Goal: Task Accomplishment & Management: Use online tool/utility

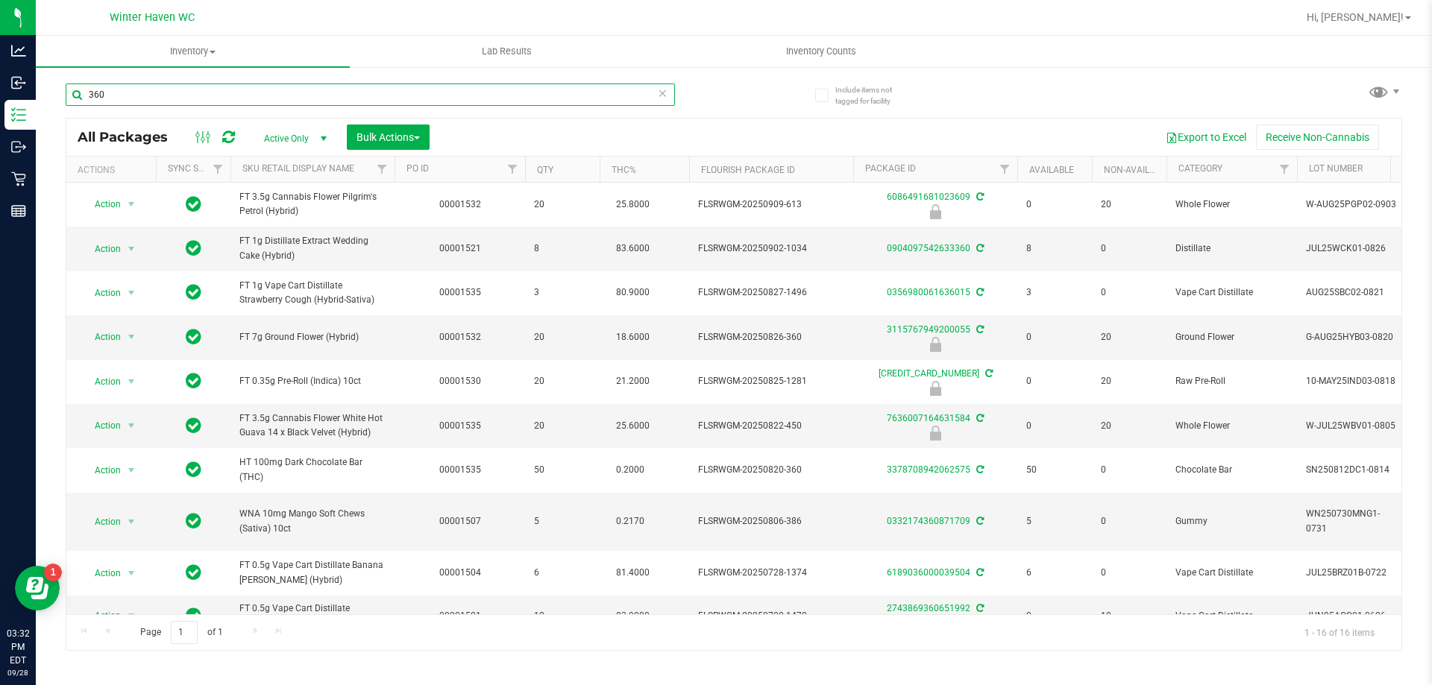
click at [205, 97] on input "360" at bounding box center [370, 95] width 609 height 22
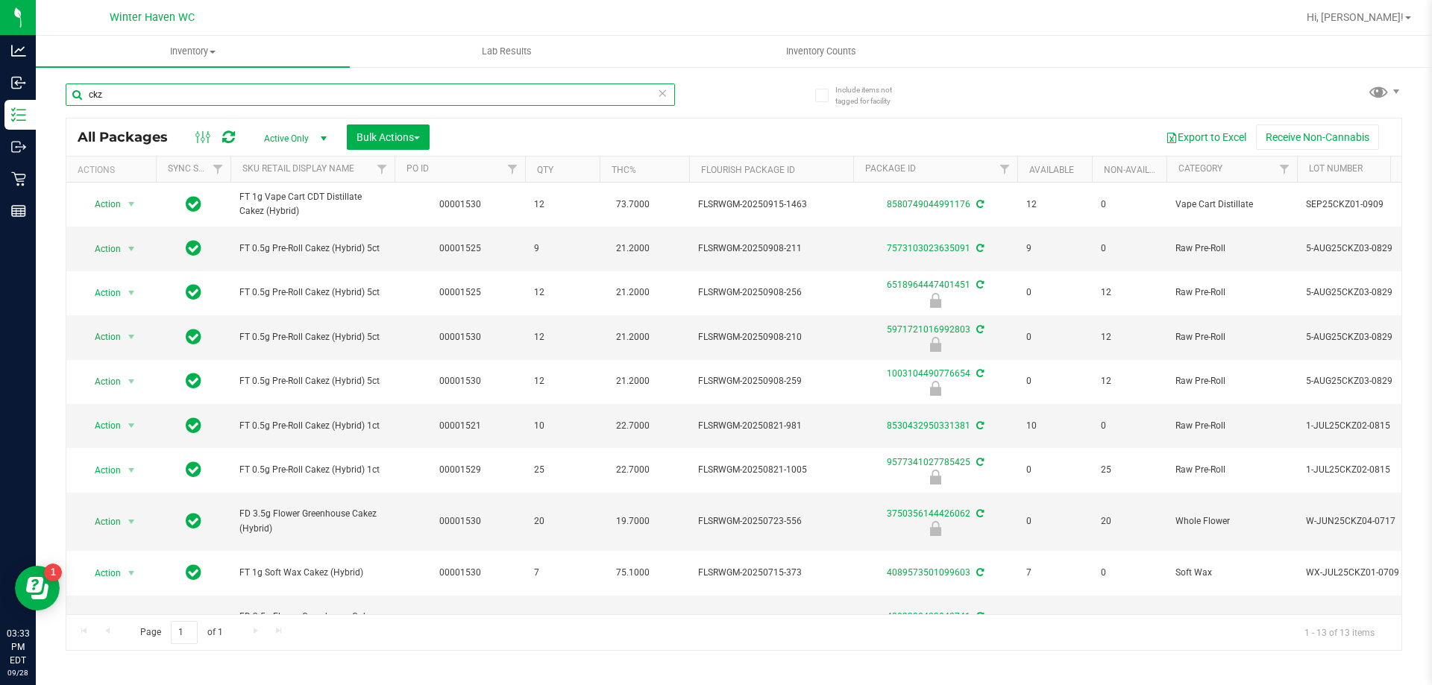
type input "ckz"
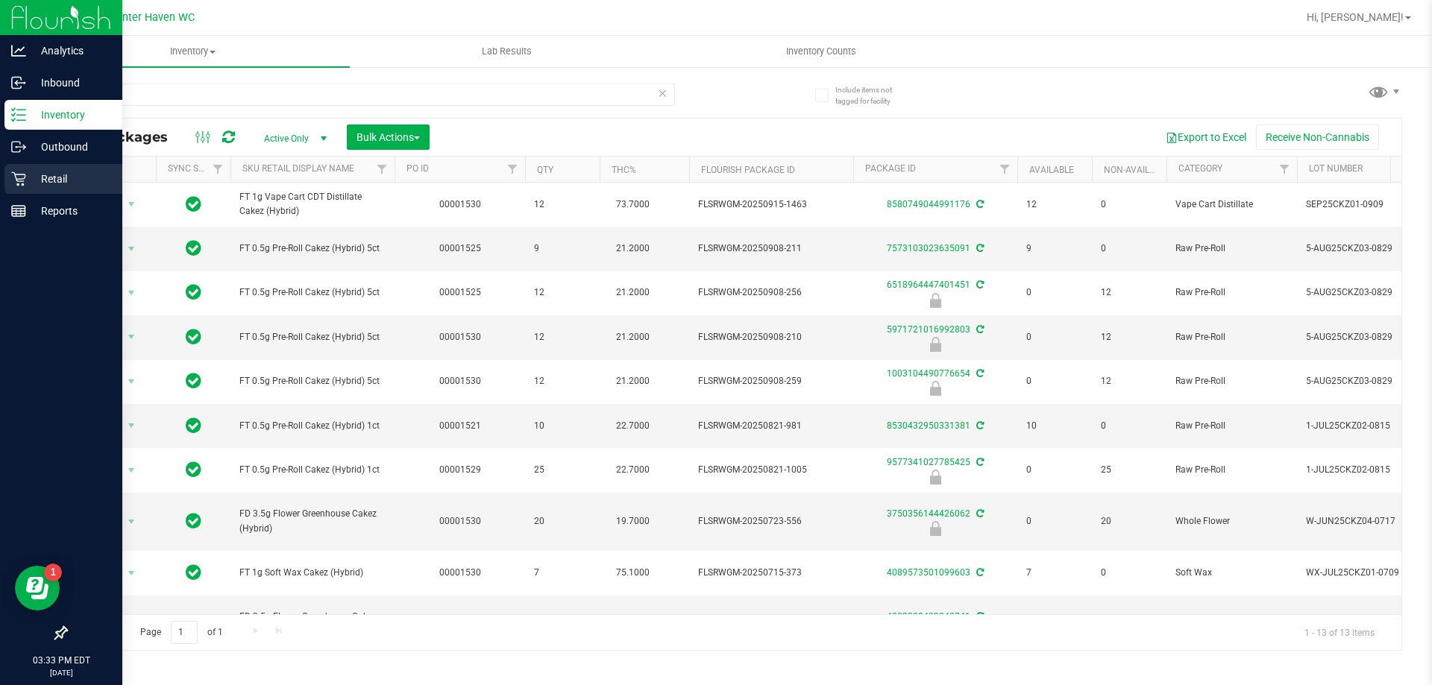
click at [14, 195] on link "Retail" at bounding box center [61, 180] width 122 height 32
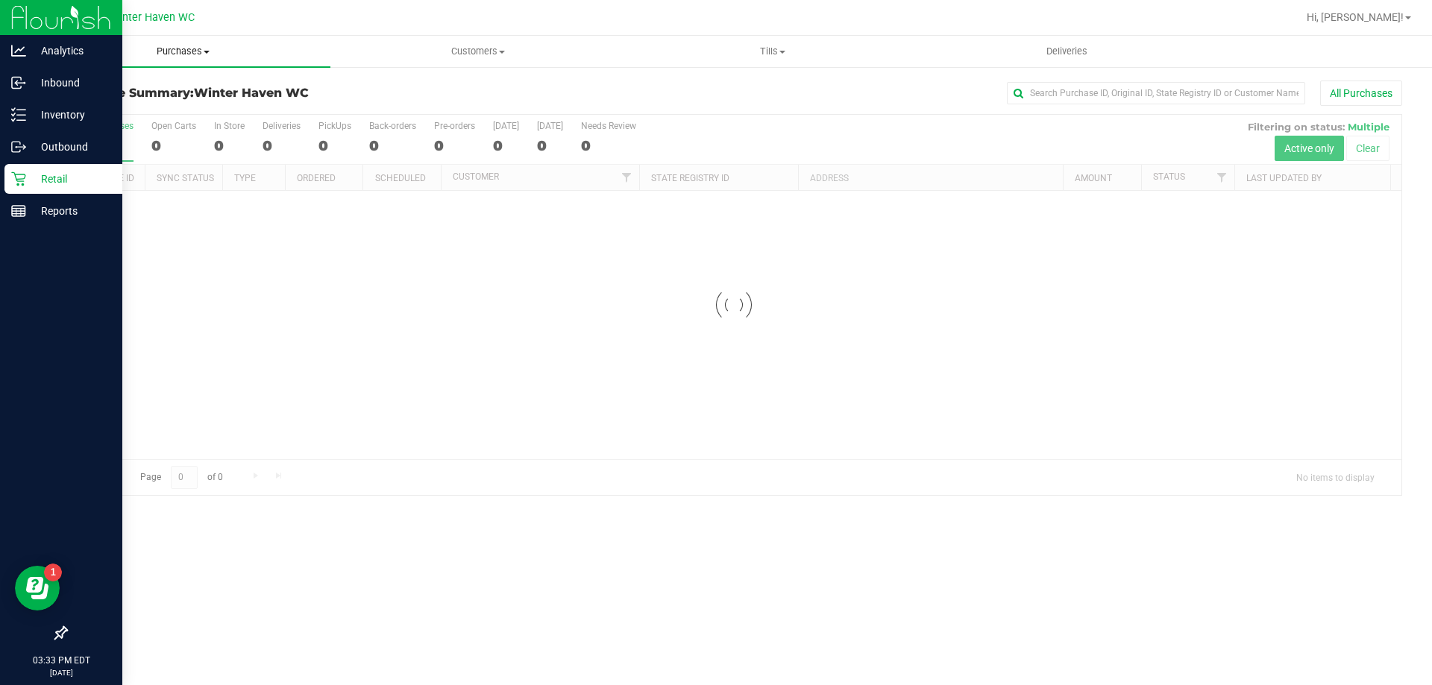
click at [198, 66] on uib-tab-heading "Purchases Summary of purchases Fulfillment All purchases" at bounding box center [183, 51] width 295 height 31
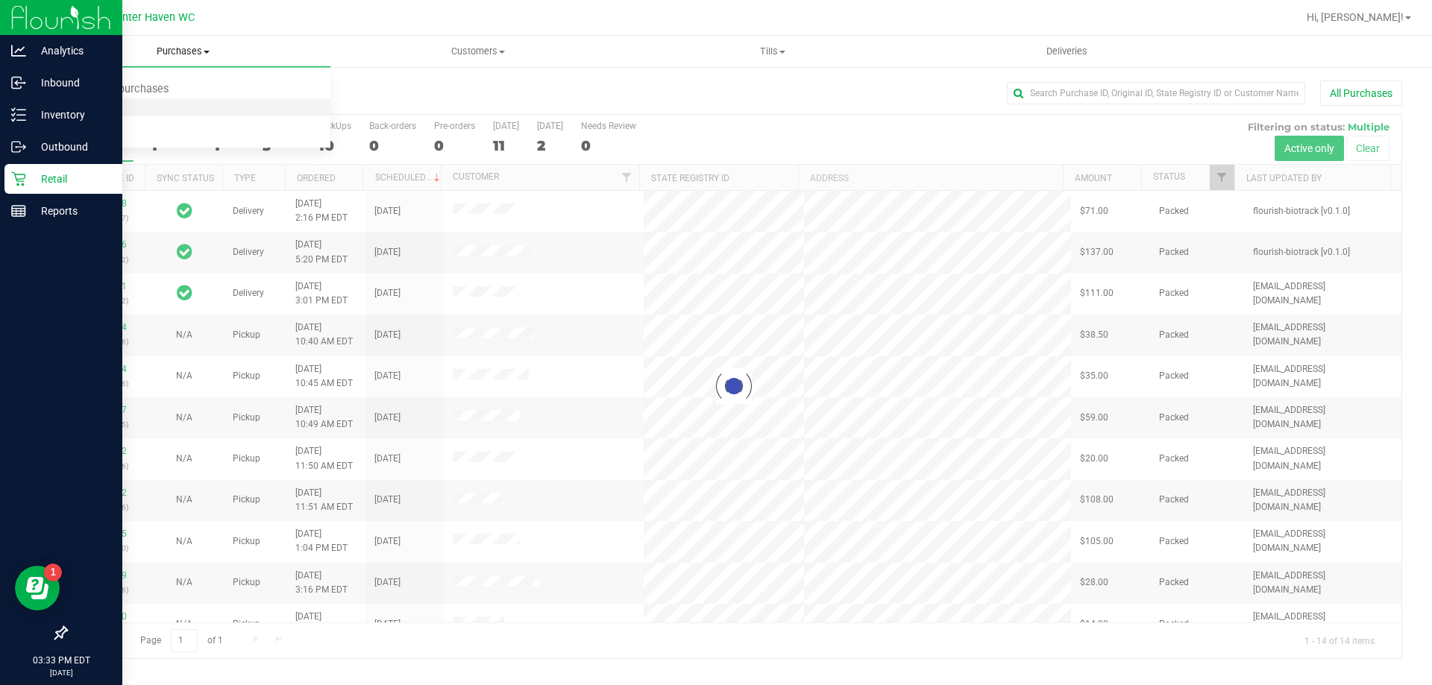
click at [120, 112] on span "Fulfillment" at bounding box center [82, 107] width 92 height 13
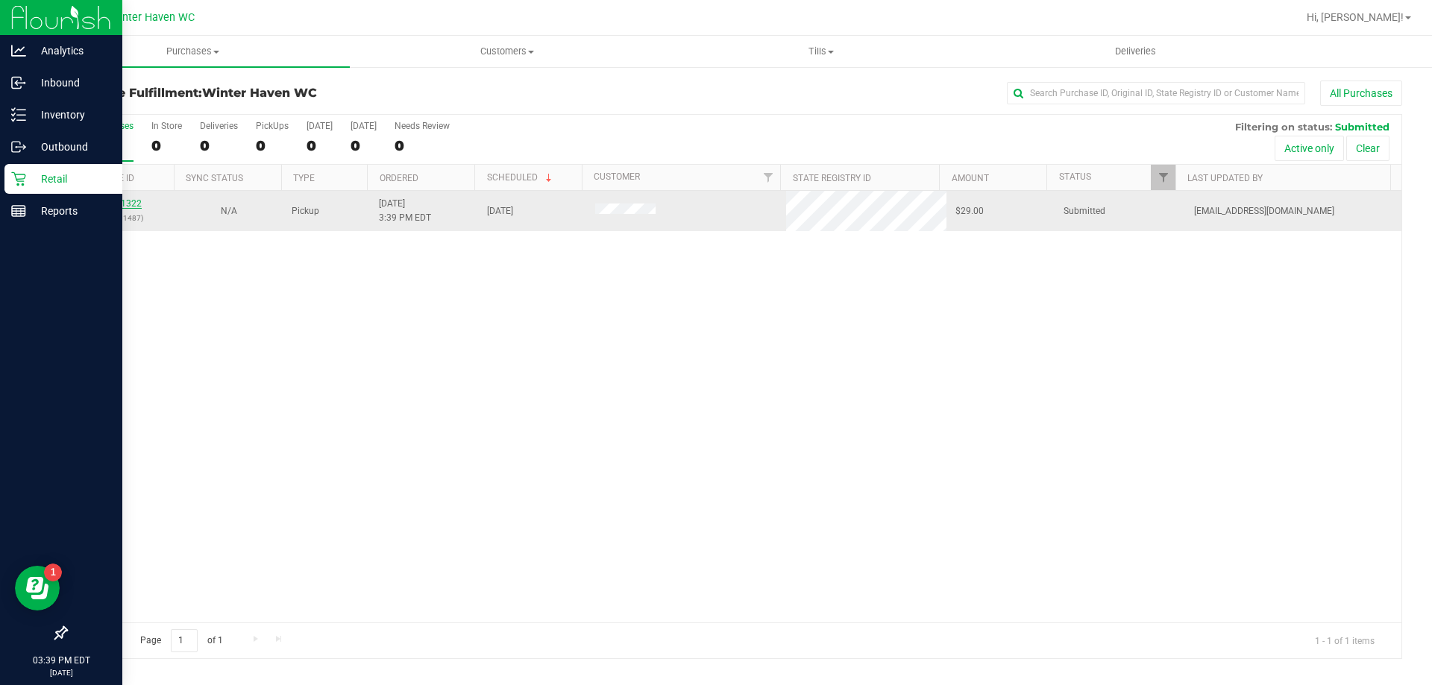
click at [127, 201] on link "12021322" at bounding box center [121, 203] width 42 height 10
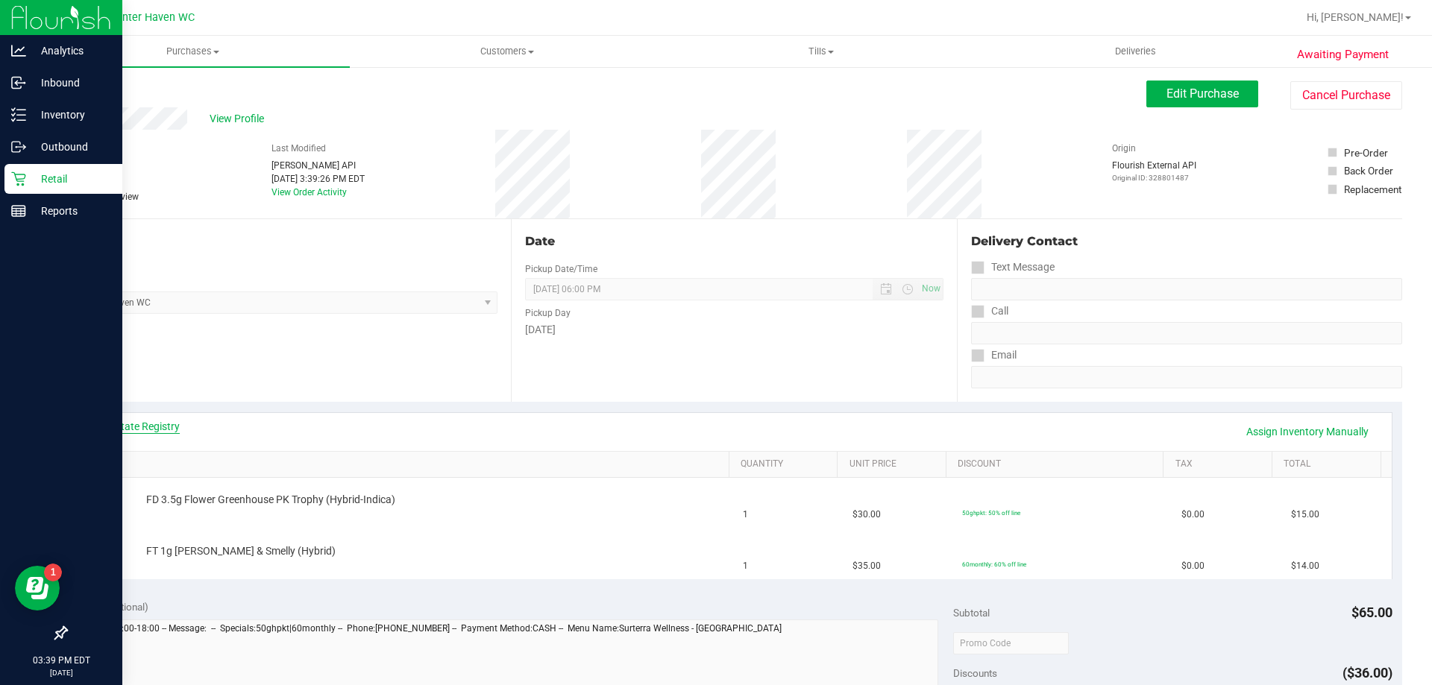
click at [172, 424] on link "View State Registry" at bounding box center [134, 426] width 89 height 15
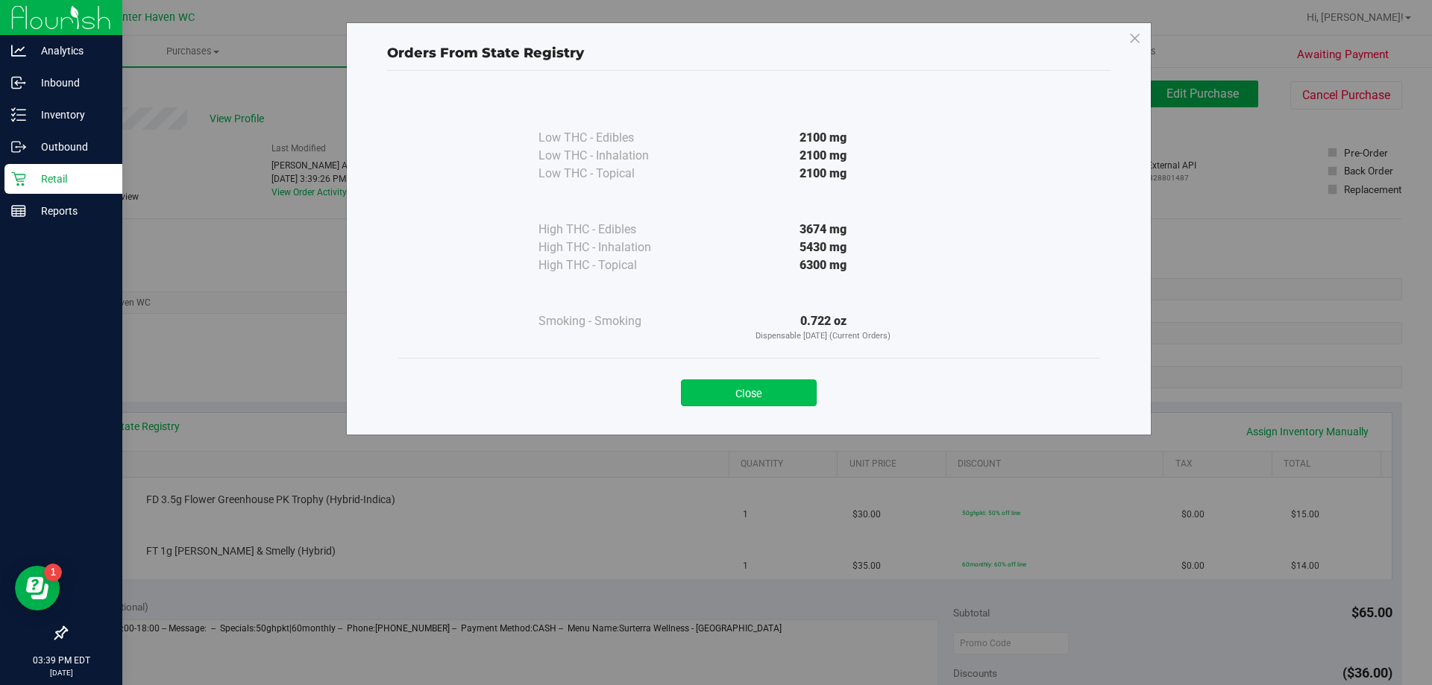
click at [740, 385] on button "Close" at bounding box center [749, 393] width 136 height 27
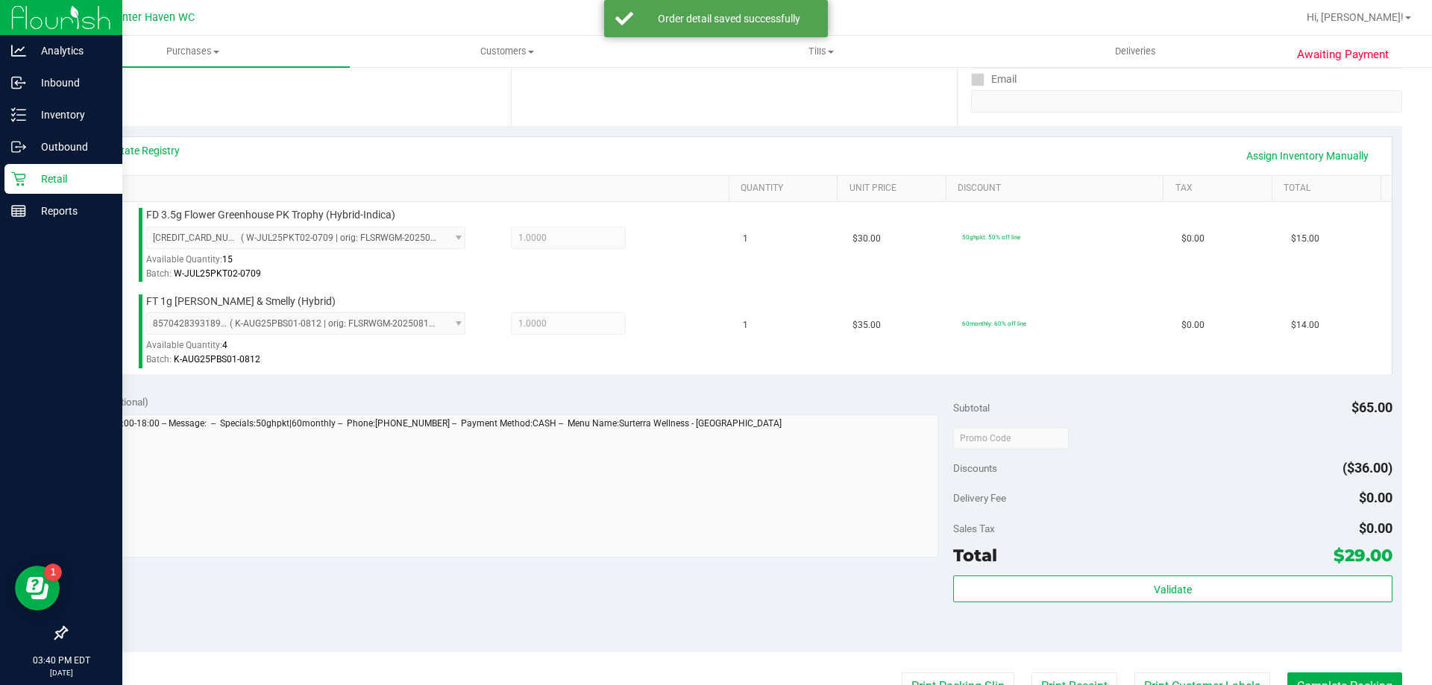
scroll to position [298, 0]
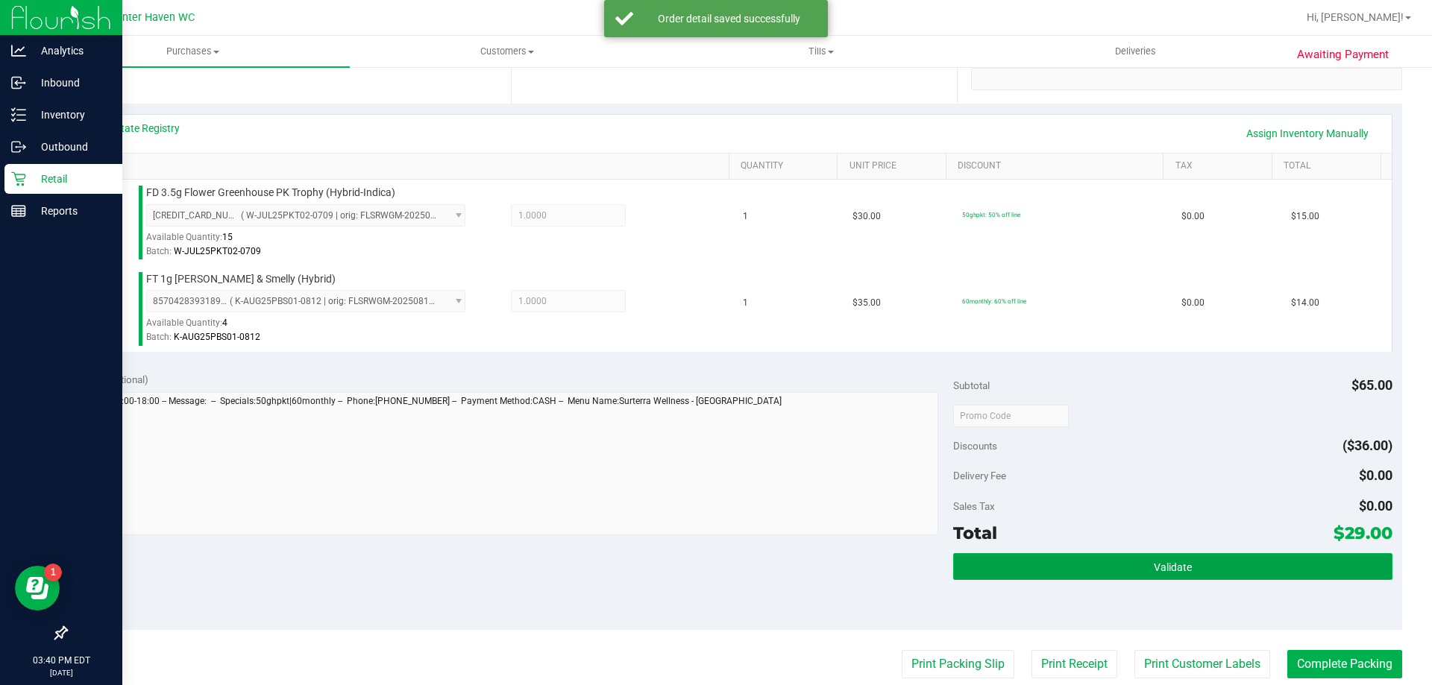
click at [1159, 572] on span "Validate" at bounding box center [1172, 567] width 38 height 12
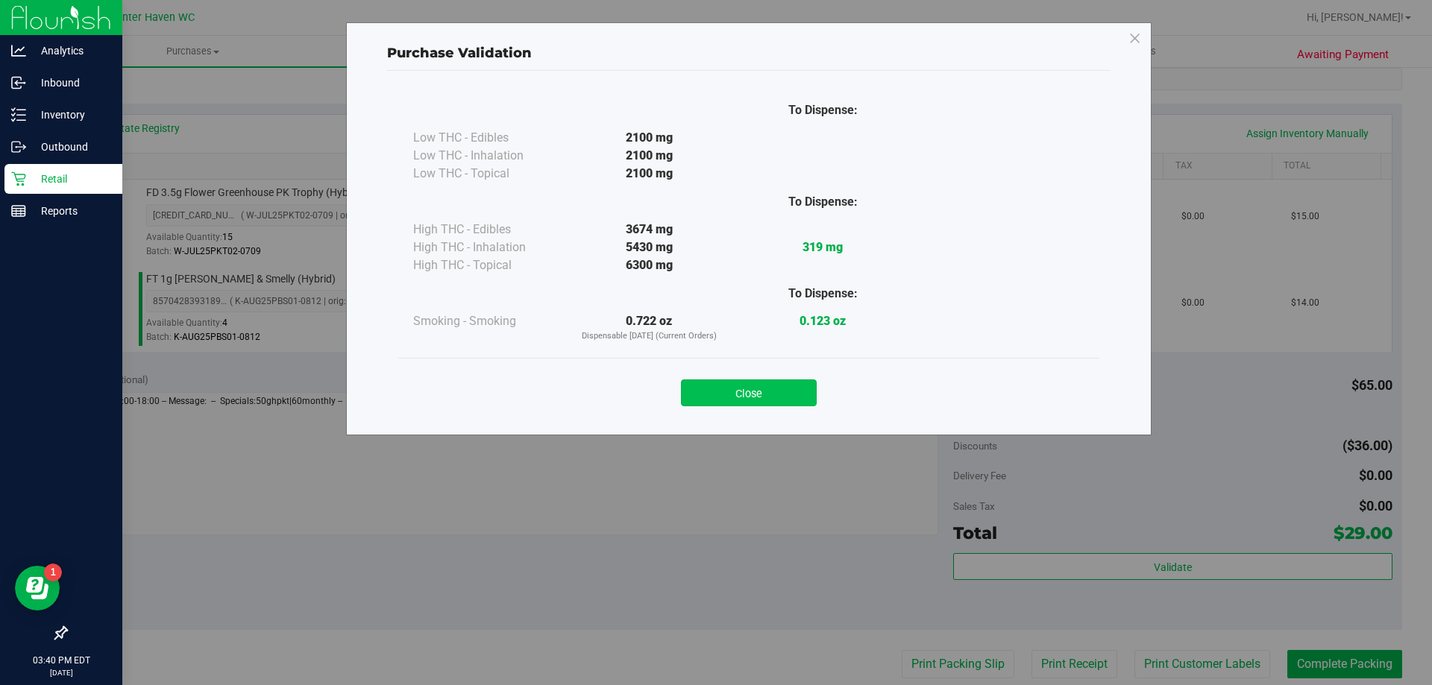
click at [758, 402] on button "Close" at bounding box center [749, 393] width 136 height 27
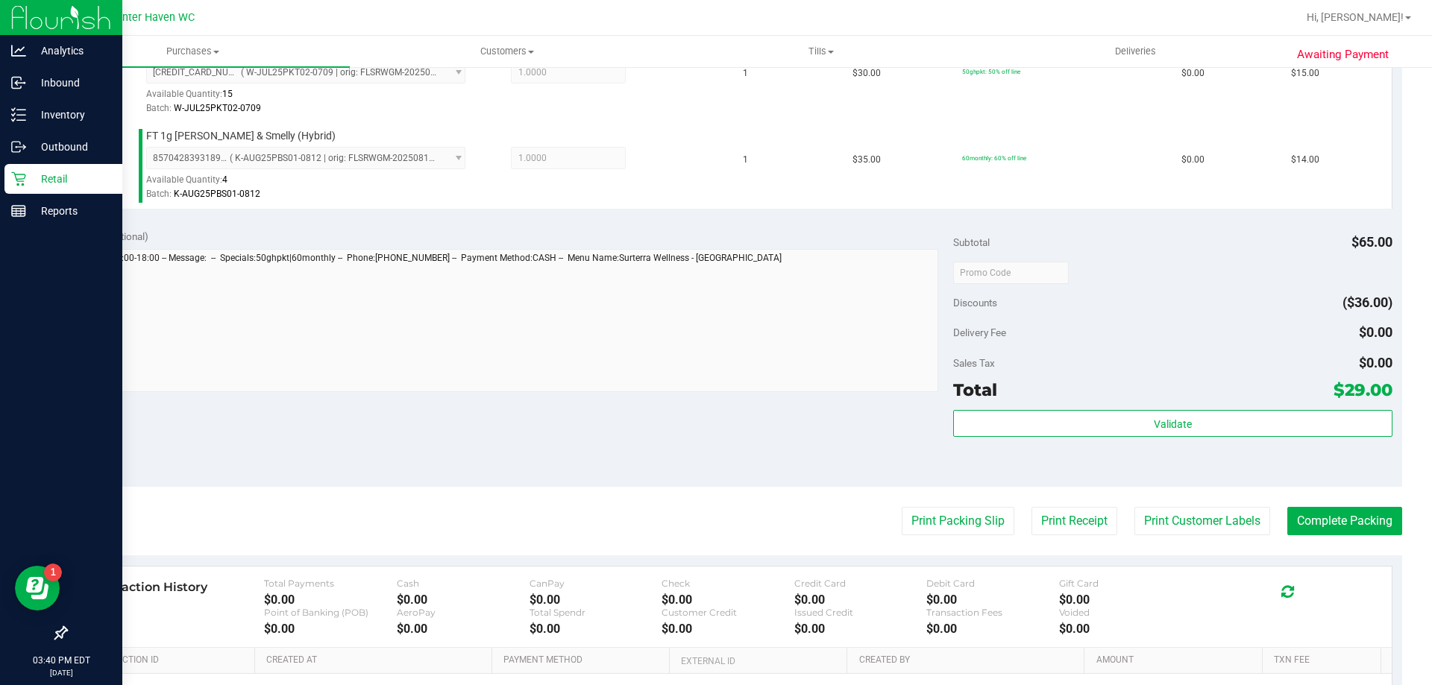
scroll to position [447, 0]
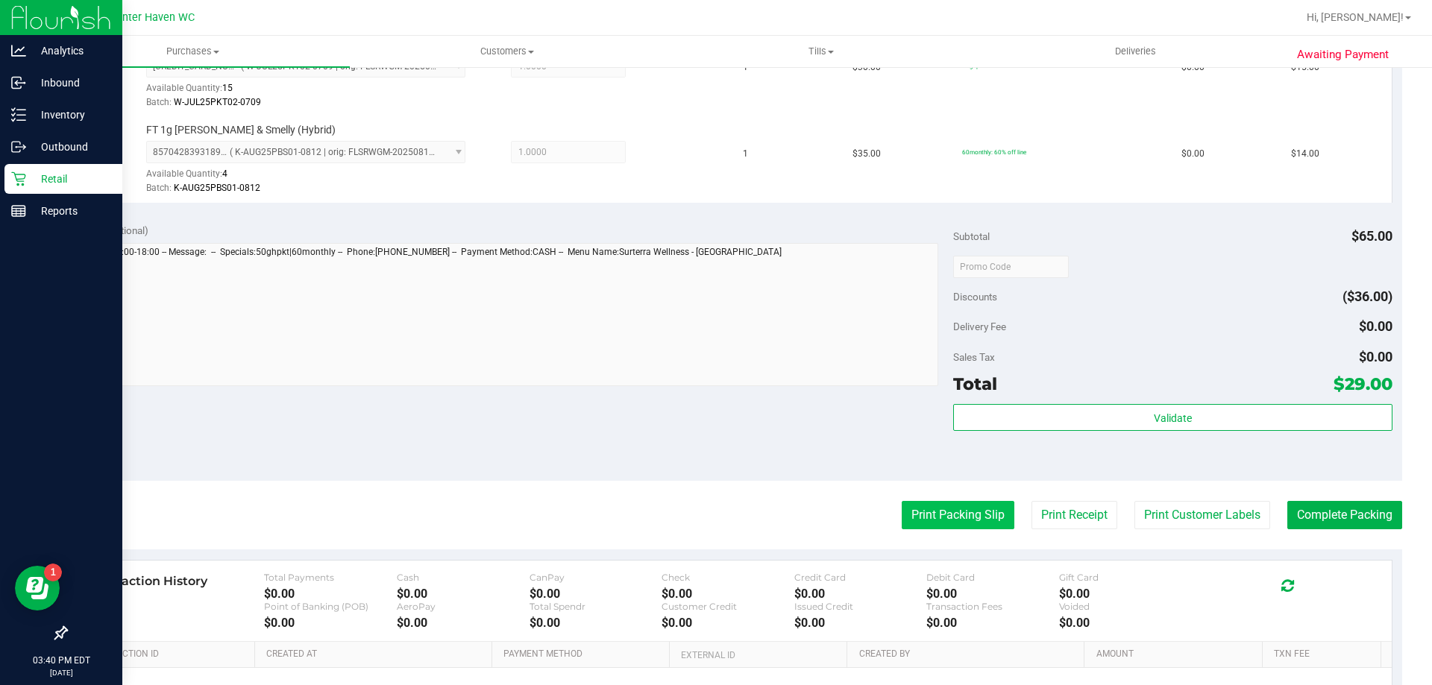
click at [974, 522] on button "Print Packing Slip" at bounding box center [957, 515] width 113 height 28
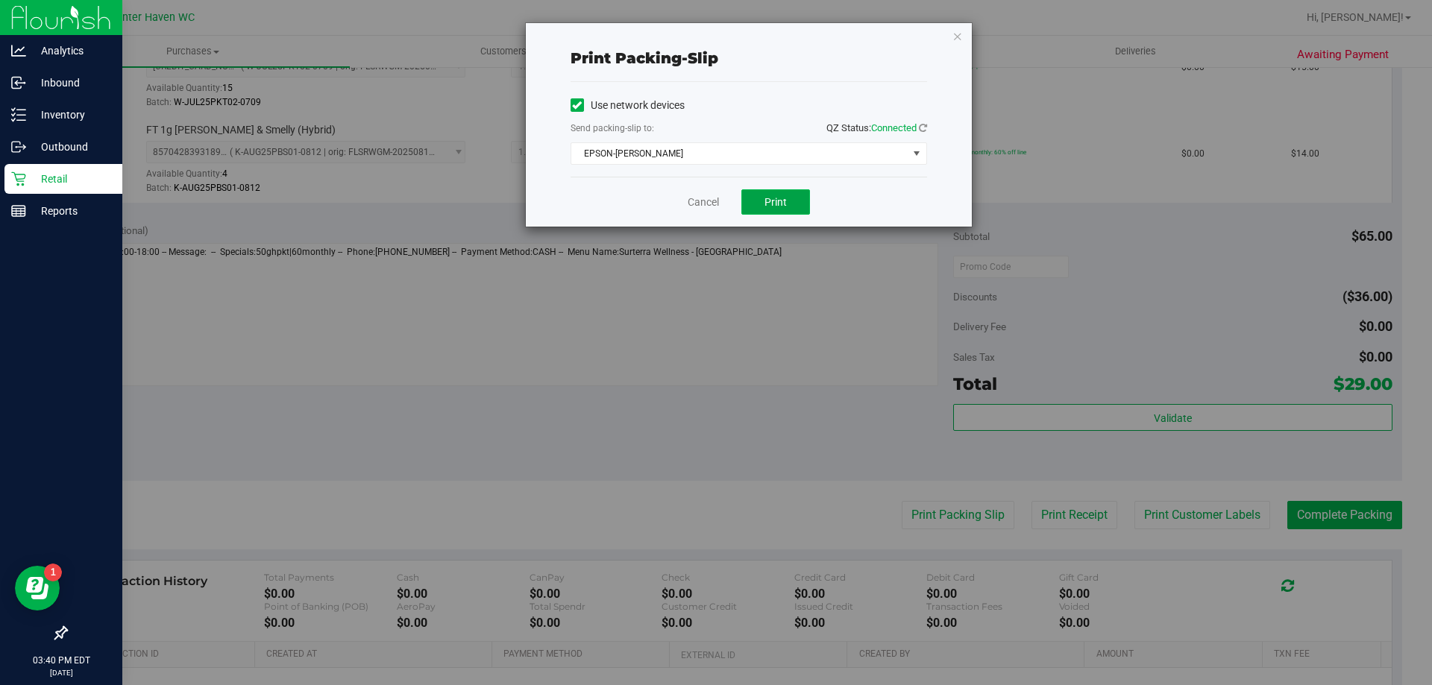
click at [788, 206] on button "Print" at bounding box center [775, 201] width 69 height 25
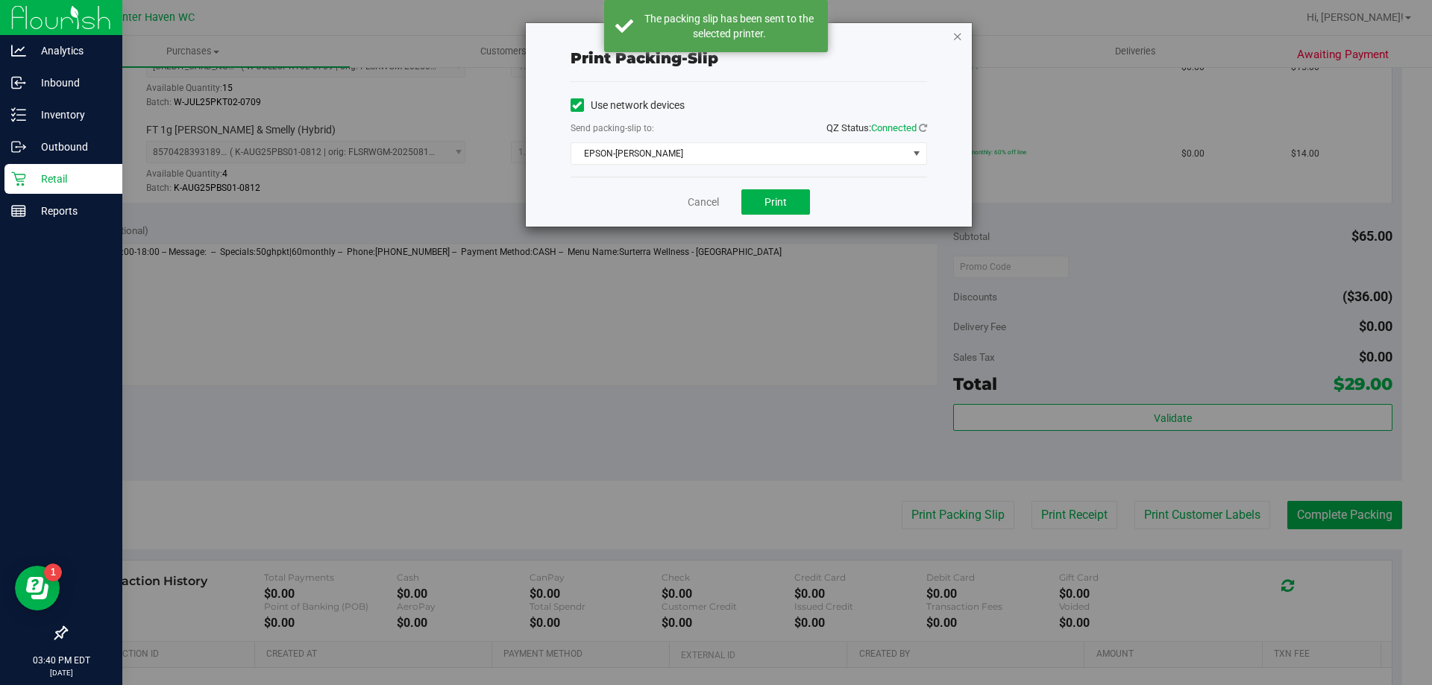
click at [960, 40] on icon "button" at bounding box center [957, 36] width 10 height 18
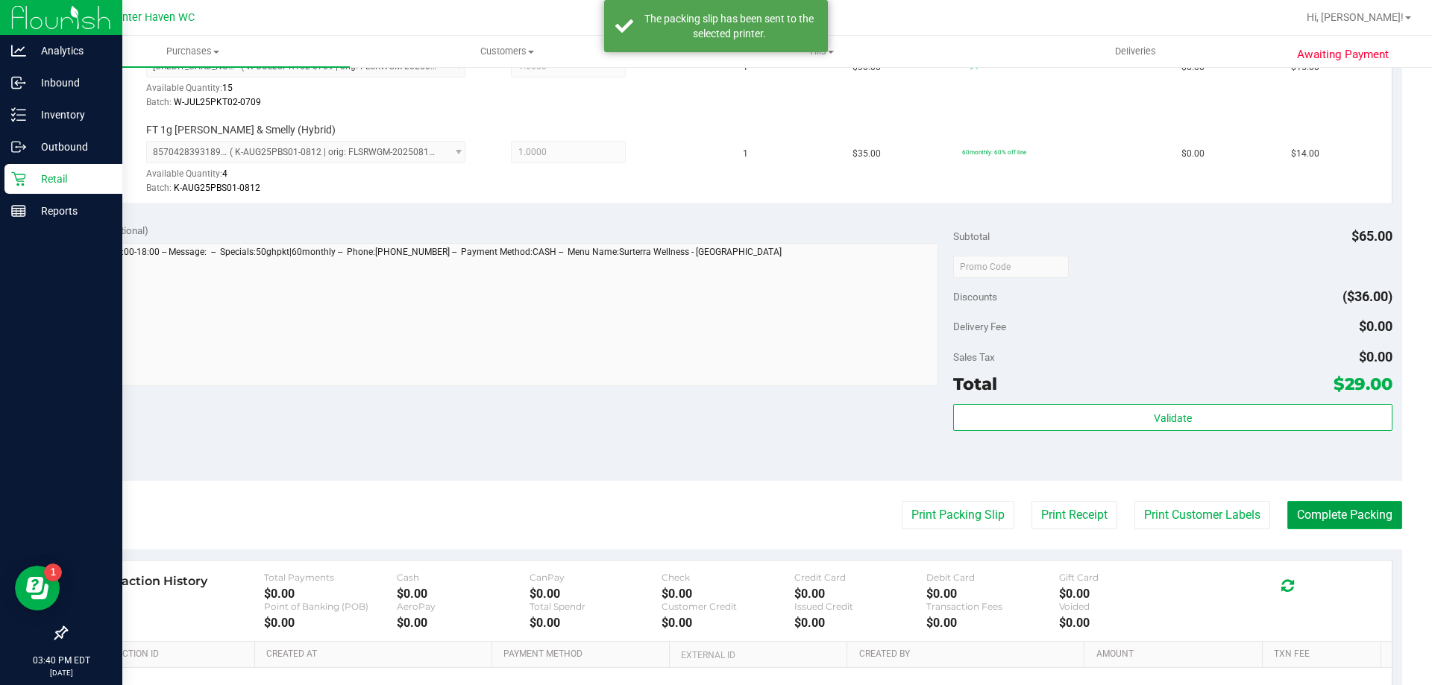
click at [1337, 507] on button "Complete Packing" at bounding box center [1344, 515] width 115 height 28
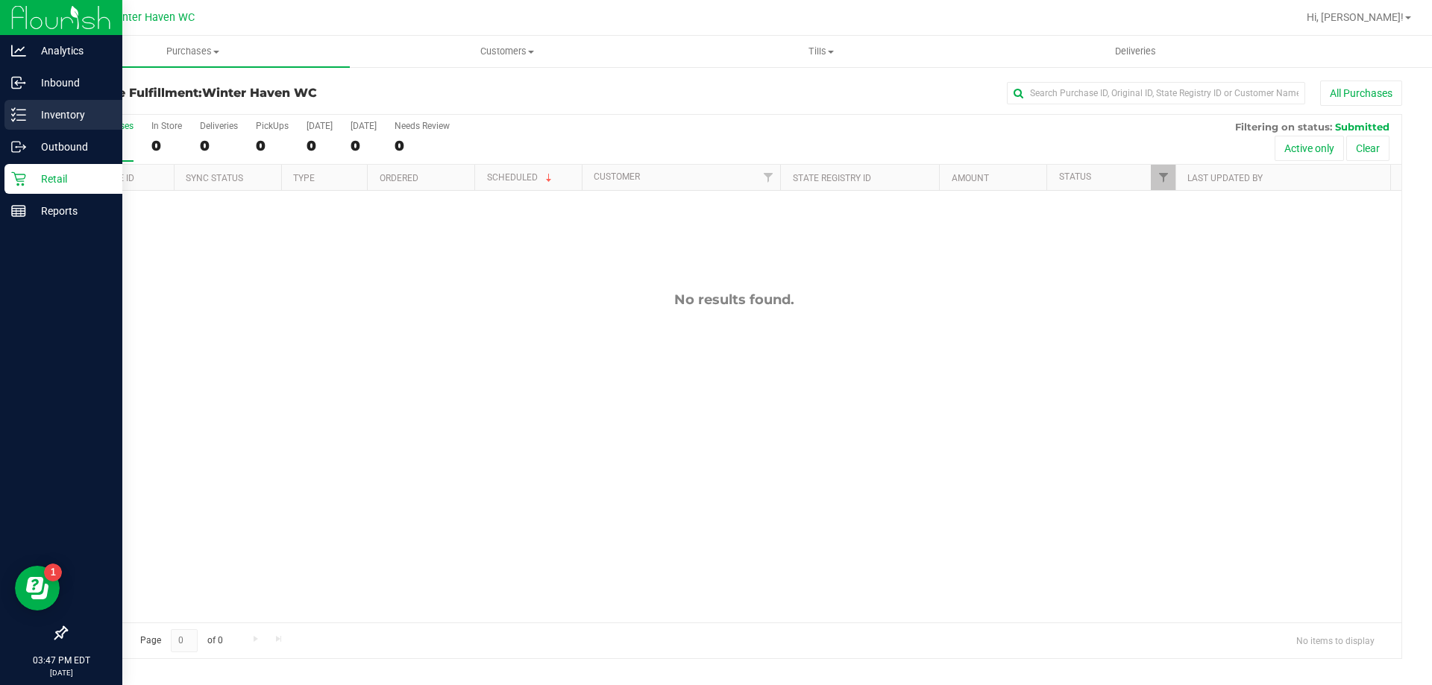
click at [41, 104] on div "Inventory" at bounding box center [63, 115] width 118 height 30
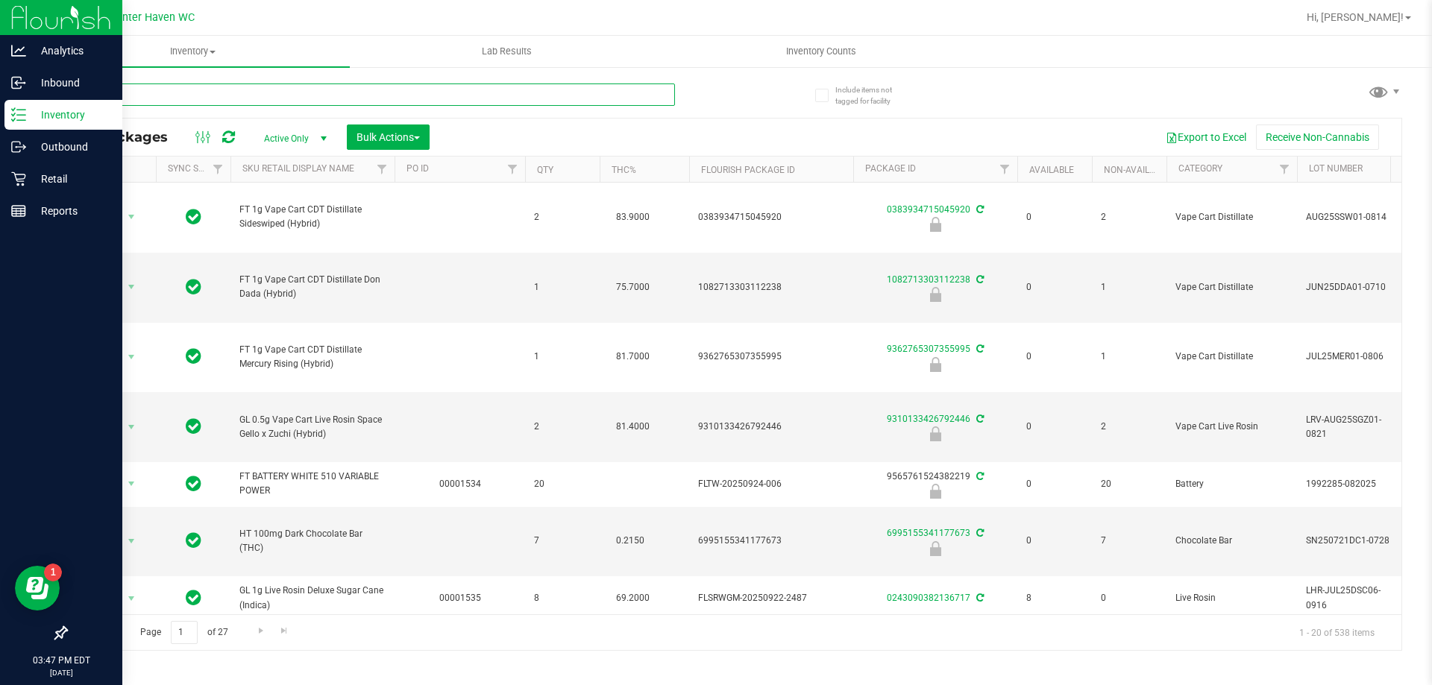
click at [233, 97] on input "text" at bounding box center [370, 95] width 609 height 22
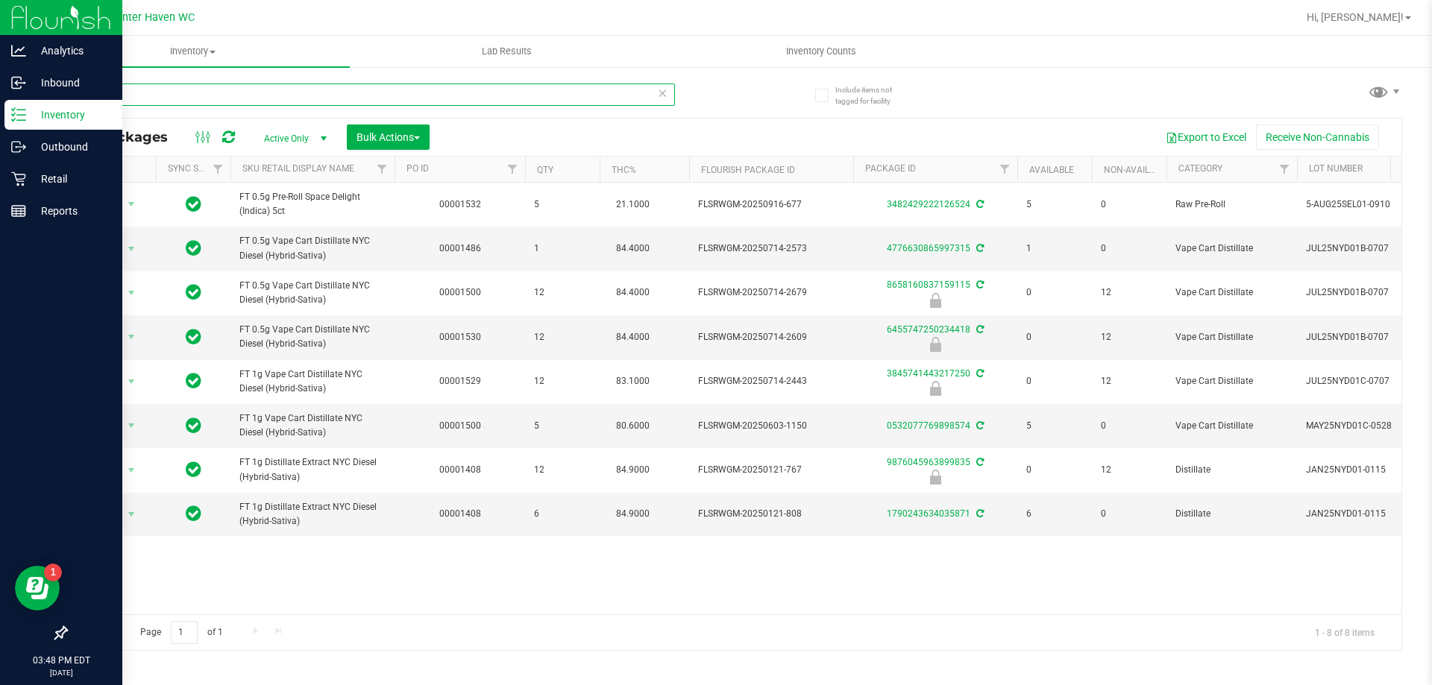
type input "sel"
click at [38, 174] on p "Retail" at bounding box center [70, 179] width 89 height 18
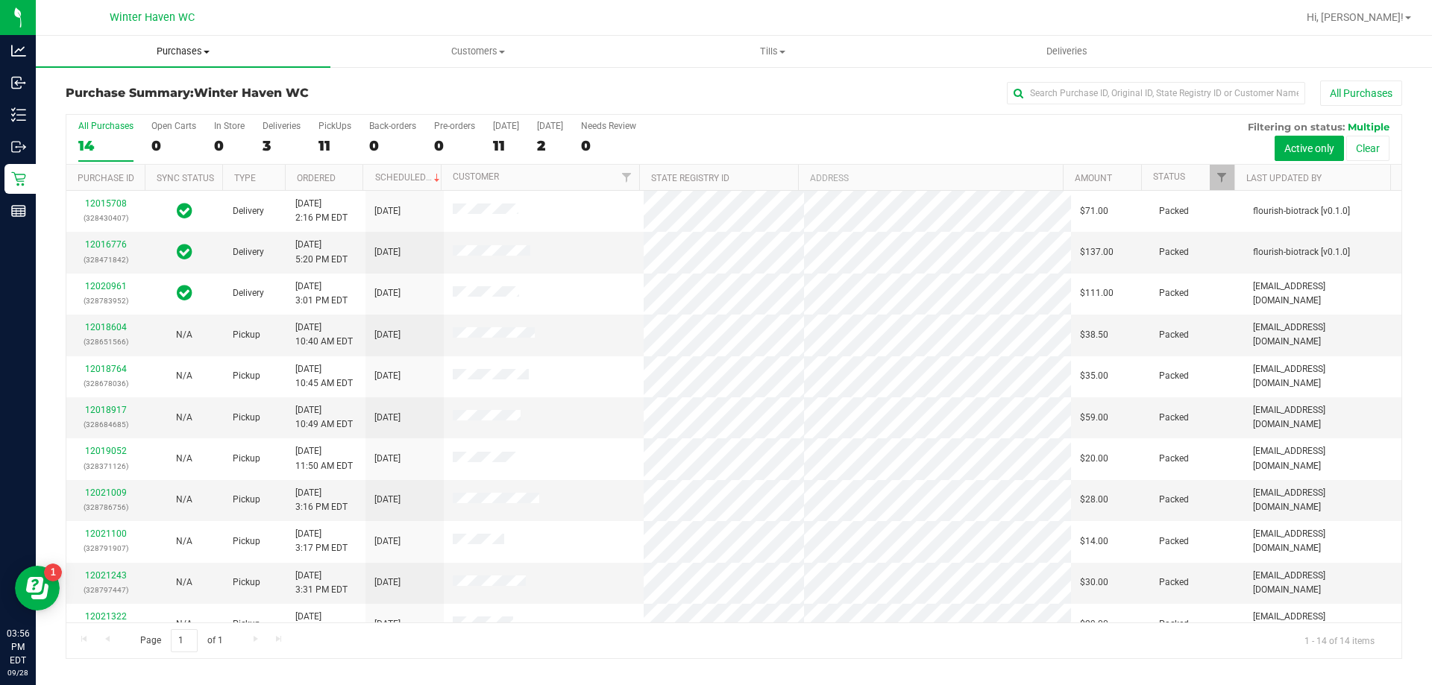
click at [165, 43] on uib-tab-heading "Purchases Summary of purchases Fulfillment All purchases" at bounding box center [183, 51] width 295 height 31
click at [115, 105] on span "Fulfillment" at bounding box center [82, 107] width 92 height 13
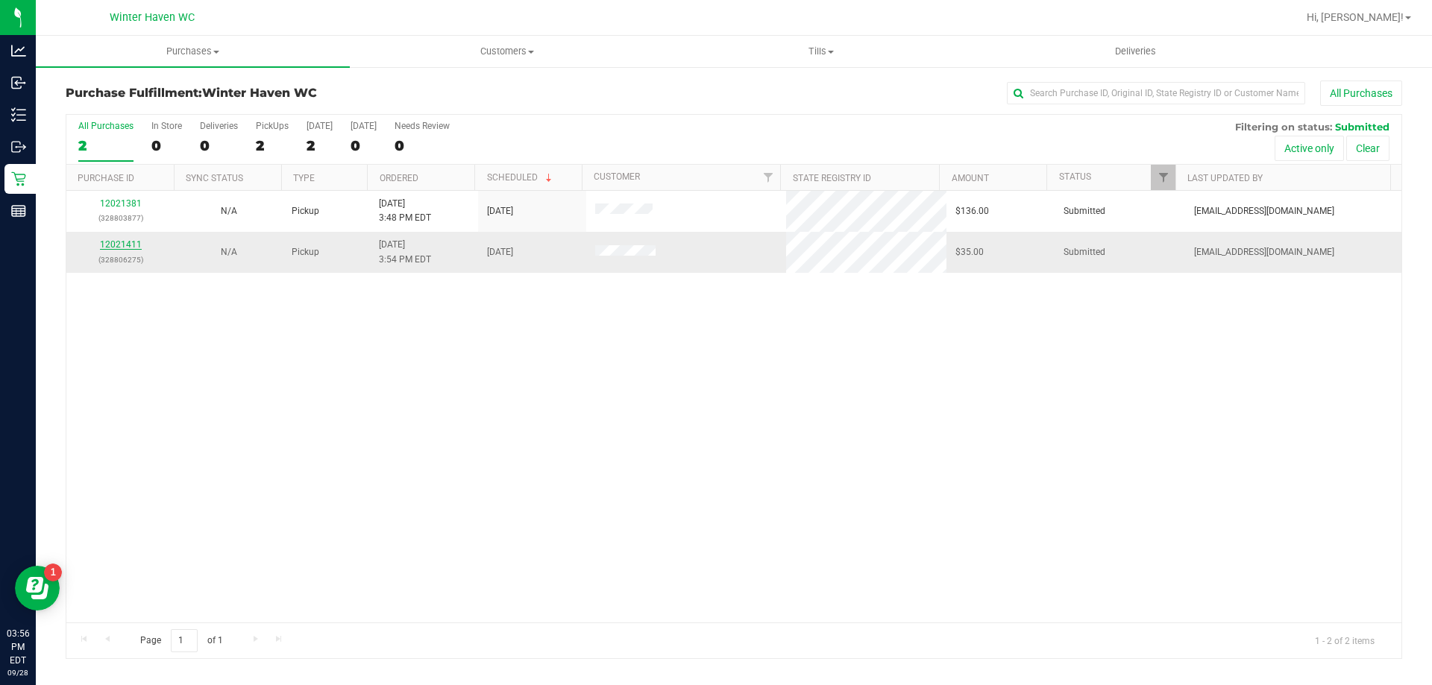
click at [114, 245] on link "12021411" at bounding box center [121, 244] width 42 height 10
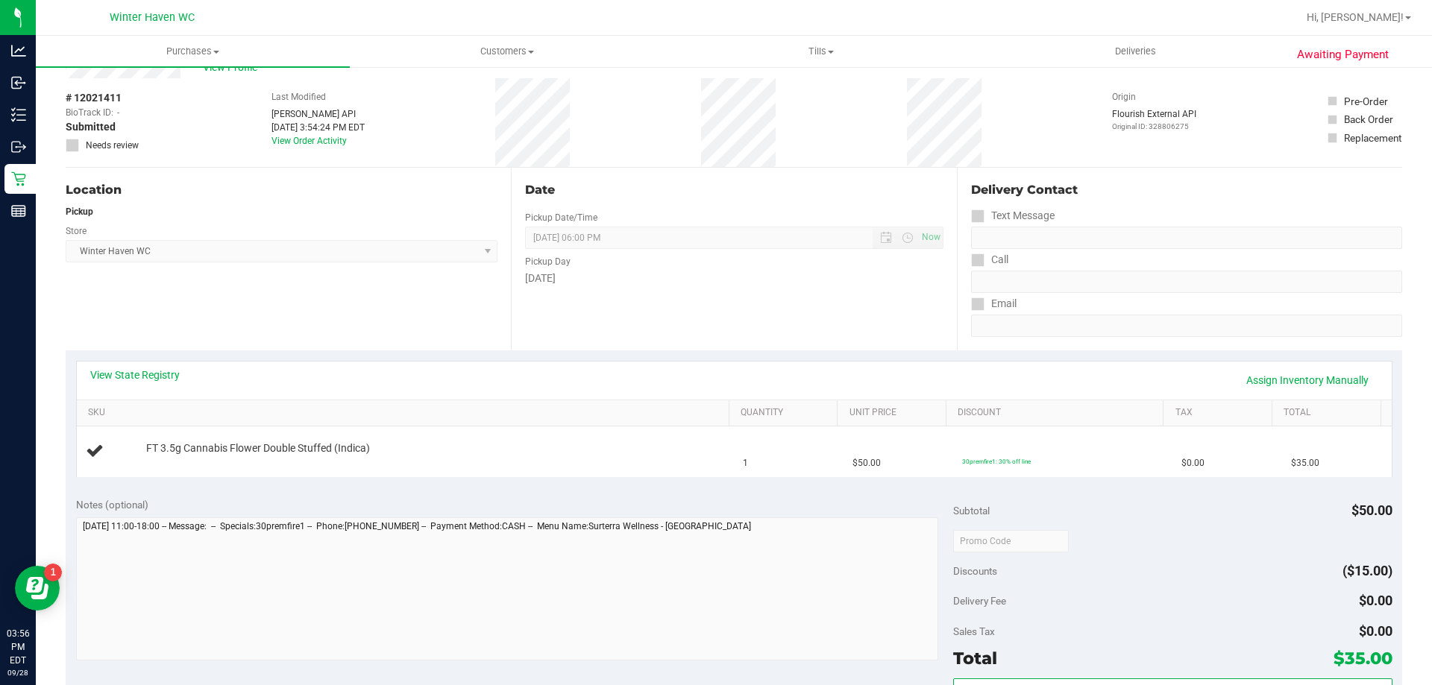
scroll to position [75, 0]
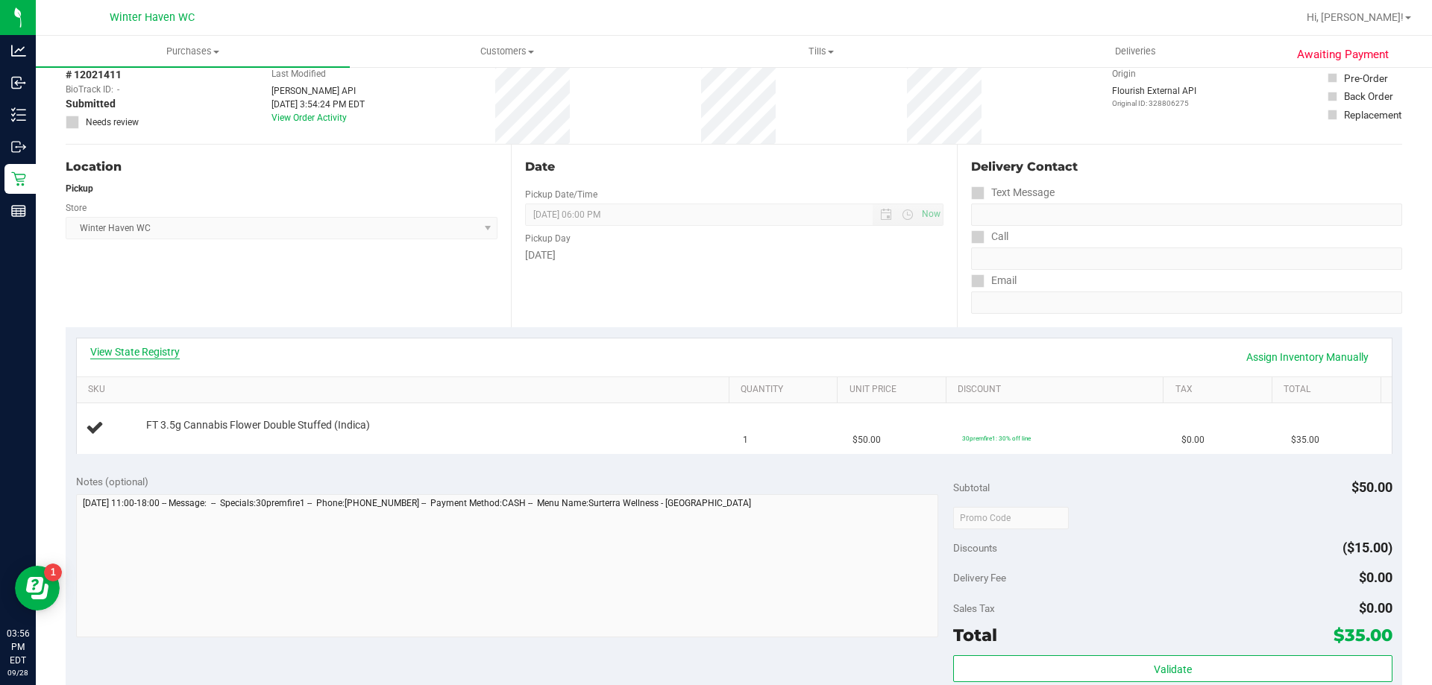
click at [155, 354] on link "View State Registry" at bounding box center [134, 351] width 89 height 15
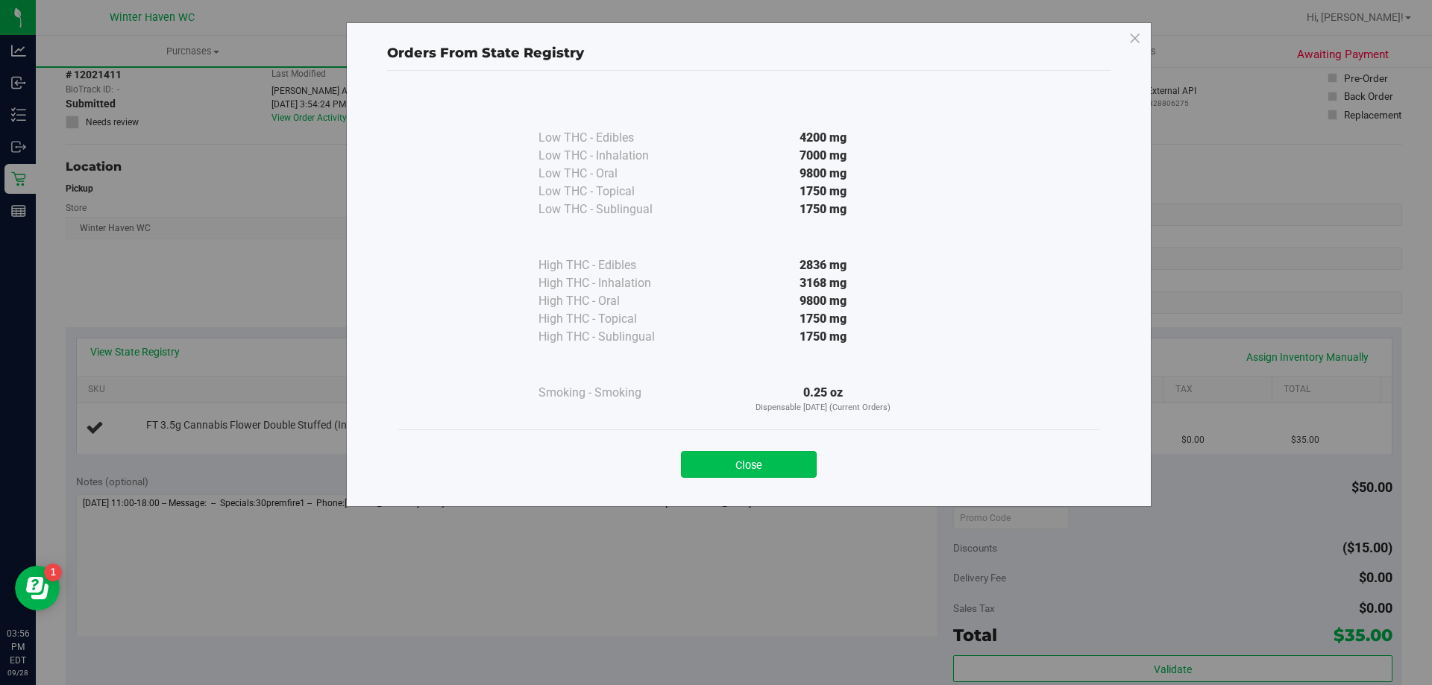
click at [787, 451] on button "Close" at bounding box center [749, 464] width 136 height 27
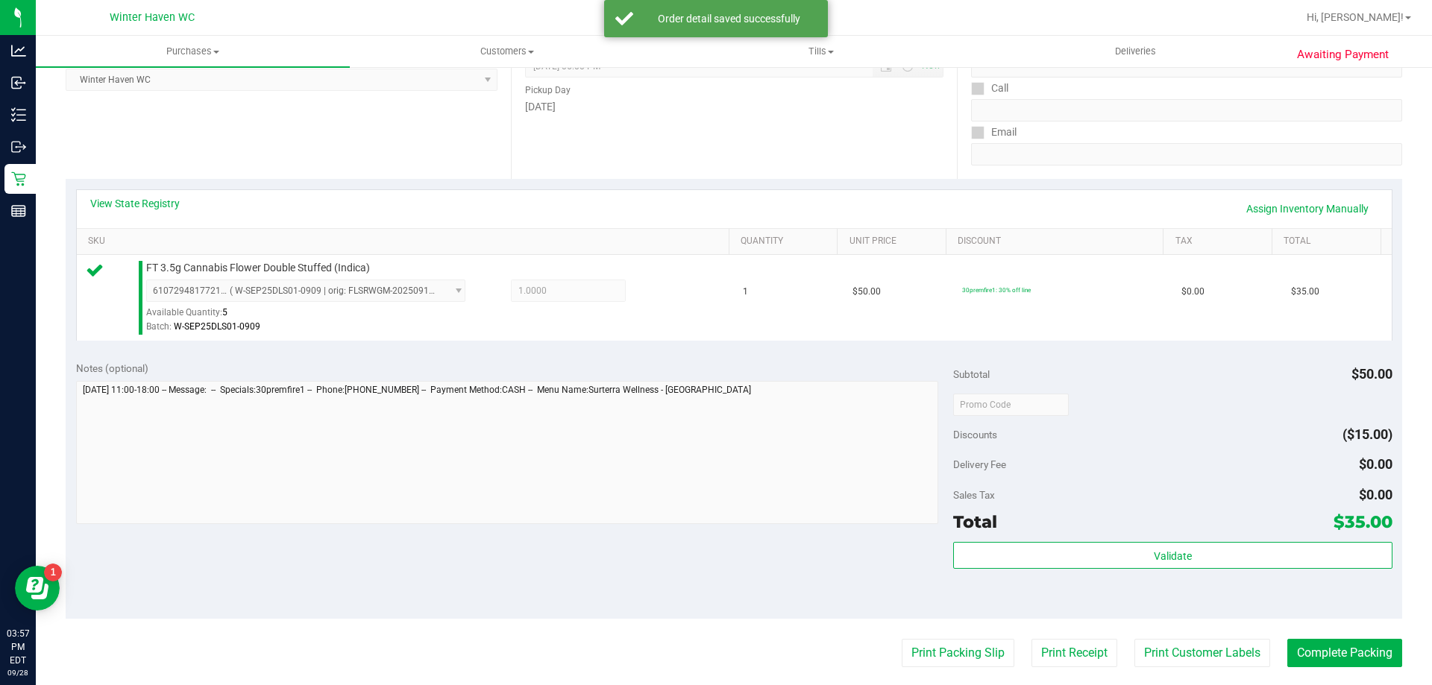
scroll to position [224, 0]
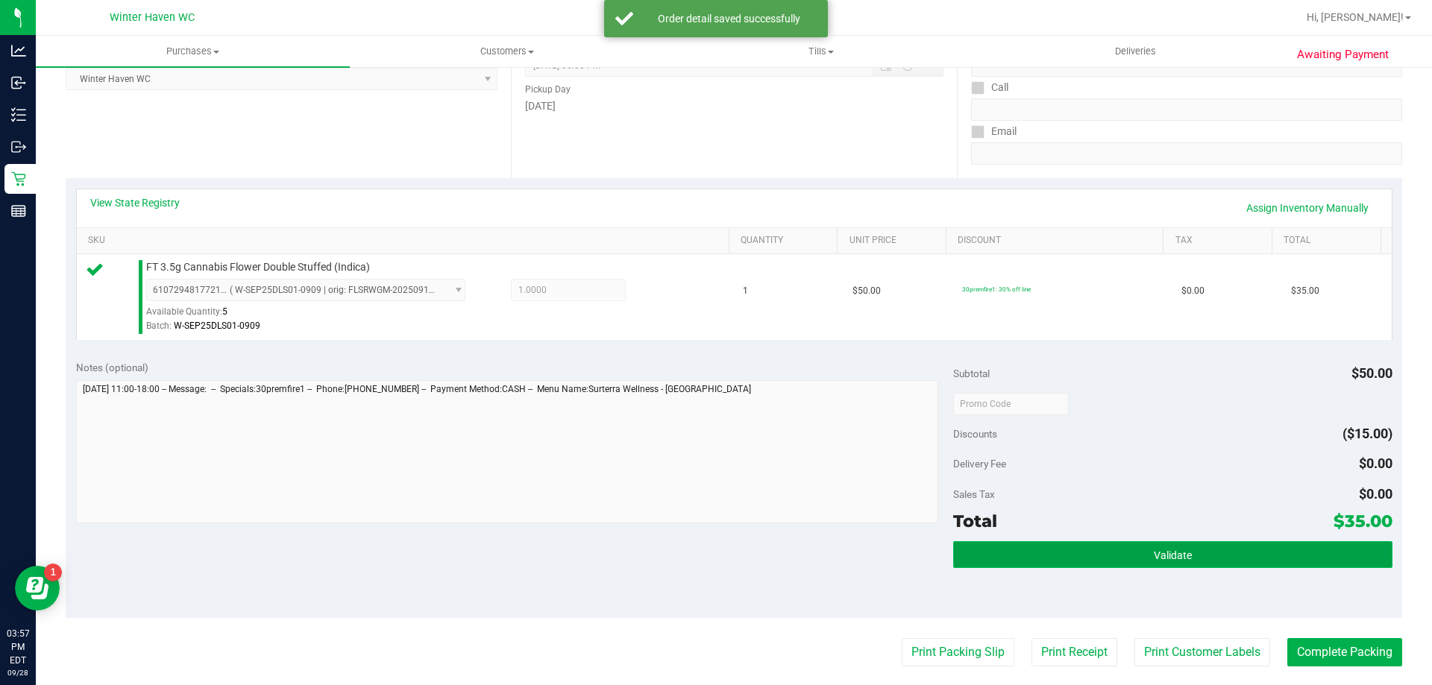
click at [1097, 564] on button "Validate" at bounding box center [1172, 554] width 438 height 27
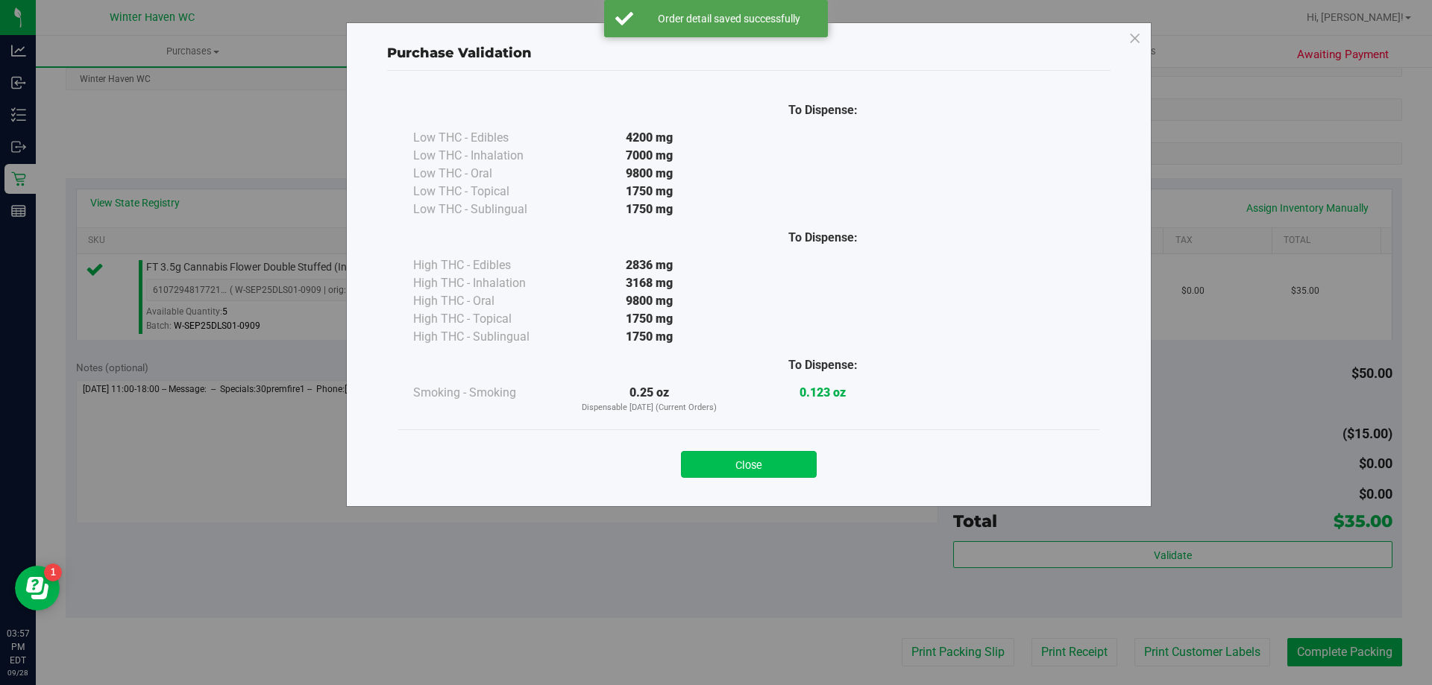
click at [797, 460] on button "Close" at bounding box center [749, 464] width 136 height 27
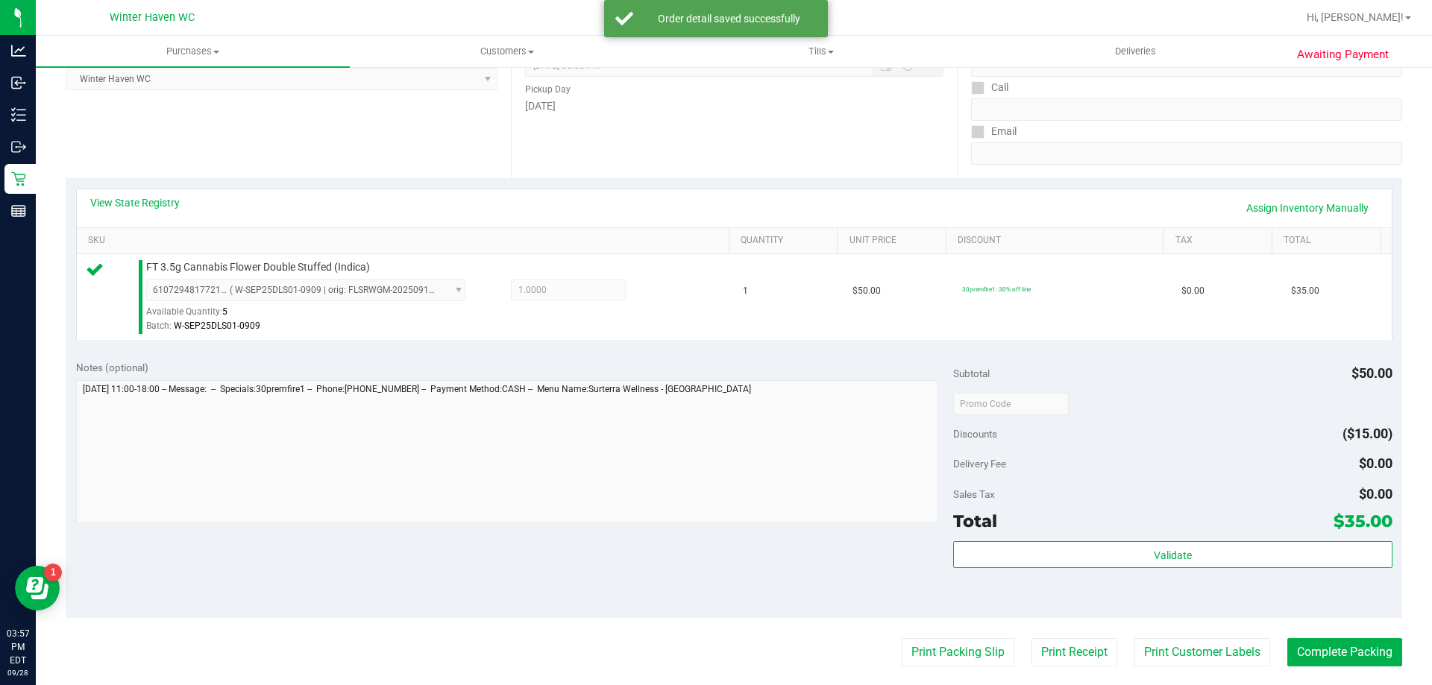
click at [954, 683] on purchase-details "Back Edit Purchase Cancel Purchase View Profile # 12021411 BioTrack ID: - Submi…" at bounding box center [734, 411] width 1336 height 1109
click at [946, 655] on button "Print Packing Slip" at bounding box center [957, 652] width 113 height 28
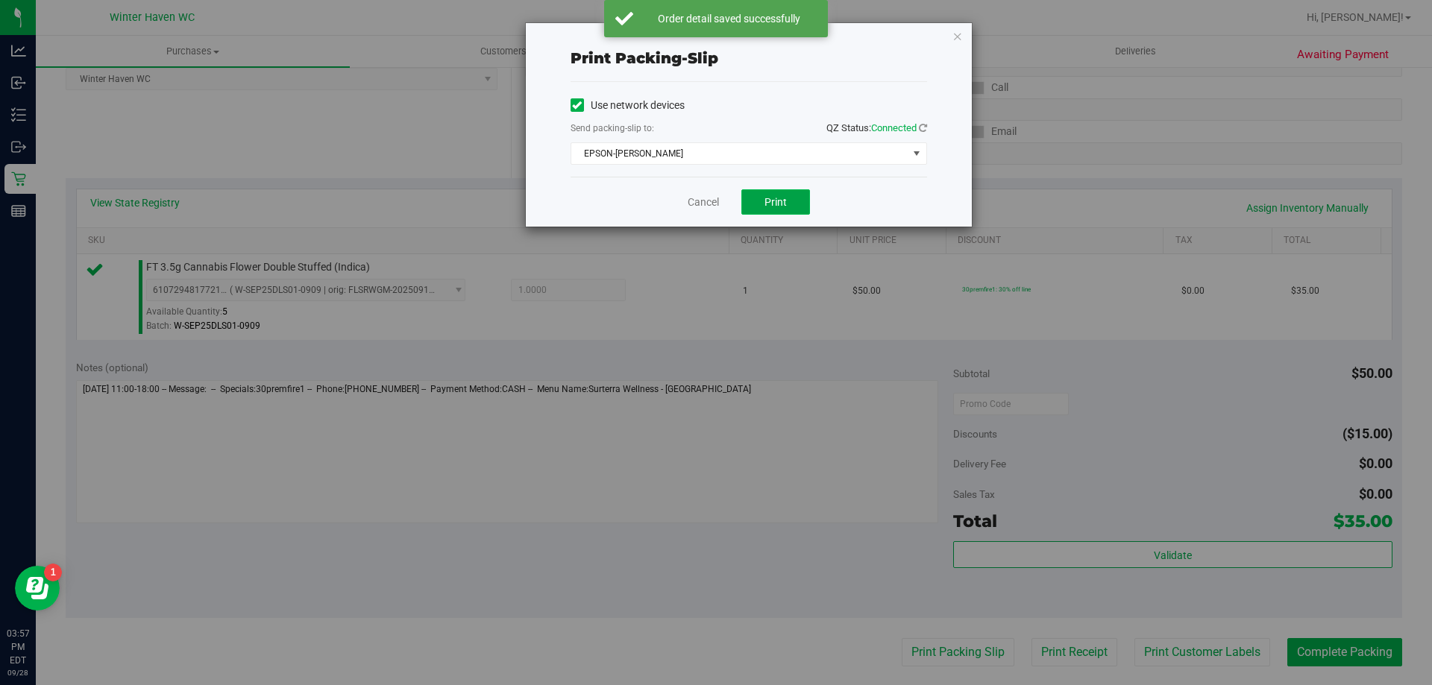
click at [765, 201] on span "Print" at bounding box center [775, 202] width 22 height 12
click at [952, 36] on icon "button" at bounding box center [957, 36] width 10 height 18
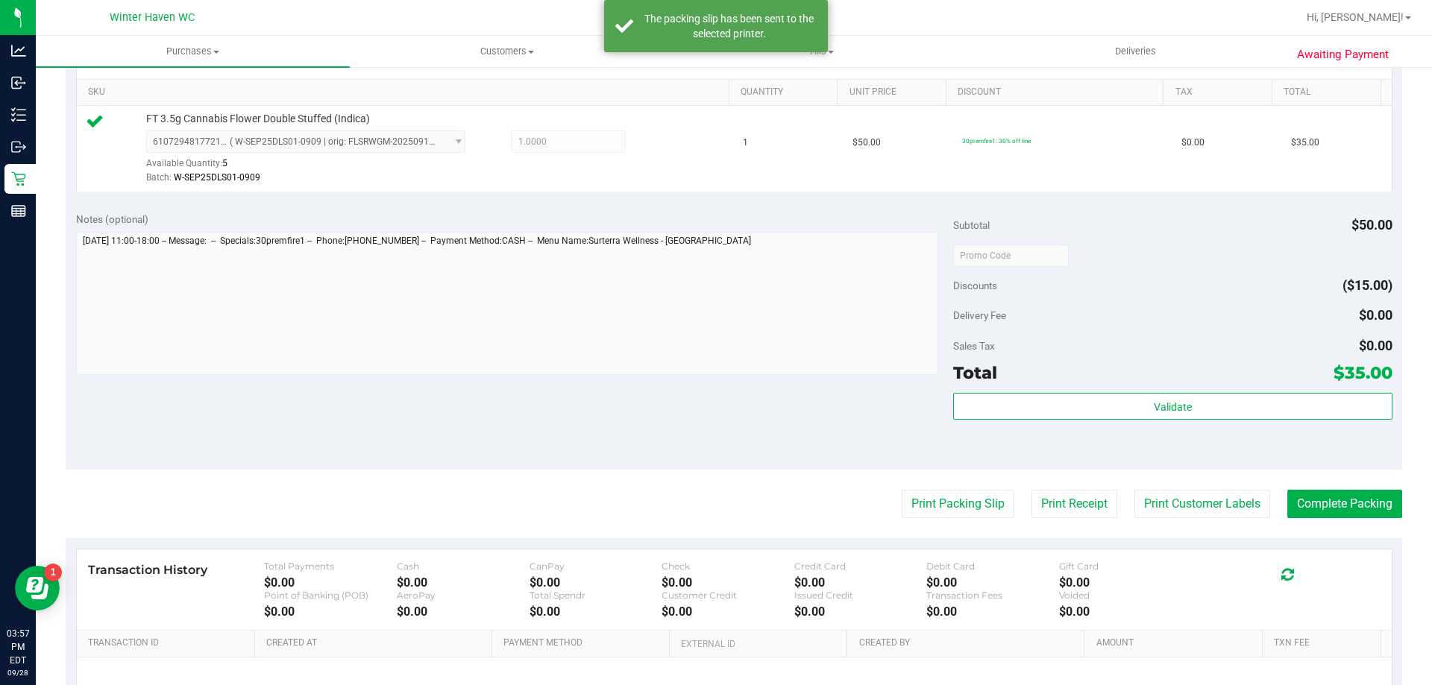
scroll to position [373, 0]
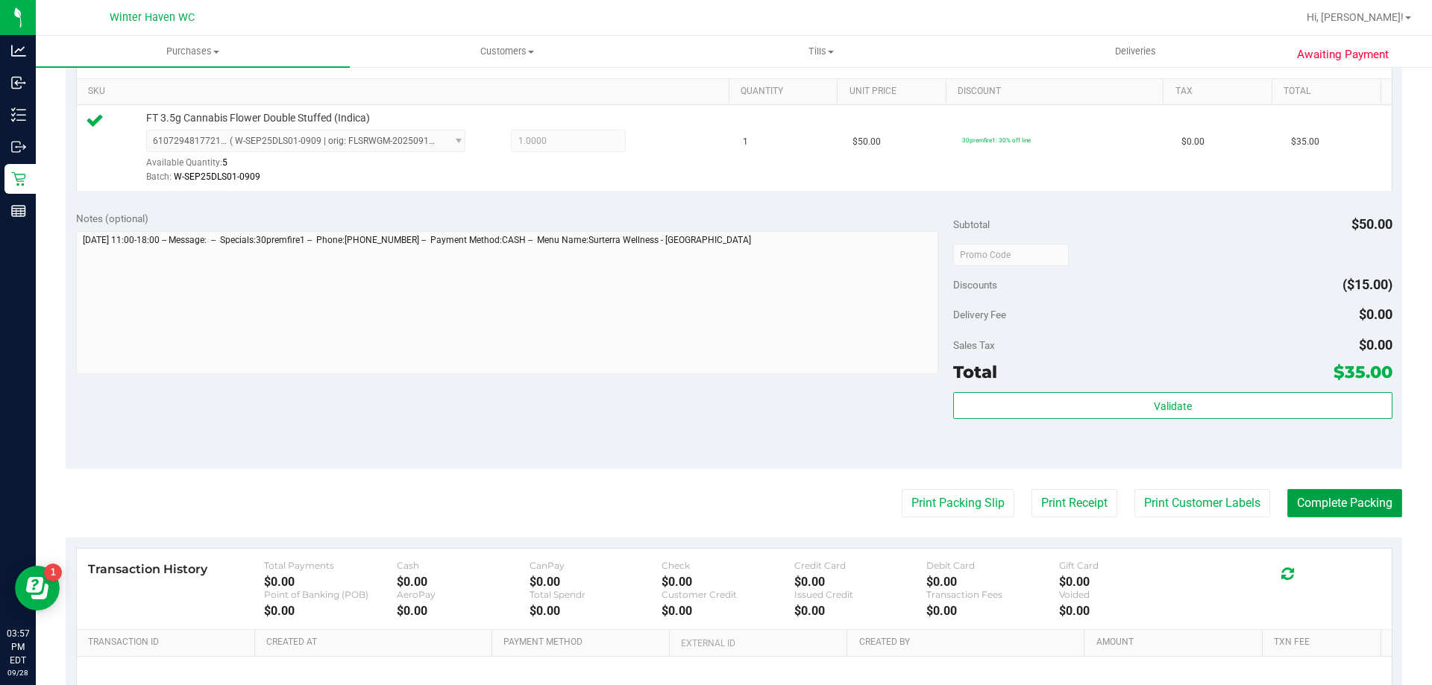
click at [1307, 503] on button "Complete Packing" at bounding box center [1344, 503] width 115 height 28
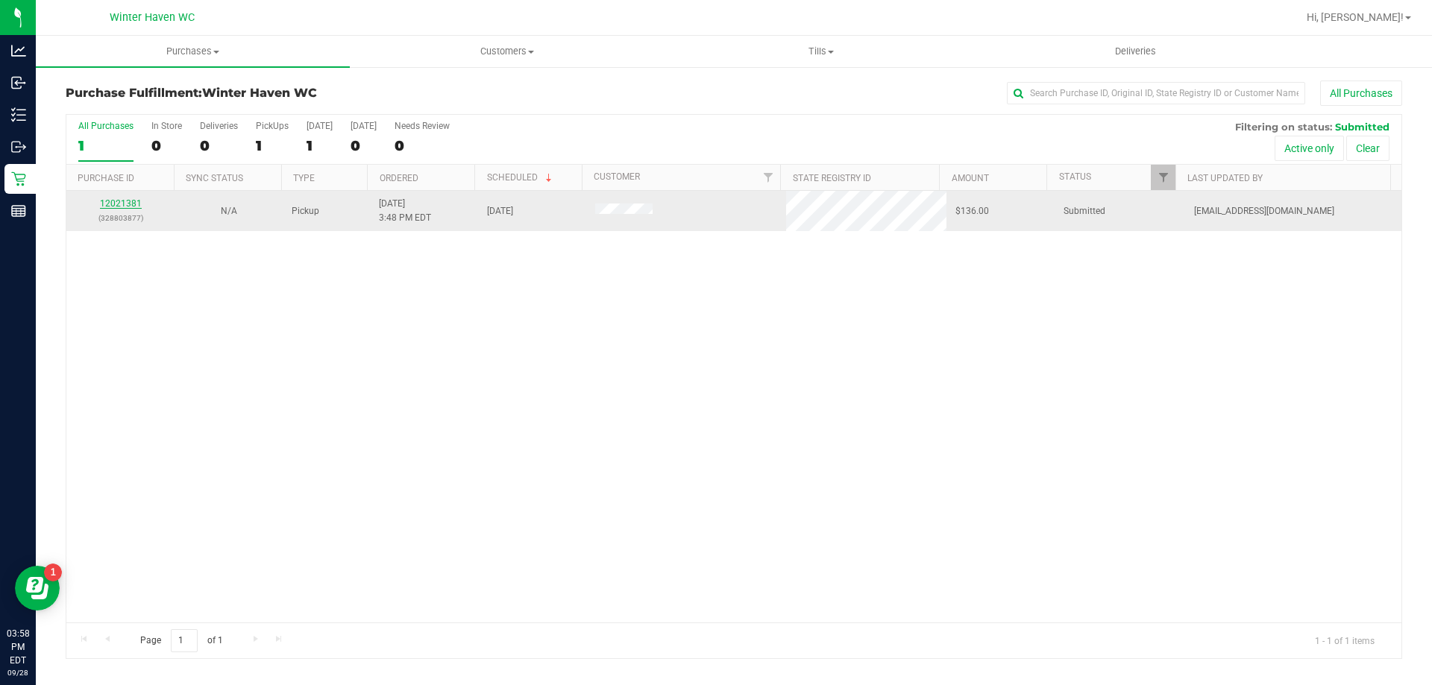
click at [119, 207] on link "12021381" at bounding box center [121, 203] width 42 height 10
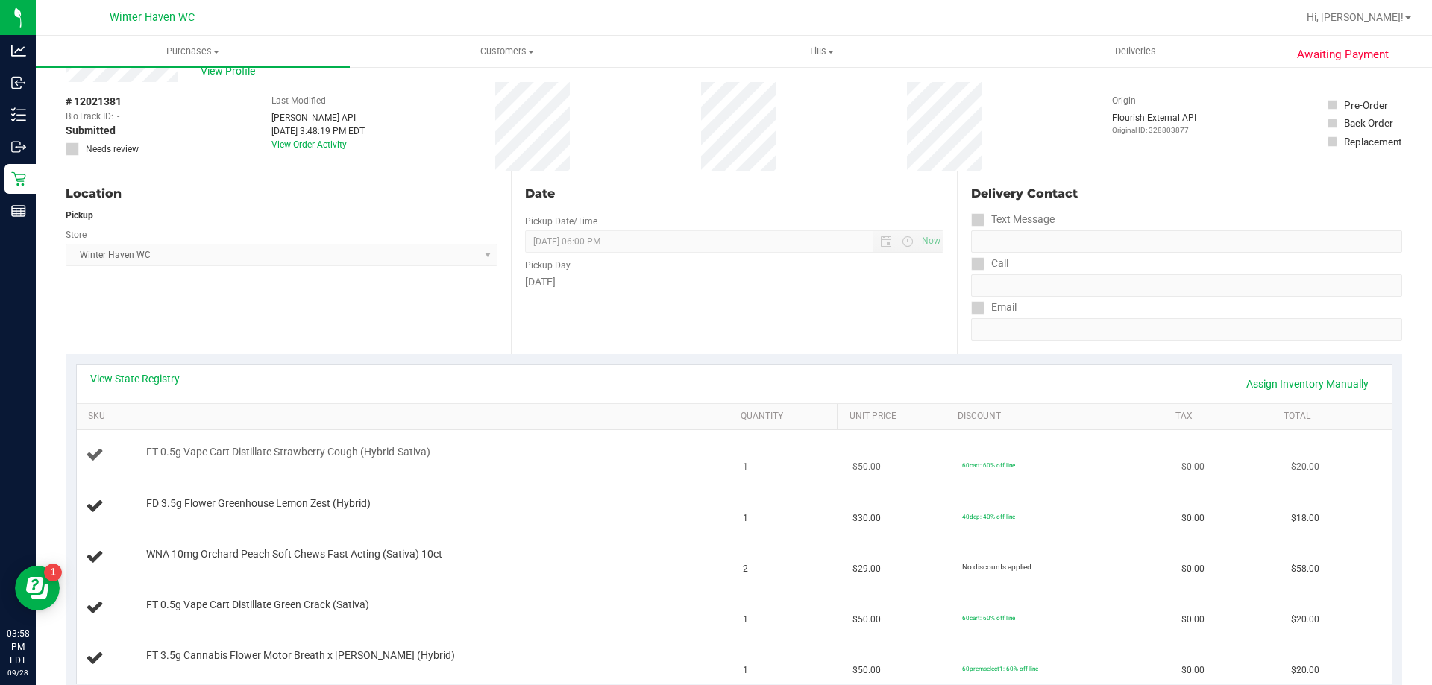
scroll to position [75, 0]
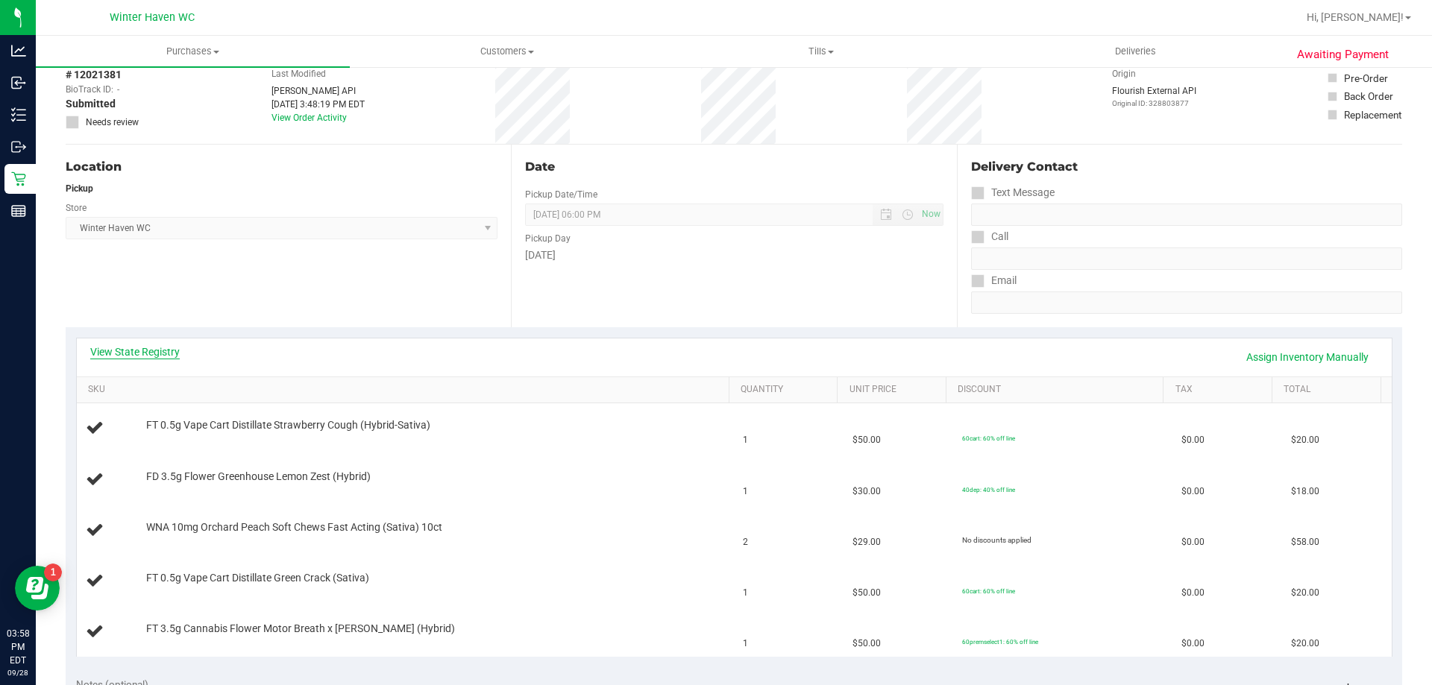
click at [139, 350] on link "View State Registry" at bounding box center [134, 351] width 89 height 15
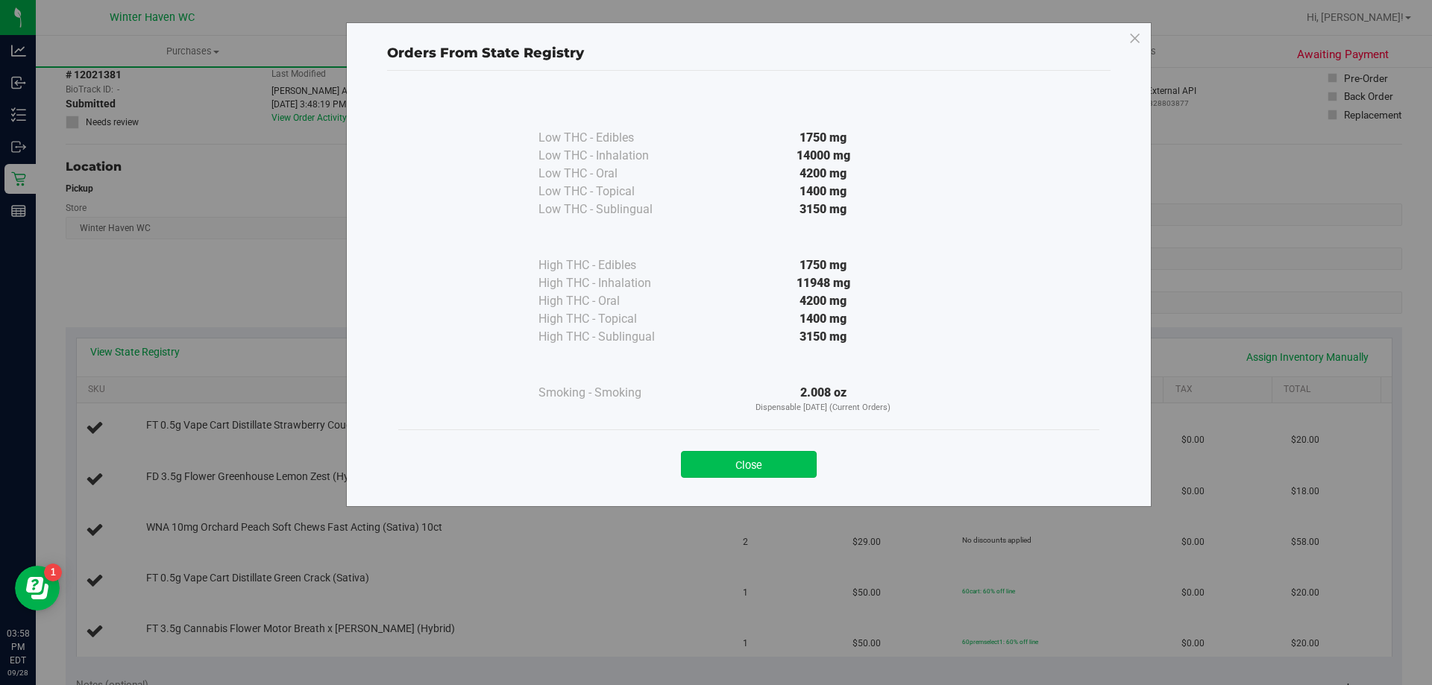
click at [782, 467] on button "Close" at bounding box center [749, 464] width 136 height 27
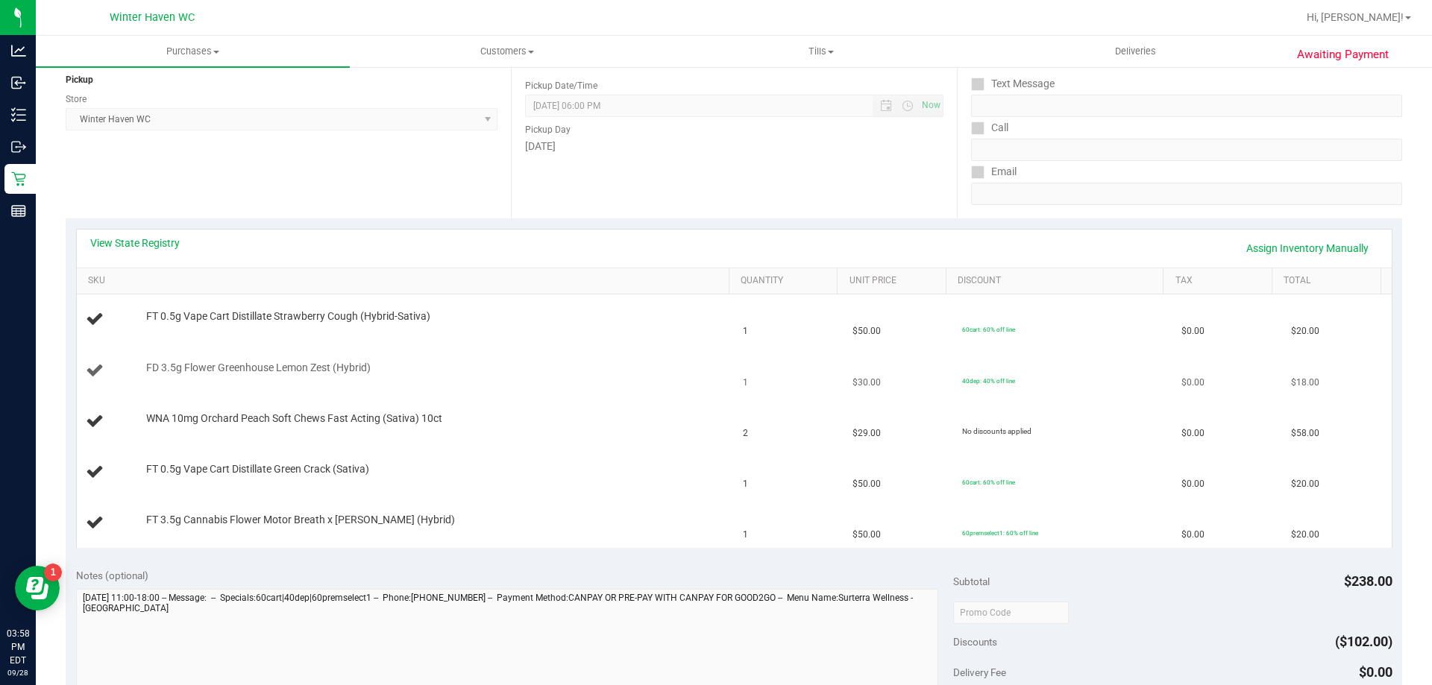
scroll to position [224, 0]
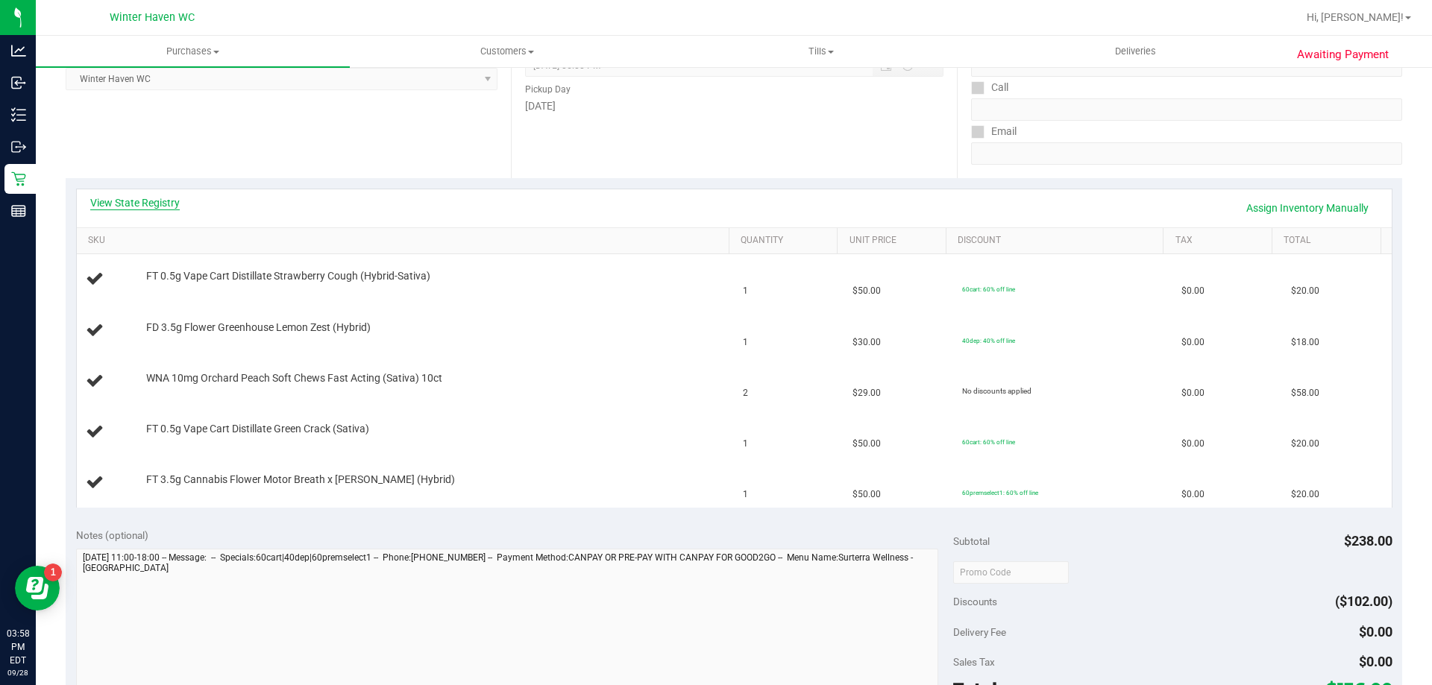
click at [174, 207] on link "View State Registry" at bounding box center [134, 202] width 89 height 15
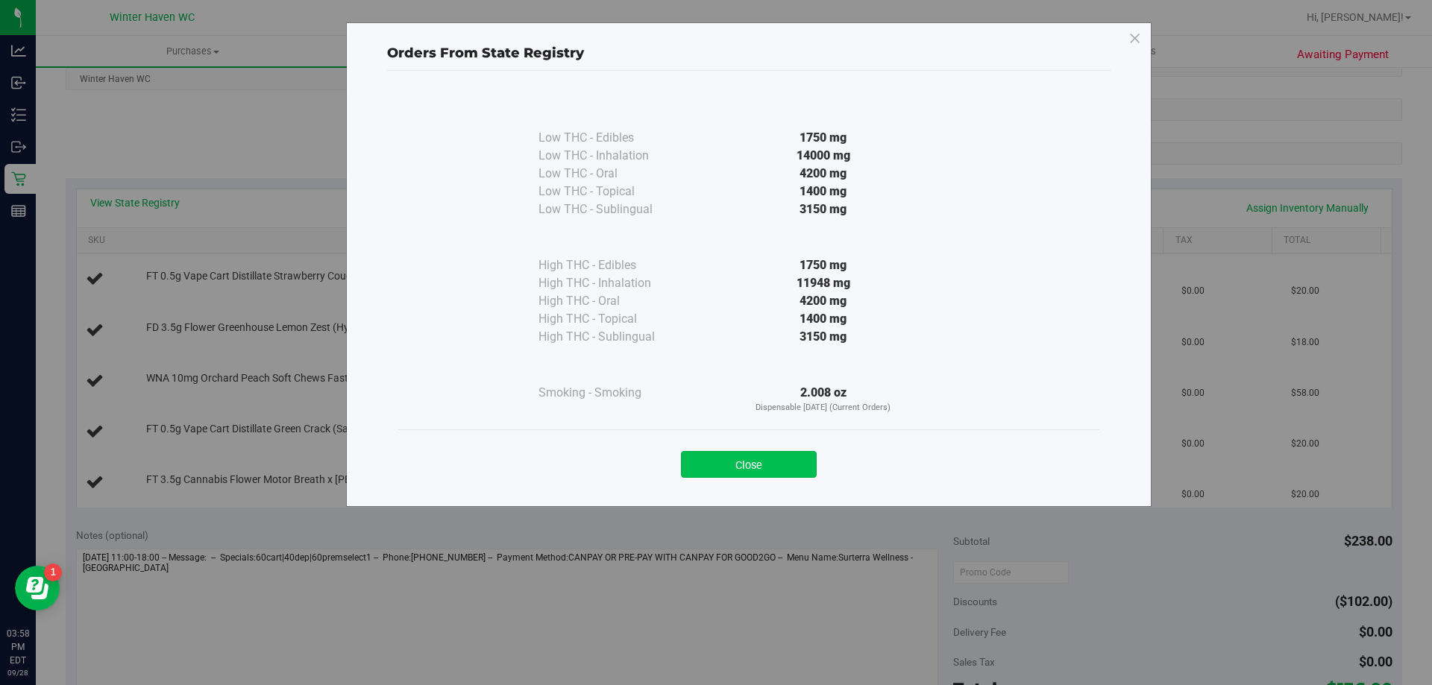
click at [752, 462] on button "Close" at bounding box center [749, 464] width 136 height 27
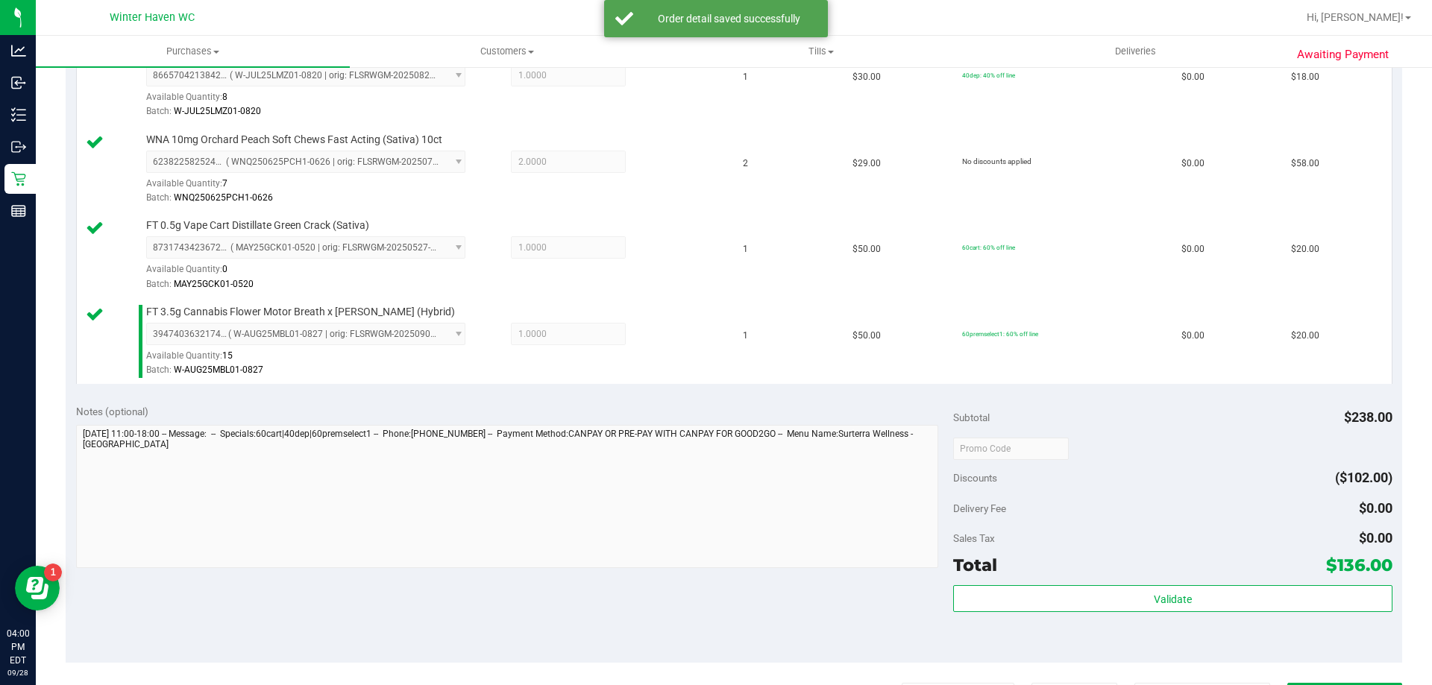
scroll to position [596, 0]
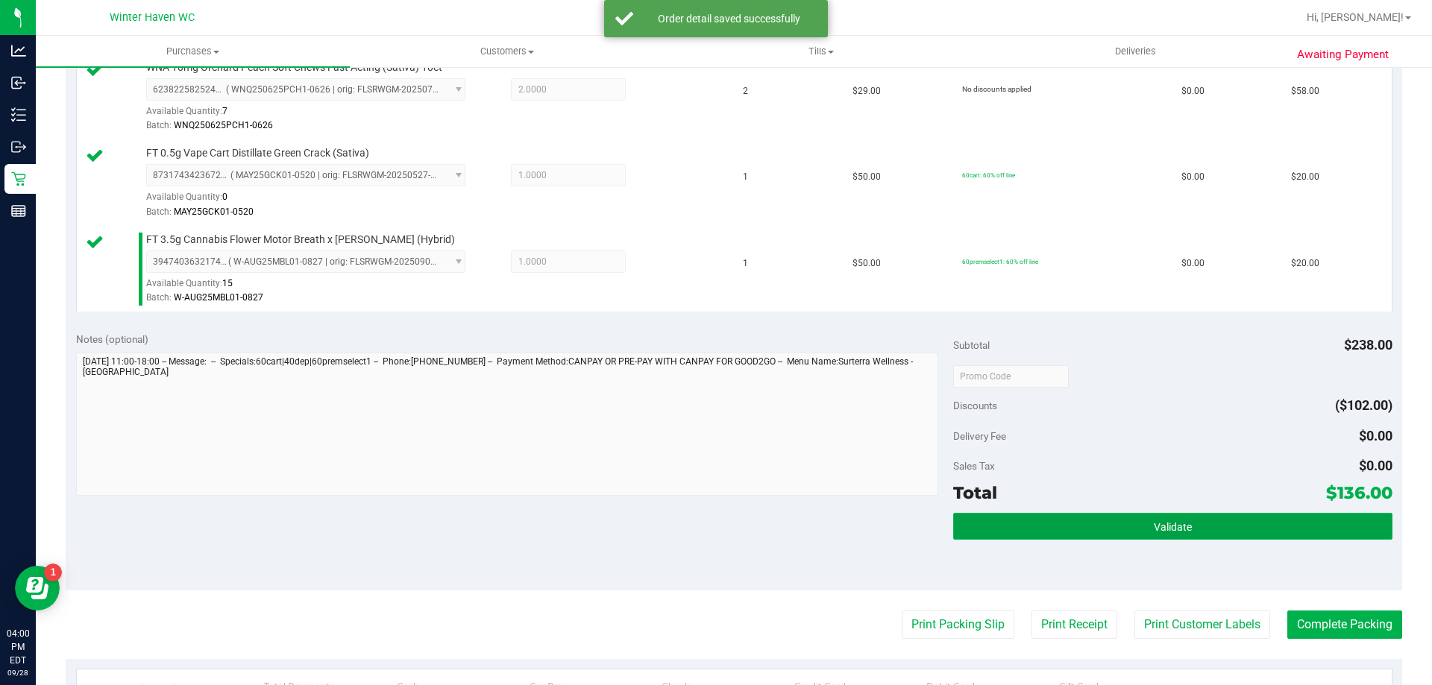
click at [989, 519] on button "Validate" at bounding box center [1172, 526] width 438 height 27
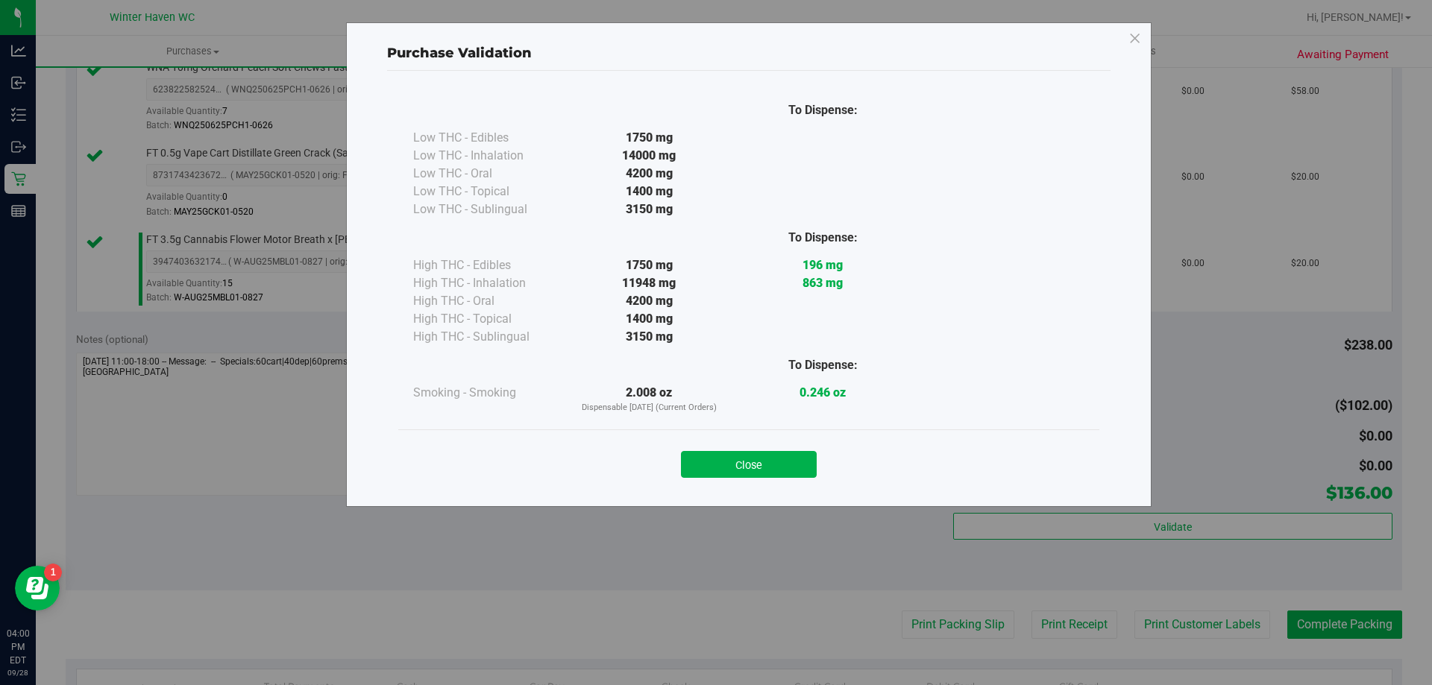
click at [799, 479] on div "Close" at bounding box center [748, 459] width 701 height 60
click at [799, 464] on button "Close" at bounding box center [749, 464] width 136 height 27
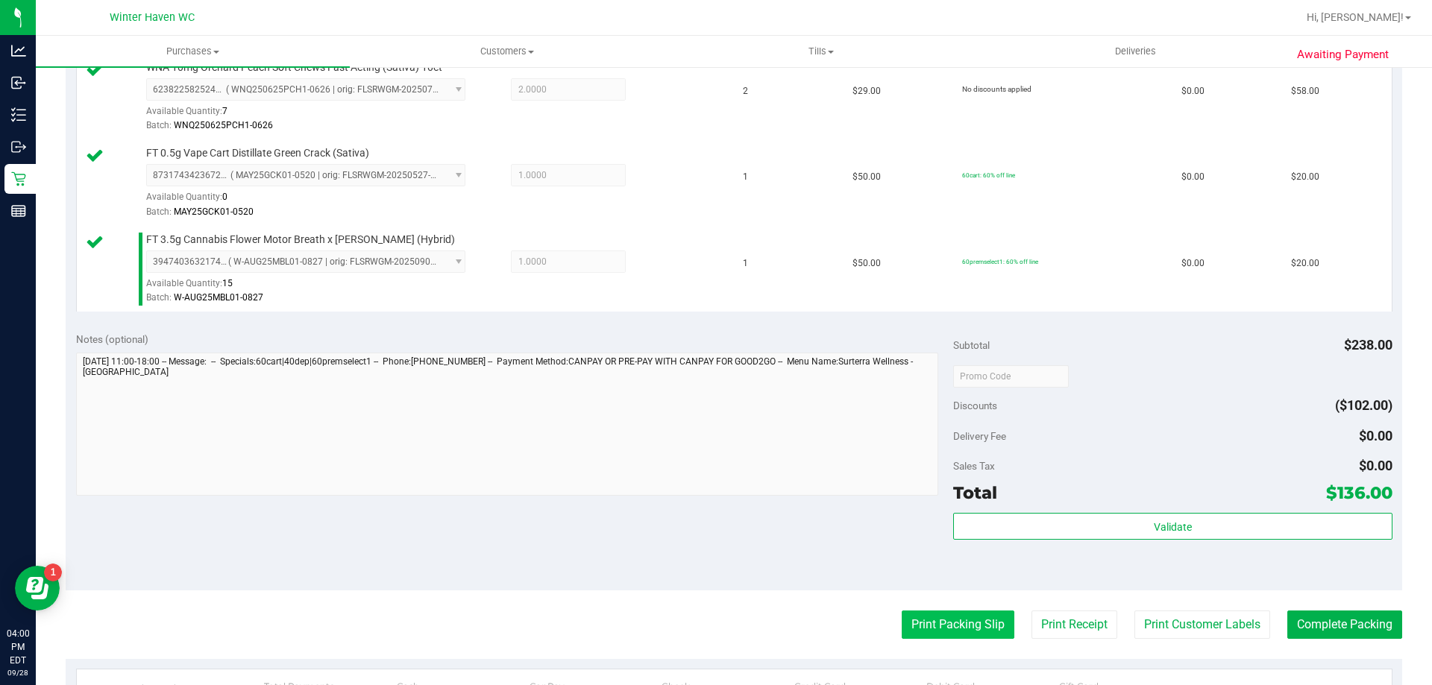
click at [991, 626] on button "Print Packing Slip" at bounding box center [957, 625] width 113 height 28
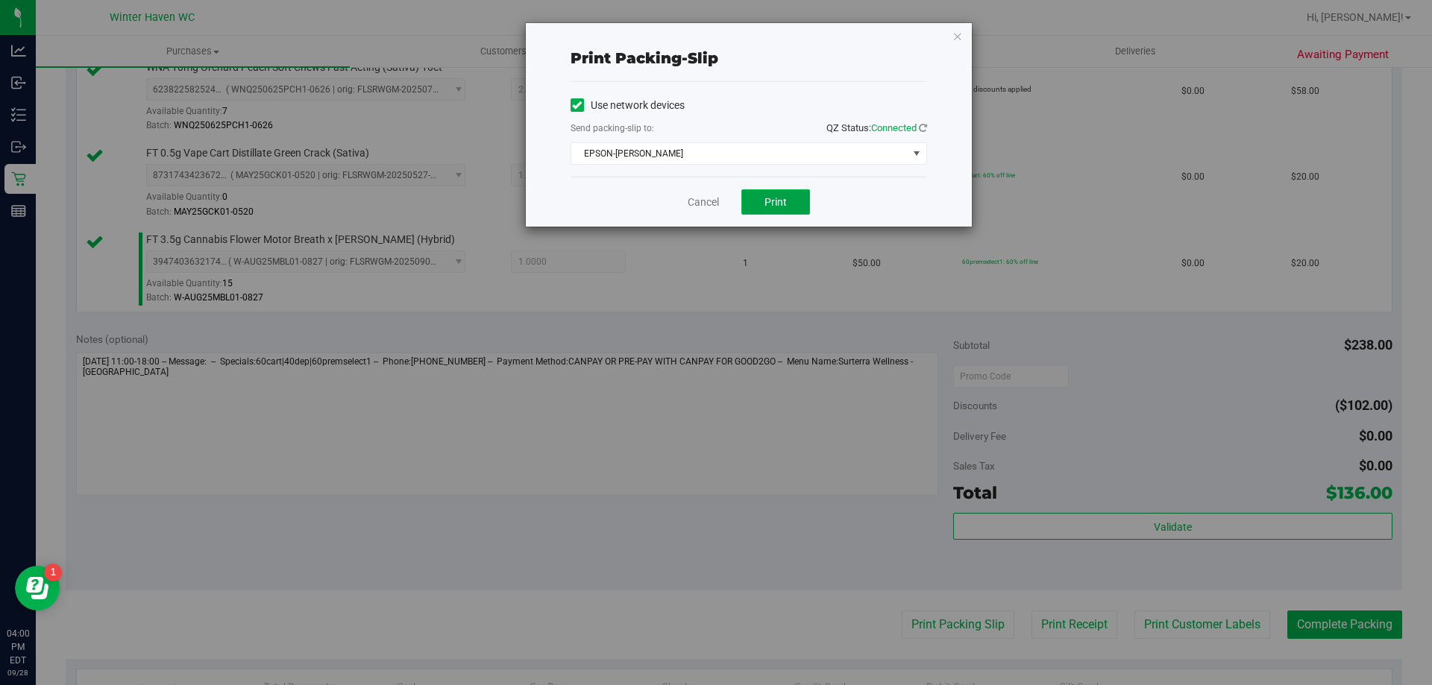
click at [782, 211] on button "Print" at bounding box center [775, 201] width 69 height 25
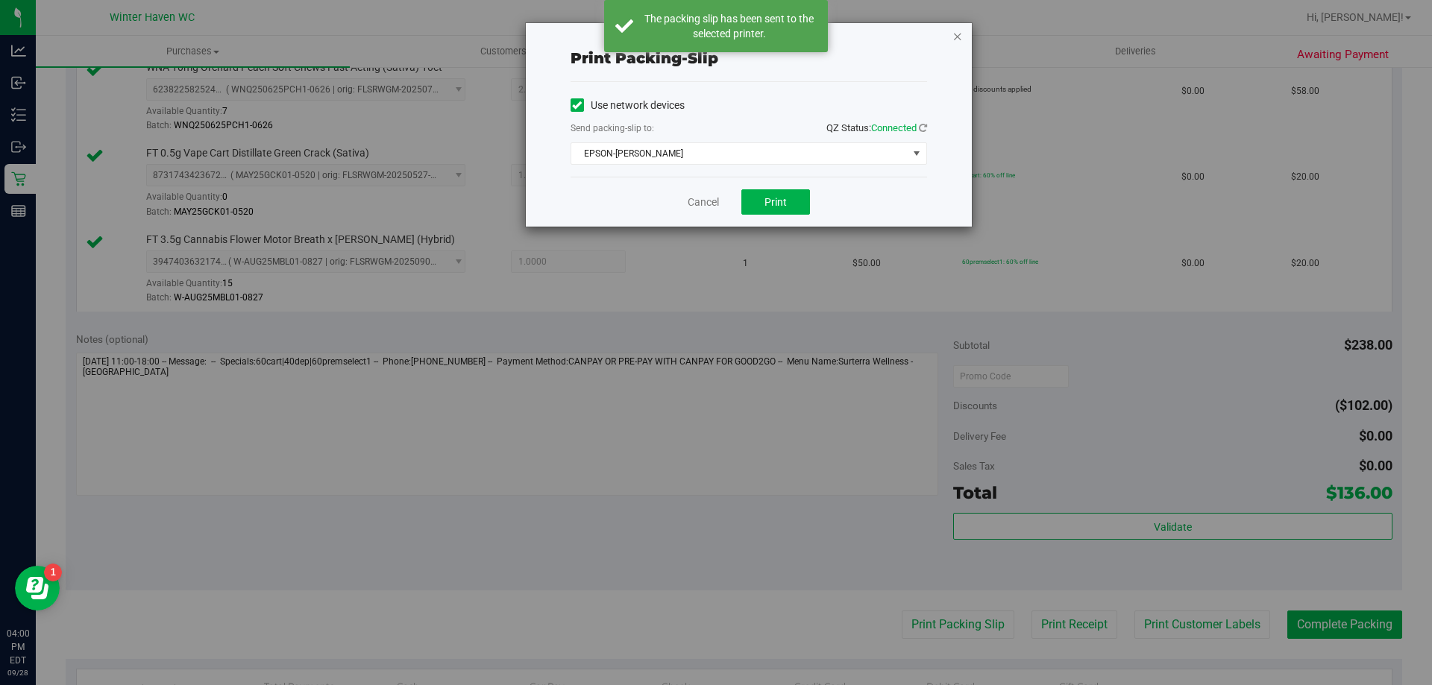
click at [954, 36] on icon "button" at bounding box center [957, 36] width 10 height 18
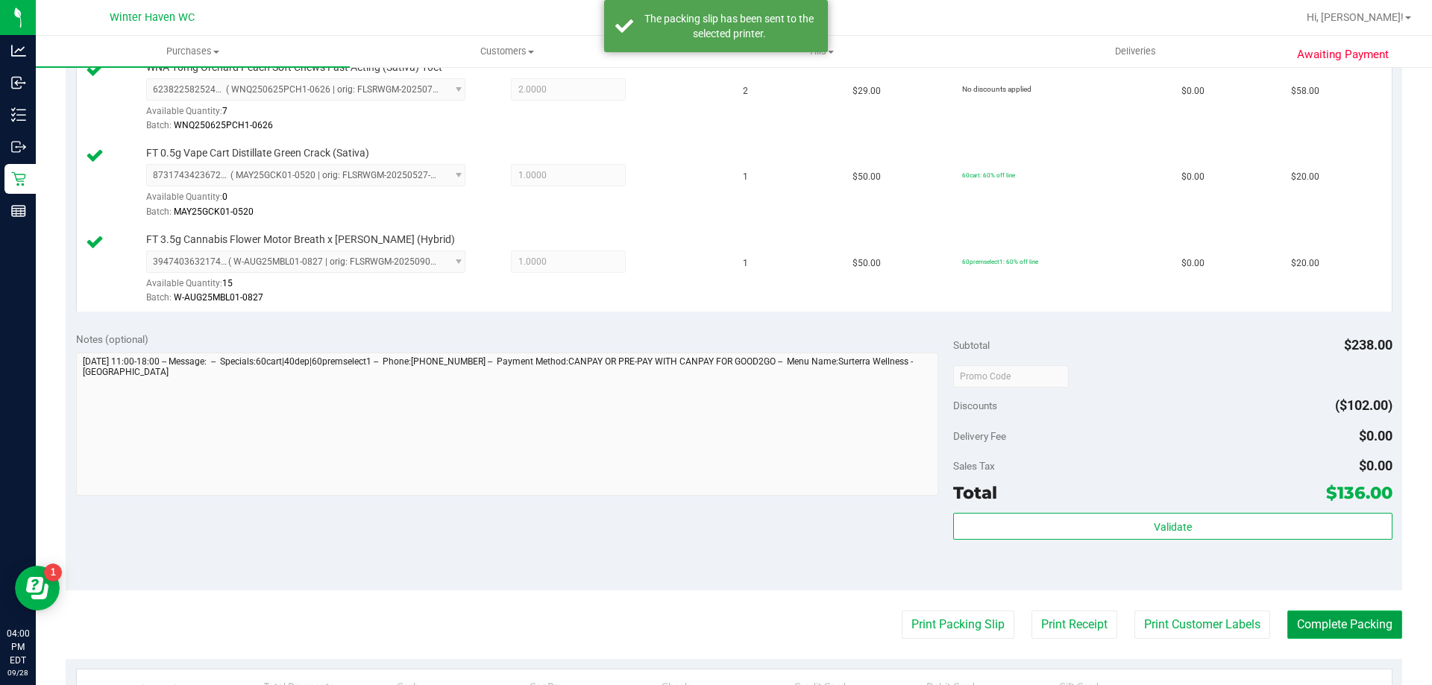
click at [1303, 627] on button "Complete Packing" at bounding box center [1344, 625] width 115 height 28
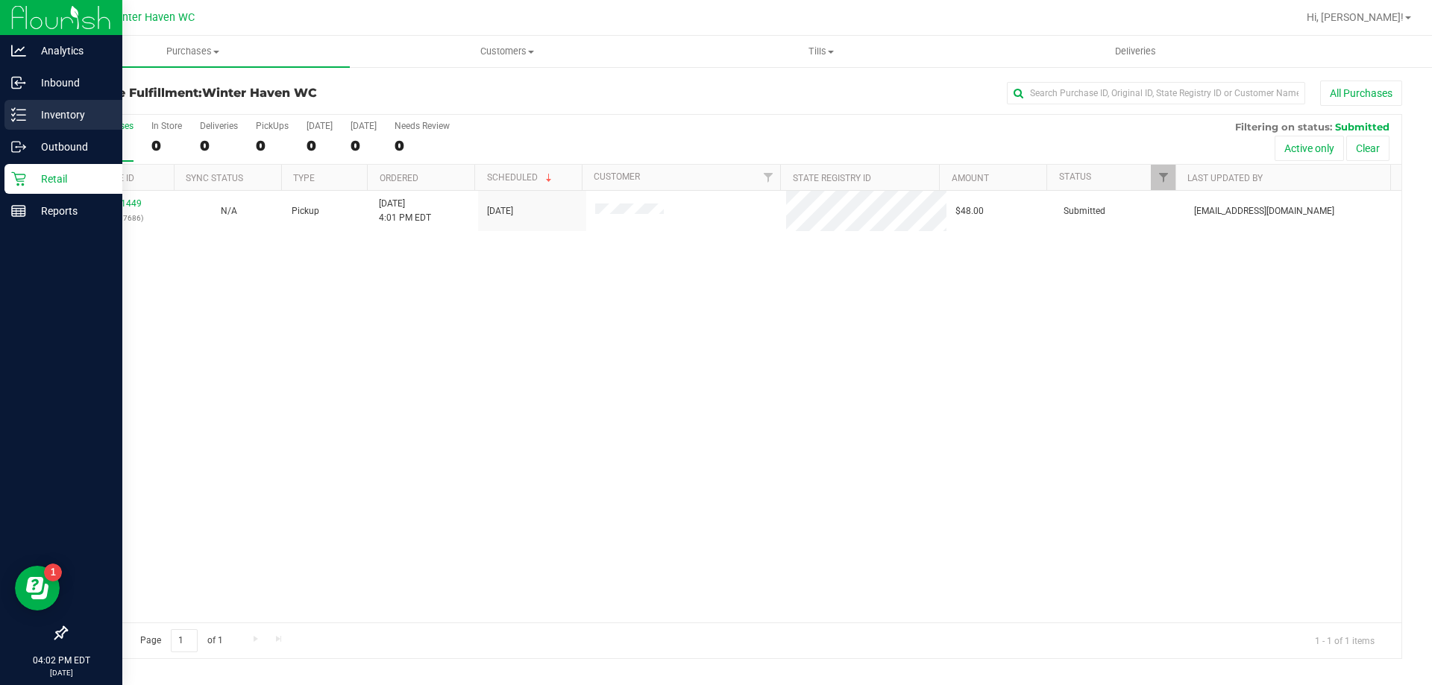
click at [26, 108] on p "Inventory" at bounding box center [70, 115] width 89 height 18
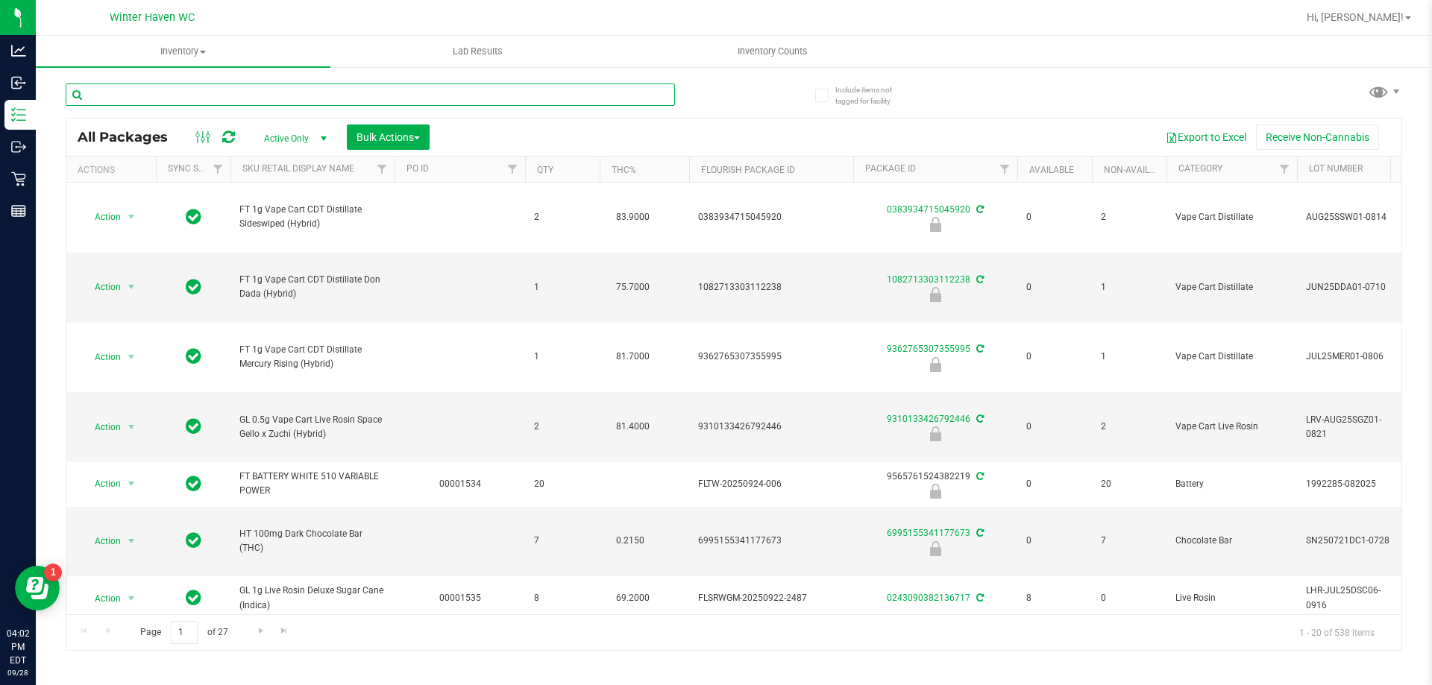
click at [299, 96] on input "text" at bounding box center [370, 95] width 609 height 22
type input "922"
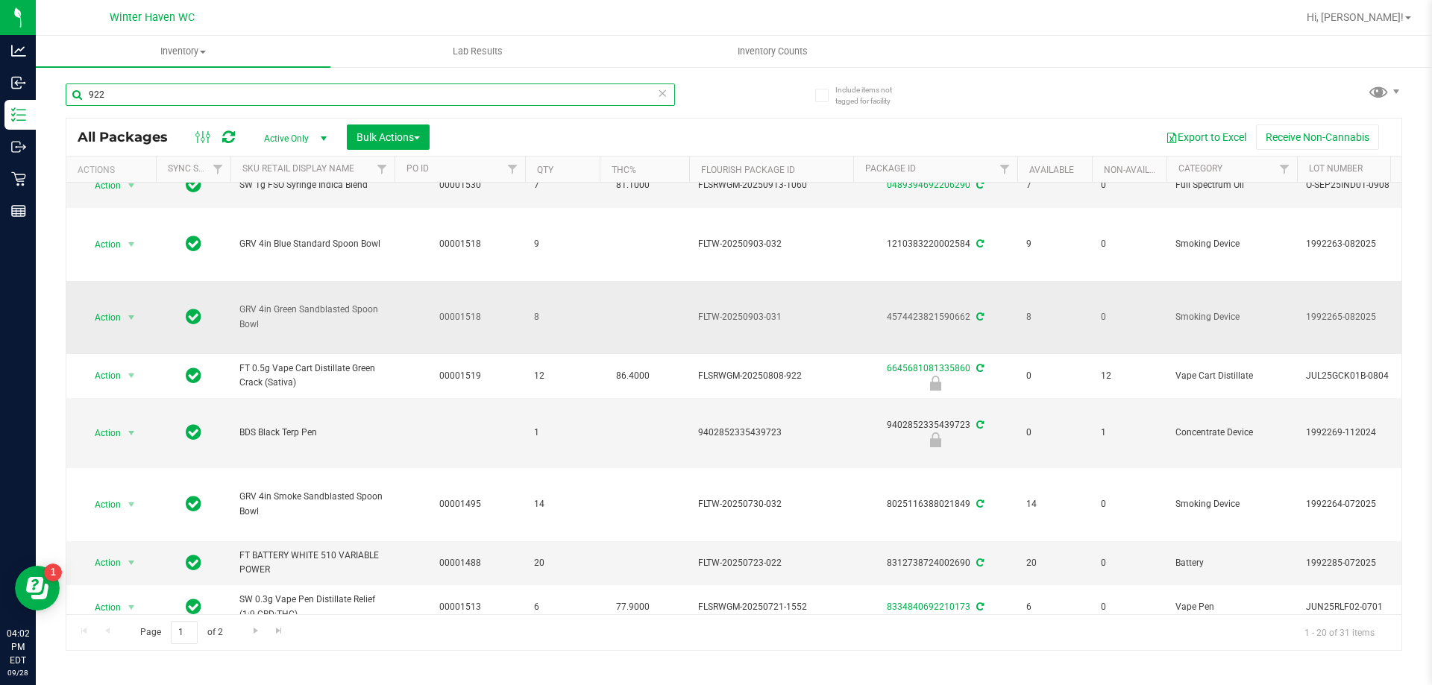
scroll to position [447, 0]
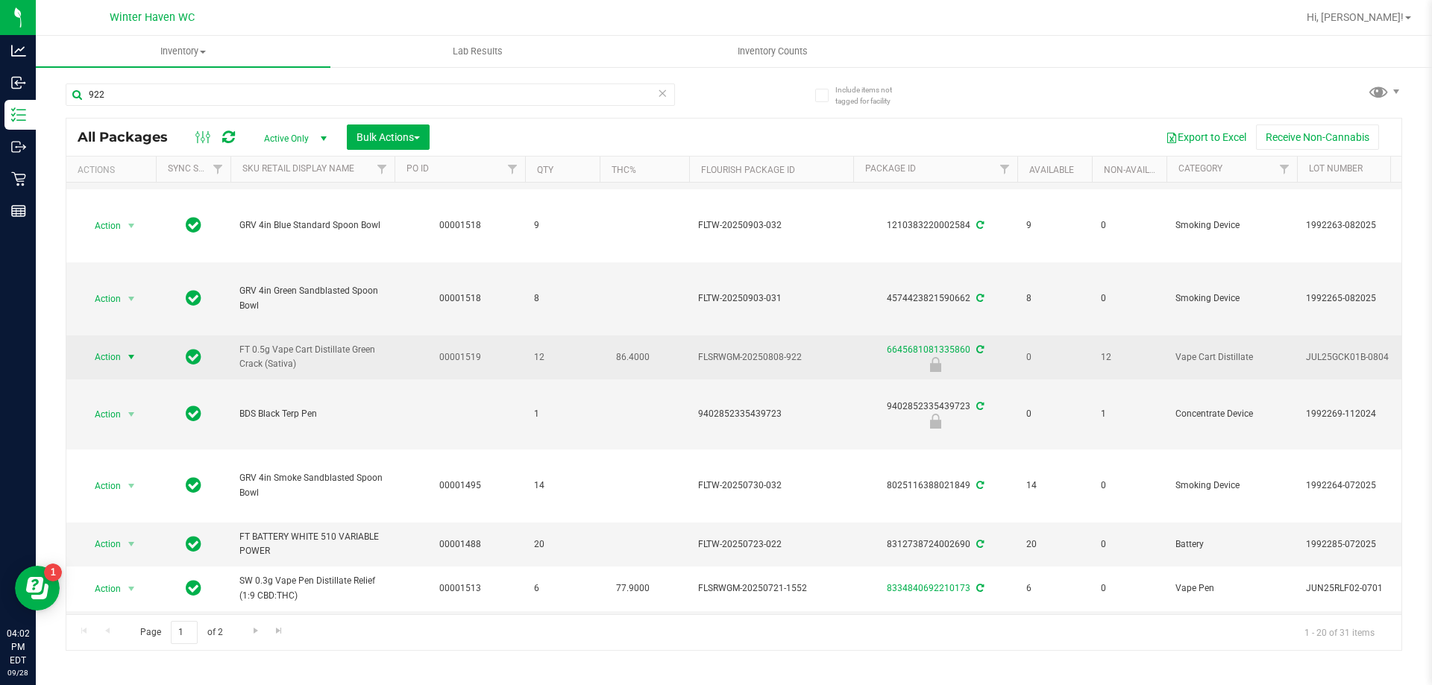
click at [114, 356] on span "Action" at bounding box center [101, 357] width 40 height 21
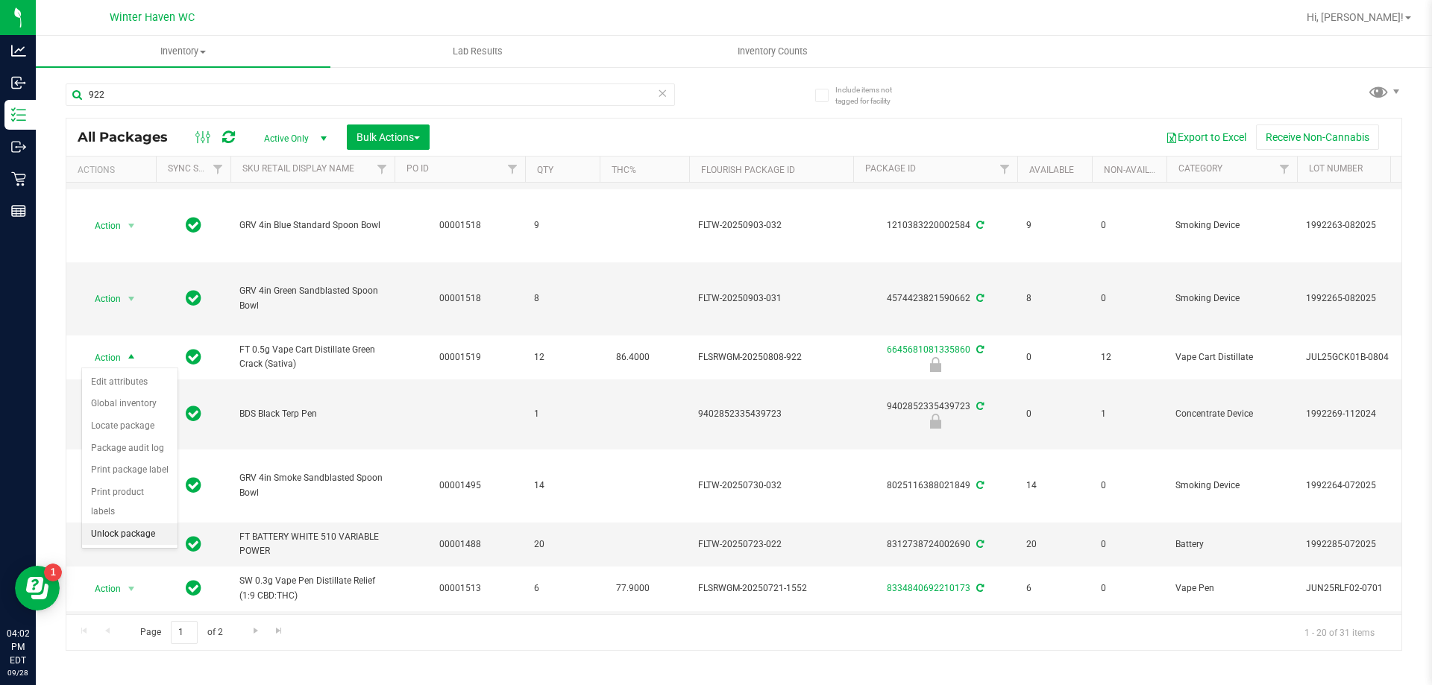
click at [131, 523] on li "Unlock package" at bounding box center [129, 534] width 95 height 22
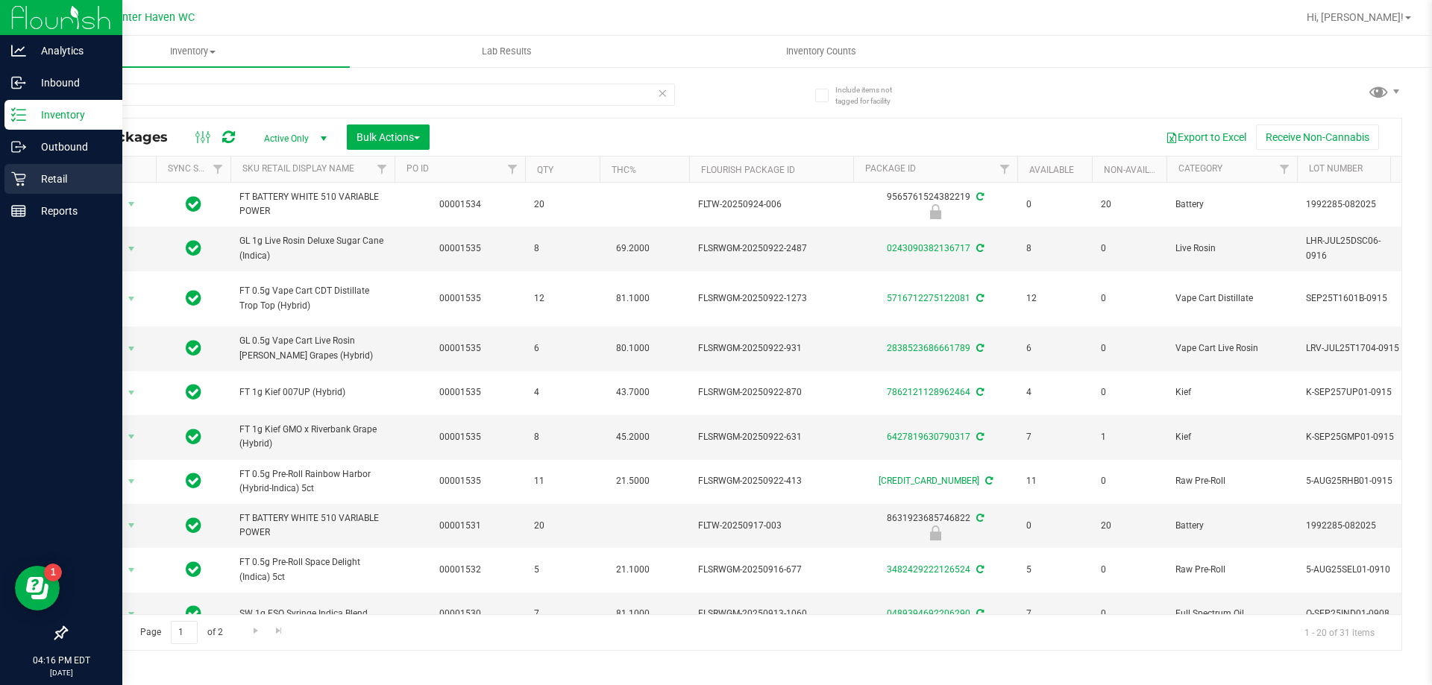
click at [63, 174] on p "Retail" at bounding box center [70, 179] width 89 height 18
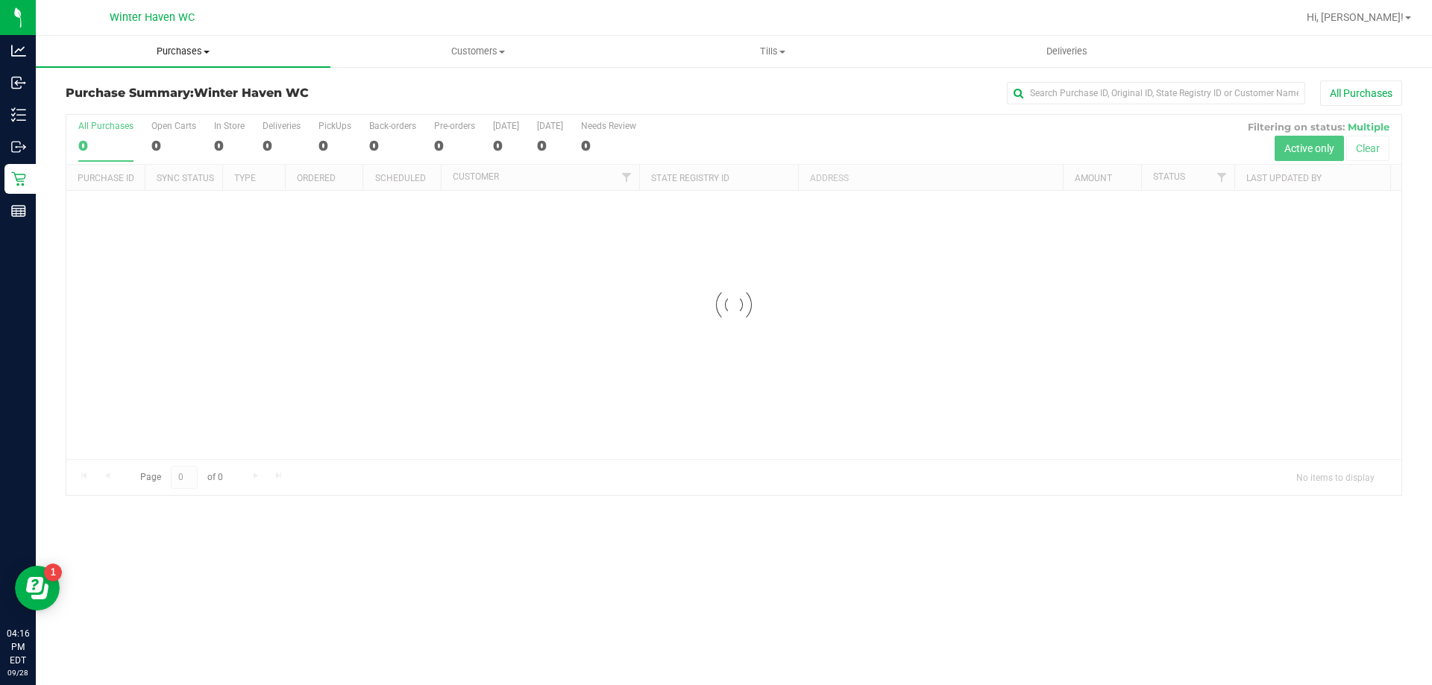
click at [198, 51] on span "Purchases" at bounding box center [183, 51] width 295 height 13
click at [125, 106] on span "Fulfillment" at bounding box center [82, 107] width 92 height 13
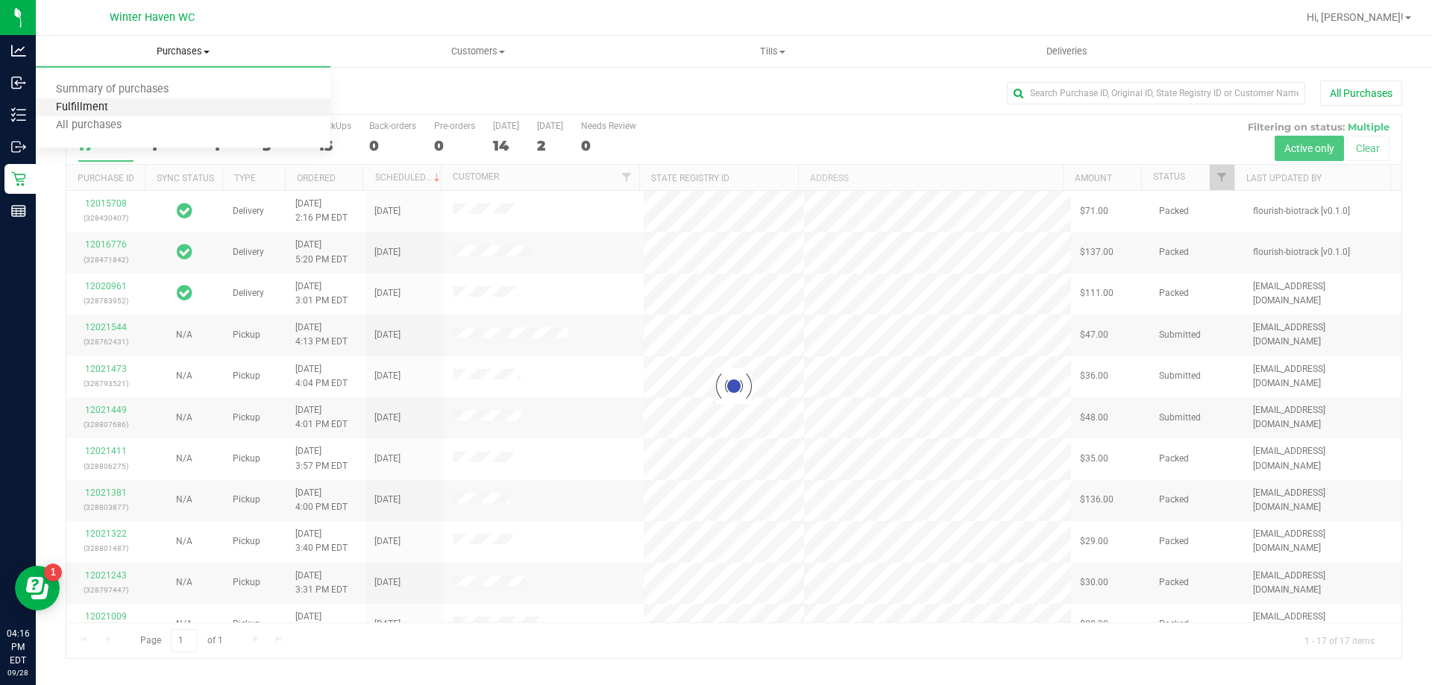
click at [125, 106] on span "Fulfillment" at bounding box center [82, 107] width 92 height 13
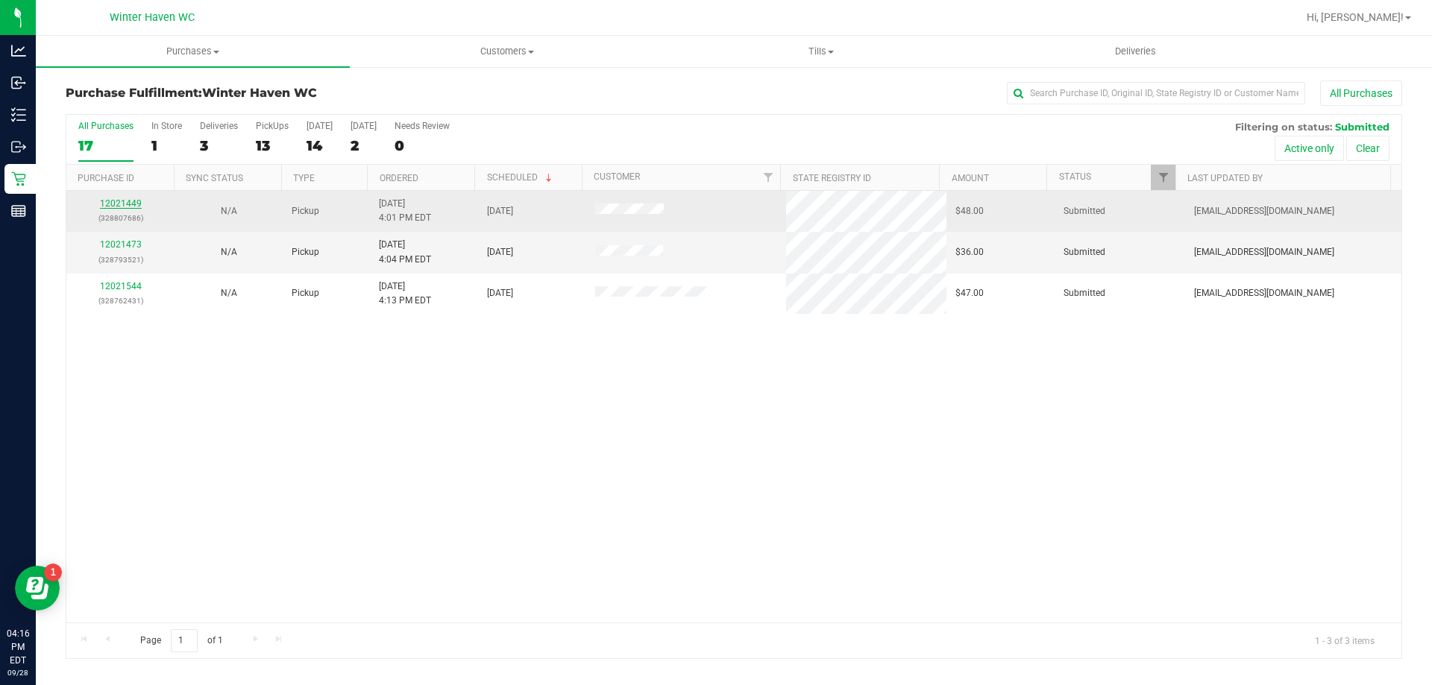
click at [106, 205] on link "12021449" at bounding box center [121, 203] width 42 height 10
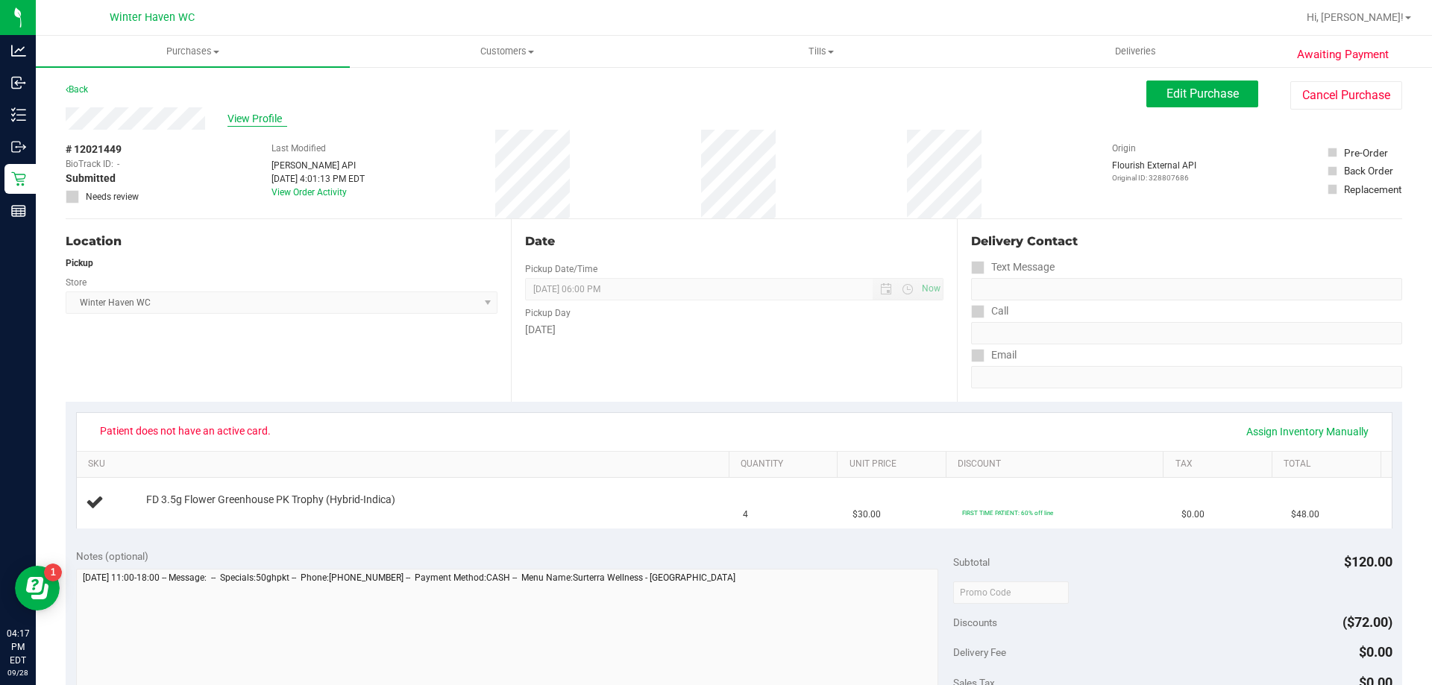
click at [245, 124] on span "View Profile" at bounding box center [257, 119] width 60 height 16
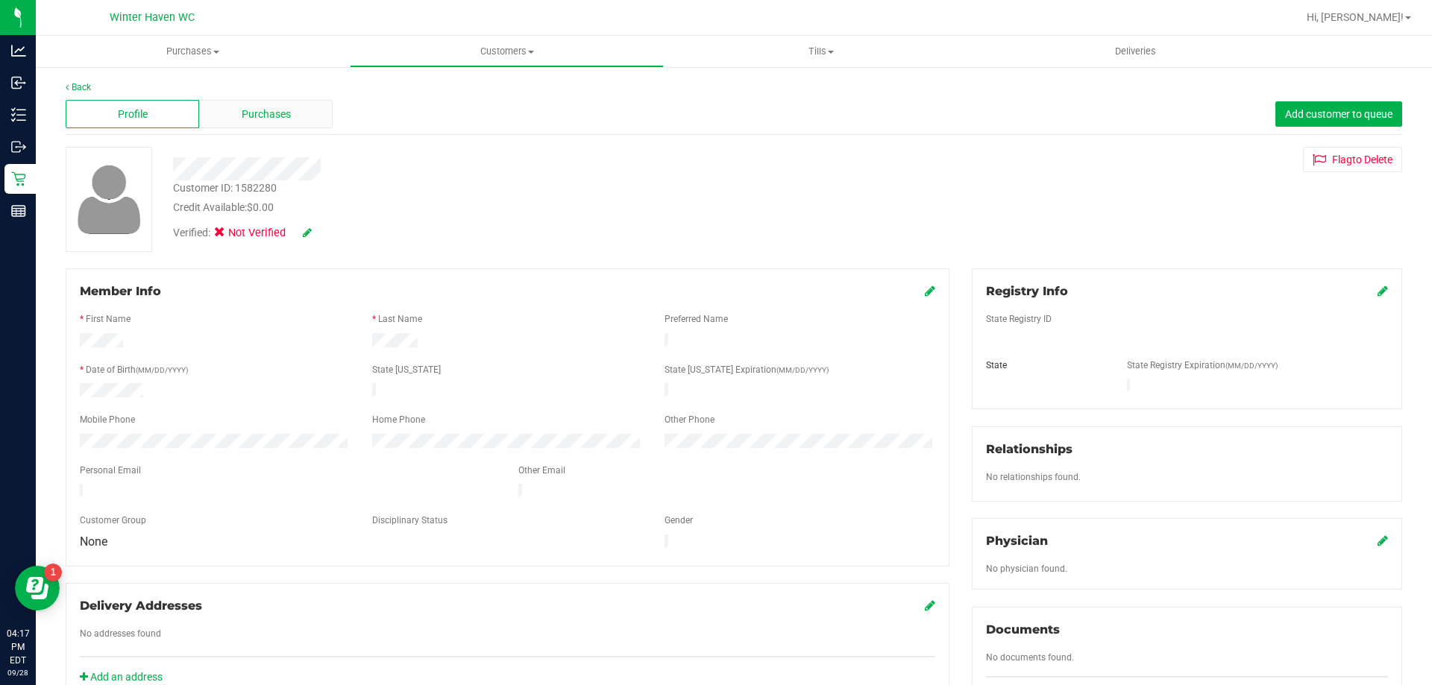
click at [274, 102] on div "Purchases" at bounding box center [265, 114] width 133 height 28
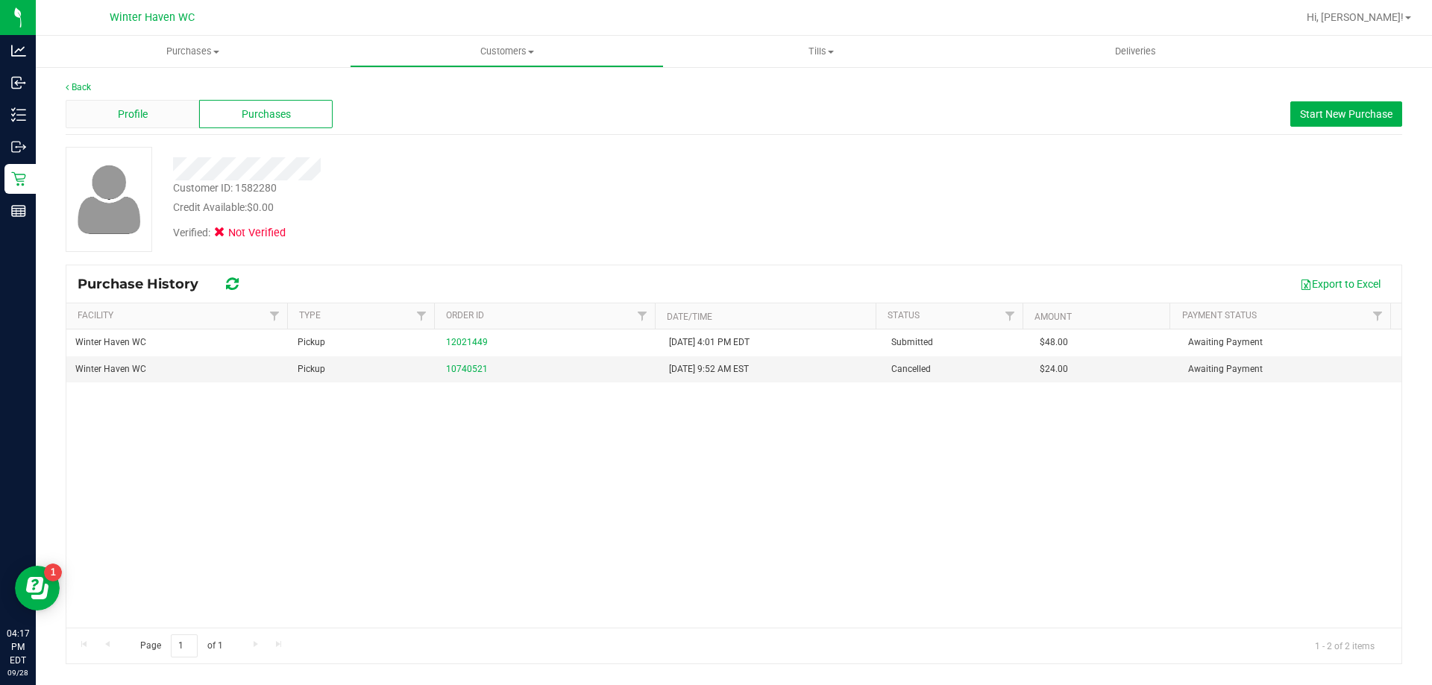
click at [160, 113] on div "Profile" at bounding box center [132, 114] width 133 height 28
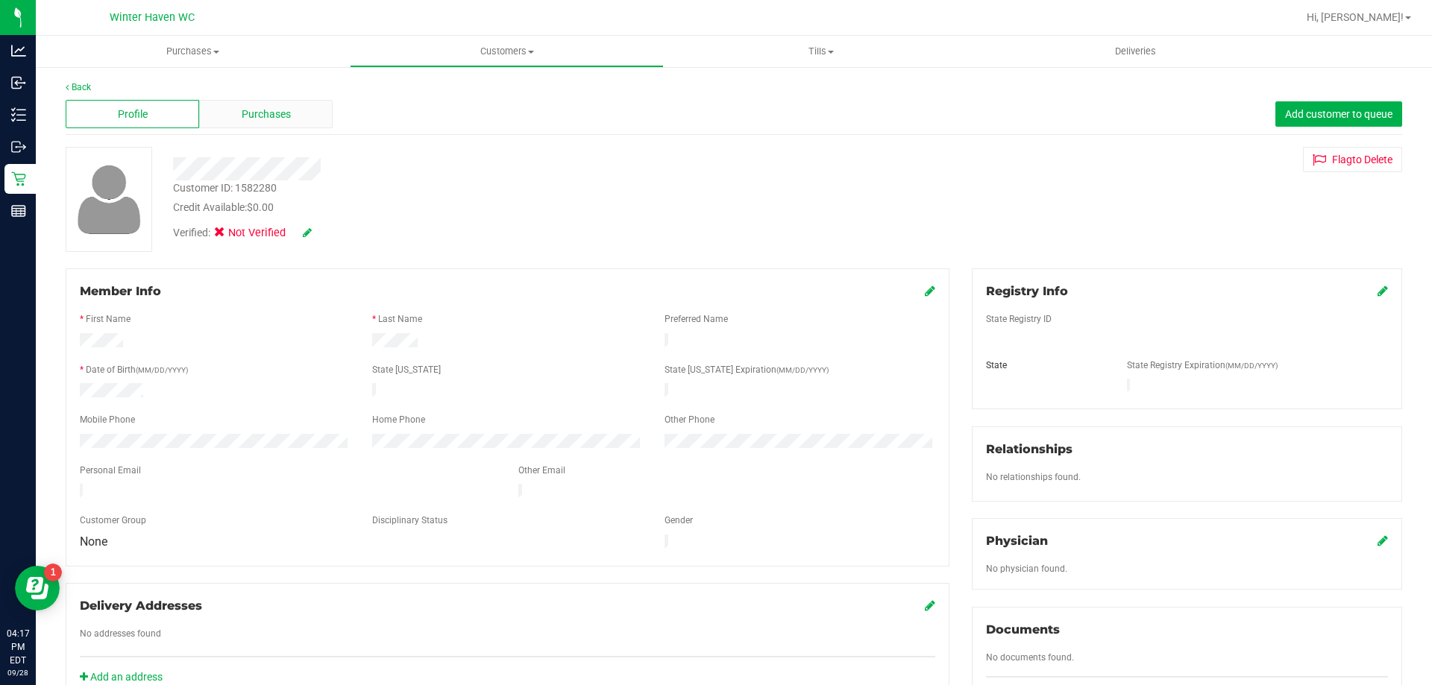
click at [260, 124] on div "Purchases" at bounding box center [265, 114] width 133 height 28
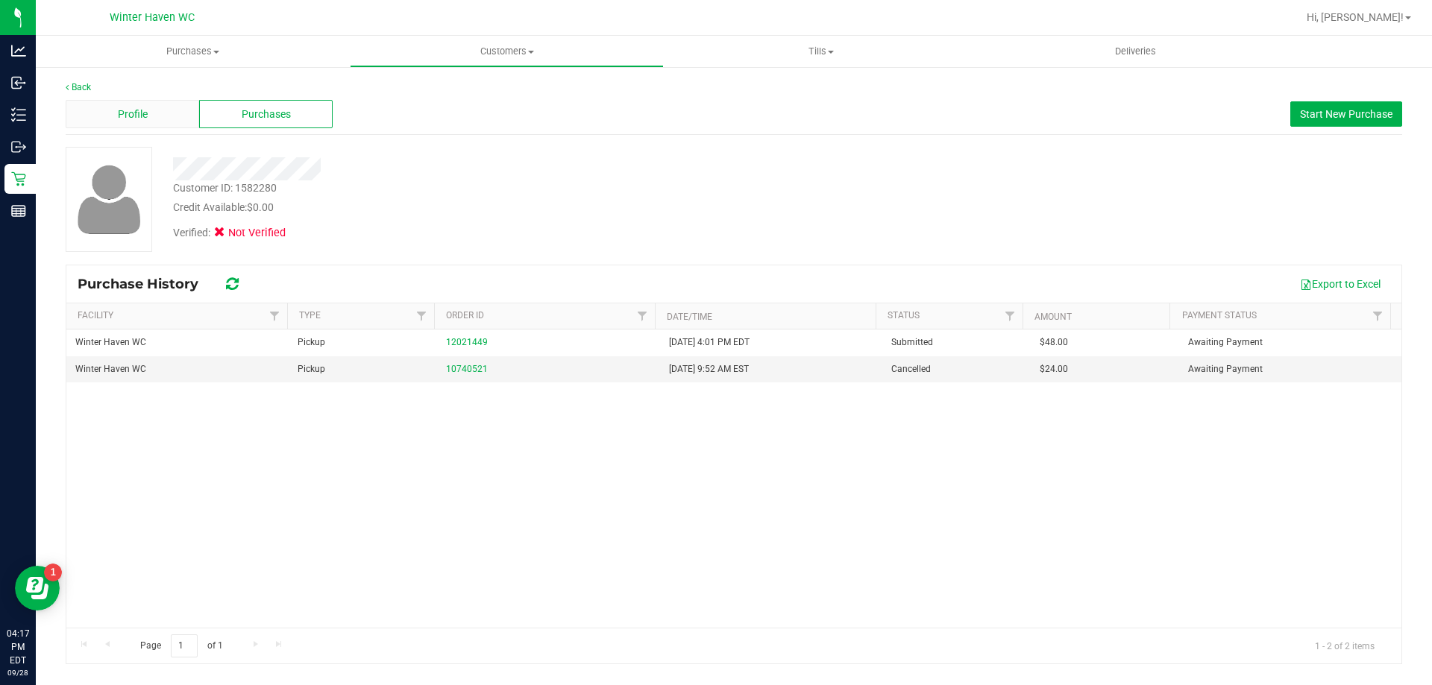
click at [167, 112] on div "Profile" at bounding box center [132, 114] width 133 height 28
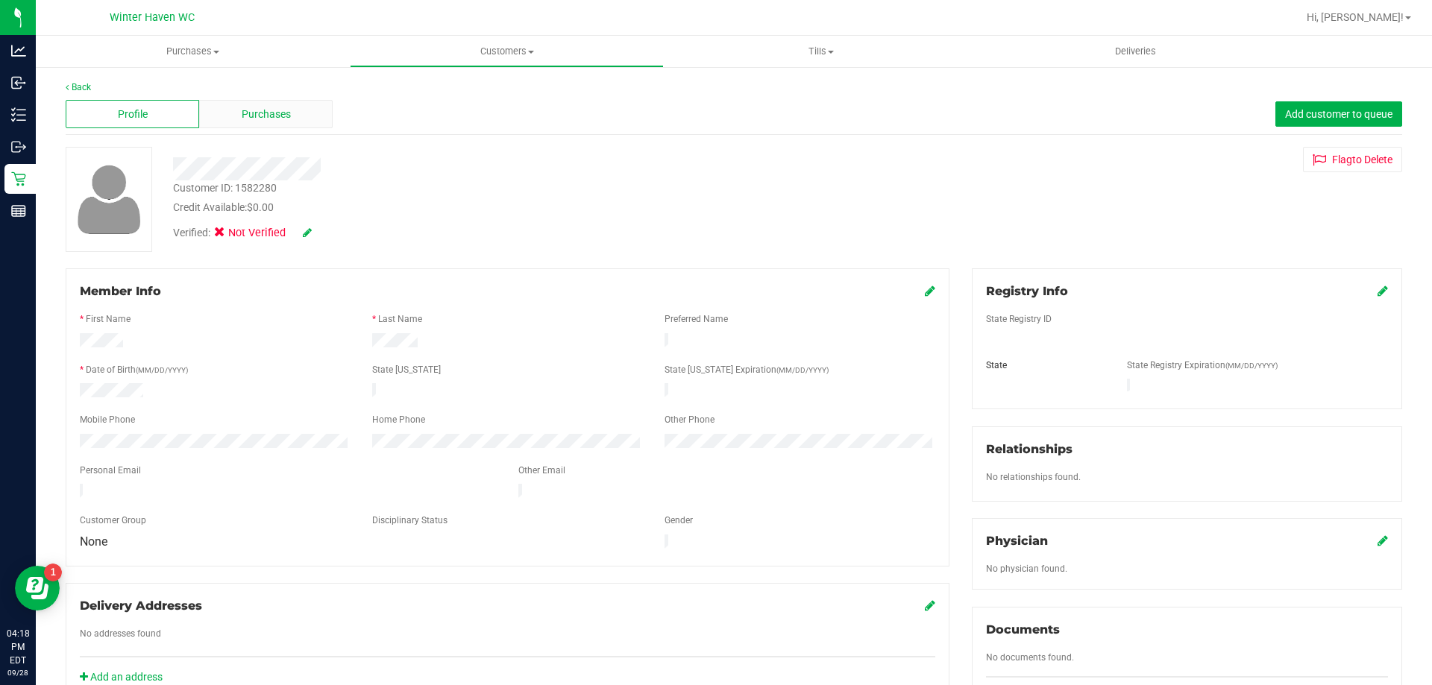
click at [277, 104] on div "Purchases" at bounding box center [265, 114] width 133 height 28
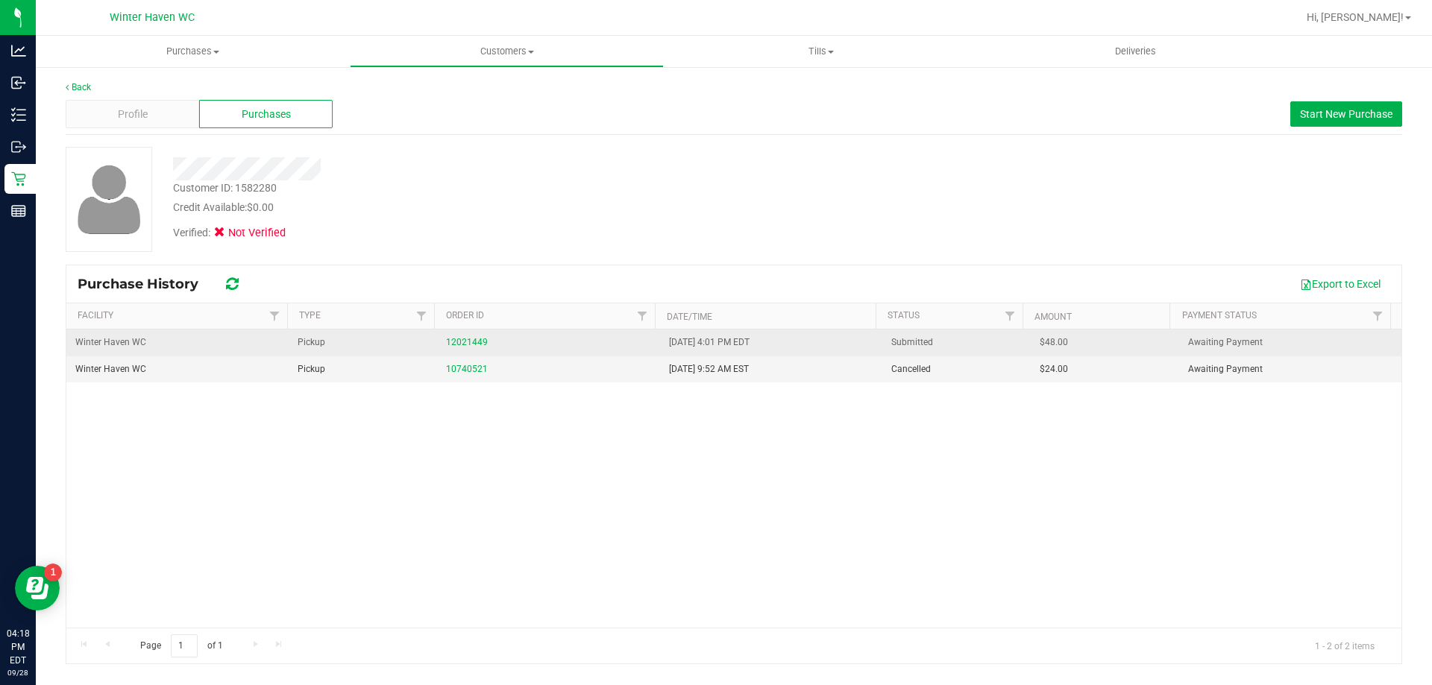
click at [482, 333] on td "12021449" at bounding box center [548, 343] width 222 height 27
click at [475, 333] on td "12021449" at bounding box center [548, 343] width 222 height 27
click at [459, 353] on td "12021449" at bounding box center [548, 343] width 222 height 27
click at [467, 333] on td "12021449" at bounding box center [548, 343] width 222 height 27
click at [467, 339] on link "12021449" at bounding box center [467, 342] width 42 height 10
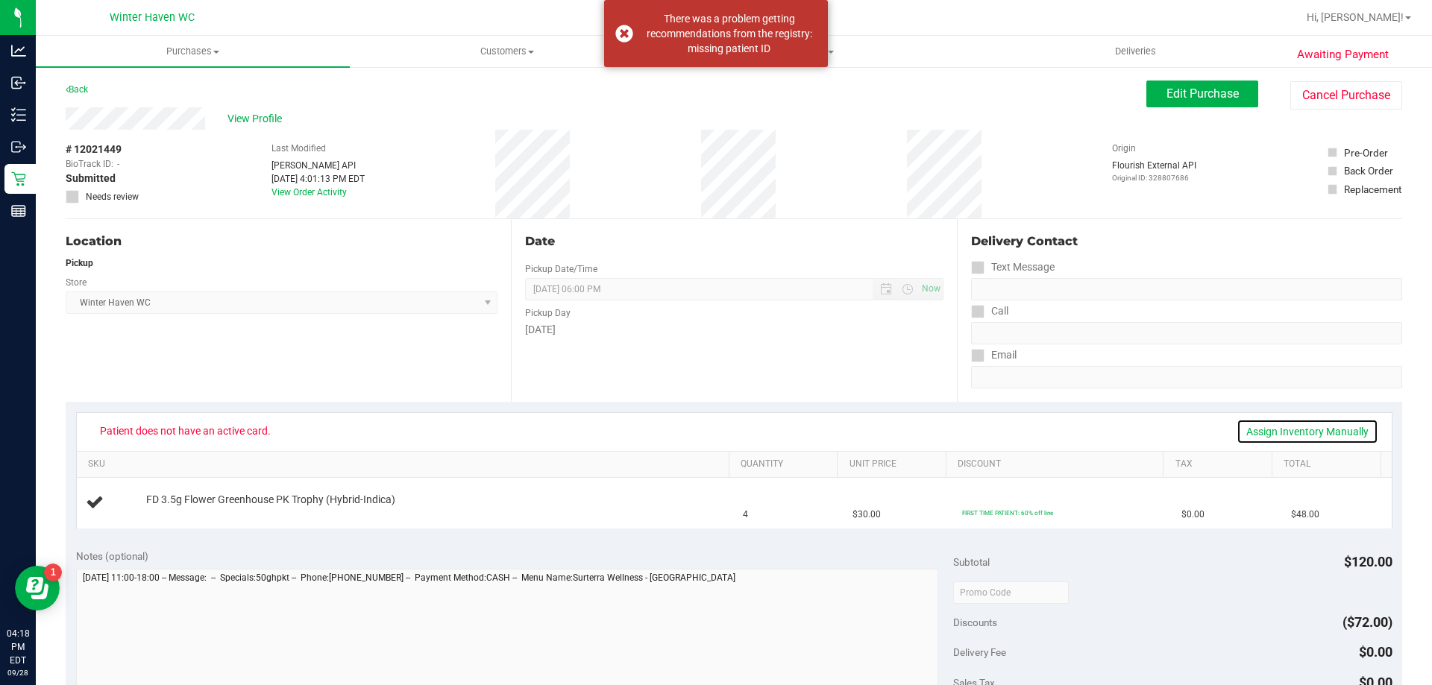
click at [1277, 428] on link "Assign Inventory Manually" at bounding box center [1307, 431] width 142 height 25
click at [1335, 426] on link "Save & Exit" at bounding box center [1343, 431] width 70 height 25
click at [1193, 94] on span "Edit Purchase" at bounding box center [1202, 93] width 72 height 14
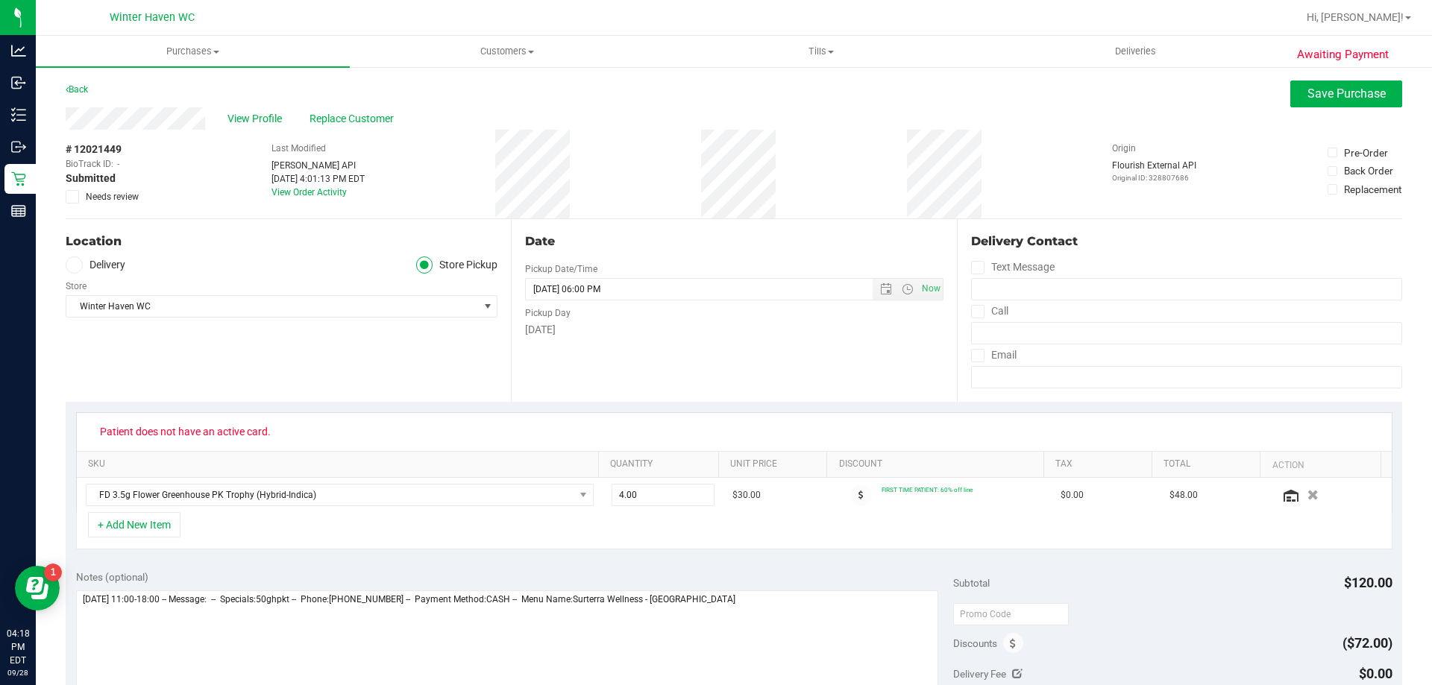
click at [67, 192] on span at bounding box center [72, 196] width 13 height 13
click at [0, 0] on input "Needs review" at bounding box center [0, 0] width 0 height 0
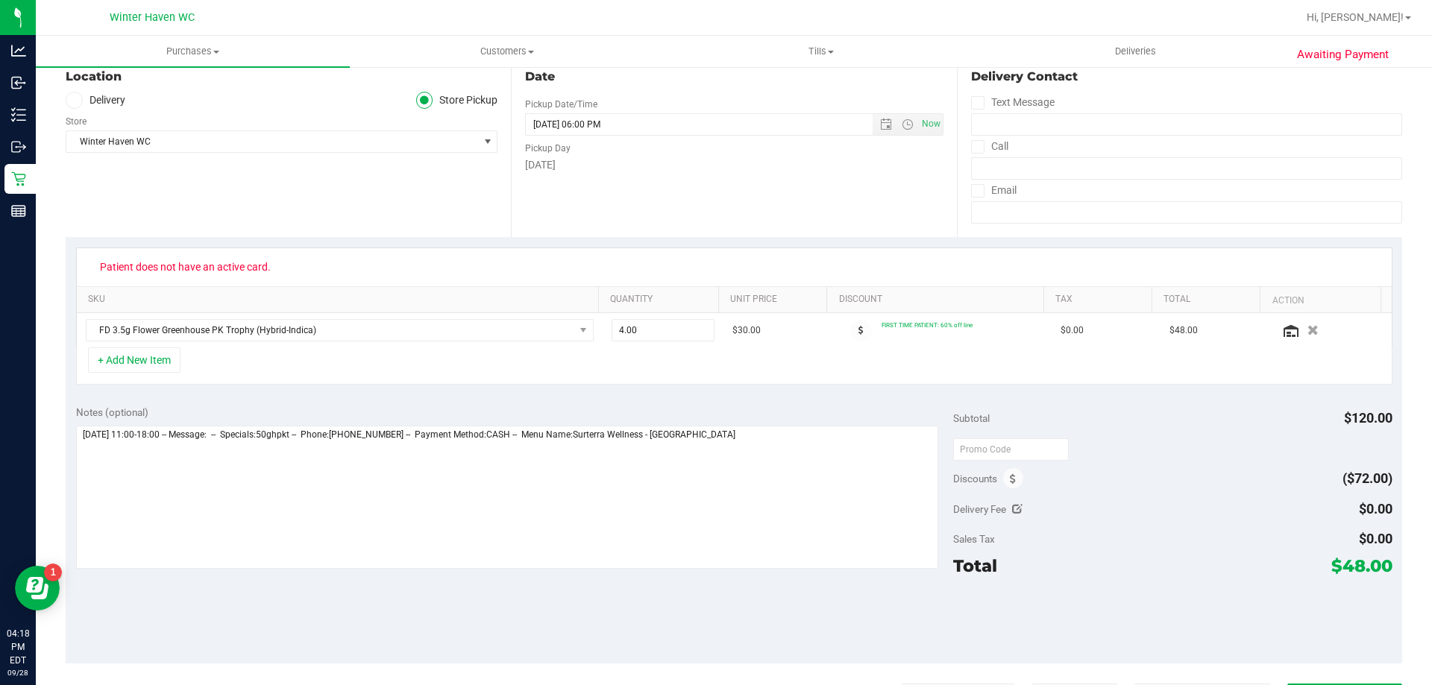
scroll to position [298, 0]
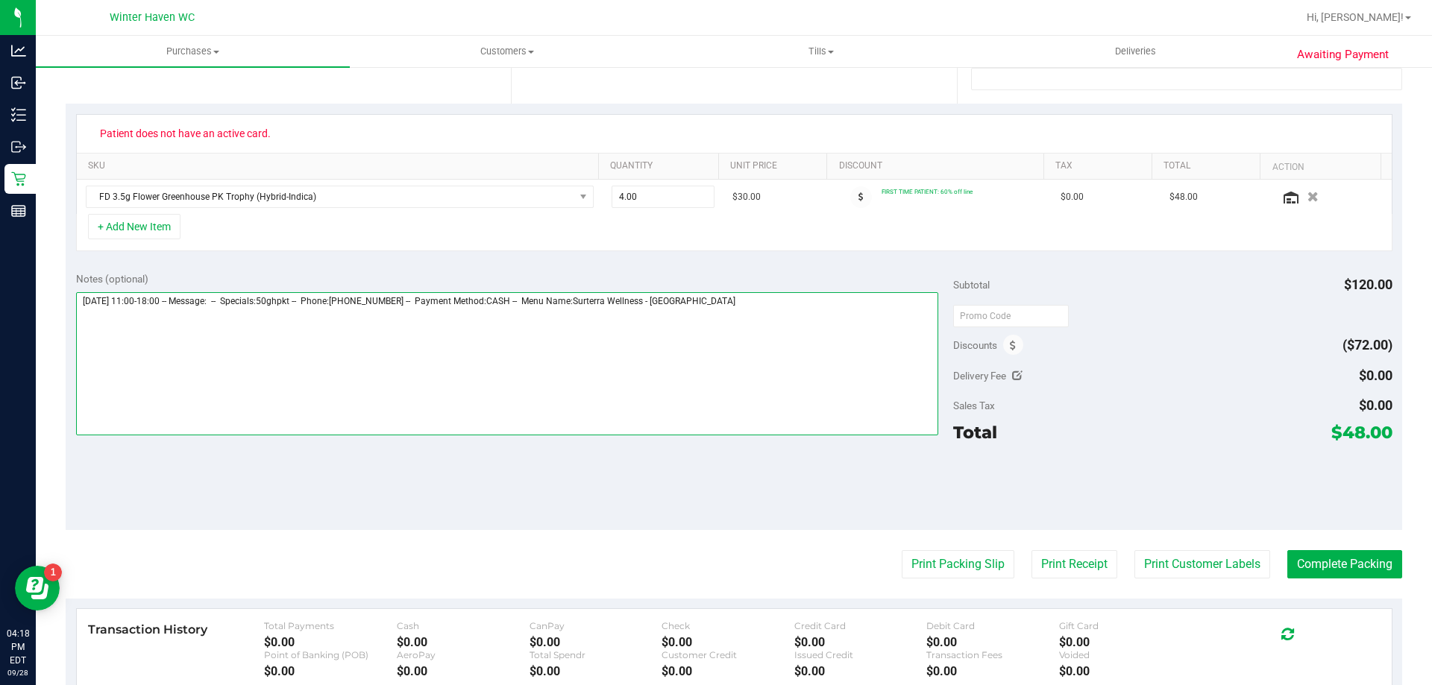
click at [755, 307] on textarea at bounding box center [507, 363] width 863 height 143
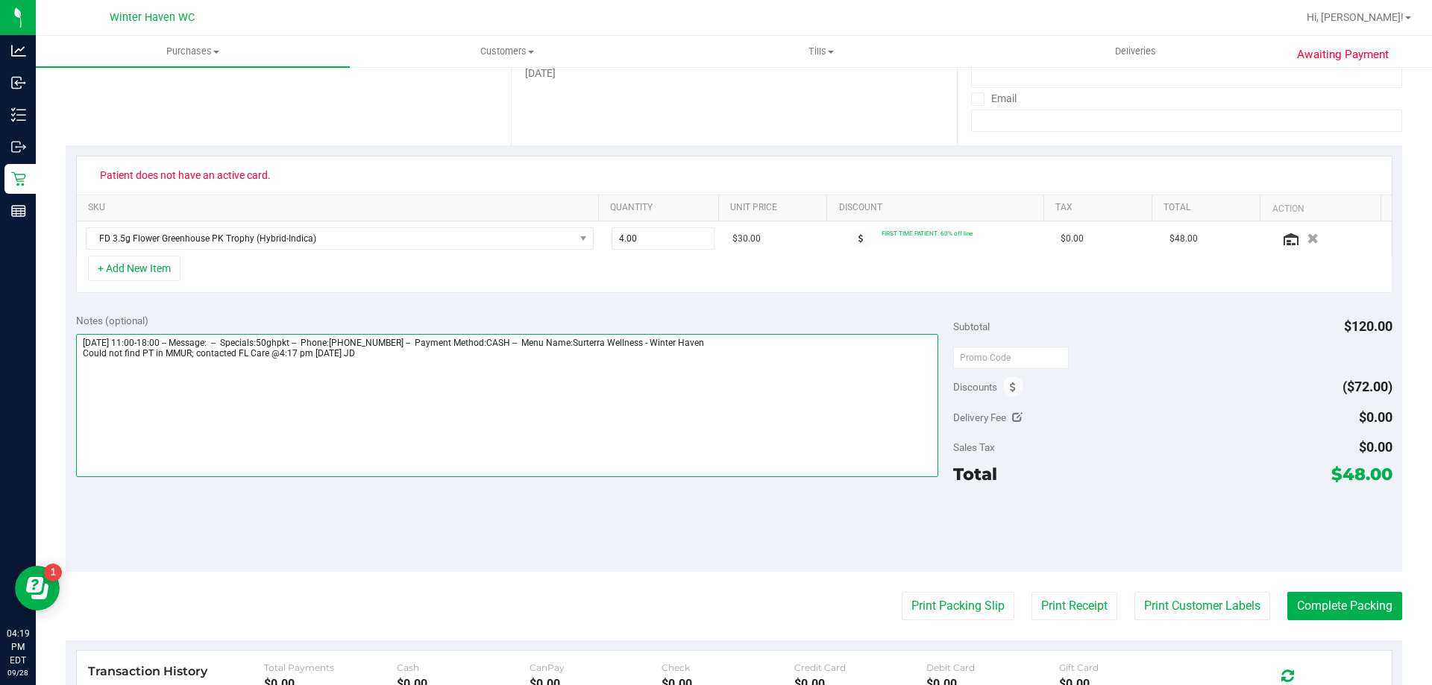
scroll to position [0, 0]
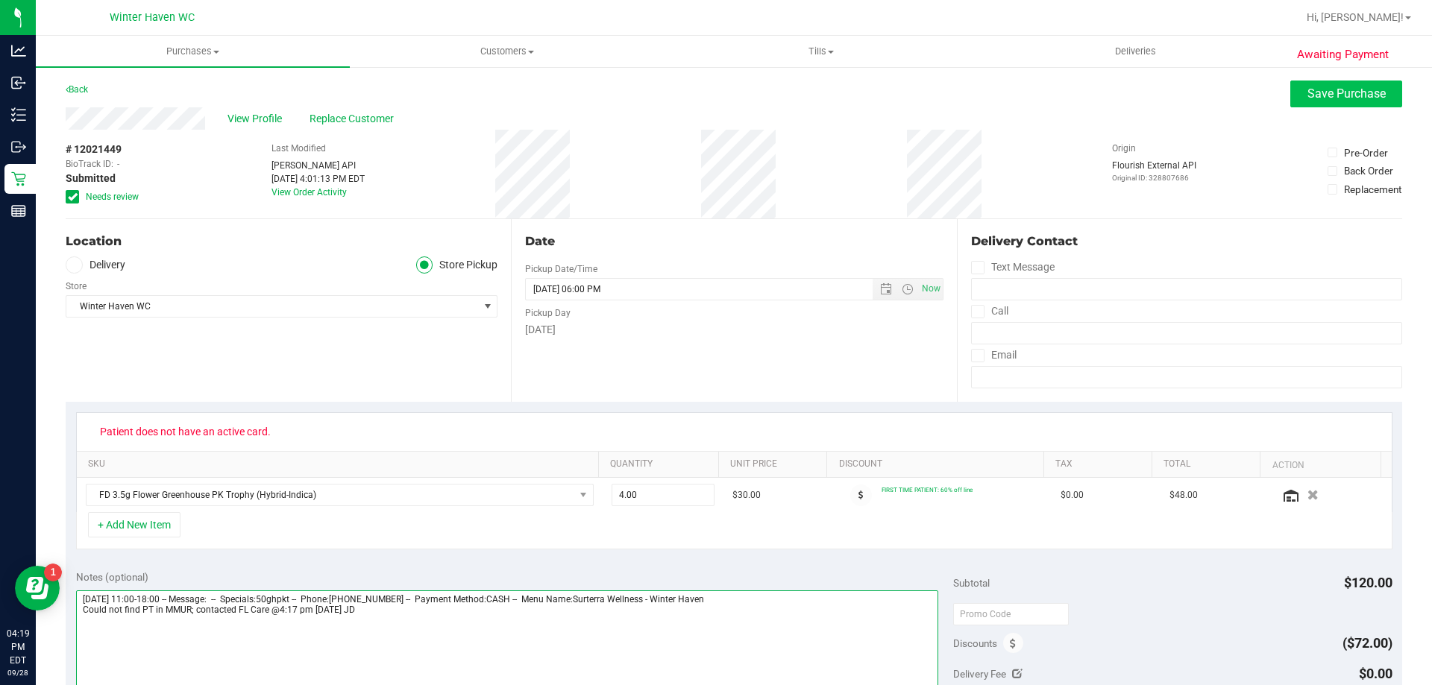
type textarea "Sunday 09/28/2025 11:00-18:00 -- Message: -- Specials:50ghpkt -- Phone:86358506…"
click at [1307, 84] on button "Save Purchase" at bounding box center [1346, 94] width 112 height 27
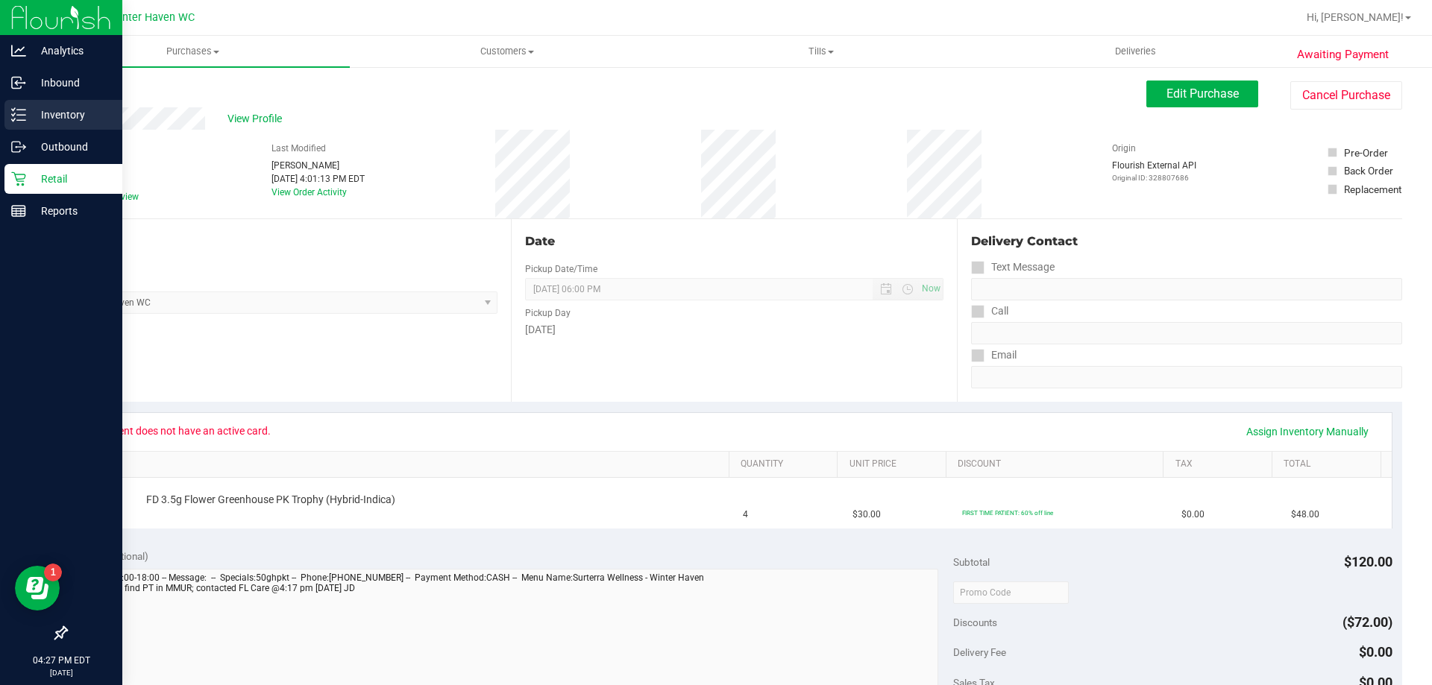
click at [62, 112] on p "Inventory" at bounding box center [70, 115] width 89 height 18
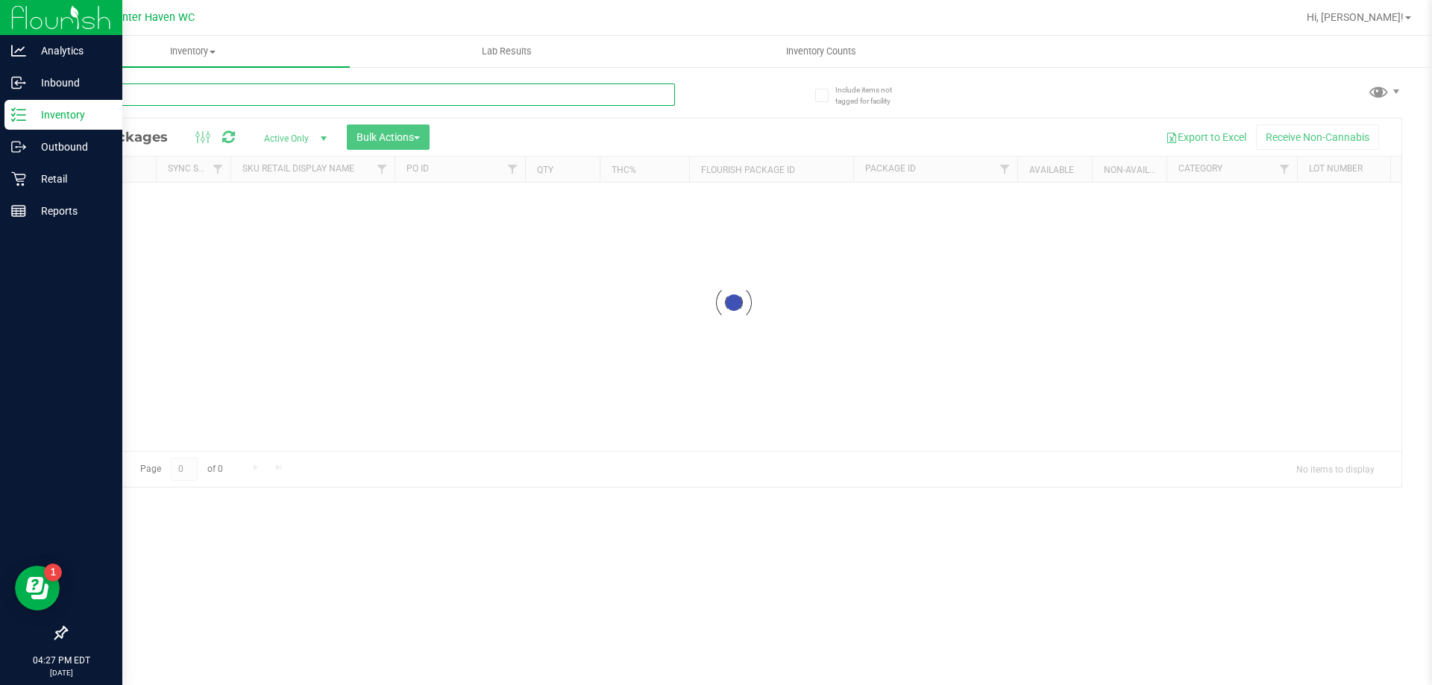
click at [326, 99] on input "text" at bounding box center [370, 95] width 609 height 22
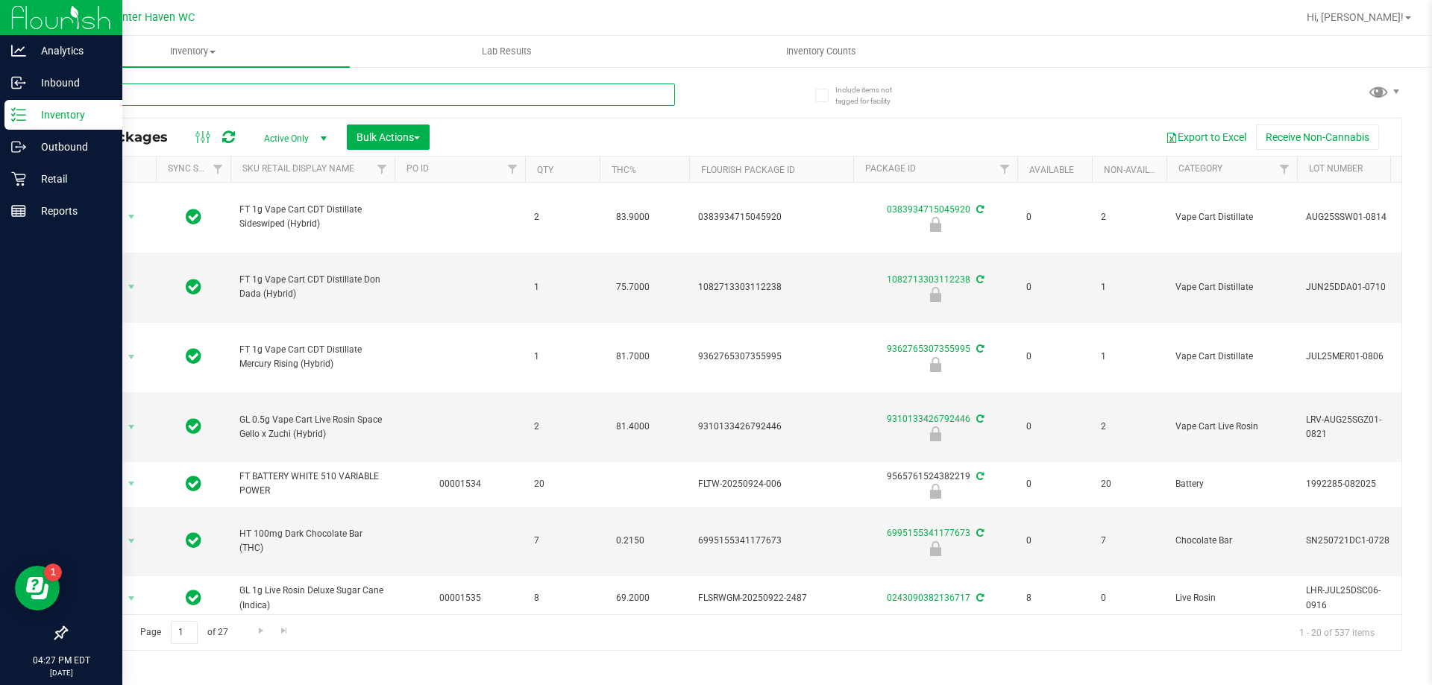
click at [326, 99] on input "text" at bounding box center [370, 95] width 609 height 22
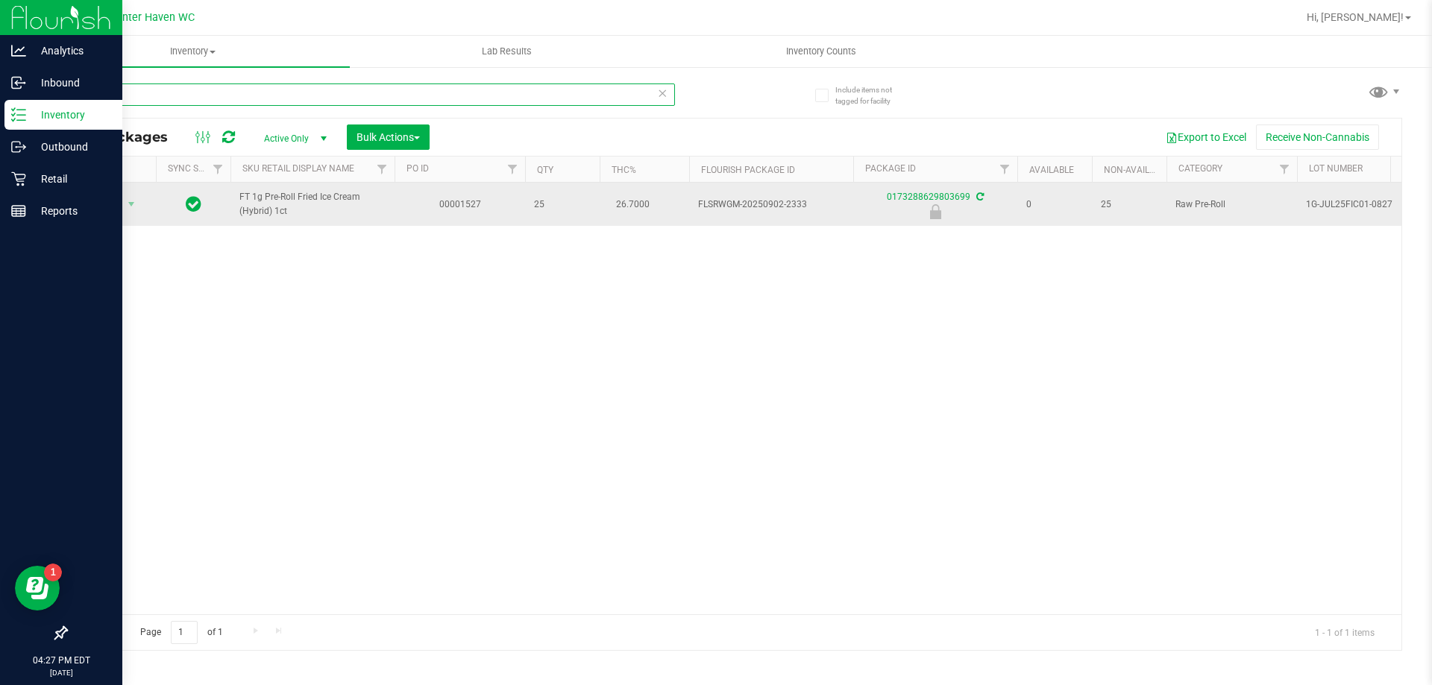
type input "2333"
click at [113, 206] on span "Action" at bounding box center [101, 204] width 40 height 21
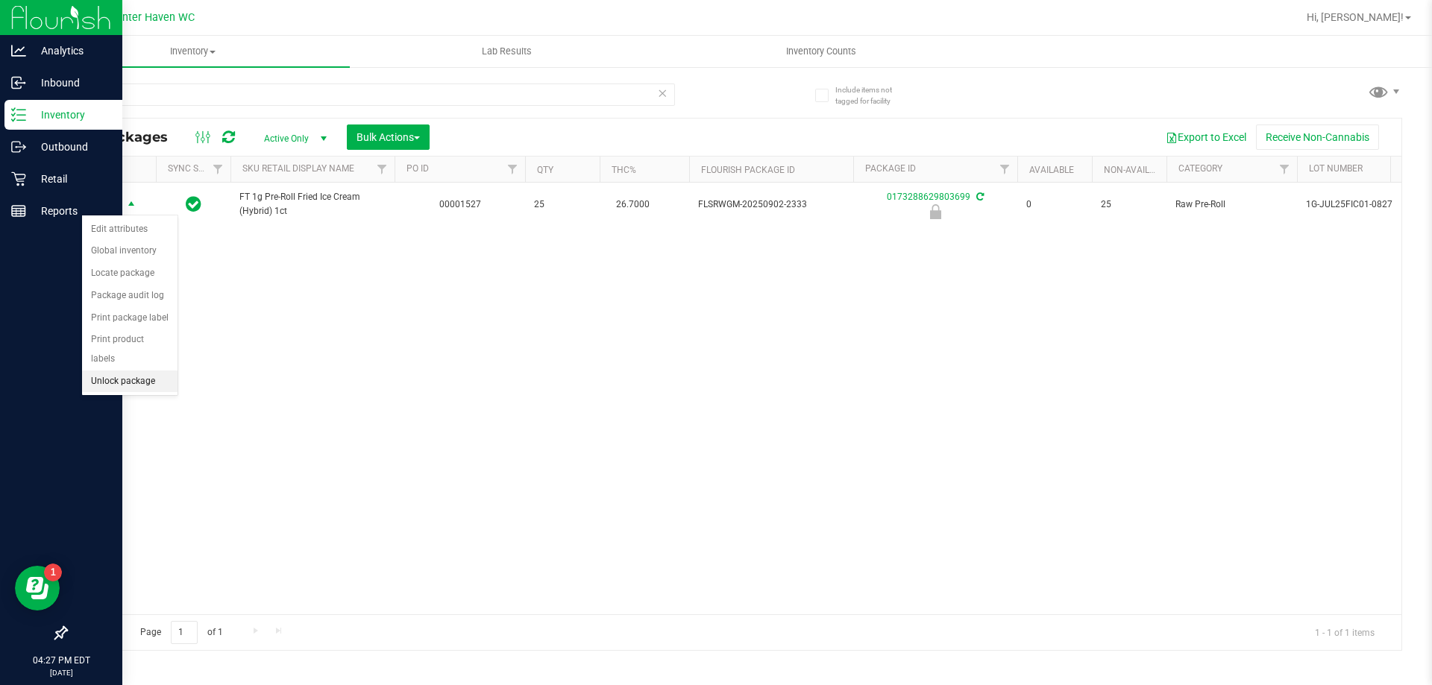
click at [160, 371] on li "Unlock package" at bounding box center [129, 382] width 95 height 22
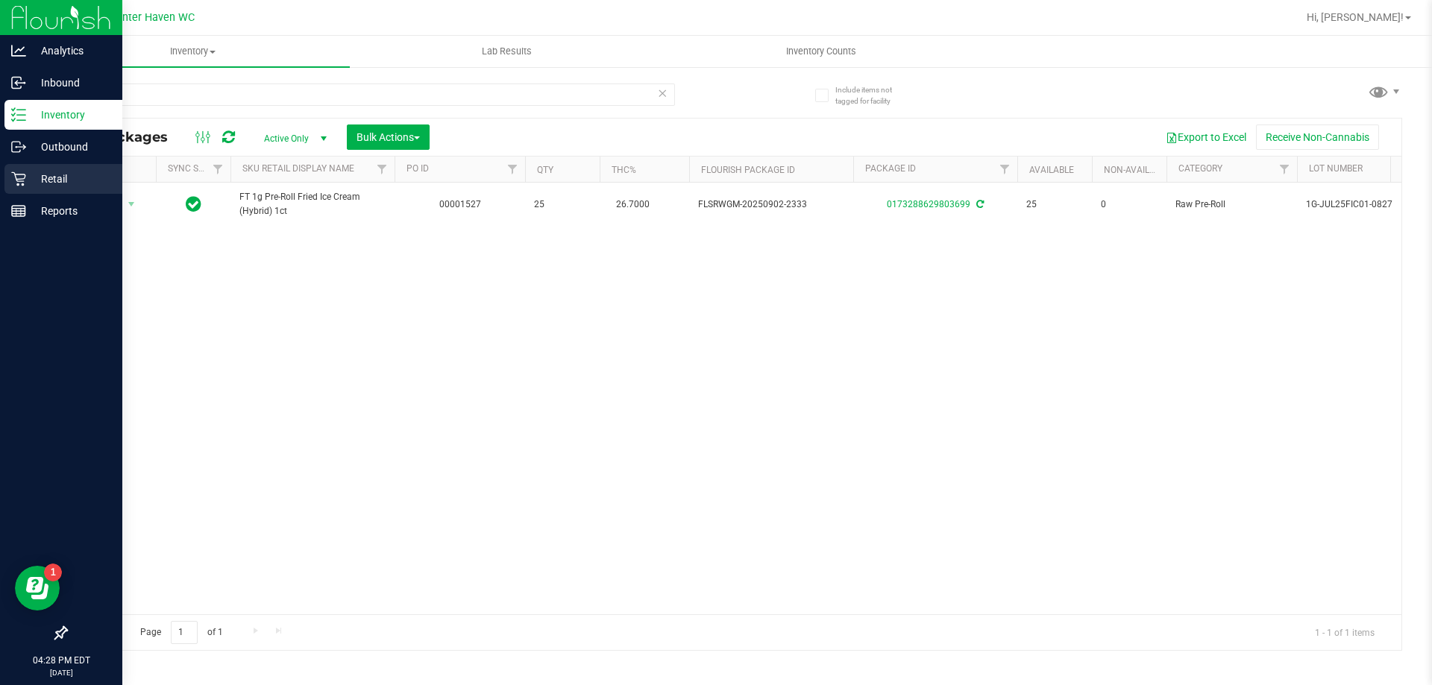
click at [41, 177] on p "Retail" at bounding box center [70, 179] width 89 height 18
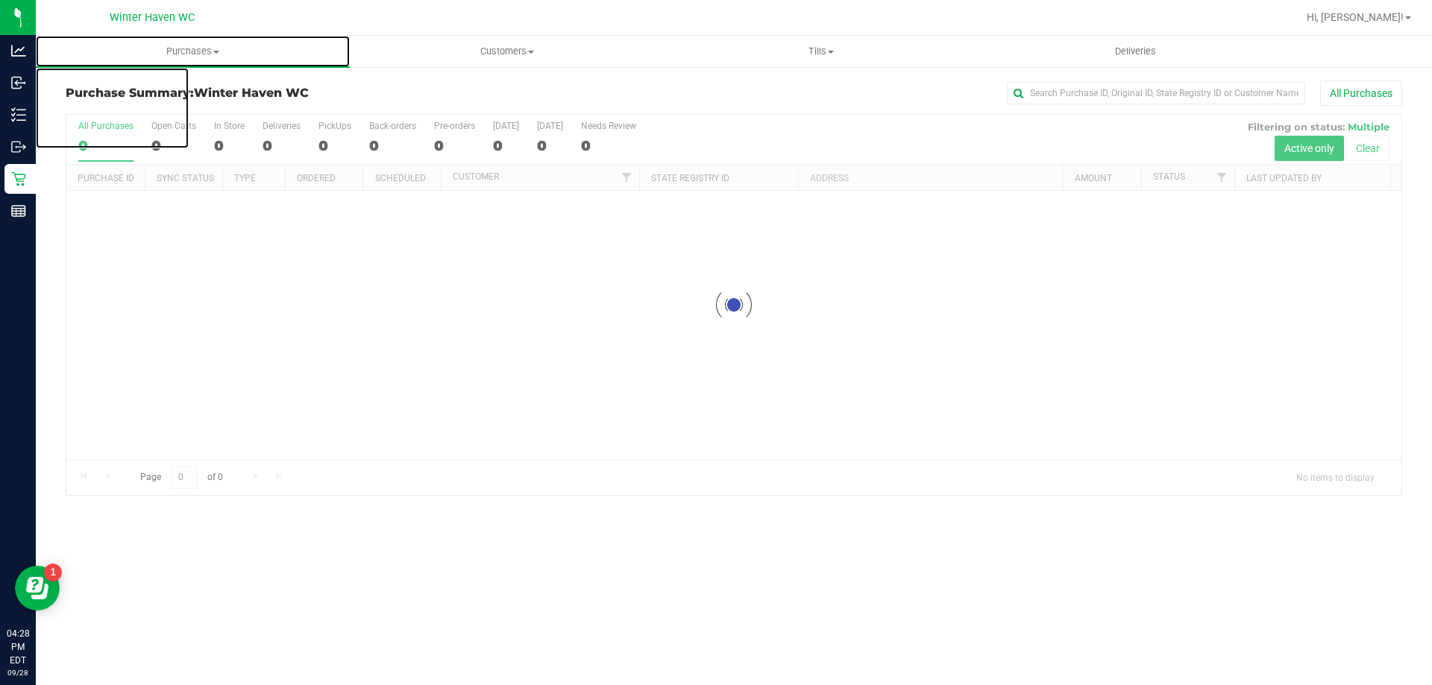
click at [177, 46] on span "Purchases" at bounding box center [193, 51] width 314 height 13
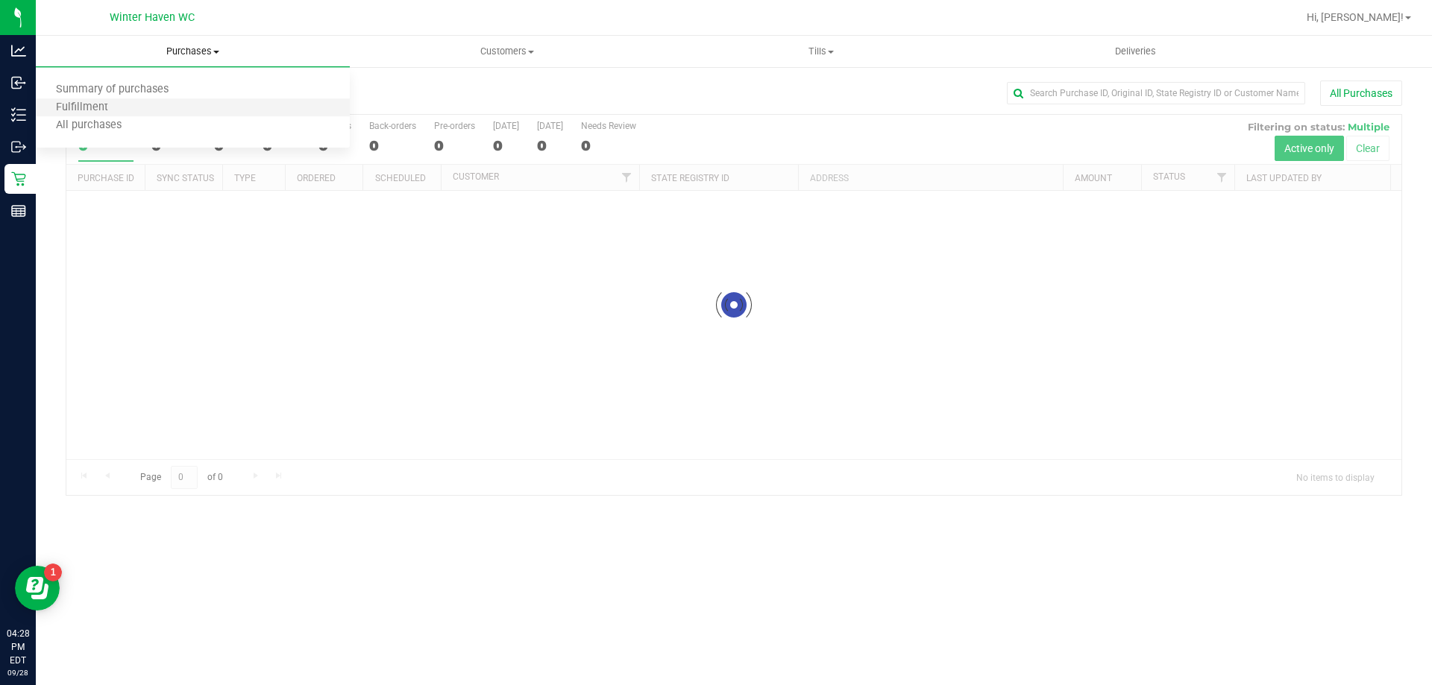
click at [166, 110] on li "Fulfillment" at bounding box center [193, 108] width 314 height 18
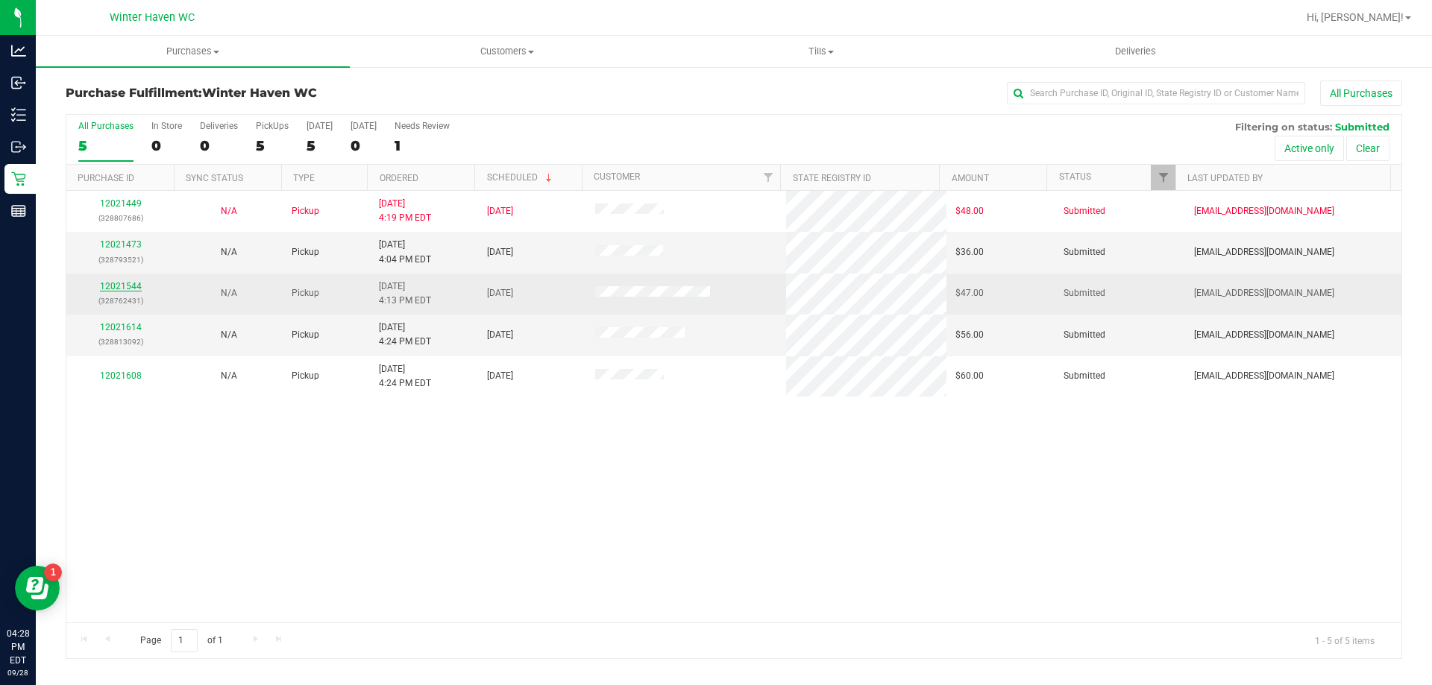
click at [120, 281] on link "12021544" at bounding box center [121, 286] width 42 height 10
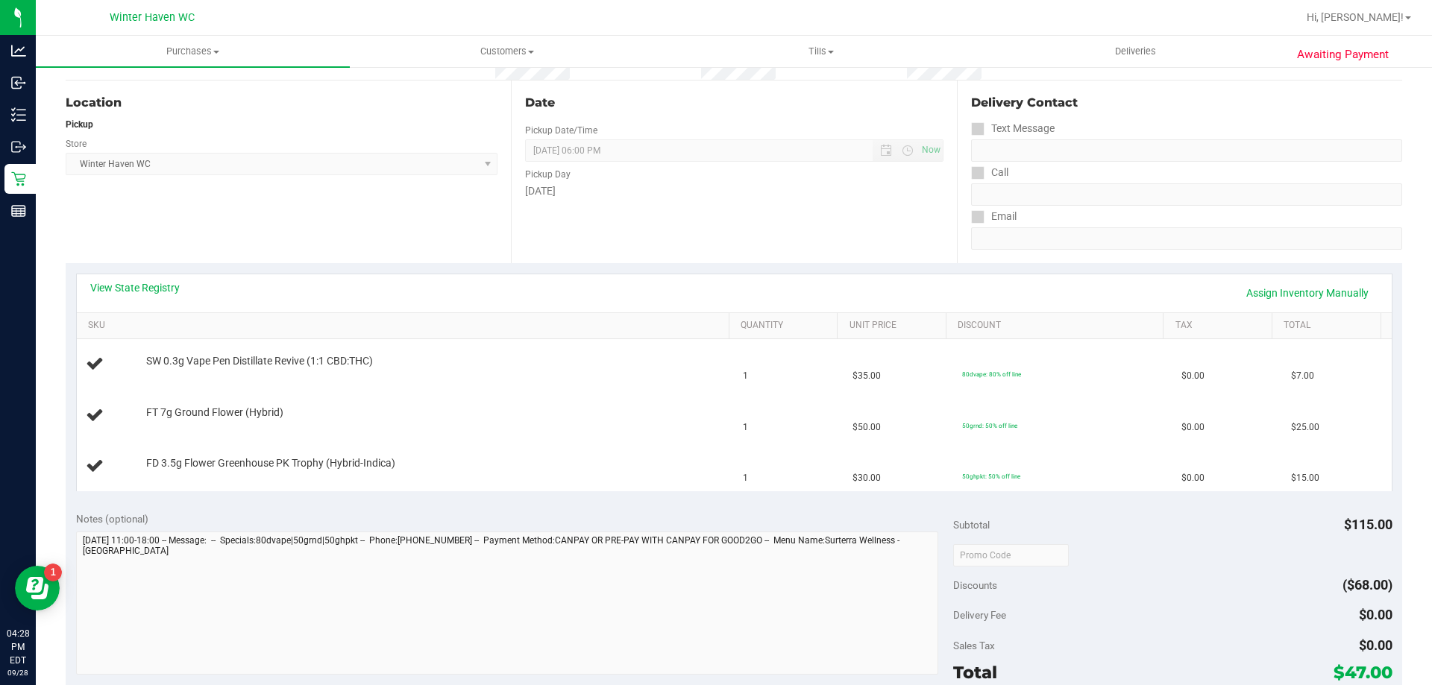
scroll to position [149, 0]
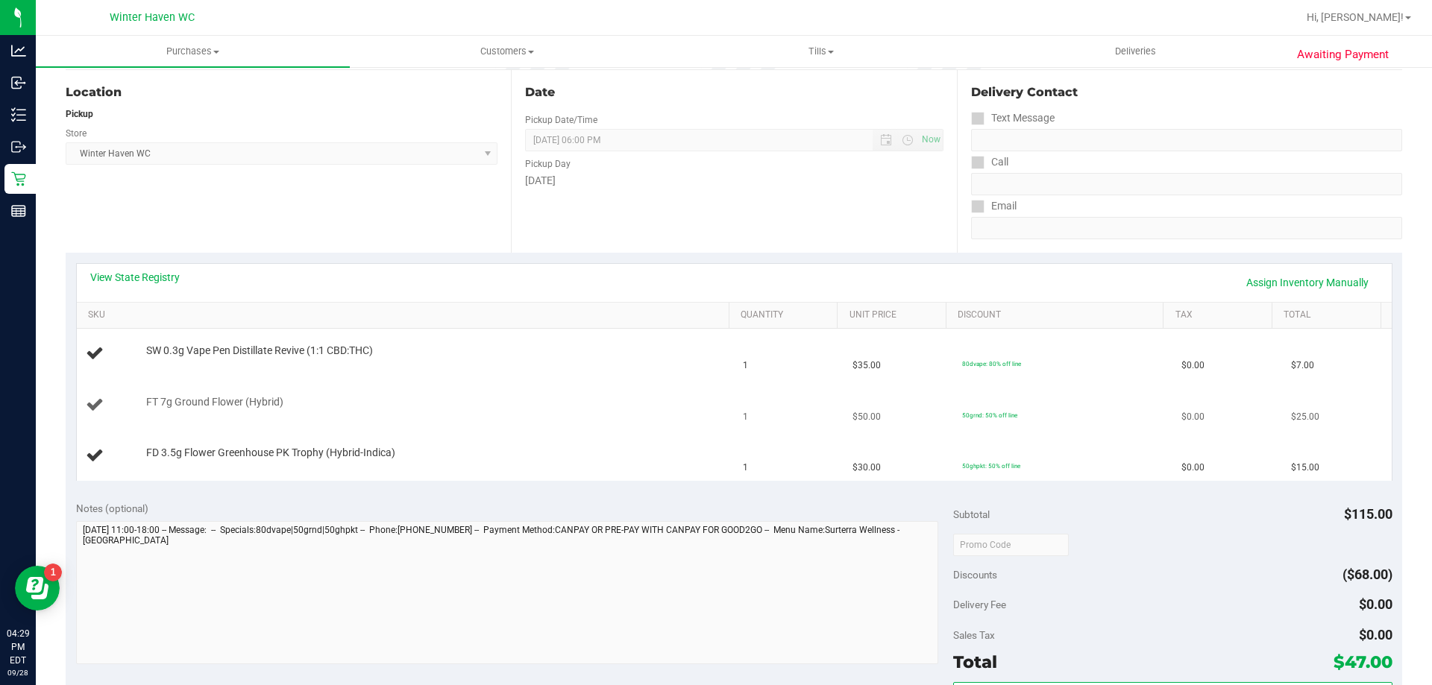
click at [540, 382] on td "FT 7g Ground Flower (Hybrid)" at bounding box center [406, 405] width 658 height 51
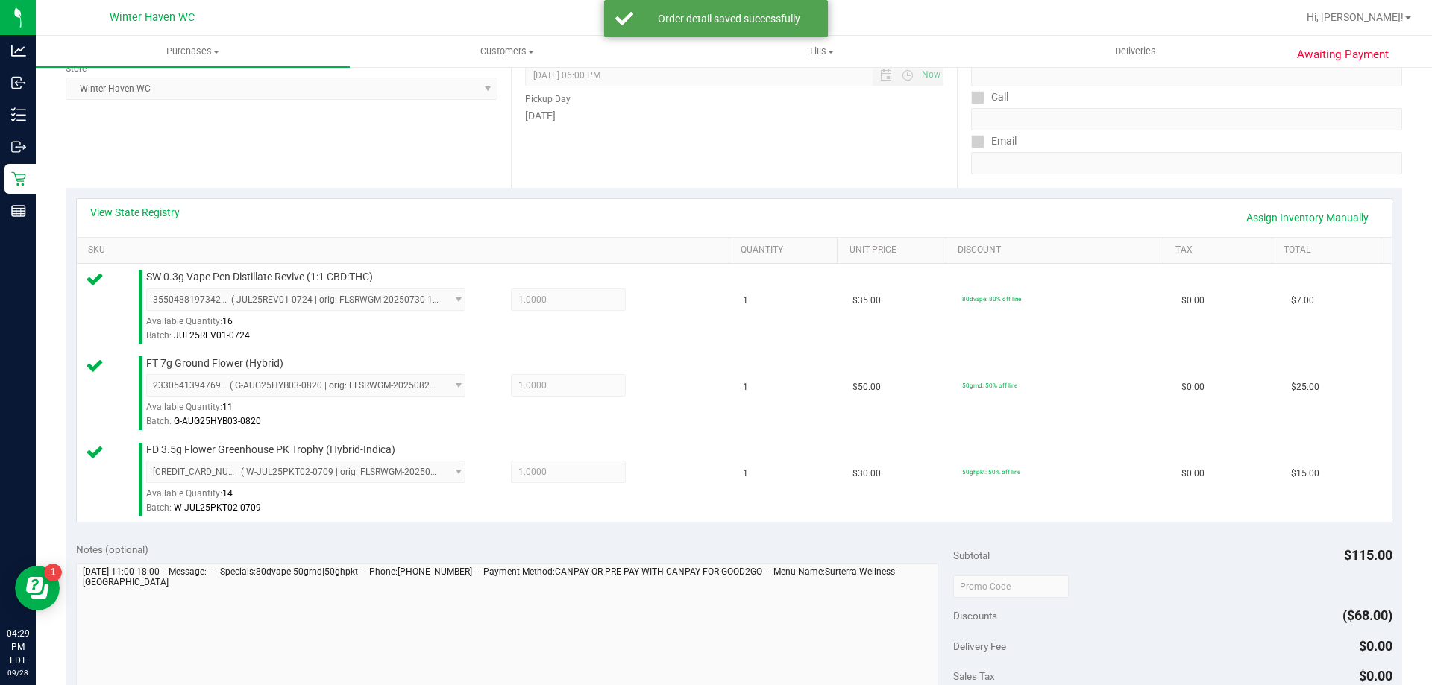
scroll to position [298, 0]
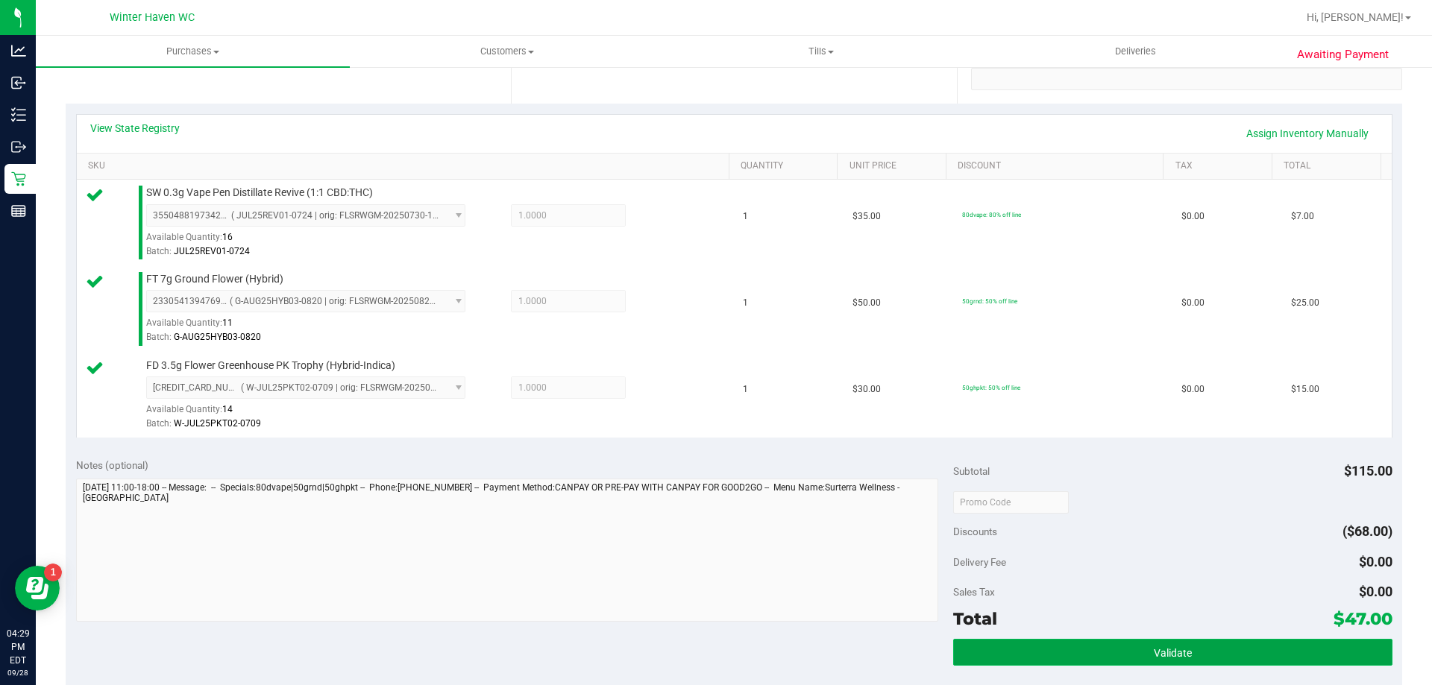
click at [1052, 643] on button "Validate" at bounding box center [1172, 652] width 438 height 27
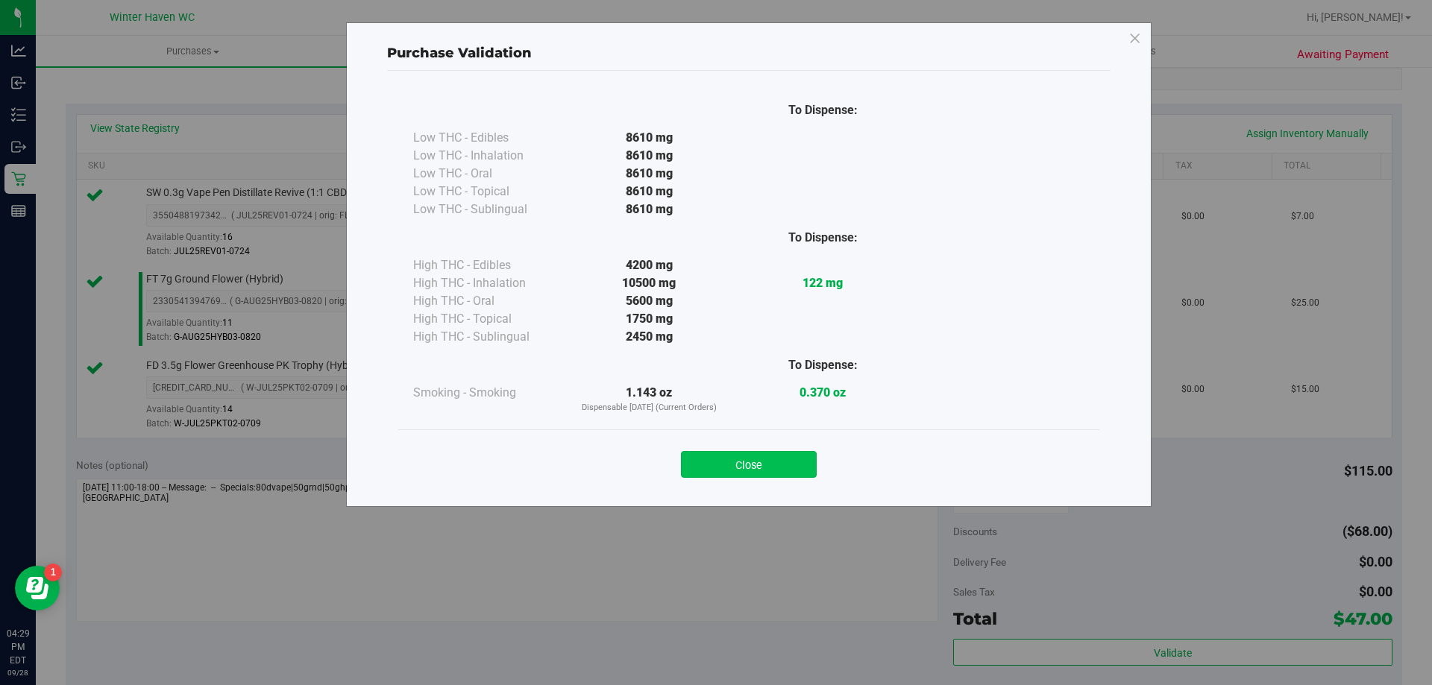
click at [734, 456] on button "Close" at bounding box center [749, 464] width 136 height 27
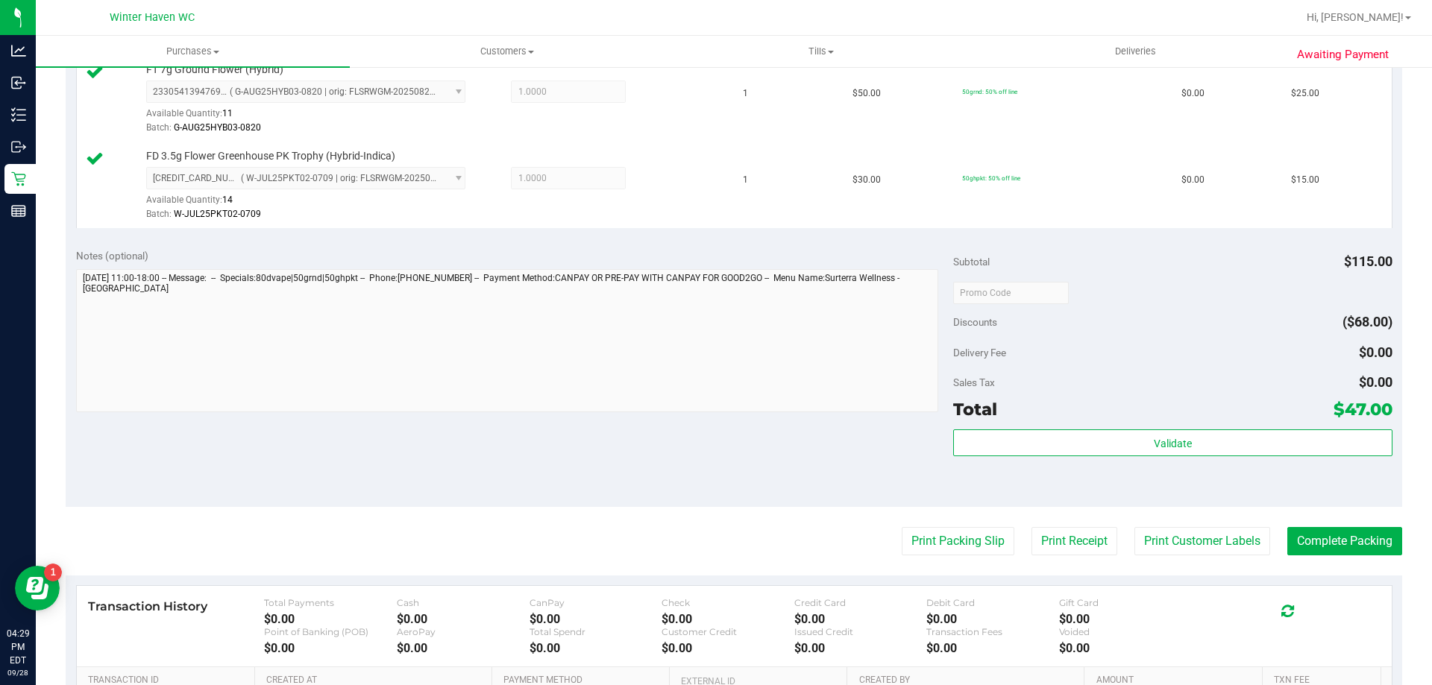
scroll to position [596, 0]
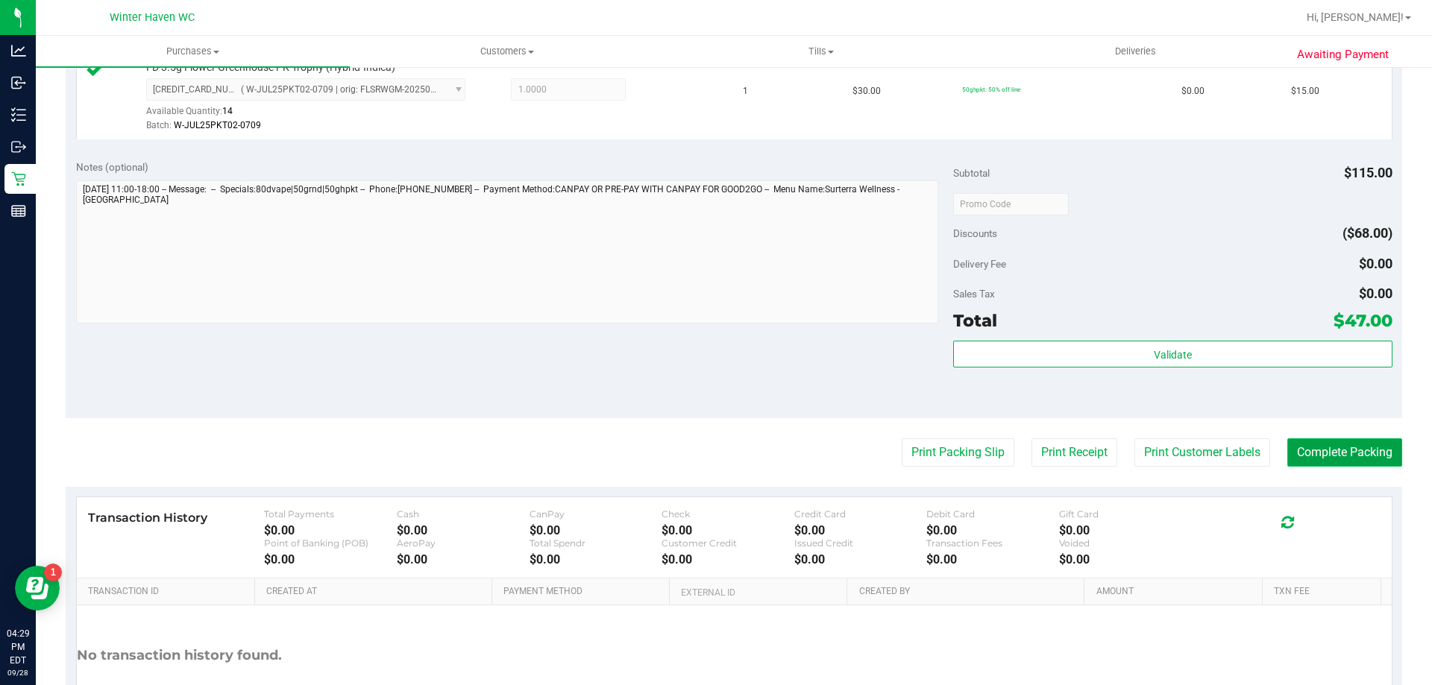
click at [1351, 453] on button "Complete Packing" at bounding box center [1344, 452] width 115 height 28
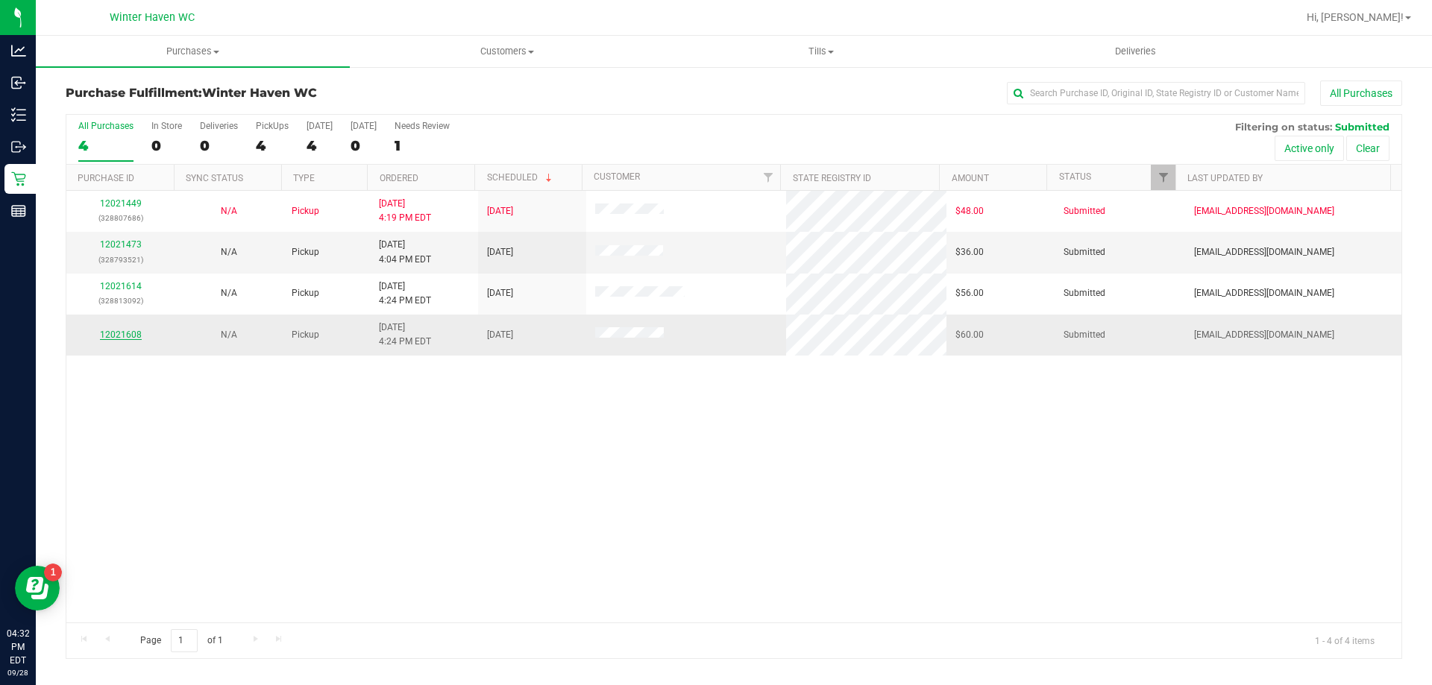
click at [129, 333] on link "12021608" at bounding box center [121, 335] width 42 height 10
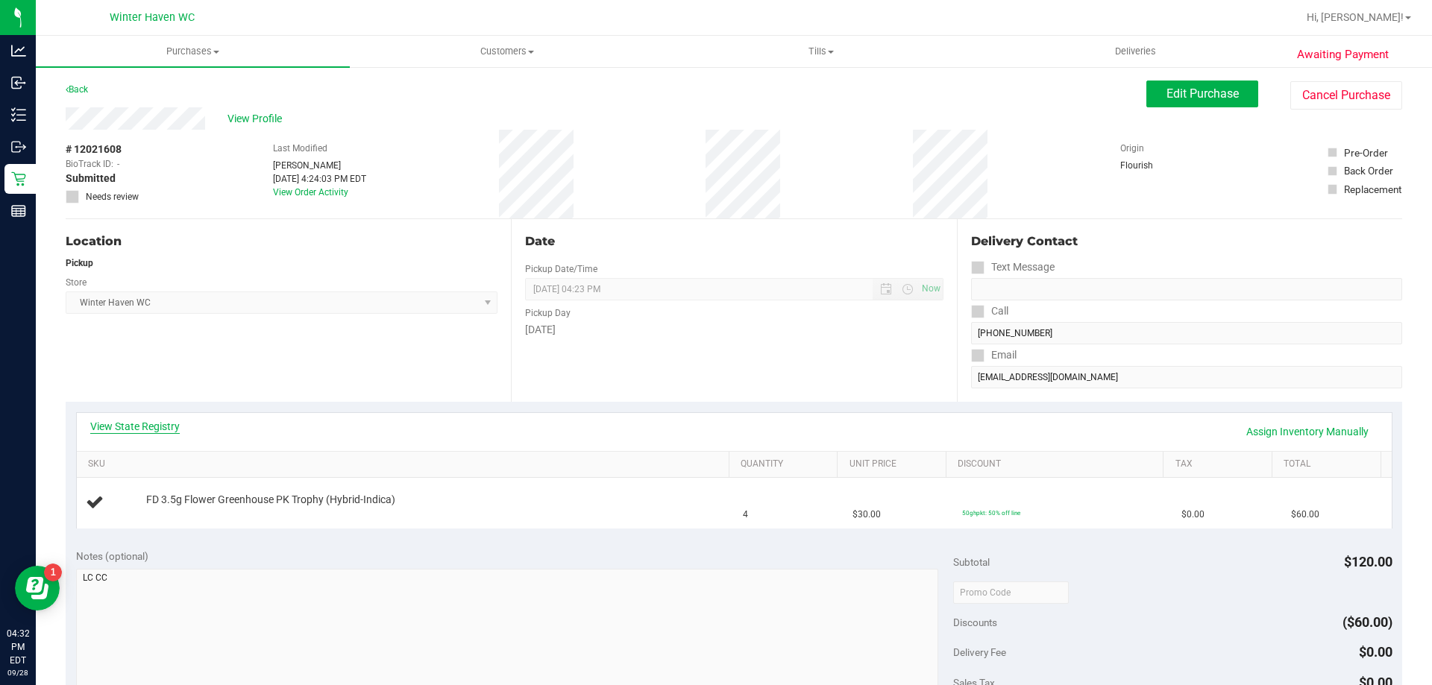
click at [151, 424] on link "View State Registry" at bounding box center [134, 426] width 89 height 15
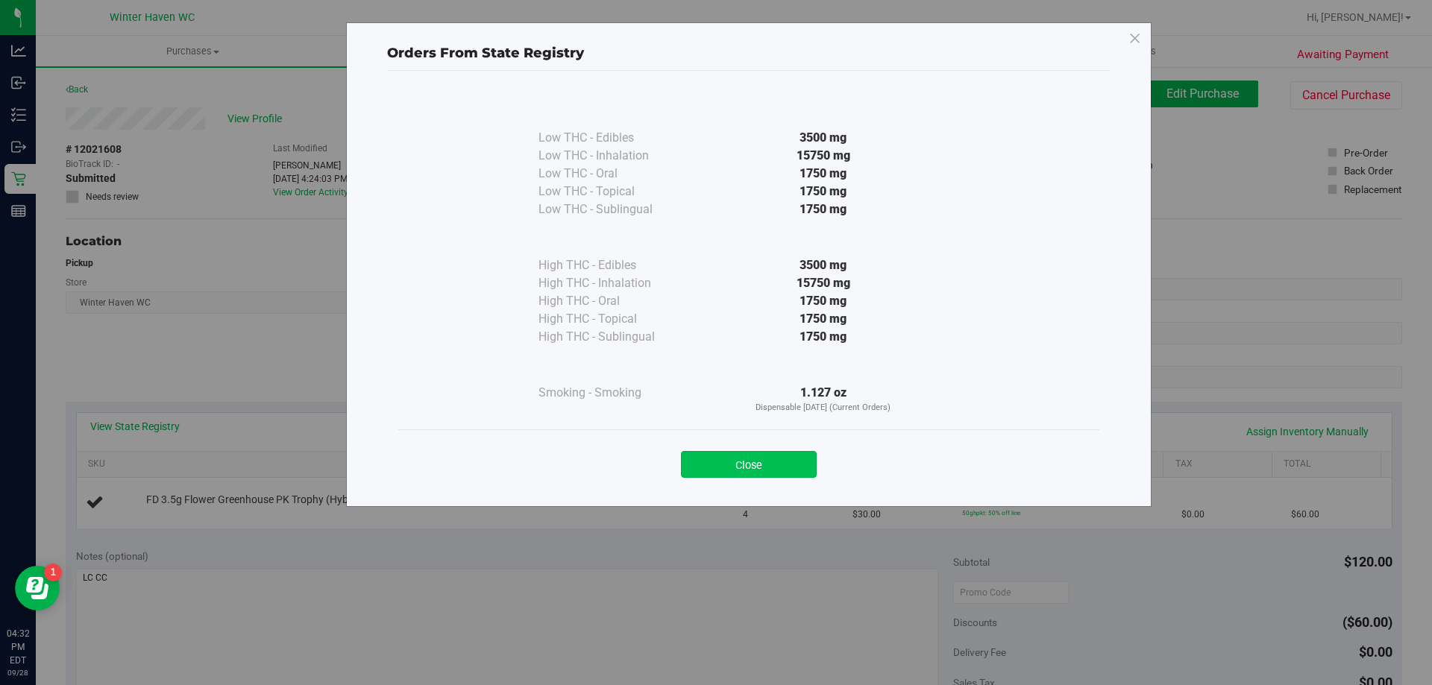
click at [758, 470] on button "Close" at bounding box center [749, 464] width 136 height 27
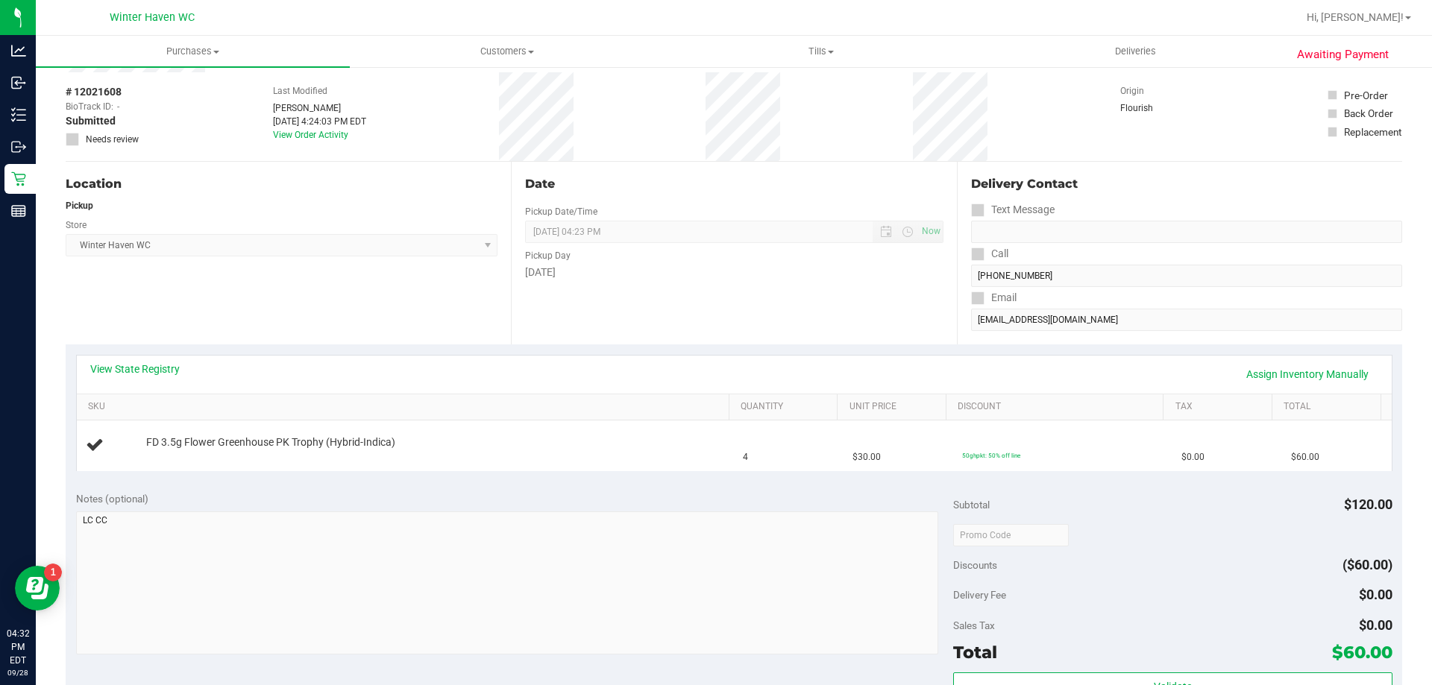
scroll to position [149, 0]
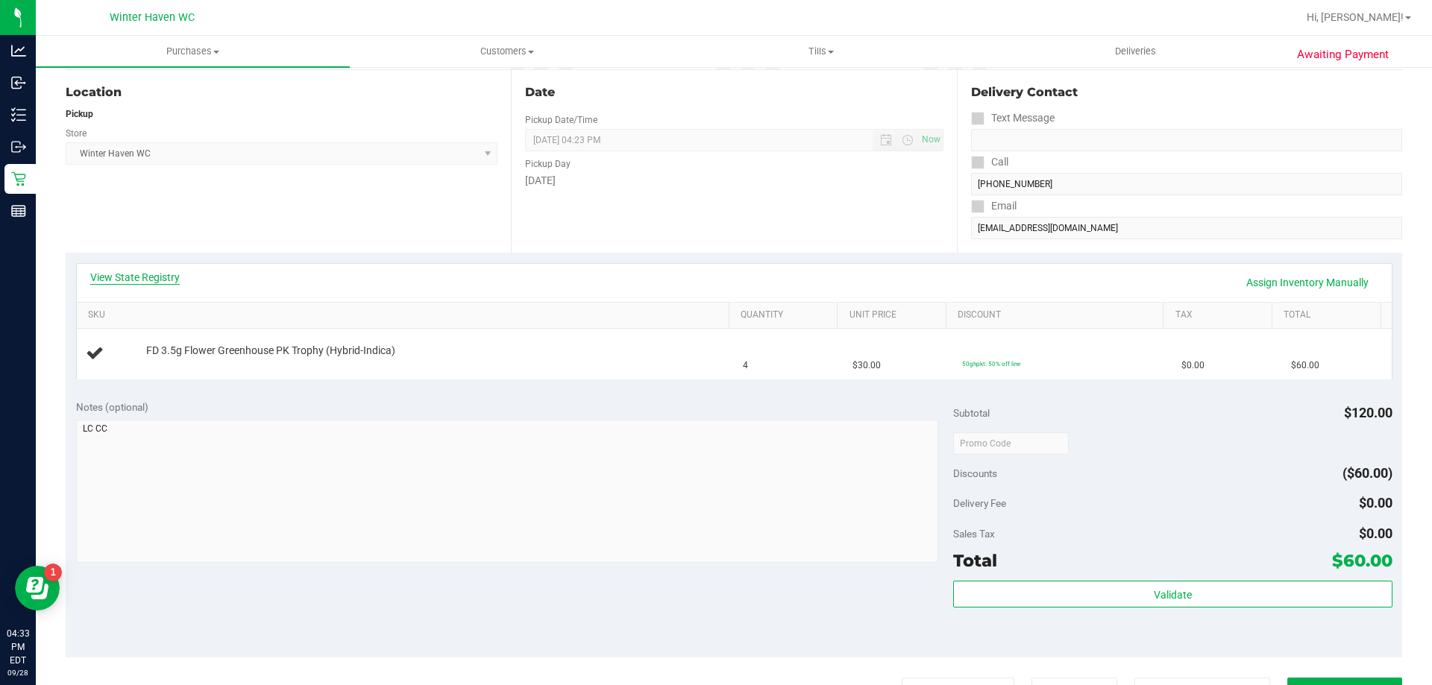
click at [145, 278] on link "View State Registry" at bounding box center [134, 277] width 89 height 15
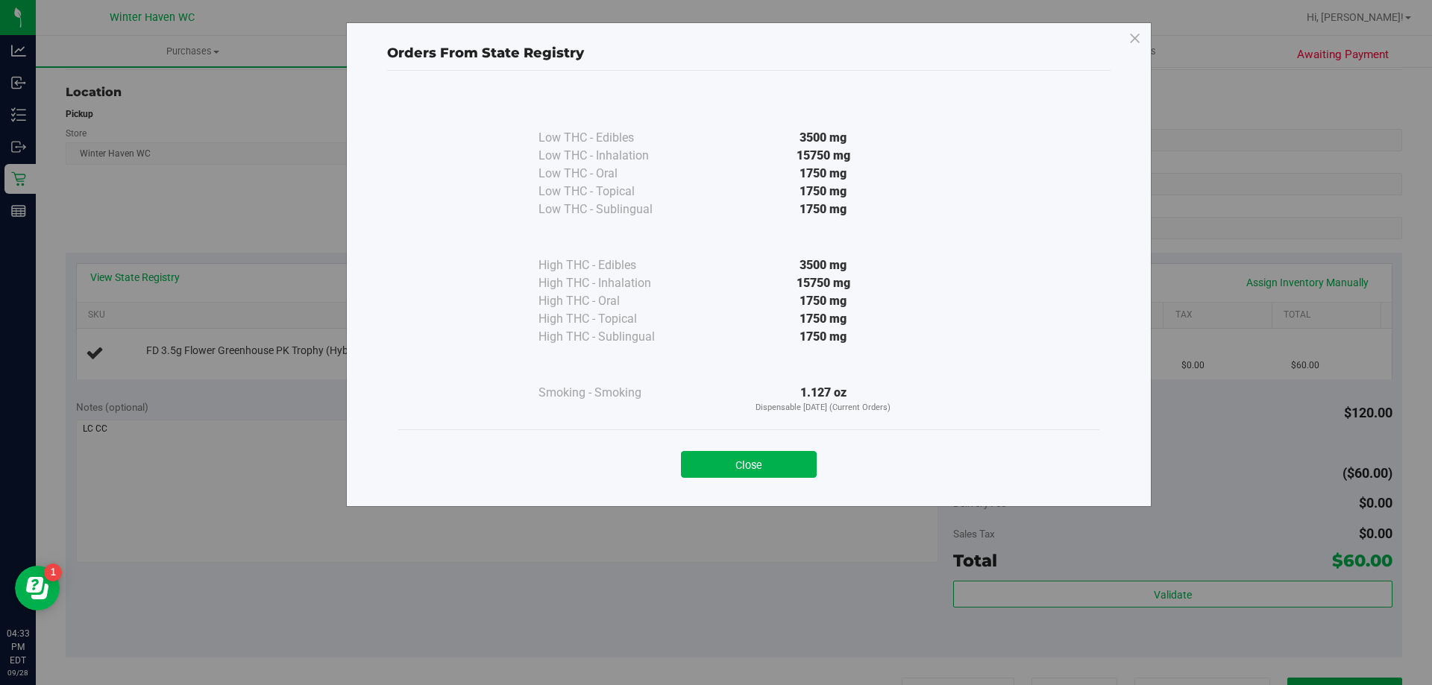
click at [778, 478] on div "Close" at bounding box center [748, 459] width 701 height 60
click at [781, 454] on button "Close" at bounding box center [749, 464] width 136 height 27
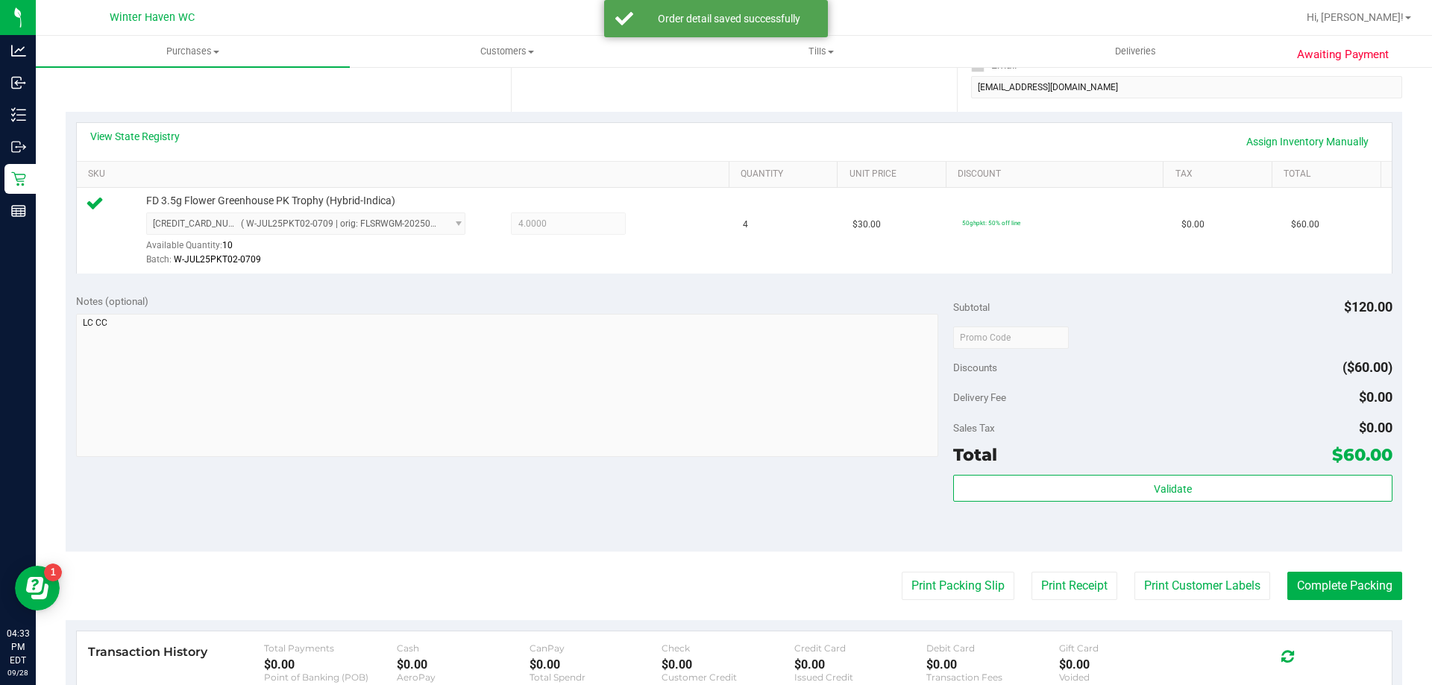
scroll to position [522, 0]
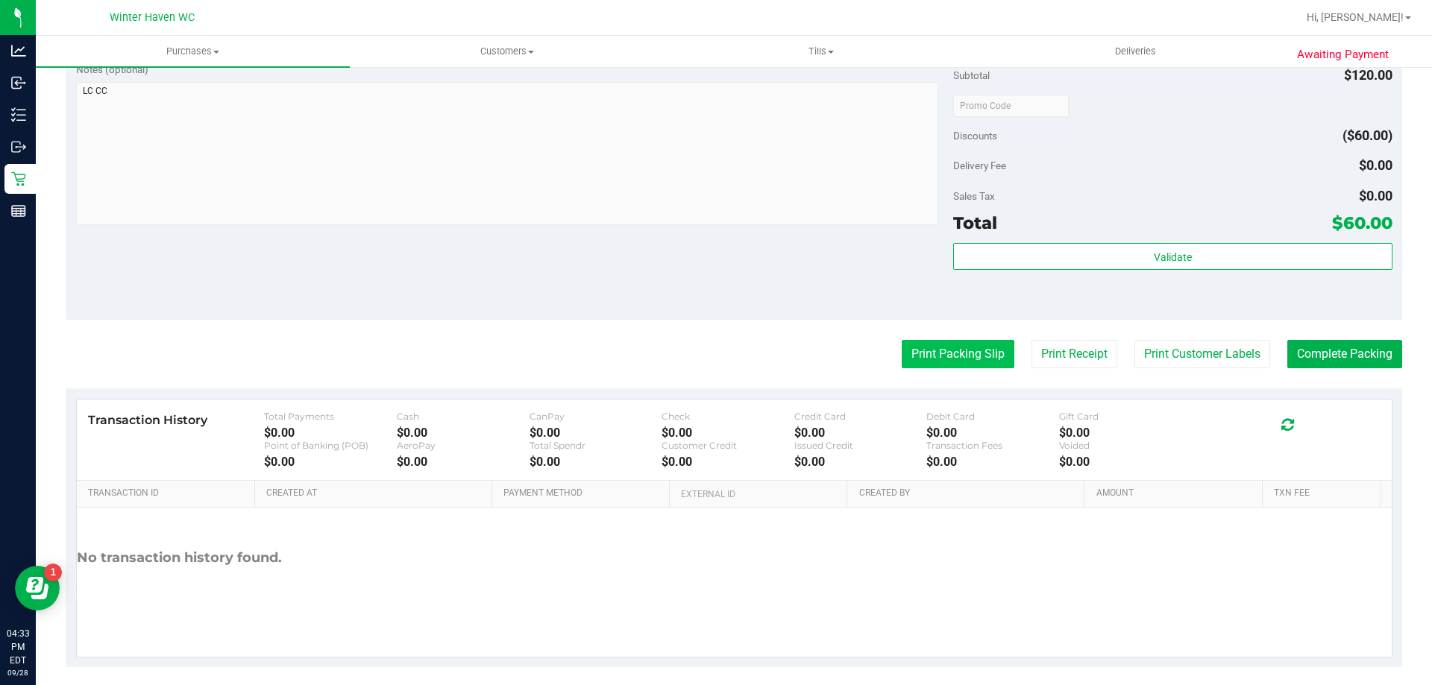
click at [954, 343] on button "Print Packing Slip" at bounding box center [957, 354] width 113 height 28
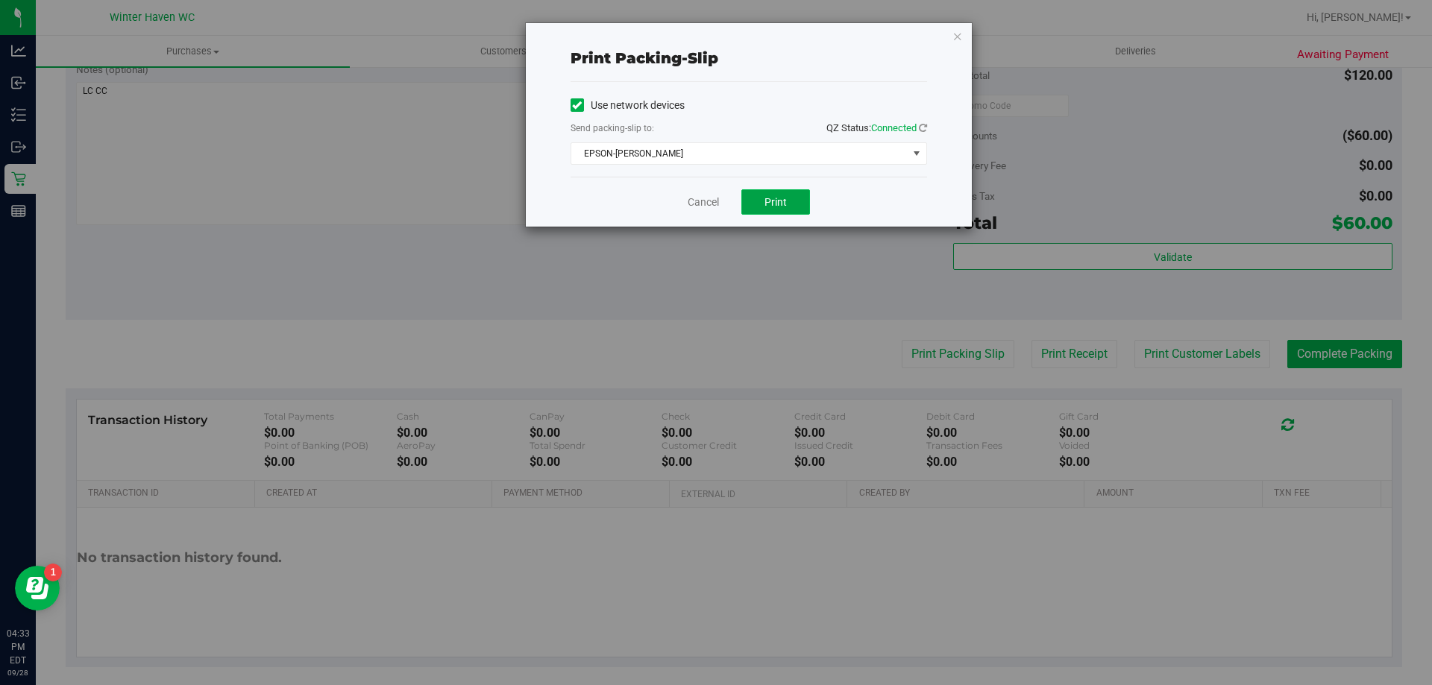
click at [768, 202] on span "Print" at bounding box center [775, 202] width 22 height 12
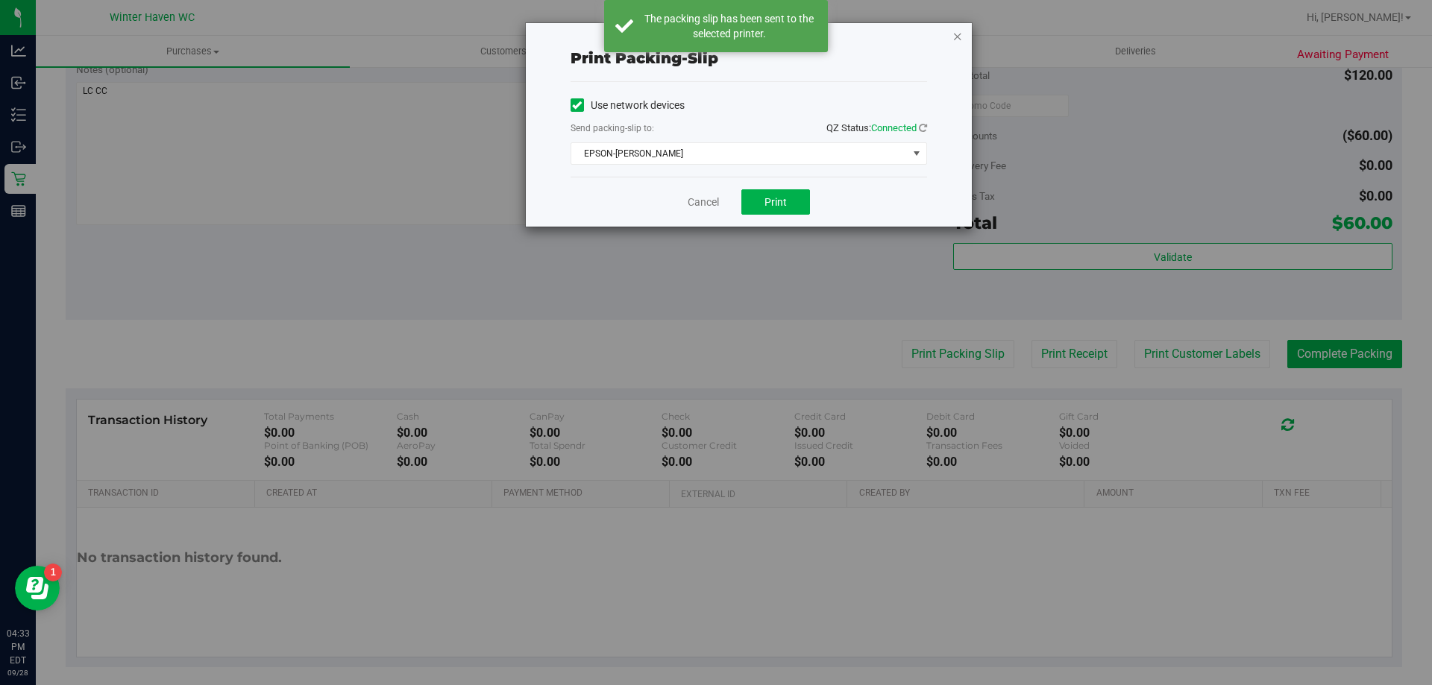
click at [960, 37] on icon "button" at bounding box center [957, 36] width 10 height 18
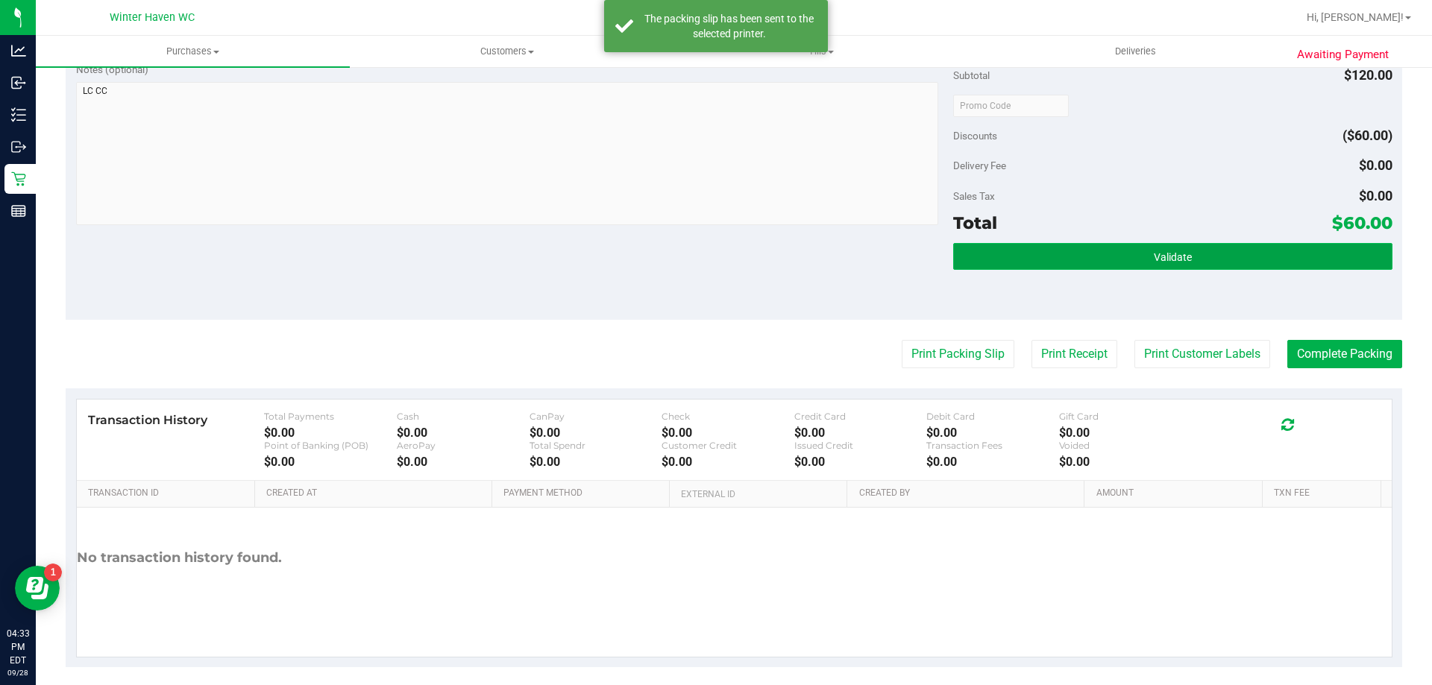
click at [1113, 264] on button "Validate" at bounding box center [1172, 256] width 438 height 27
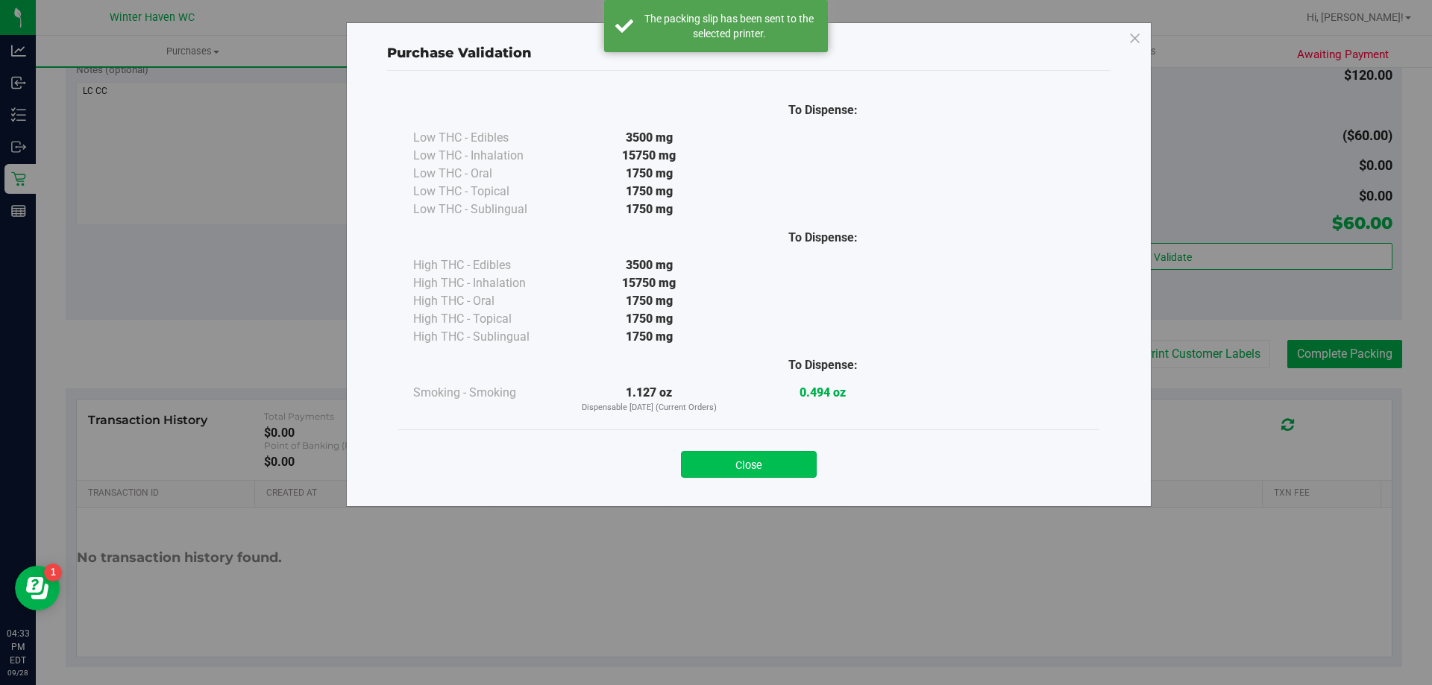
click at [790, 467] on button "Close" at bounding box center [749, 464] width 136 height 27
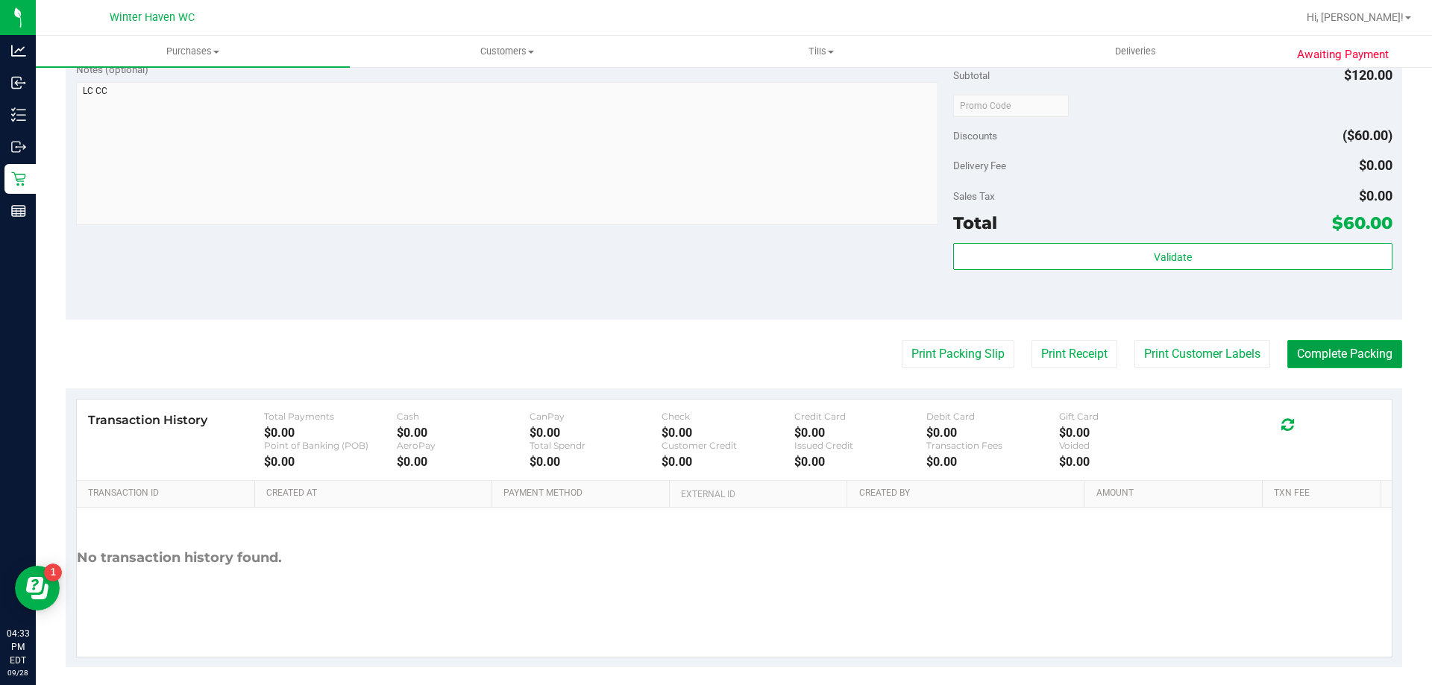
drag, startPoint x: 1288, startPoint y: 347, endPoint x: 1274, endPoint y: 352, distance: 14.1
click at [1287, 350] on button "Complete Packing" at bounding box center [1344, 354] width 115 height 28
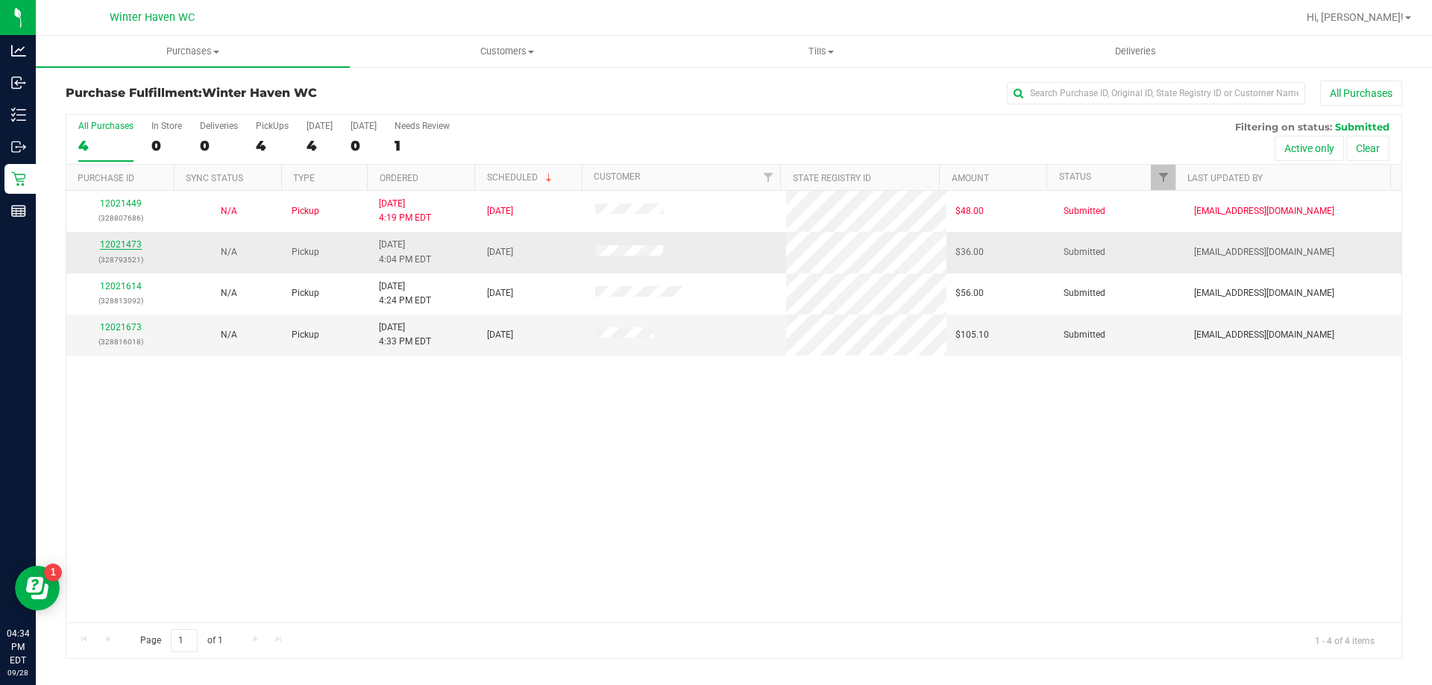
click at [123, 239] on link "12021473" at bounding box center [121, 244] width 42 height 10
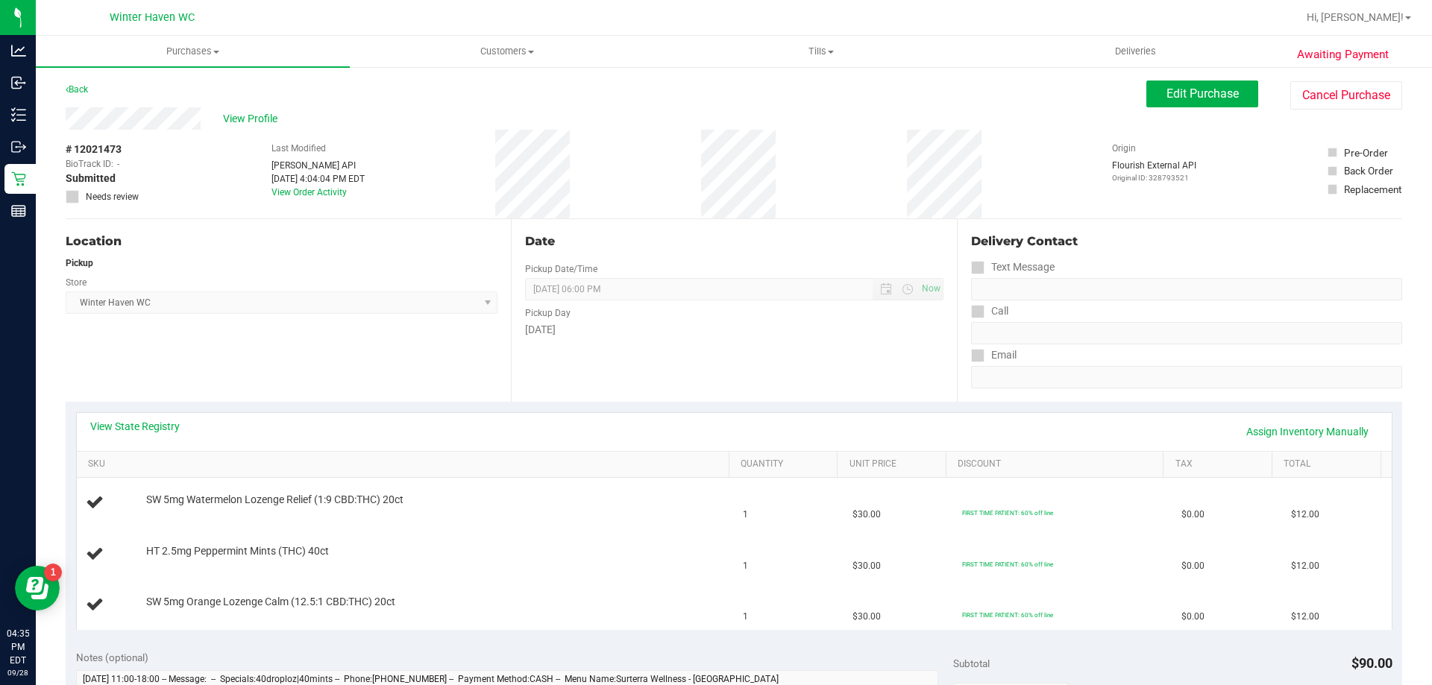
scroll to position [149, 0]
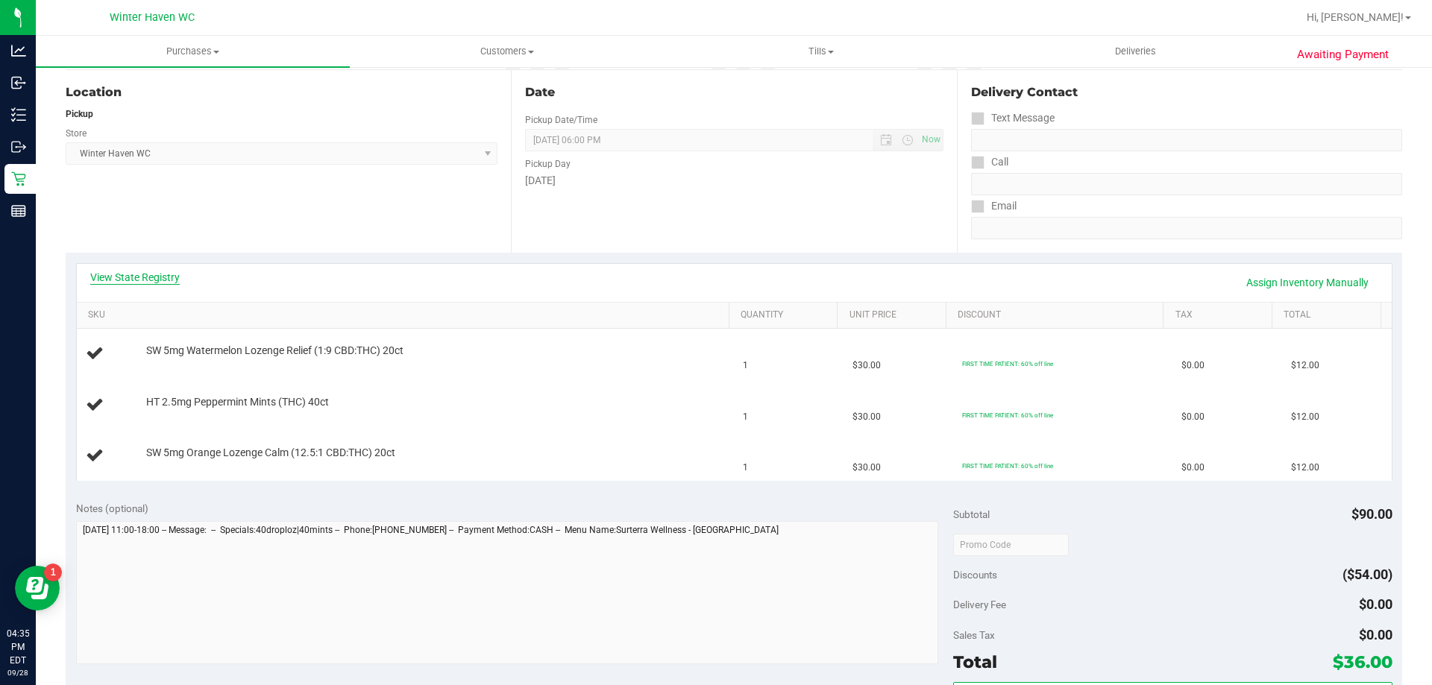
click at [148, 273] on link "View State Registry" at bounding box center [134, 277] width 89 height 15
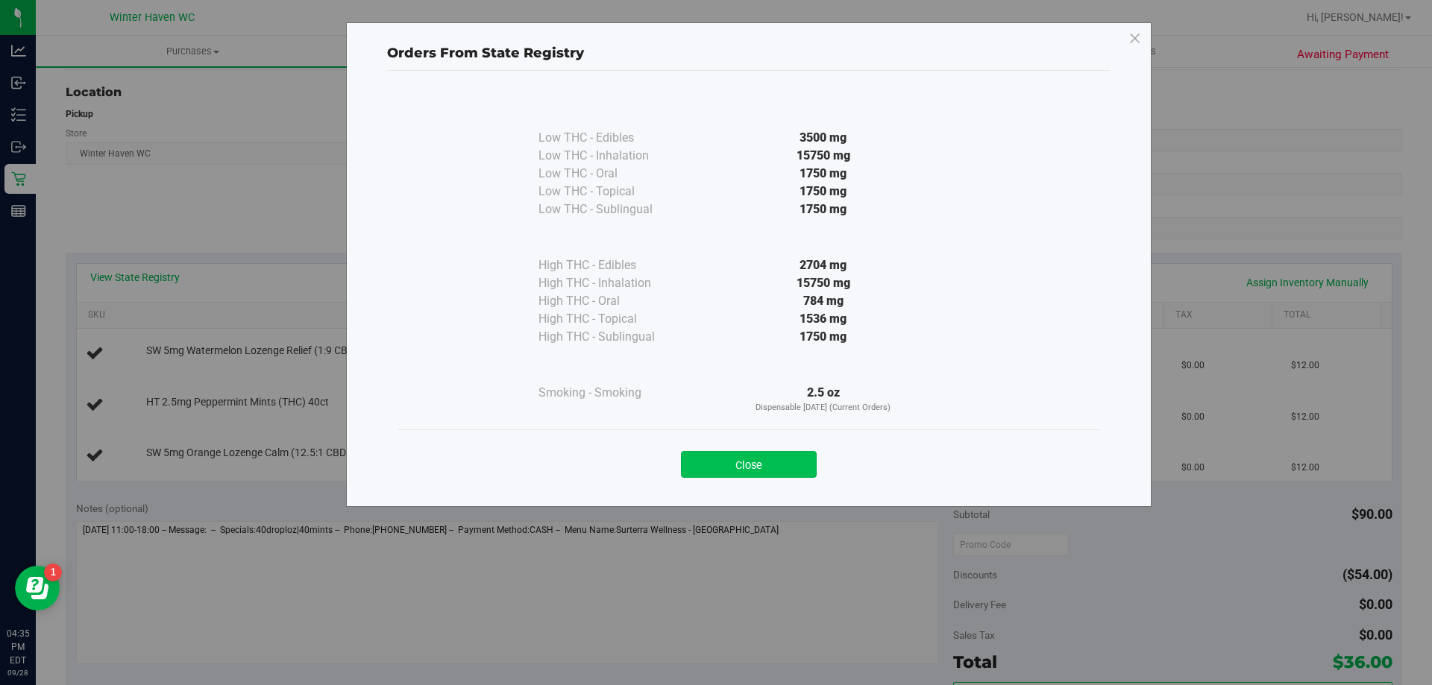
click at [755, 473] on button "Close" at bounding box center [749, 464] width 136 height 27
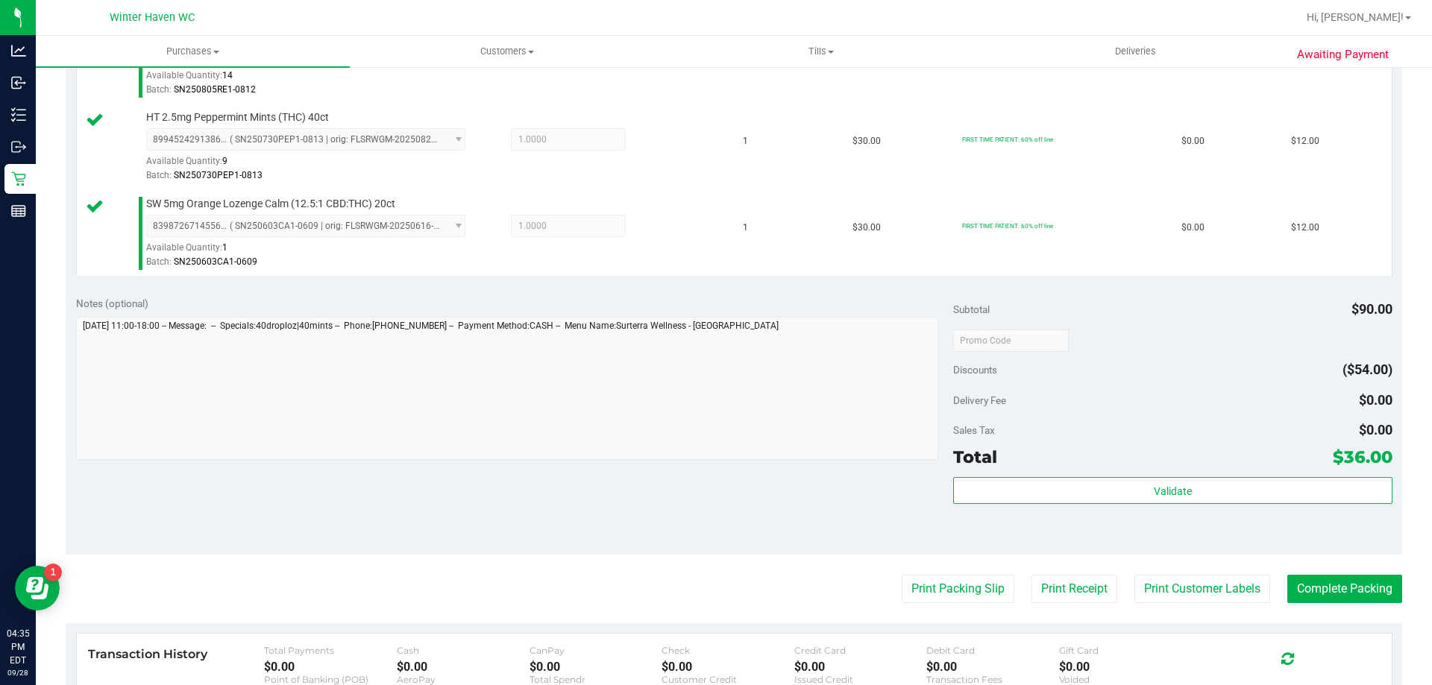
scroll to position [522, 0]
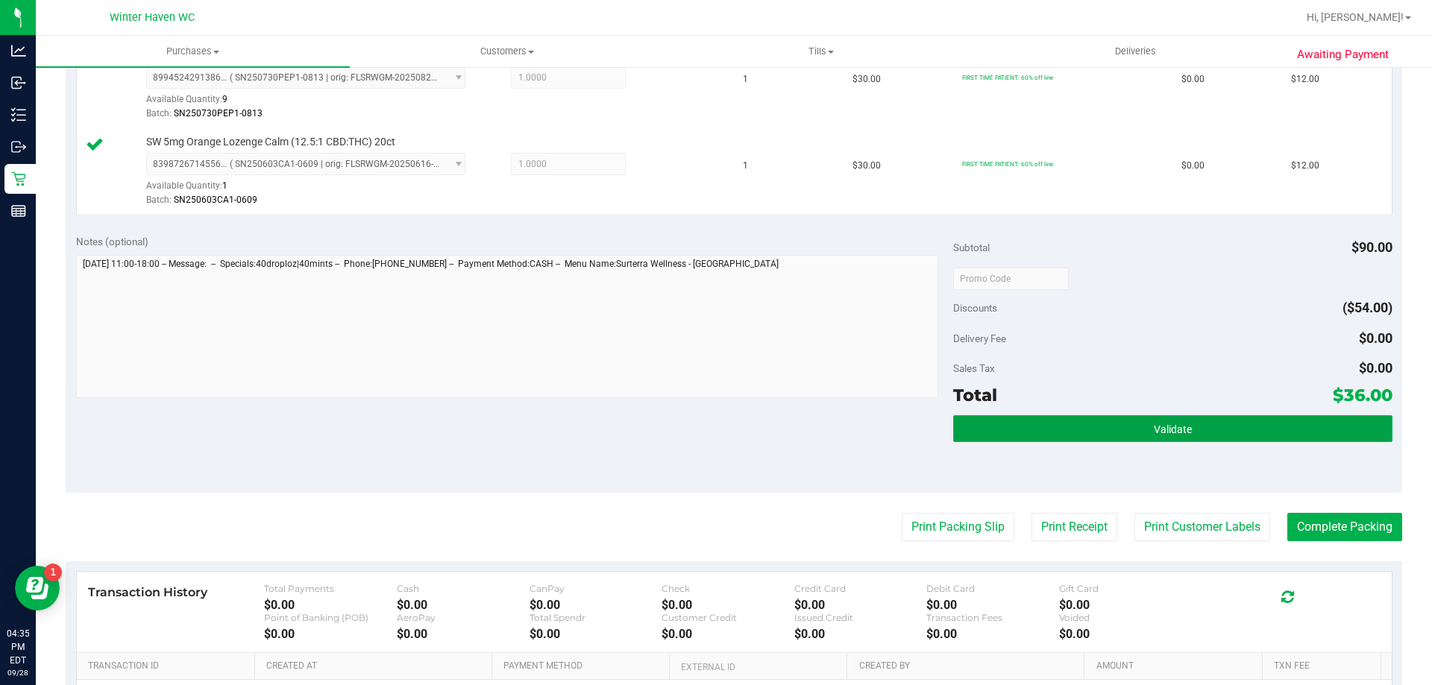
click at [971, 437] on button "Validate" at bounding box center [1172, 428] width 438 height 27
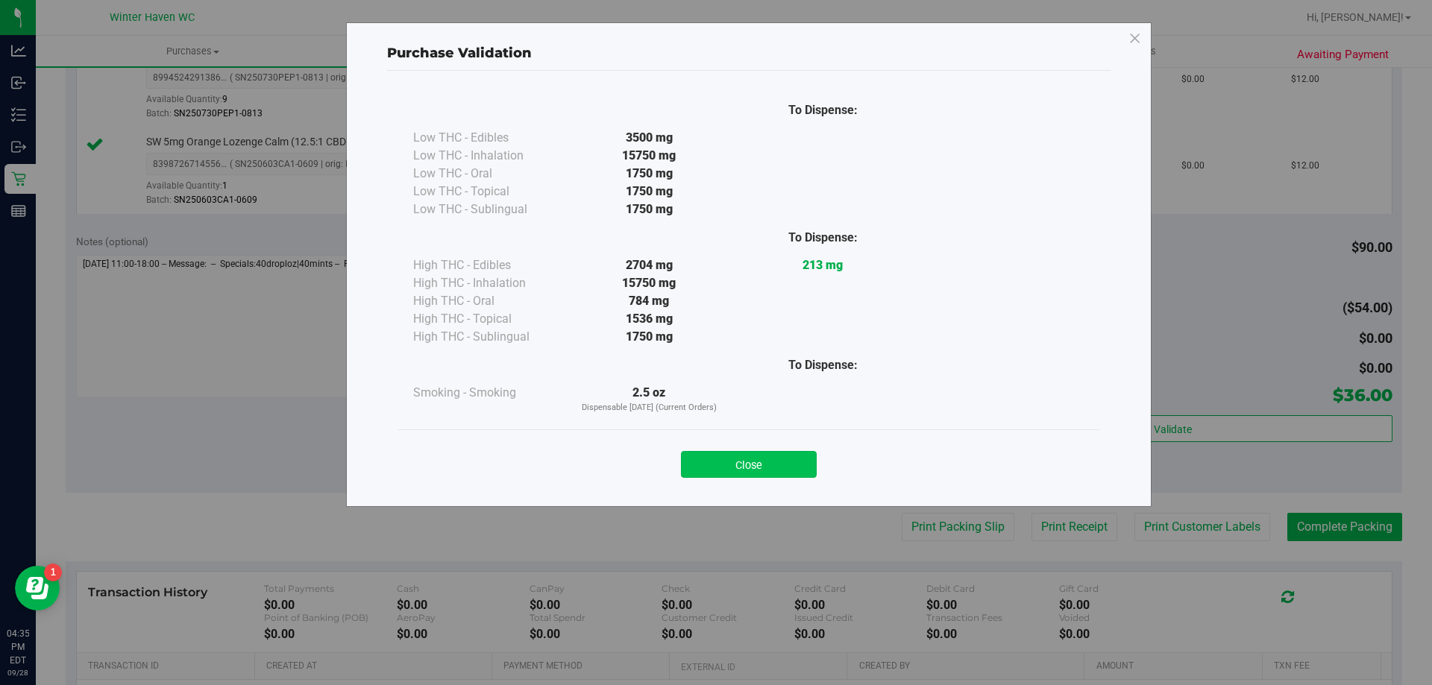
click at [807, 467] on button "Close" at bounding box center [749, 464] width 136 height 27
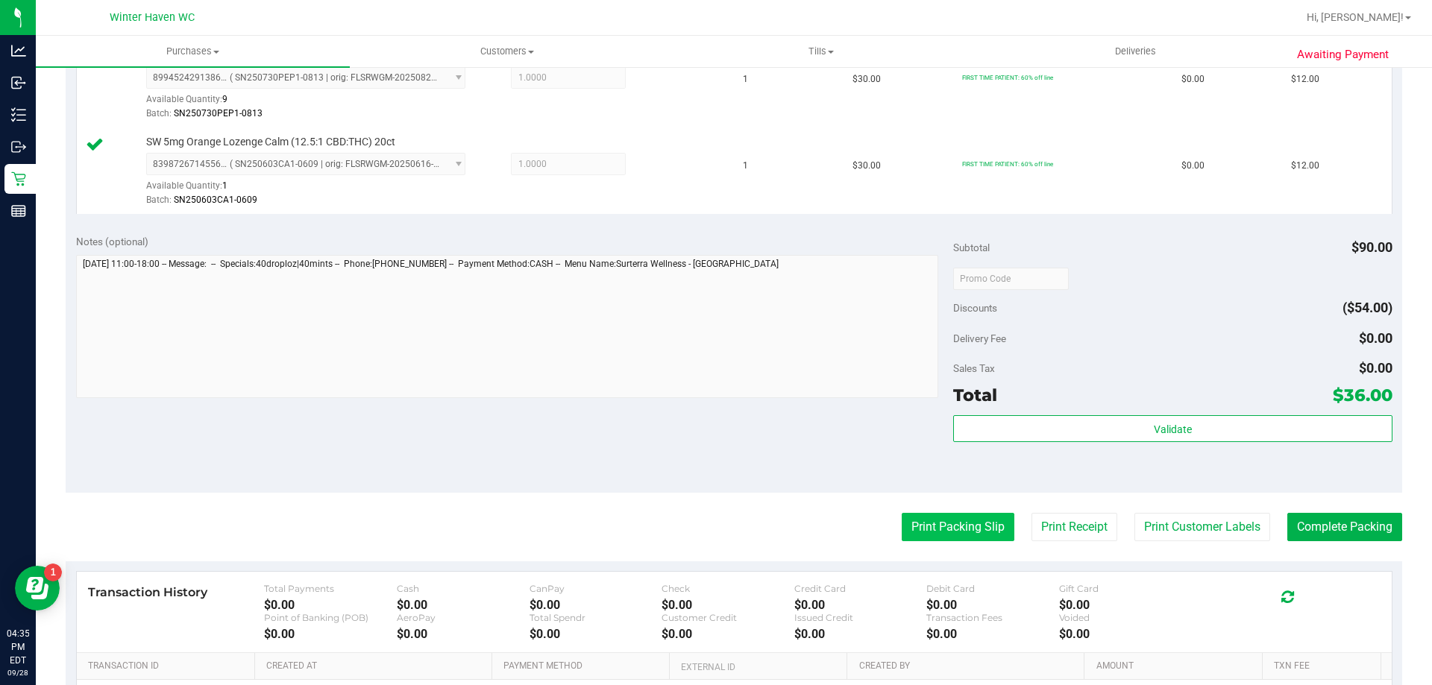
click at [966, 524] on button "Print Packing Slip" at bounding box center [957, 527] width 113 height 28
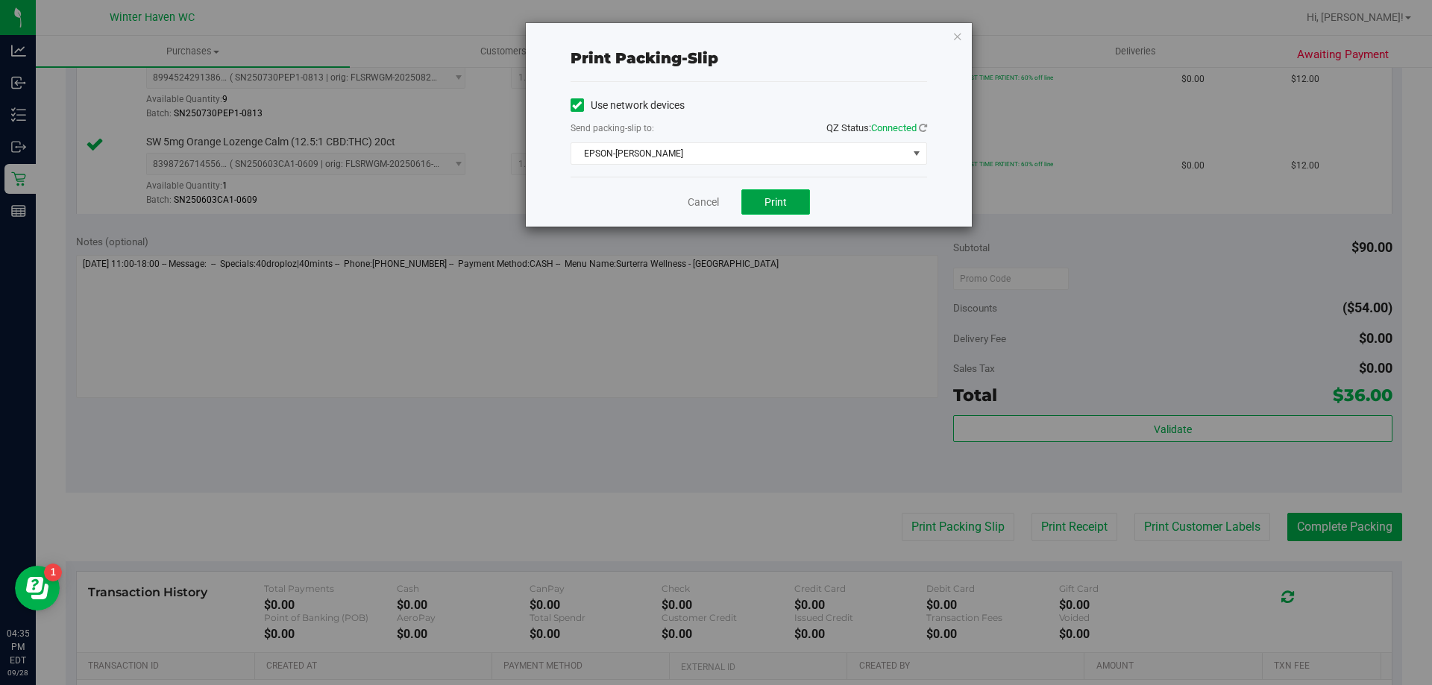
click at [761, 209] on button "Print" at bounding box center [775, 201] width 69 height 25
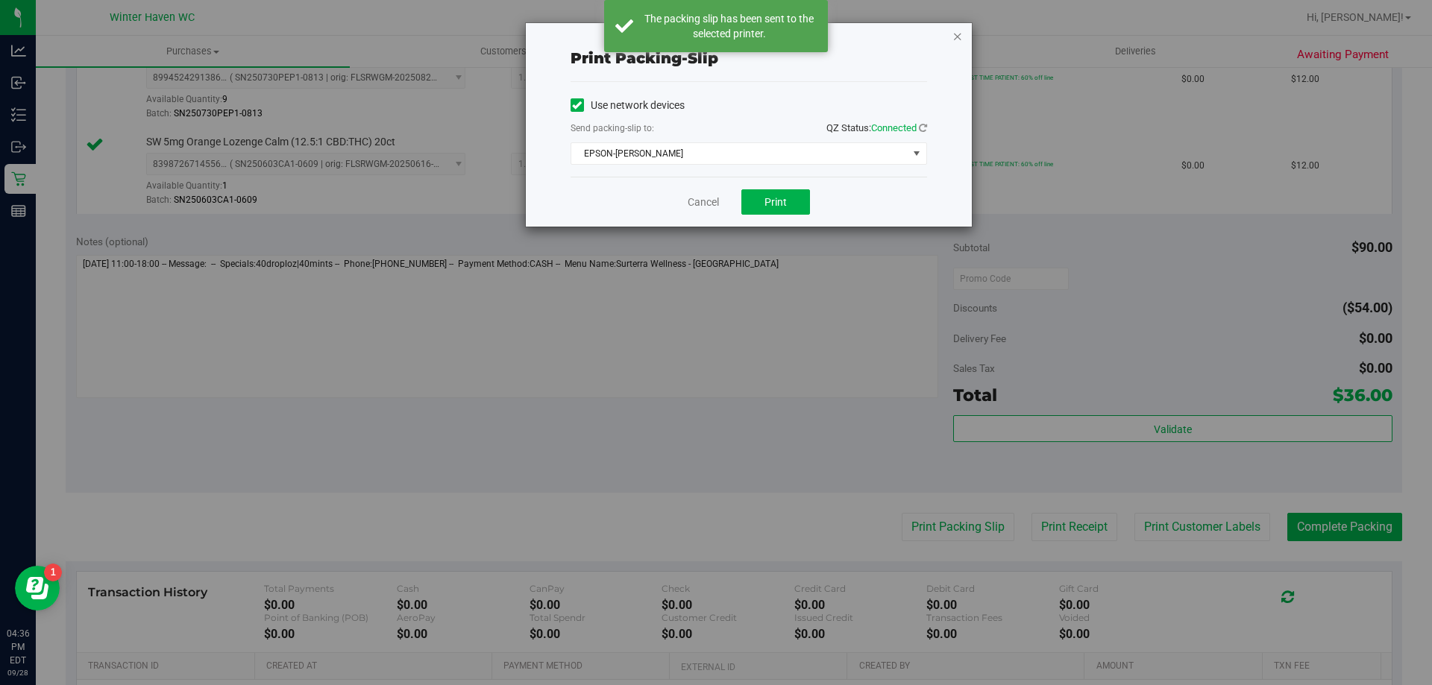
click at [956, 34] on icon "button" at bounding box center [957, 36] width 10 height 18
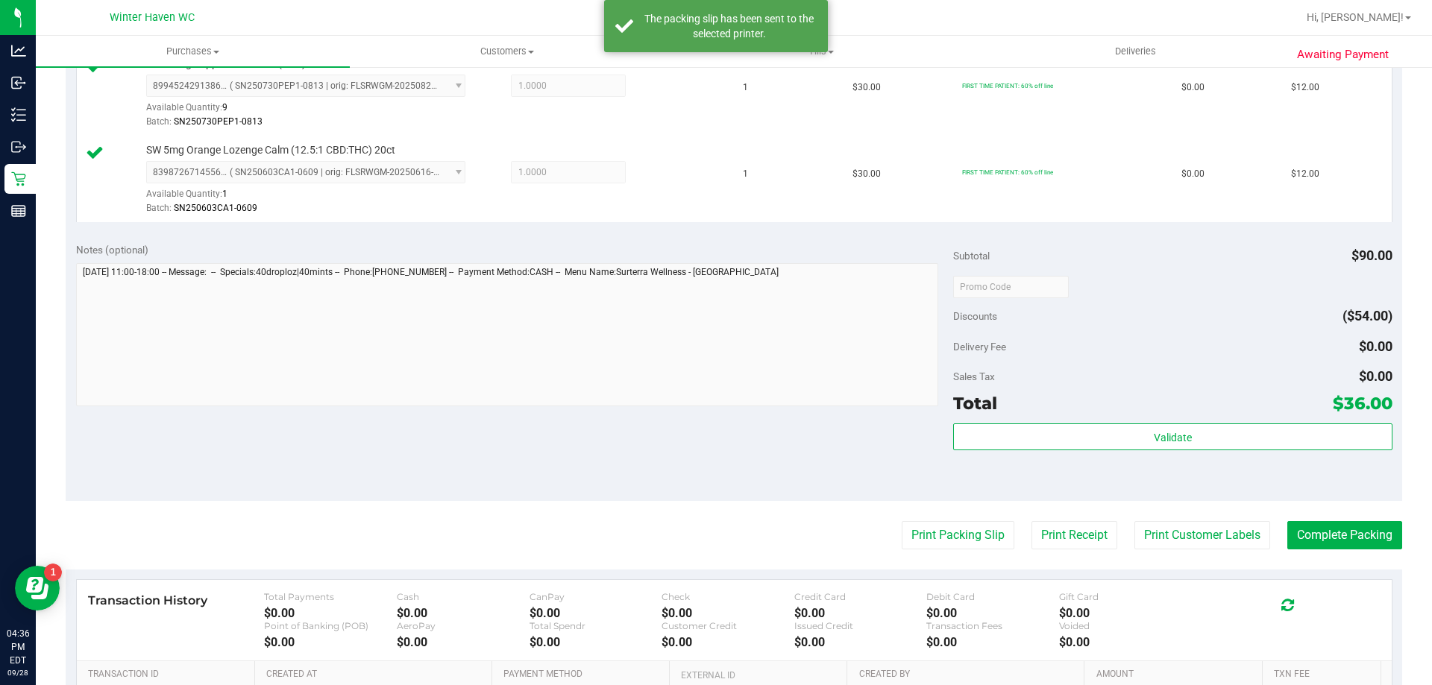
scroll to position [596, 0]
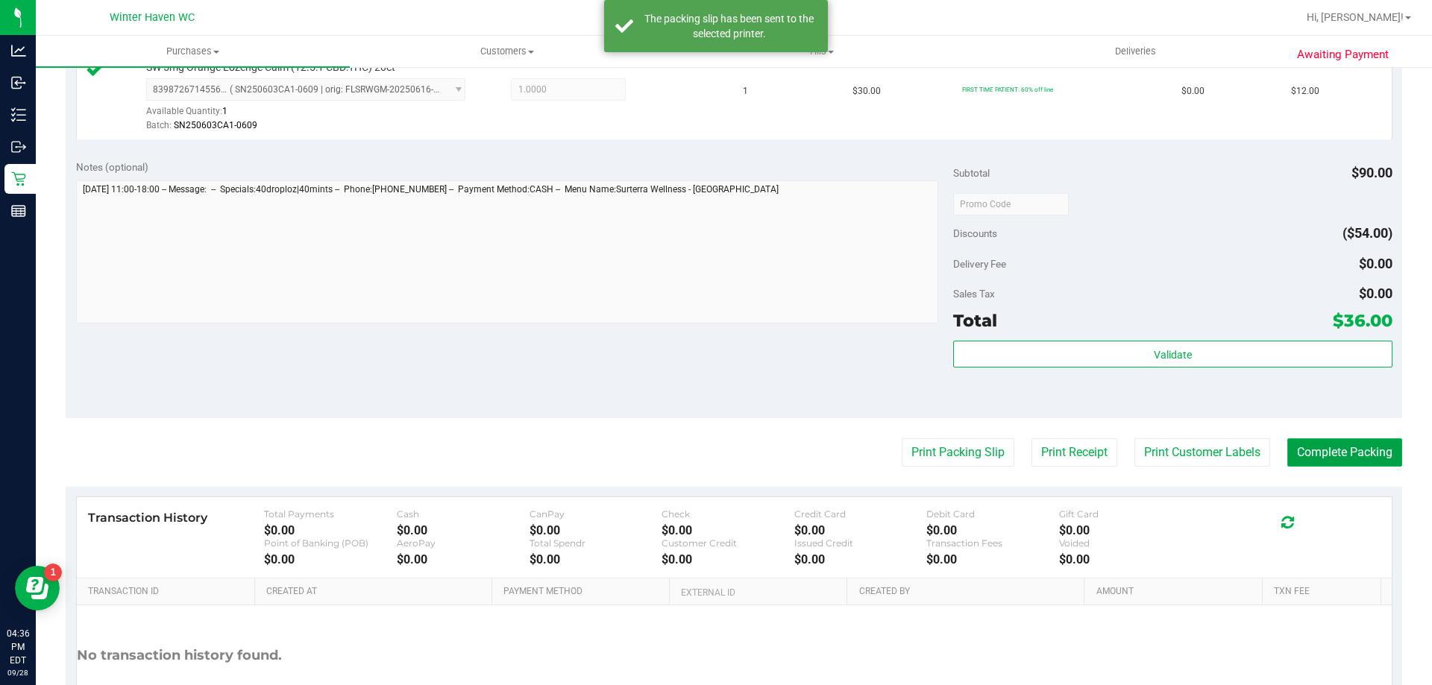
click at [1291, 459] on button "Complete Packing" at bounding box center [1344, 452] width 115 height 28
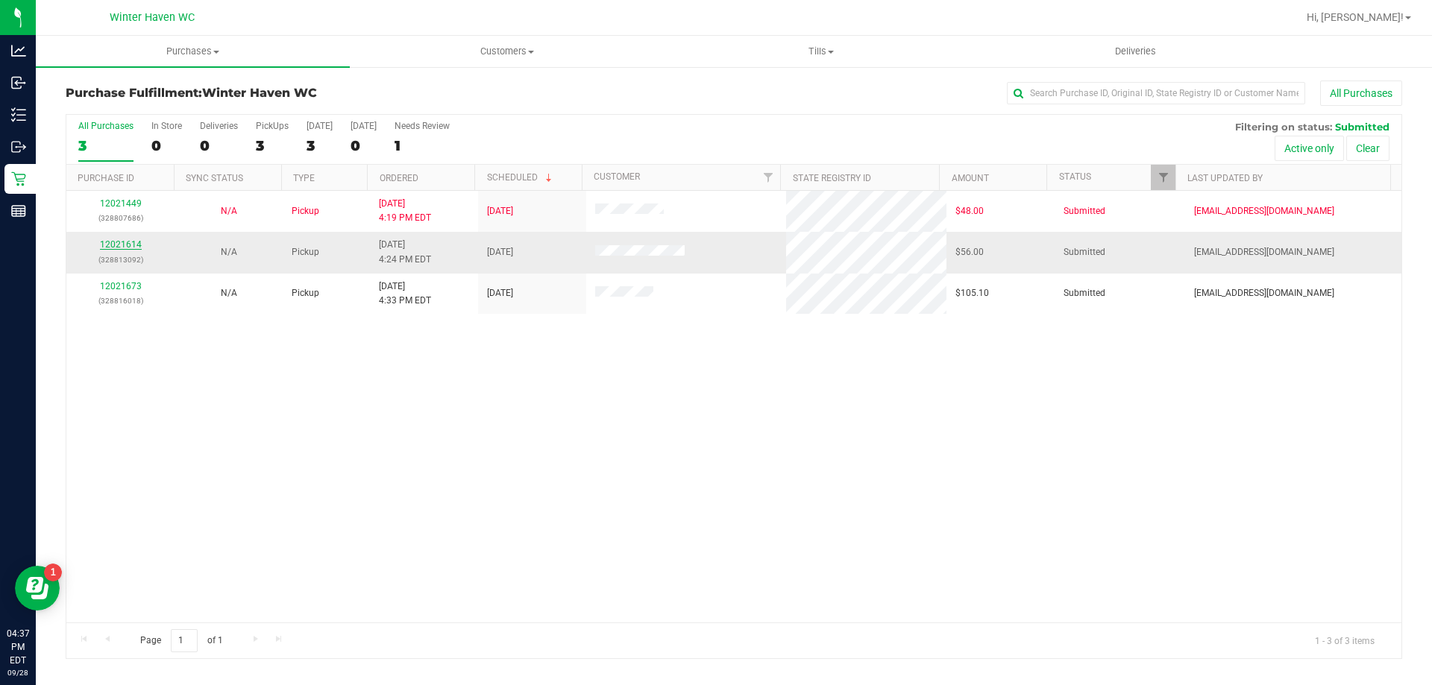
click at [129, 248] on link "12021614" at bounding box center [121, 244] width 42 height 10
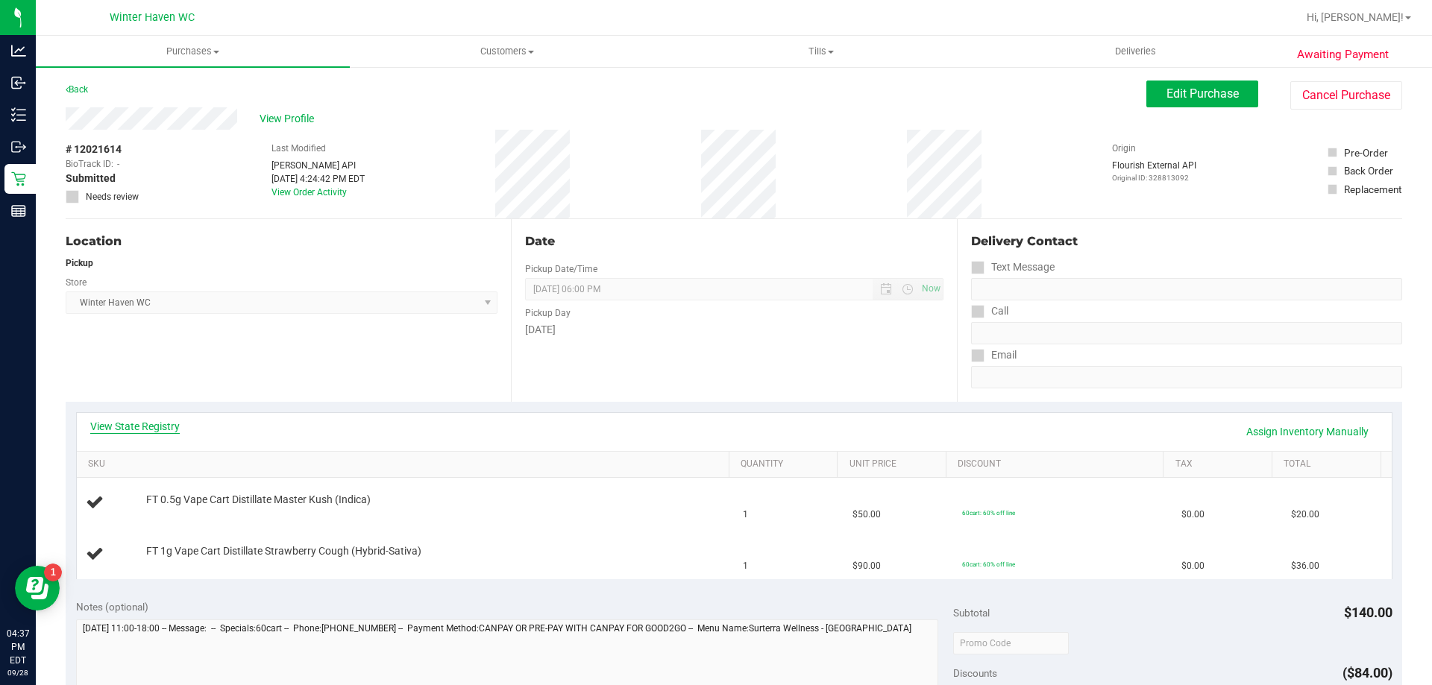
click at [177, 424] on link "View State Registry" at bounding box center [134, 426] width 89 height 15
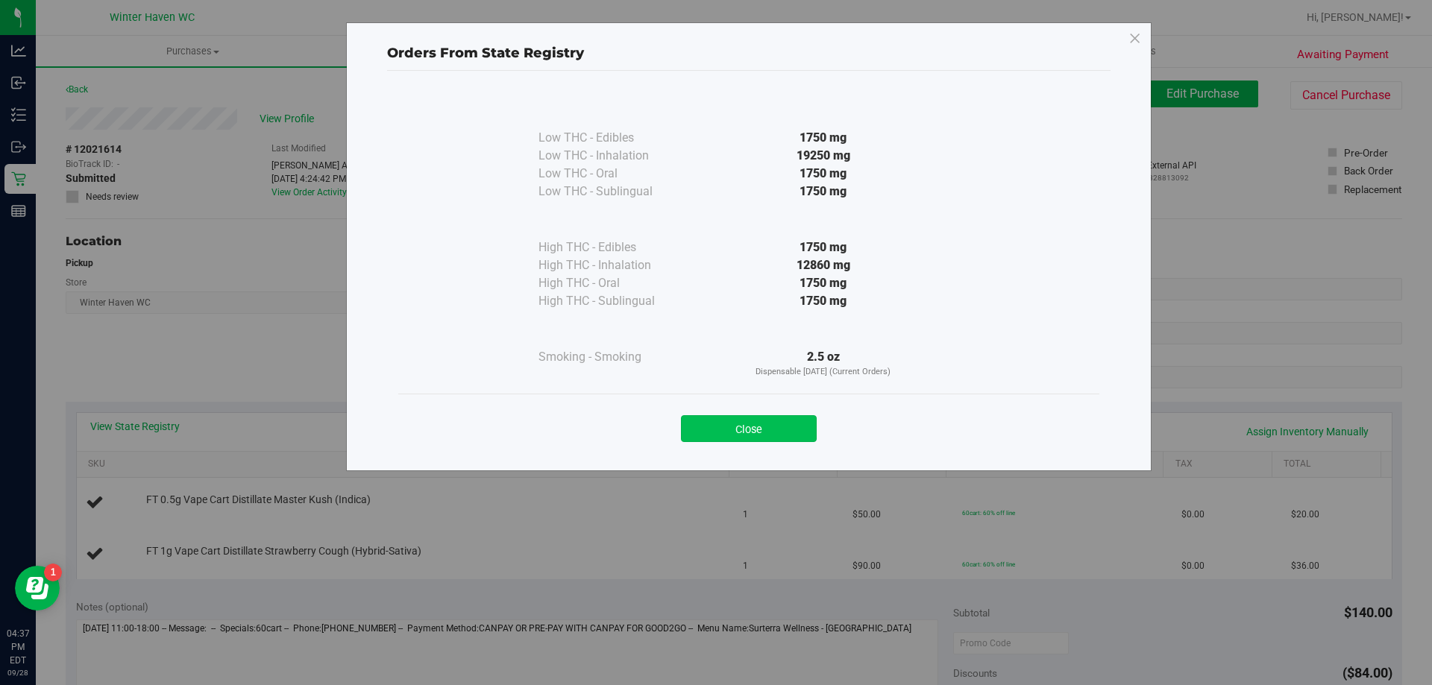
click at [762, 421] on button "Close" at bounding box center [749, 428] width 136 height 27
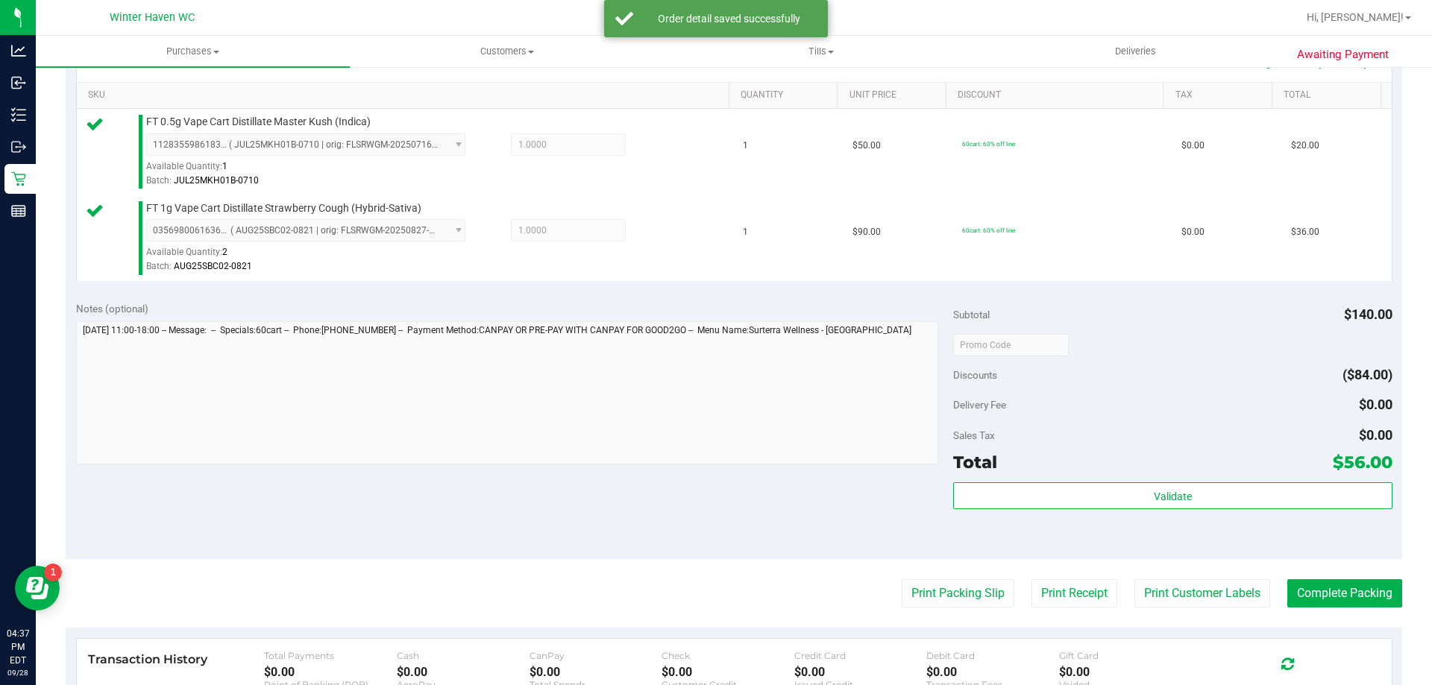
scroll to position [373, 0]
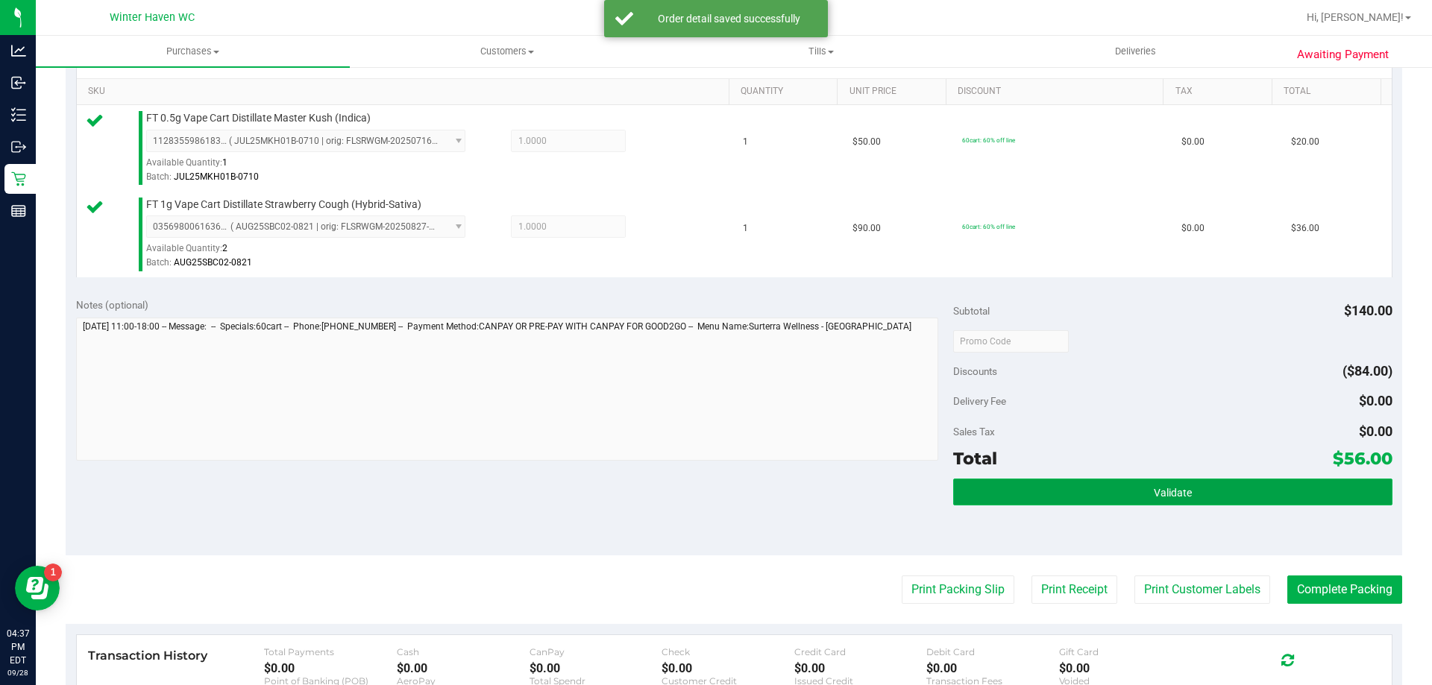
click at [1077, 492] on button "Validate" at bounding box center [1172, 492] width 438 height 27
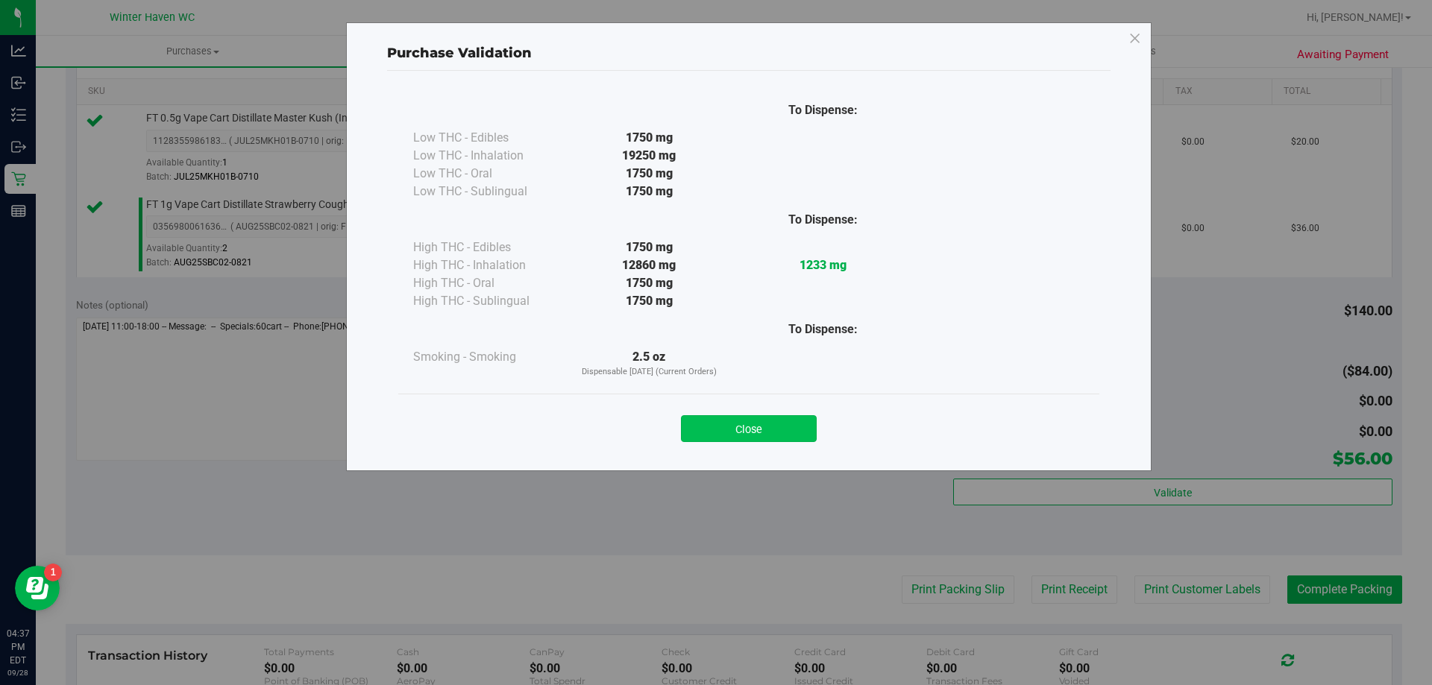
click at [769, 415] on button "Close" at bounding box center [749, 428] width 136 height 27
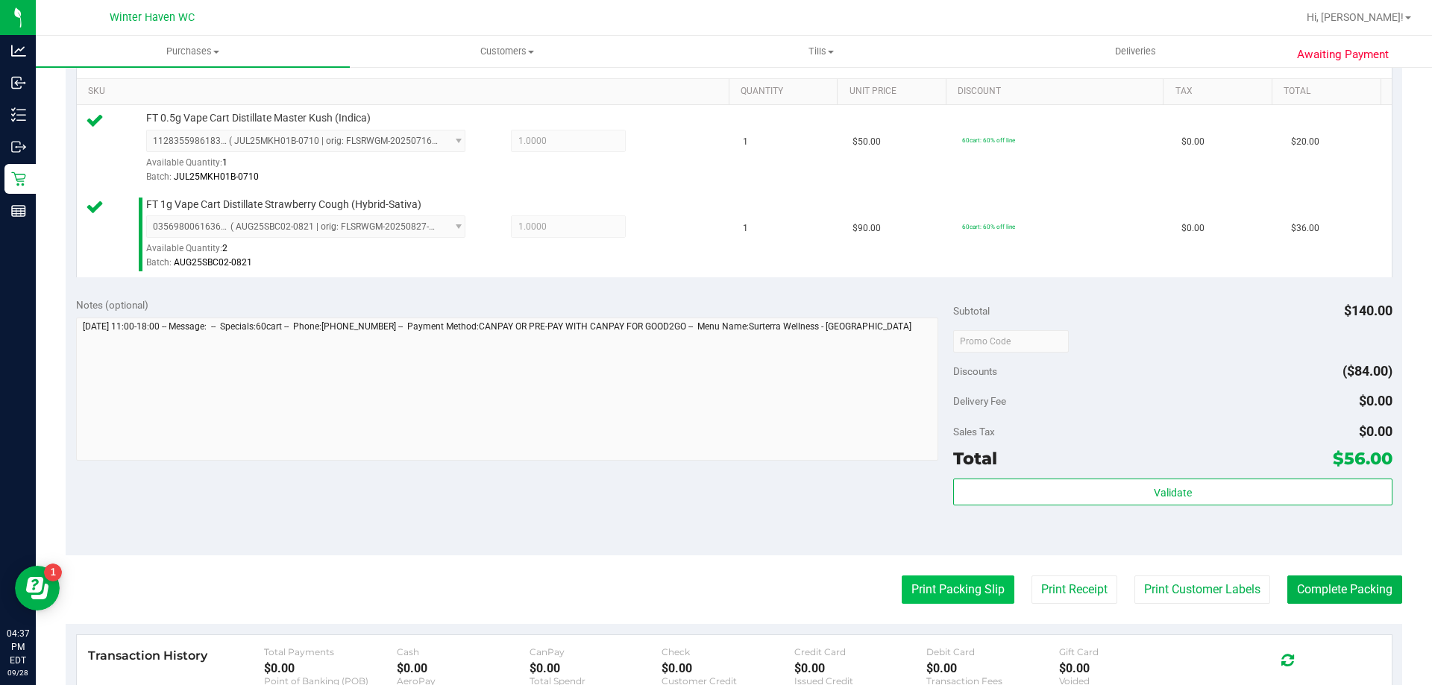
click at [925, 604] on button "Print Packing Slip" at bounding box center [957, 590] width 113 height 28
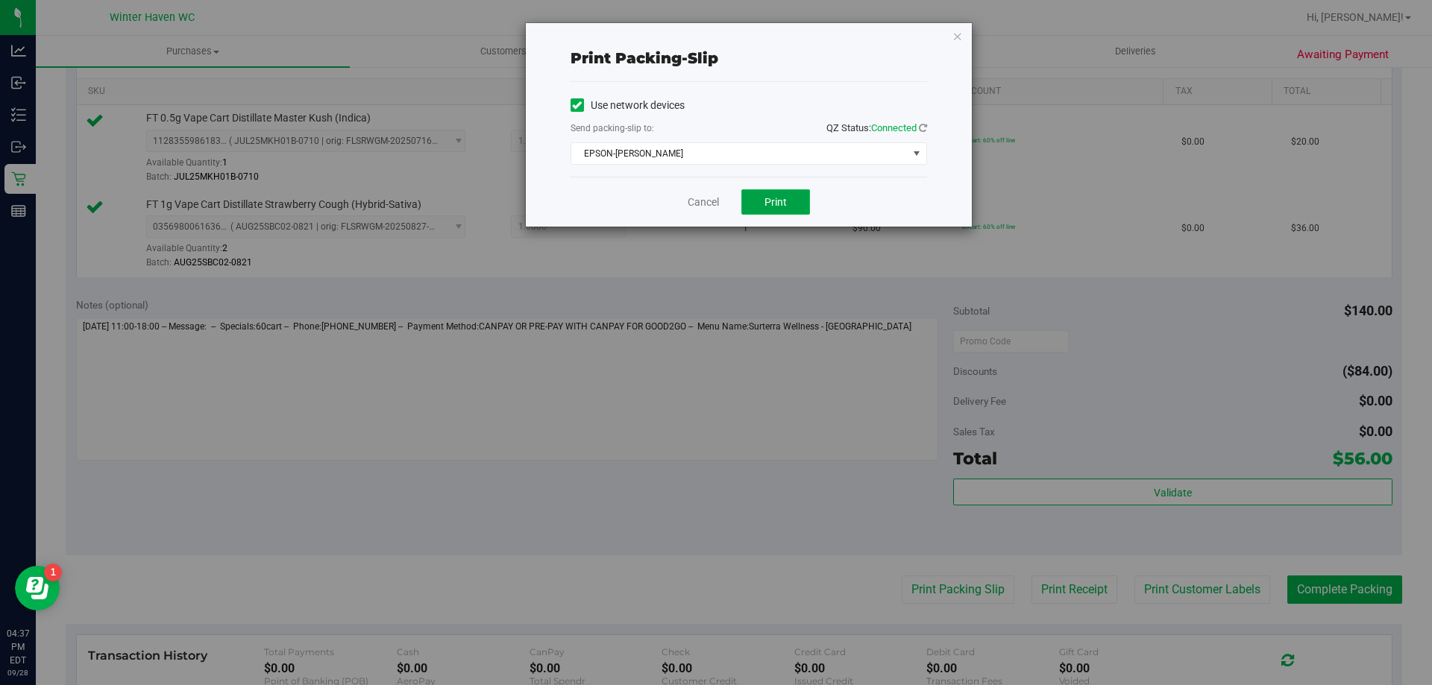
click at [784, 199] on span "Print" at bounding box center [775, 202] width 22 height 12
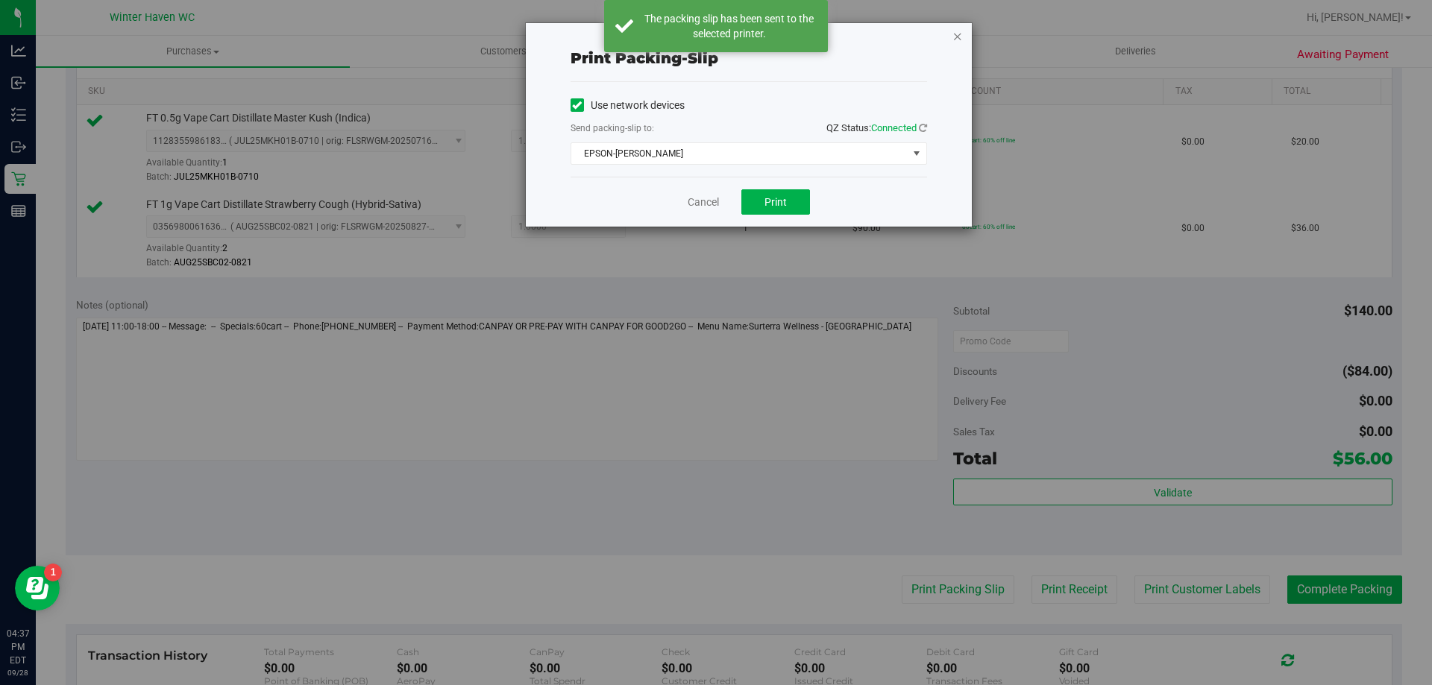
click at [954, 37] on icon "button" at bounding box center [957, 36] width 10 height 18
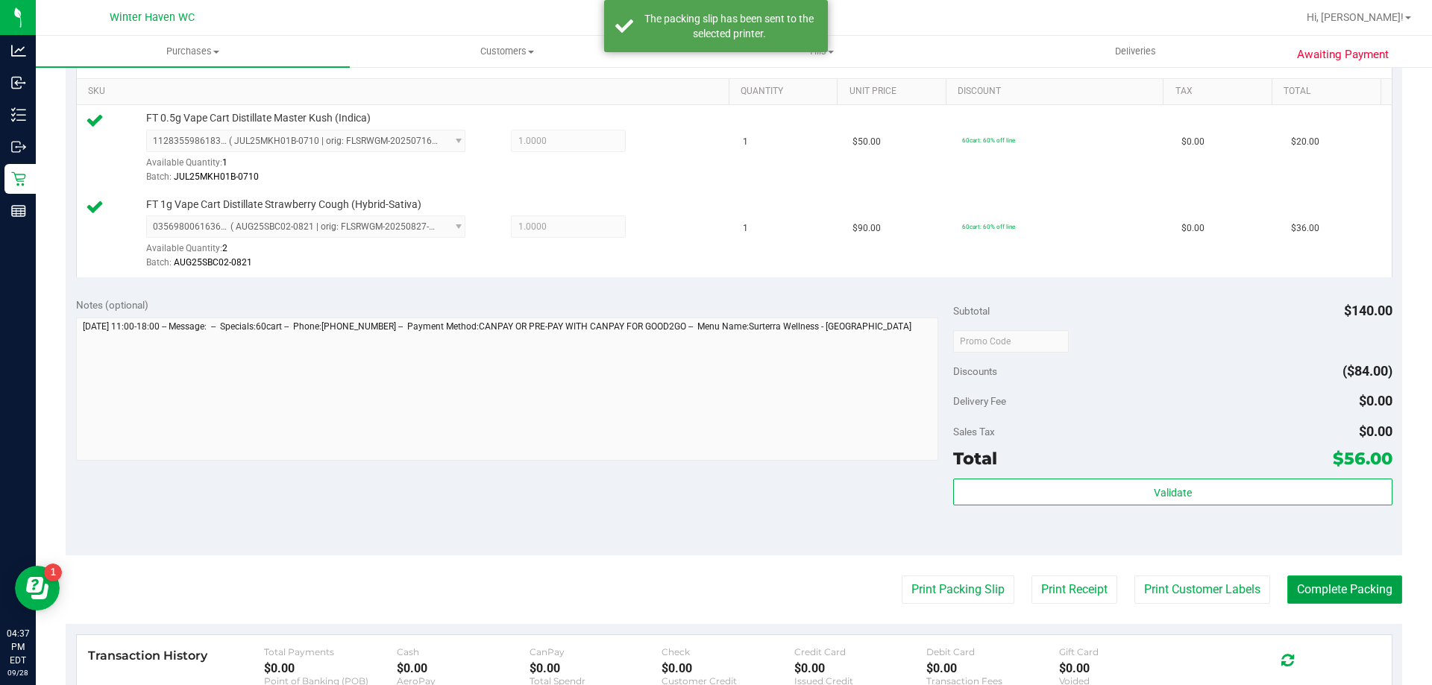
click at [1332, 590] on button "Complete Packing" at bounding box center [1344, 590] width 115 height 28
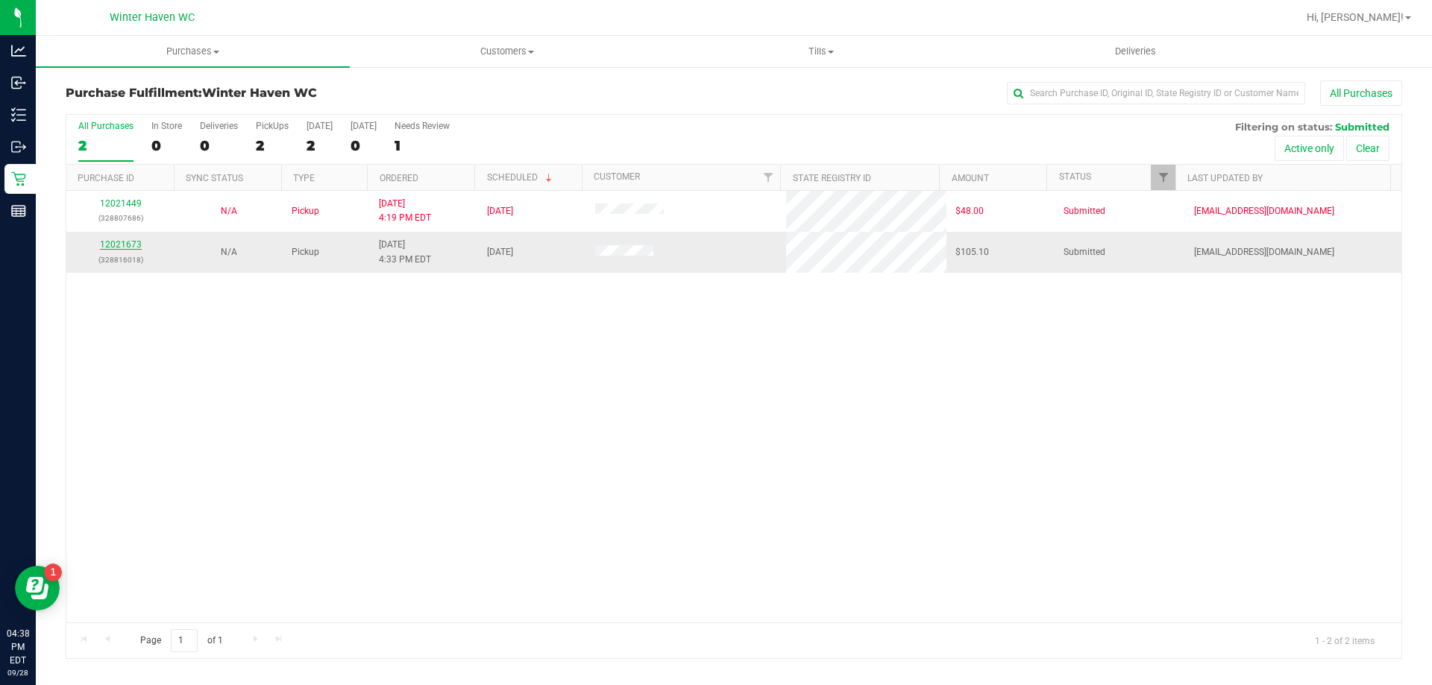
click at [125, 246] on link "12021673" at bounding box center [121, 244] width 42 height 10
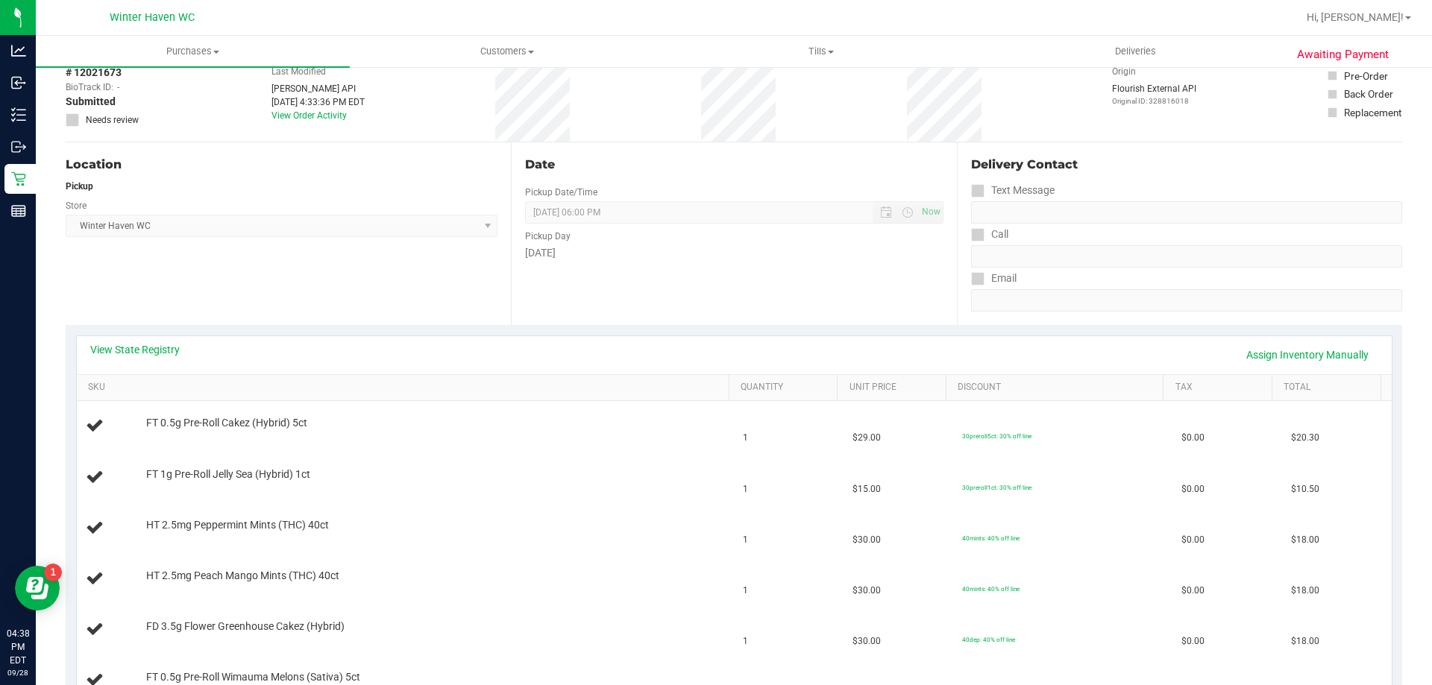
scroll to position [149, 0]
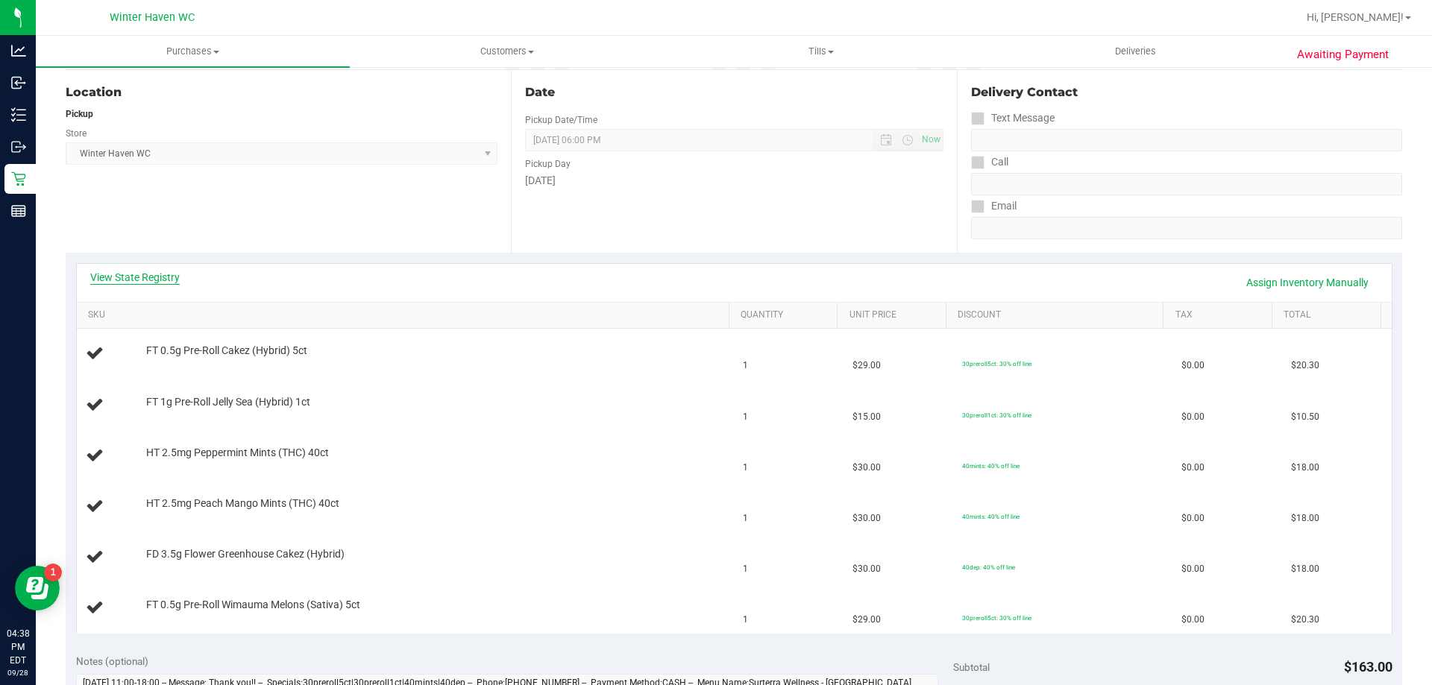
click at [160, 280] on link "View State Registry" at bounding box center [134, 277] width 89 height 15
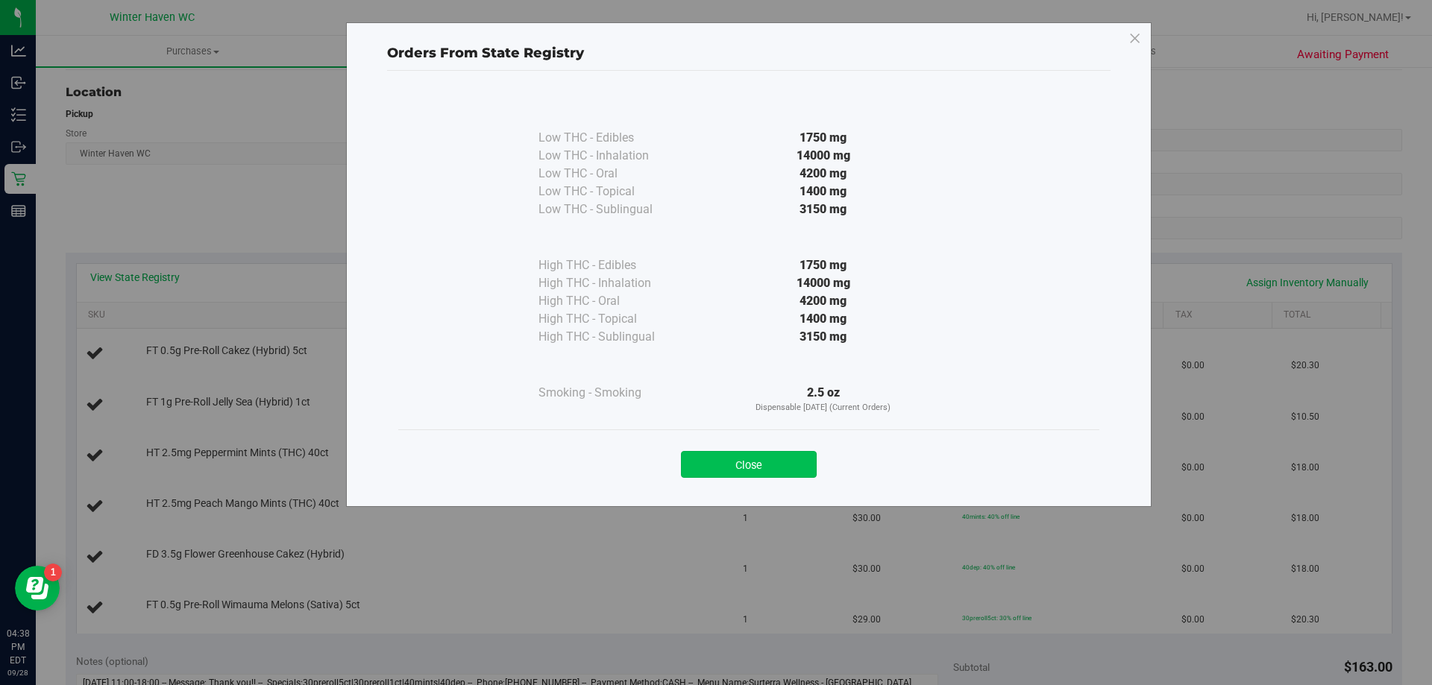
click at [796, 459] on button "Close" at bounding box center [749, 464] width 136 height 27
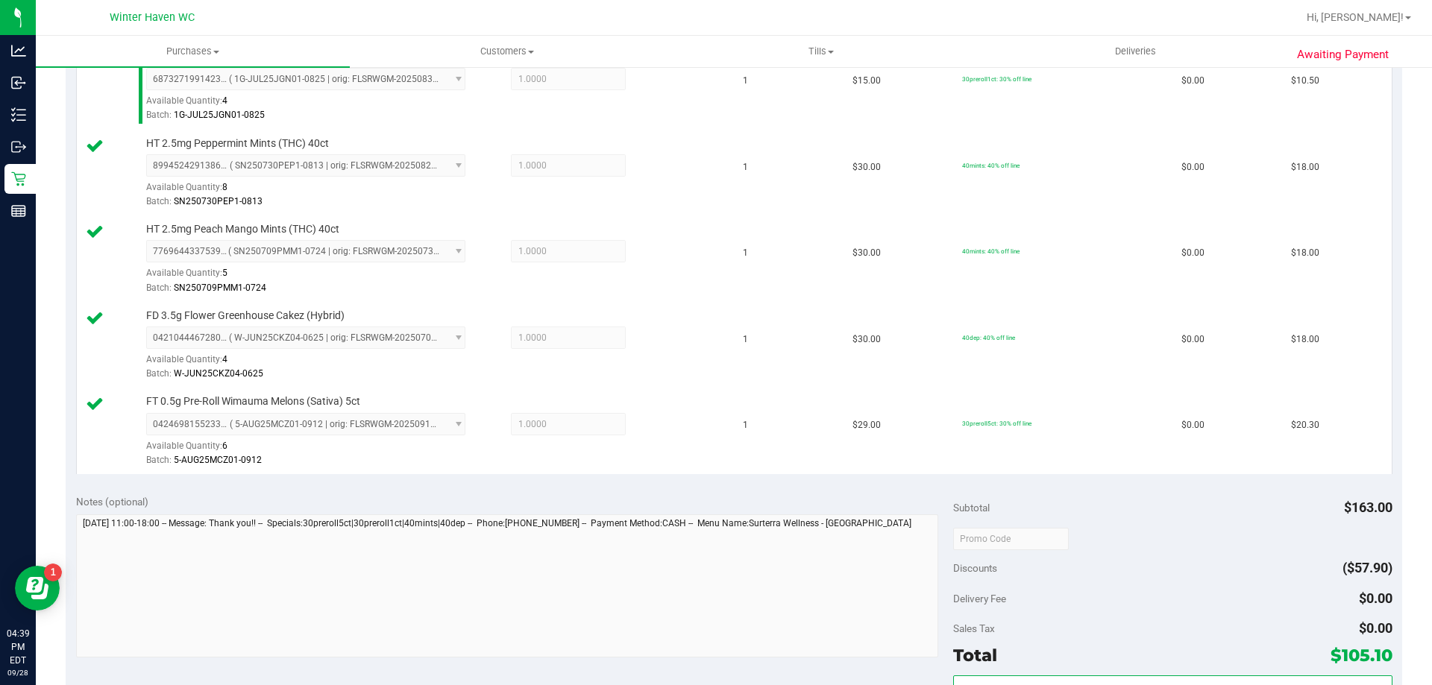
scroll to position [671, 0]
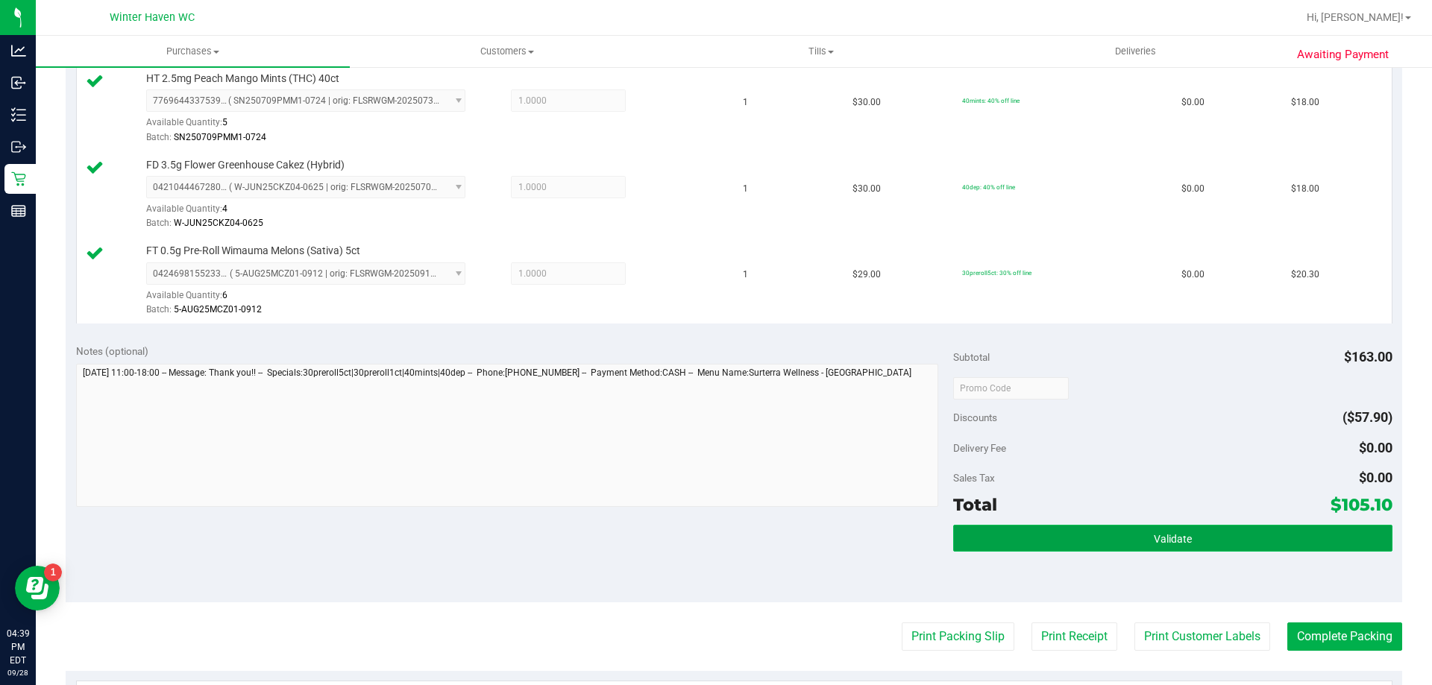
click at [1065, 525] on button "Validate" at bounding box center [1172, 538] width 438 height 27
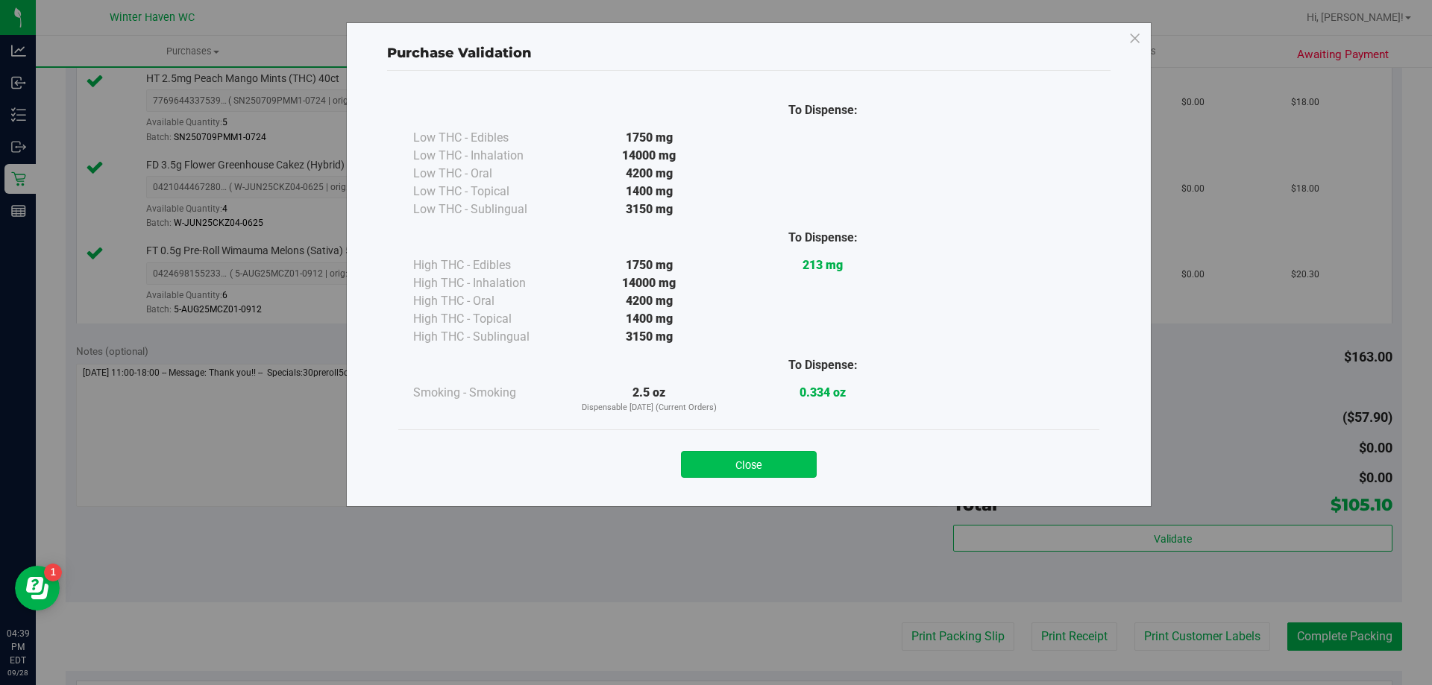
click at [767, 462] on button "Close" at bounding box center [749, 464] width 136 height 27
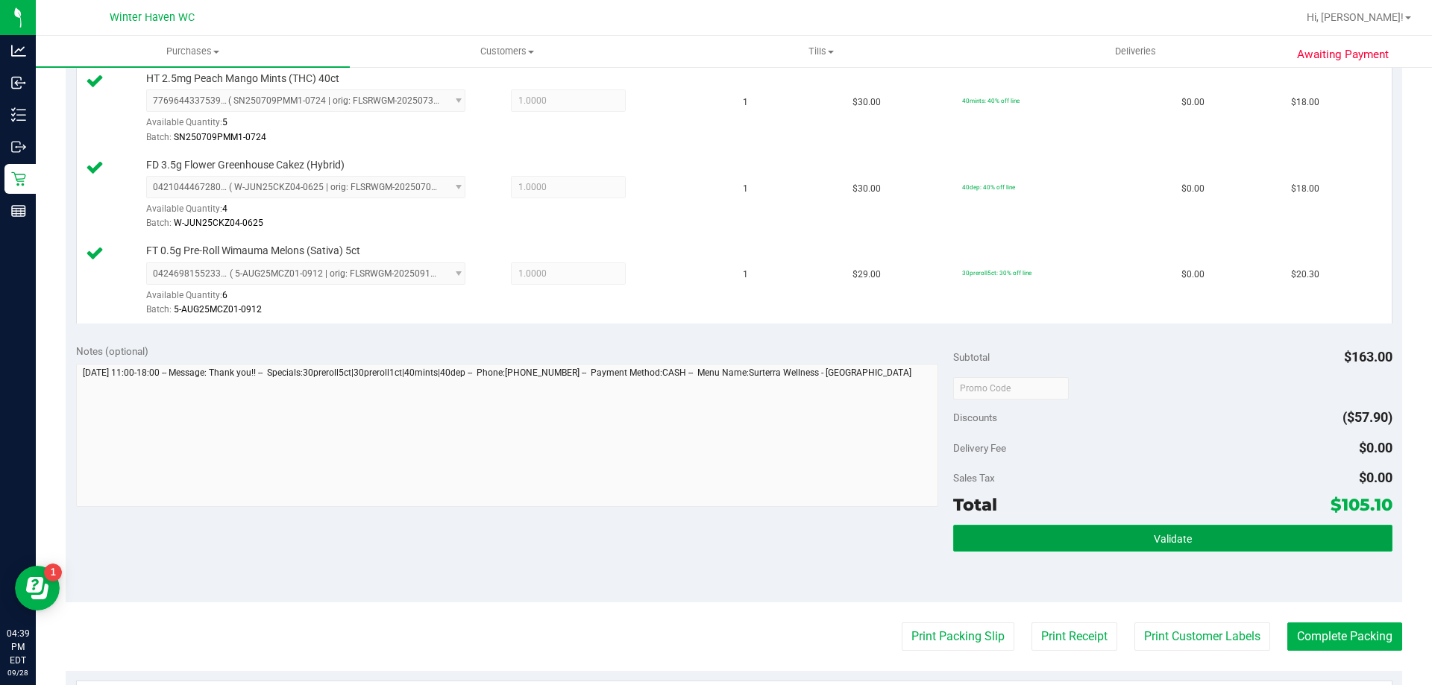
click at [1145, 547] on button "Validate" at bounding box center [1172, 538] width 438 height 27
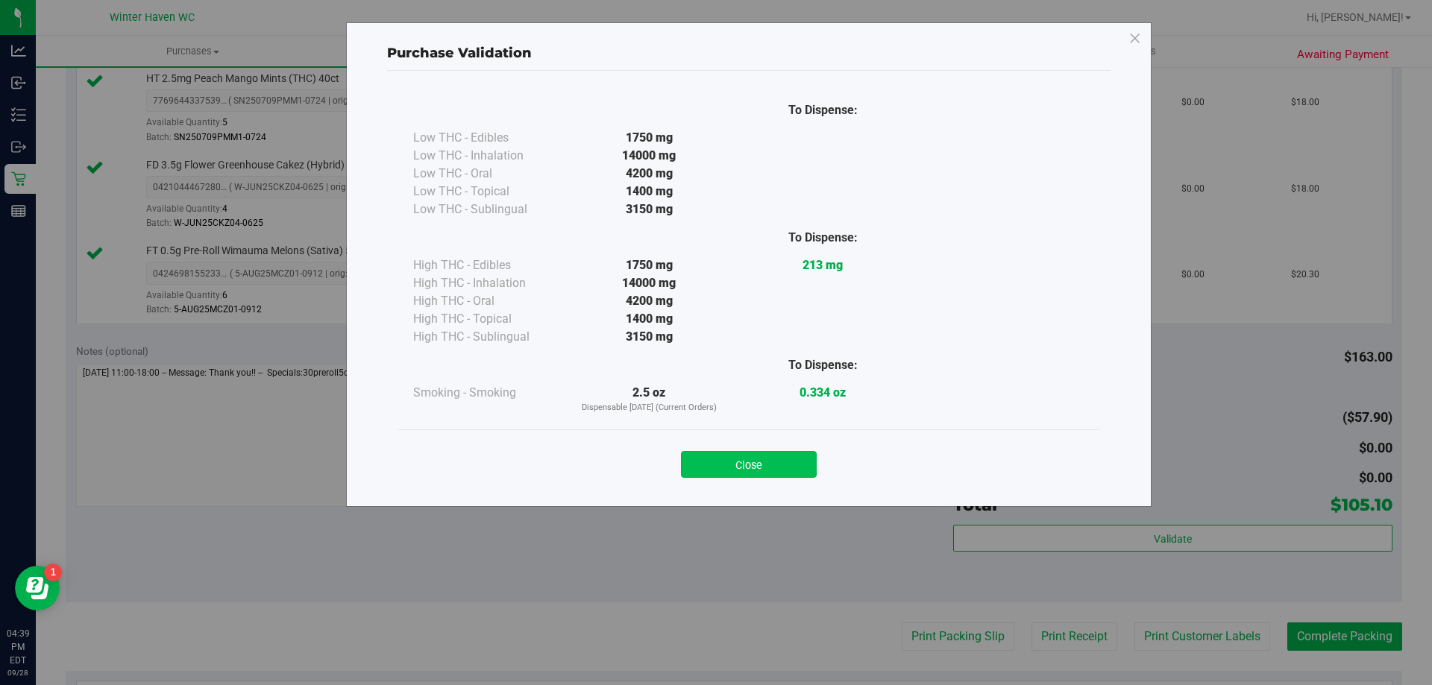
click at [728, 470] on button "Close" at bounding box center [749, 464] width 136 height 27
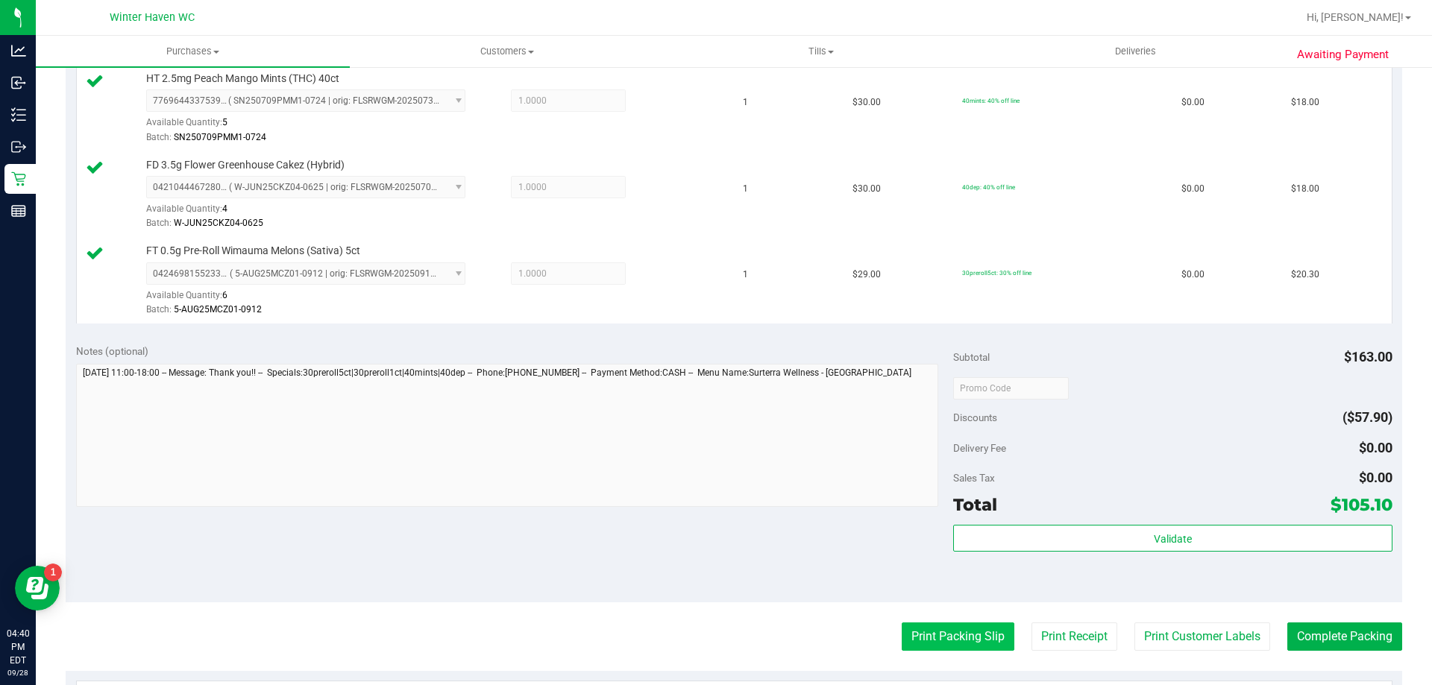
click at [953, 646] on button "Print Packing Slip" at bounding box center [957, 637] width 113 height 28
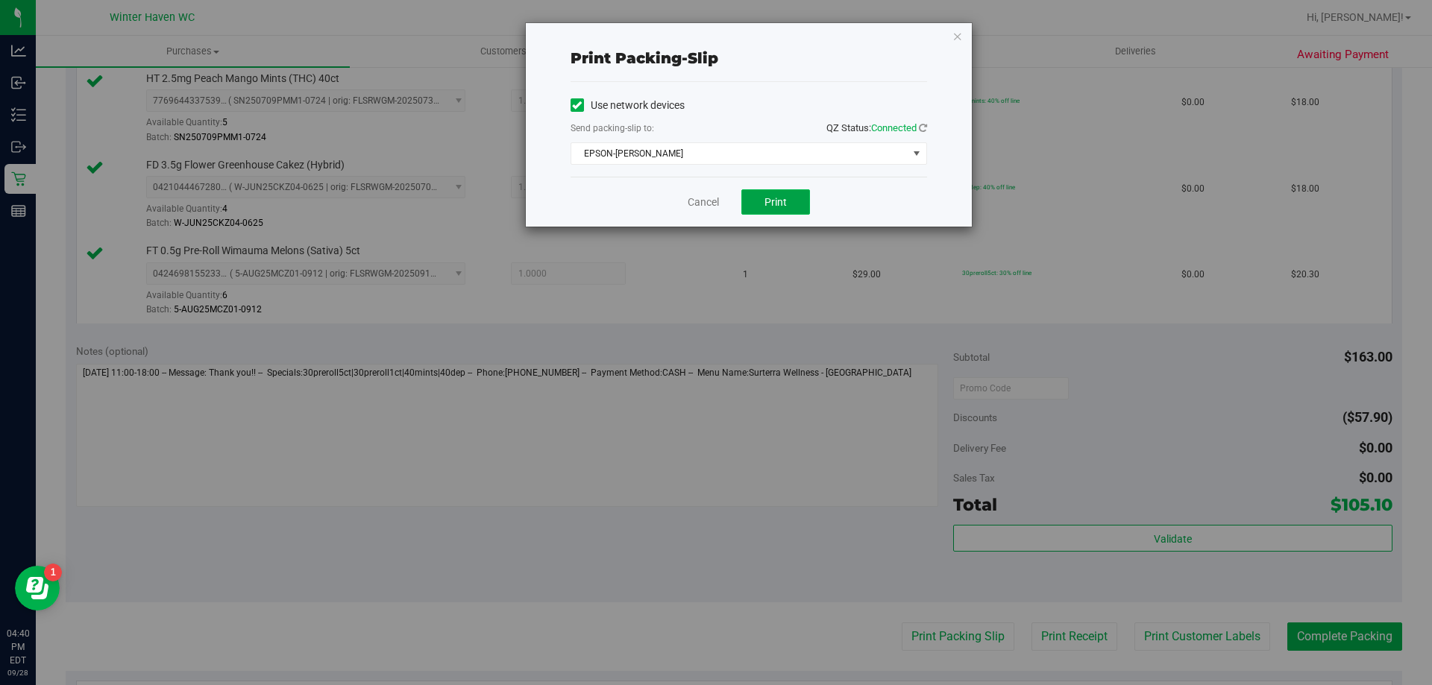
click at [754, 200] on button "Print" at bounding box center [775, 201] width 69 height 25
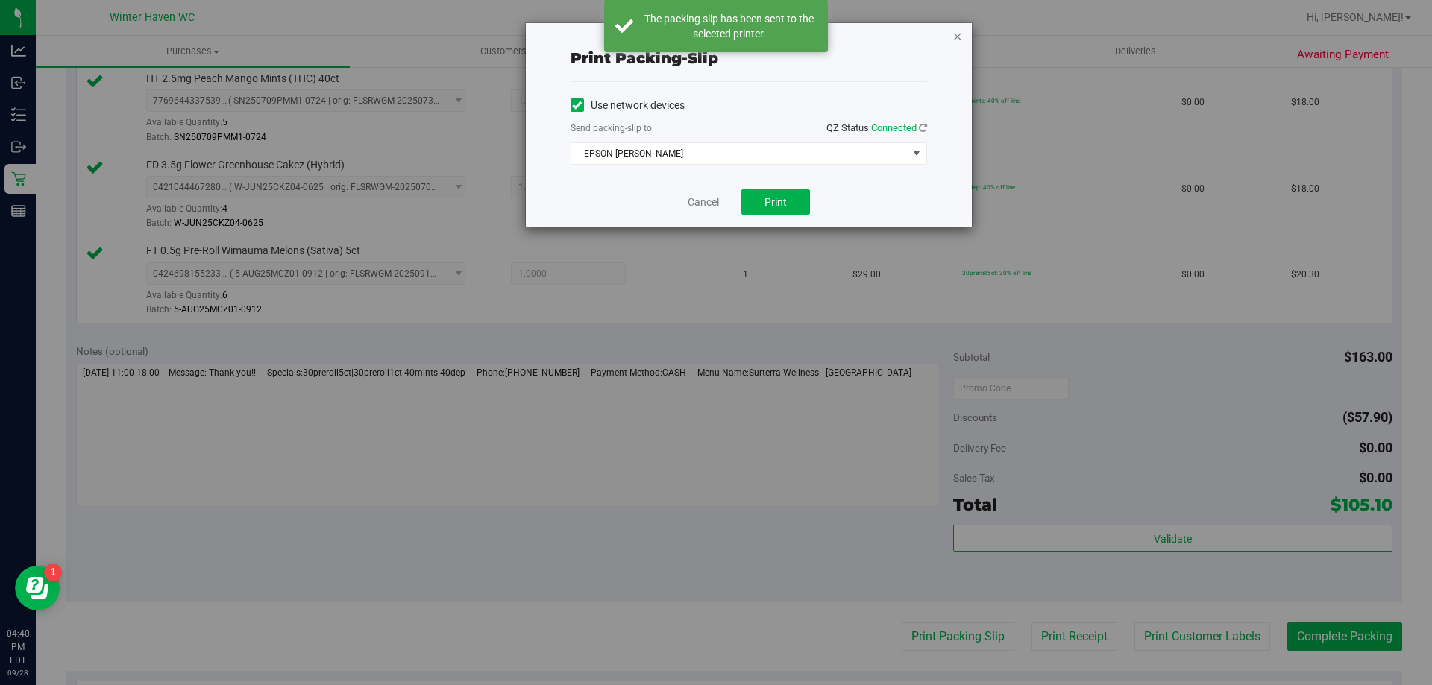
click at [957, 33] on icon "button" at bounding box center [957, 36] width 10 height 18
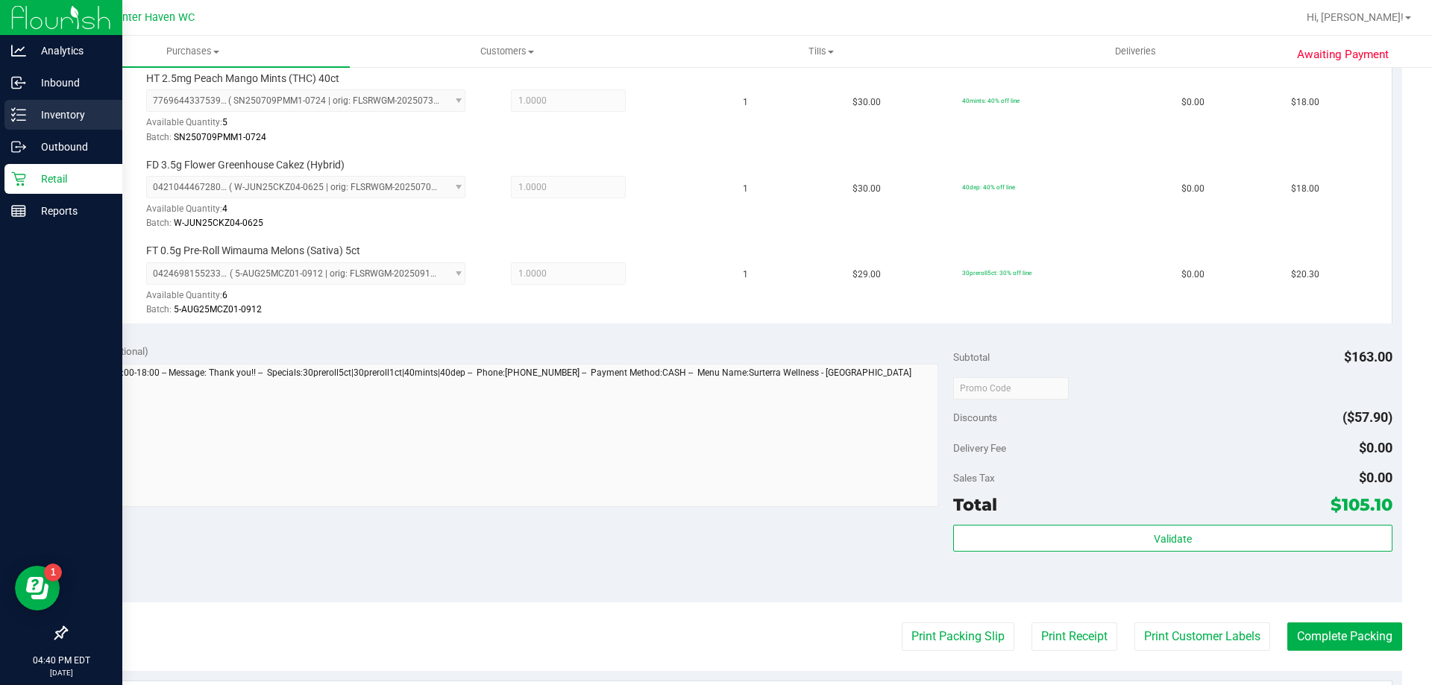
click at [38, 115] on p "Inventory" at bounding box center [70, 115] width 89 height 18
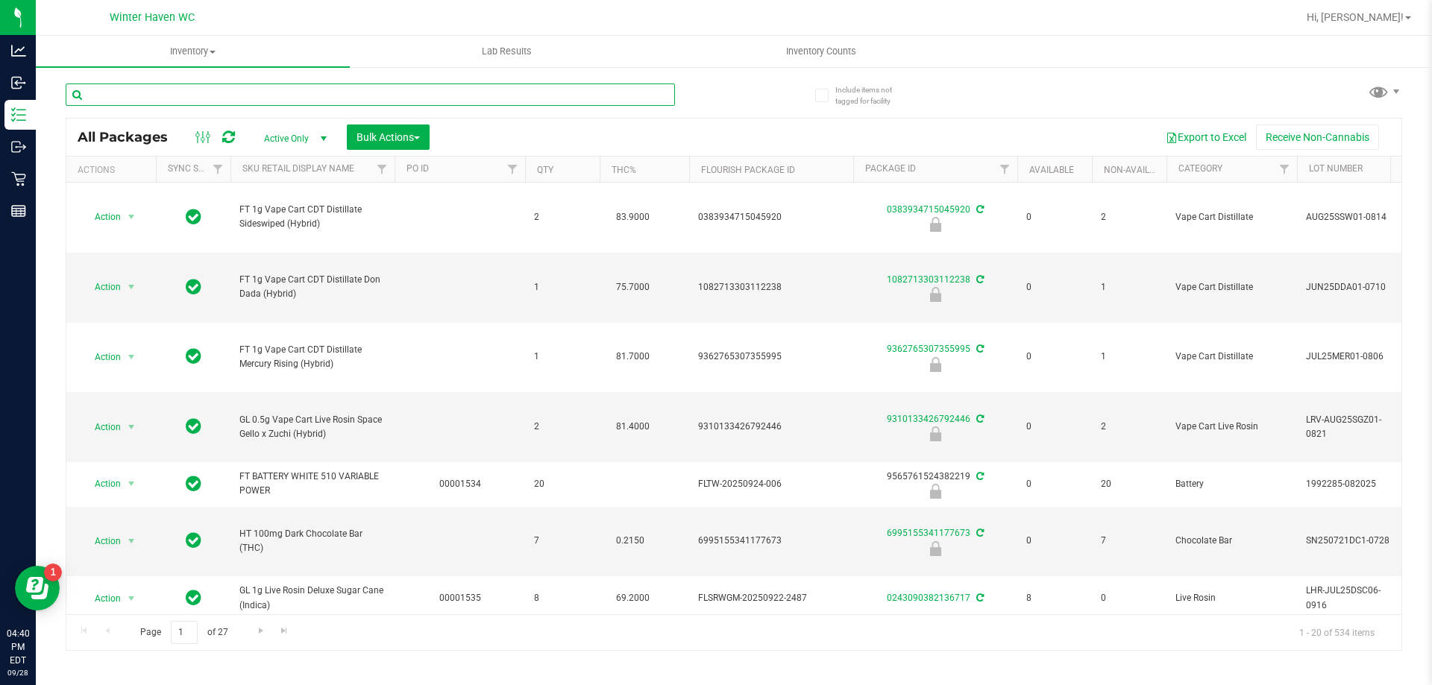
click at [256, 98] on input "text" at bounding box center [370, 95] width 609 height 22
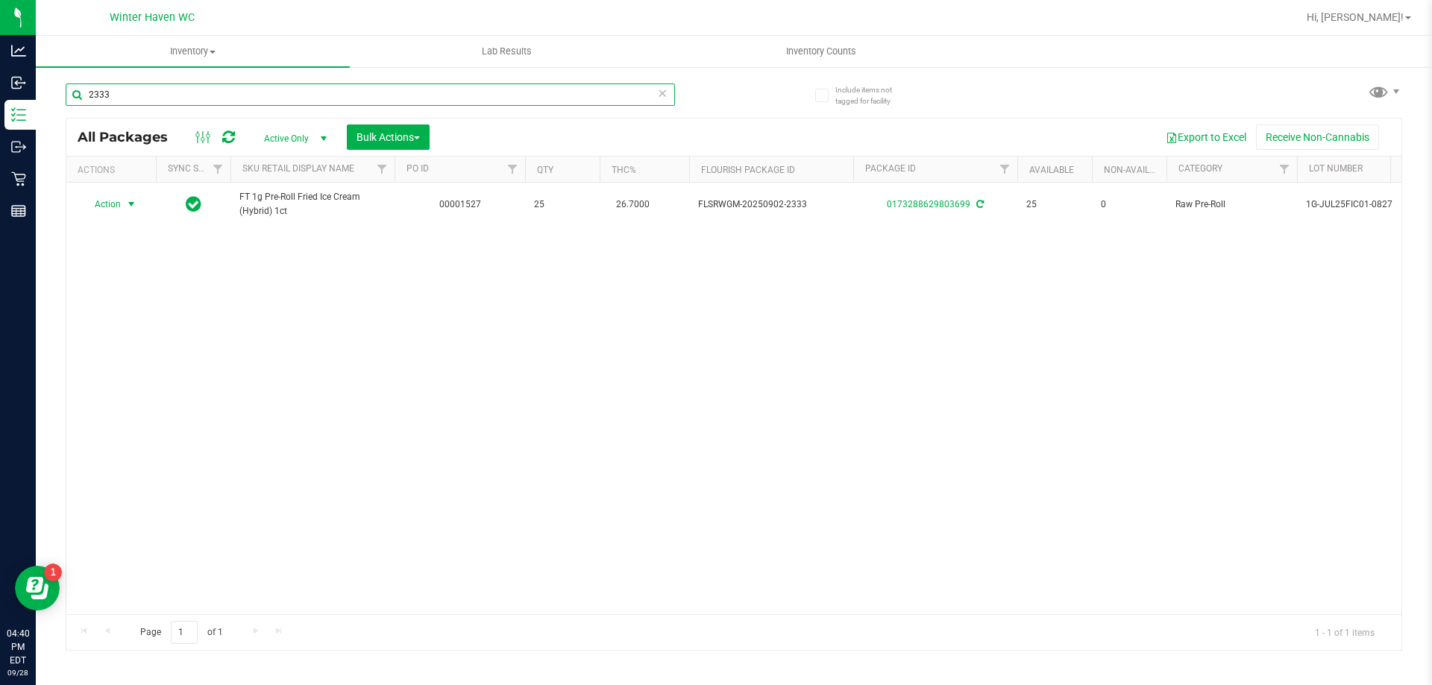
type input "2333"
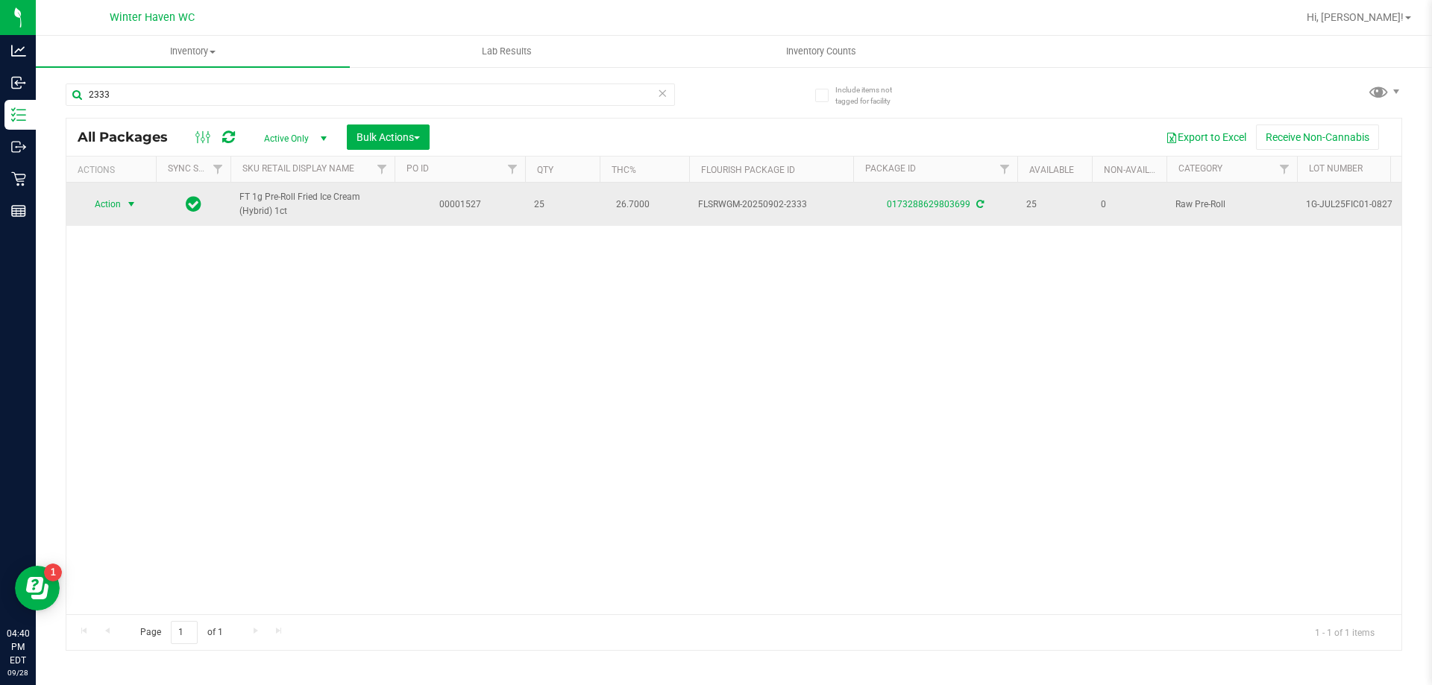
click at [114, 208] on span "Action" at bounding box center [101, 204] width 40 height 21
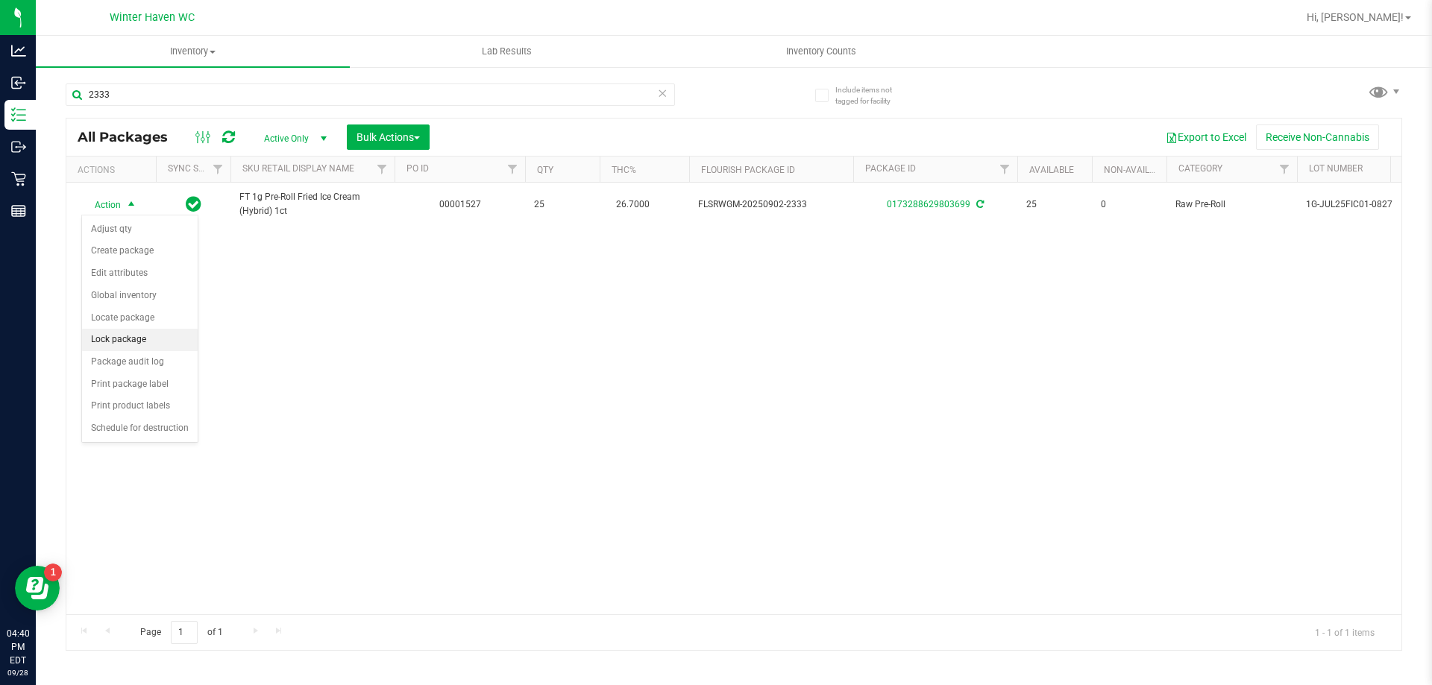
click at [129, 333] on li "Lock package" at bounding box center [140, 340] width 116 height 22
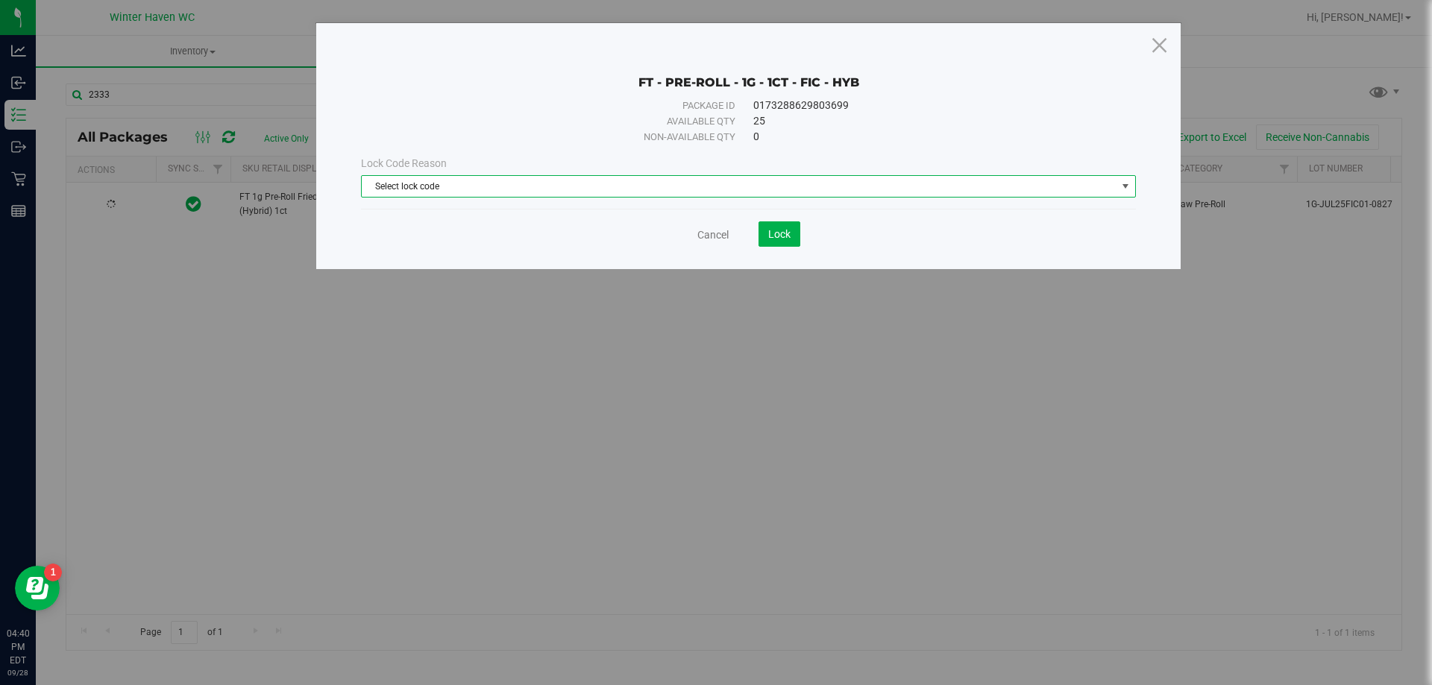
click at [802, 185] on span "Select lock code" at bounding box center [739, 186] width 755 height 21
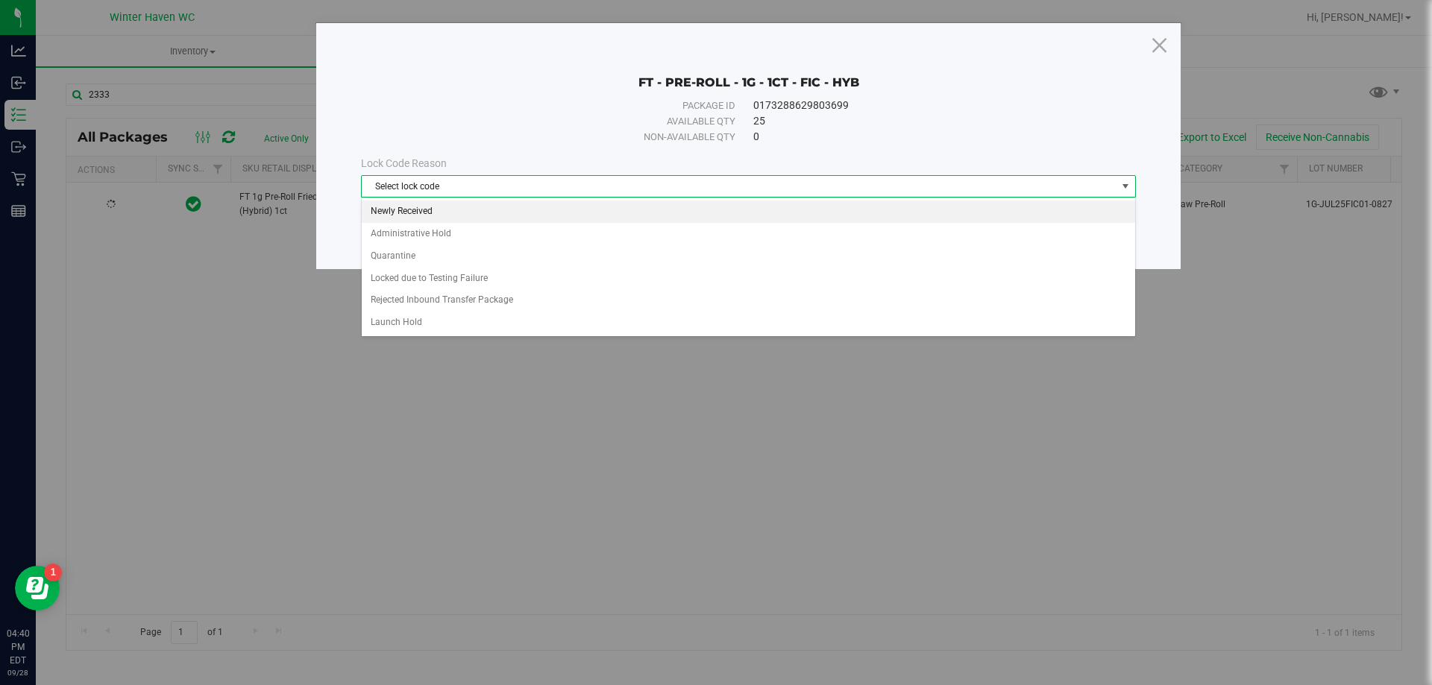
click at [435, 210] on li "Newly Received" at bounding box center [748, 212] width 773 height 22
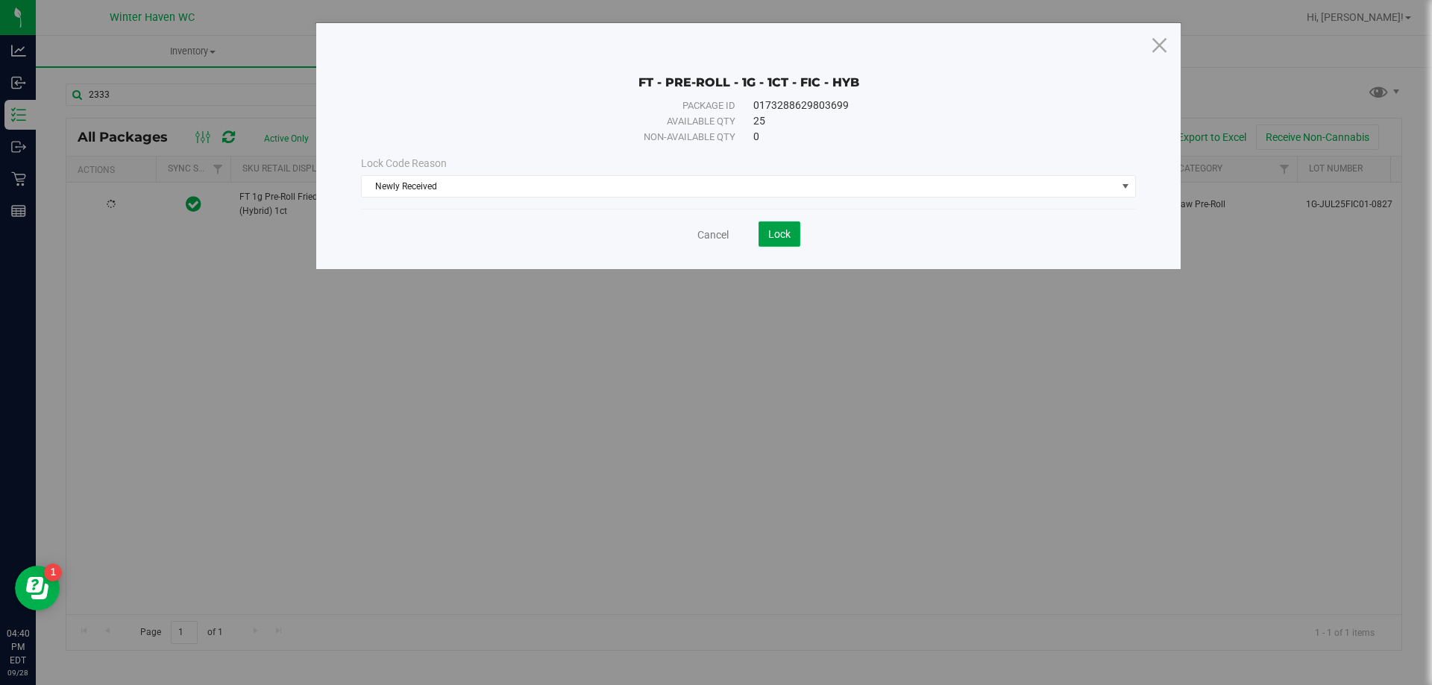
click at [796, 237] on button "Lock" at bounding box center [779, 233] width 42 height 25
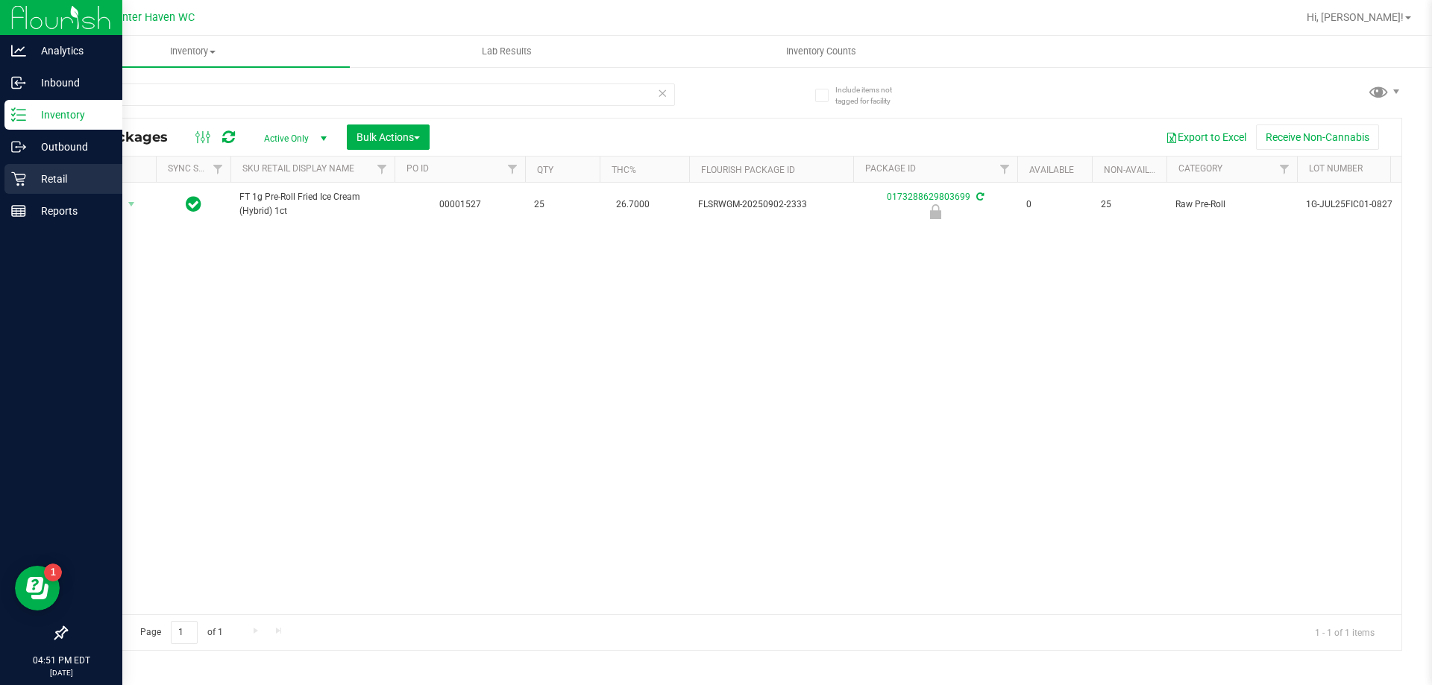
click at [31, 176] on p "Retail" at bounding box center [70, 179] width 89 height 18
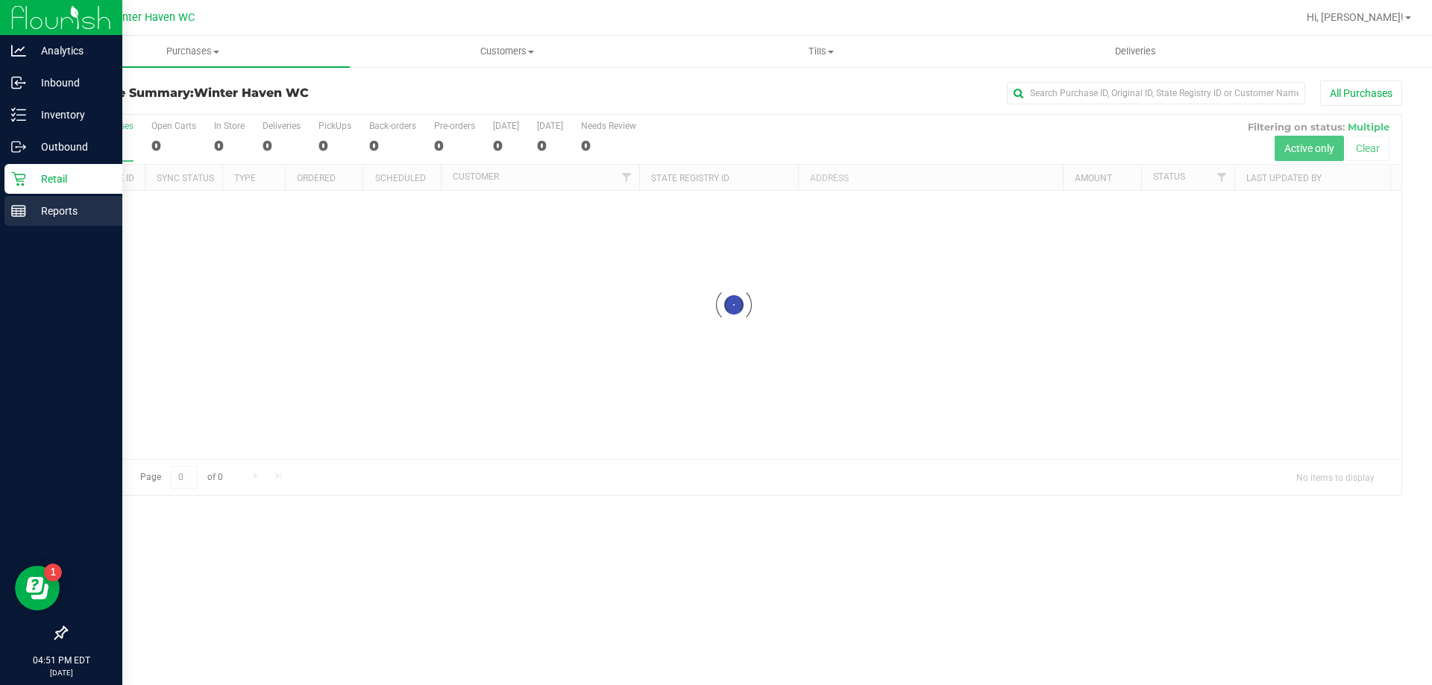
click at [8, 212] on div "Reports" at bounding box center [63, 211] width 118 height 30
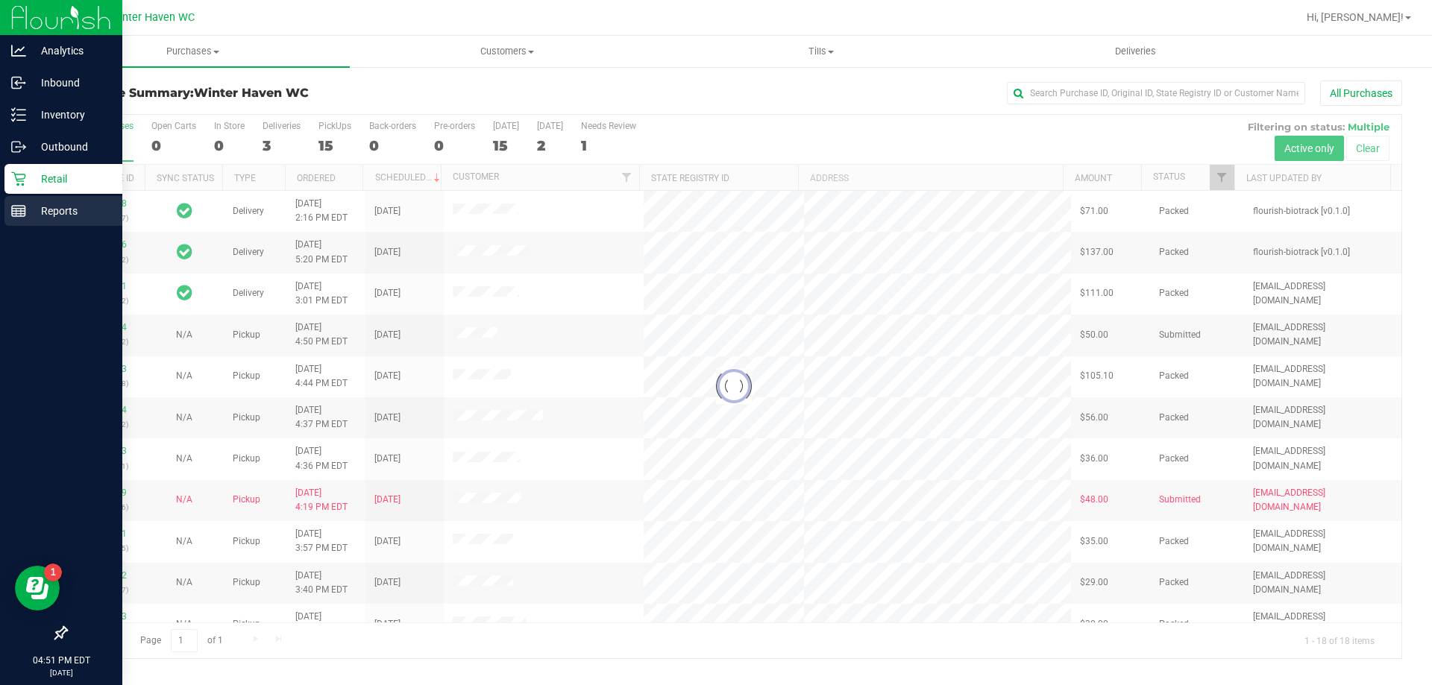
click at [29, 207] on p "Reports" at bounding box center [70, 211] width 89 height 18
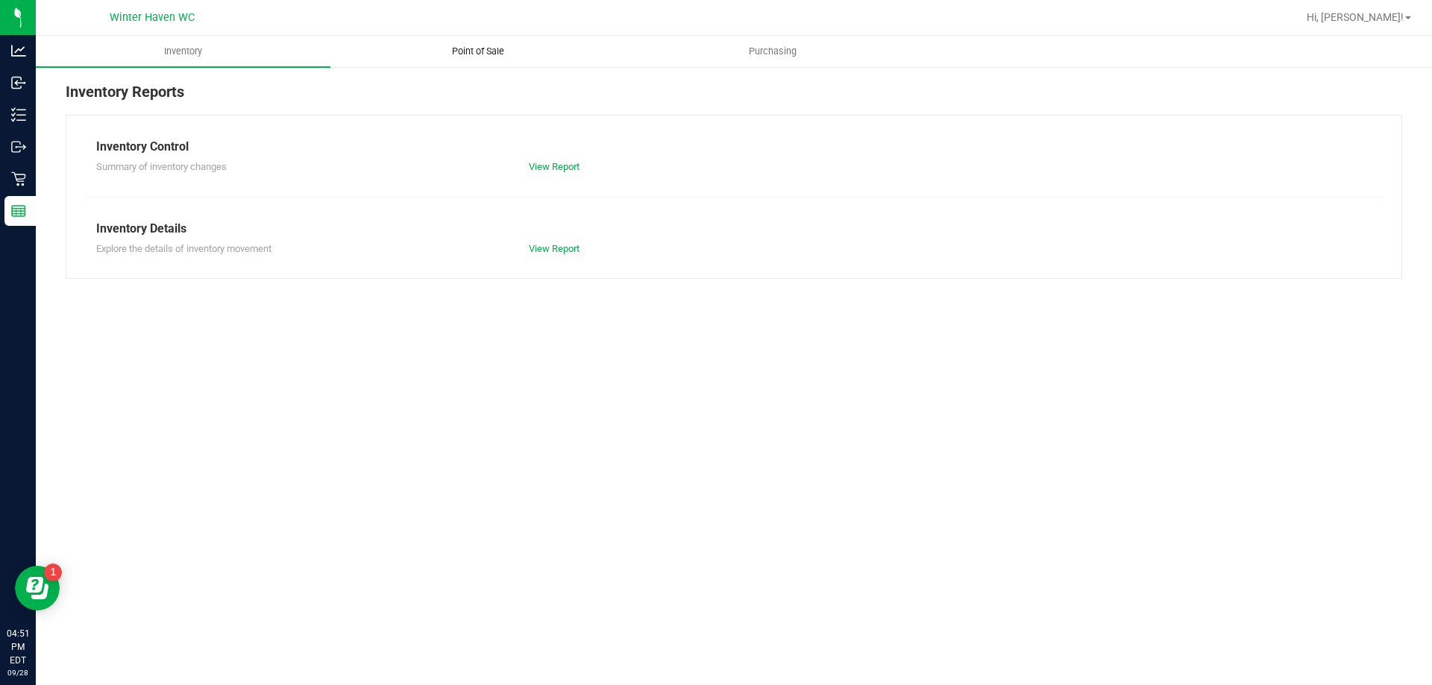
click at [476, 50] on span "Point of Sale" at bounding box center [478, 51] width 92 height 13
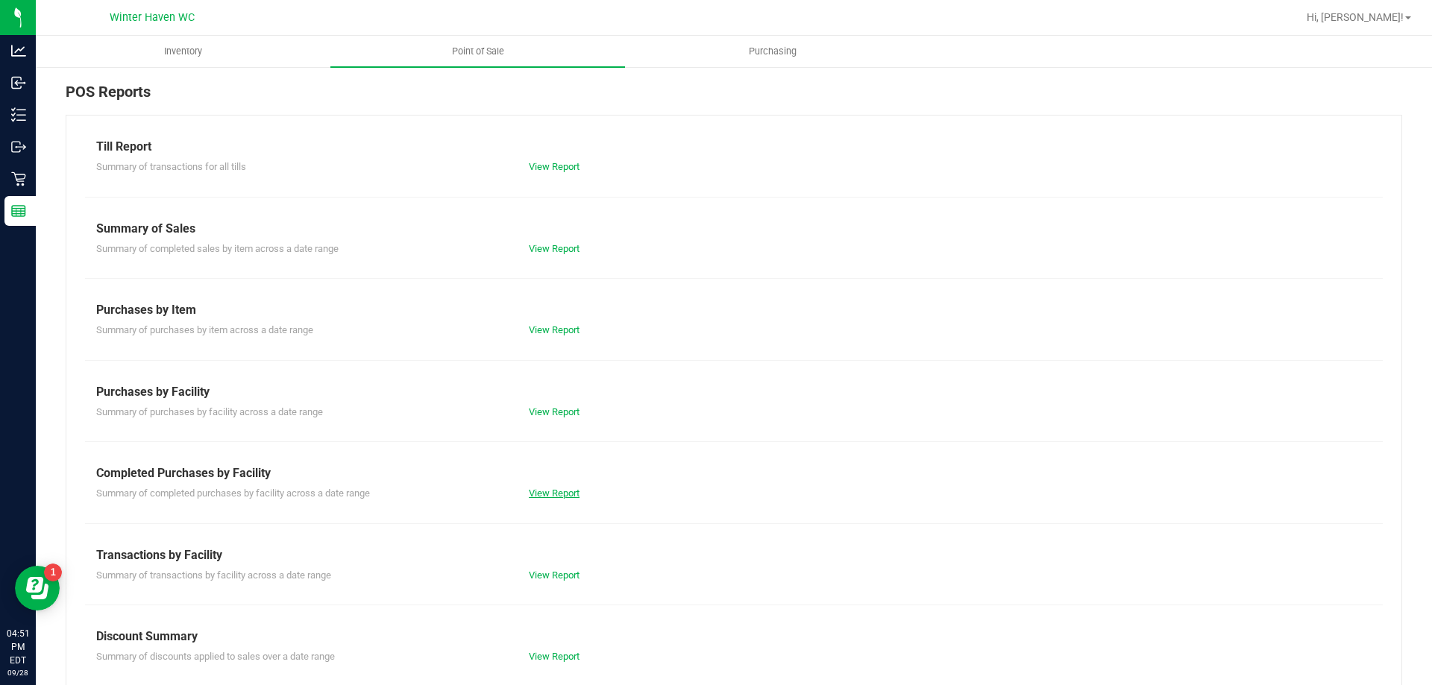
click at [552, 497] on link "View Report" at bounding box center [554, 493] width 51 height 11
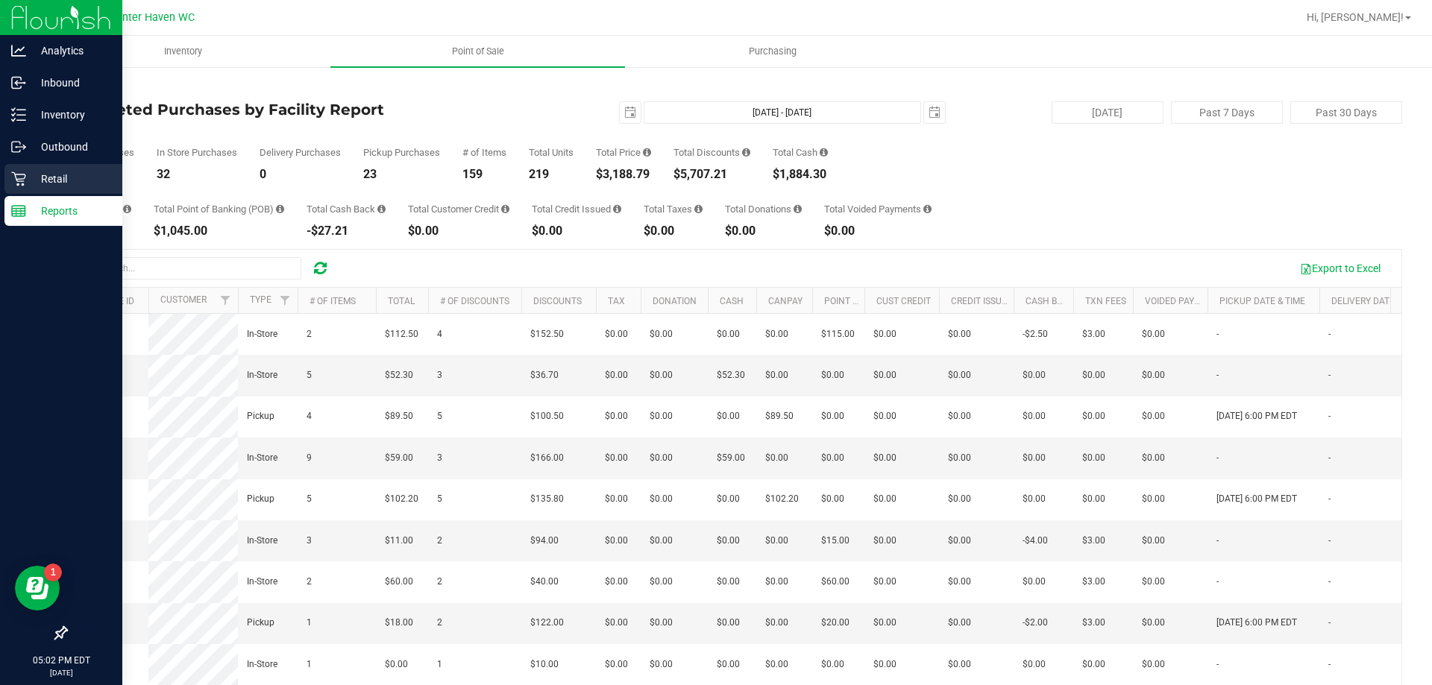
click at [10, 180] on div "Retail" at bounding box center [63, 179] width 118 height 30
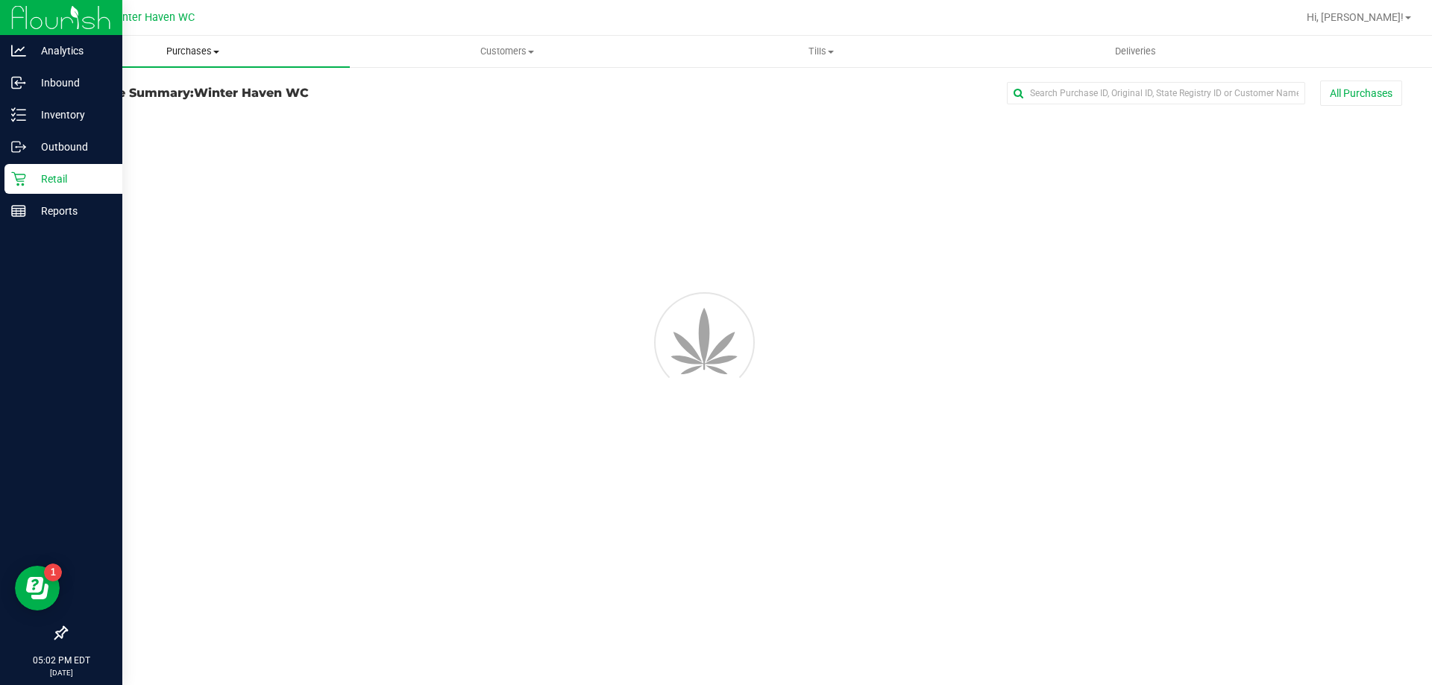
click at [180, 50] on span "Purchases" at bounding box center [193, 51] width 314 height 13
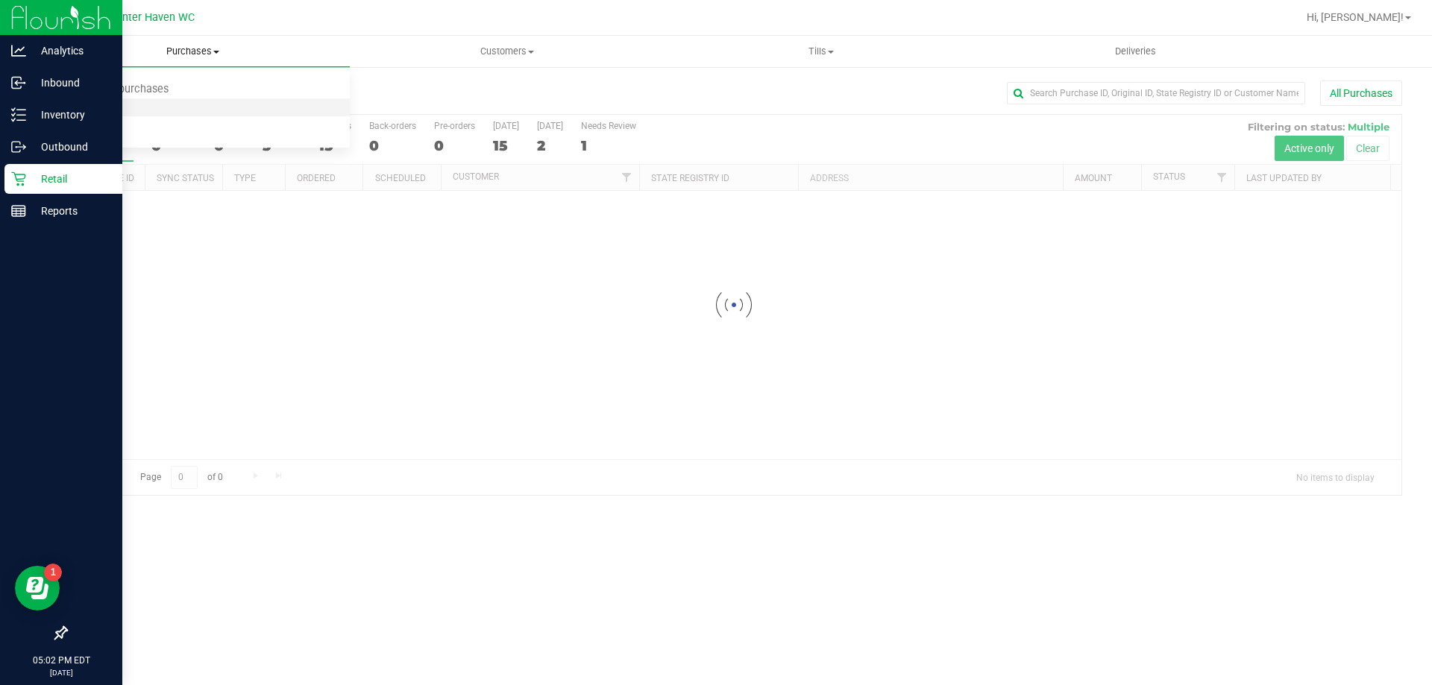
click at [129, 108] on li "Fulfillment" at bounding box center [193, 108] width 314 height 18
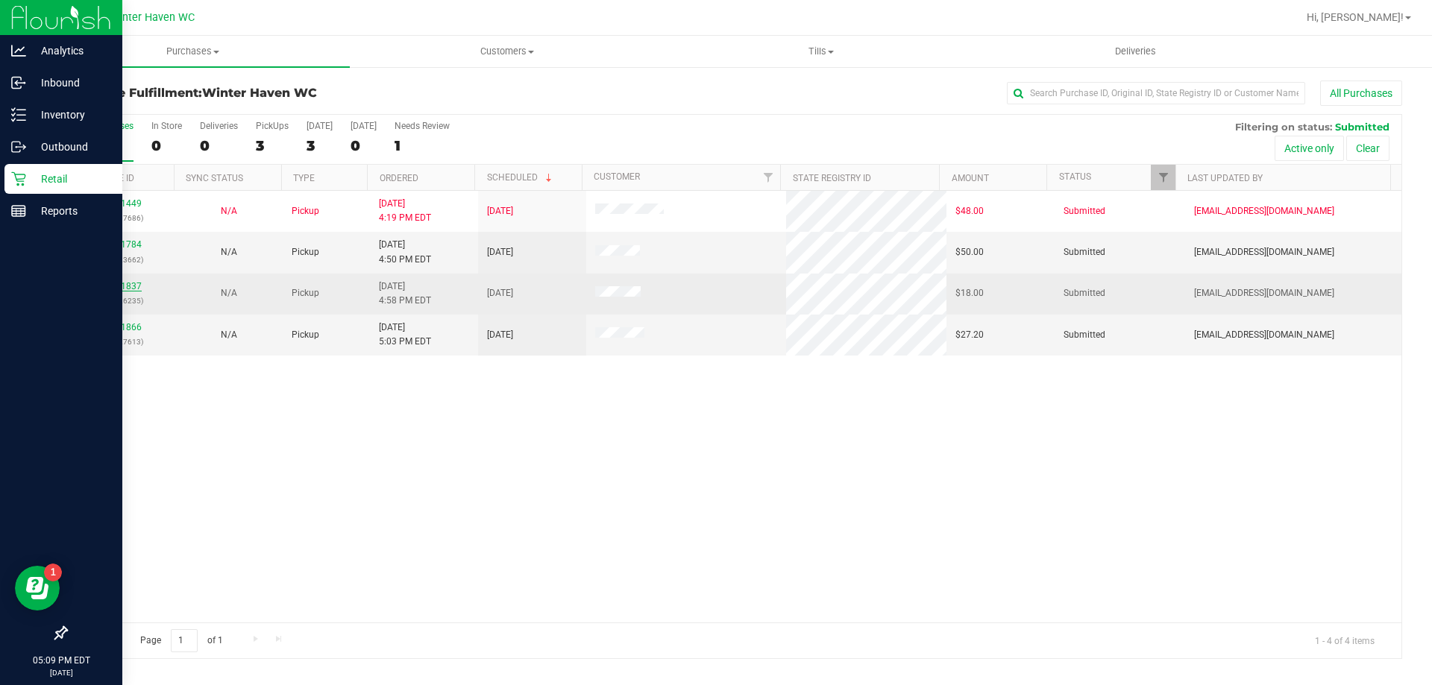
click at [121, 288] on link "12021837" at bounding box center [121, 286] width 42 height 10
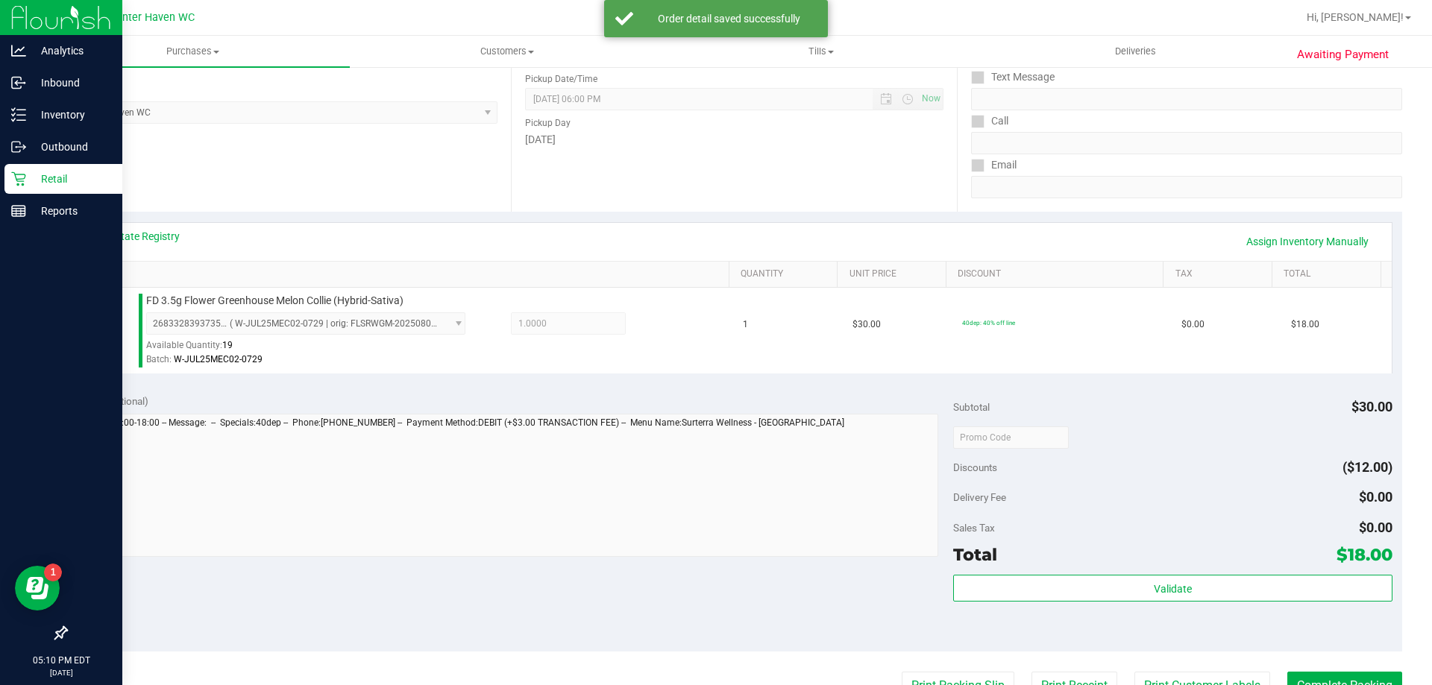
scroll to position [298, 0]
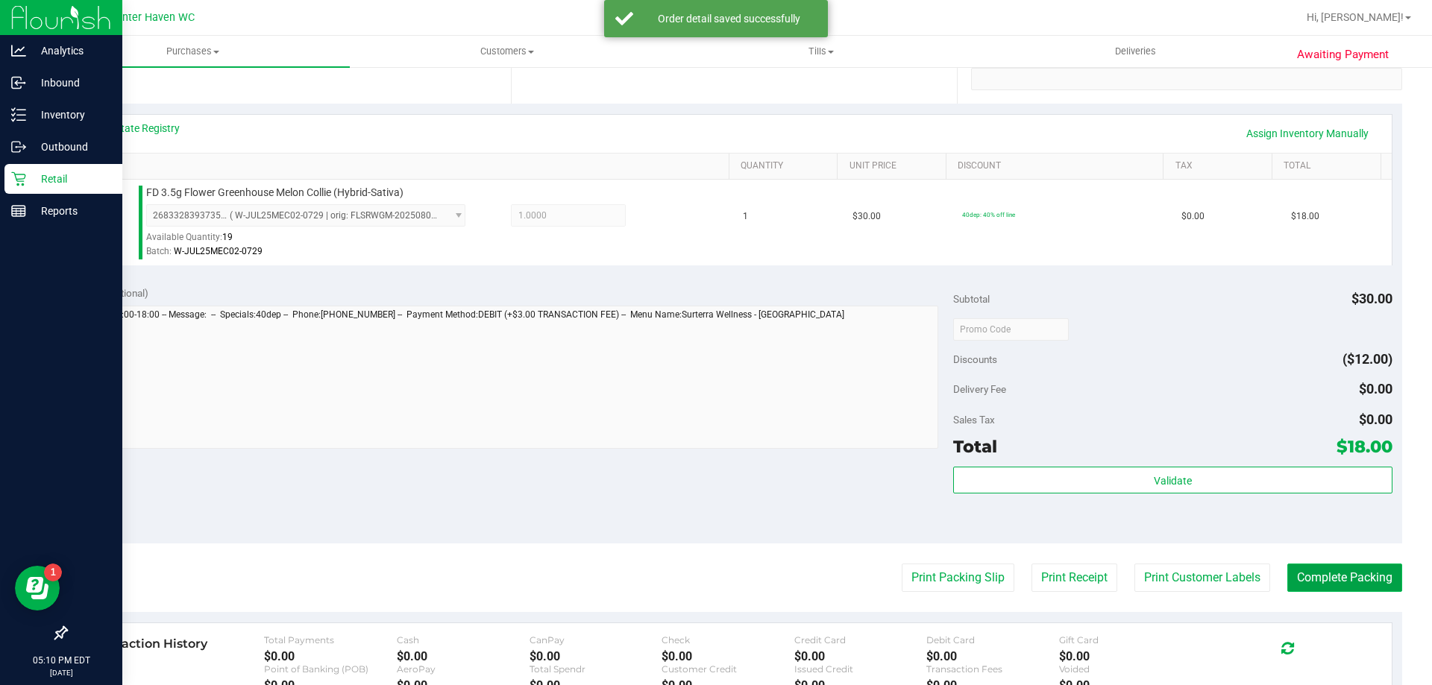
click at [1312, 588] on button "Complete Packing" at bounding box center [1344, 578] width 115 height 28
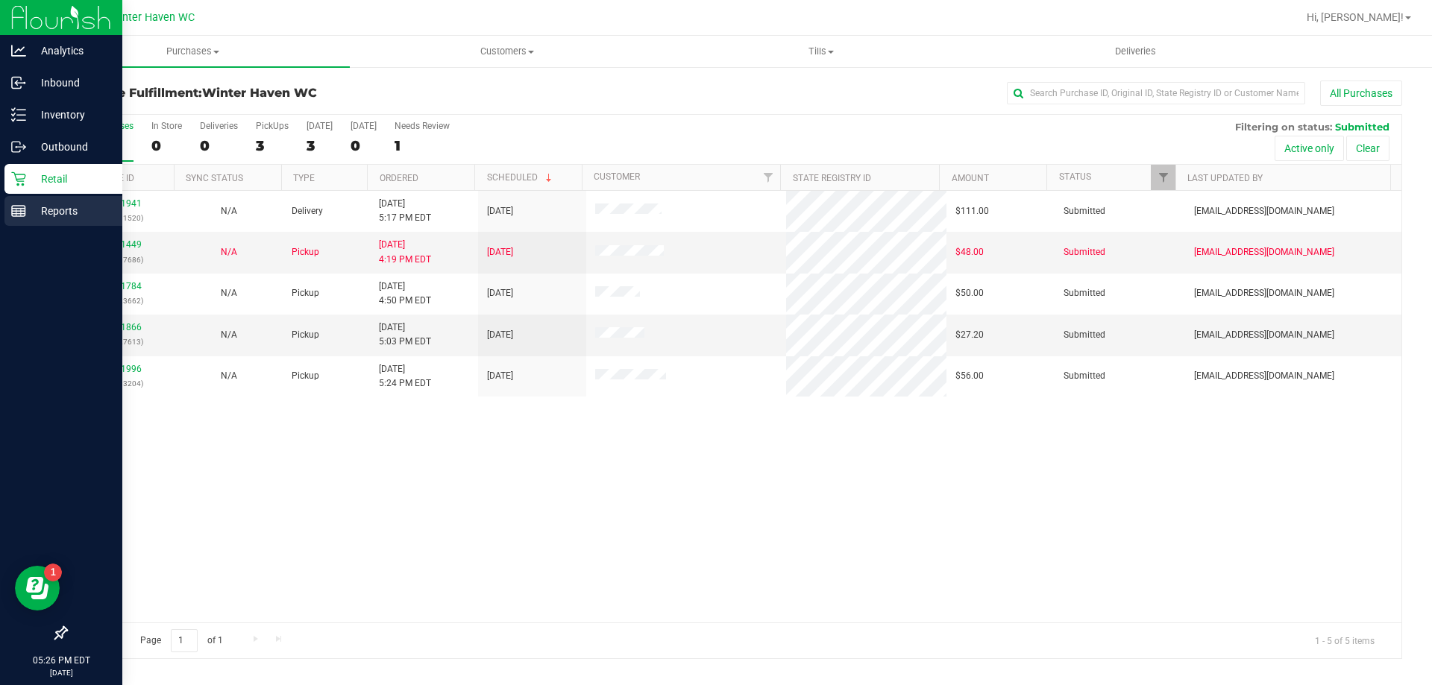
click at [17, 215] on icon at bounding box center [18, 211] width 15 height 15
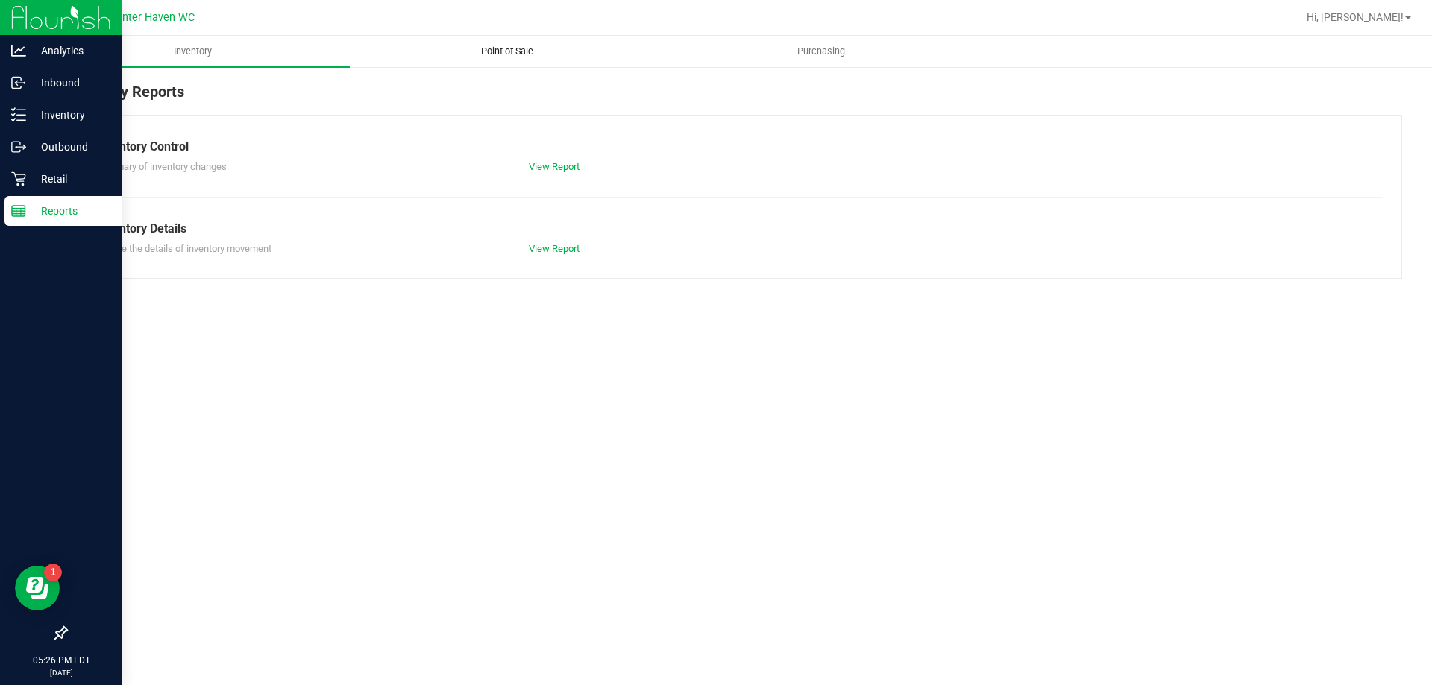
click at [520, 49] on span "Point of Sale" at bounding box center [507, 51] width 92 height 13
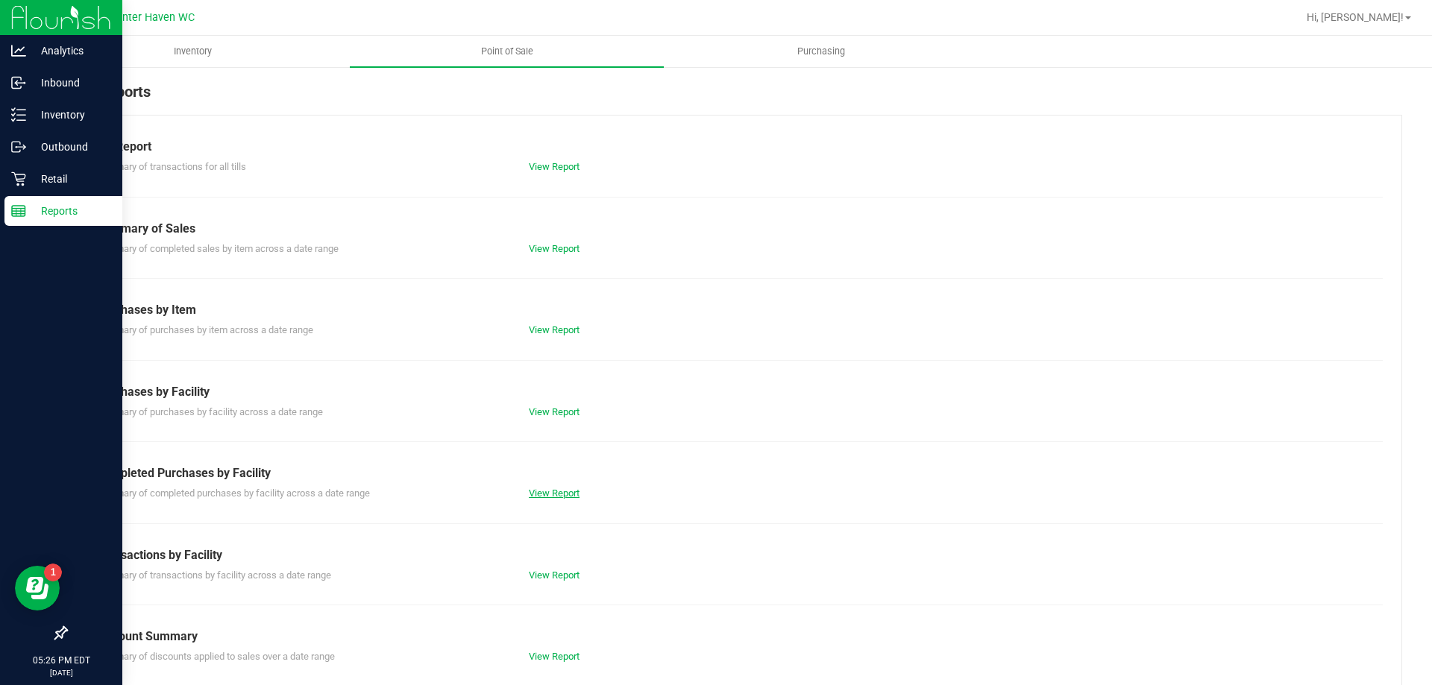
click at [544, 495] on link "View Report" at bounding box center [554, 493] width 51 height 11
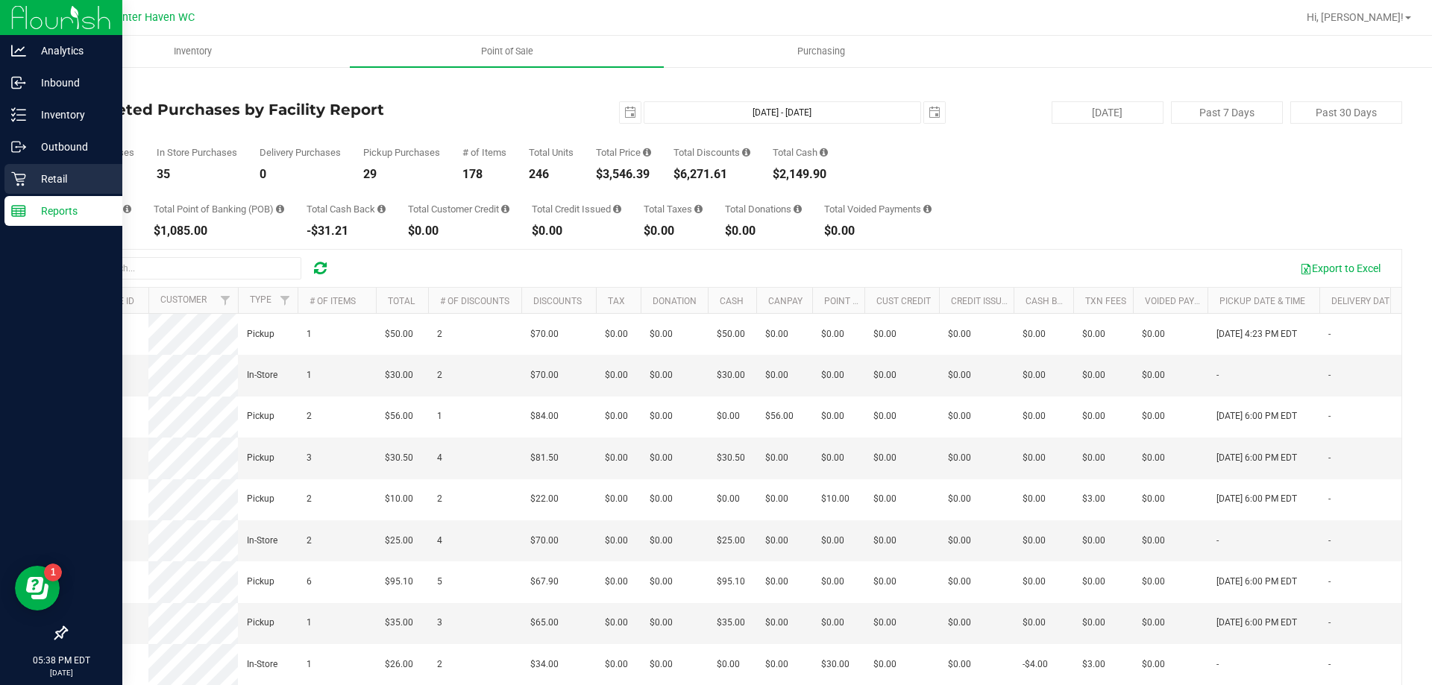
click at [40, 180] on p "Retail" at bounding box center [70, 179] width 89 height 18
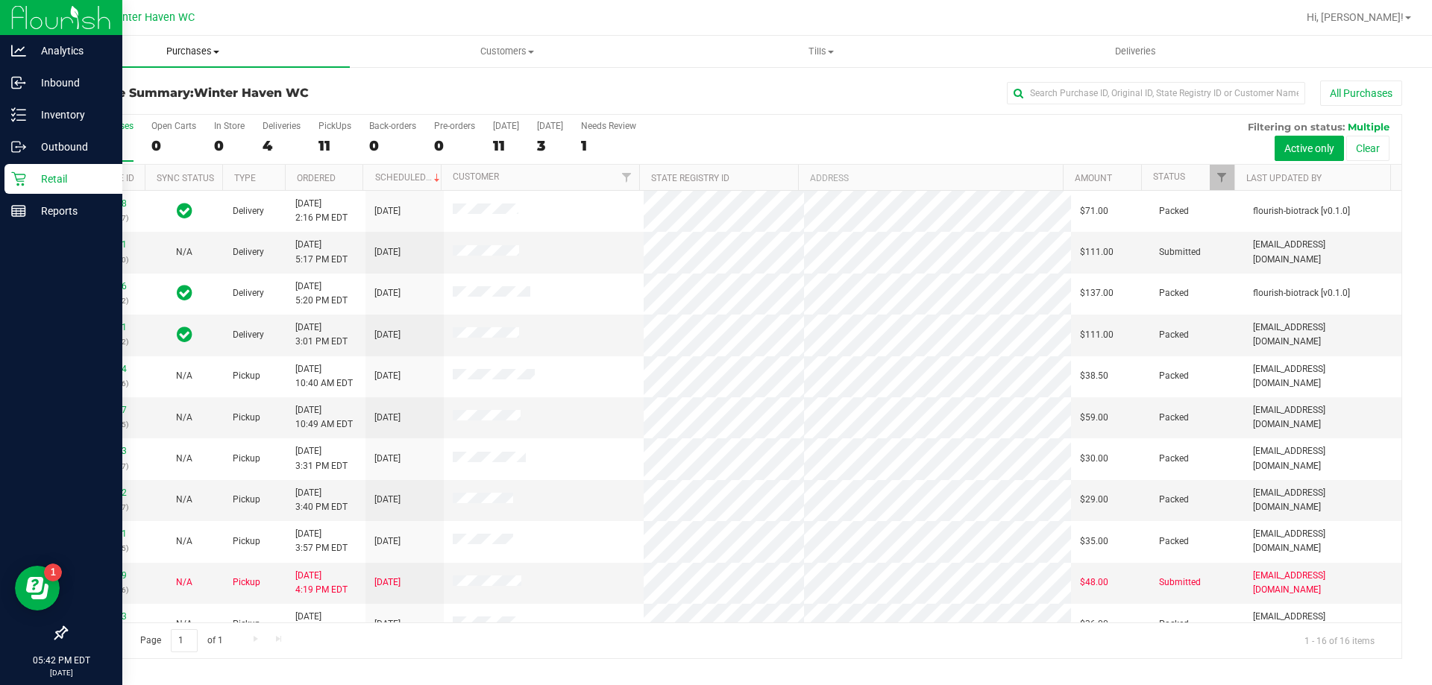
click at [197, 50] on span "Purchases" at bounding box center [193, 51] width 314 height 13
click at [136, 109] on li "Fulfillment" at bounding box center [193, 108] width 314 height 18
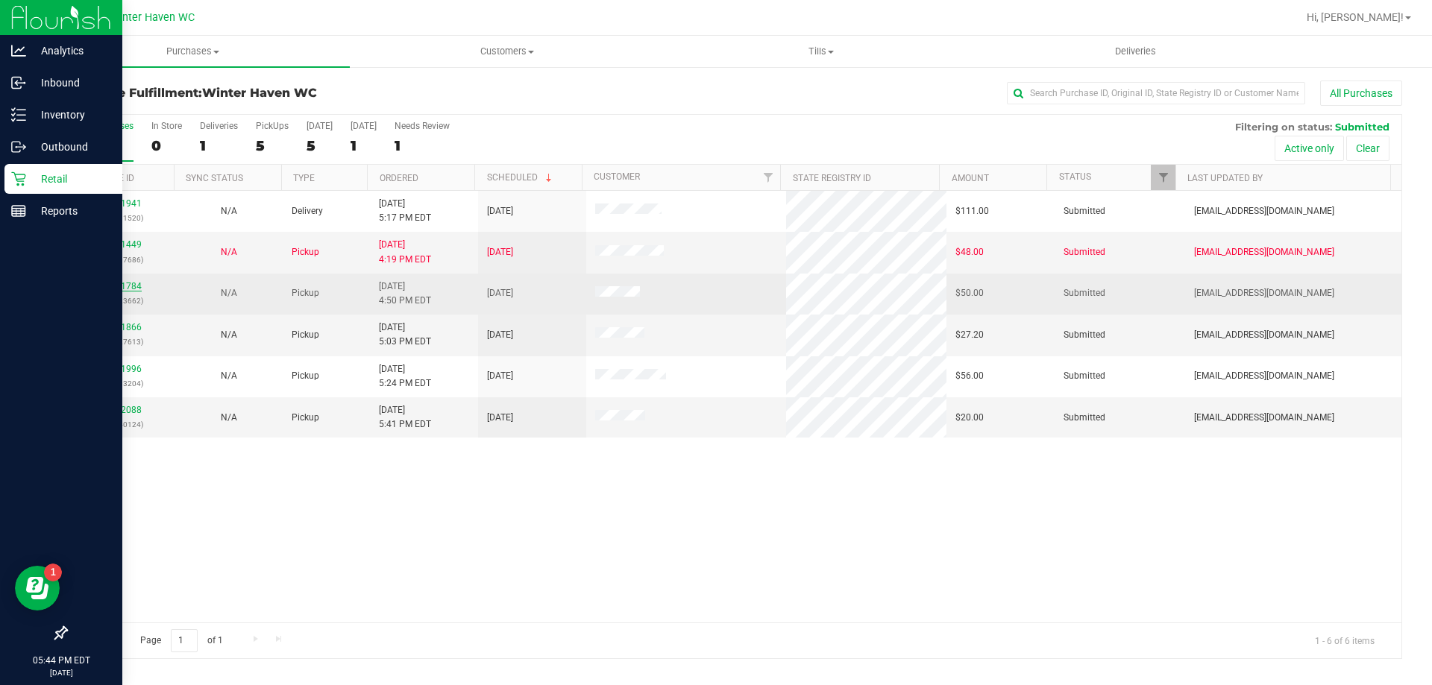
click at [130, 290] on link "12021784" at bounding box center [121, 286] width 42 height 10
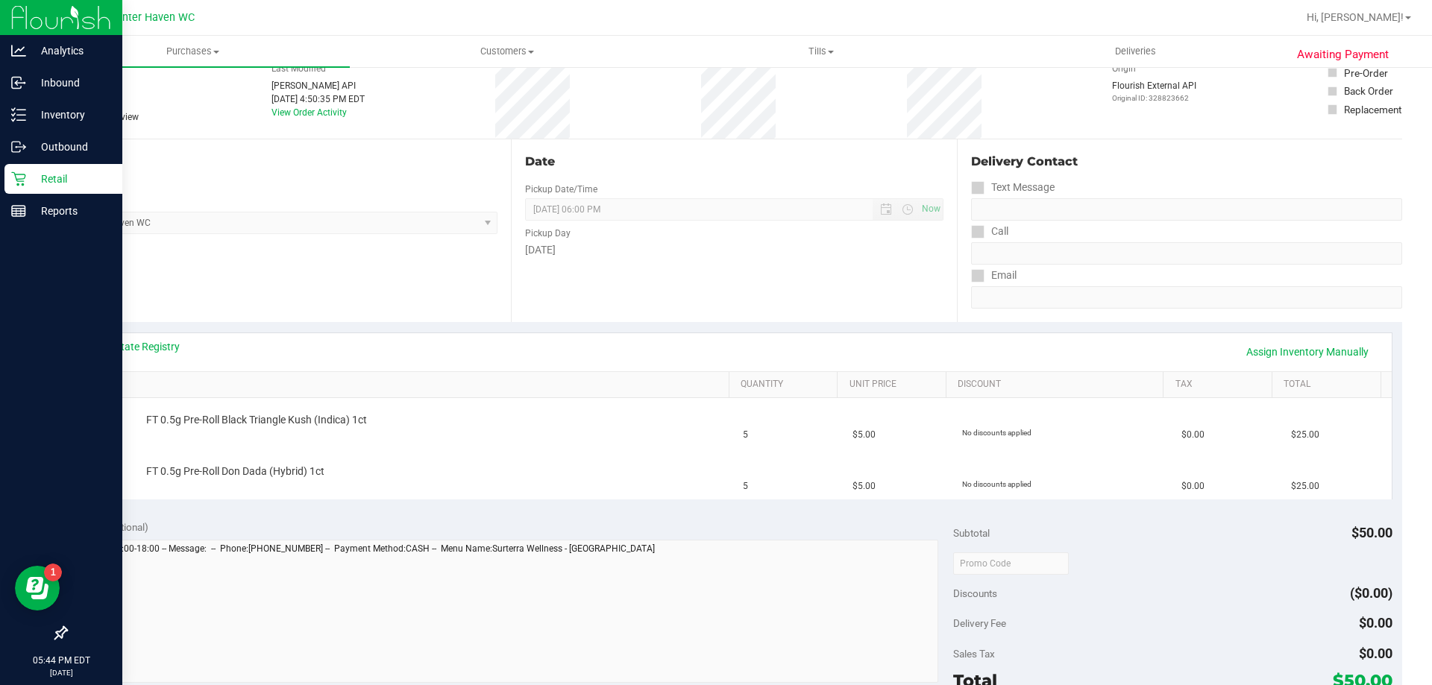
scroll to position [224, 0]
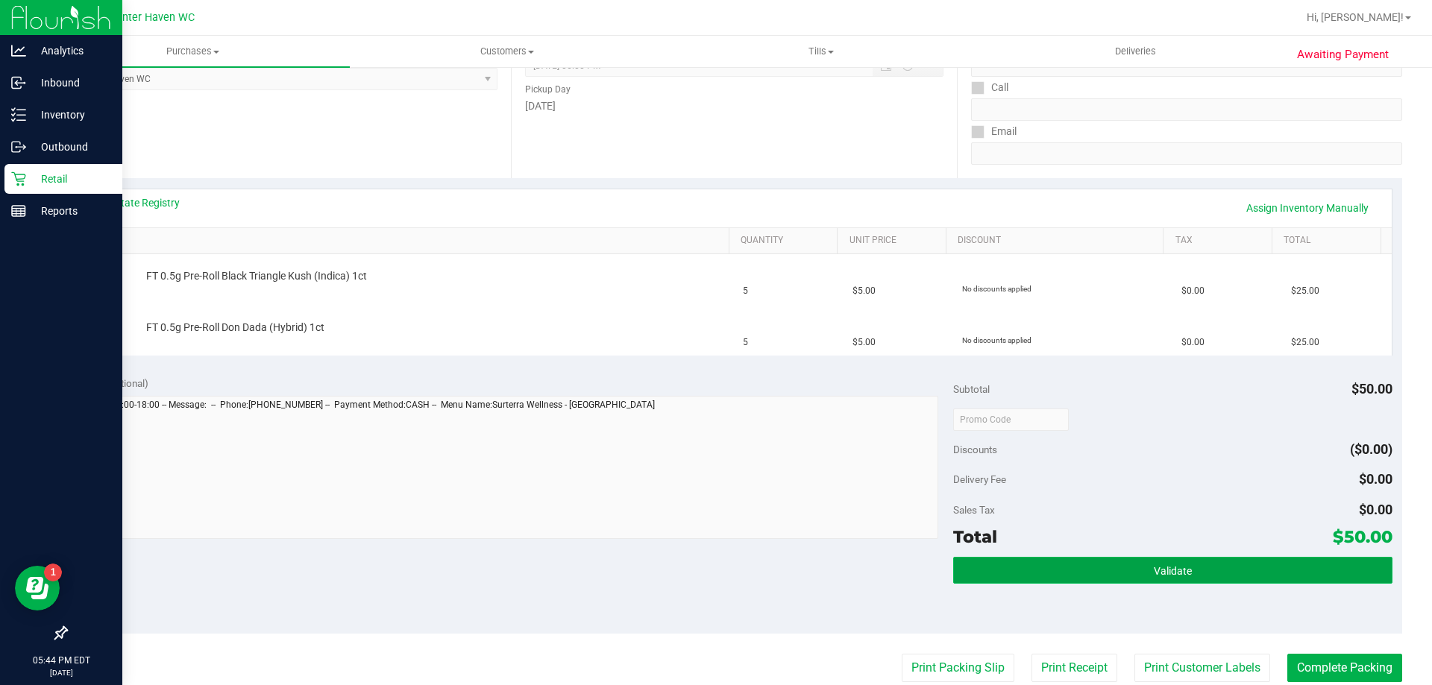
click at [991, 563] on button "Validate" at bounding box center [1172, 570] width 438 height 27
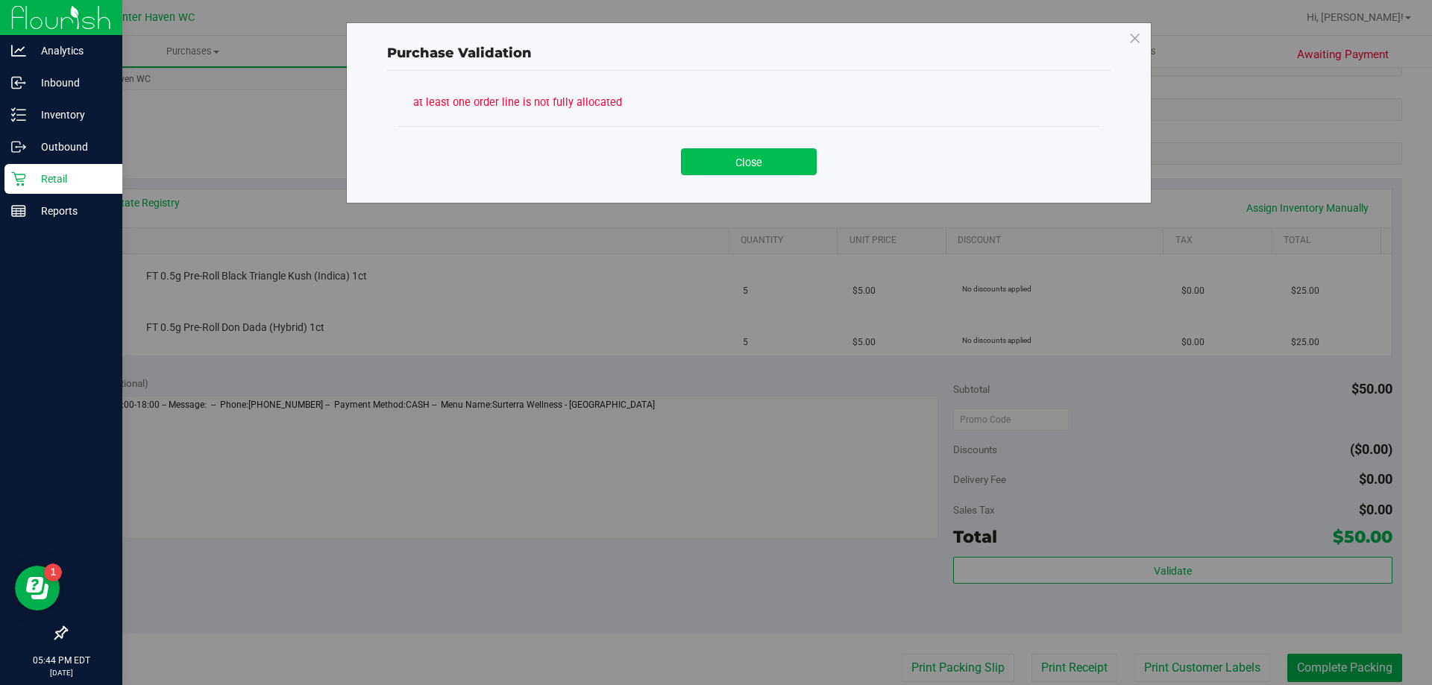
click at [795, 174] on button "Close" at bounding box center [749, 161] width 136 height 27
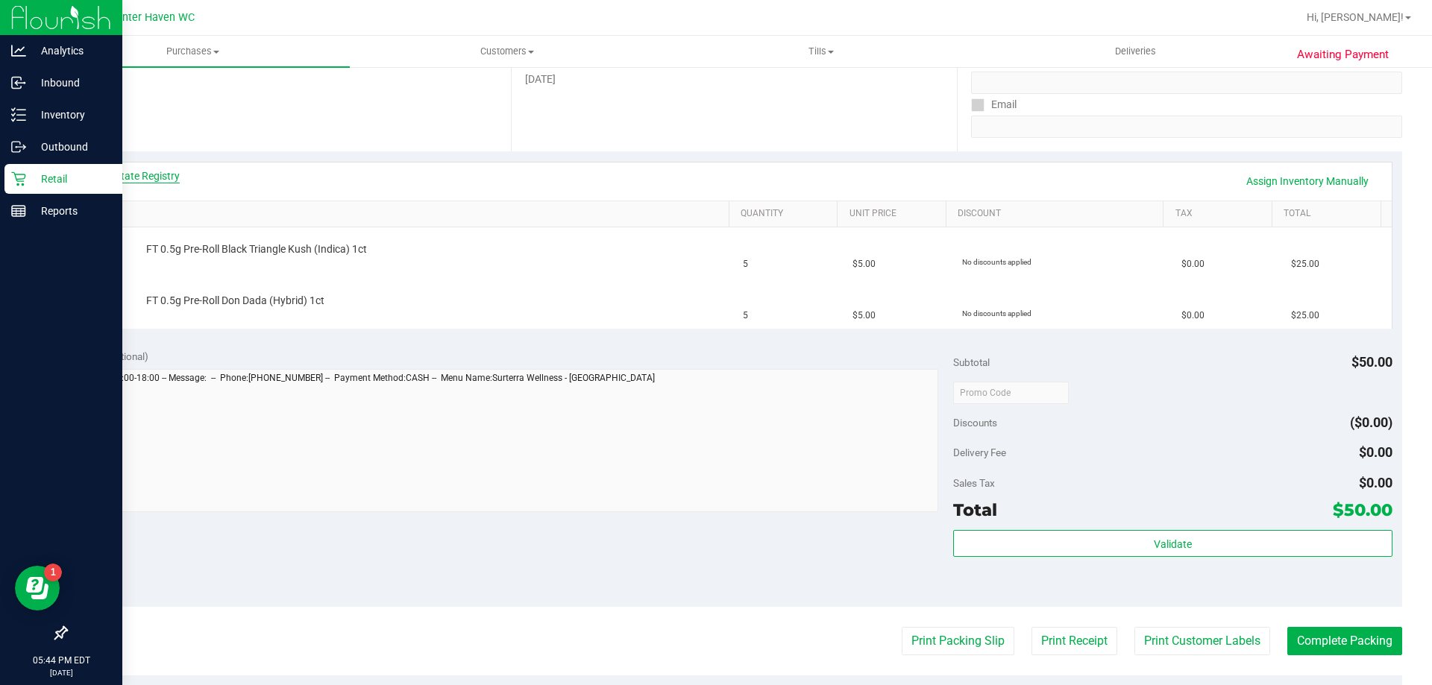
scroll to position [298, 0]
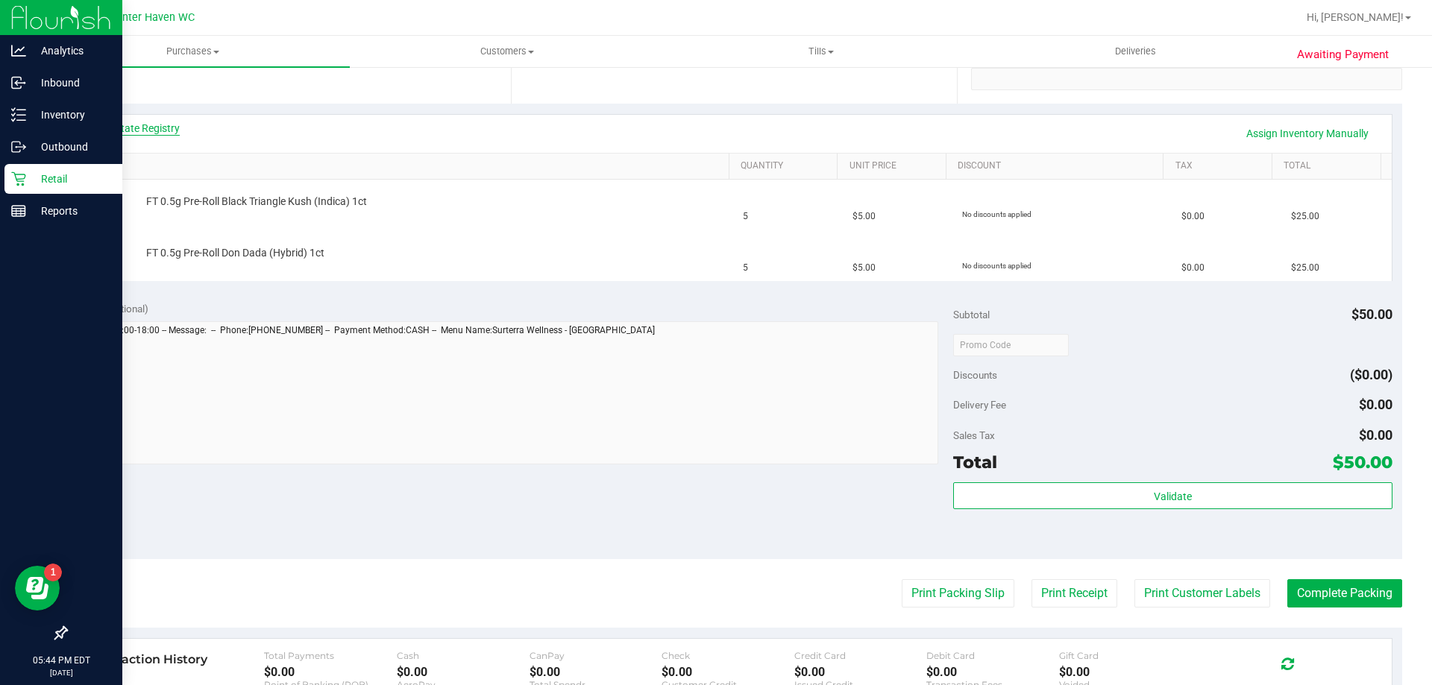
click at [137, 127] on link "View State Registry" at bounding box center [134, 128] width 89 height 15
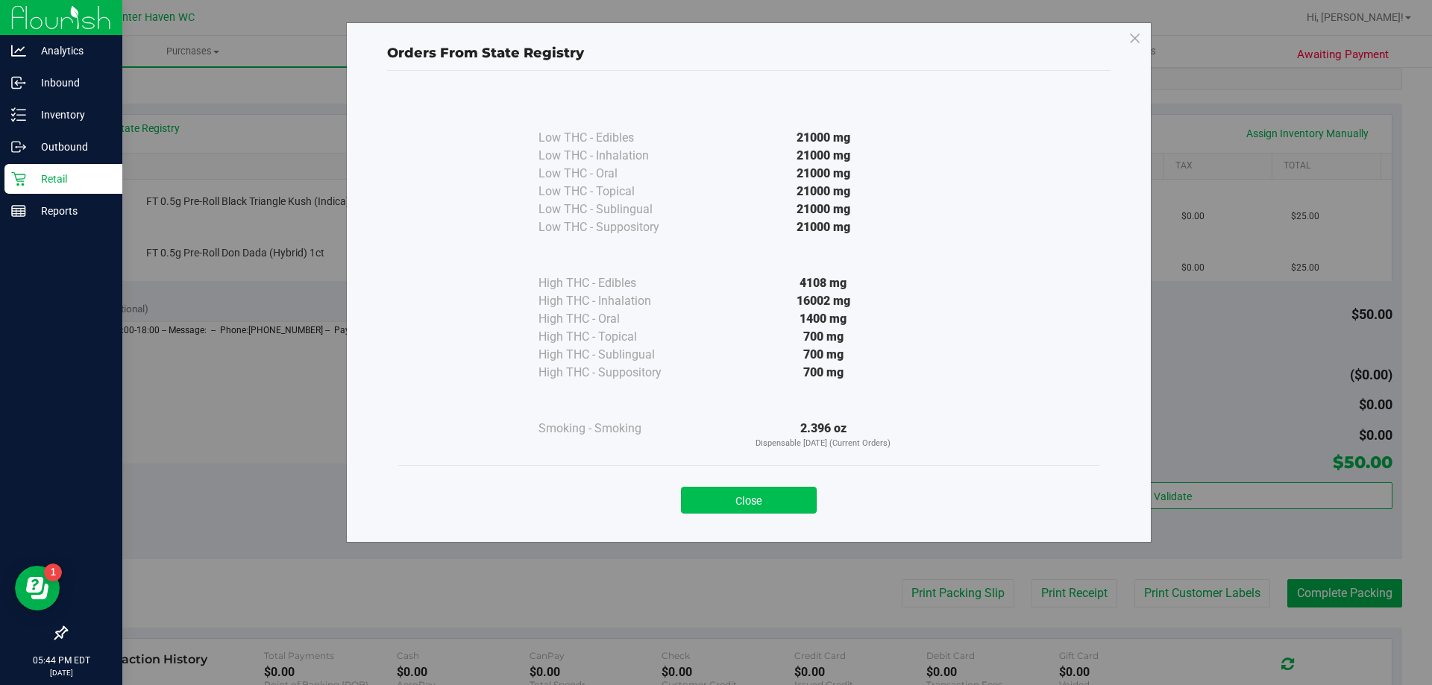
click at [755, 493] on button "Close" at bounding box center [749, 500] width 136 height 27
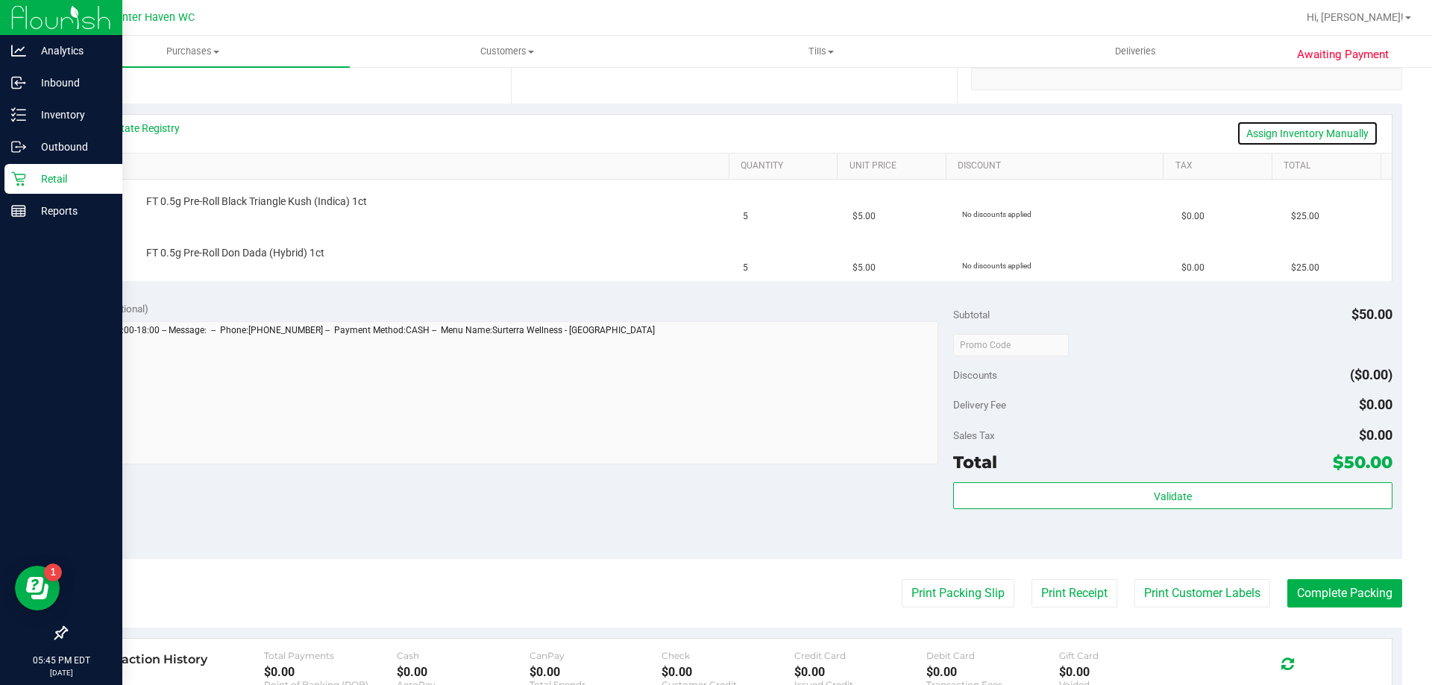
click at [1339, 142] on link "Assign Inventory Manually" at bounding box center [1307, 133] width 142 height 25
click at [182, 207] on link "Add Package" at bounding box center [173, 212] width 54 height 10
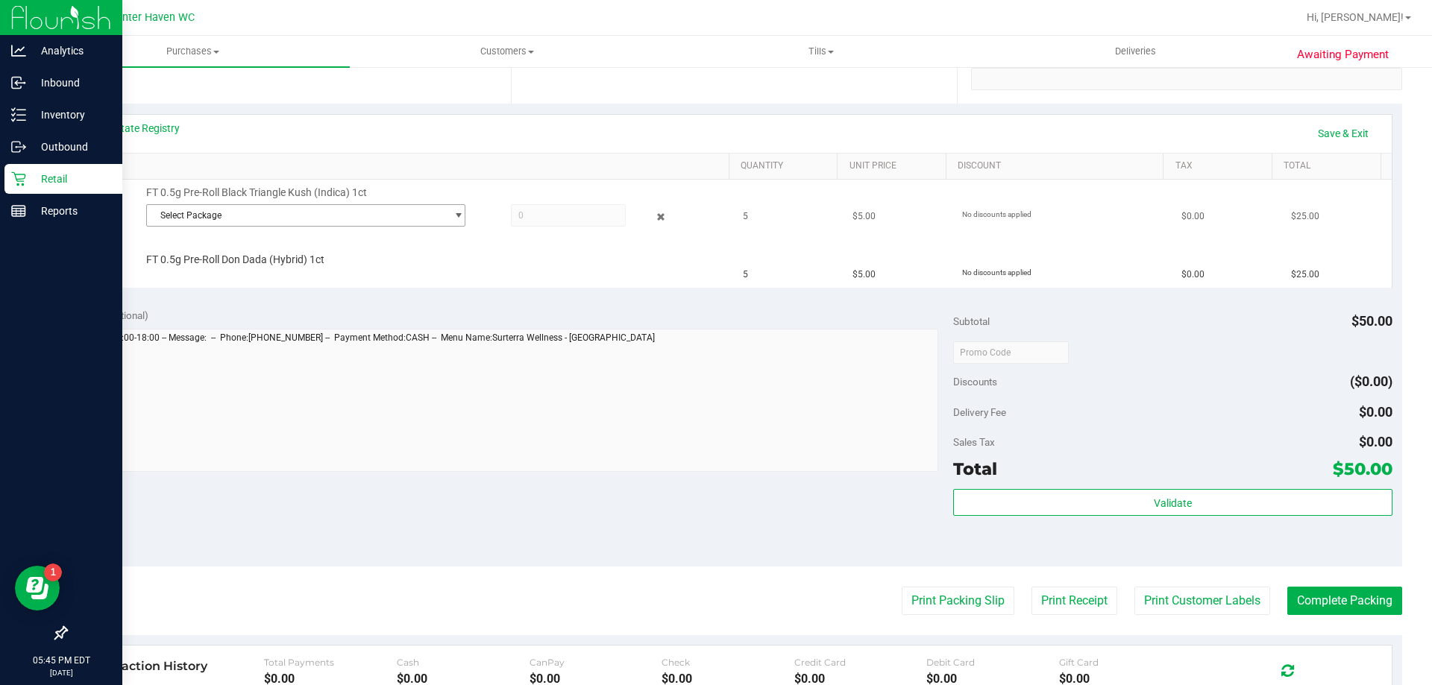
click at [245, 215] on span "Select Package" at bounding box center [296, 215] width 299 height 21
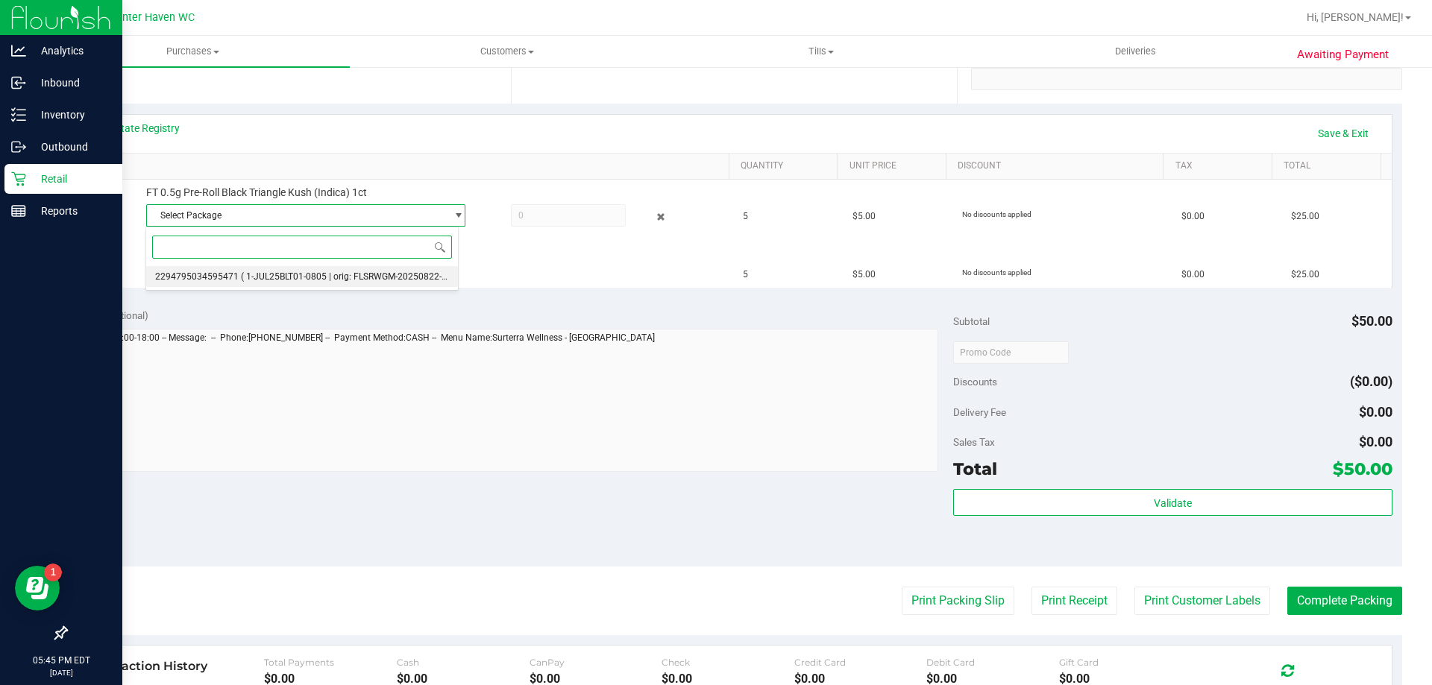
click at [280, 271] on span "( 1-JUL25BLT01-0805 | orig: FLSRWGM-20250822-1723 )" at bounding box center [354, 276] width 227 height 10
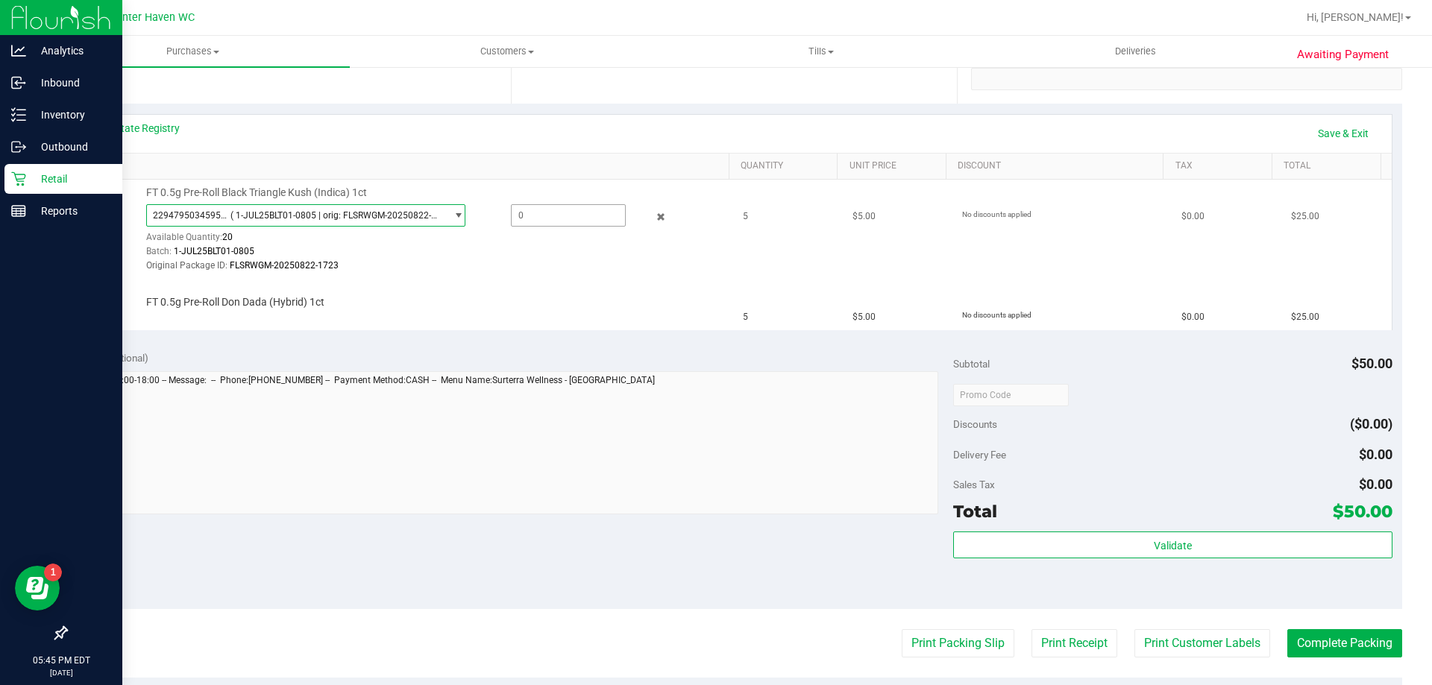
click at [569, 213] on span at bounding box center [568, 215] width 115 height 22
type input "5"
type input "5.0000"
click at [620, 321] on td "FT 0.5g Pre-Roll Don Dada (Hybrid) 1ct" at bounding box center [406, 305] width 658 height 50
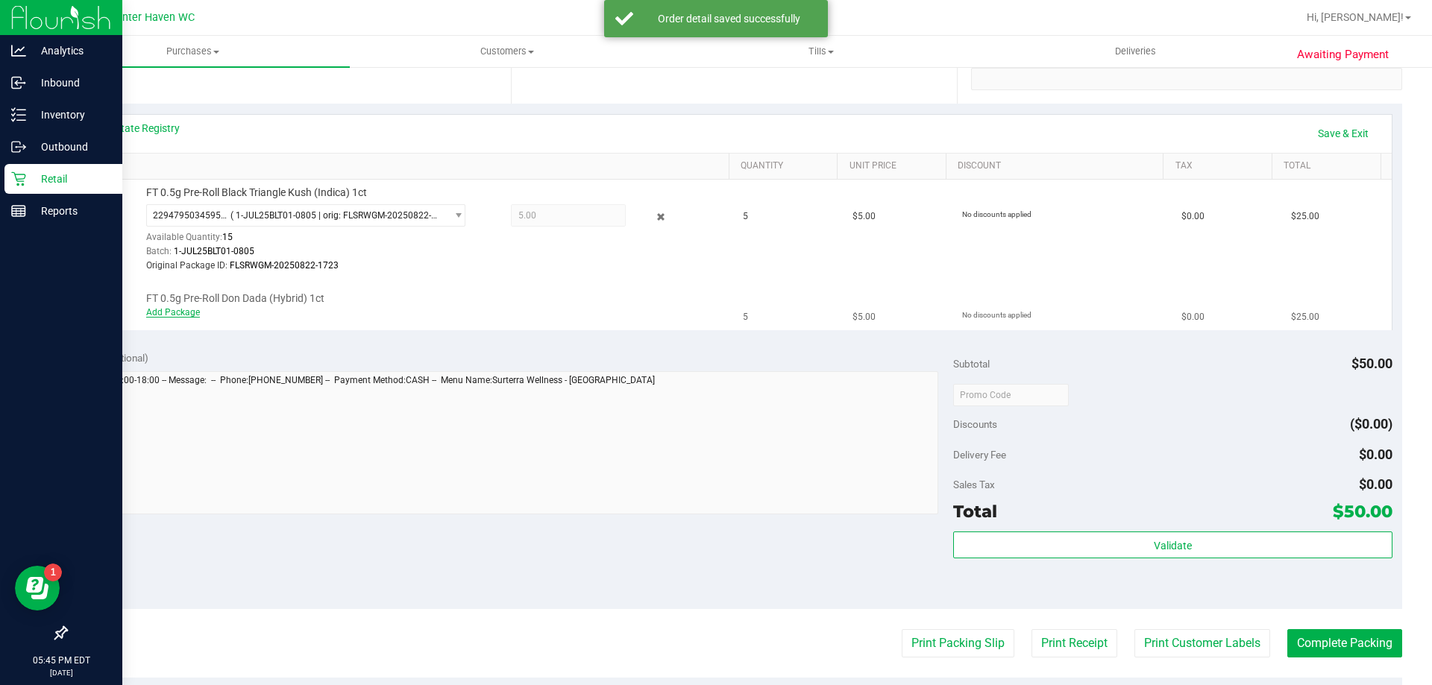
click at [177, 311] on link "Add Package" at bounding box center [173, 312] width 54 height 10
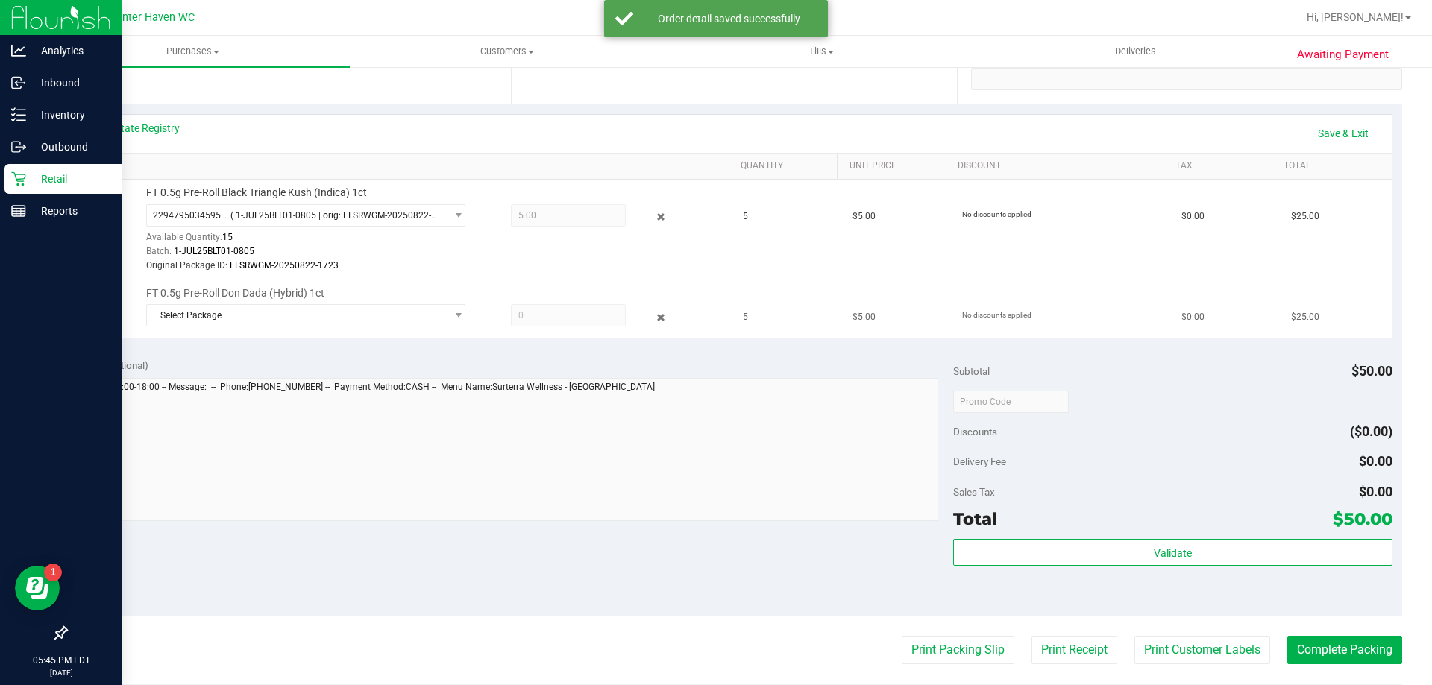
click at [267, 337] on td "FT 0.5g Pre-Roll Don Dada (Hybrid) 1ct Select Package 8045005163371657" at bounding box center [406, 308] width 658 height 57
click at [293, 315] on span "Select Package" at bounding box center [296, 315] width 299 height 21
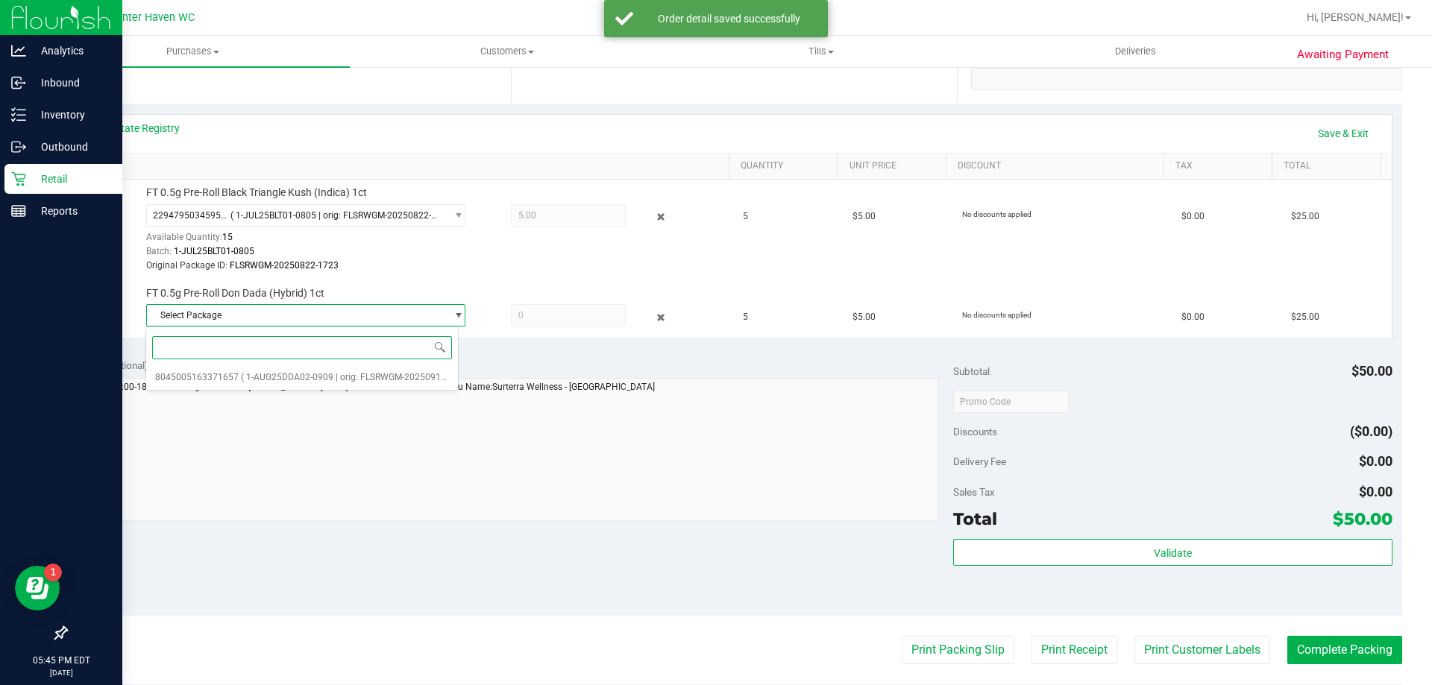
click at [377, 365] on div "Select Package 8045005163371657 ( 1-AUG25DDA02-0909 | orig: FLSRWGM-20250915-93…" at bounding box center [301, 359] width 313 height 64
click at [382, 384] on li "8045005163371657 ( 1-AUG25DDA02-0909 | orig: FLSRWGM-20250915-935 )" at bounding box center [302, 377] width 312 height 21
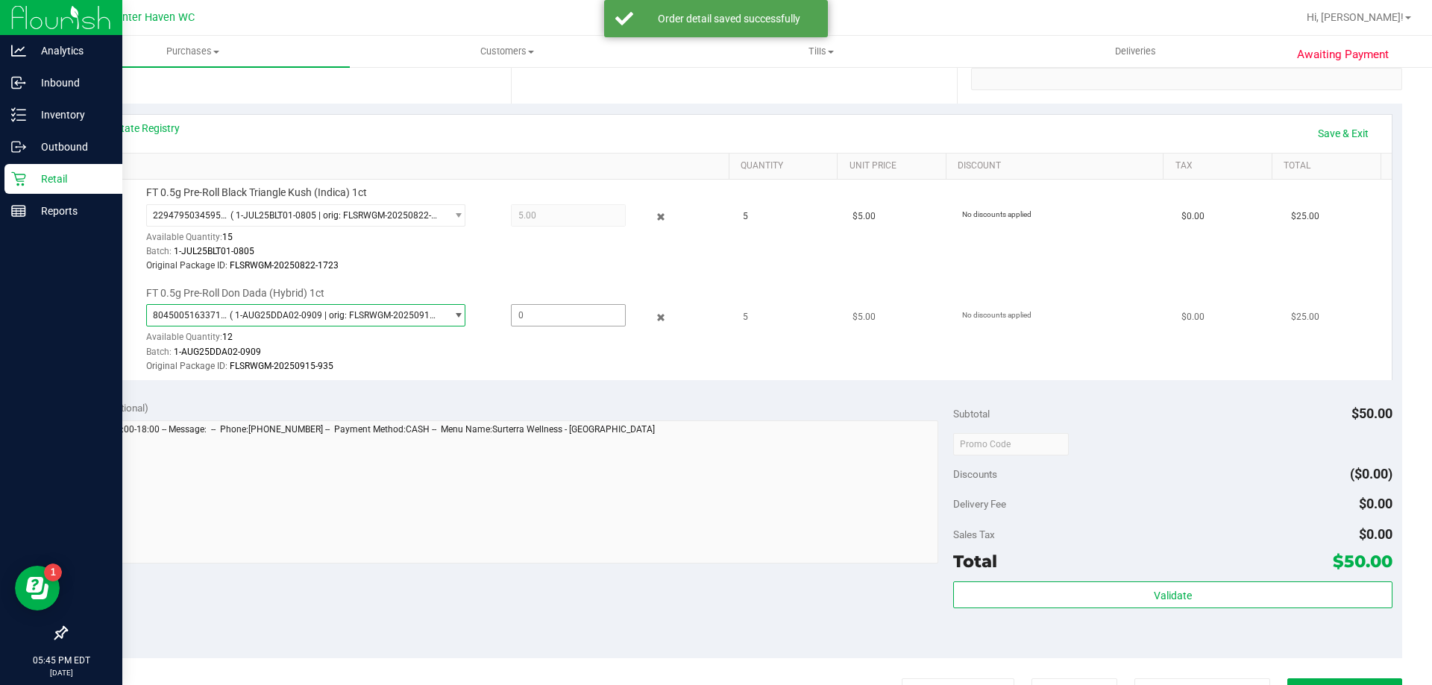
click at [539, 322] on span at bounding box center [568, 315] width 115 height 22
type input "5"
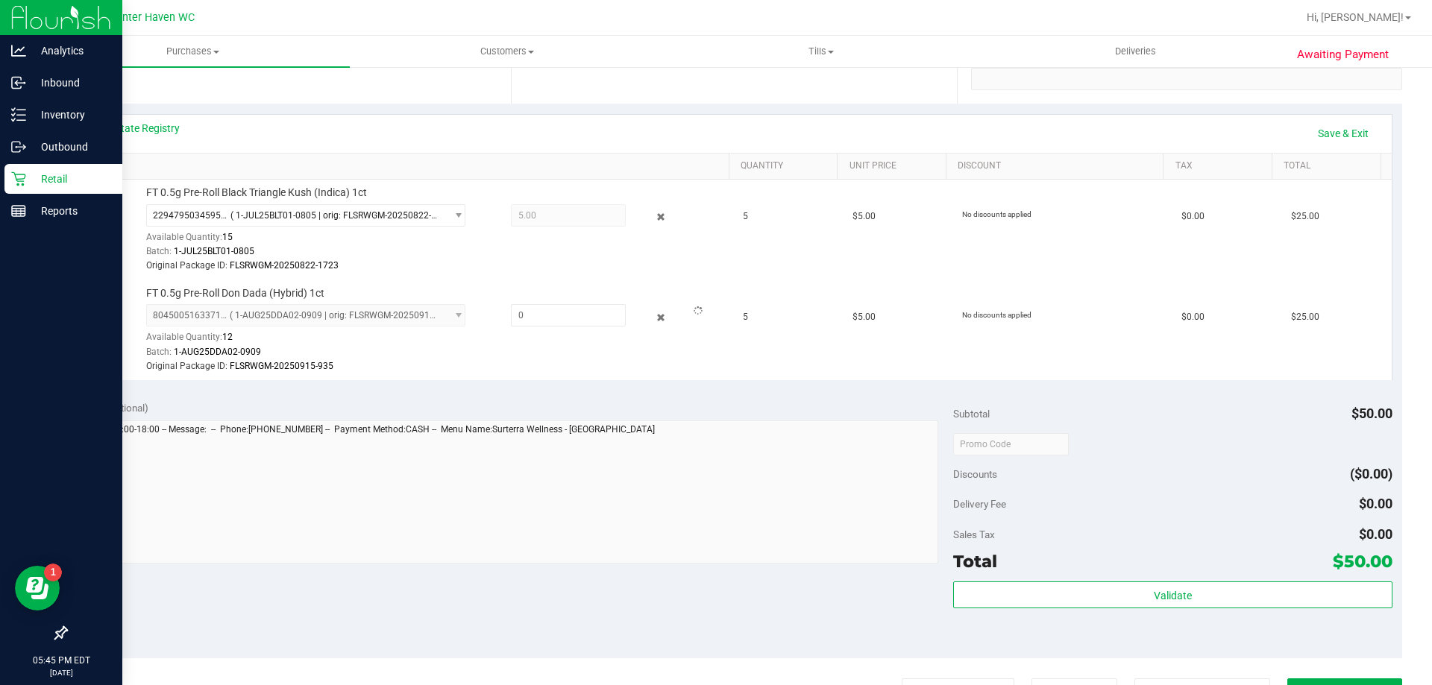
type input "5.0000"
click at [533, 382] on div "View State Registry Save & Exit SKU Quantity Unit Price Discount Tax Total FT 0…" at bounding box center [734, 247] width 1336 height 286
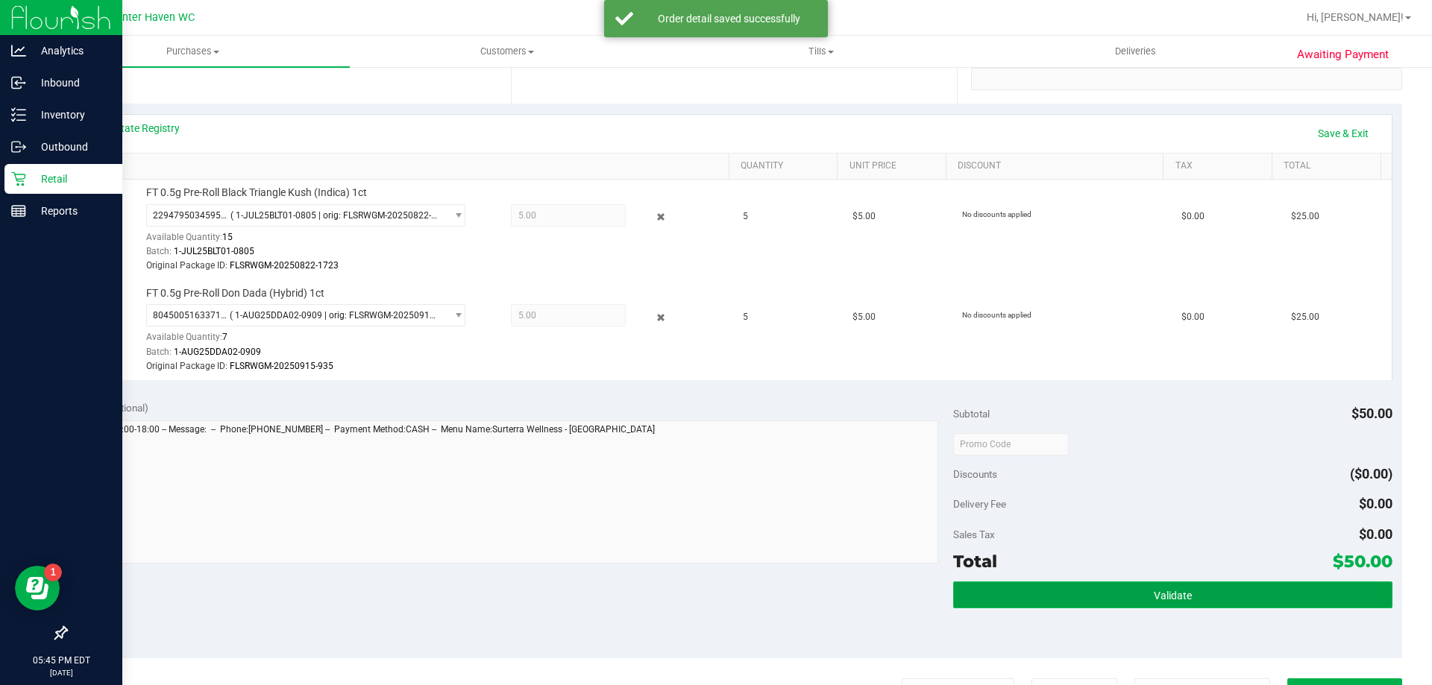
click at [1217, 598] on button "Validate" at bounding box center [1172, 595] width 438 height 27
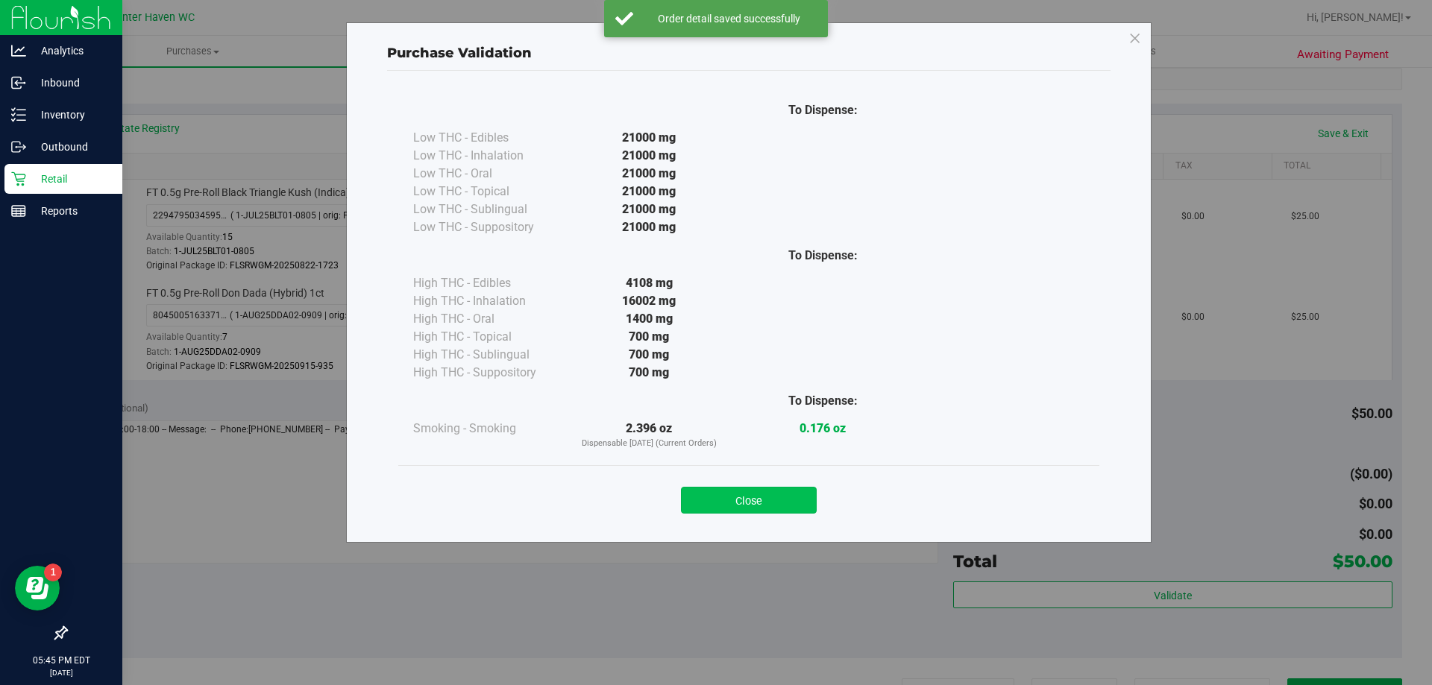
click at [746, 504] on button "Close" at bounding box center [749, 500] width 136 height 27
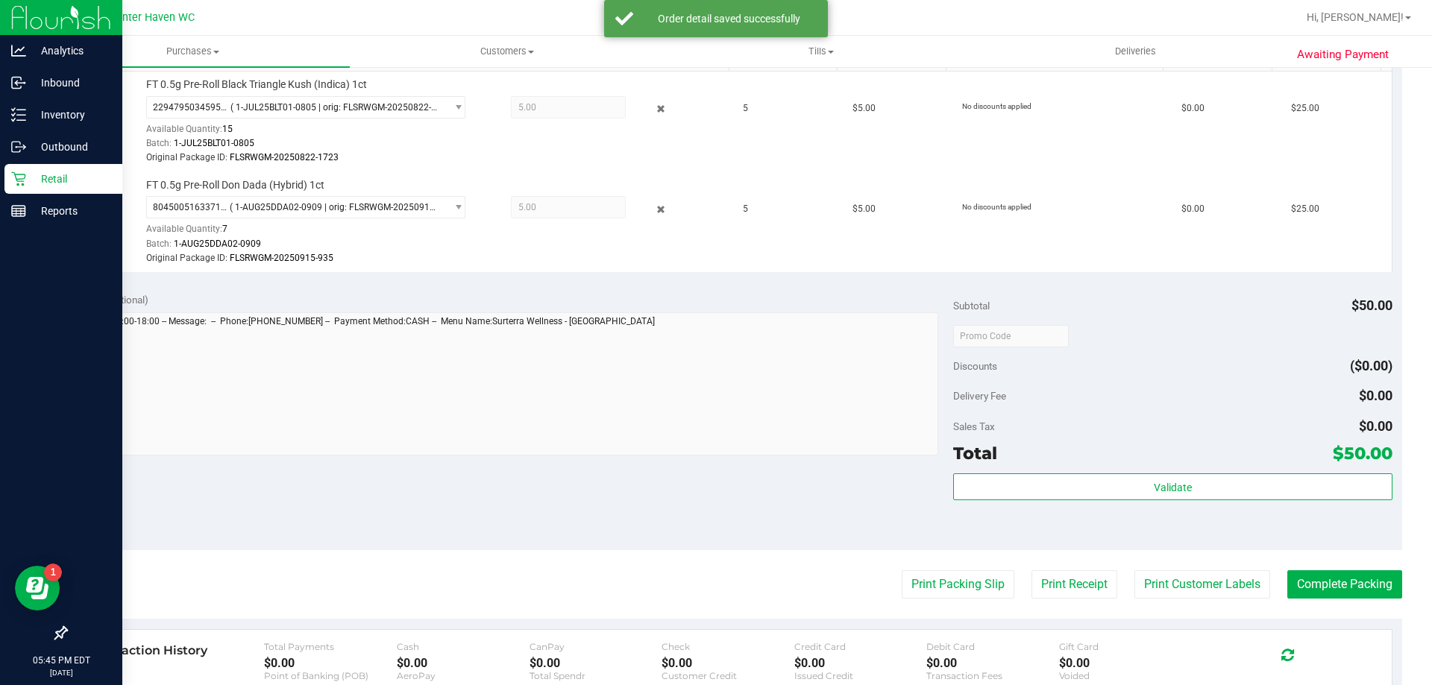
scroll to position [522, 0]
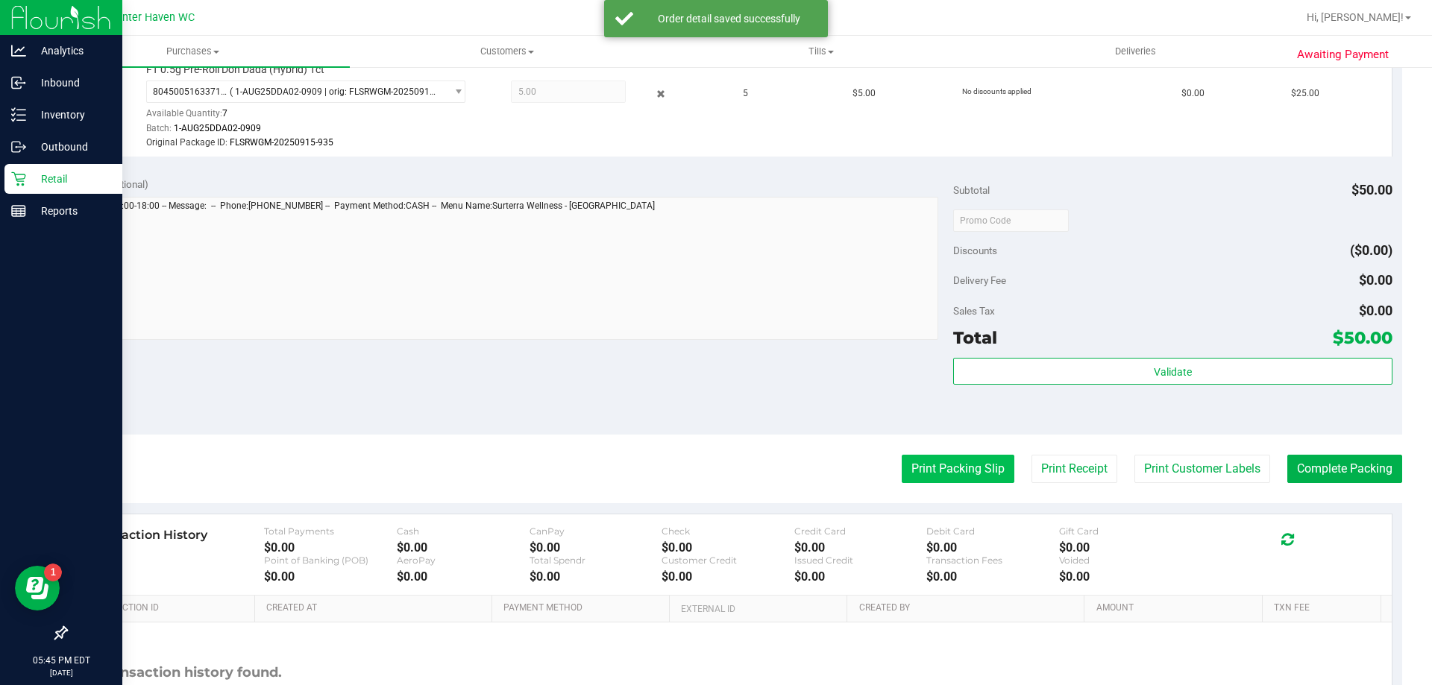
click at [947, 462] on button "Print Packing Slip" at bounding box center [957, 469] width 113 height 28
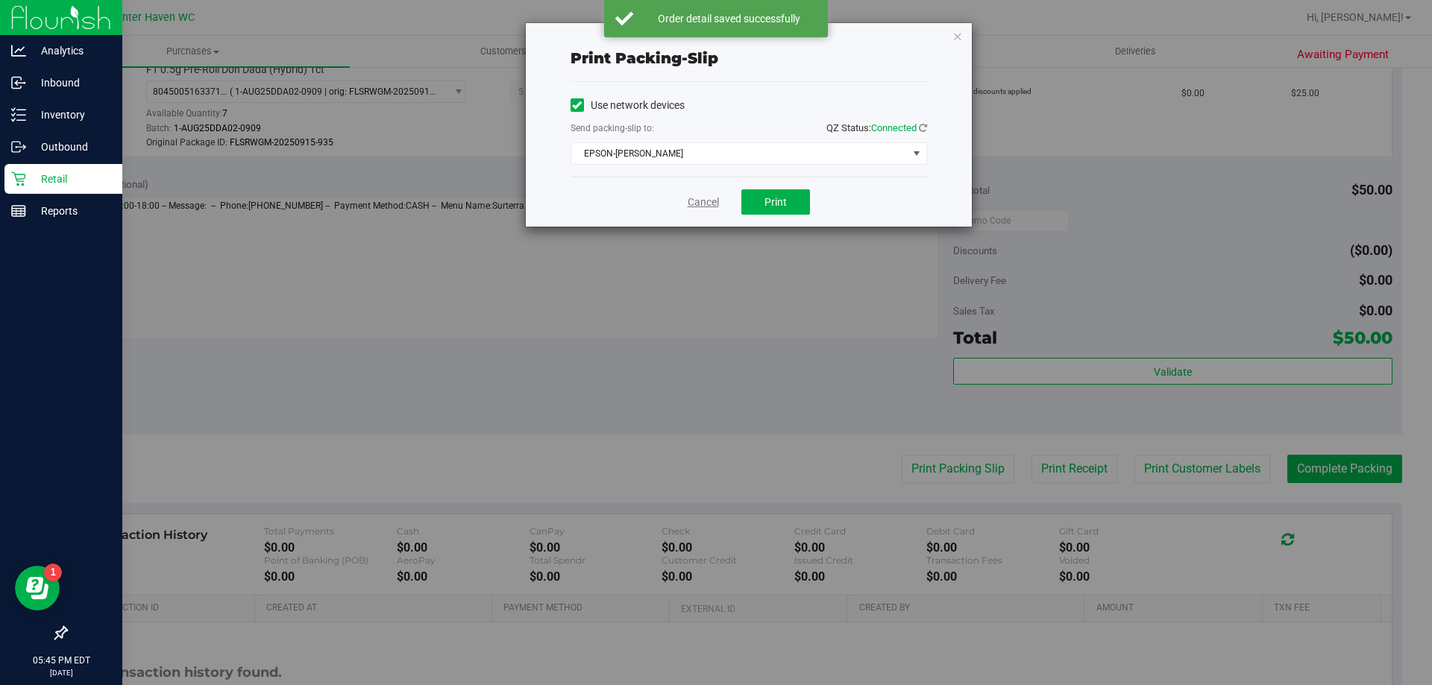
click at [712, 208] on link "Cancel" at bounding box center [702, 203] width 31 height 16
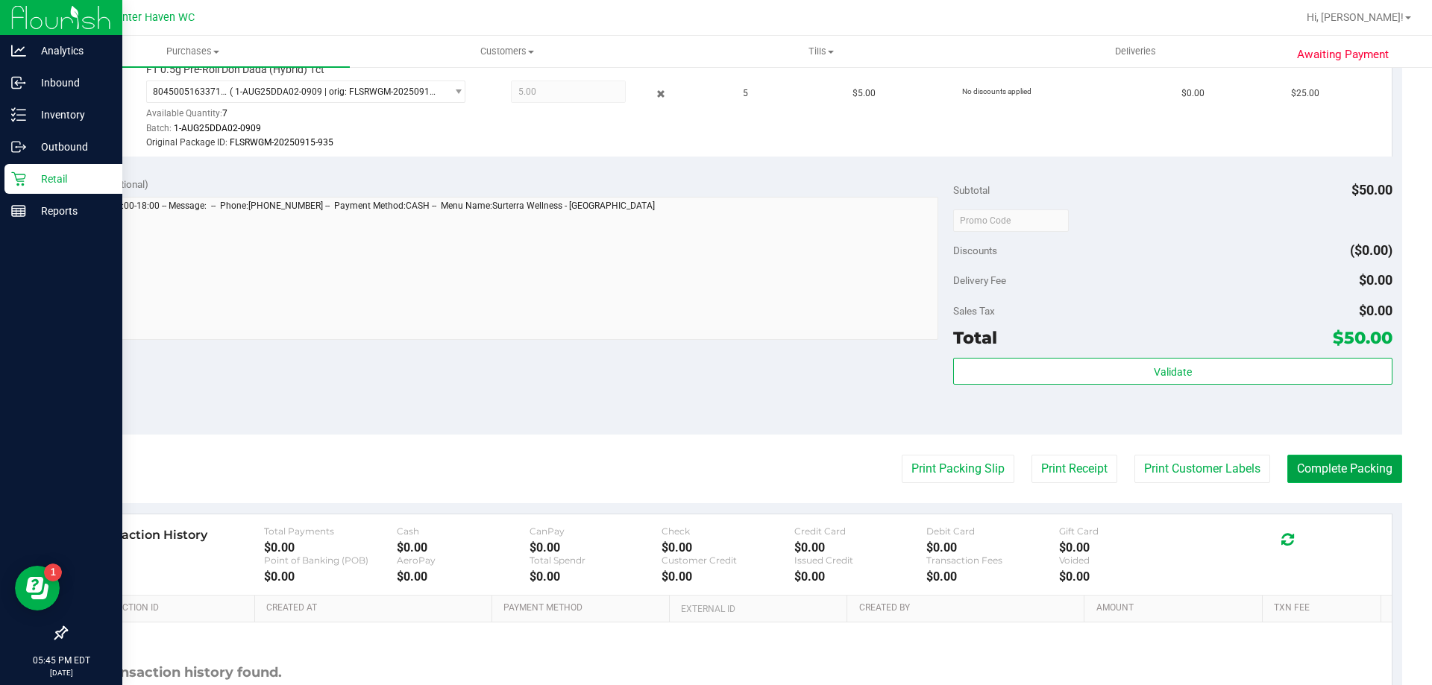
click at [1377, 479] on button "Complete Packing" at bounding box center [1344, 469] width 115 height 28
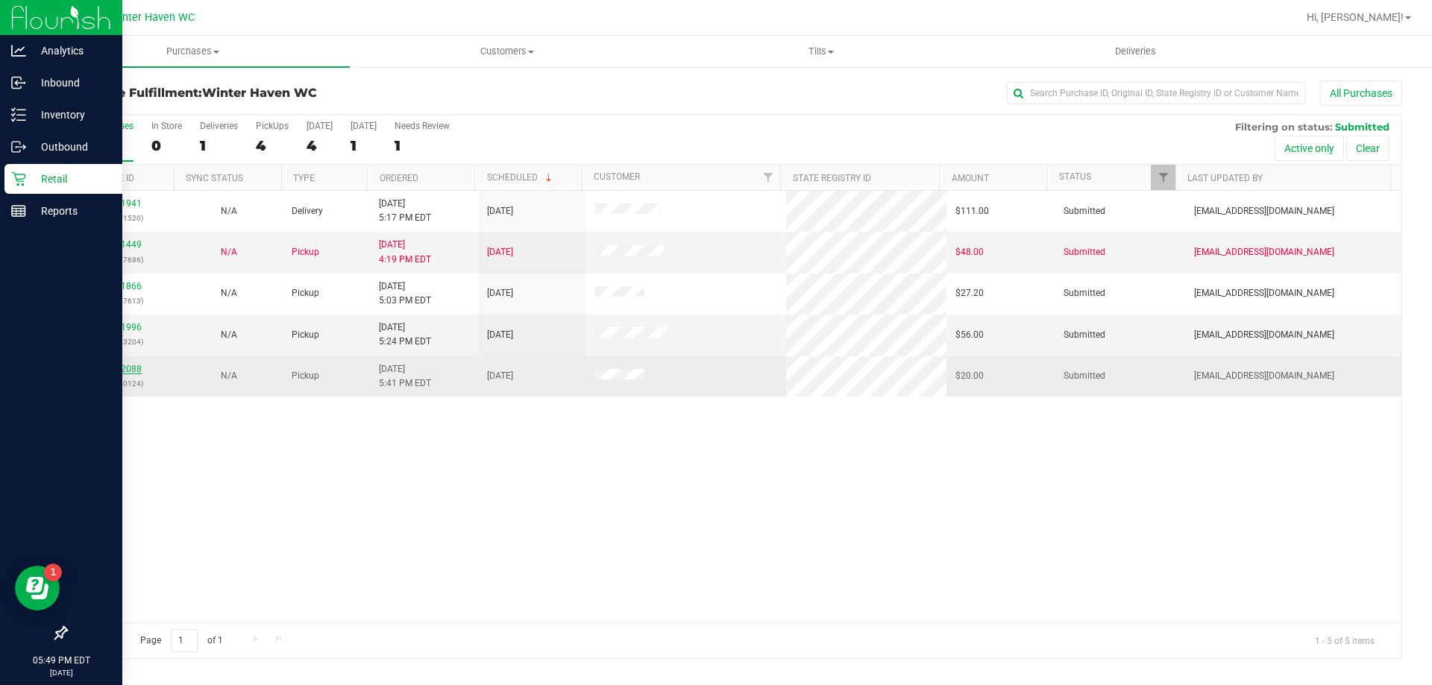
click at [126, 373] on link "12022088" at bounding box center [121, 369] width 42 height 10
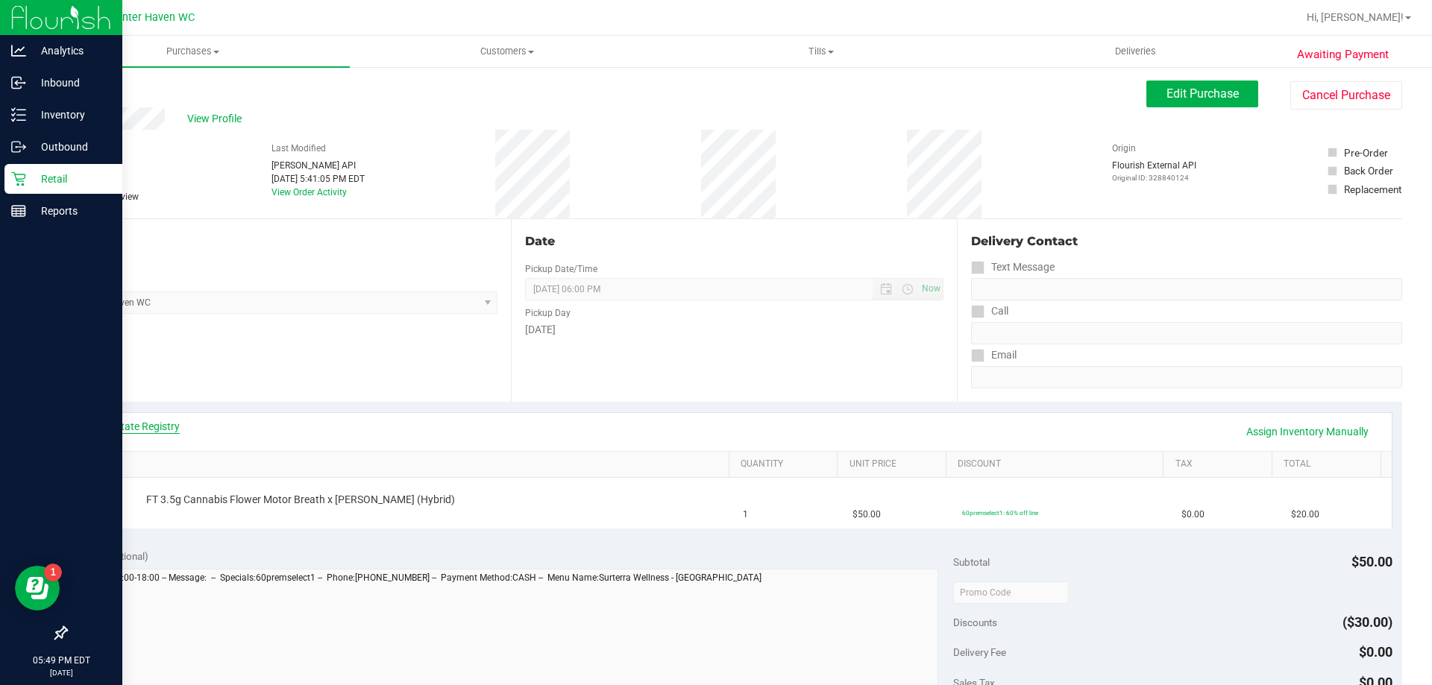
click at [156, 419] on link "View State Registry" at bounding box center [134, 426] width 89 height 15
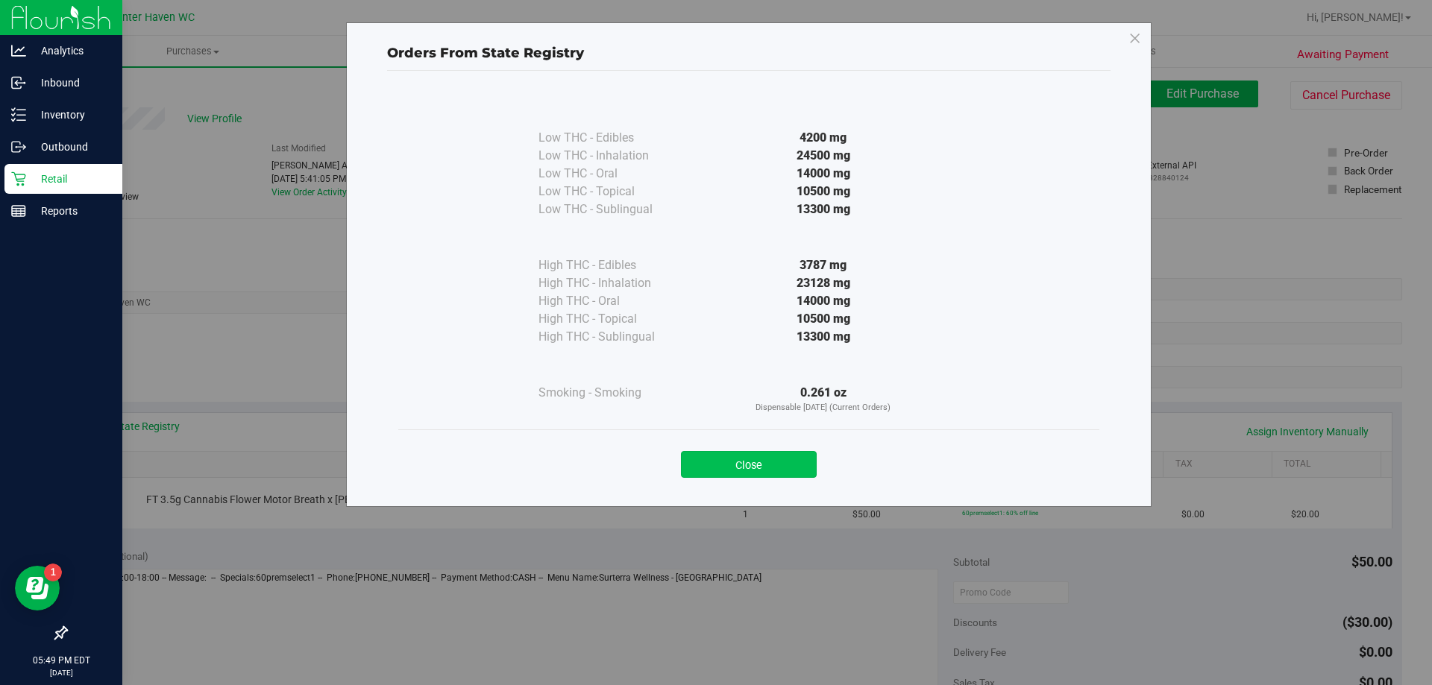
click at [711, 472] on button "Close" at bounding box center [749, 464] width 136 height 27
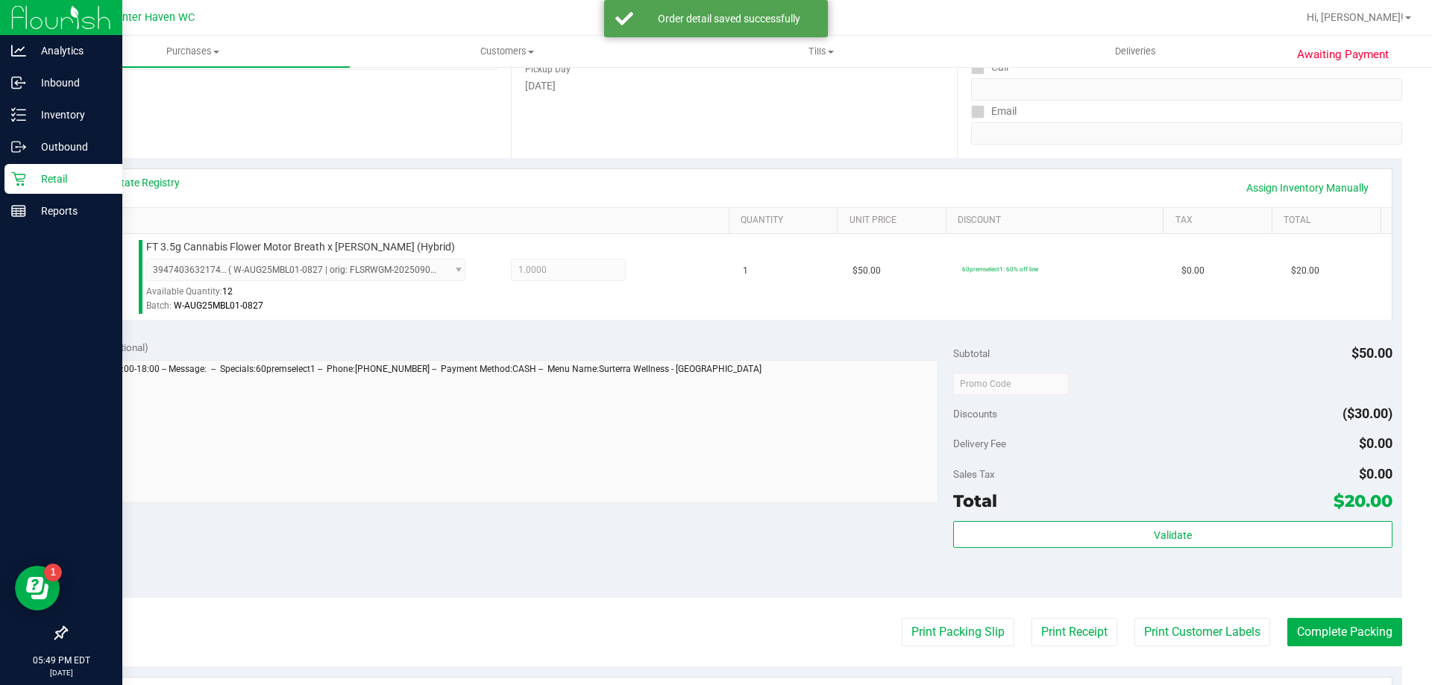
scroll to position [298, 0]
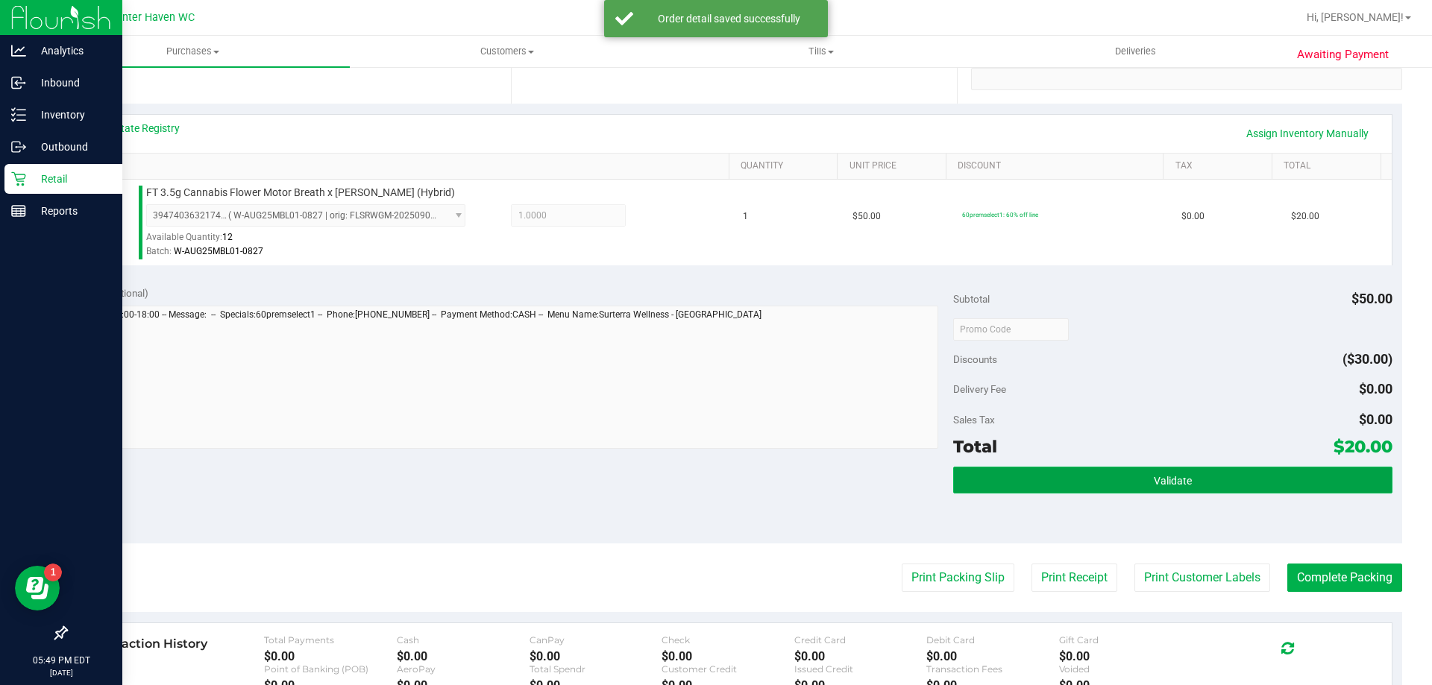
click at [1221, 484] on button "Validate" at bounding box center [1172, 480] width 438 height 27
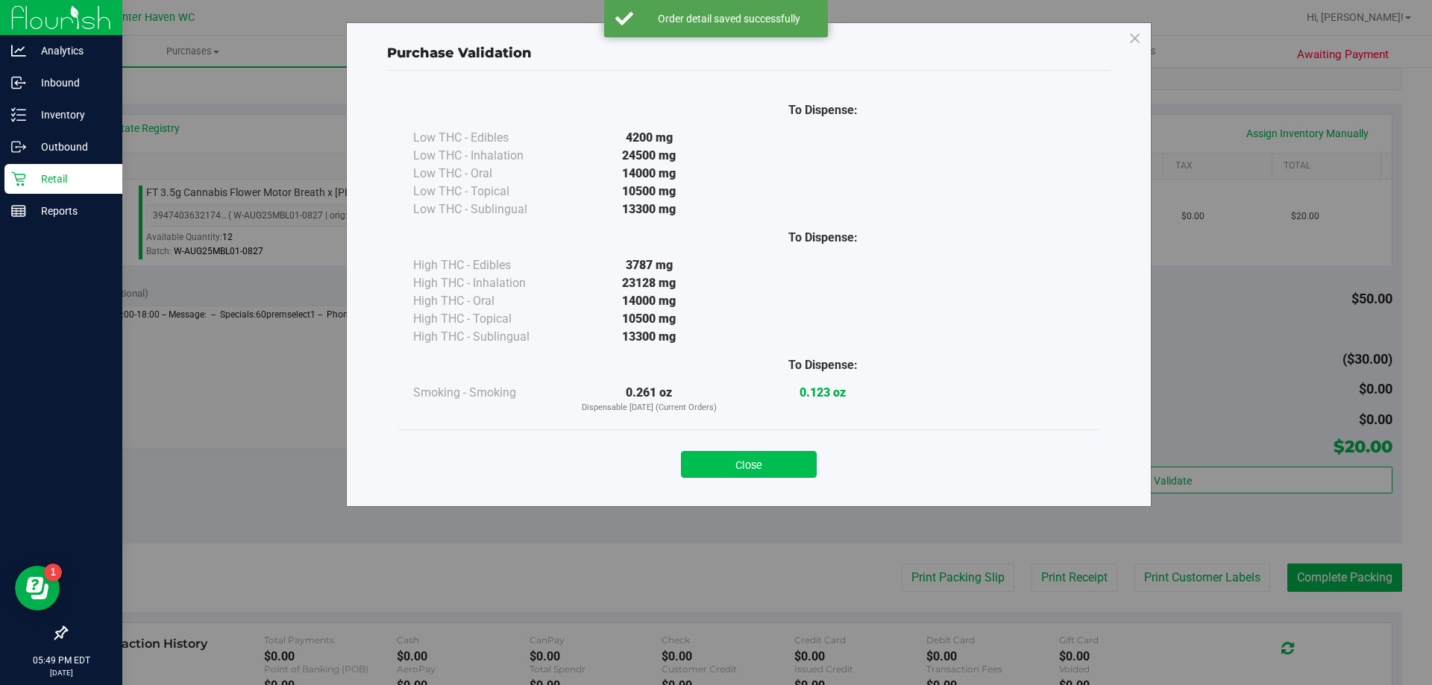
click at [753, 472] on button "Close" at bounding box center [749, 464] width 136 height 27
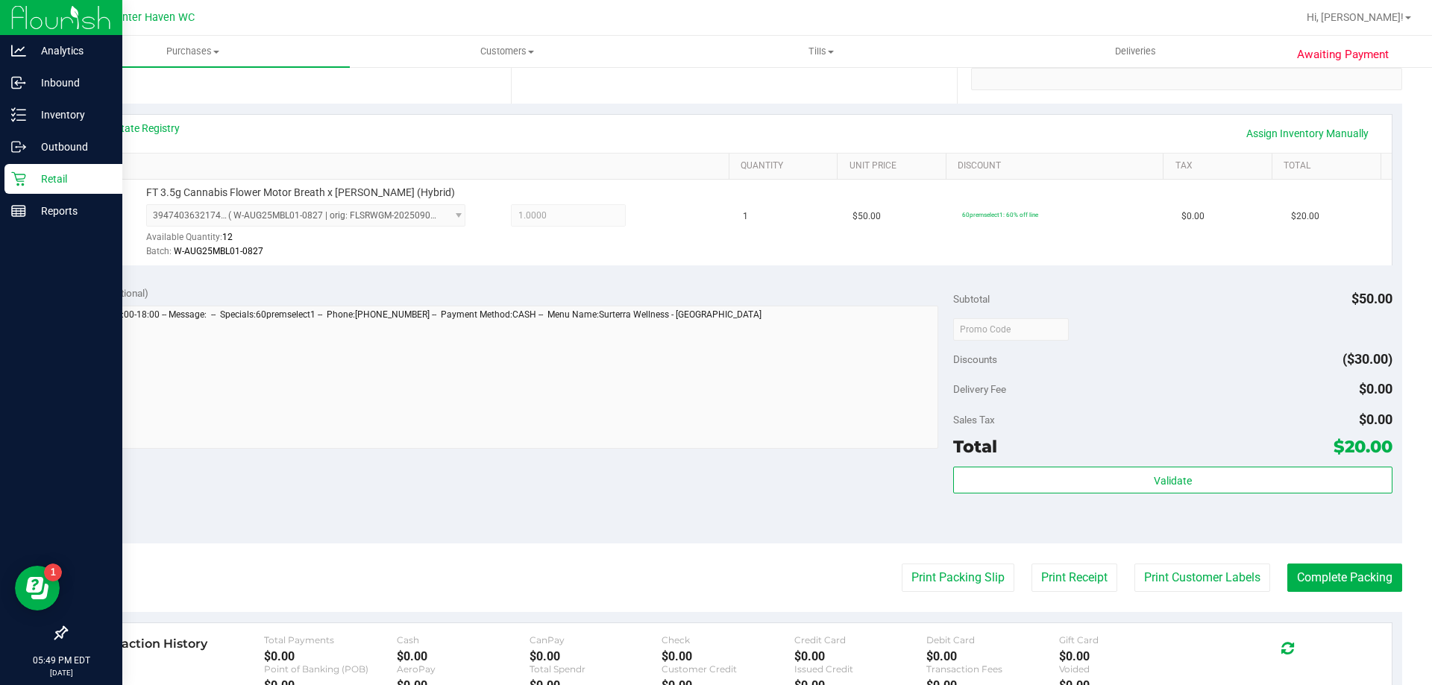
click at [1355, 600] on purchase-details "Back Edit Purchase Cancel Purchase View Profile # 12022088 BioTrack ID: - Submi…" at bounding box center [734, 336] width 1336 height 1109
click at [1341, 577] on button "Complete Packing" at bounding box center [1344, 578] width 115 height 28
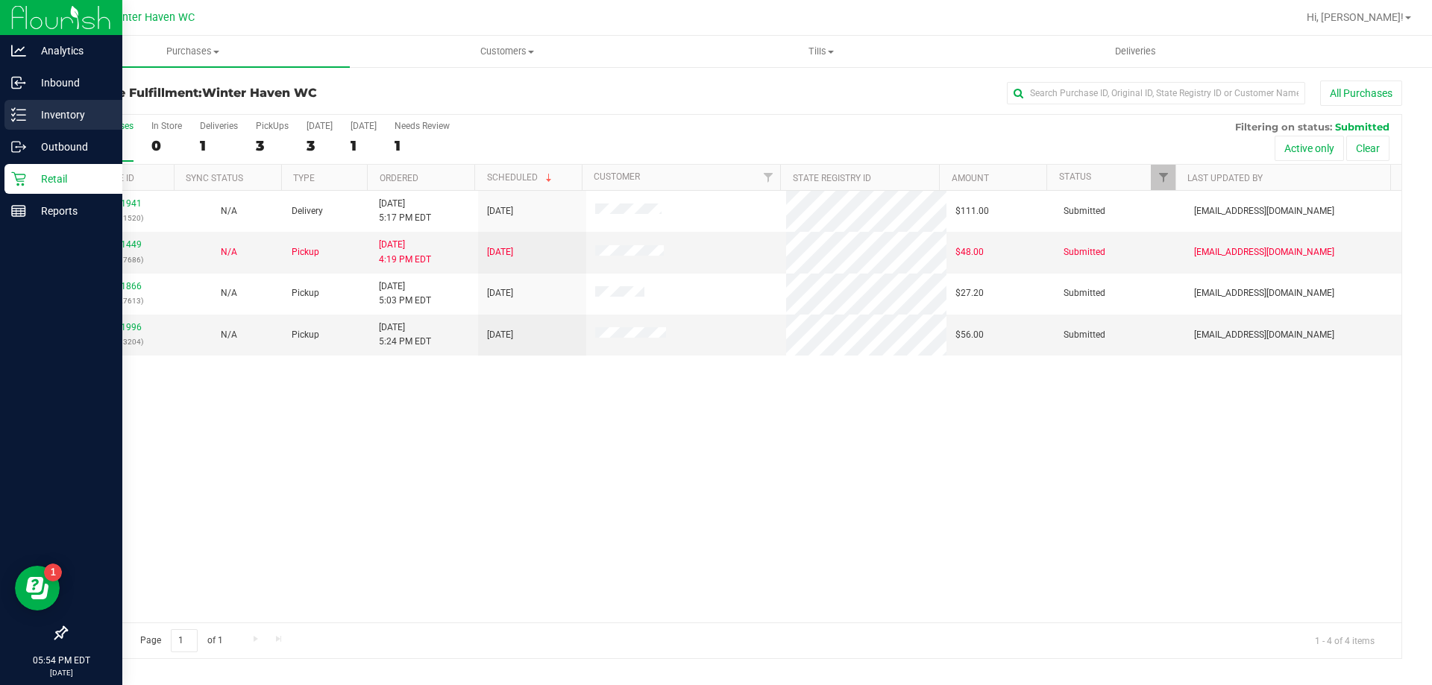
click at [23, 119] on icon at bounding box center [18, 114] width 15 height 15
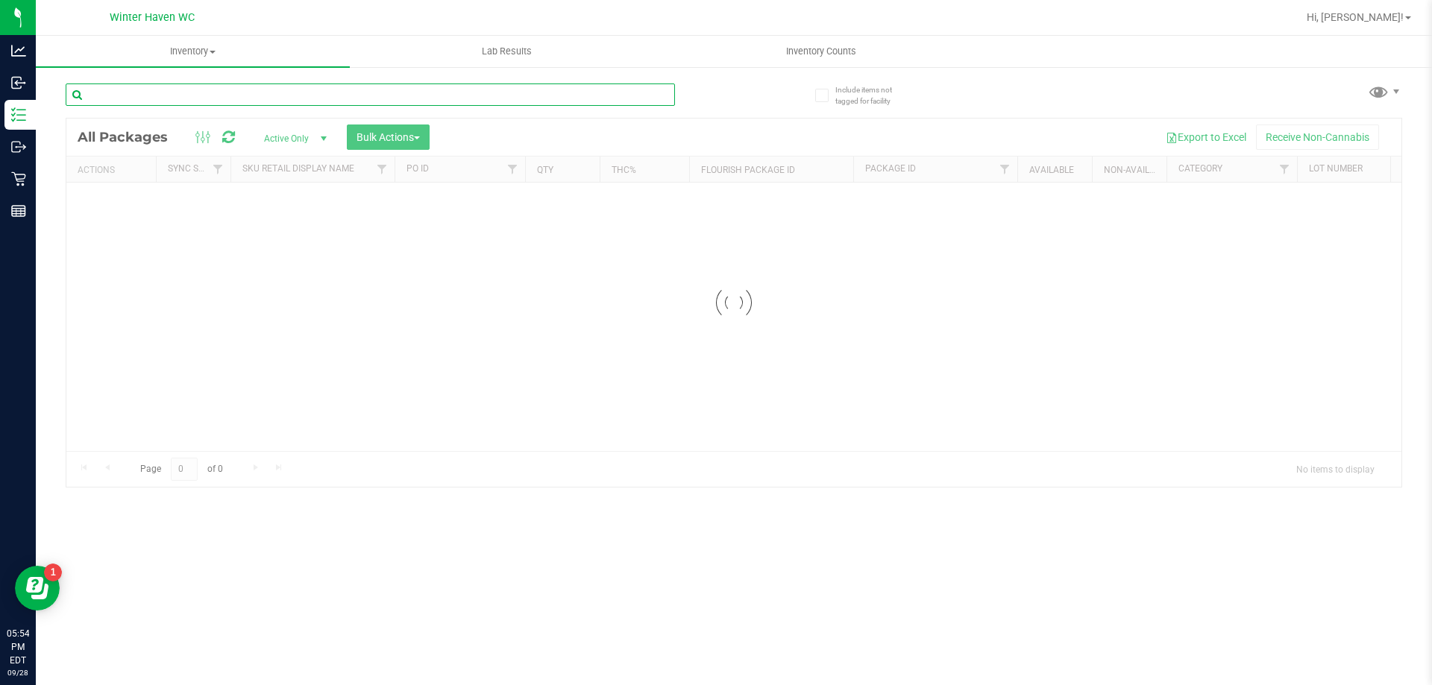
click at [266, 97] on input "text" at bounding box center [370, 95] width 609 height 22
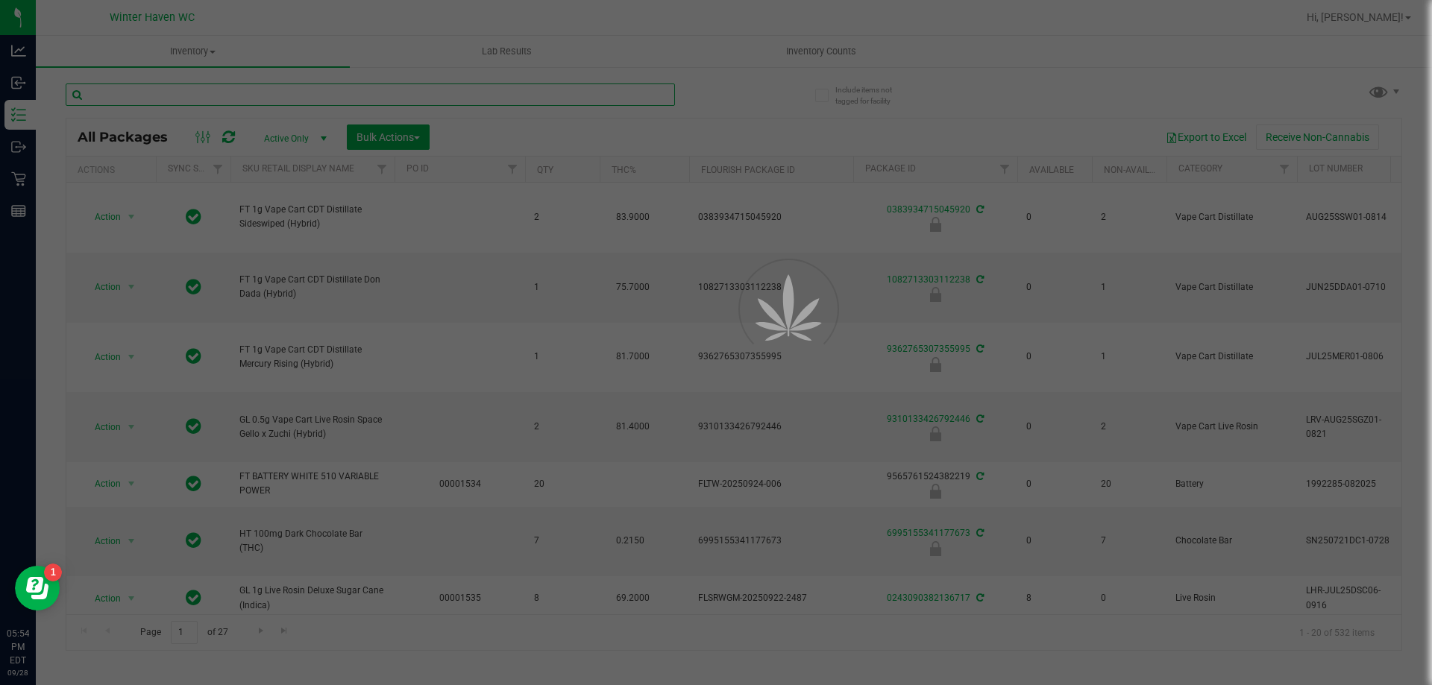
click at [266, 97] on input "text" at bounding box center [370, 95] width 609 height 22
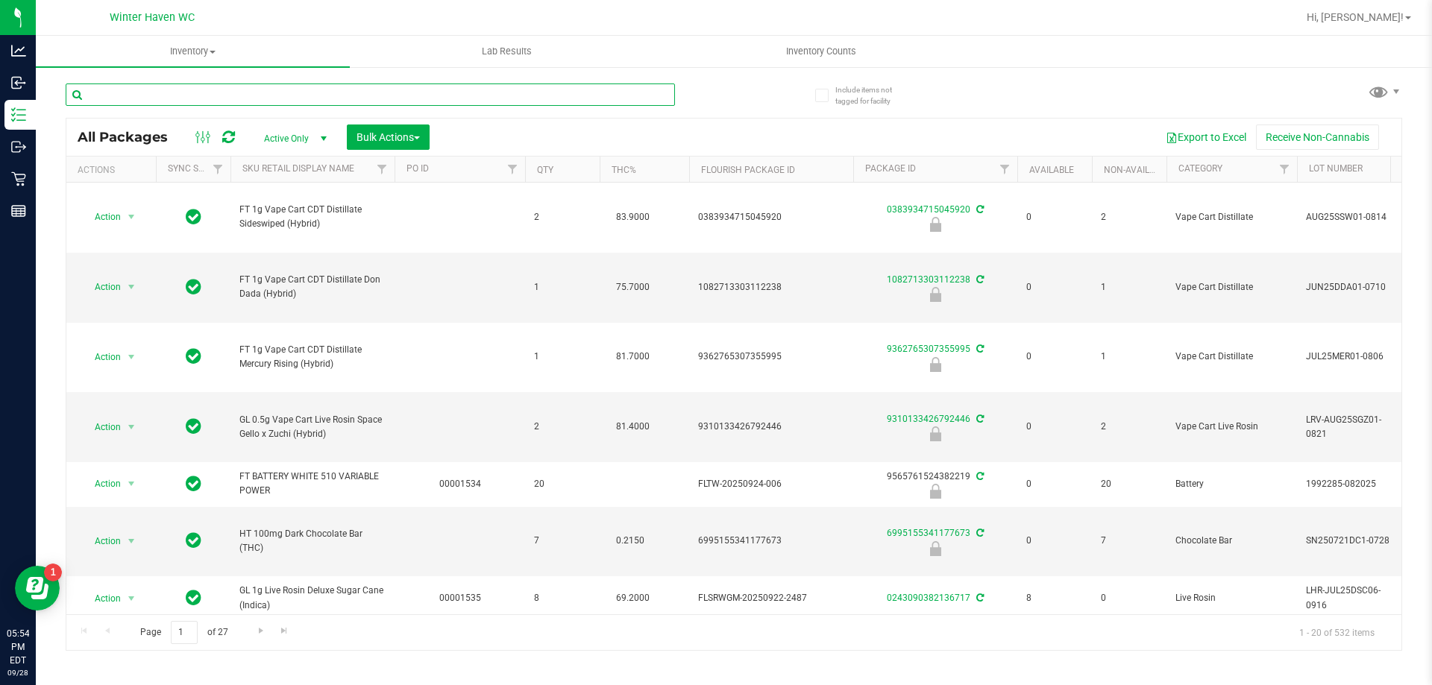
click at [266, 97] on input "text" at bounding box center [370, 95] width 609 height 22
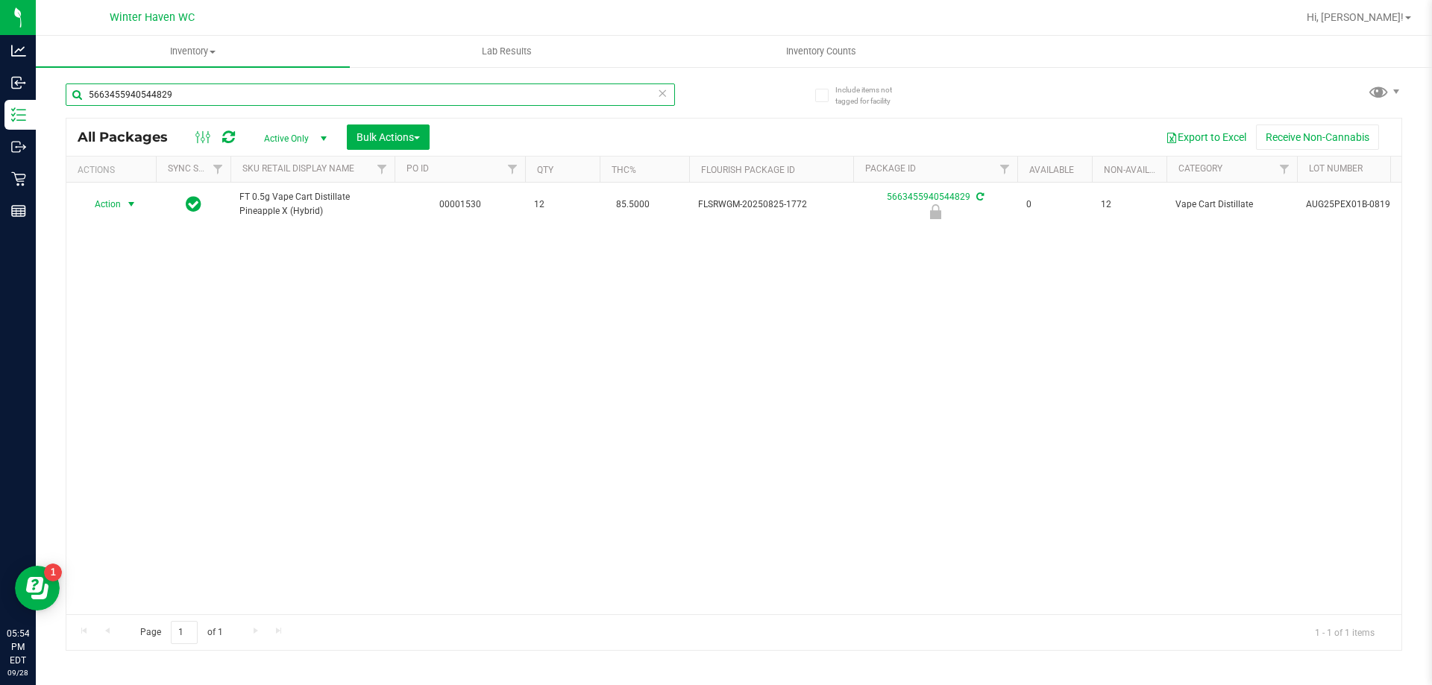
type input "5663455940544829"
click at [119, 204] on span "Action" at bounding box center [101, 204] width 40 height 21
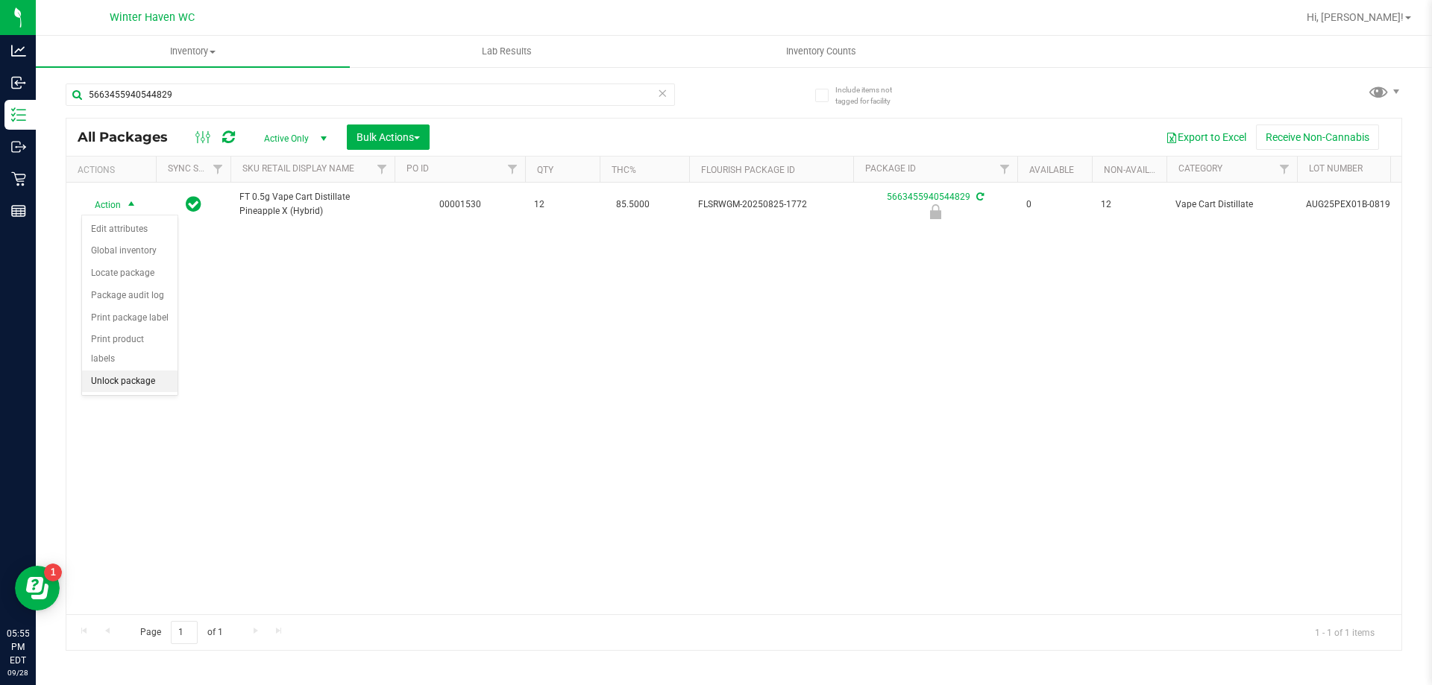
click at [134, 371] on li "Unlock package" at bounding box center [129, 382] width 95 height 22
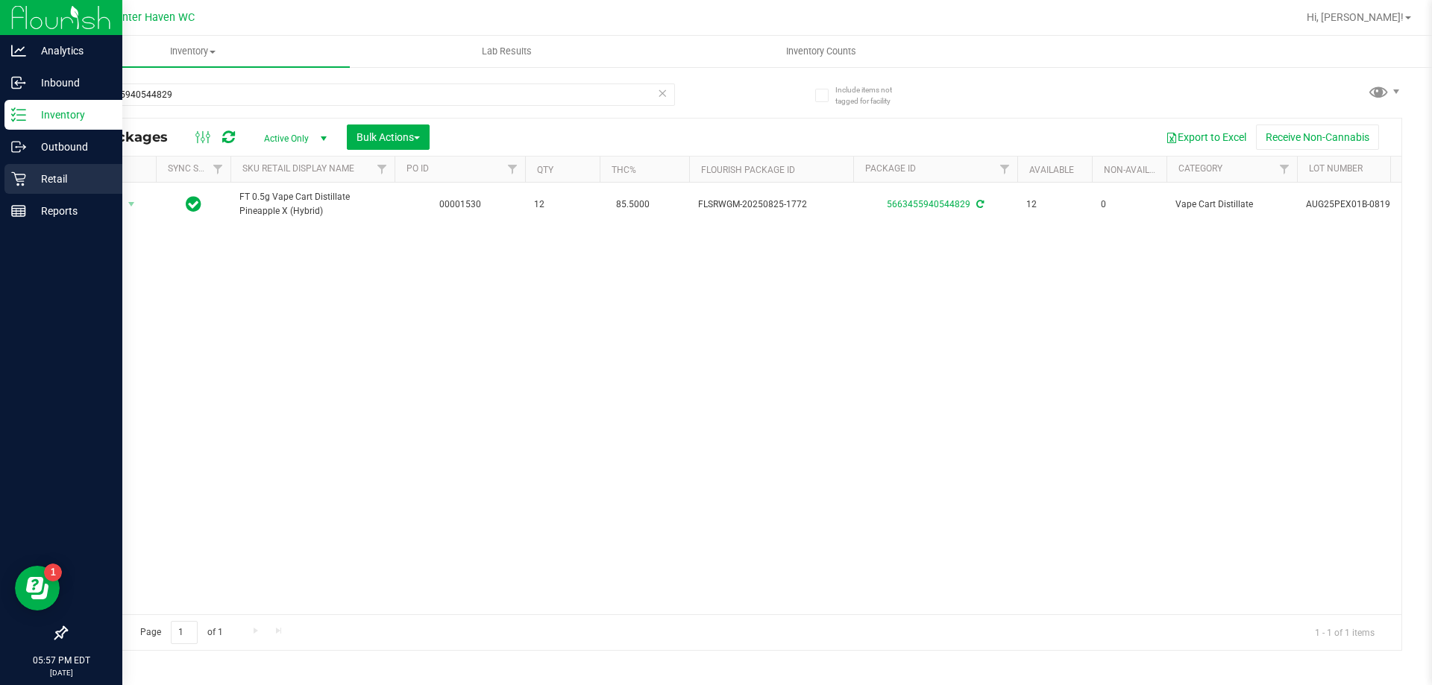
click at [13, 177] on icon at bounding box center [18, 178] width 15 height 15
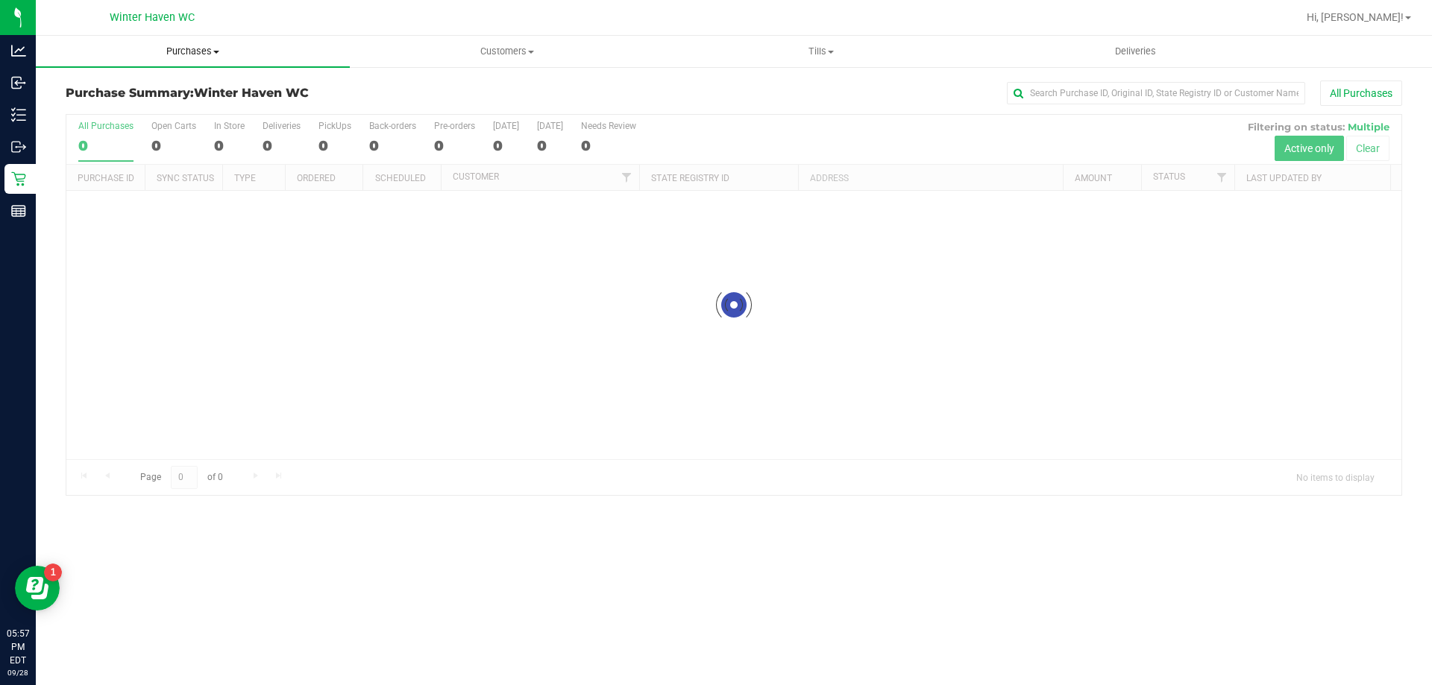
click at [196, 48] on span "Purchases" at bounding box center [193, 51] width 314 height 13
click at [117, 107] on span "Fulfillment" at bounding box center [82, 107] width 92 height 13
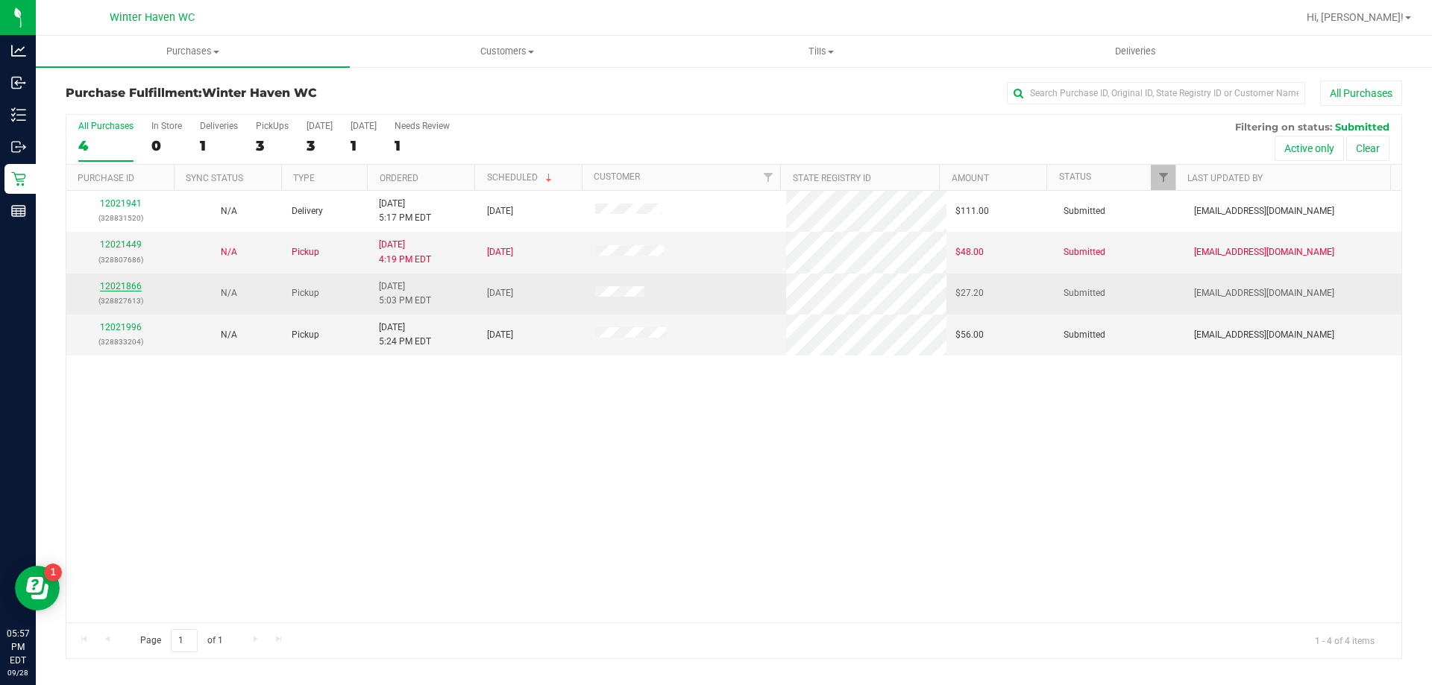
click at [122, 285] on link "12021866" at bounding box center [121, 286] width 42 height 10
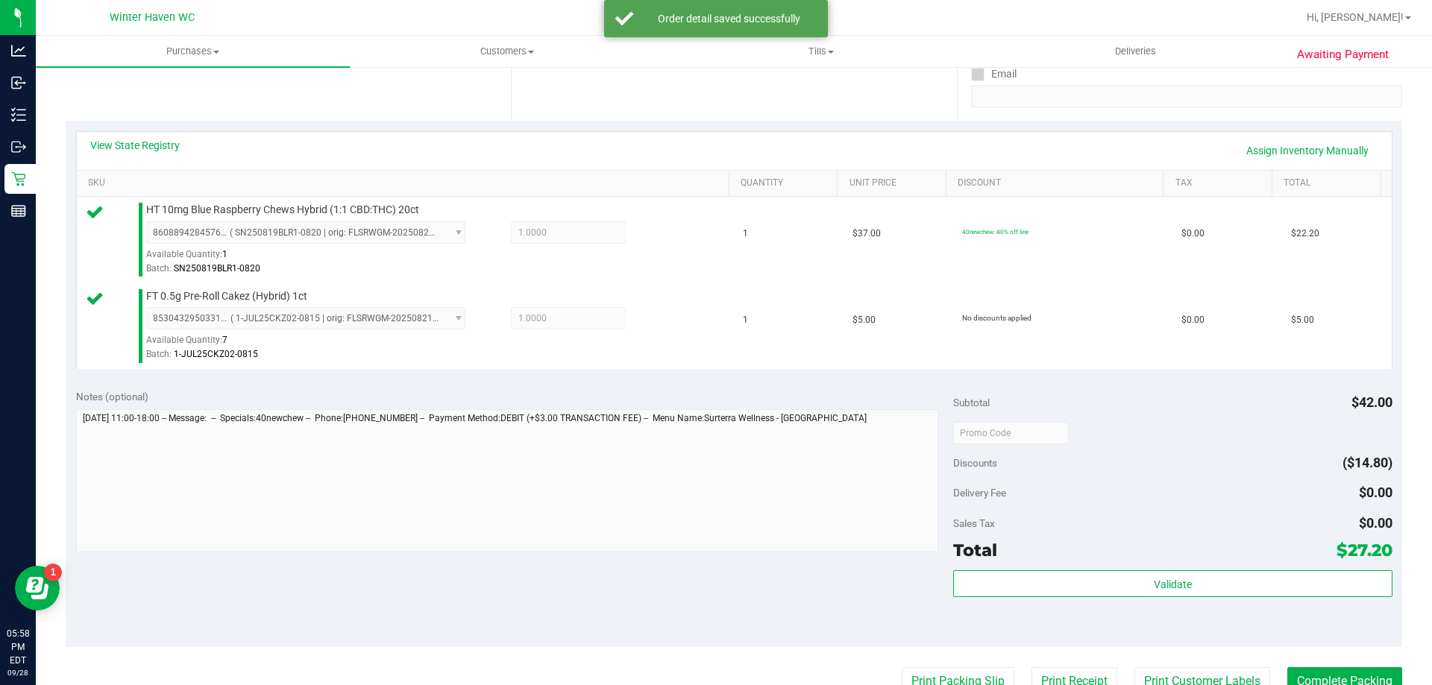
scroll to position [298, 0]
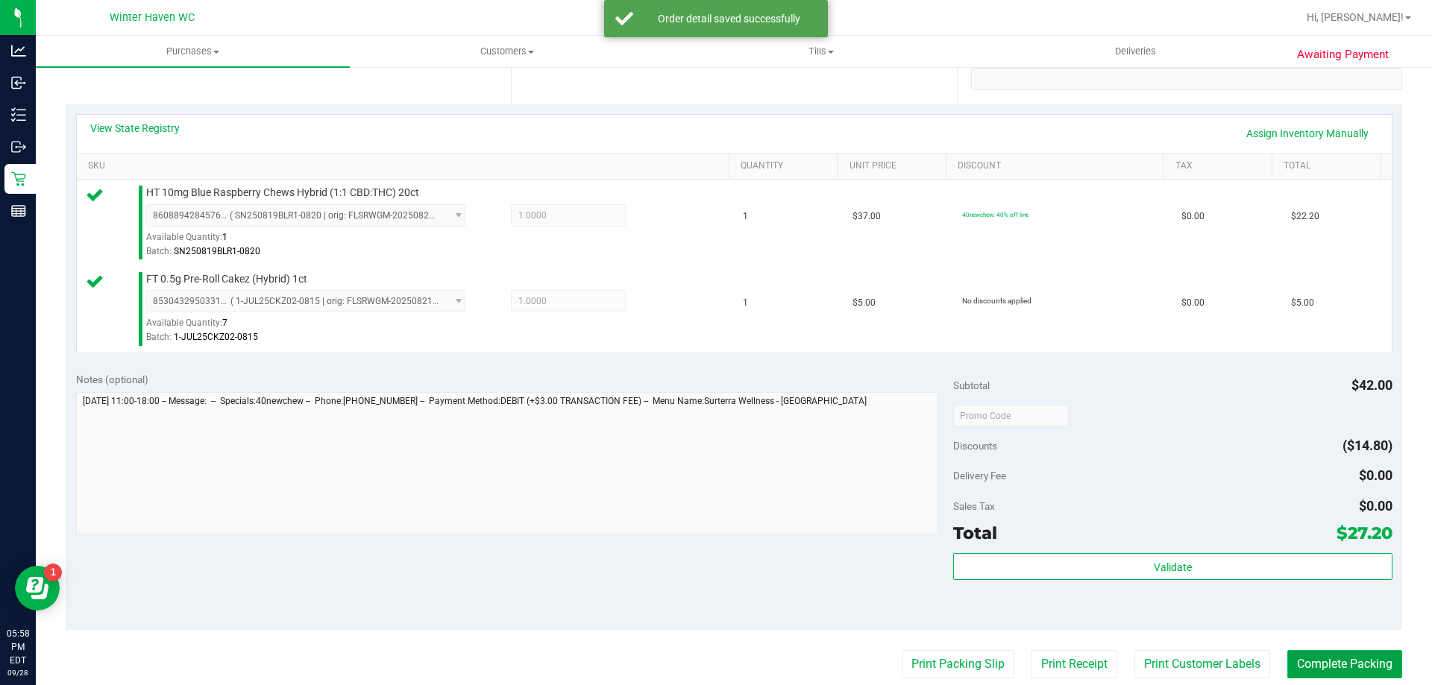
click at [1312, 667] on button "Complete Packing" at bounding box center [1344, 664] width 115 height 28
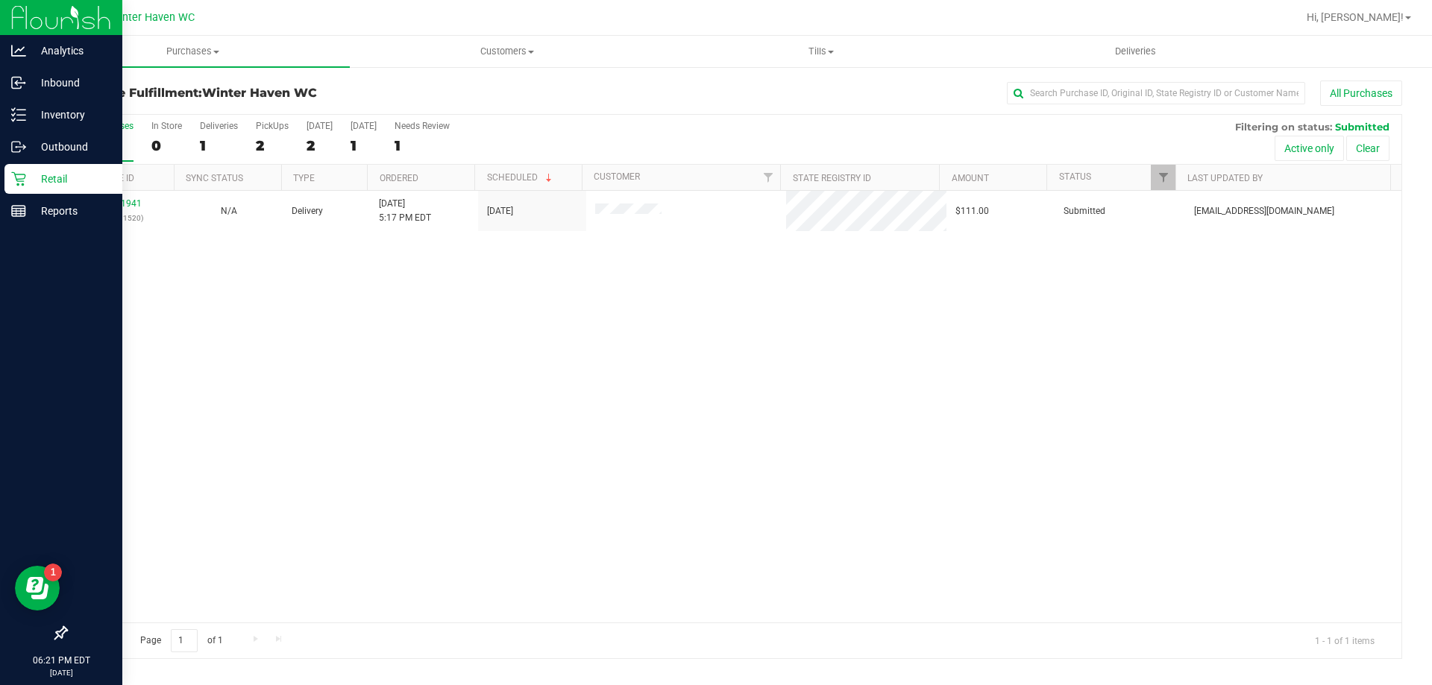
click at [19, 181] on icon at bounding box center [18, 179] width 14 height 14
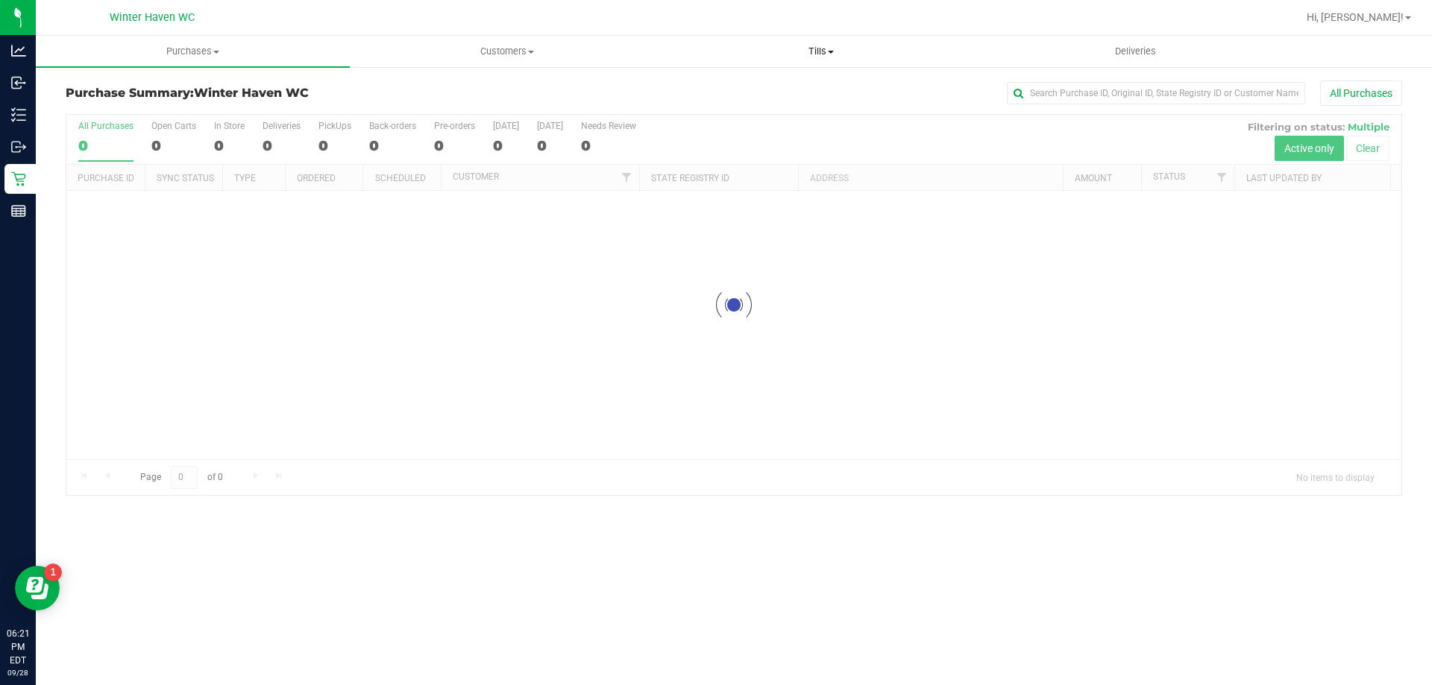
click at [815, 58] on uib-tab-heading "Tills Manage tills Reconcile e-payments" at bounding box center [820, 52] width 312 height 30
click at [772, 94] on li "Manage tills" at bounding box center [821, 90] width 314 height 18
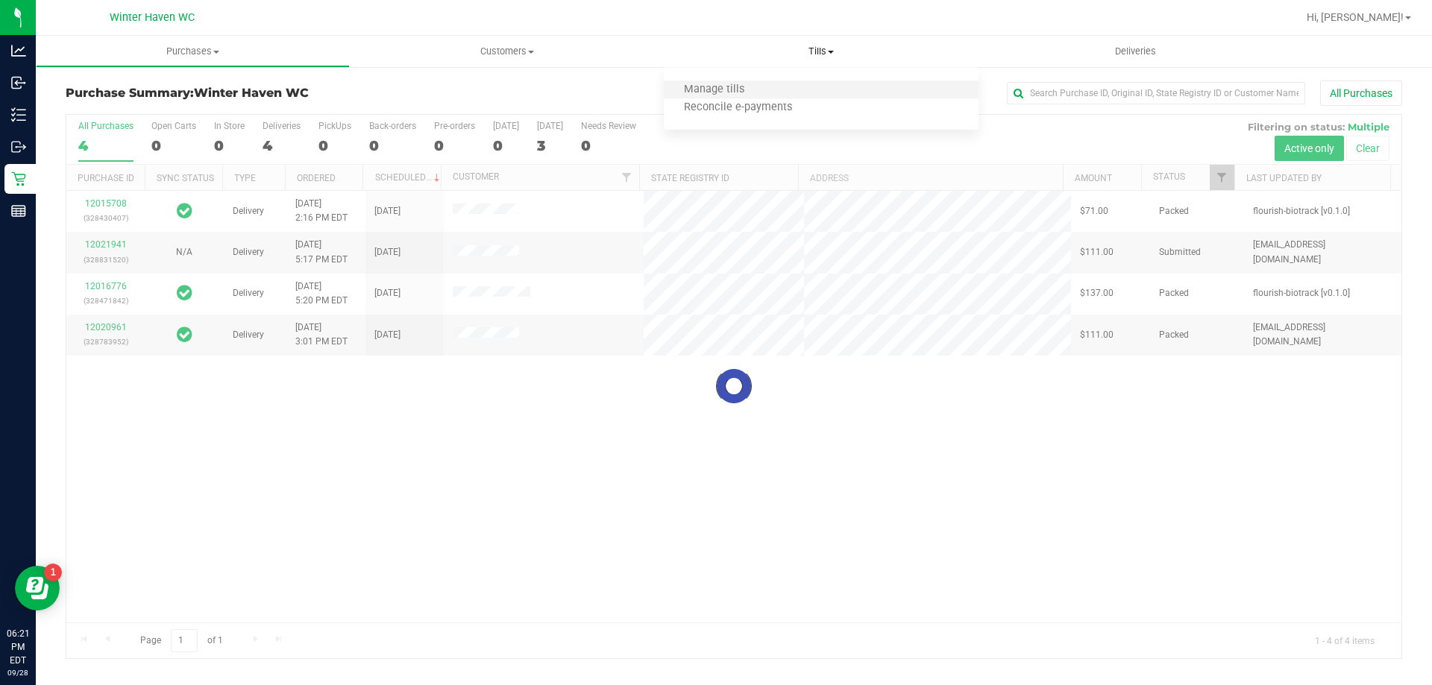
click at [772, 94] on li "Manage tills" at bounding box center [821, 90] width 314 height 18
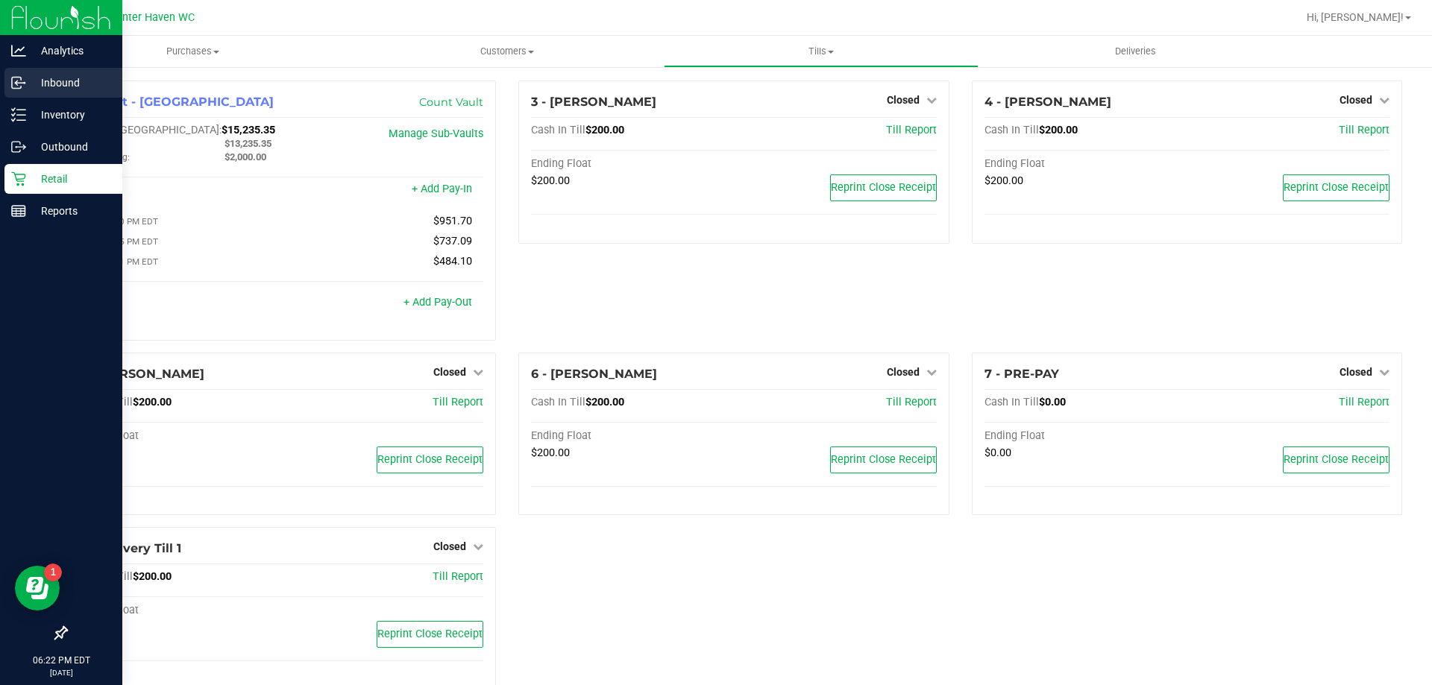
click at [28, 83] on p "Inbound" at bounding box center [70, 83] width 89 height 18
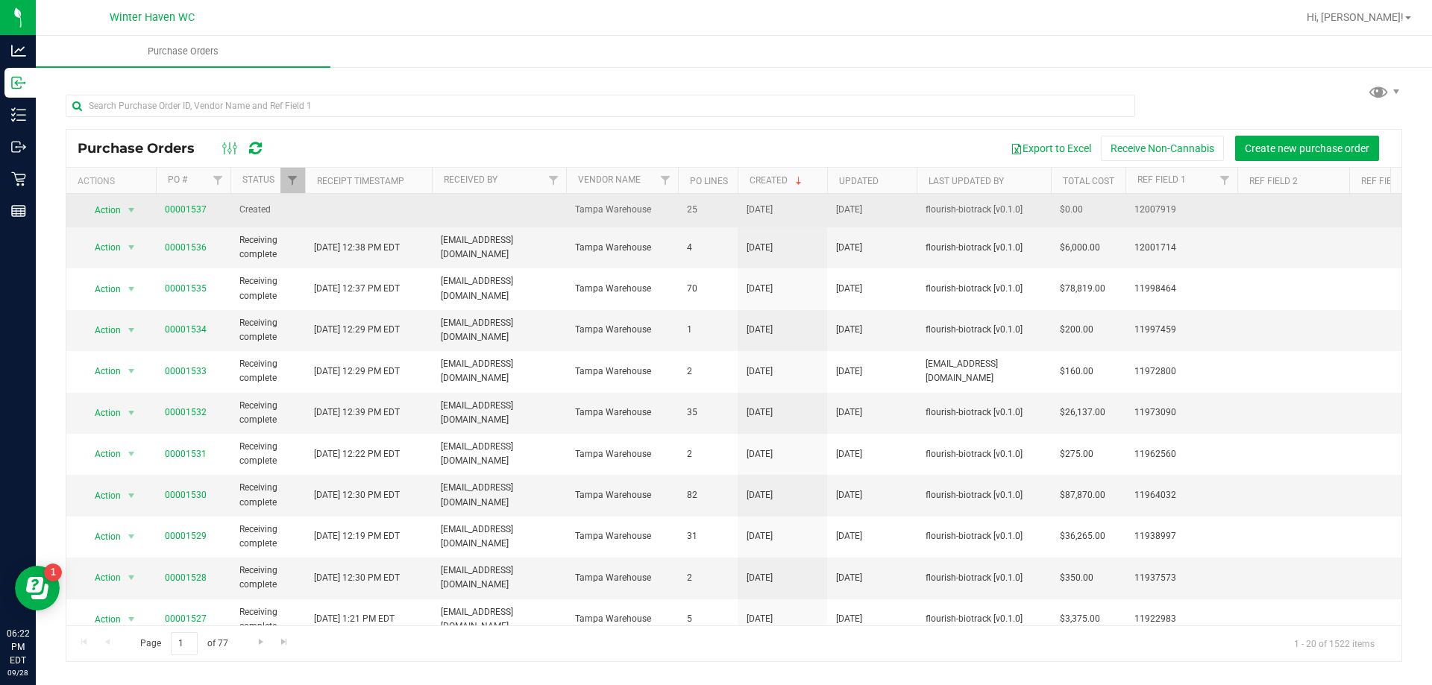
click at [190, 215] on span "00001537" at bounding box center [186, 210] width 42 height 14
click at [191, 205] on link "00001537" at bounding box center [186, 209] width 42 height 10
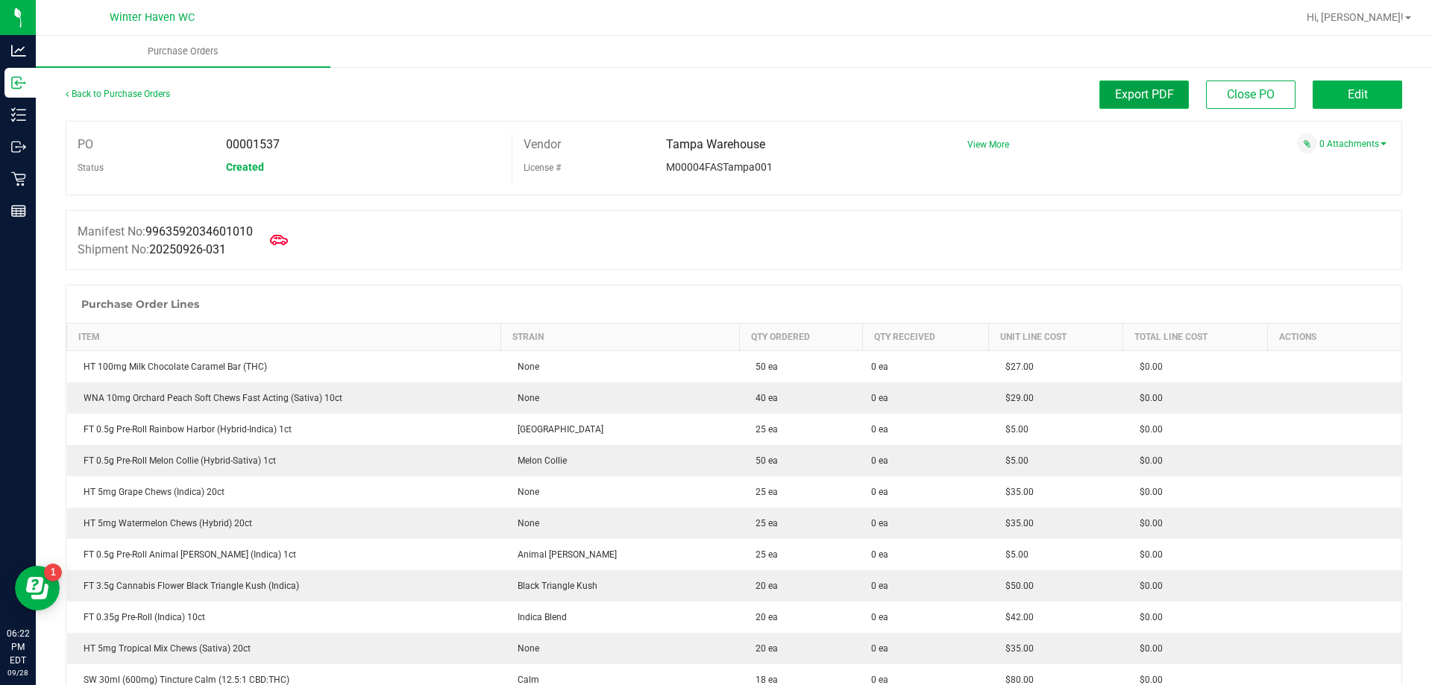
click at [1099, 93] on button "Export PDF" at bounding box center [1143, 95] width 89 height 28
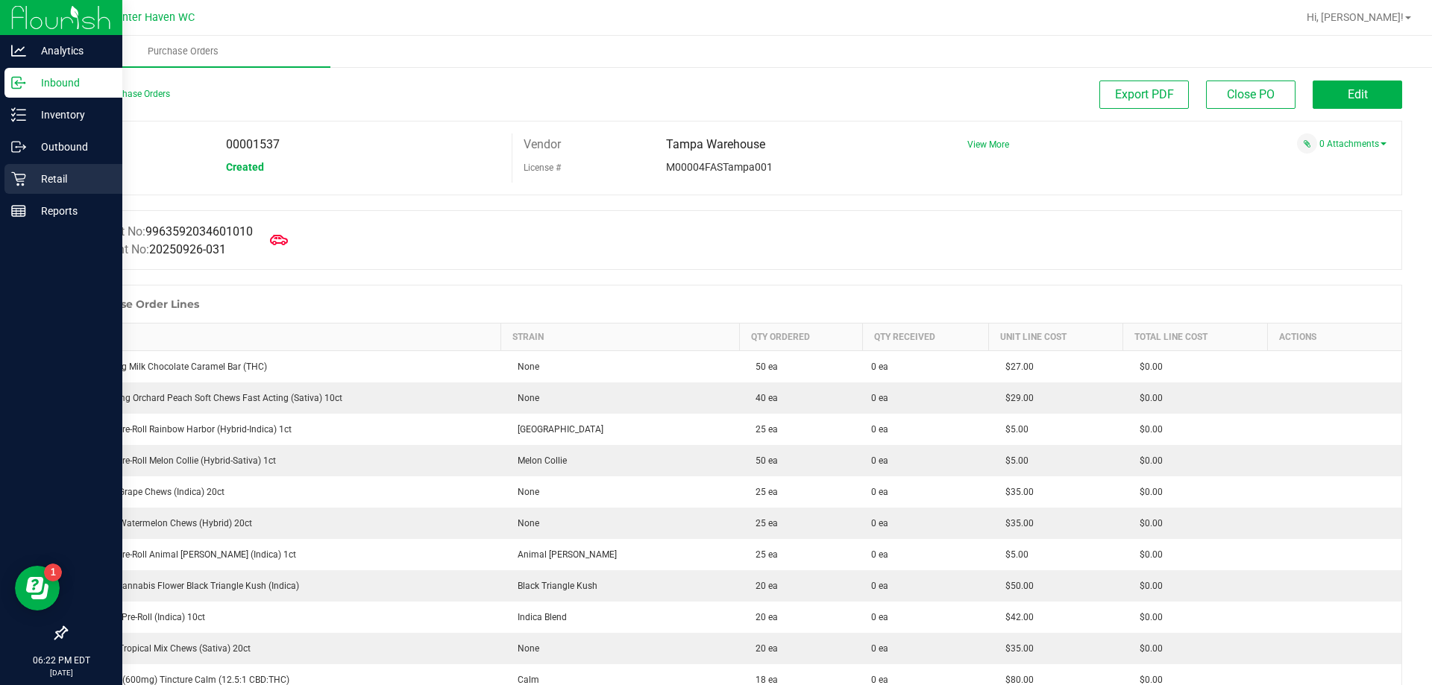
click at [29, 181] on p "Retail" at bounding box center [70, 179] width 89 height 18
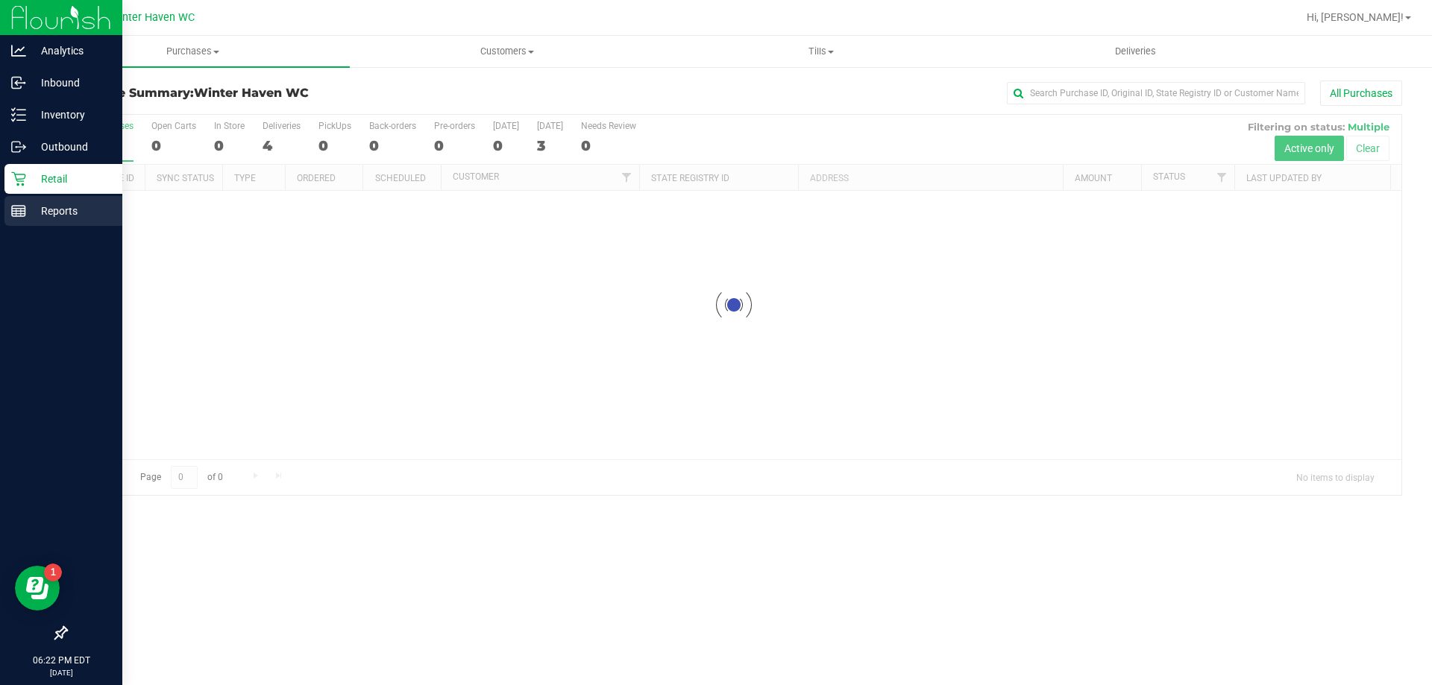
click at [70, 204] on p "Reports" at bounding box center [70, 211] width 89 height 18
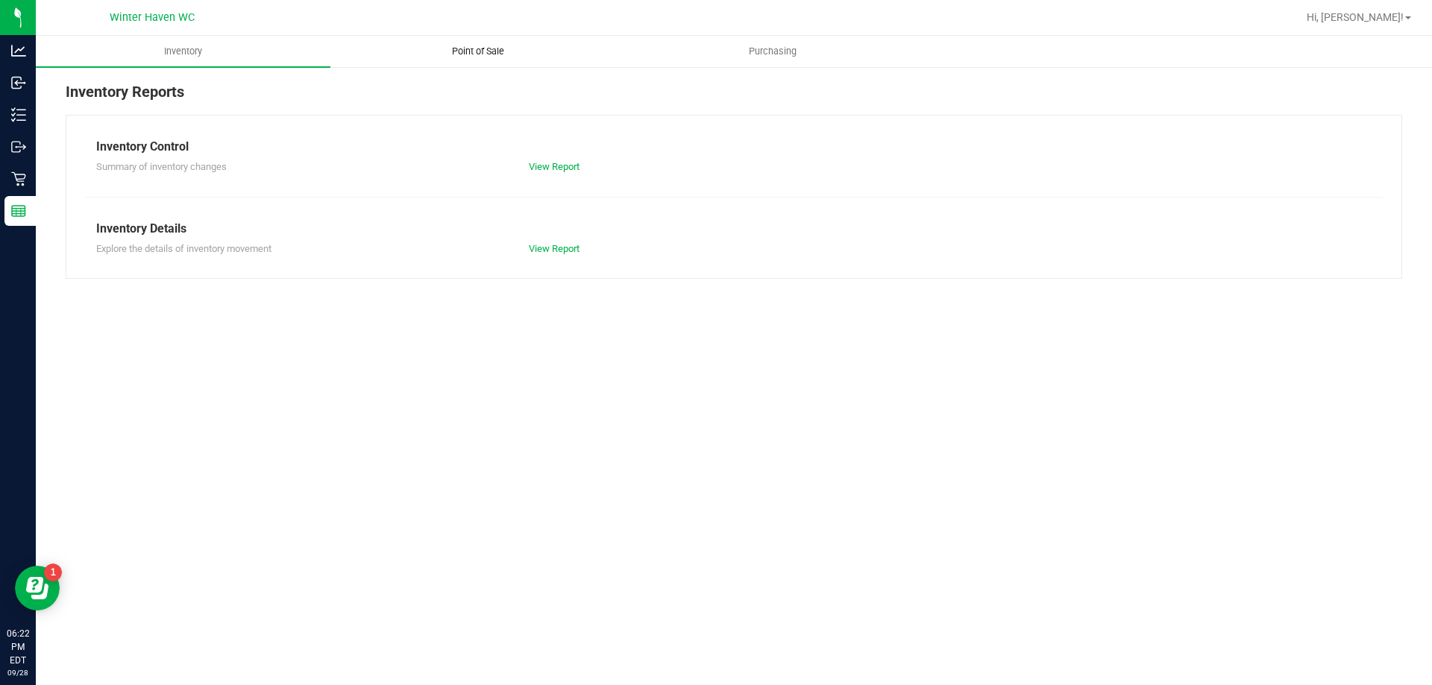
click at [452, 51] on span "Point of Sale" at bounding box center [478, 51] width 92 height 13
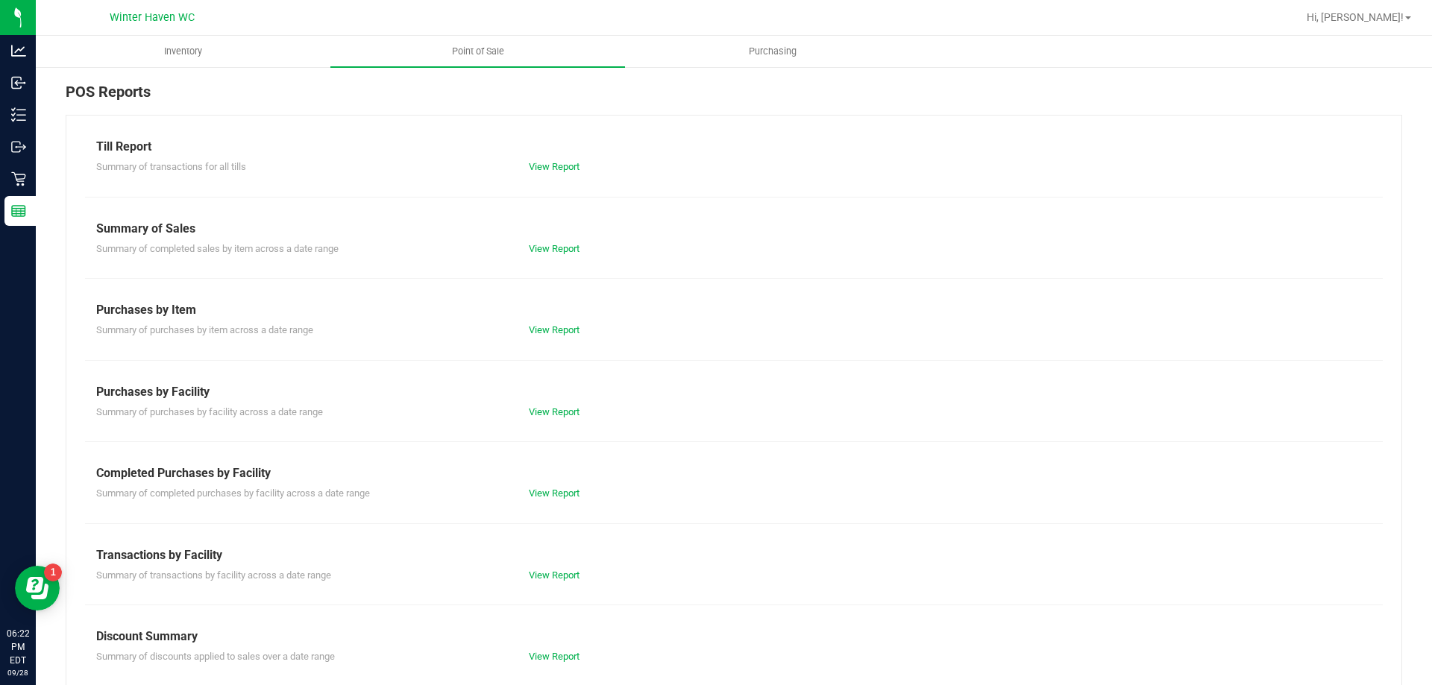
click at [541, 480] on div "Completed Purchases by Facility" at bounding box center [733, 474] width 1275 height 18
click at [546, 497] on link "View Report" at bounding box center [554, 493] width 51 height 11
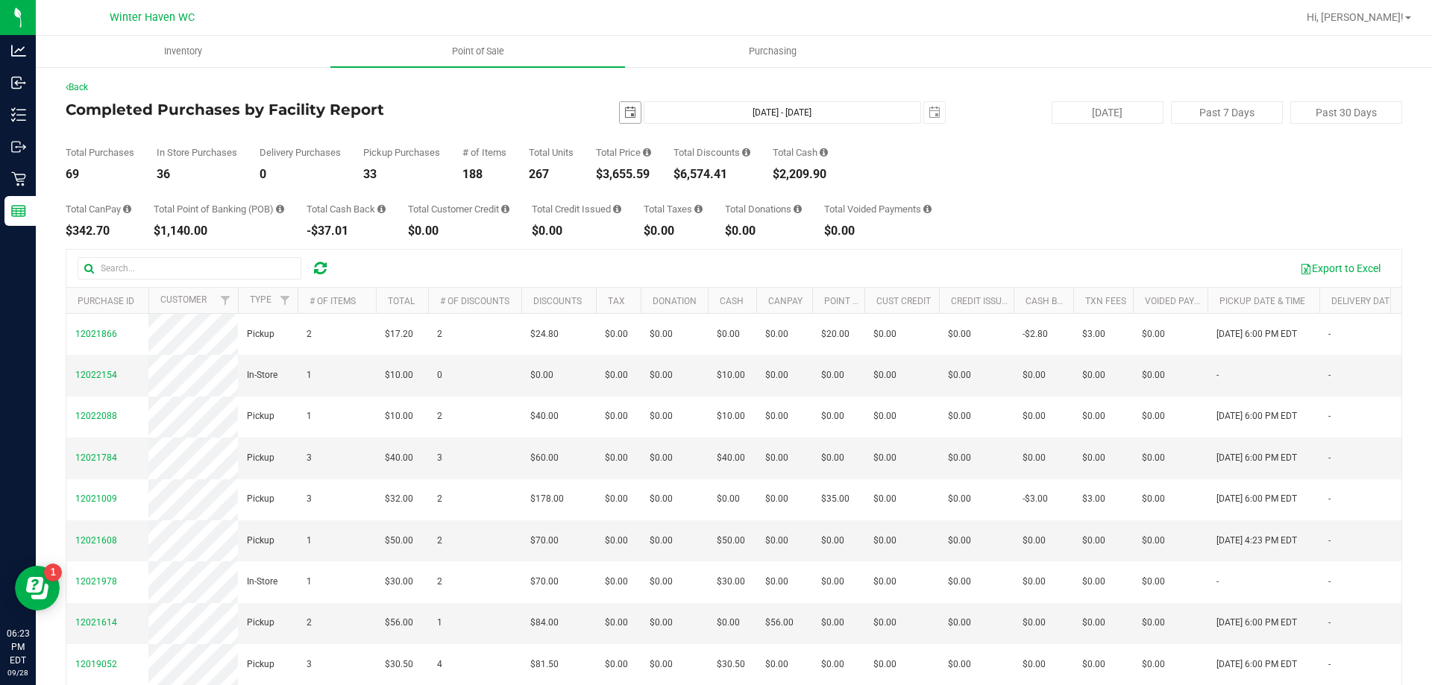
click at [624, 111] on span "select" at bounding box center [630, 113] width 12 height 12
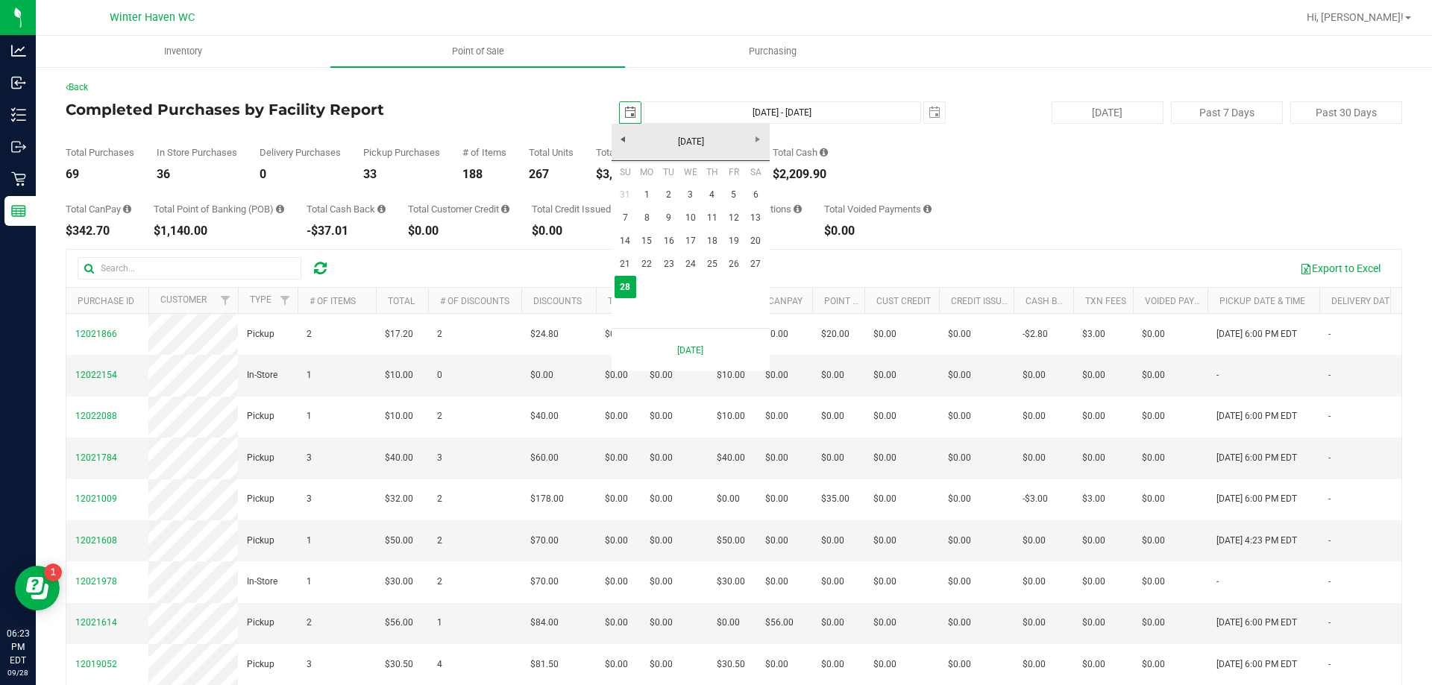
scroll to position [0, 37]
click at [631, 265] on link "21" at bounding box center [625, 264] width 22 height 23
type input "2025-09-21"
type input "Sep 21, 2025 - Sep 28, 2025"
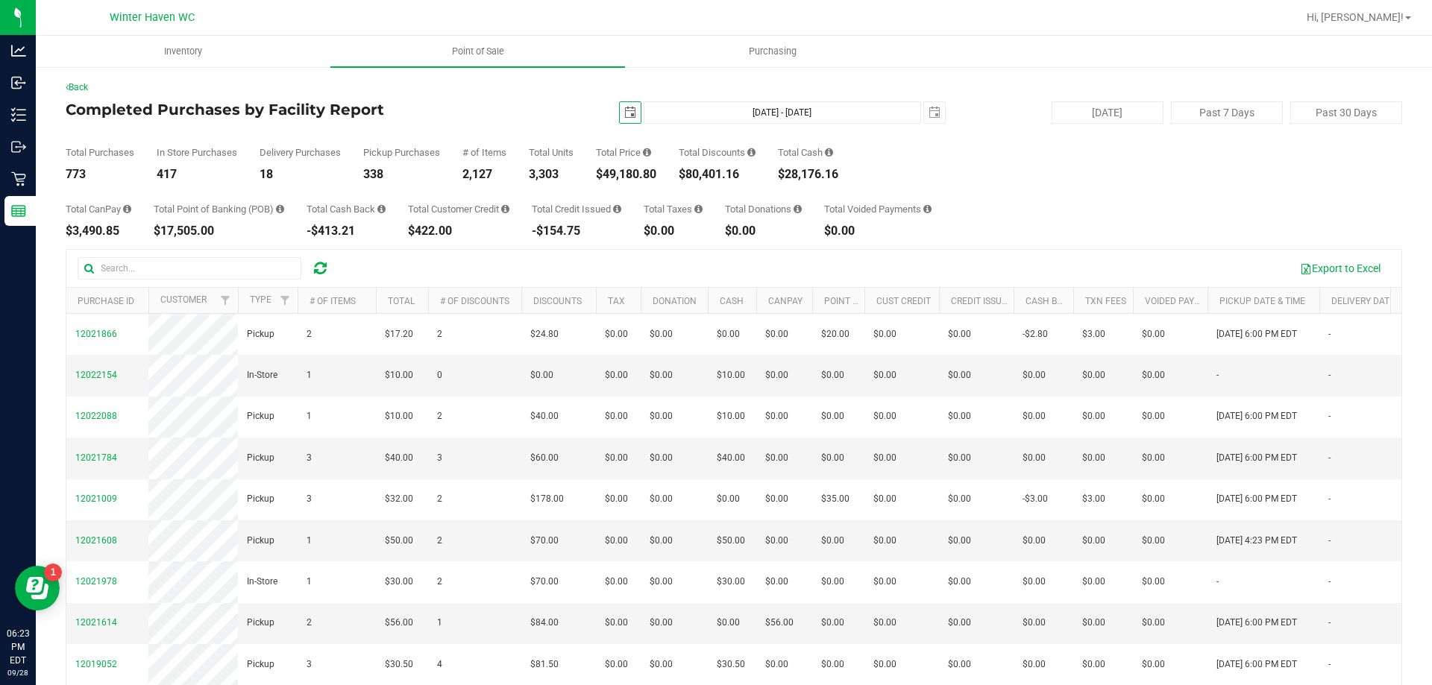
click at [608, 110] on div "2025-09-21 Sep 21, 2025 - Sep 28, 2025 2025-09-28" at bounding box center [728, 112] width 456 height 22
click at [624, 111] on span "select" at bounding box center [630, 113] width 12 height 12
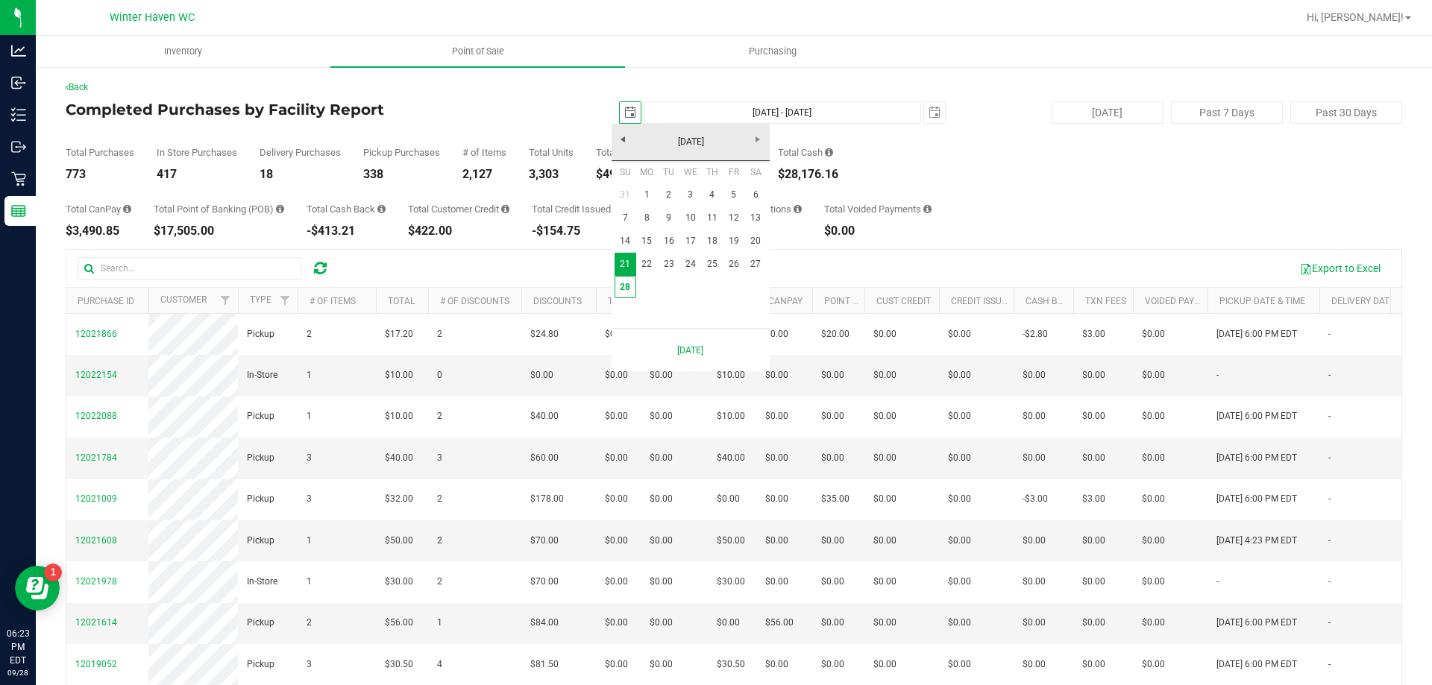
scroll to position [0, 37]
click at [635, 186] on link "31" at bounding box center [625, 194] width 22 height 23
type input "2025-08-31"
type input "Aug 31, 2025 - Sep 28, 2025"
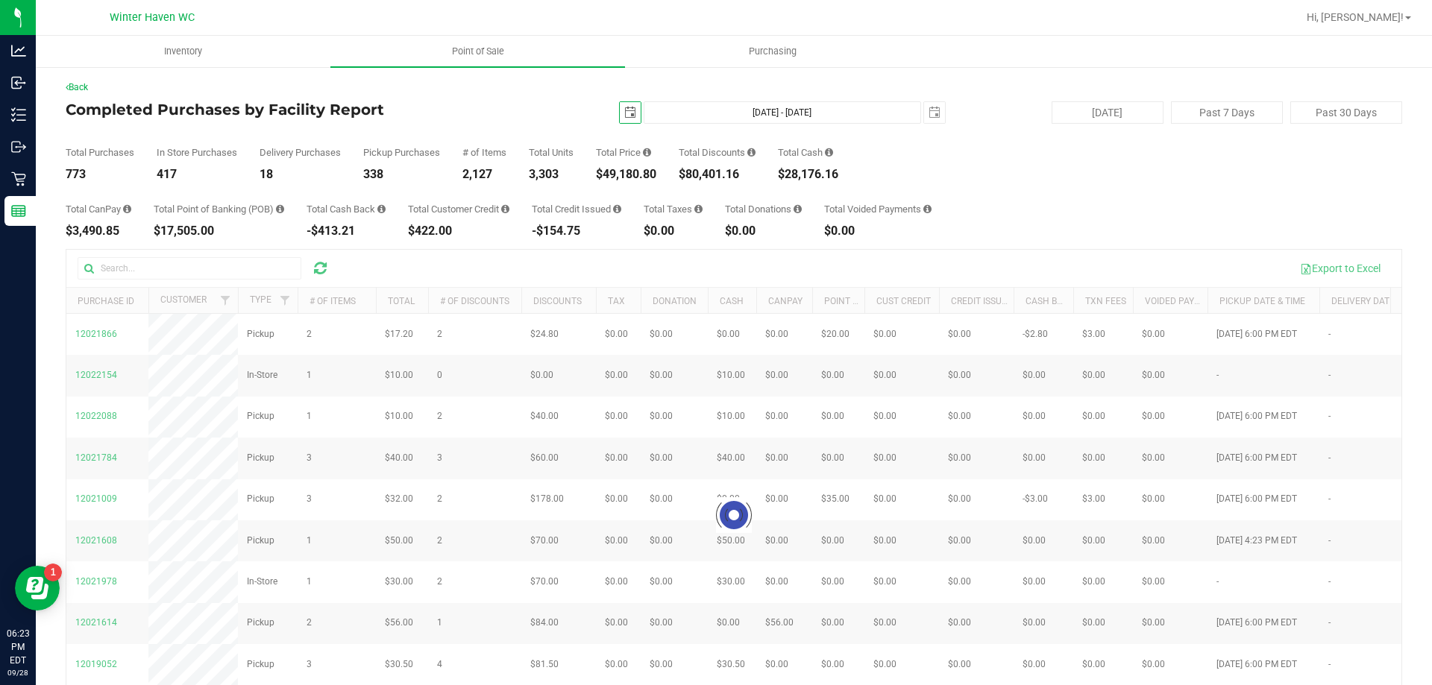
click at [624, 116] on span "select" at bounding box center [630, 113] width 12 height 12
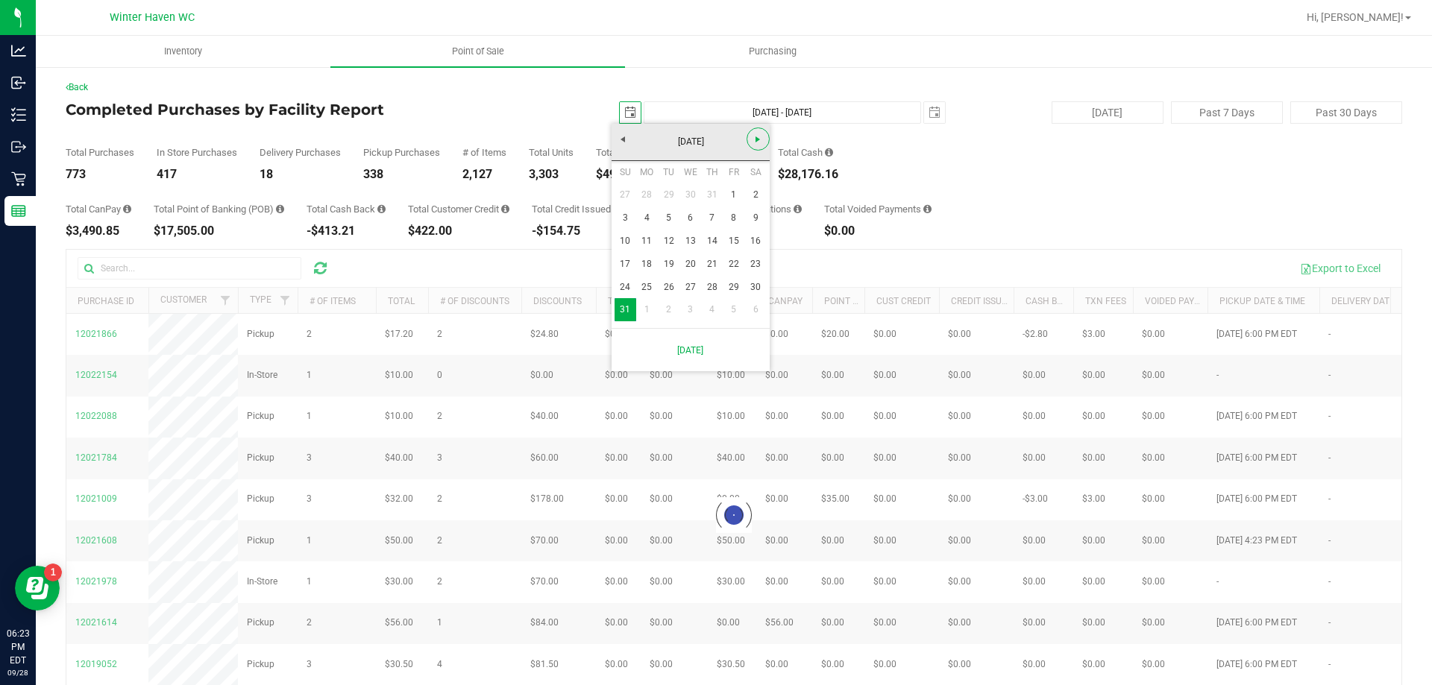
click at [760, 142] on span "Next" at bounding box center [758, 139] width 12 height 12
click at [648, 196] on link "1" at bounding box center [647, 194] width 22 height 23
type input "2025-09-01"
type input "Sep 1, 2025 - Sep 28, 2025"
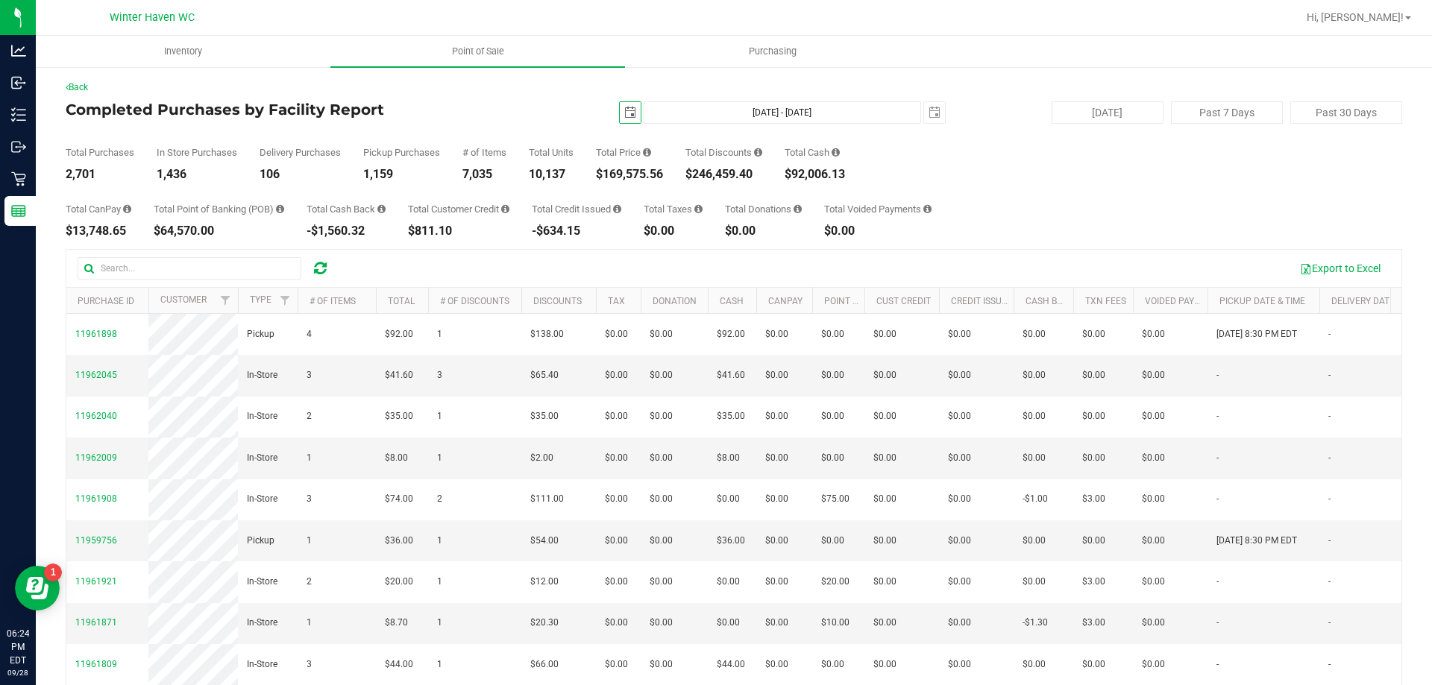
click at [623, 122] on span "select" at bounding box center [630, 112] width 21 height 21
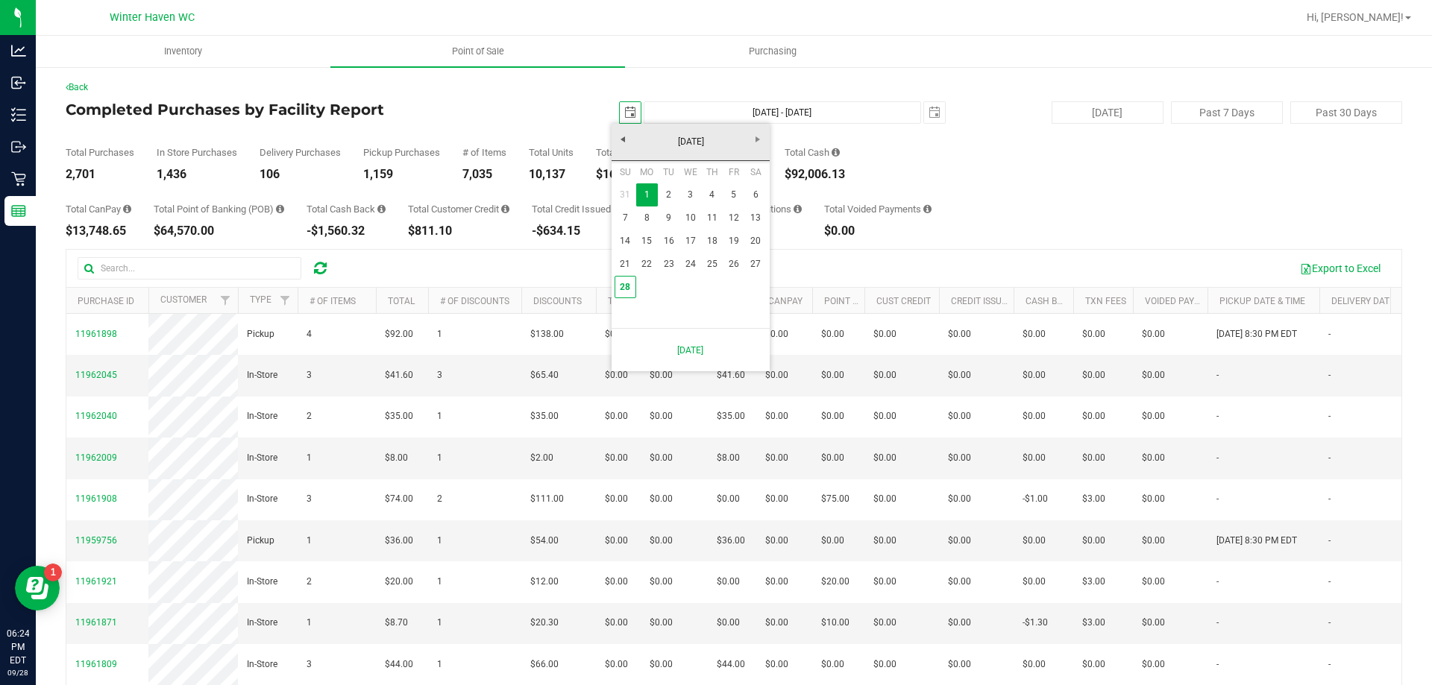
click at [611, 287] on div "Su Mo Tu We Th Fr Sa 31 1 2 3 4 5 6 7 8 9 10 11 12 13 14 15 16 17 18 19 20 21 2…" at bounding box center [690, 244] width 158 height 167
click at [617, 286] on link "28" at bounding box center [625, 287] width 22 height 23
type input "2025-09-28"
type input "Sep 28, 2025 - Sep 28, 2025"
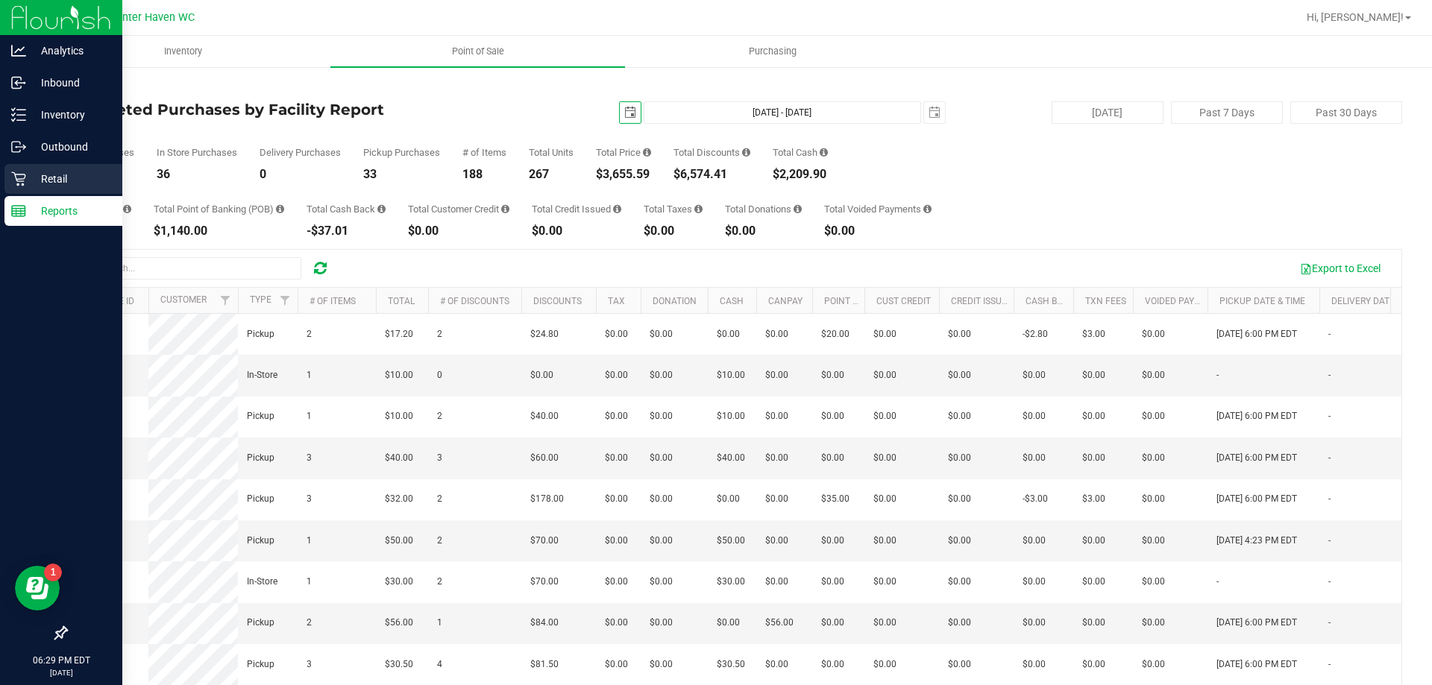
click at [19, 180] on icon at bounding box center [18, 178] width 15 height 15
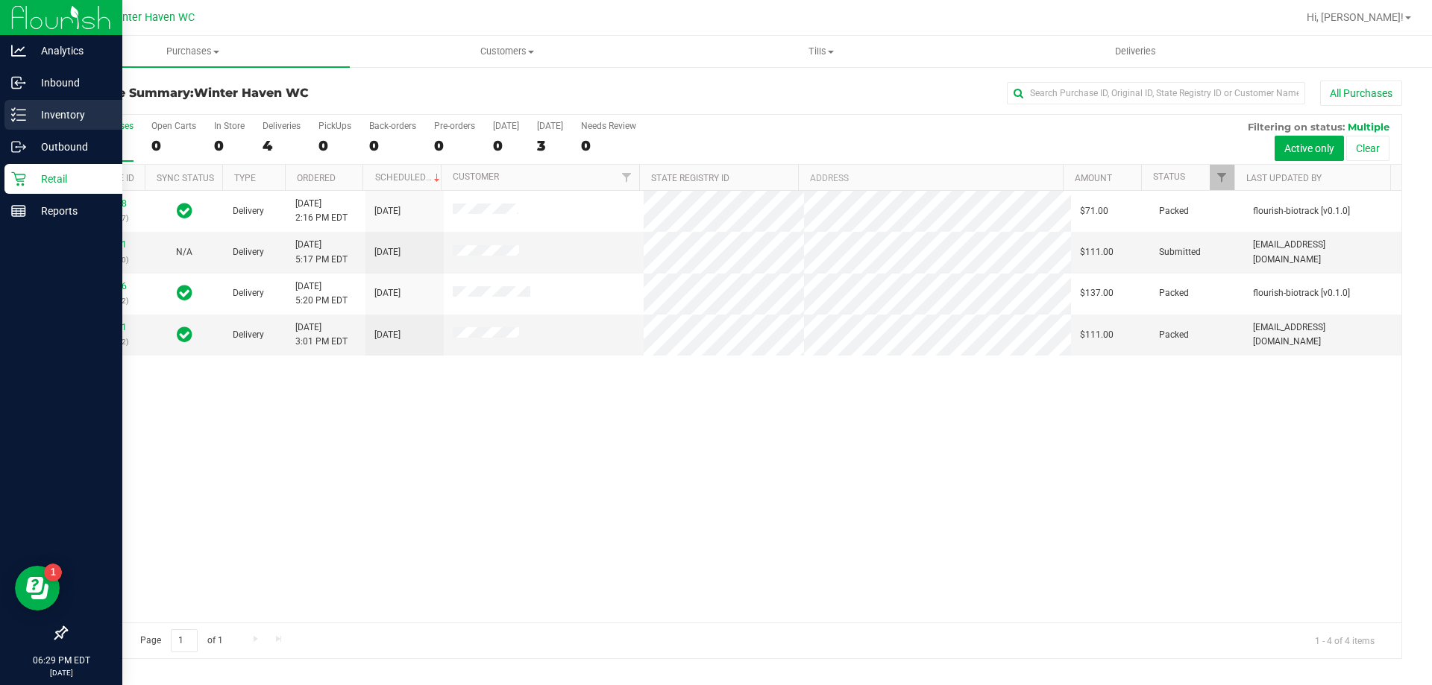
click at [53, 111] on p "Inventory" at bounding box center [70, 115] width 89 height 18
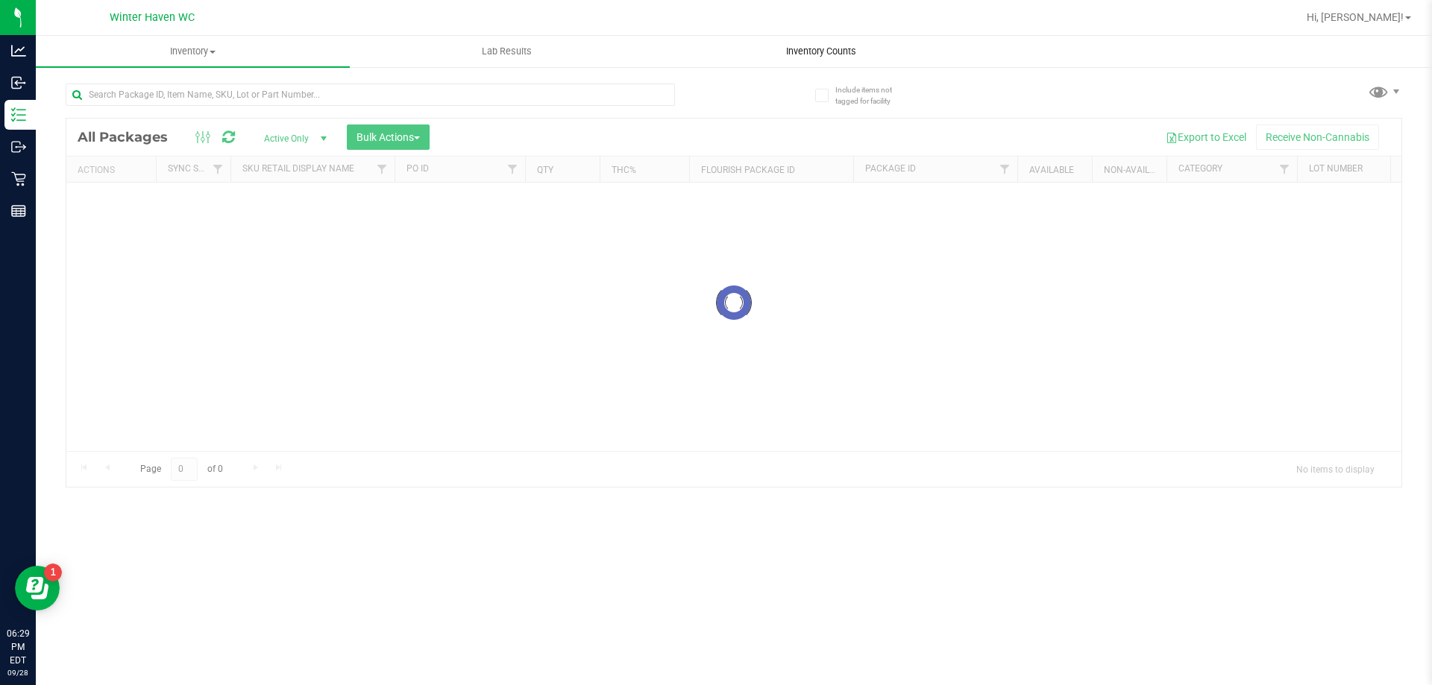
click at [863, 48] on span "Inventory Counts" at bounding box center [821, 51] width 110 height 13
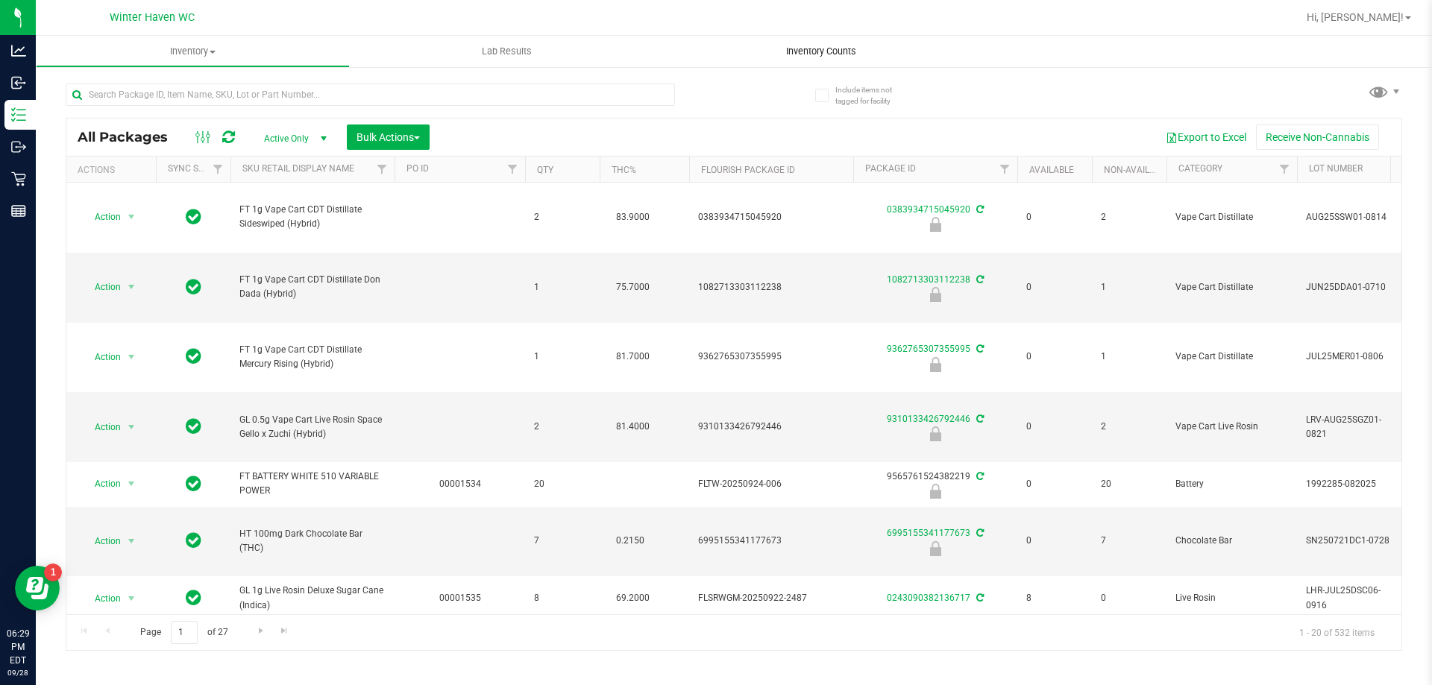
click at [837, 50] on span "Inventory Counts" at bounding box center [821, 51] width 110 height 13
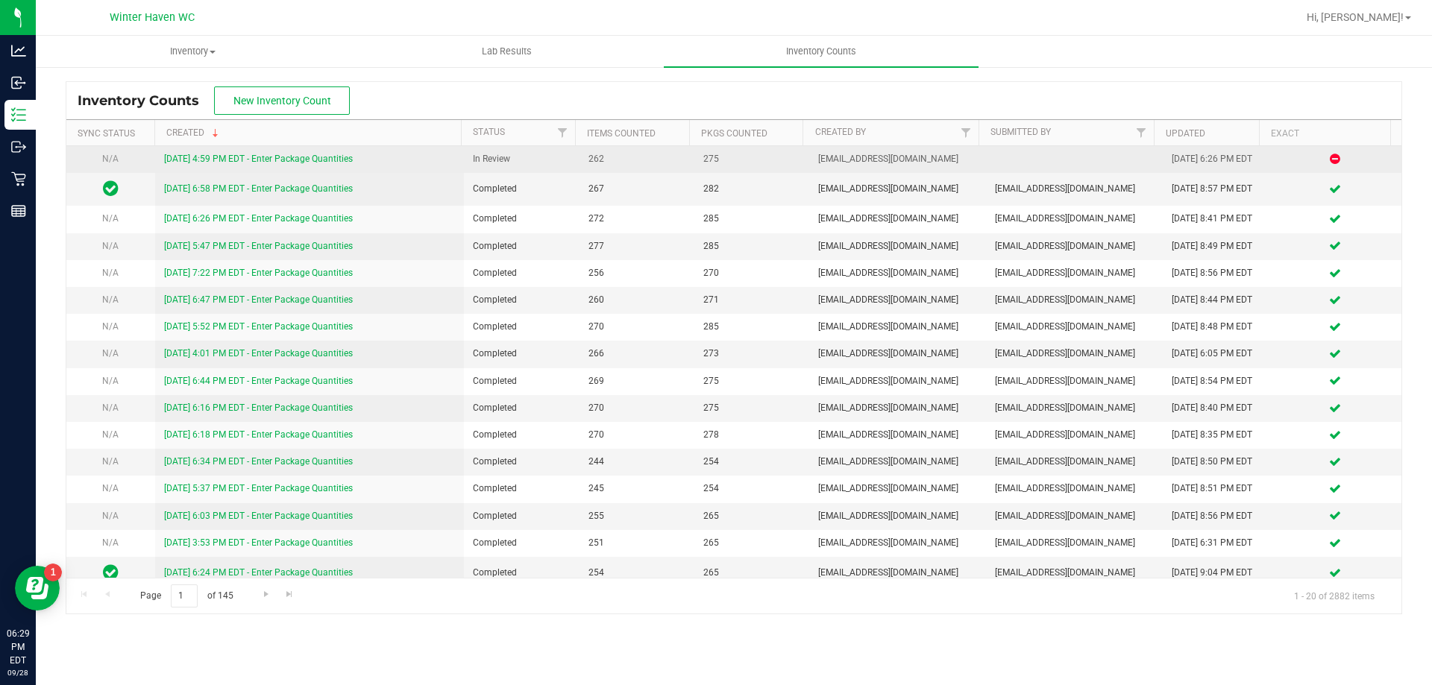
click at [330, 155] on link "[DATE] 4:59 PM EDT - Enter Package Quantities" at bounding box center [258, 159] width 189 height 10
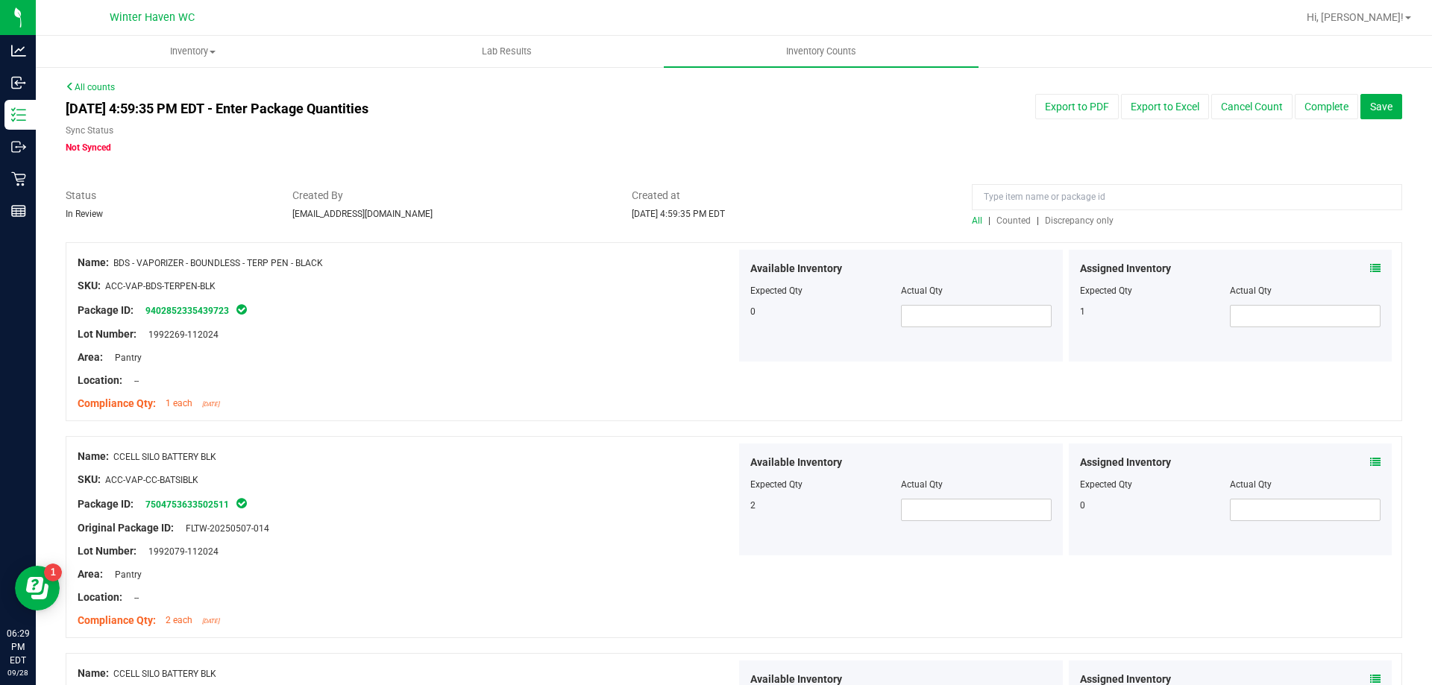
click at [1068, 219] on span "Discrepancy only" at bounding box center [1079, 220] width 69 height 10
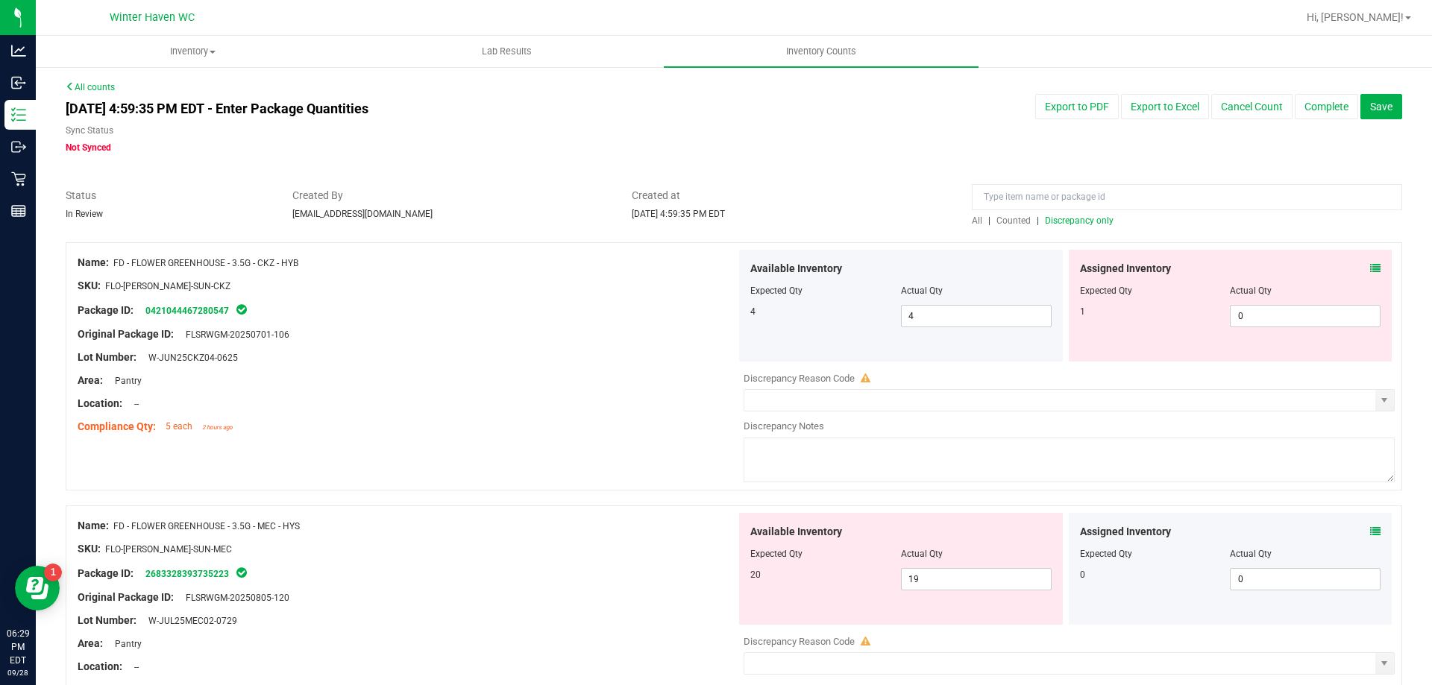
click at [1057, 221] on span "Discrepancy only" at bounding box center [1079, 220] width 69 height 10
click at [1370, 266] on icon at bounding box center [1375, 268] width 10 height 10
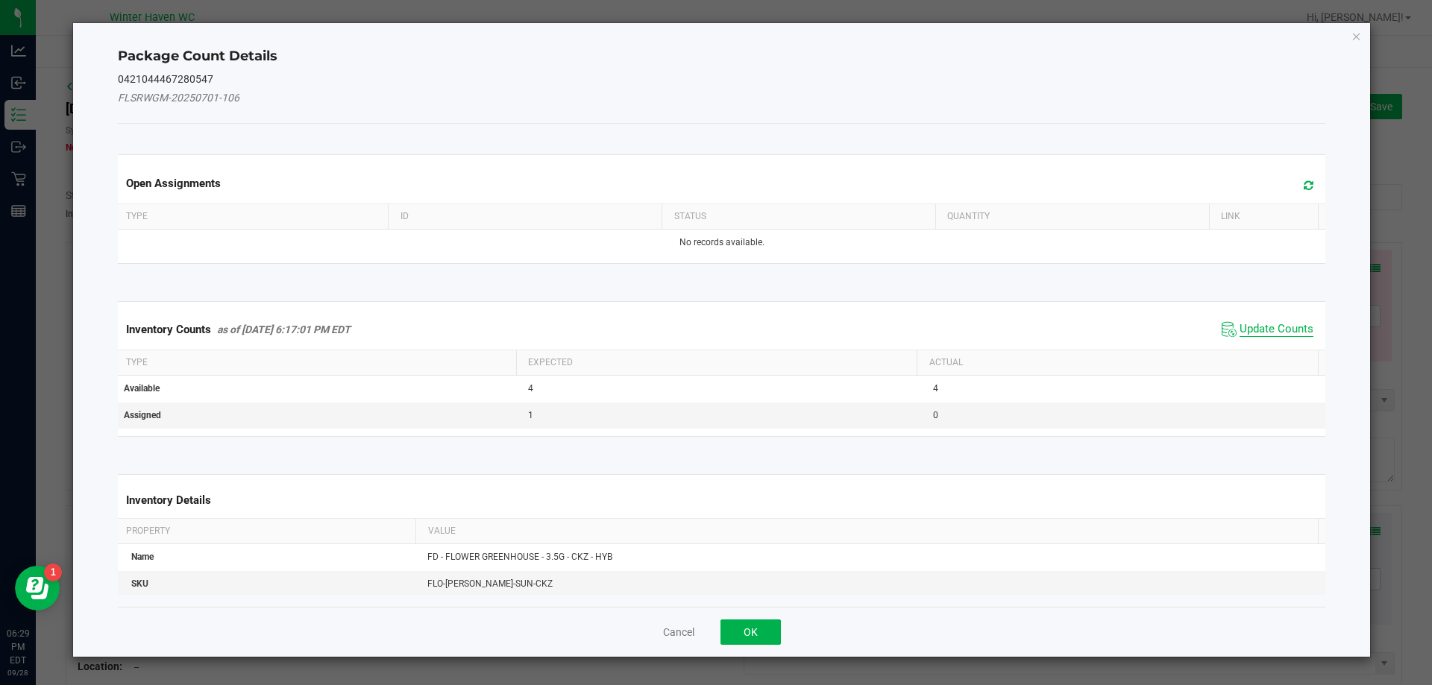
click at [1271, 326] on span "Update Counts" at bounding box center [1276, 329] width 74 height 15
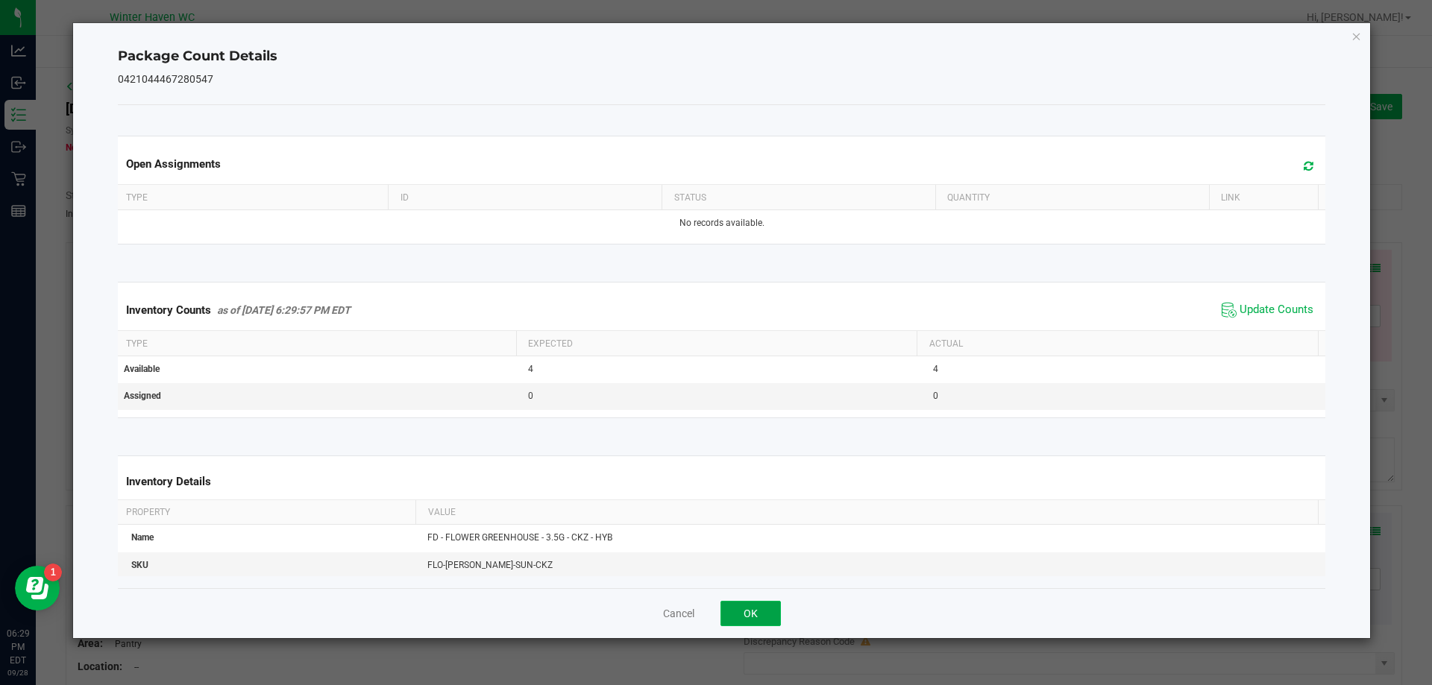
click at [751, 620] on button "OK" at bounding box center [750, 613] width 60 height 25
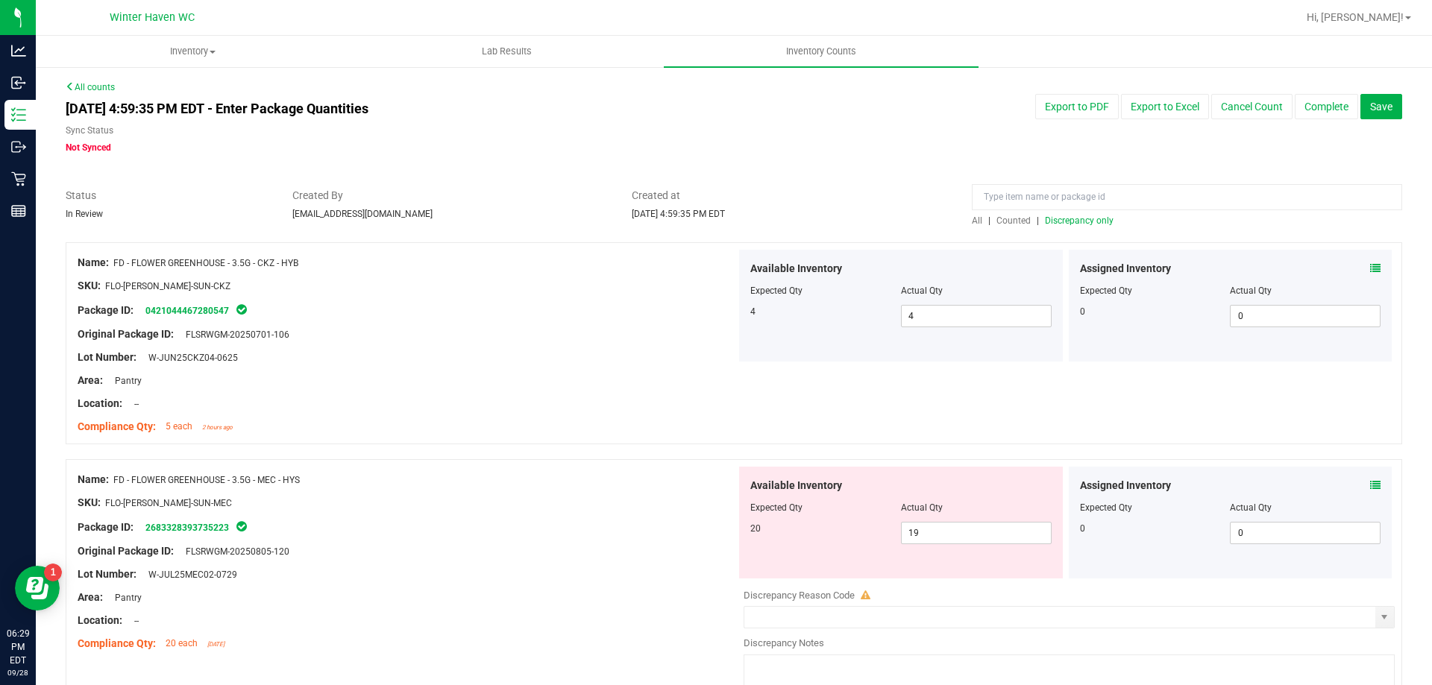
click at [1370, 483] on icon at bounding box center [1375, 485] width 10 height 10
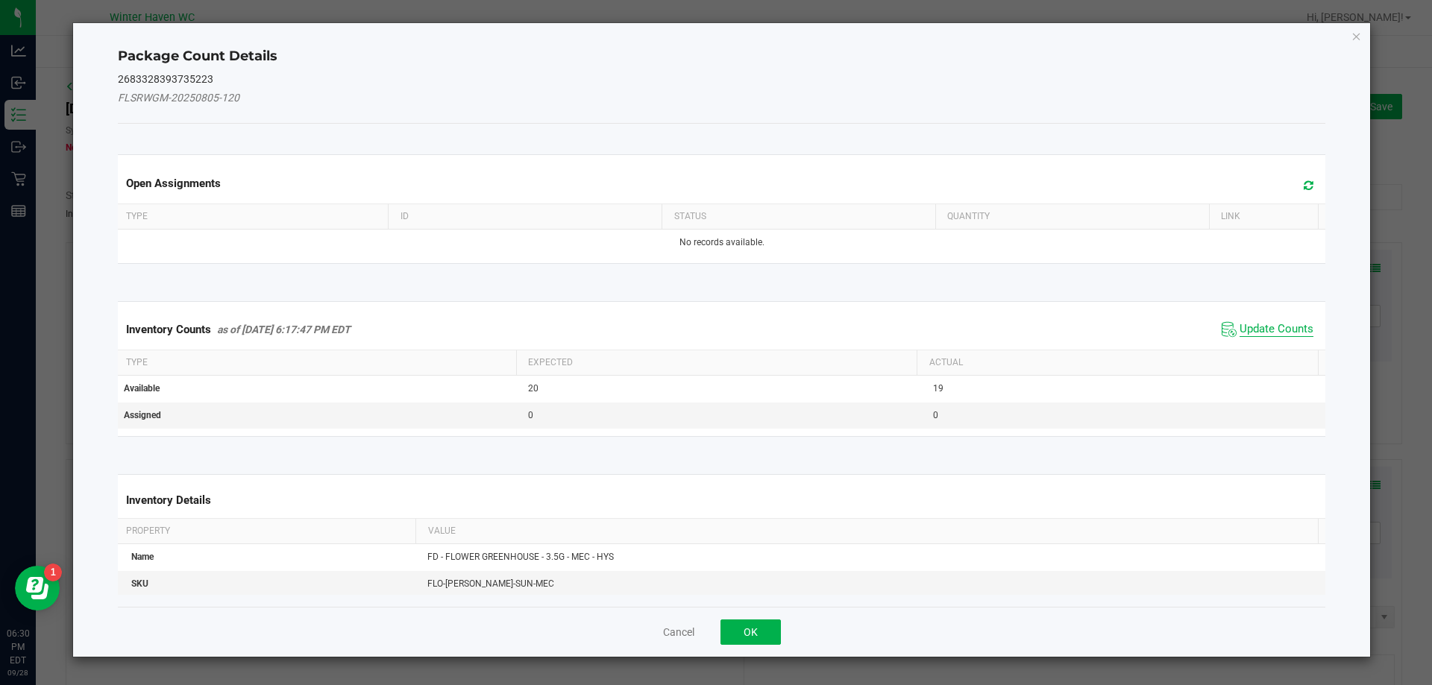
click at [1265, 327] on span "Update Counts" at bounding box center [1276, 329] width 74 height 15
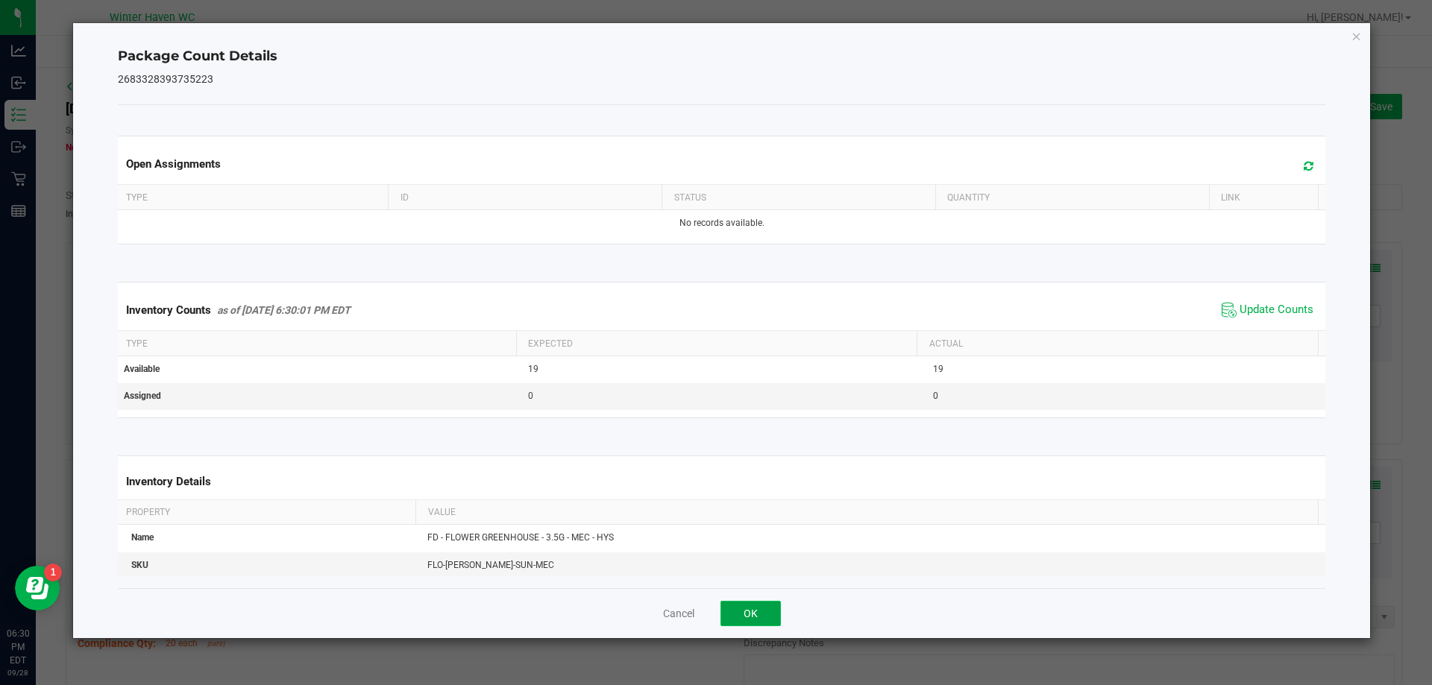
click at [766, 616] on button "OK" at bounding box center [750, 613] width 60 height 25
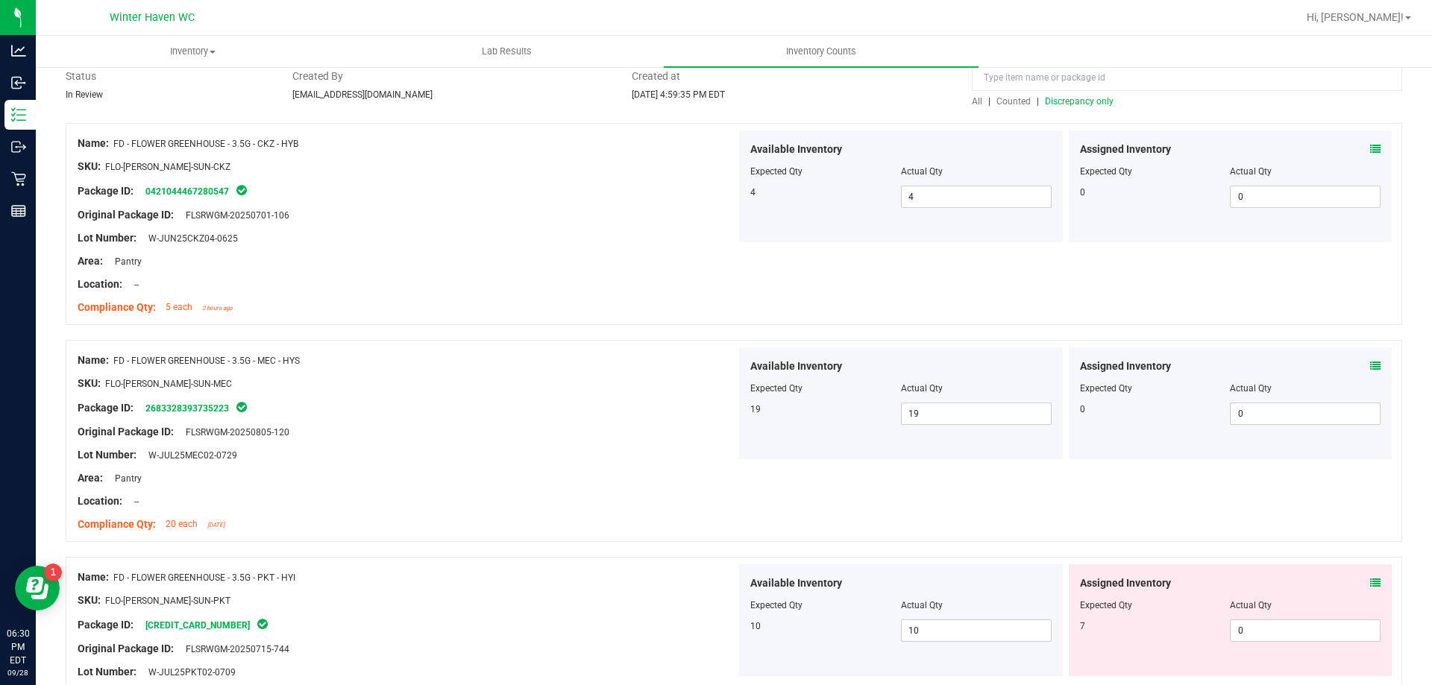
scroll to position [298, 0]
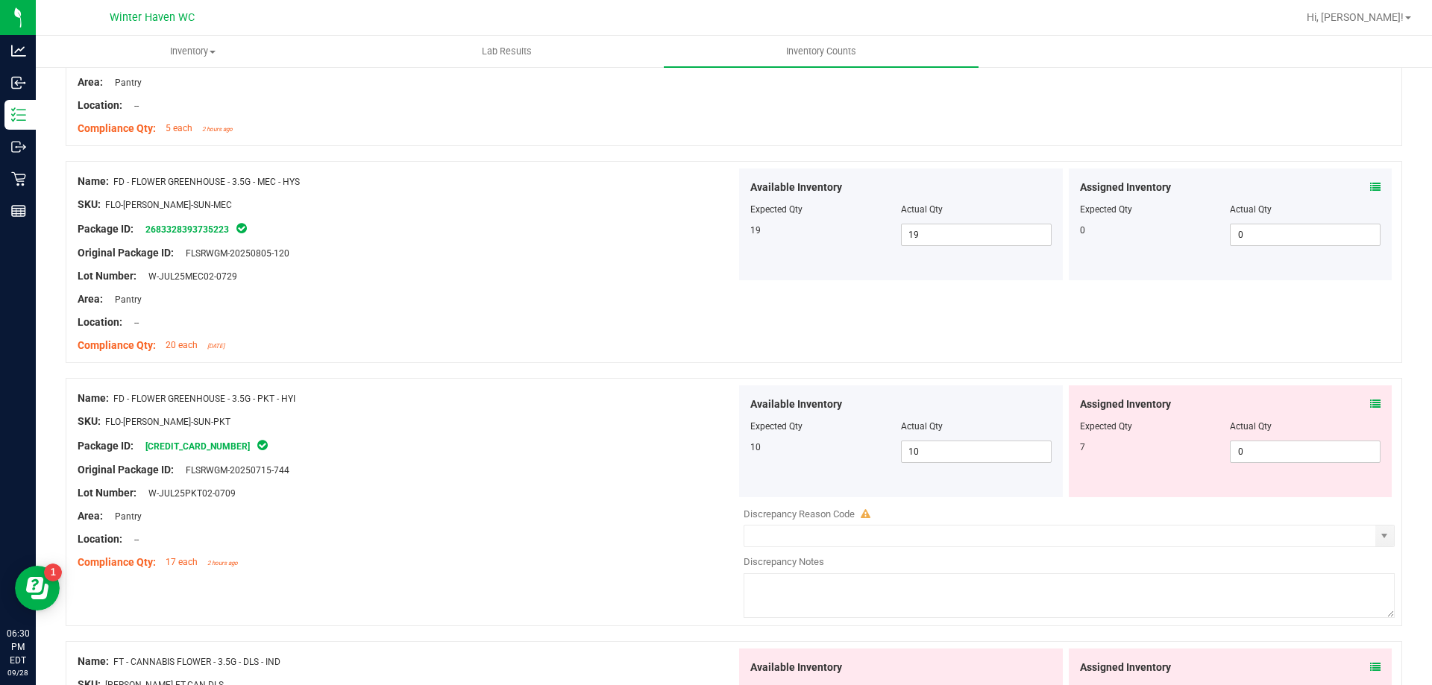
click at [1370, 403] on icon at bounding box center [1375, 404] width 10 height 10
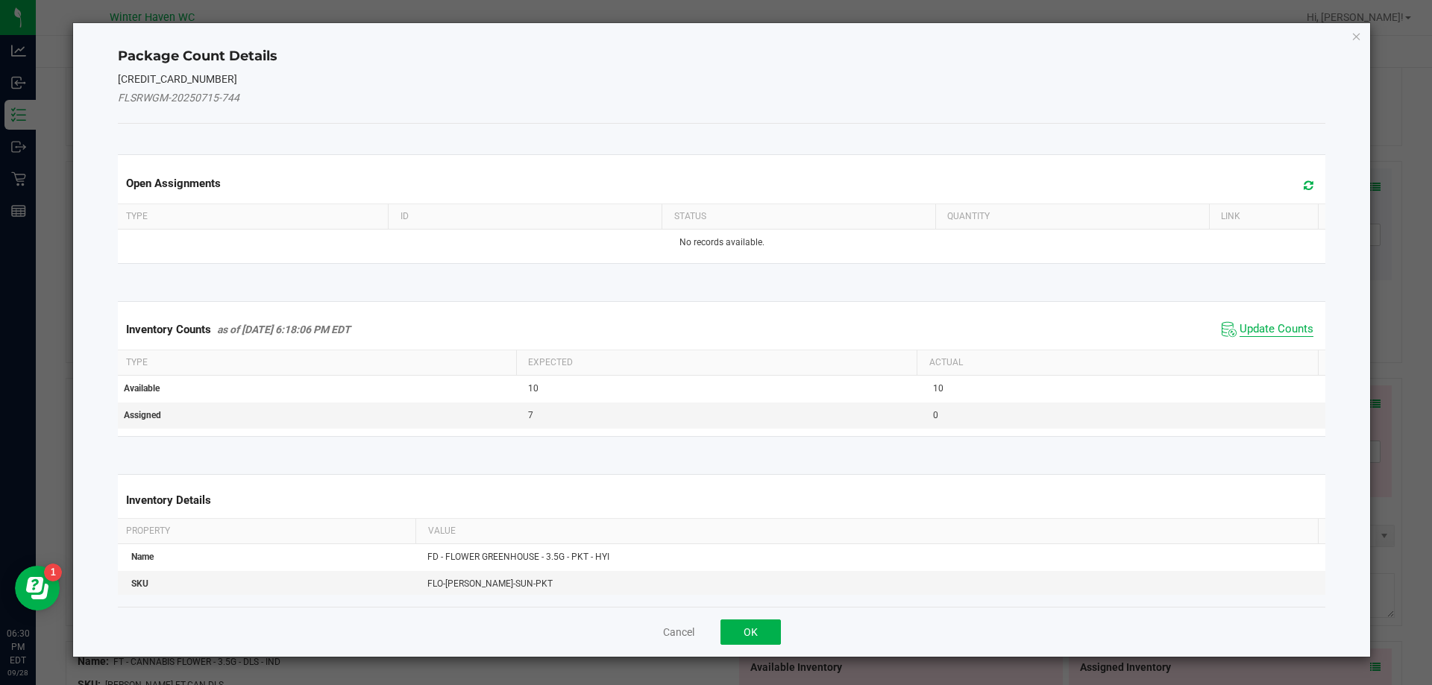
click at [1261, 330] on span "Update Counts" at bounding box center [1276, 329] width 74 height 15
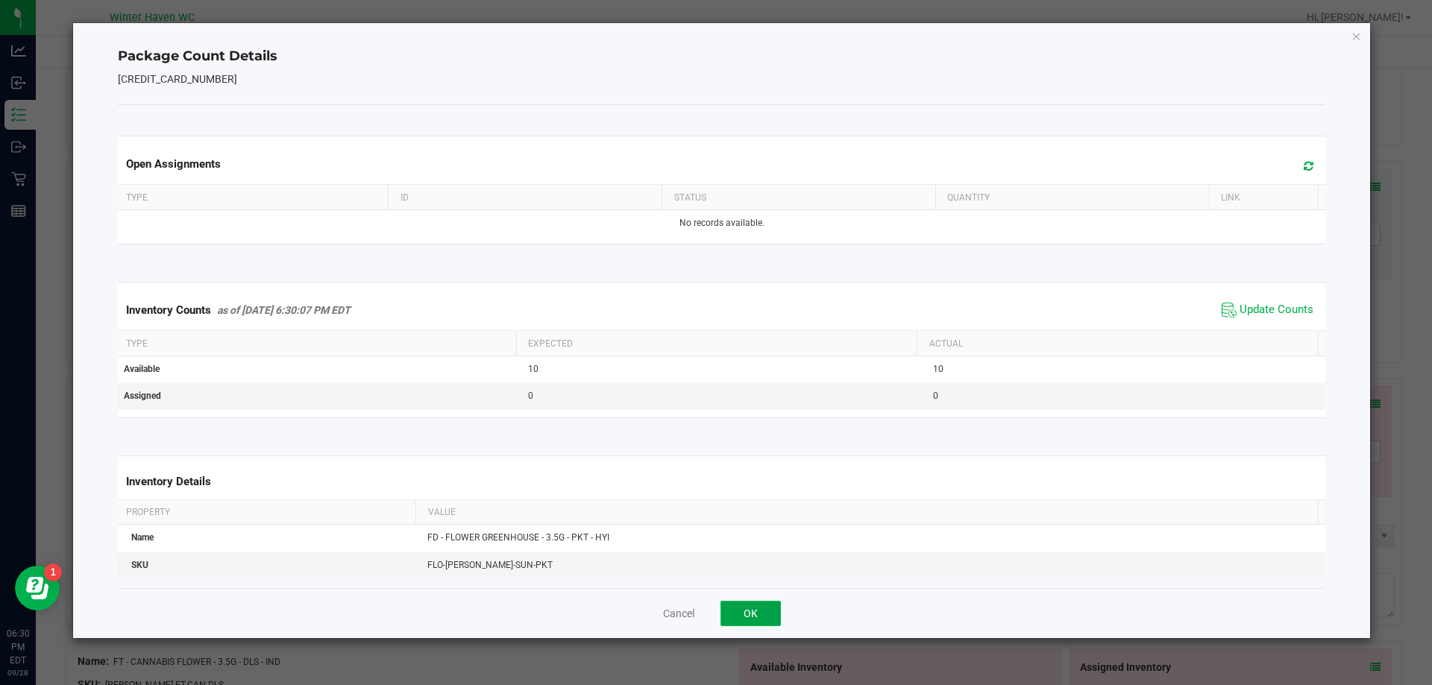
click at [753, 623] on button "OK" at bounding box center [750, 613] width 60 height 25
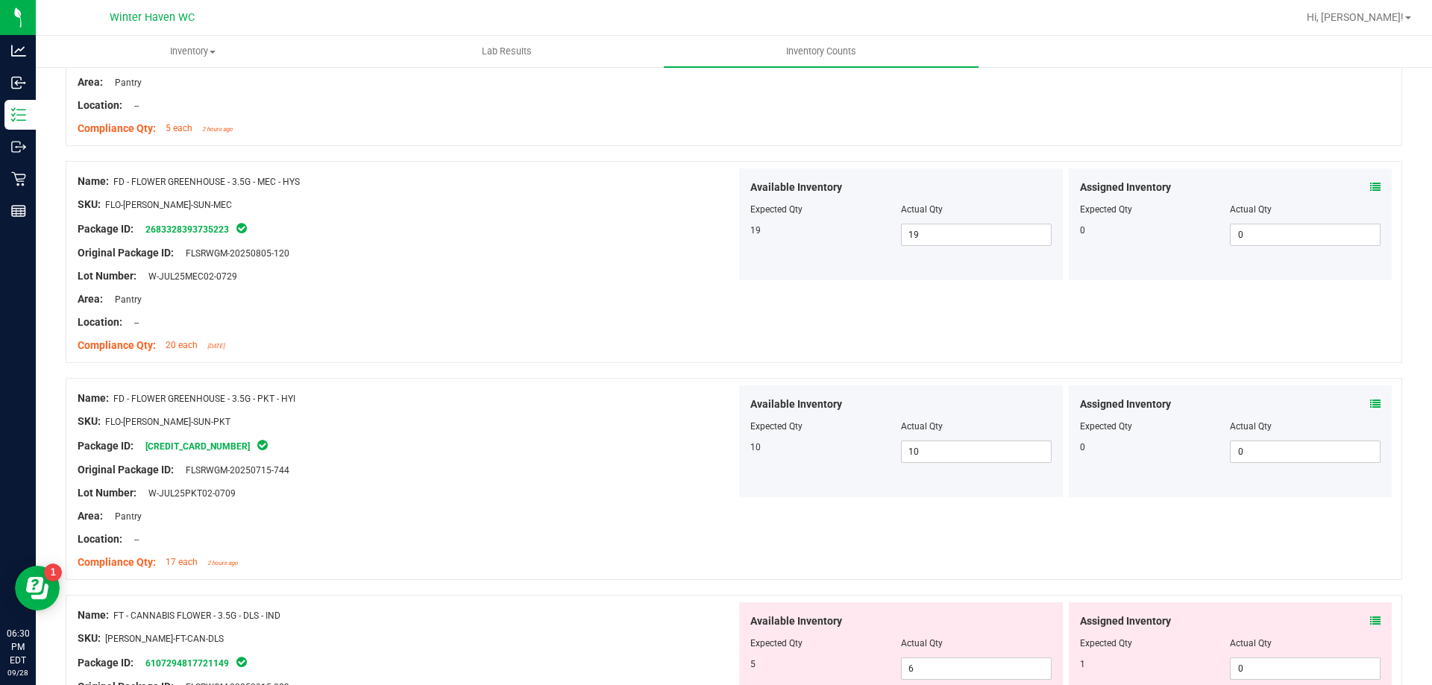
click at [1370, 620] on icon at bounding box center [1375, 621] width 10 height 10
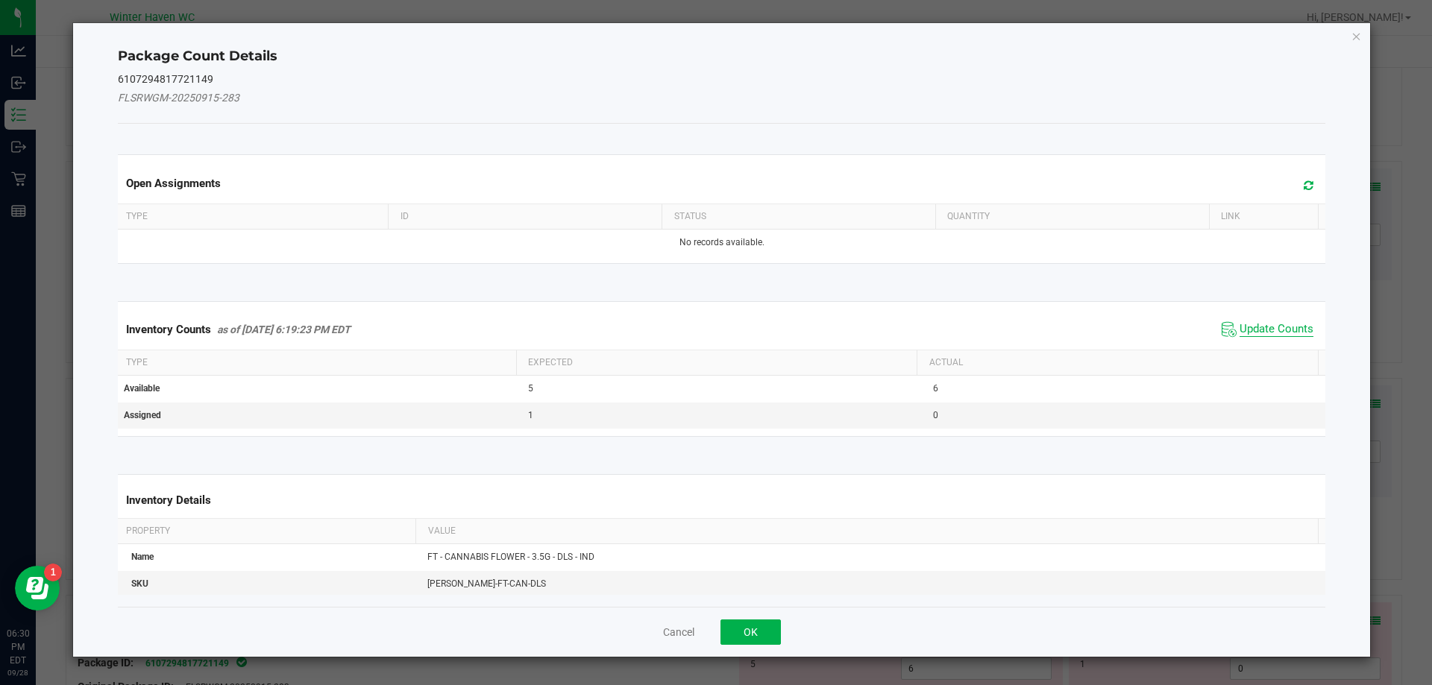
click at [1271, 331] on span "Update Counts" at bounding box center [1276, 329] width 74 height 15
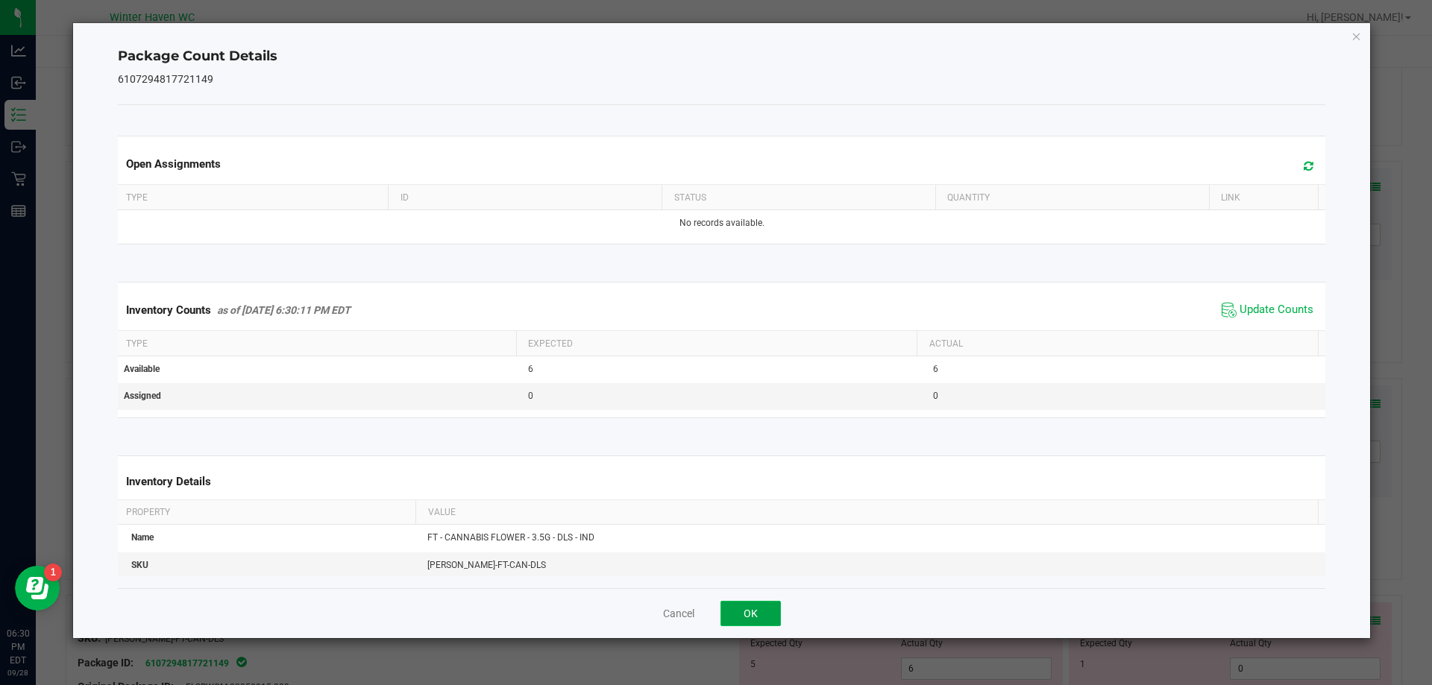
click at [761, 614] on button "OK" at bounding box center [750, 613] width 60 height 25
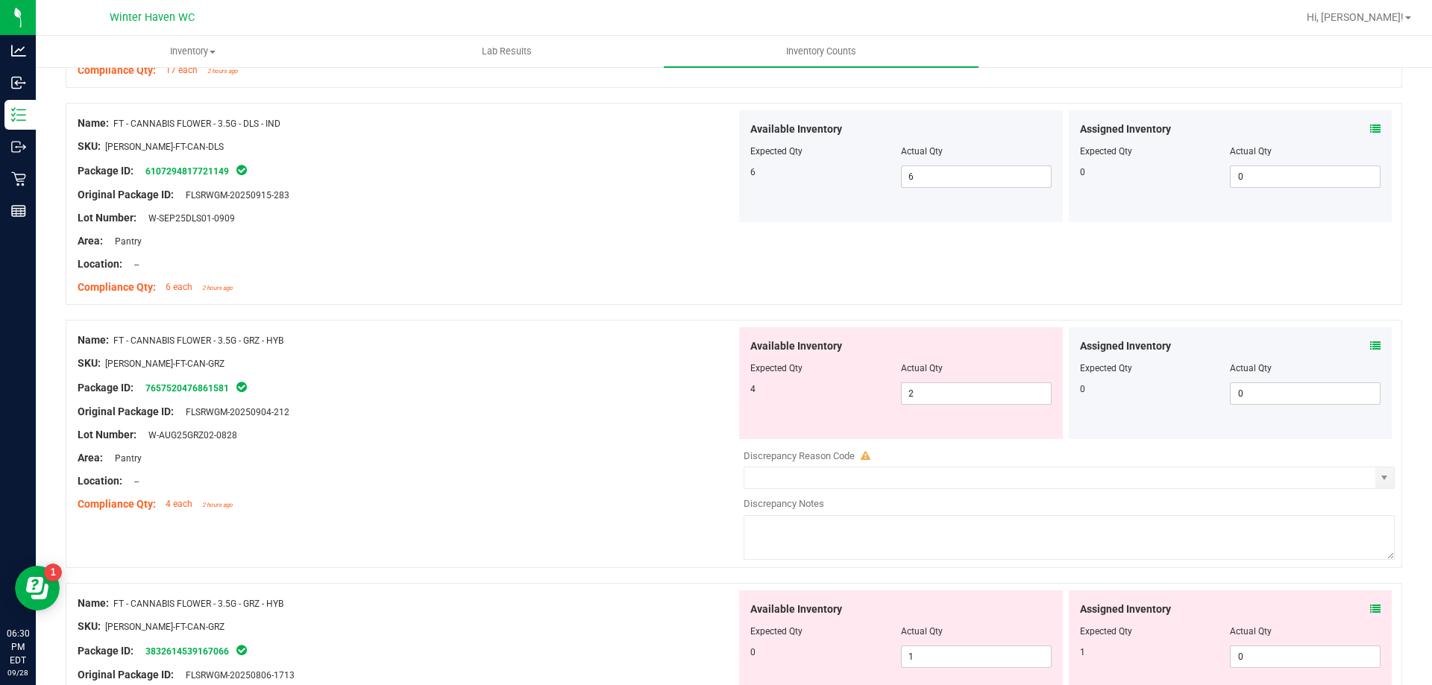
scroll to position [793, 0]
click at [1370, 341] on icon at bounding box center [1375, 344] width 10 height 10
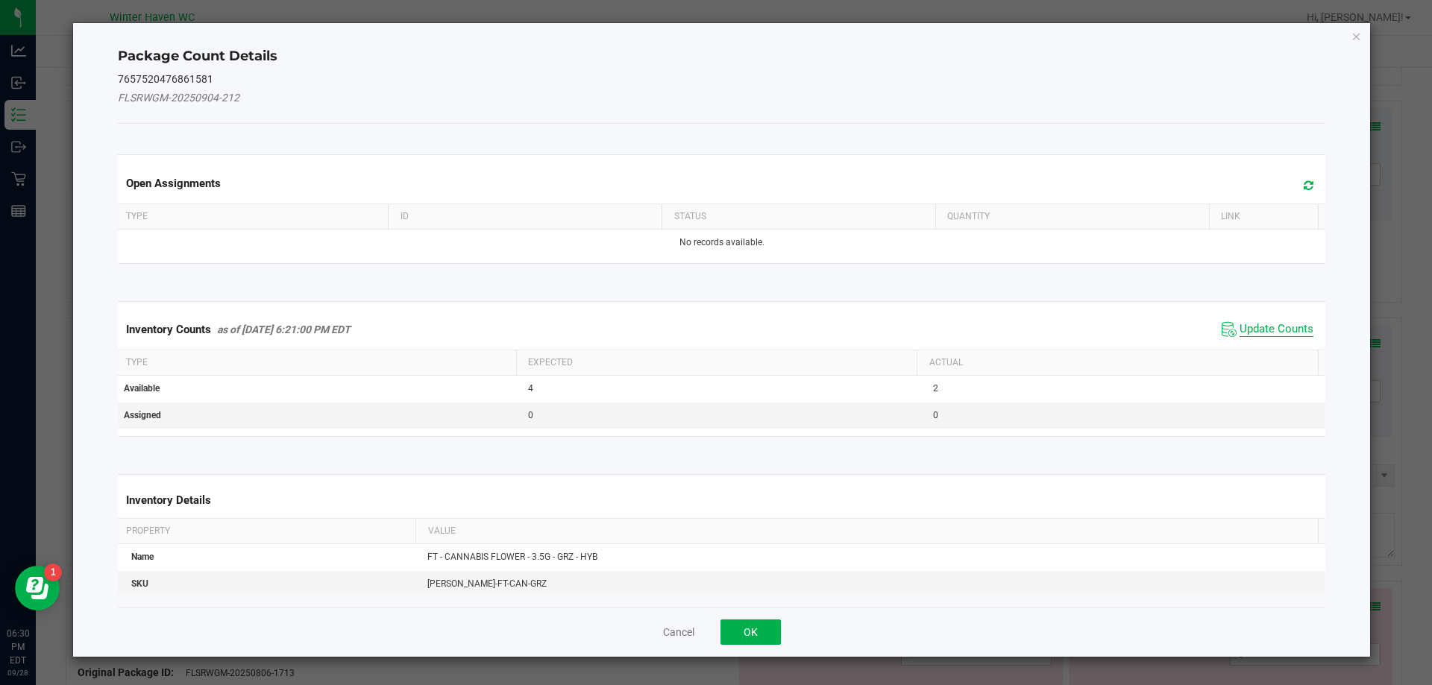
click at [1268, 331] on span "Update Counts" at bounding box center [1276, 329] width 74 height 15
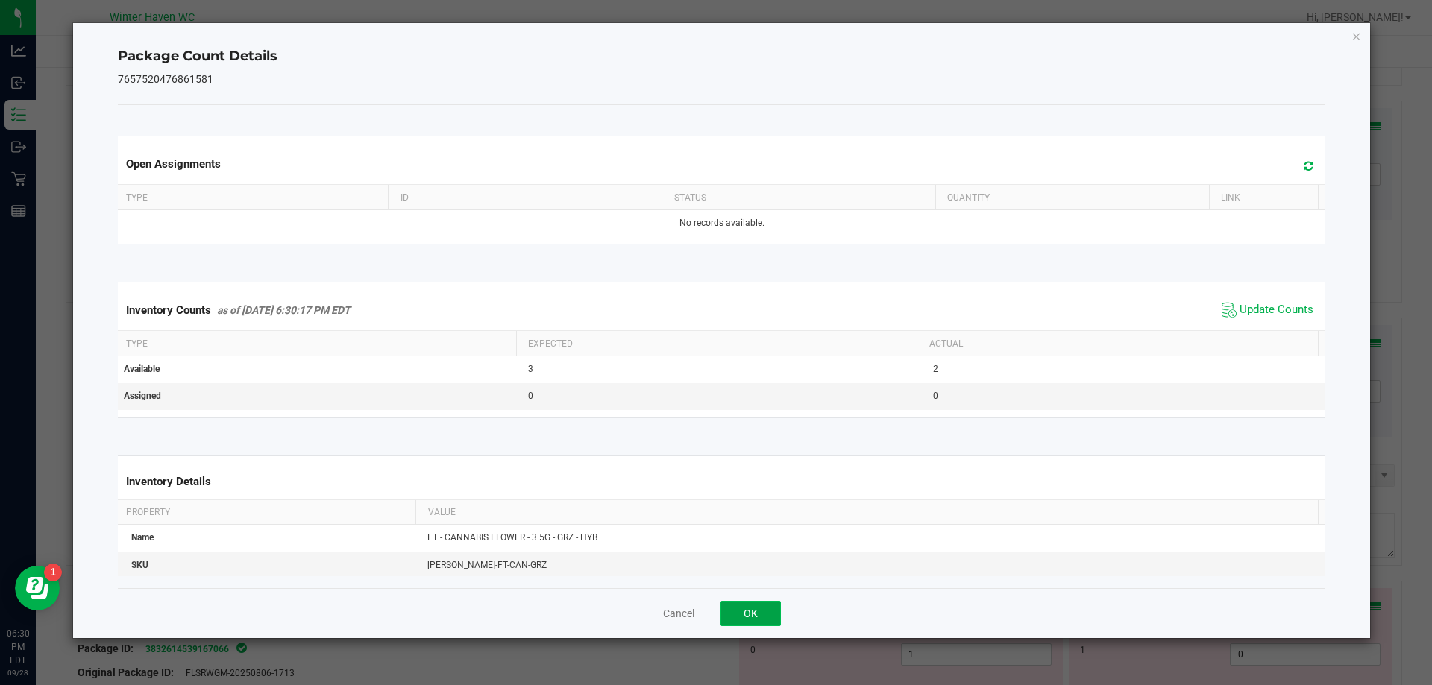
click at [759, 616] on button "OK" at bounding box center [750, 613] width 60 height 25
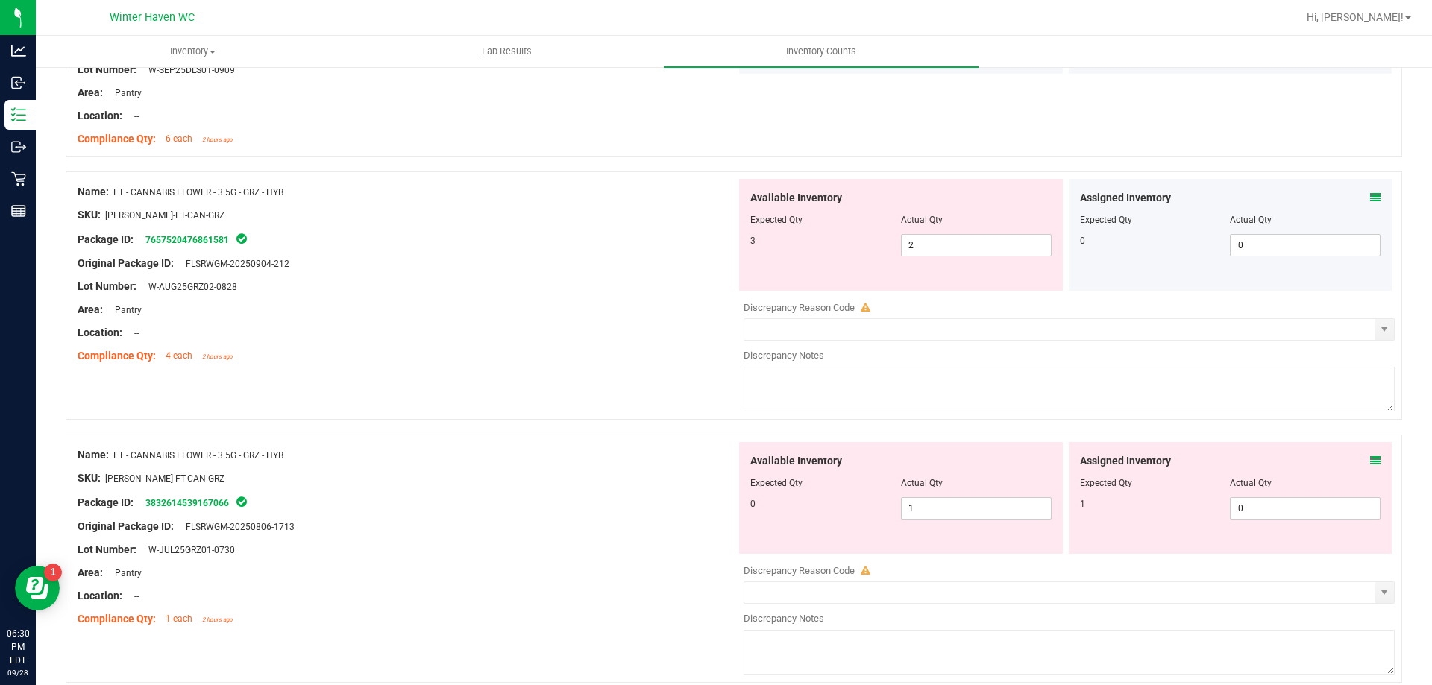
scroll to position [942, 0]
click at [925, 243] on input "2" at bounding box center [975, 242] width 149 height 21
click at [1370, 462] on icon at bounding box center [1375, 458] width 10 height 10
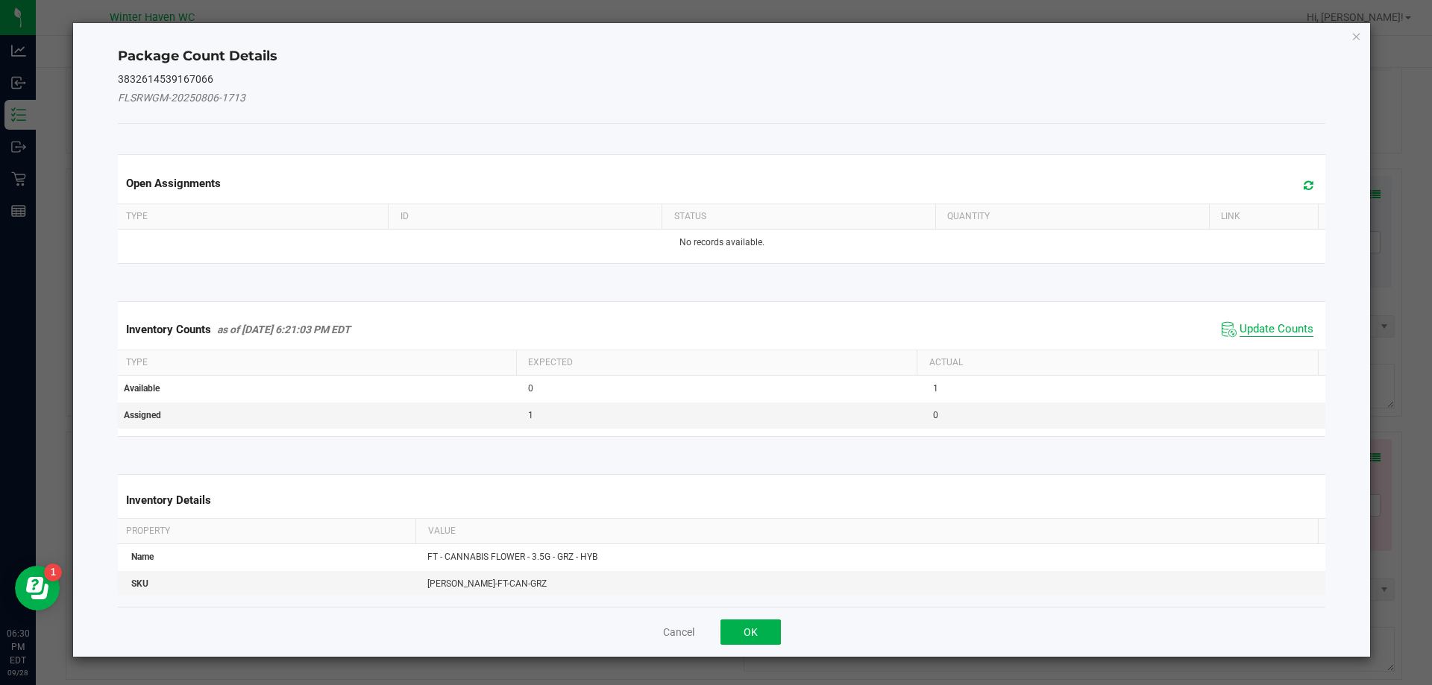
click at [1273, 330] on span "Update Counts" at bounding box center [1276, 329] width 74 height 15
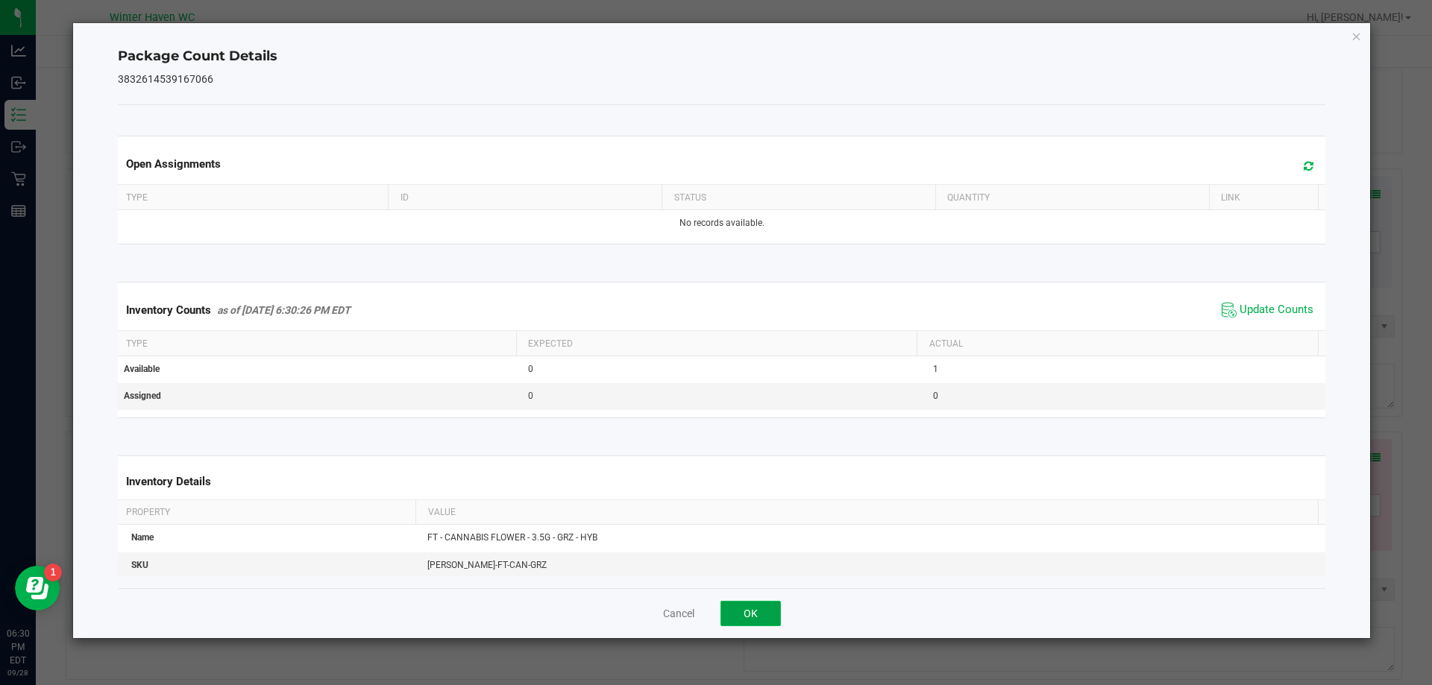
click at [763, 613] on button "OK" at bounding box center [750, 613] width 60 height 25
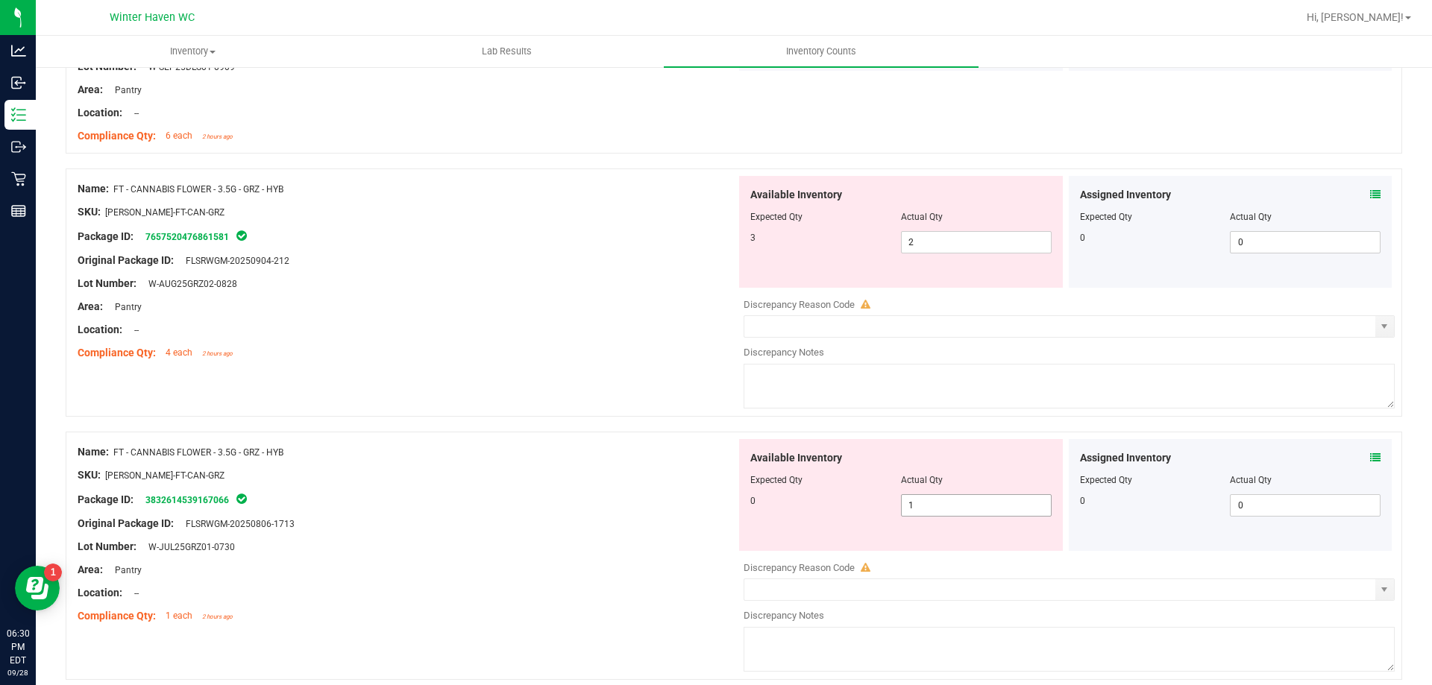
click at [931, 503] on input "1" at bounding box center [975, 505] width 149 height 21
type input "0"
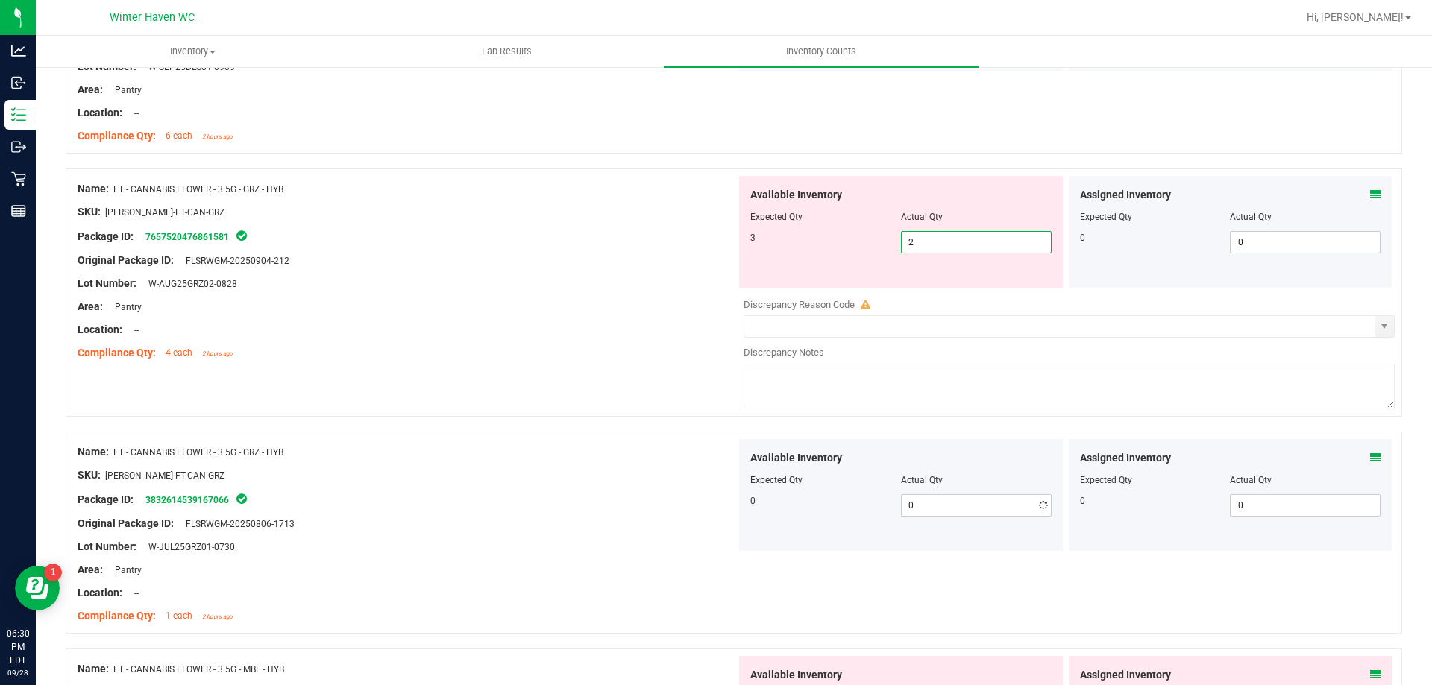
click at [919, 236] on span "2 2" at bounding box center [976, 242] width 151 height 22
type input "3"
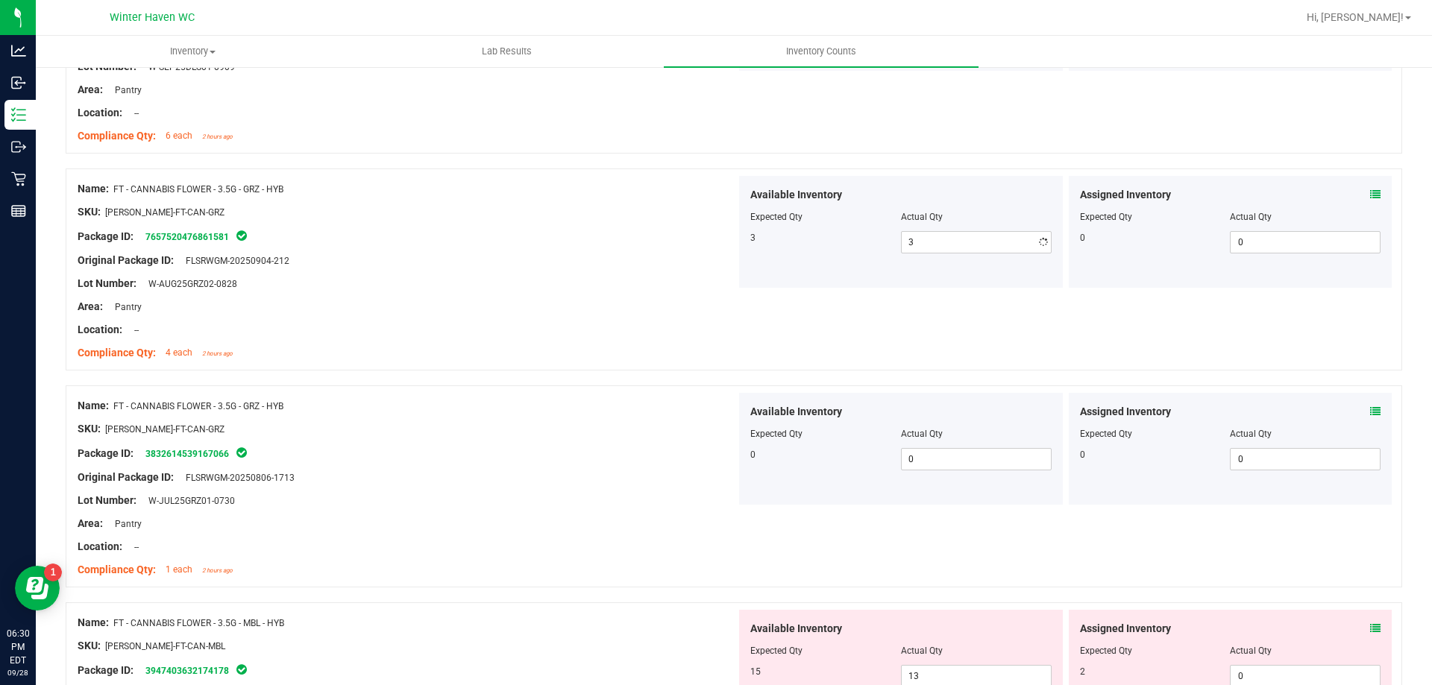
click at [491, 370] on div "Name: FT - CANNABIS FLOWER - 3.5G - GRZ - HYB SKU: FLO-BUD-FT-CAN-GRZ Package I…" at bounding box center [734, 277] width 1336 height 217
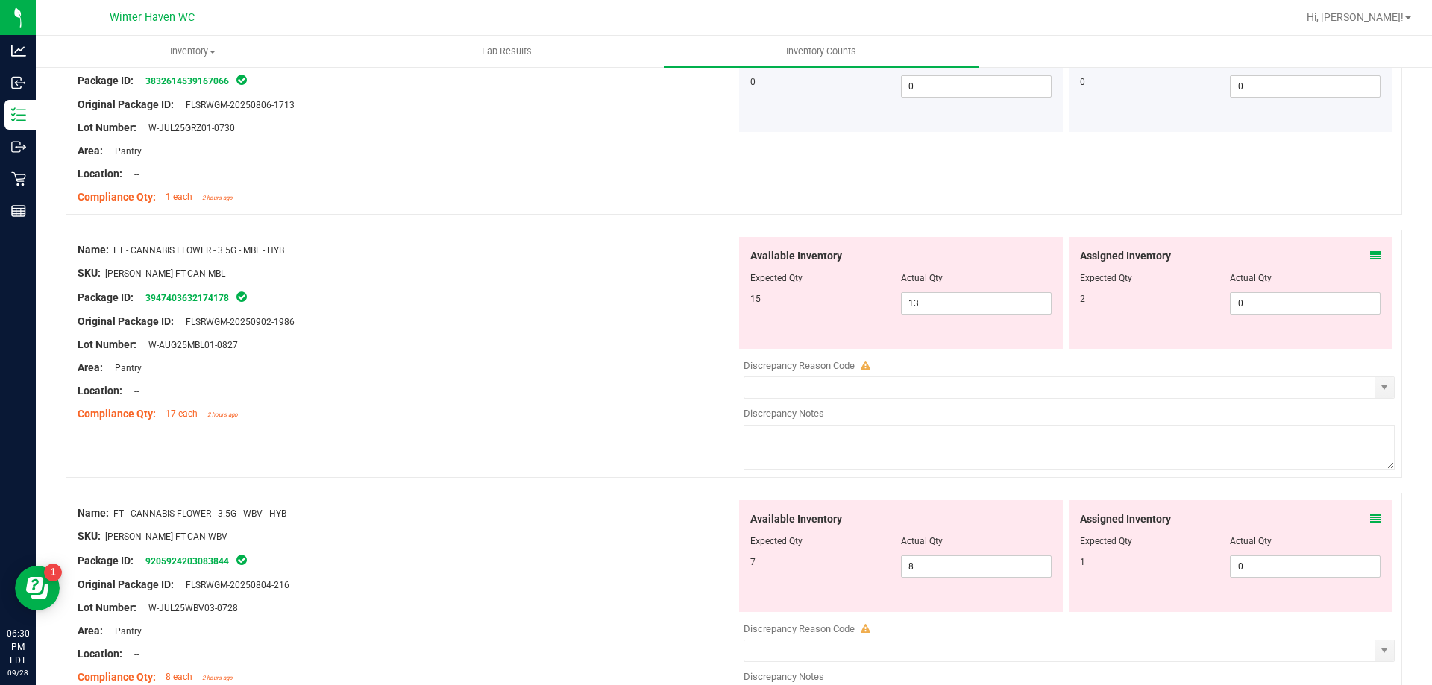
click at [1358, 253] on div "Assigned Inventory" at bounding box center [1230, 256] width 301 height 16
click at [1370, 255] on icon at bounding box center [1375, 256] width 10 height 10
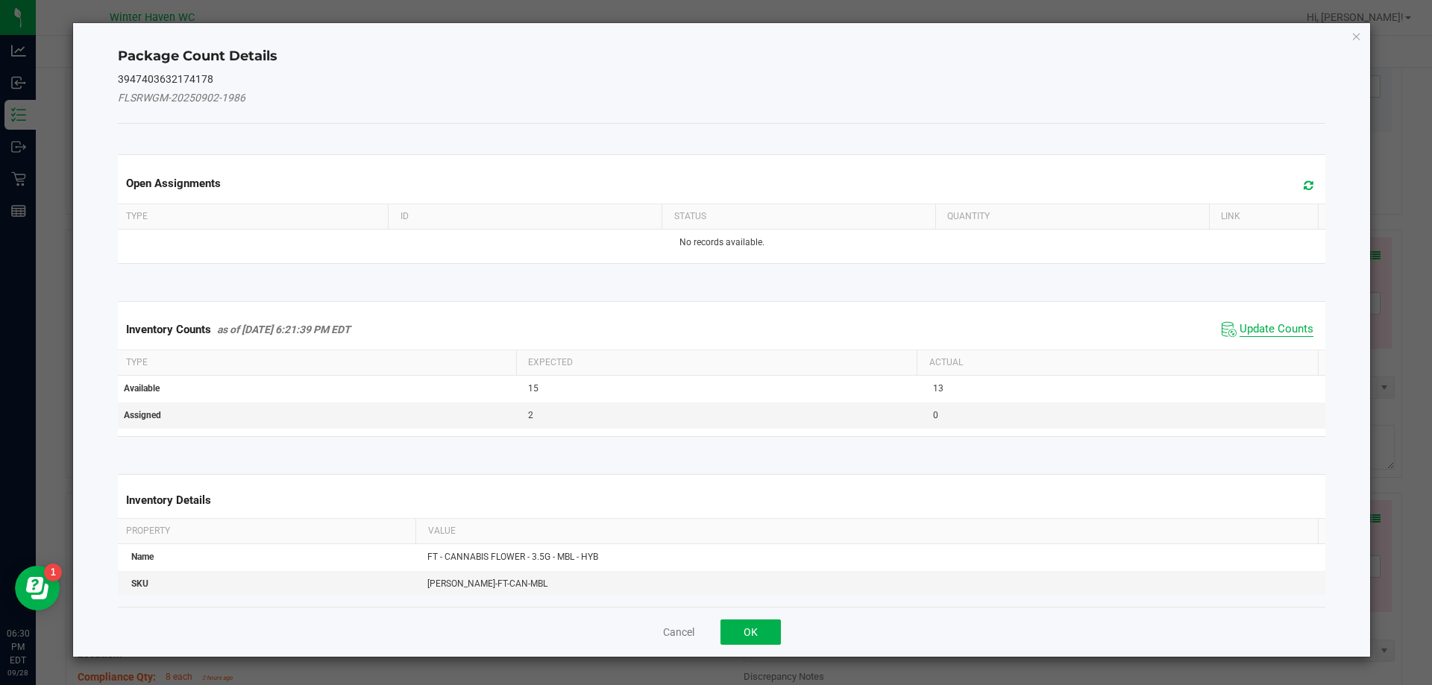
click at [1251, 327] on span "Update Counts" at bounding box center [1276, 329] width 74 height 15
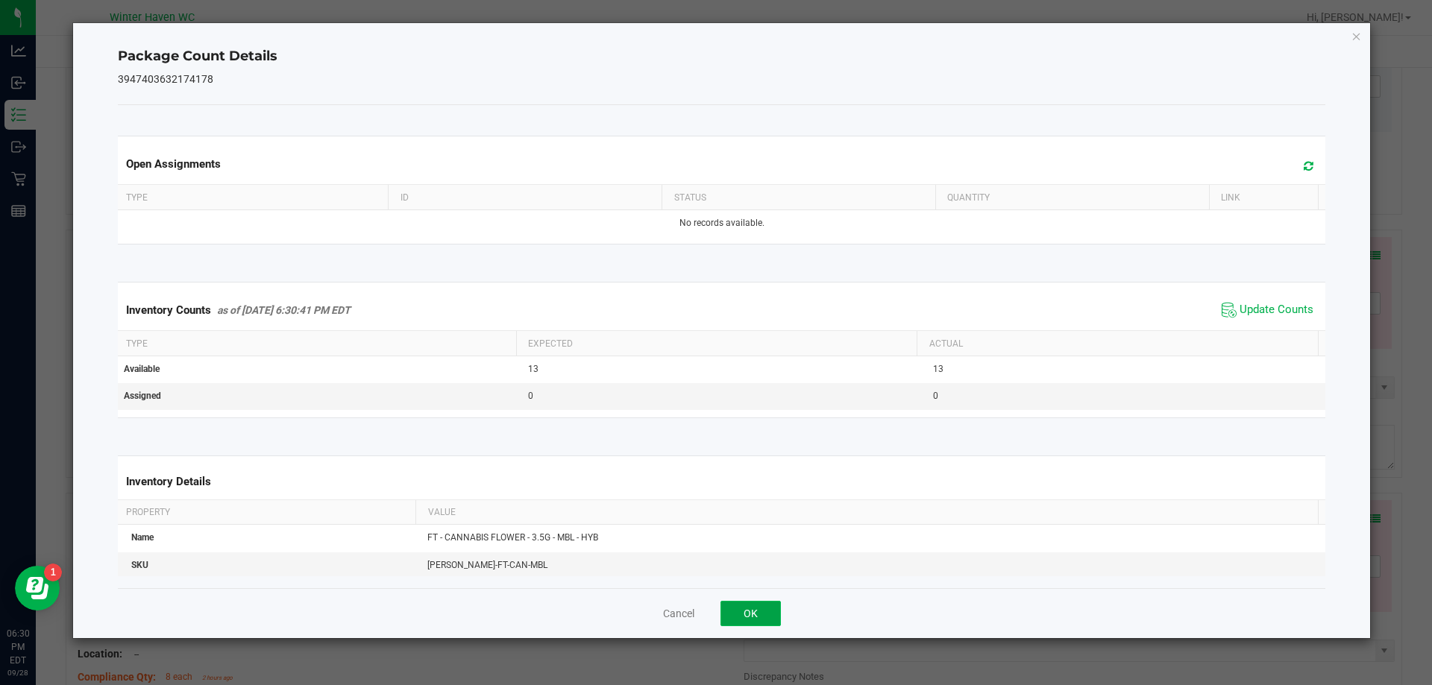
click at [764, 612] on button "OK" at bounding box center [750, 613] width 60 height 25
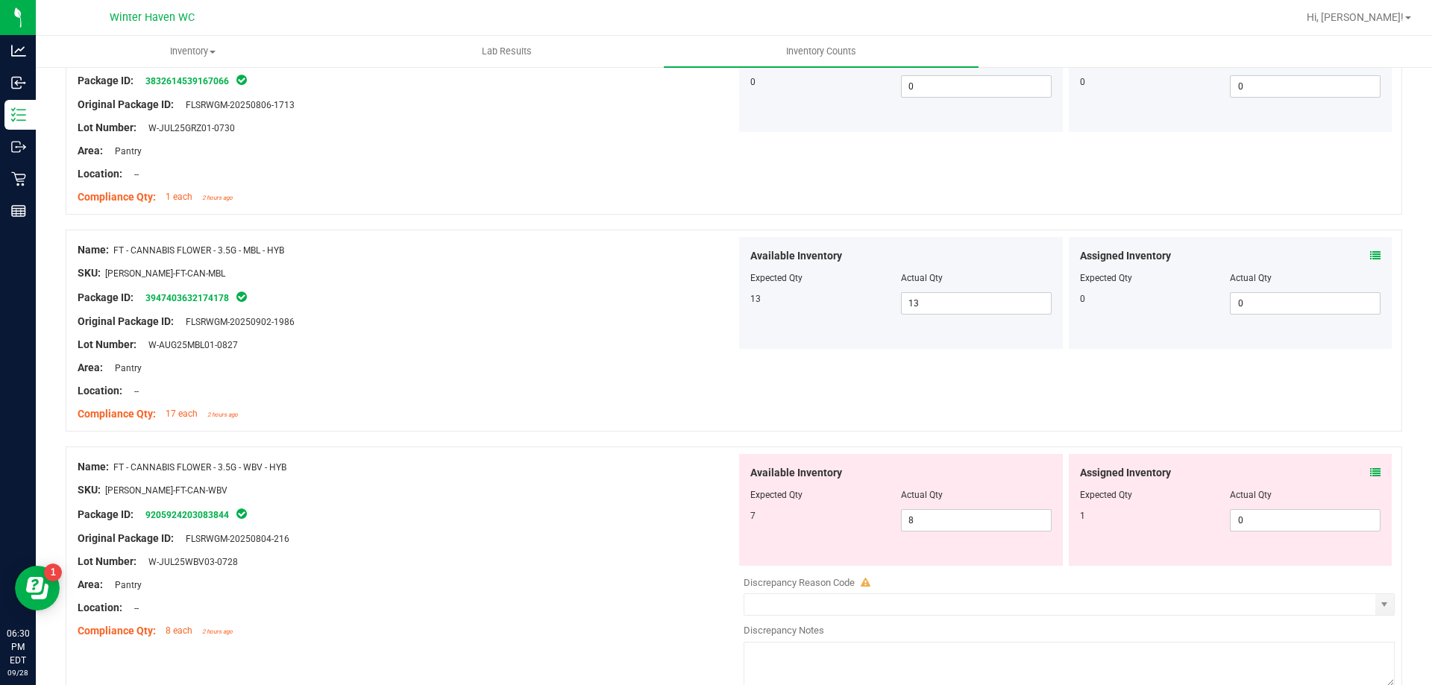
click at [1370, 473] on icon at bounding box center [1375, 472] width 10 height 10
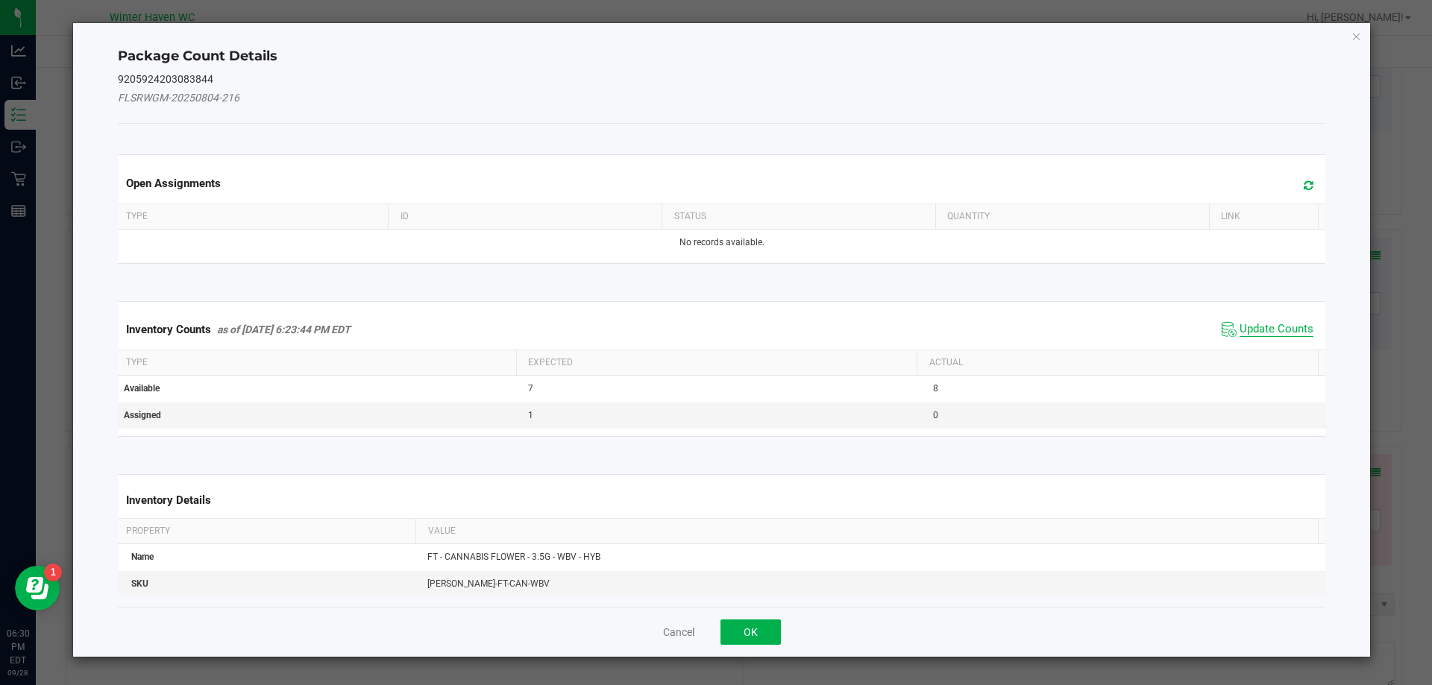
click at [1262, 330] on span "Update Counts" at bounding box center [1276, 329] width 74 height 15
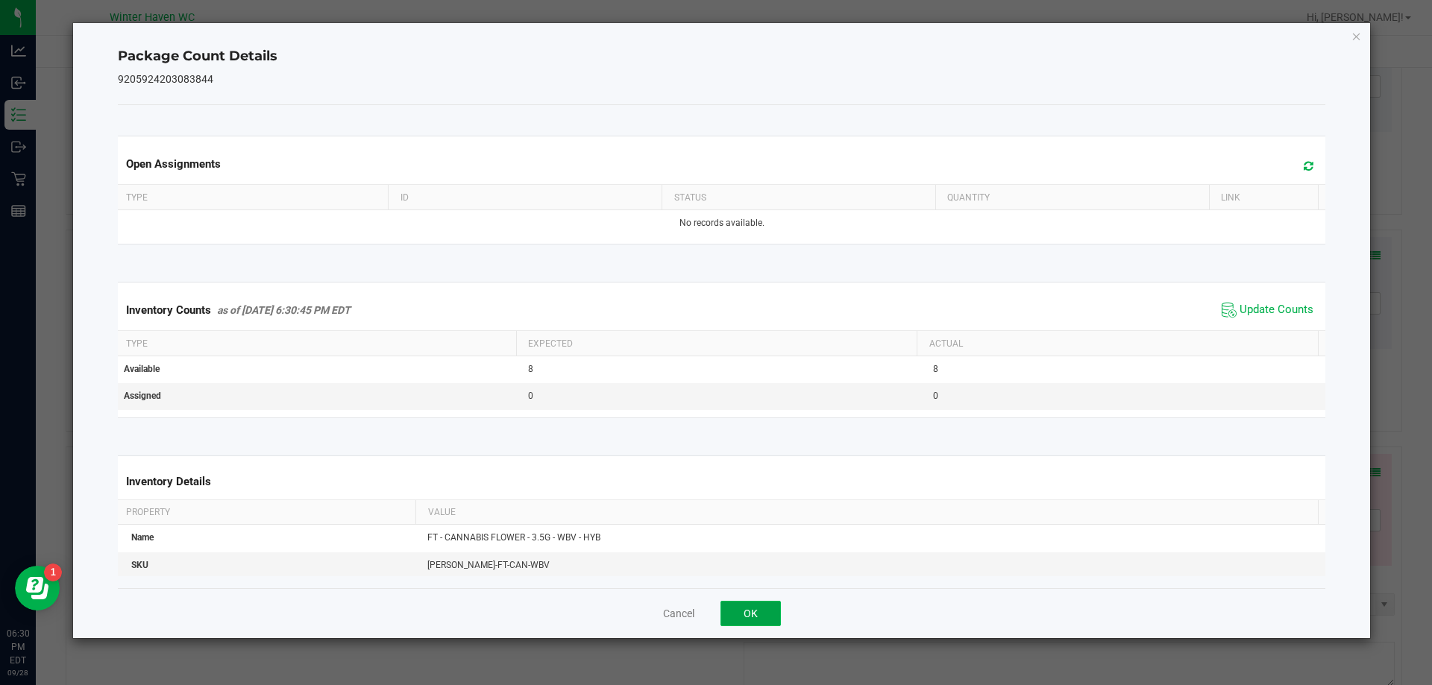
click at [767, 609] on button "OK" at bounding box center [750, 613] width 60 height 25
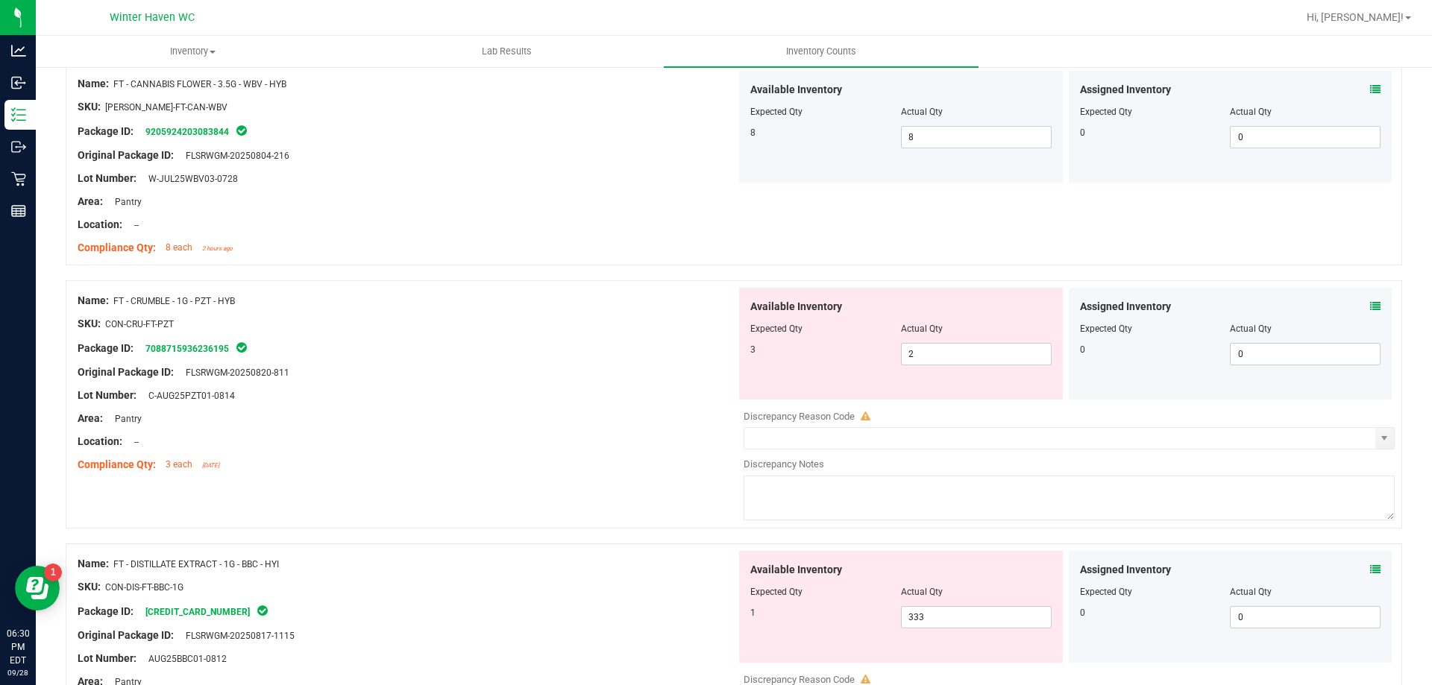
scroll to position [1701, 0]
click at [1370, 303] on icon at bounding box center [1375, 303] width 10 height 10
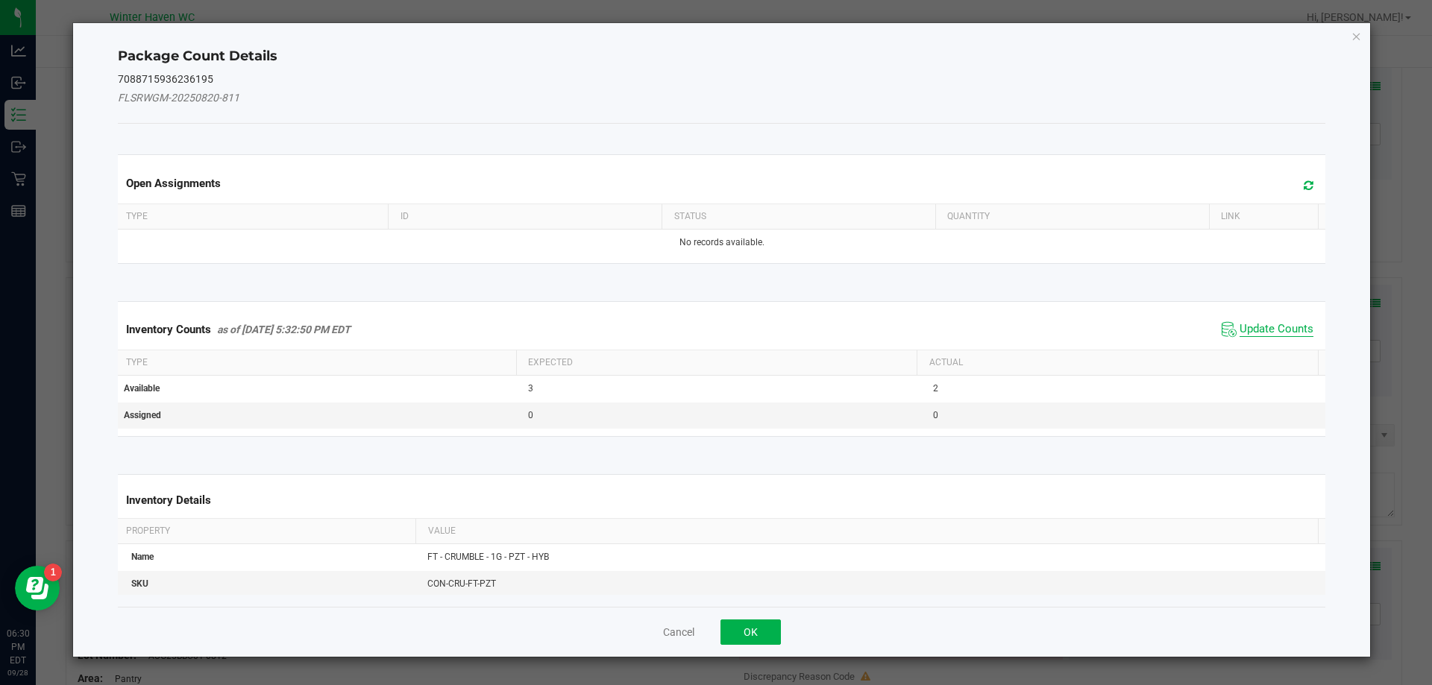
click at [1271, 329] on span "Update Counts" at bounding box center [1276, 329] width 74 height 15
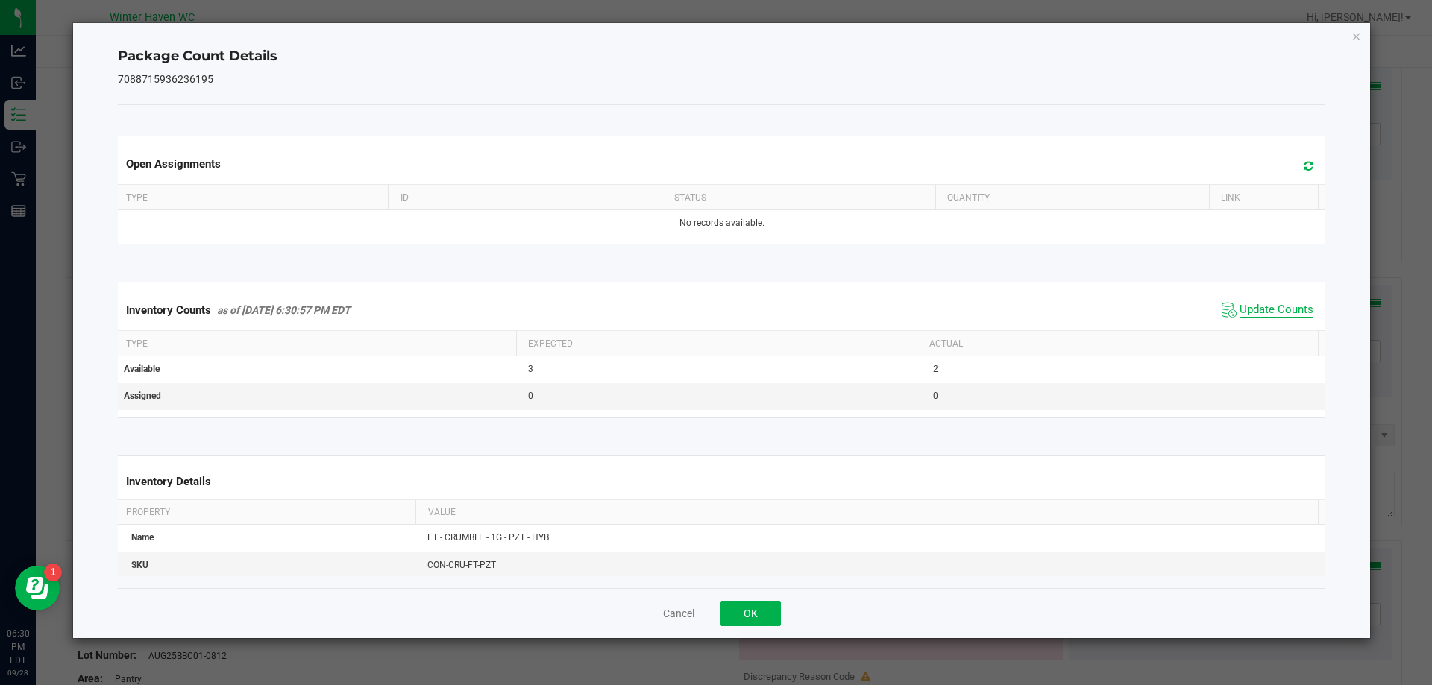
click at [1251, 318] on span "Update Counts" at bounding box center [1276, 310] width 74 height 15
click at [753, 611] on button "OK" at bounding box center [750, 613] width 60 height 25
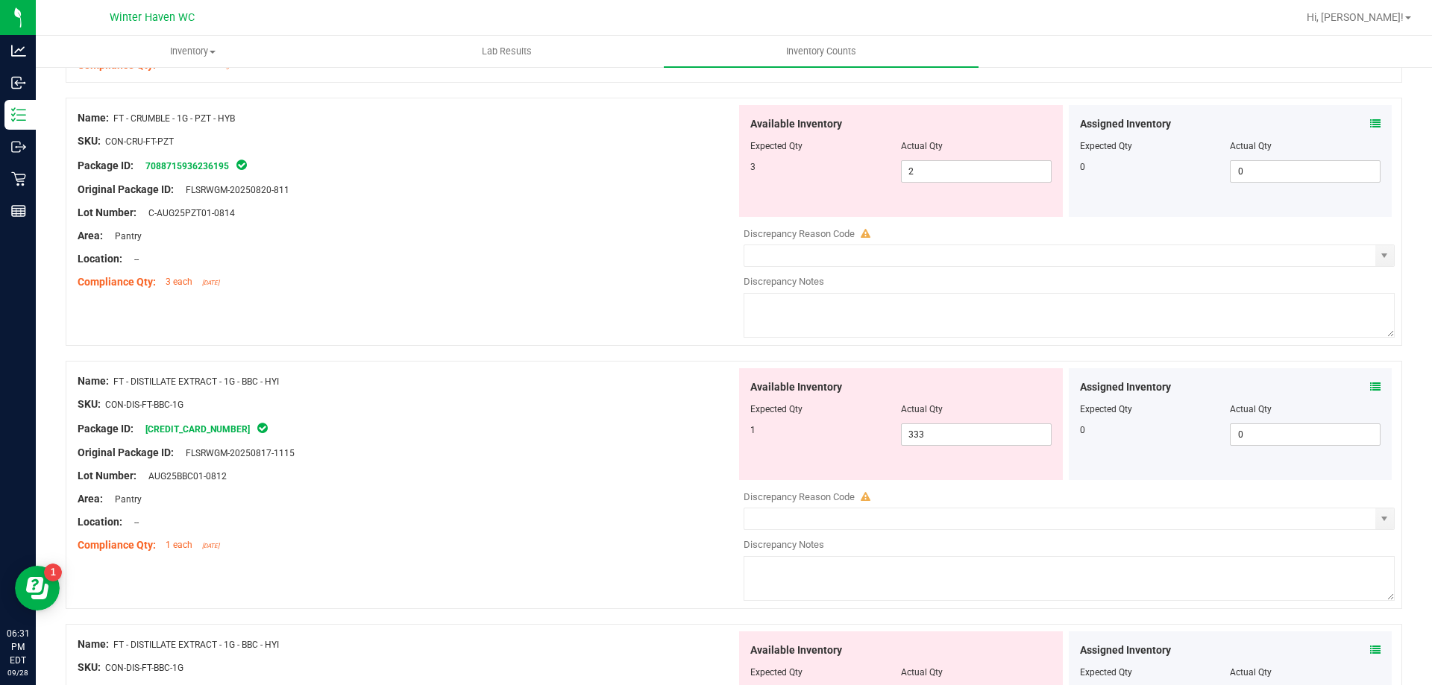
scroll to position [1882, 0]
click at [1370, 385] on icon at bounding box center [1375, 385] width 10 height 10
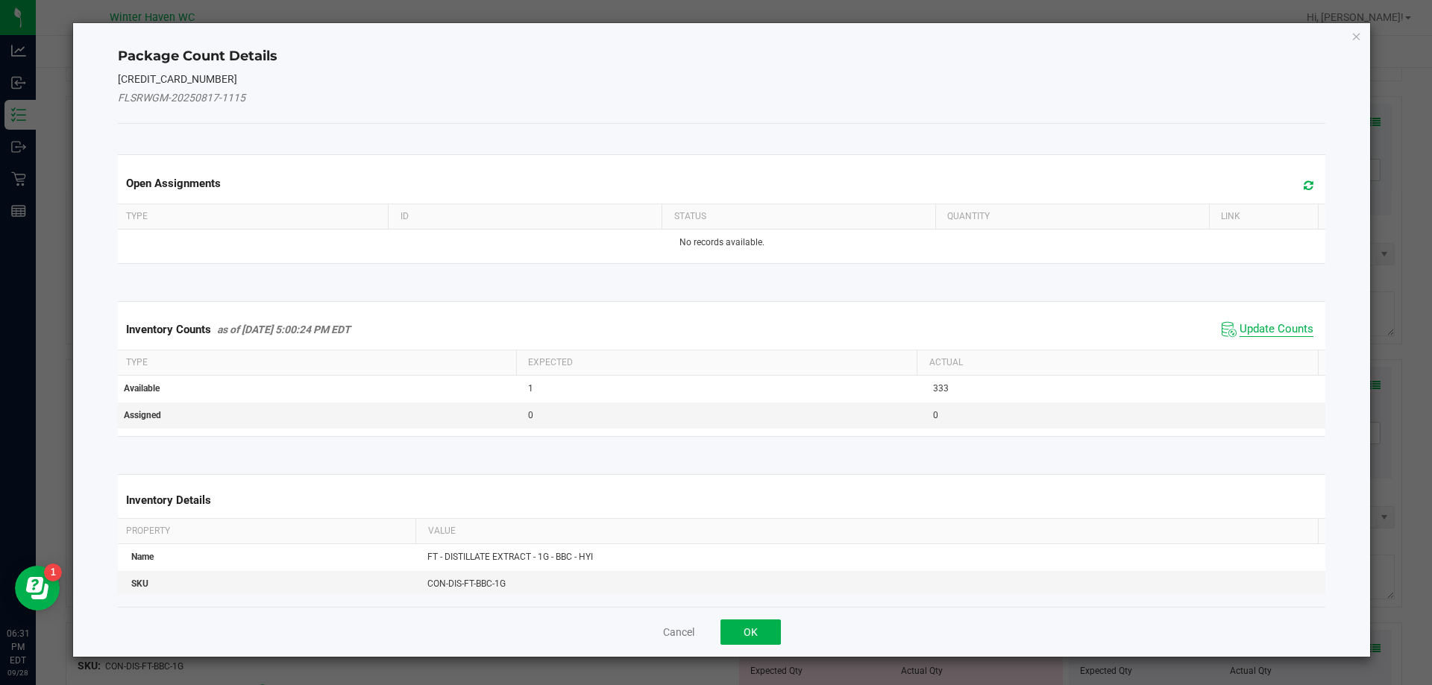
click at [1264, 330] on span "Update Counts" at bounding box center [1276, 329] width 74 height 15
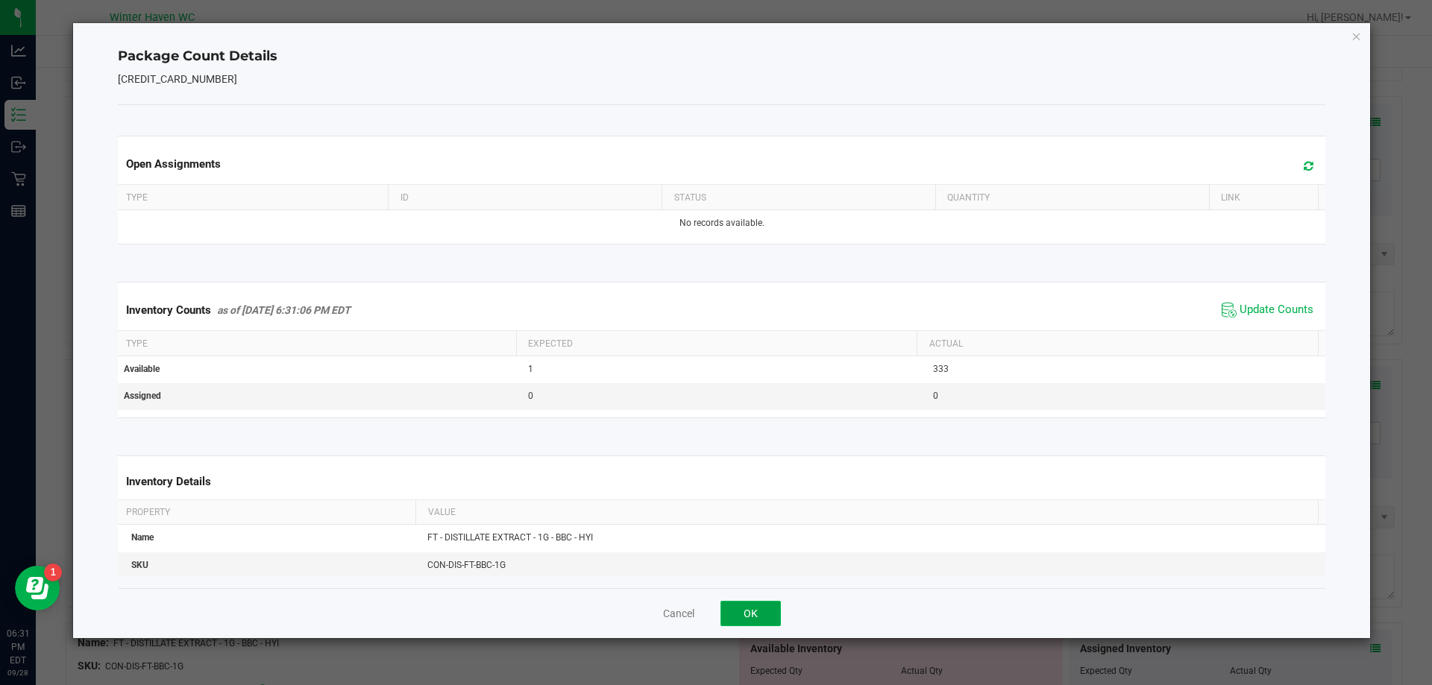
click at [762, 612] on button "OK" at bounding box center [750, 613] width 60 height 25
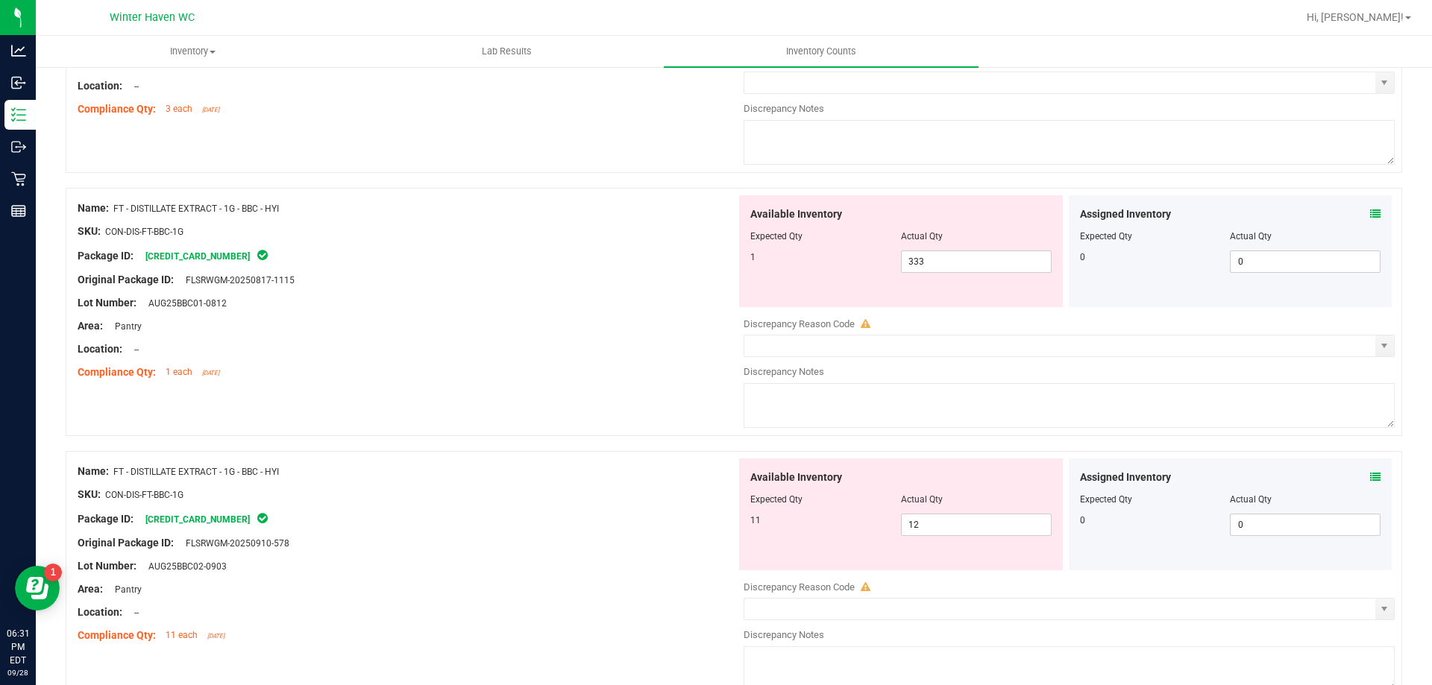
scroll to position [2055, 0]
click at [942, 525] on input "12" at bounding box center [975, 523] width 149 height 21
type input "11"
click at [972, 270] on span "333 333" at bounding box center [976, 260] width 151 height 22
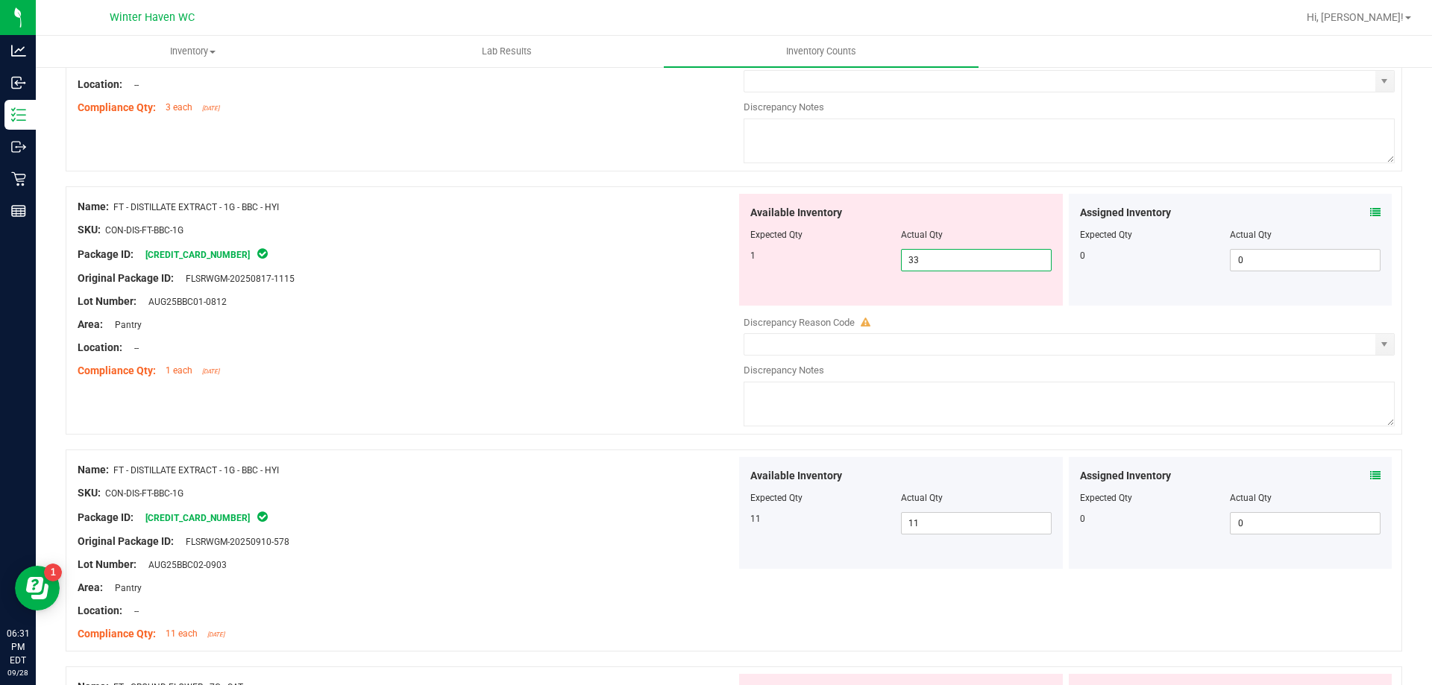
type input "3"
type input "1"
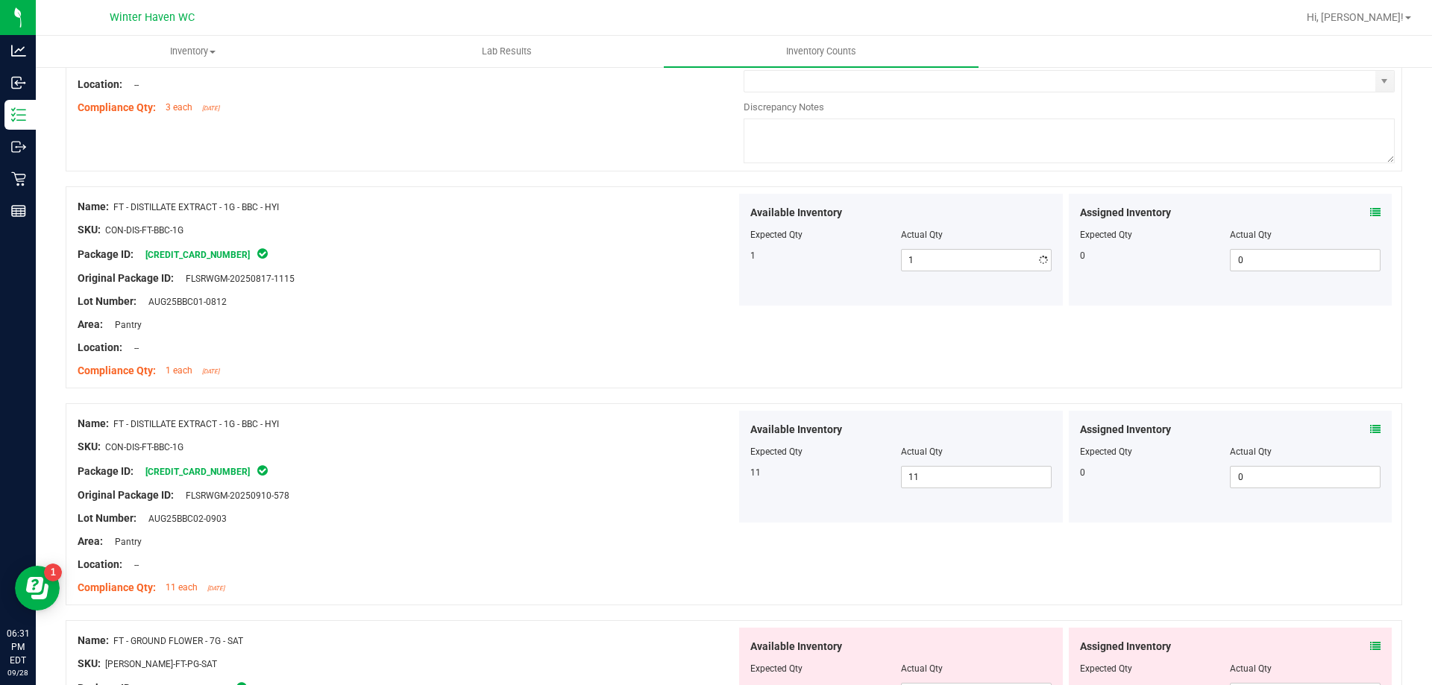
click at [632, 442] on div "Name: FD - FLOWER GREENHOUSE - 3.5G - CKZ - HYB SKU: FLO-BUD-FD-SUN-CKZ Package…" at bounding box center [734, 596] width 1336 height 4819
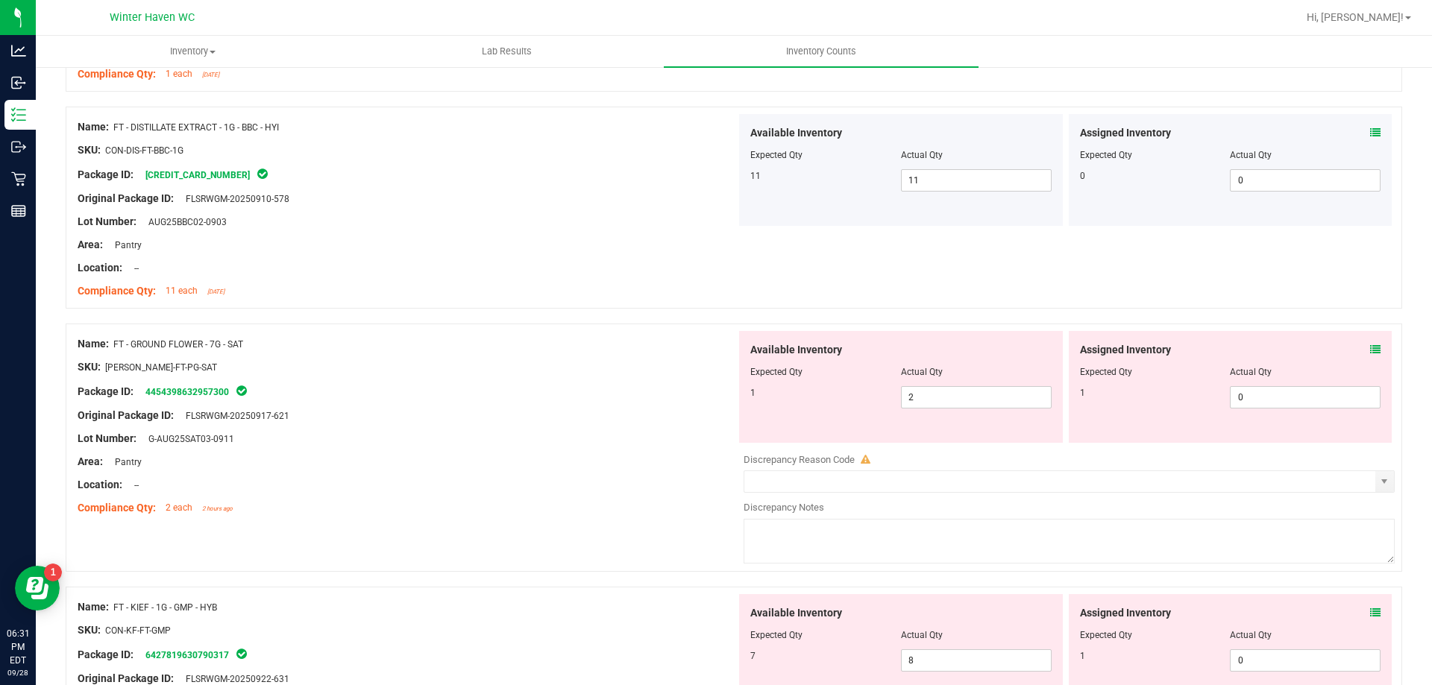
scroll to position [2353, 0]
click at [1370, 349] on icon at bounding box center [1375, 348] width 10 height 10
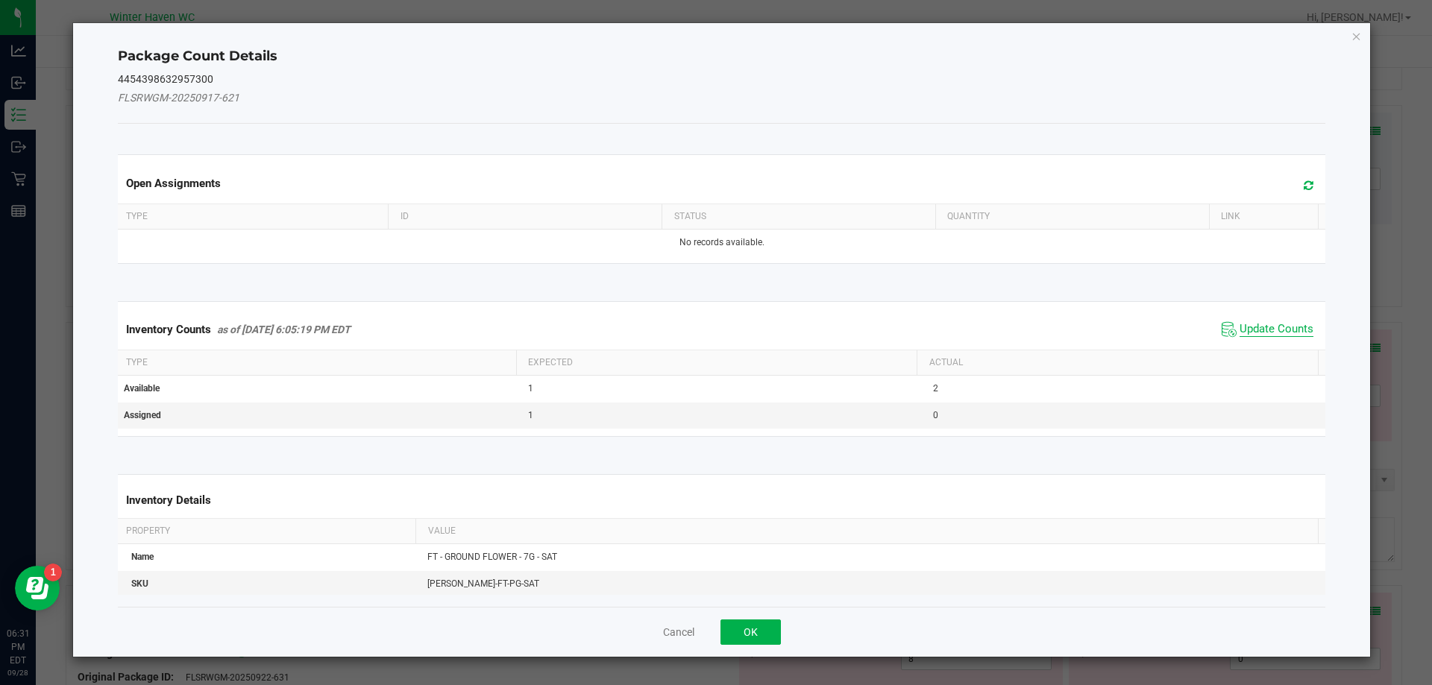
click at [1254, 332] on span "Update Counts" at bounding box center [1276, 329] width 74 height 15
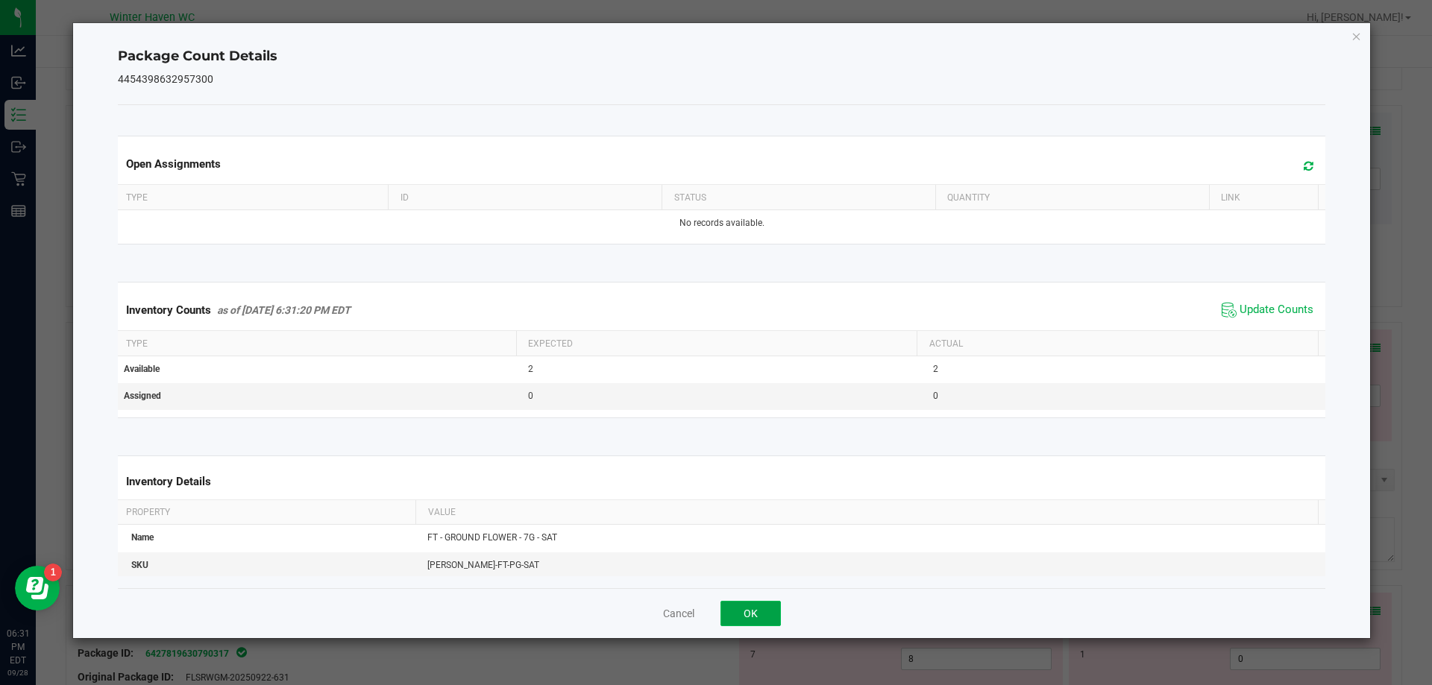
click at [768, 623] on button "OK" at bounding box center [750, 613] width 60 height 25
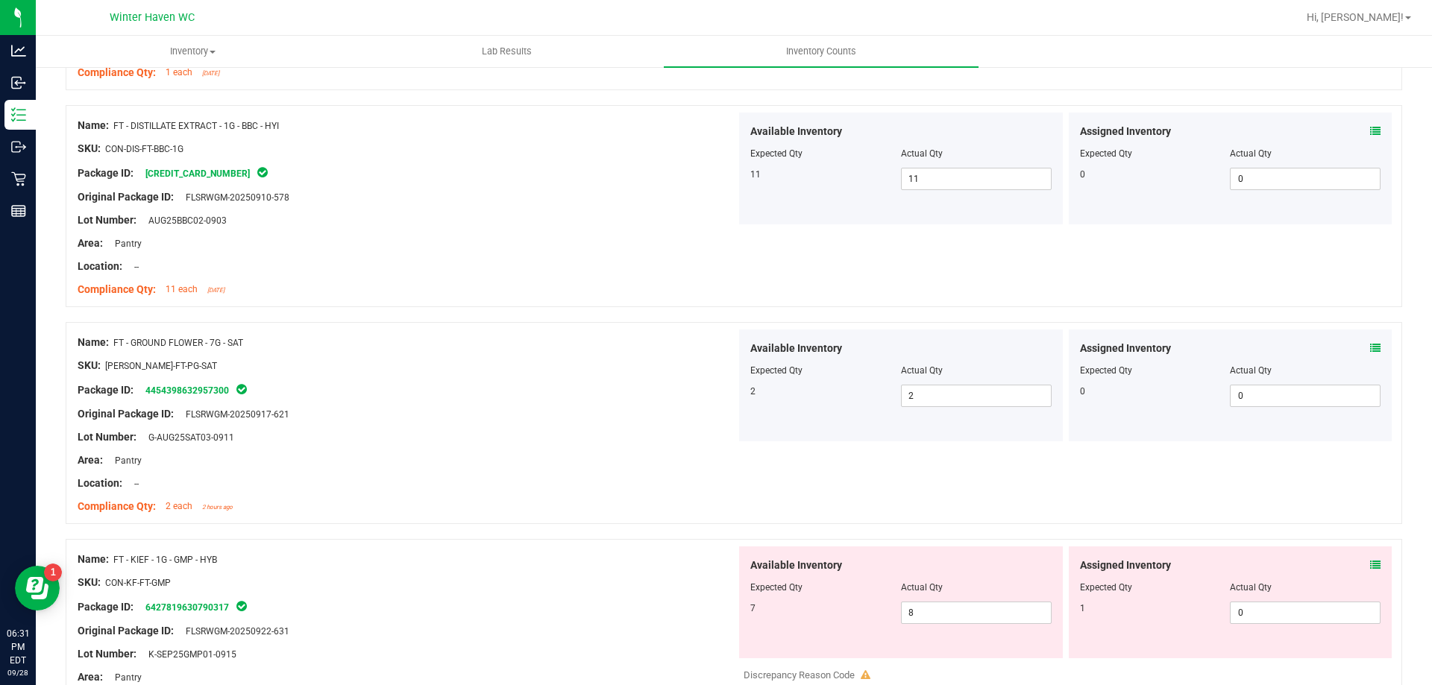
click at [1370, 565] on icon at bounding box center [1375, 565] width 10 height 10
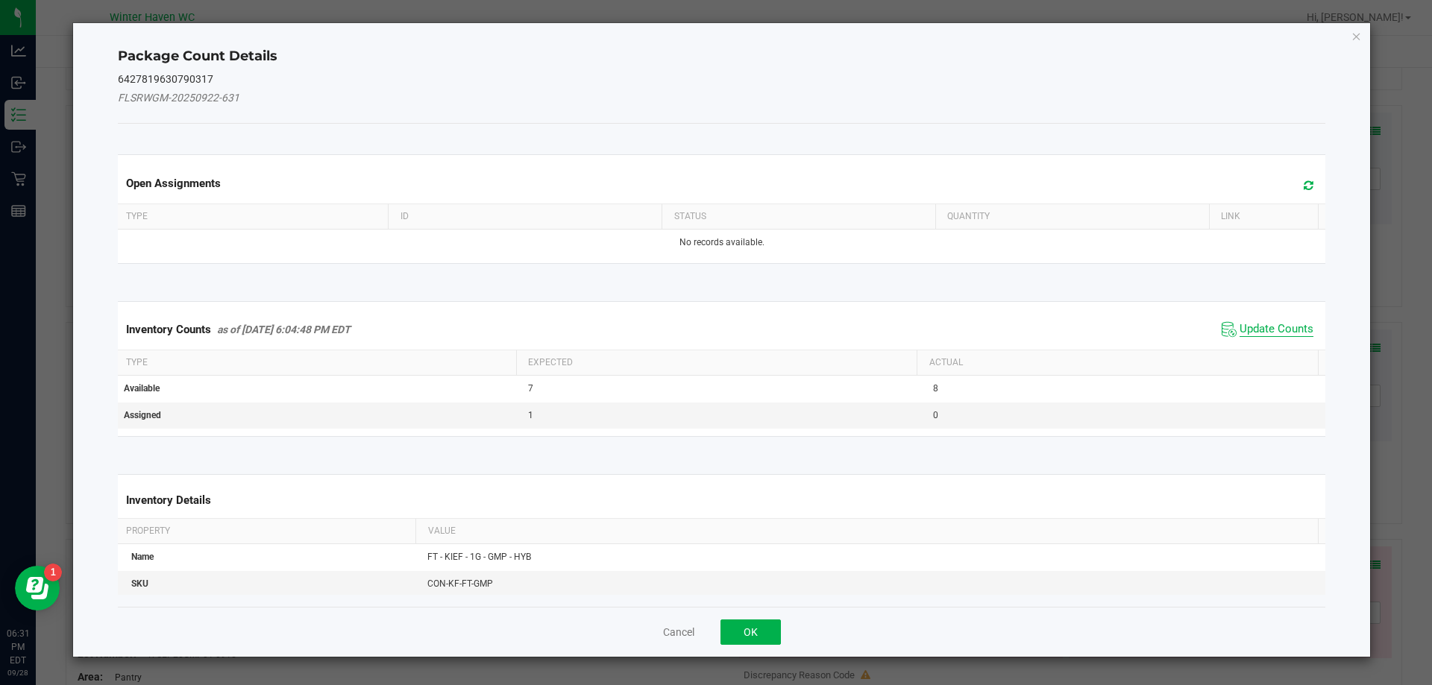
click at [1271, 332] on span "Update Counts" at bounding box center [1276, 329] width 74 height 15
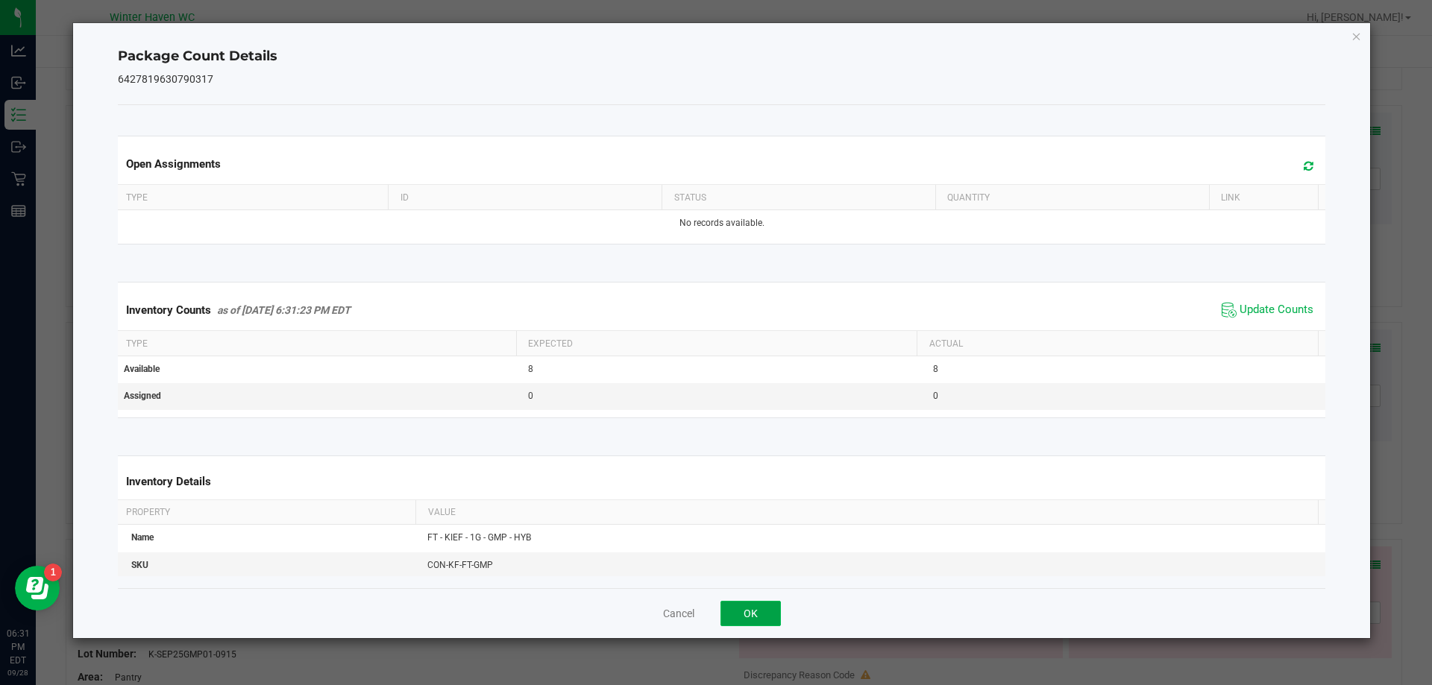
click at [758, 612] on button "OK" at bounding box center [750, 613] width 60 height 25
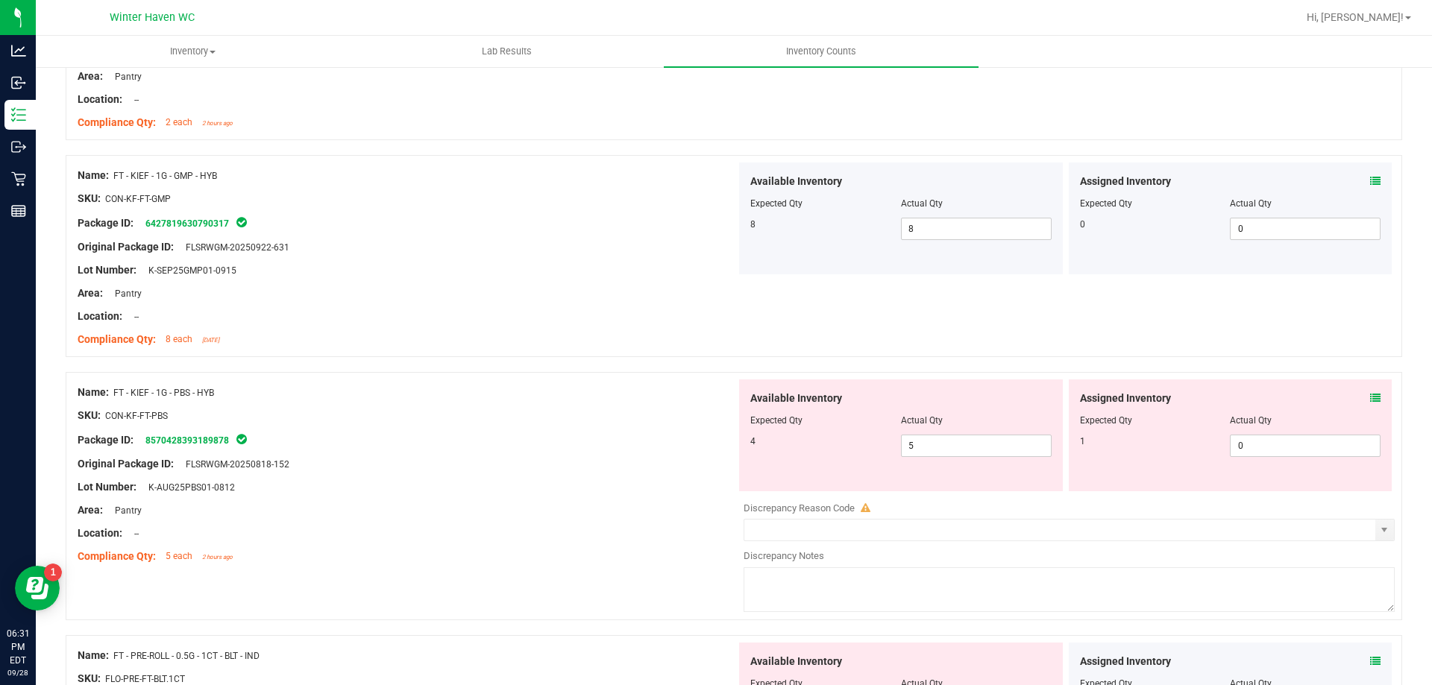
scroll to position [2763, 0]
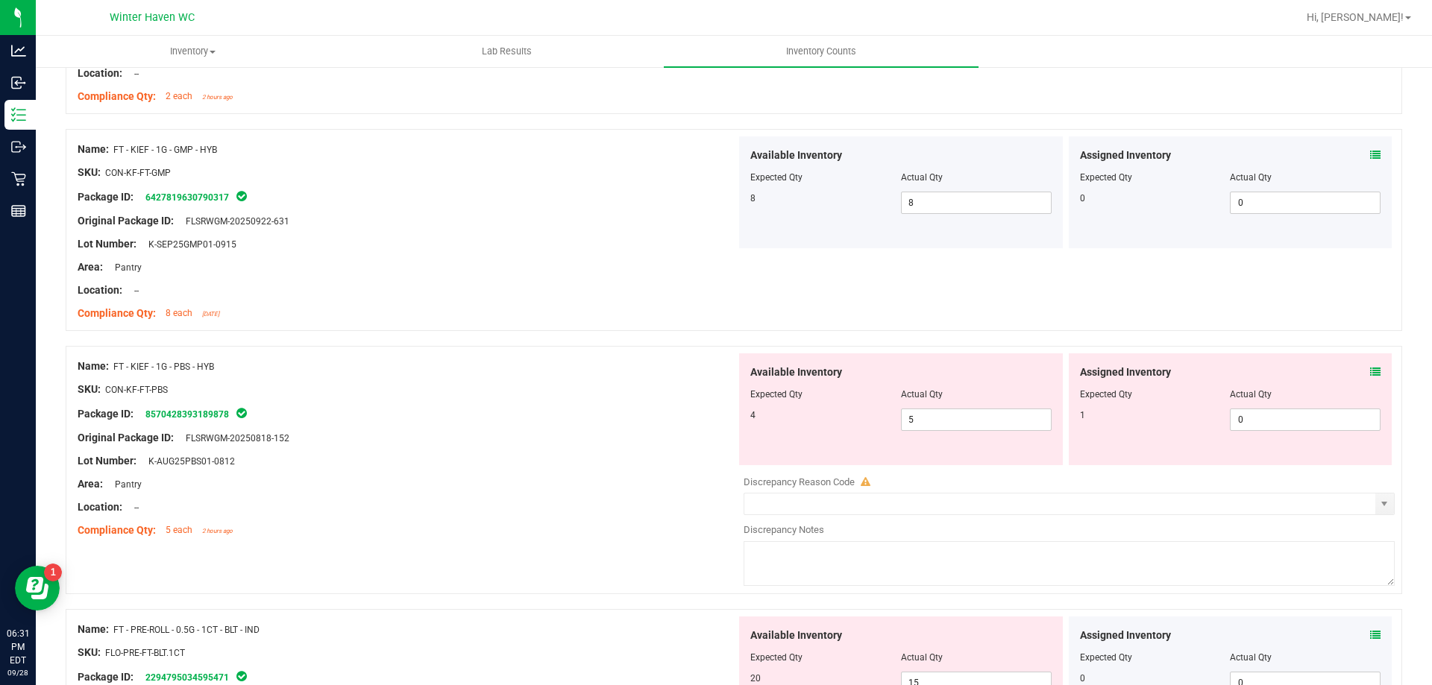
click at [1370, 372] on icon at bounding box center [1375, 372] width 10 height 10
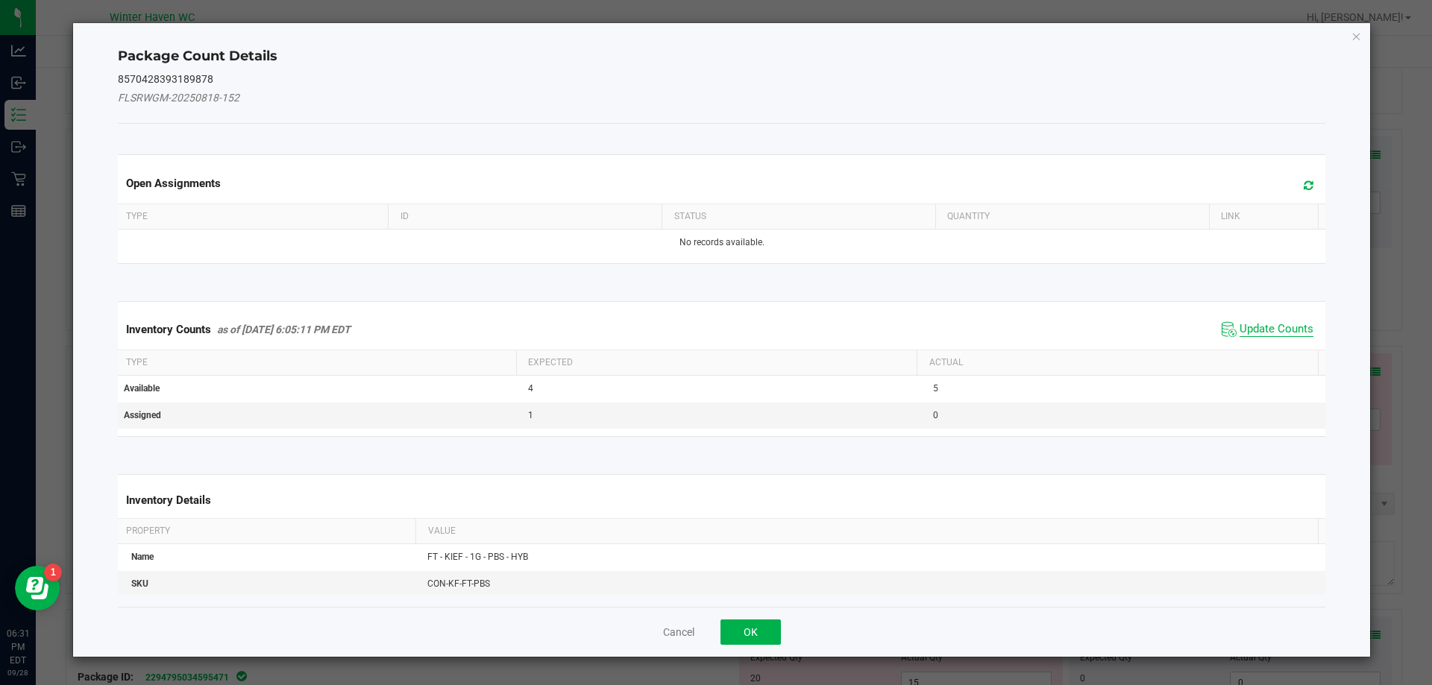
click at [1263, 332] on span "Update Counts" at bounding box center [1276, 329] width 74 height 15
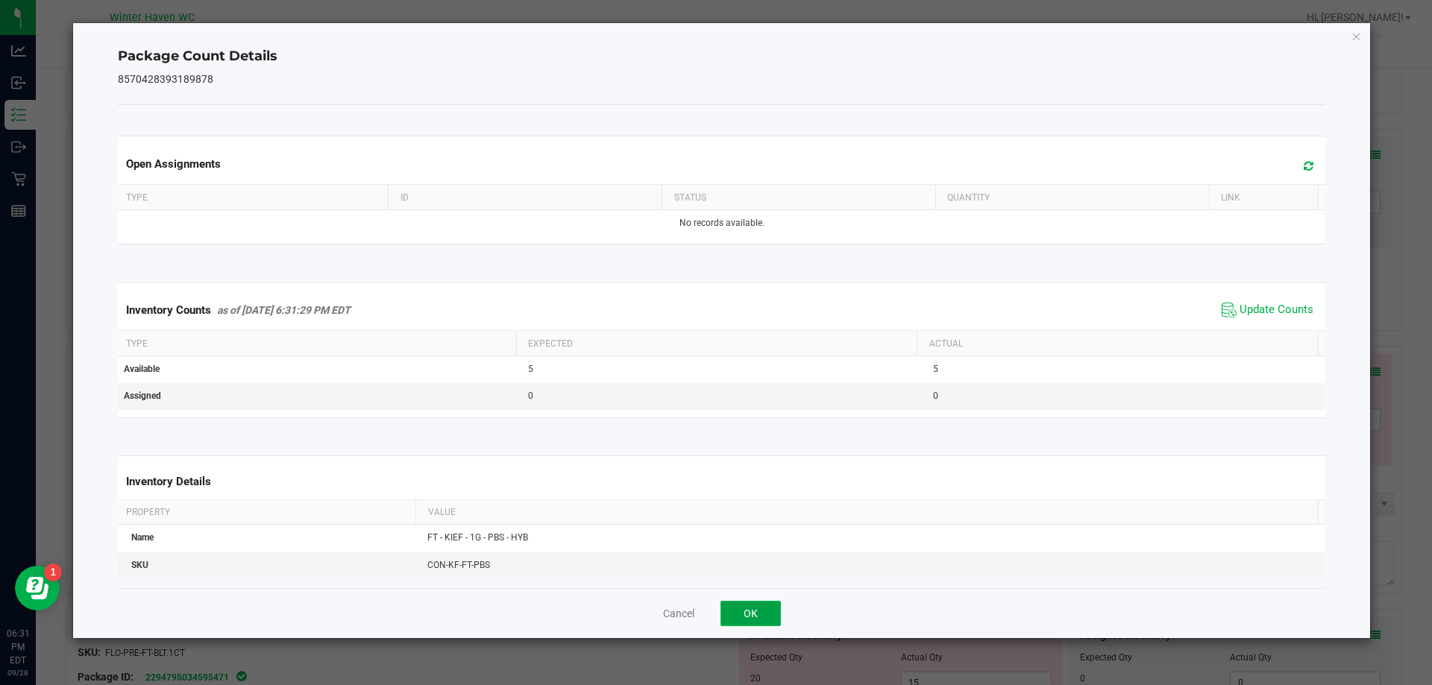
click at [760, 617] on button "OK" at bounding box center [750, 613] width 60 height 25
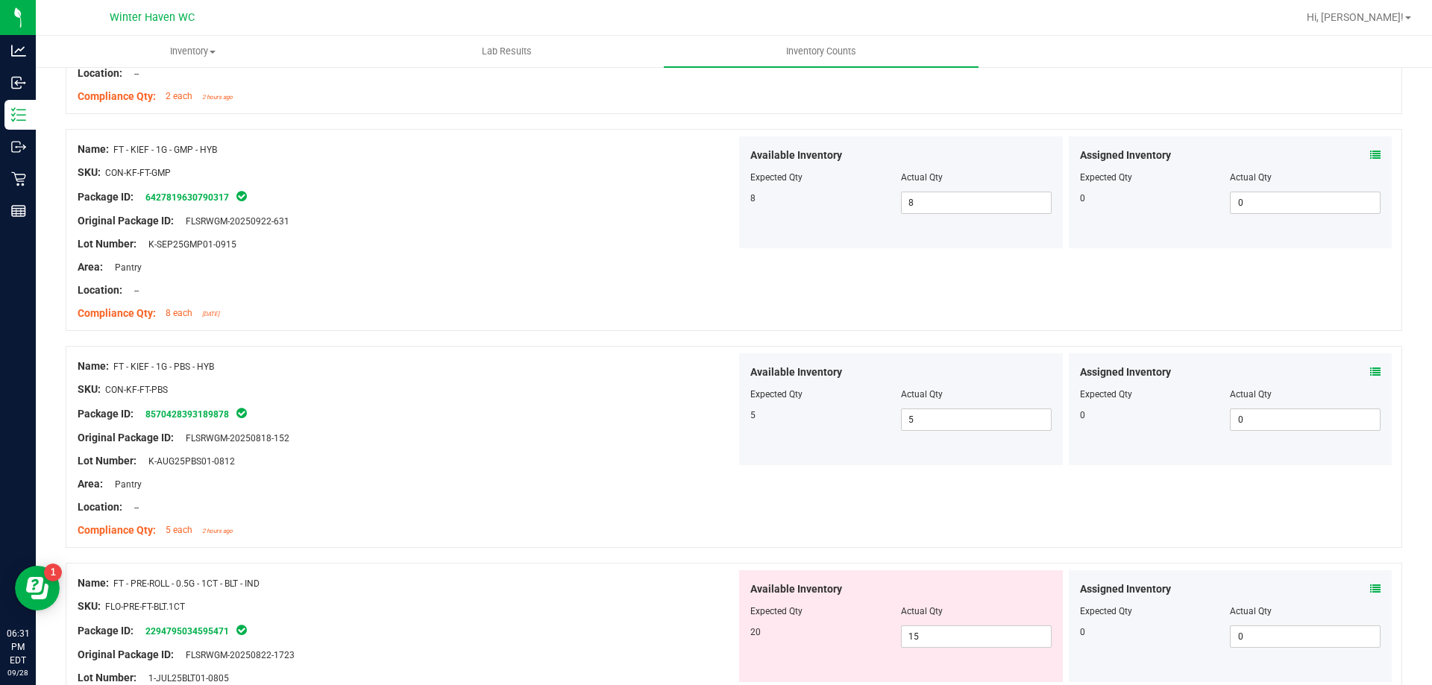
click at [1370, 591] on icon at bounding box center [1375, 589] width 10 height 10
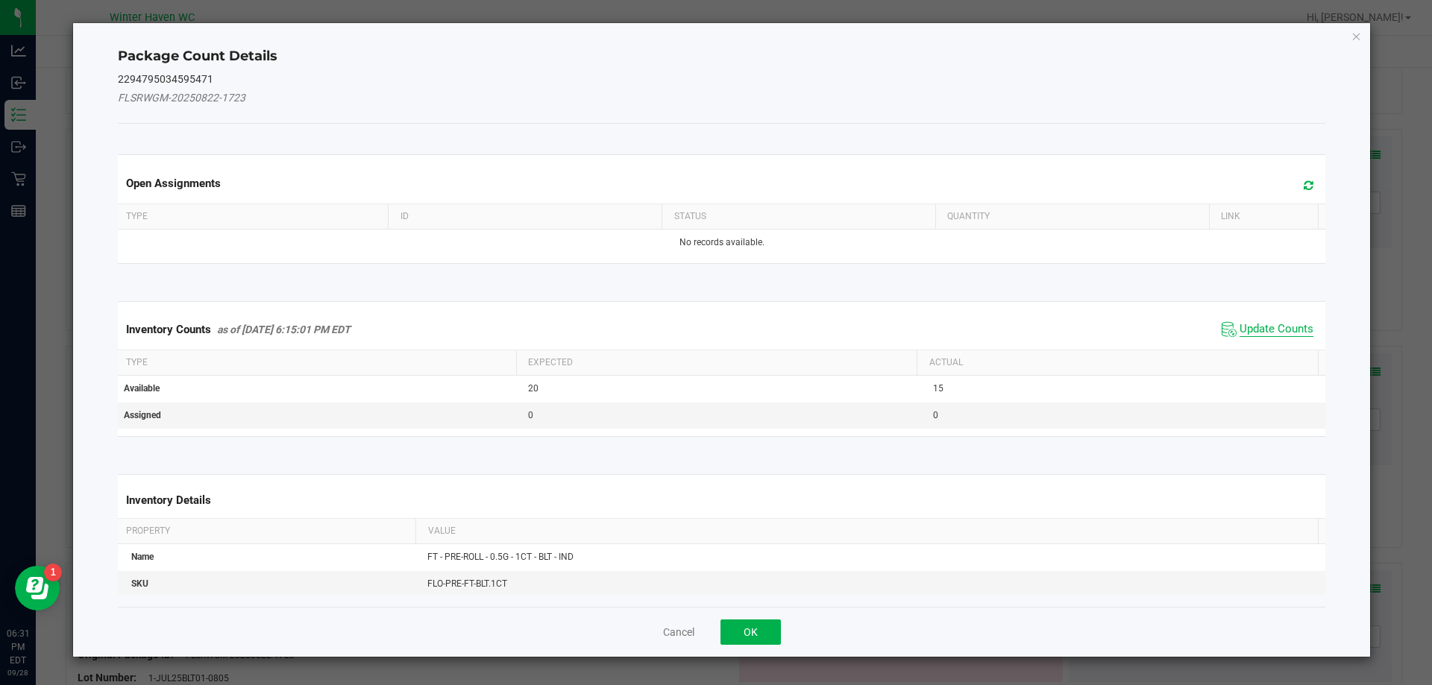
click at [1253, 333] on span "Update Counts" at bounding box center [1276, 329] width 74 height 15
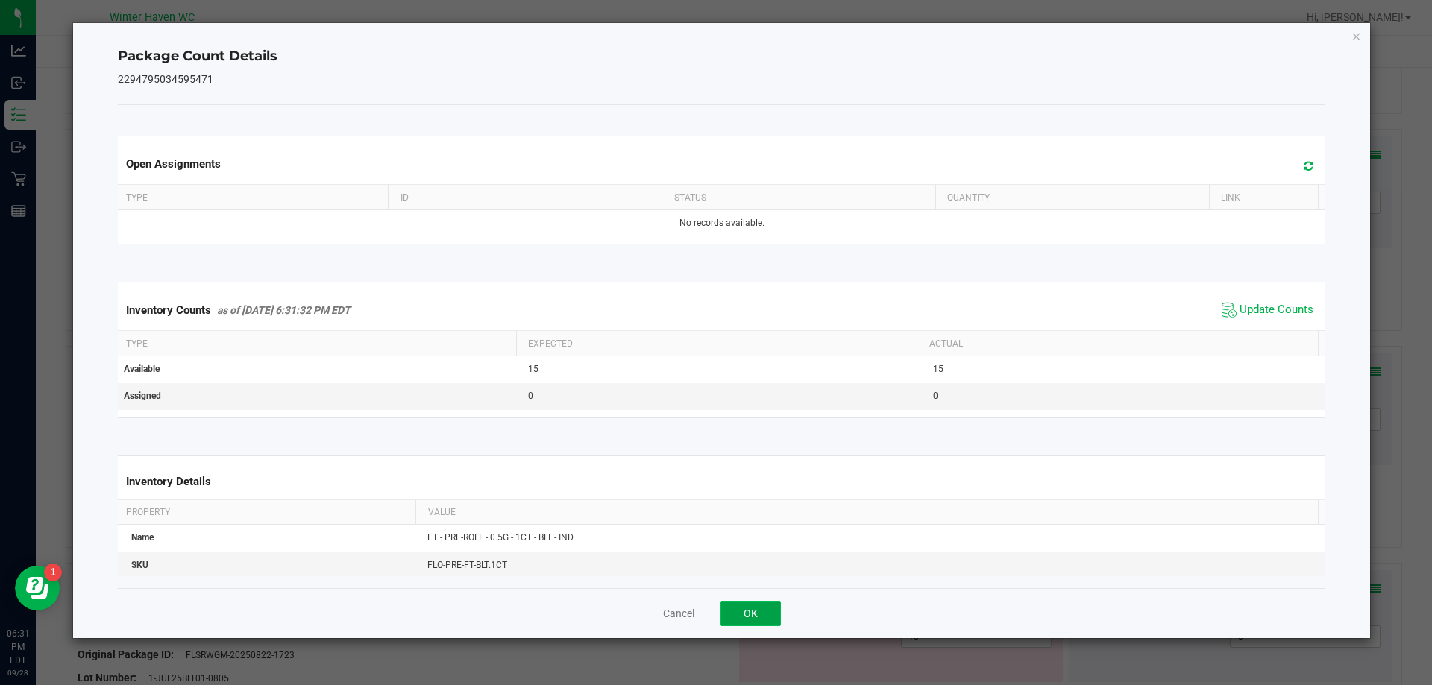
click at [750, 614] on button "OK" at bounding box center [750, 613] width 60 height 25
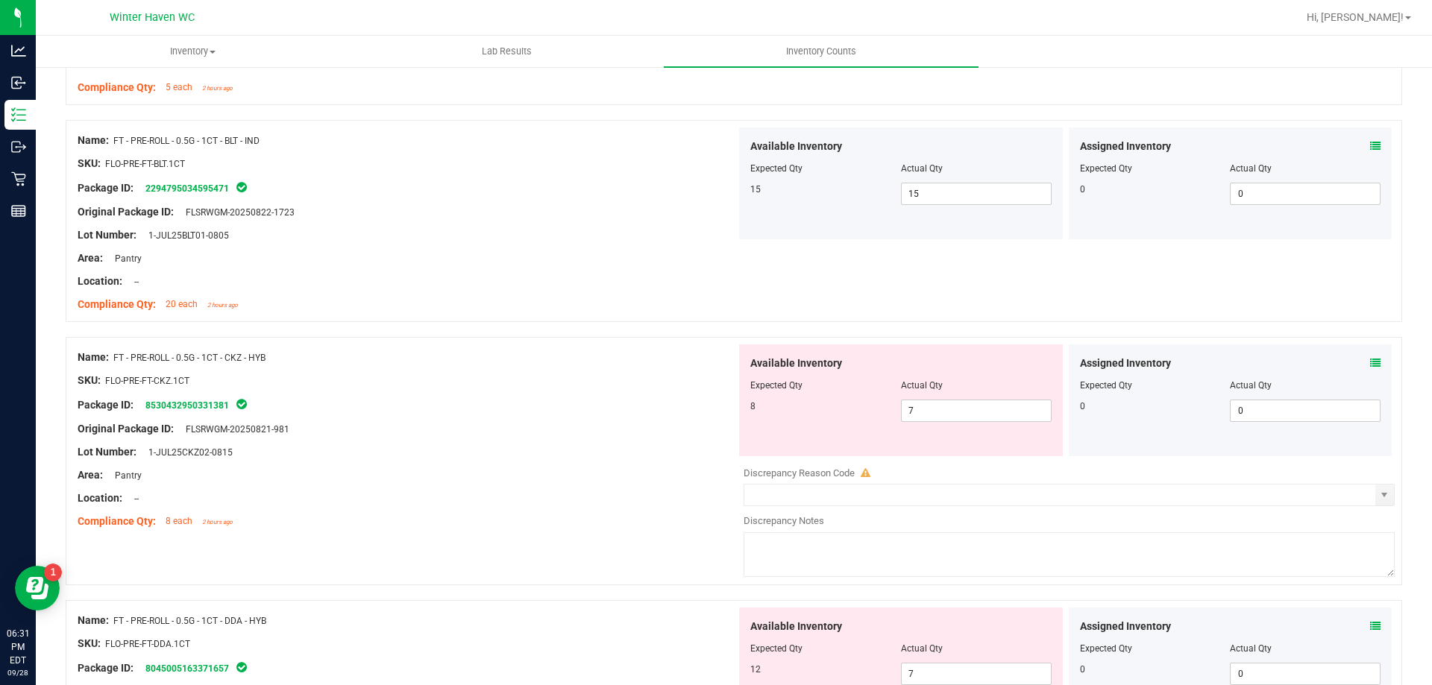
scroll to position [3249, 0]
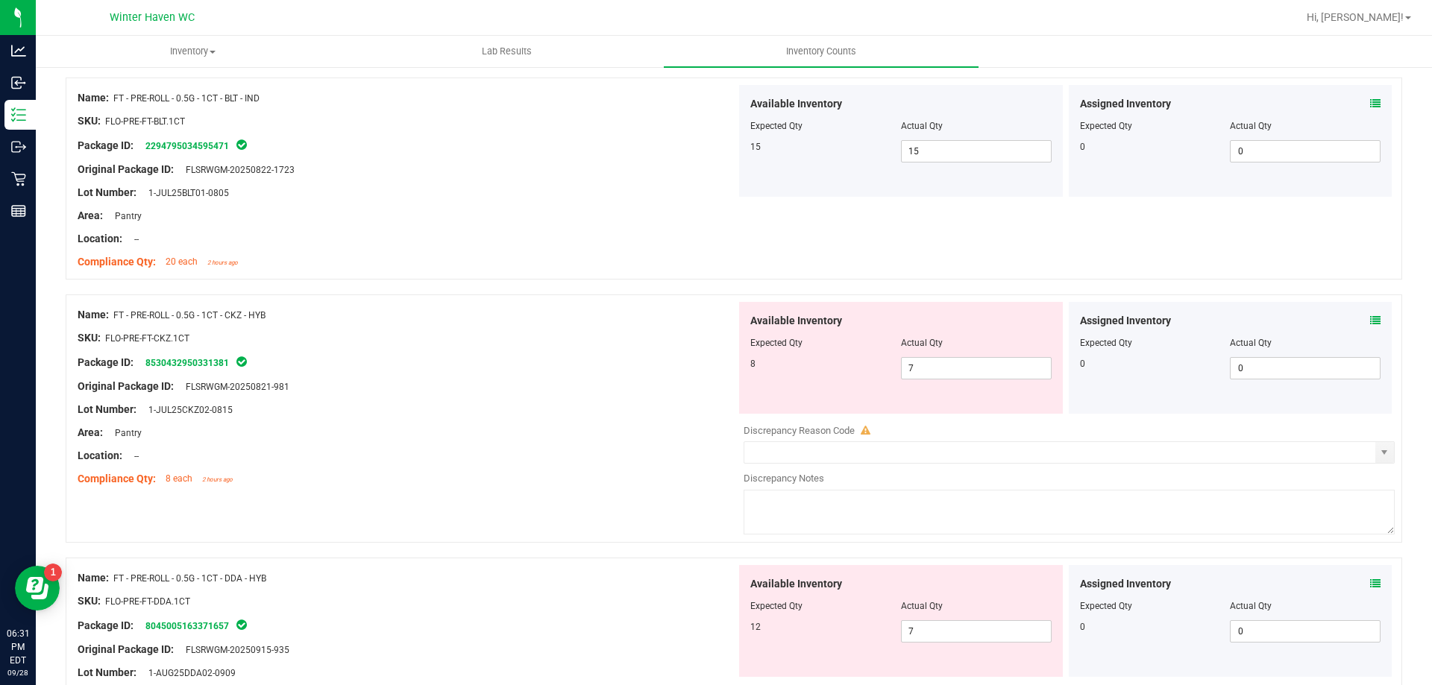
click at [1370, 324] on icon at bounding box center [1375, 320] width 10 height 10
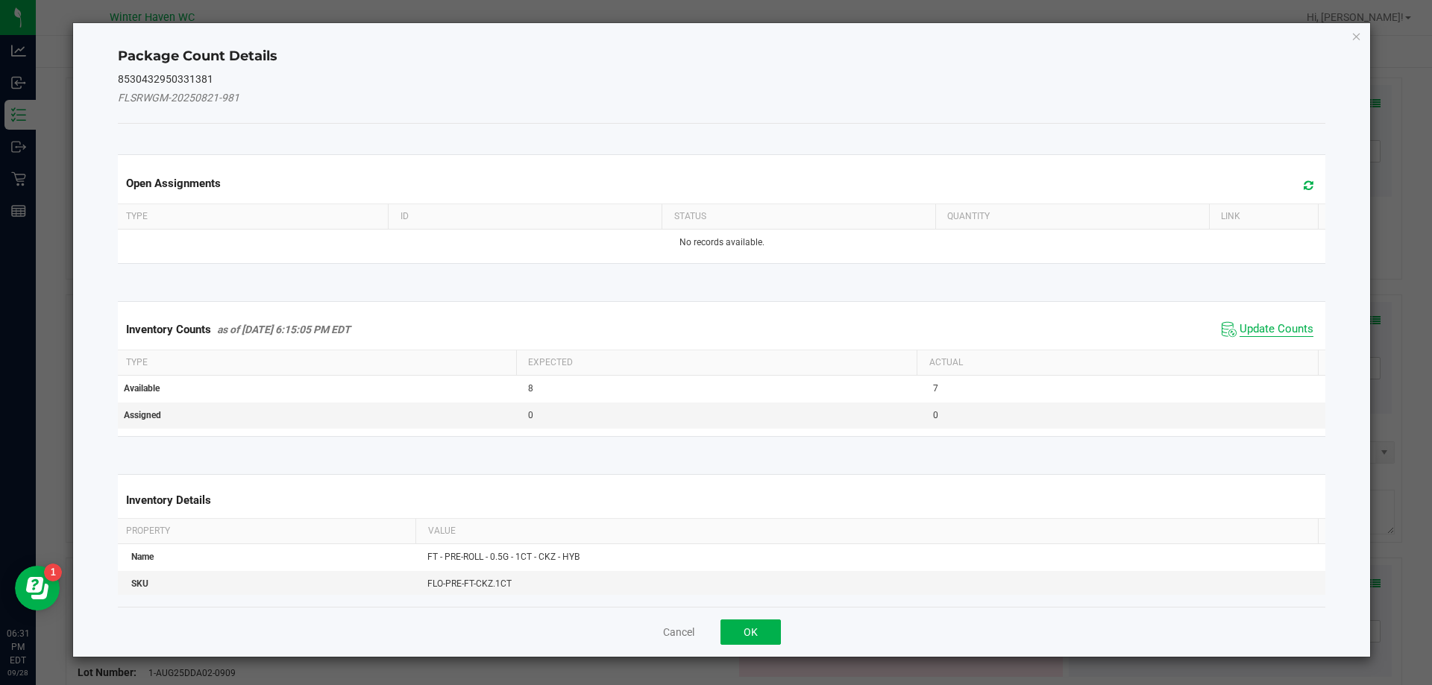
click at [1260, 326] on span "Update Counts" at bounding box center [1276, 329] width 74 height 15
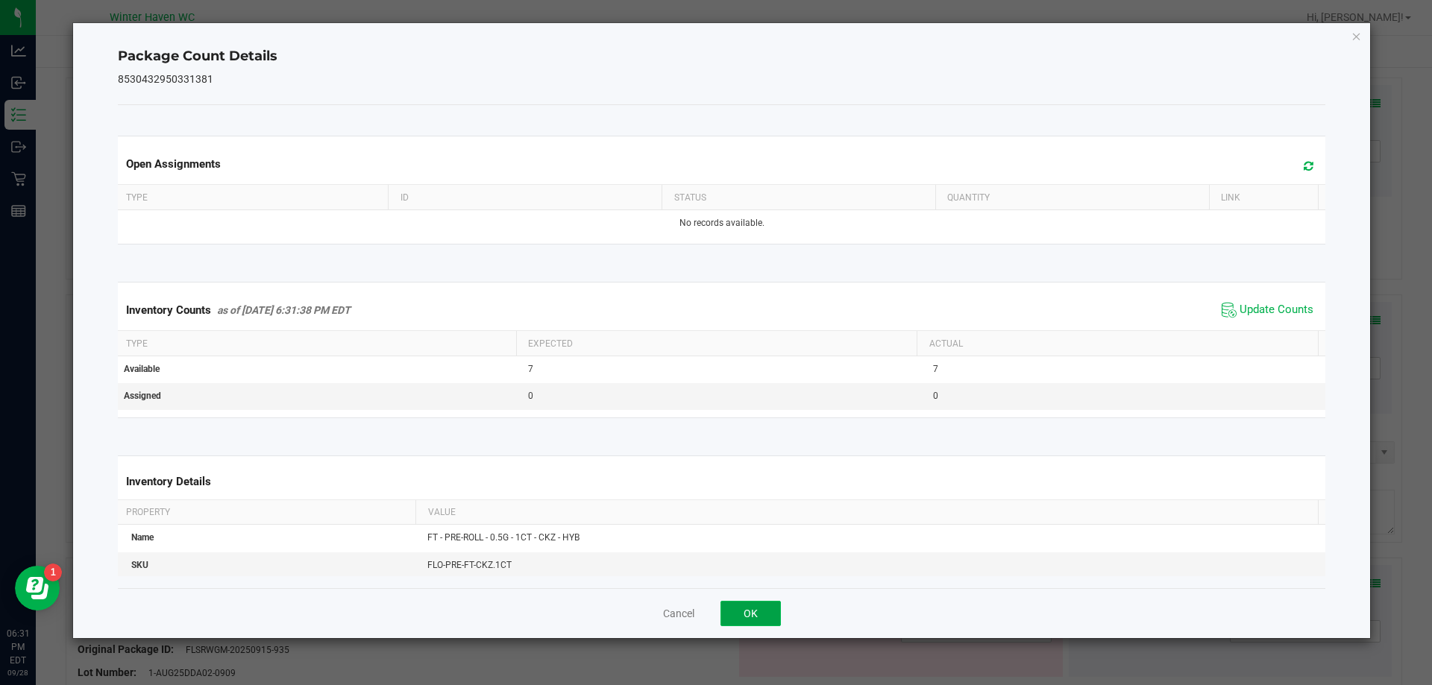
click at [767, 616] on button "OK" at bounding box center [750, 613] width 60 height 25
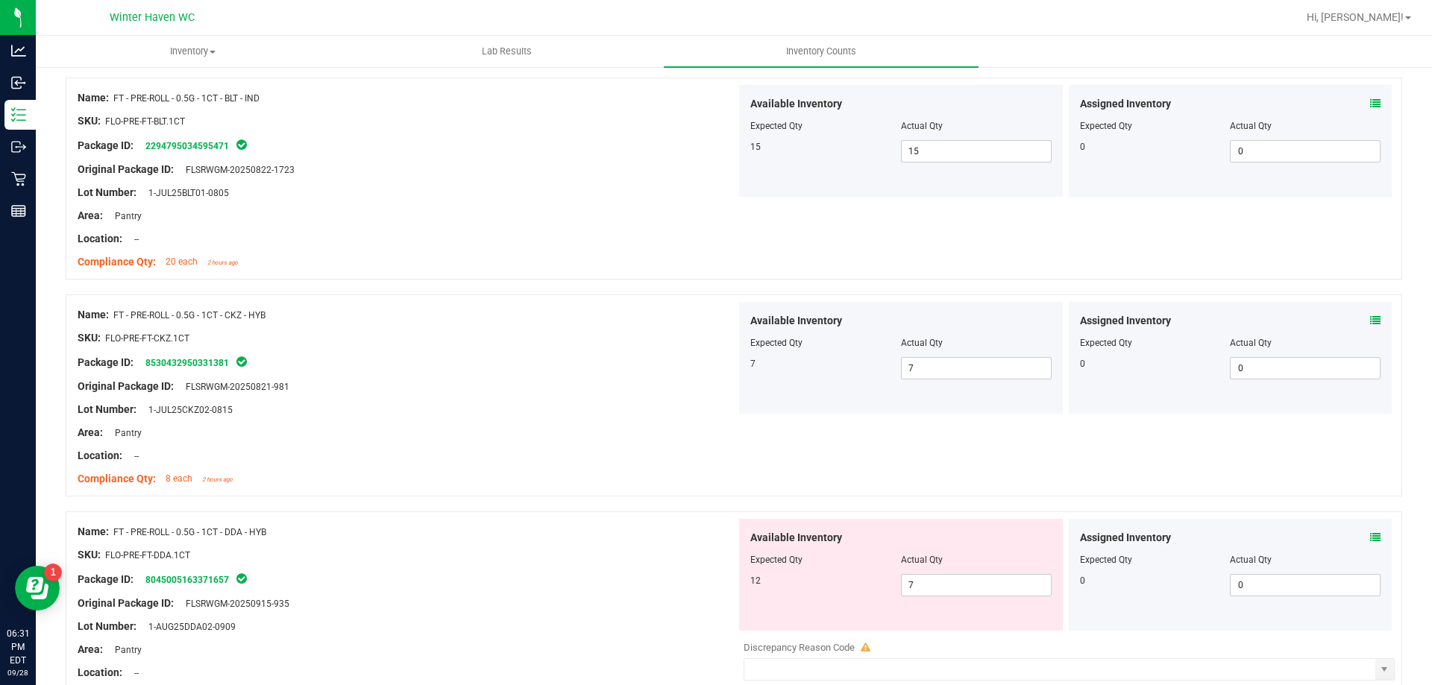
click at [1370, 537] on icon at bounding box center [1375, 537] width 10 height 10
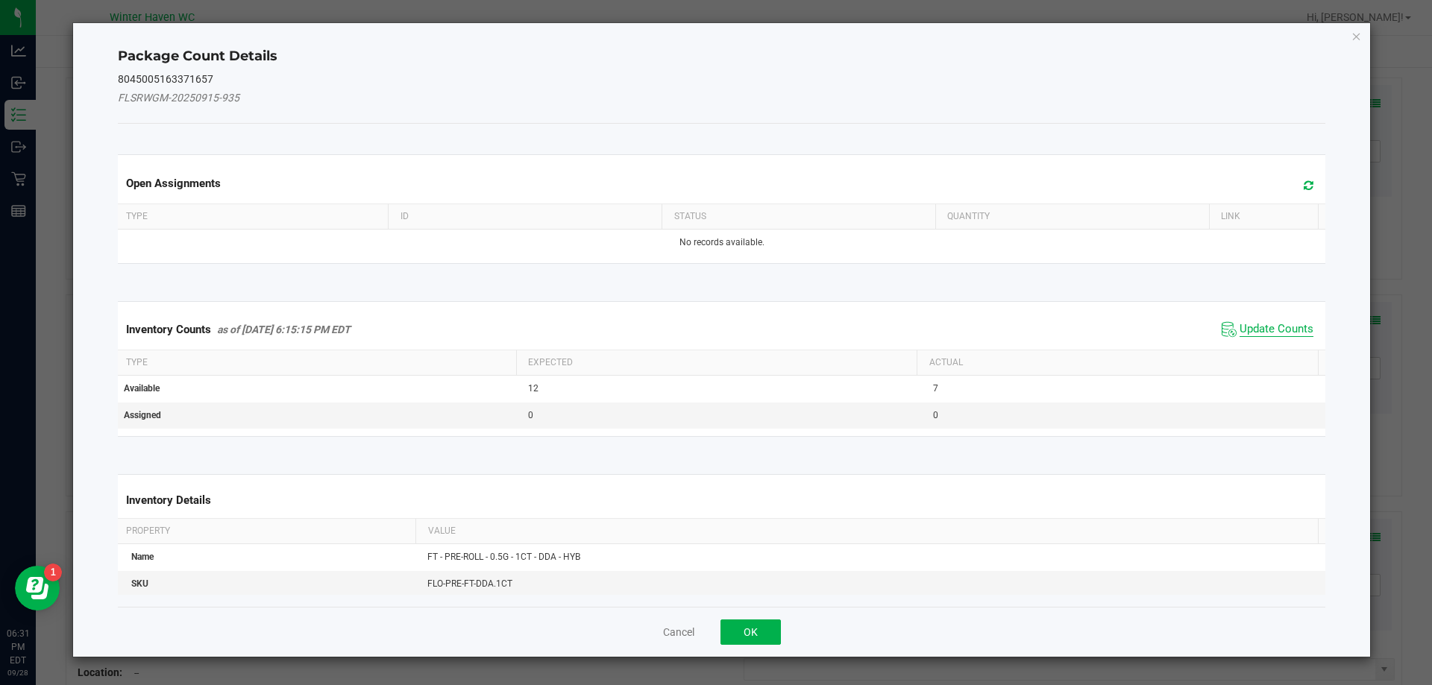
click at [1271, 322] on span "Update Counts" at bounding box center [1276, 329] width 74 height 15
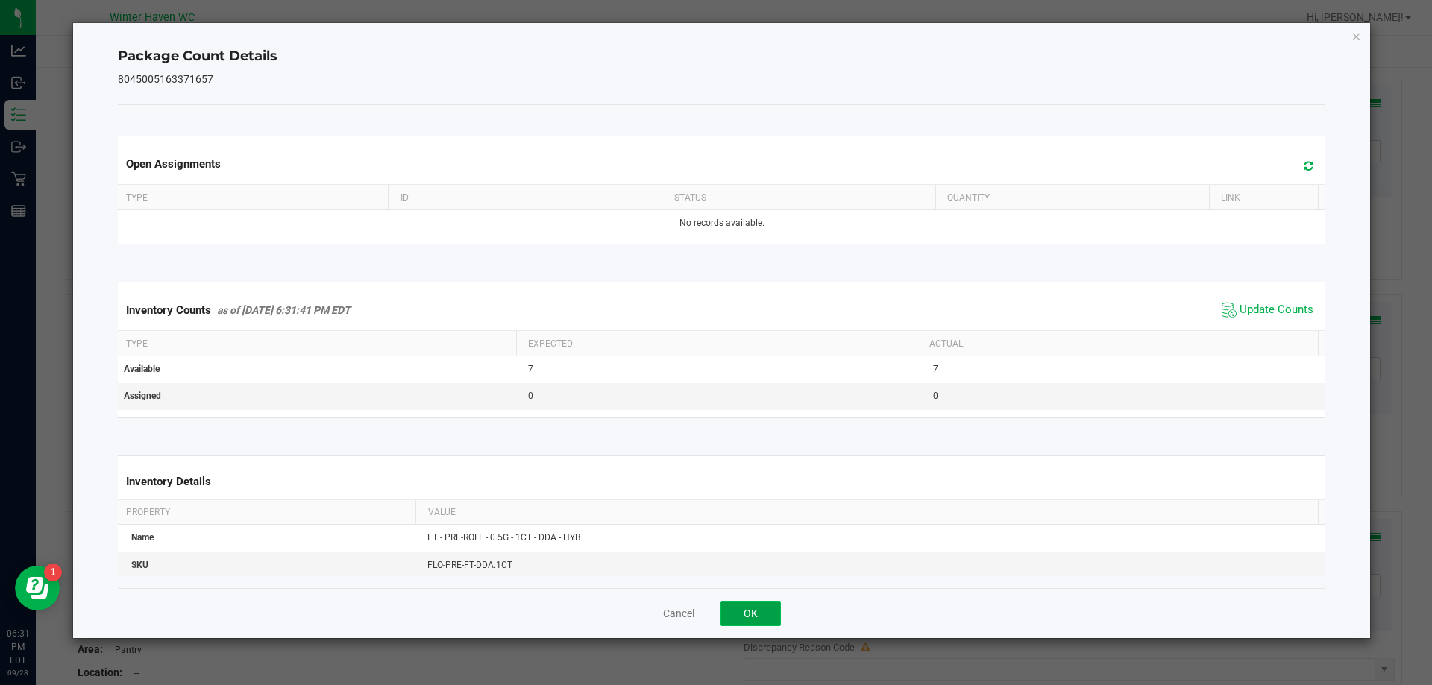
click at [764, 623] on button "OK" at bounding box center [750, 613] width 60 height 25
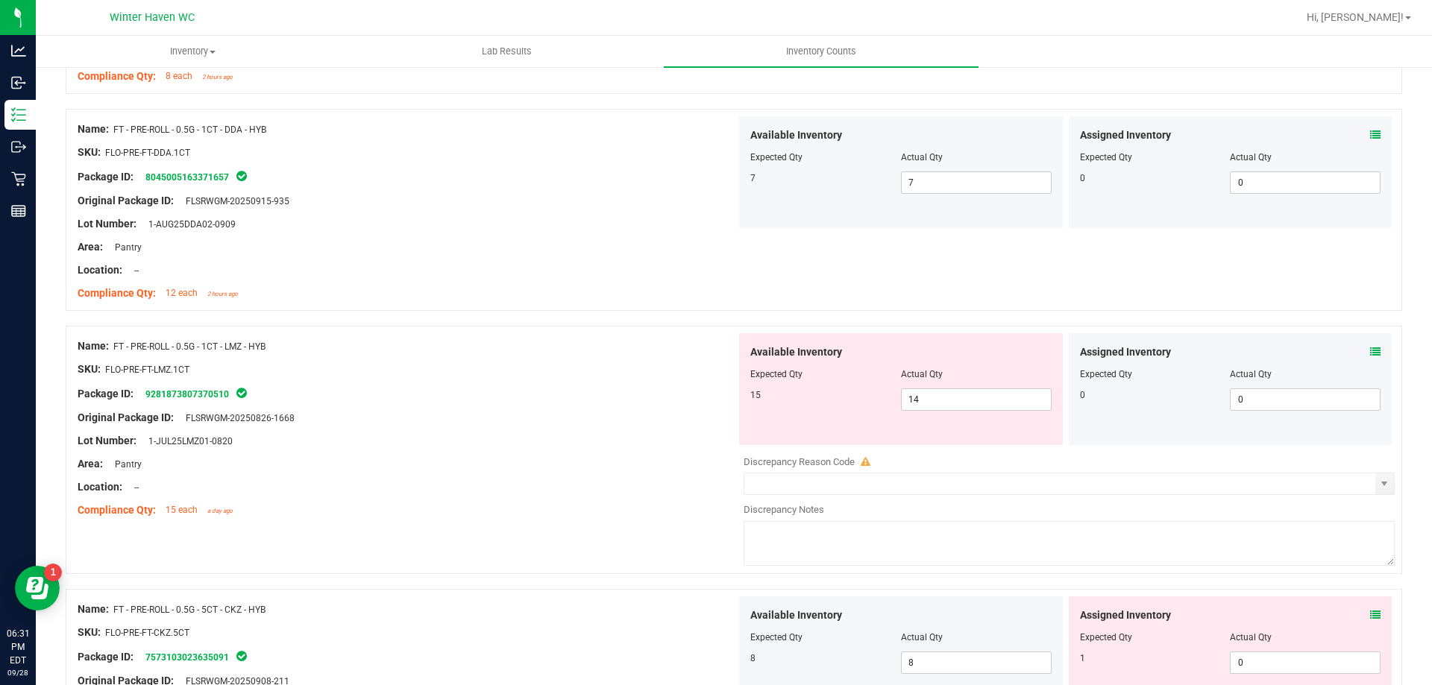
scroll to position [3650, 0]
click at [1370, 353] on icon at bounding box center [1375, 352] width 10 height 10
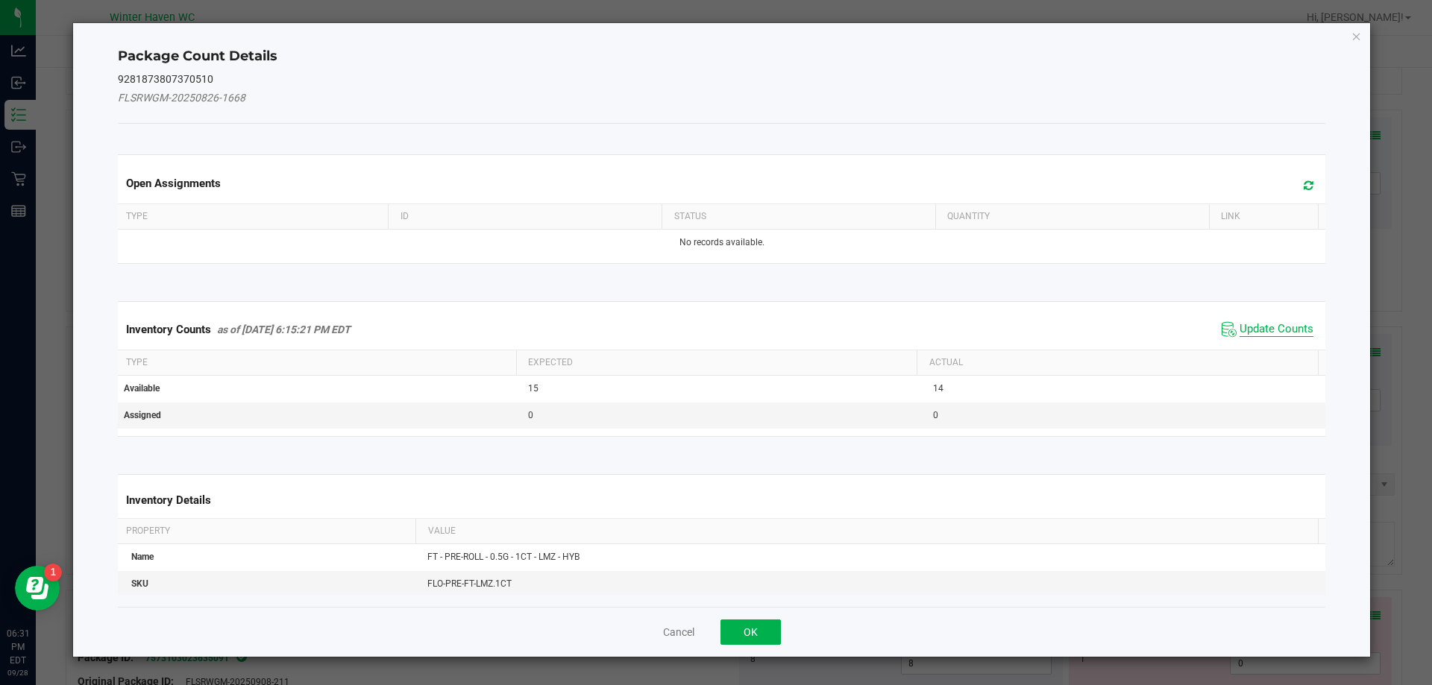
click at [1263, 334] on span "Update Counts" at bounding box center [1276, 329] width 74 height 15
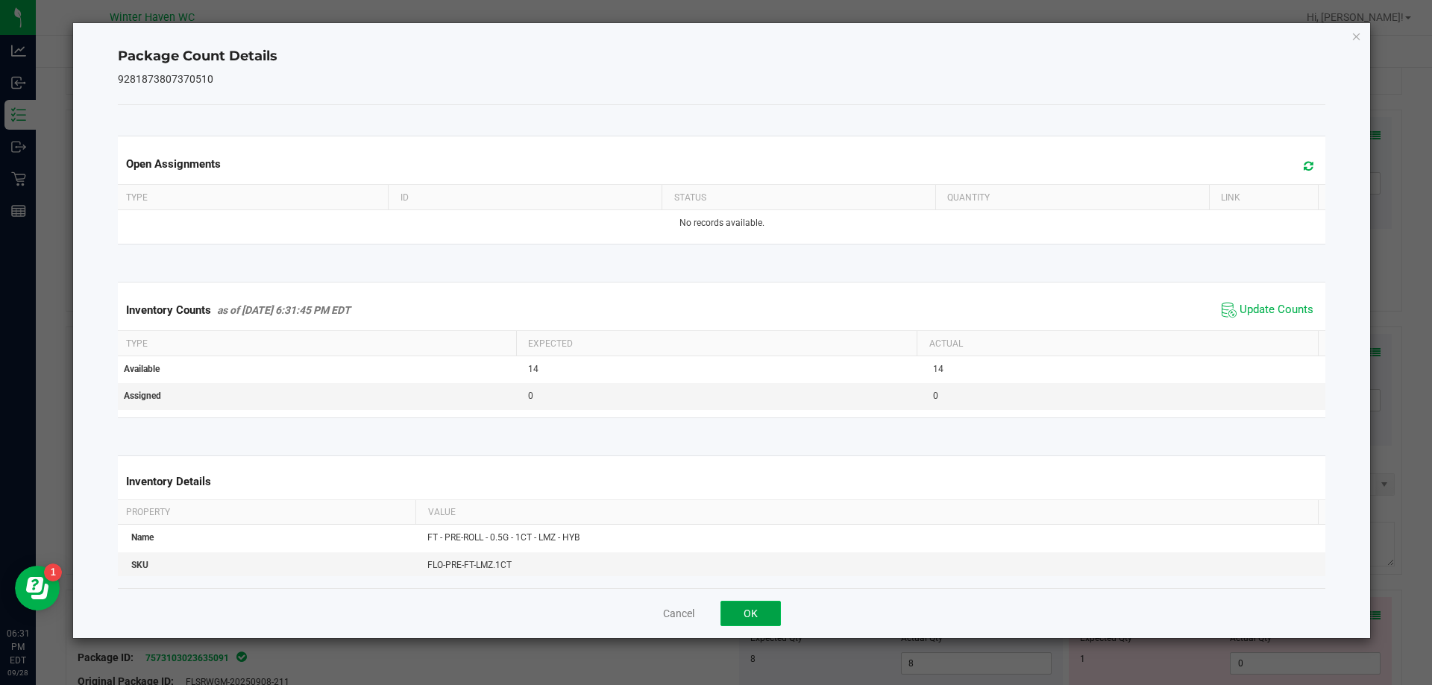
click at [753, 624] on button "OK" at bounding box center [750, 613] width 60 height 25
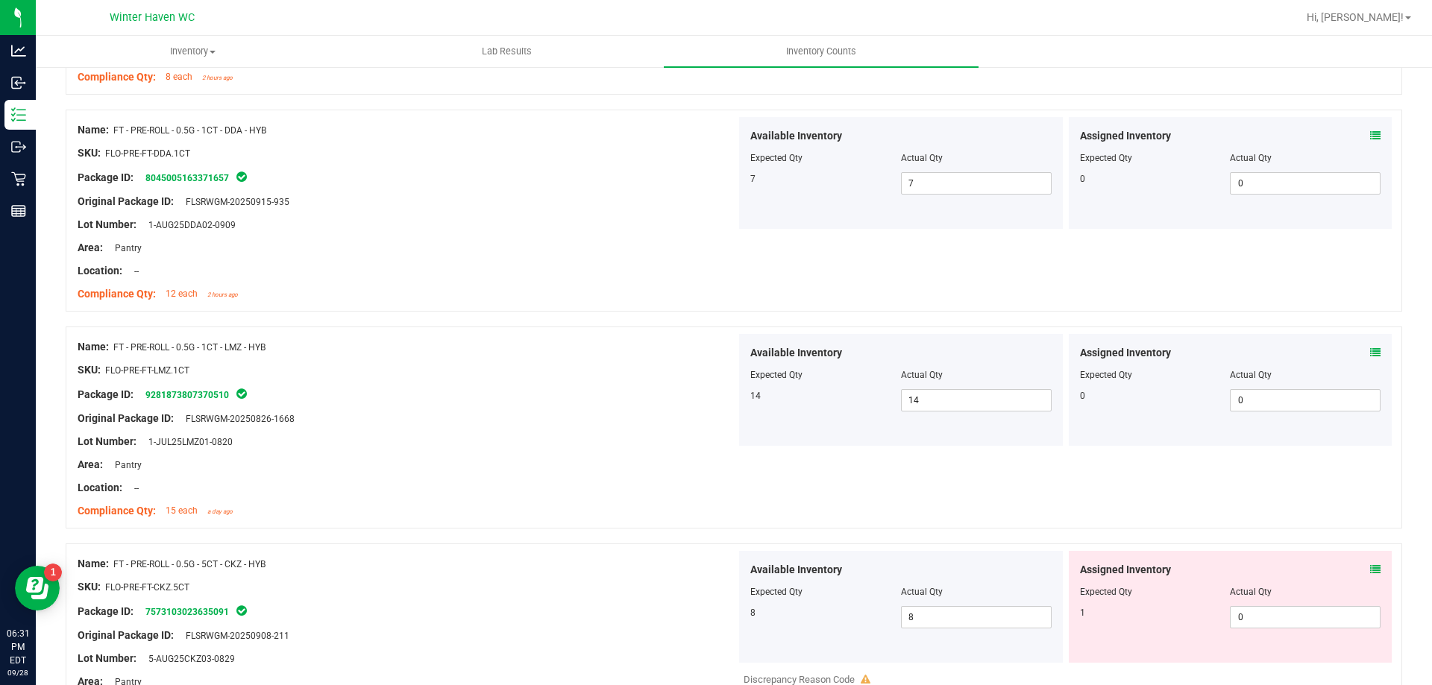
click at [1370, 574] on icon at bounding box center [1375, 569] width 10 height 10
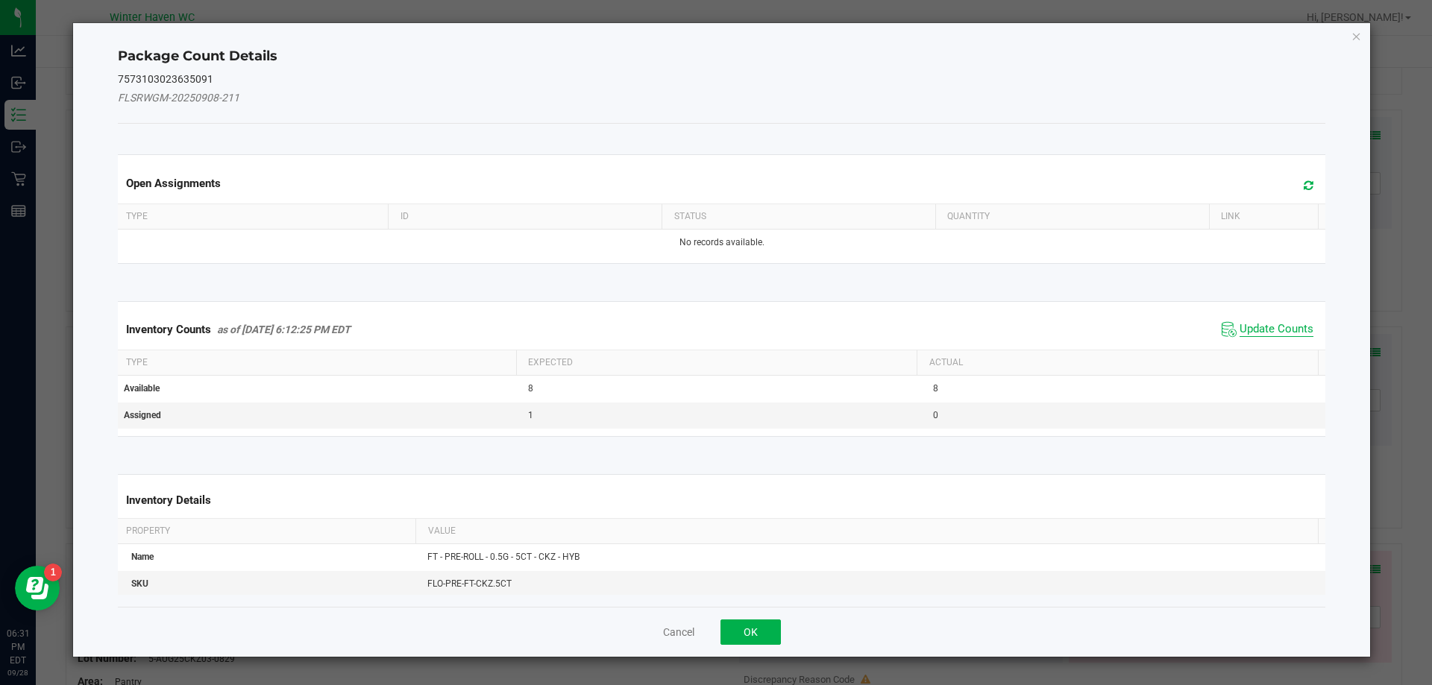
click at [1245, 330] on span "Update Counts" at bounding box center [1276, 329] width 74 height 15
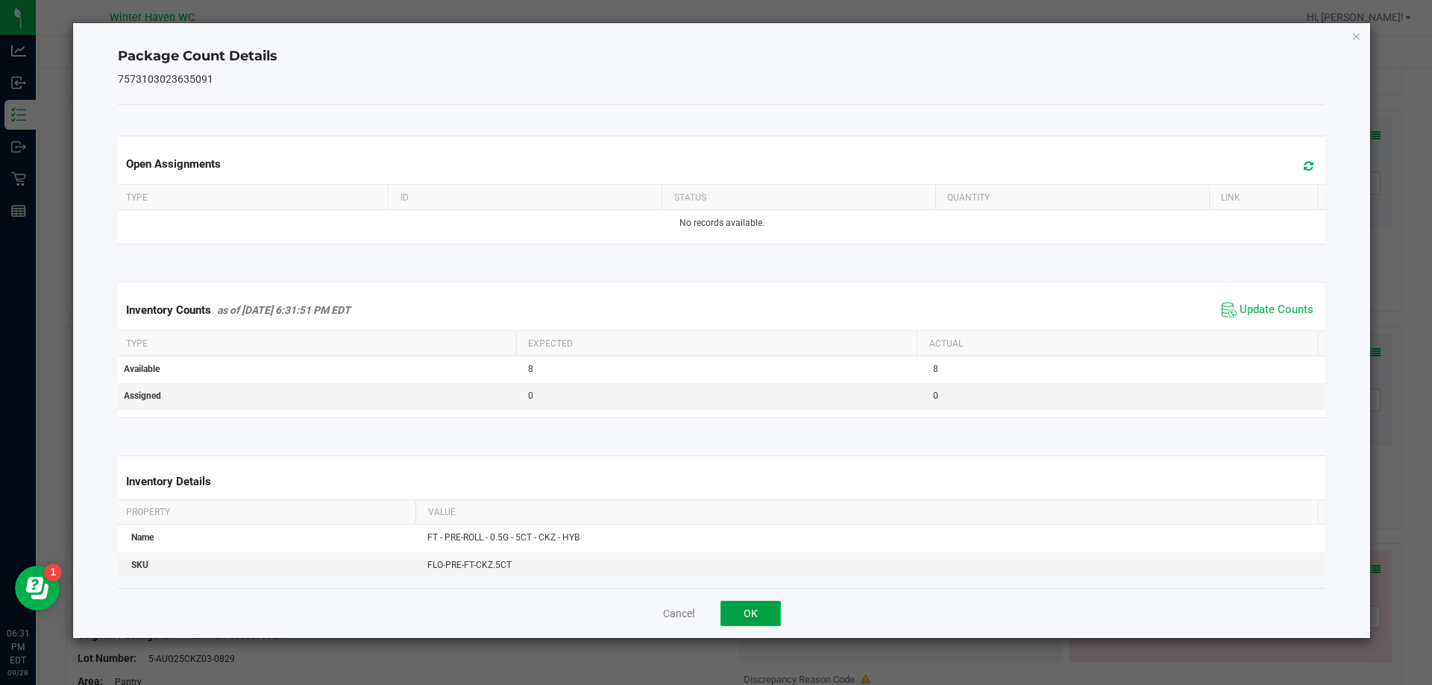
click at [761, 619] on button "OK" at bounding box center [750, 613] width 60 height 25
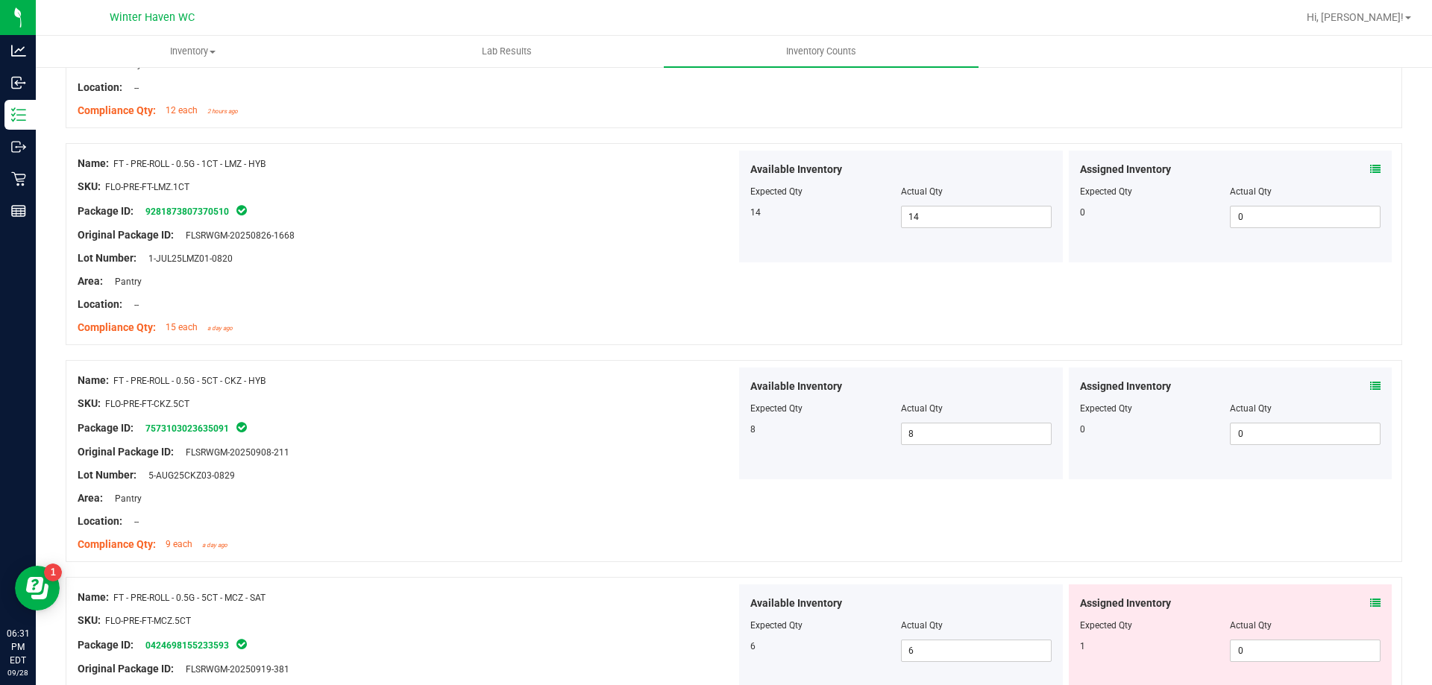
scroll to position [4040, 0]
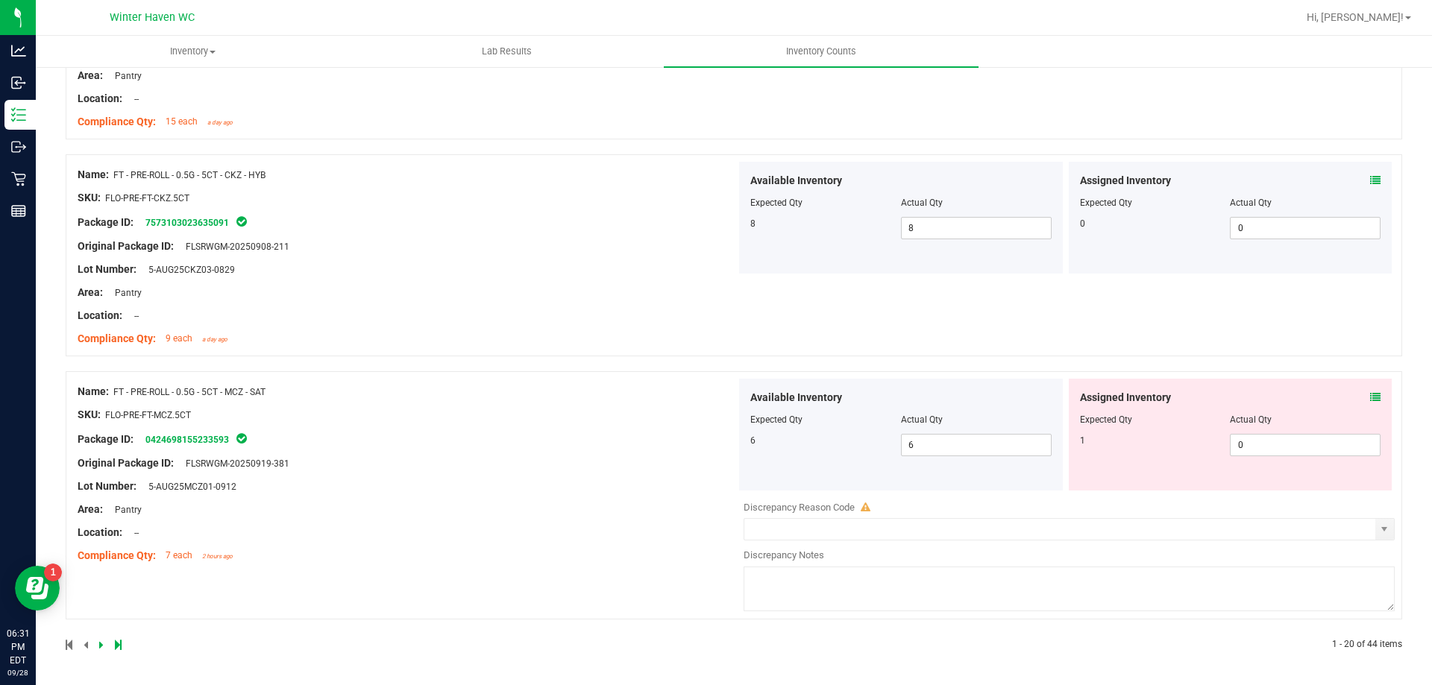
click at [1370, 401] on icon at bounding box center [1375, 397] width 10 height 10
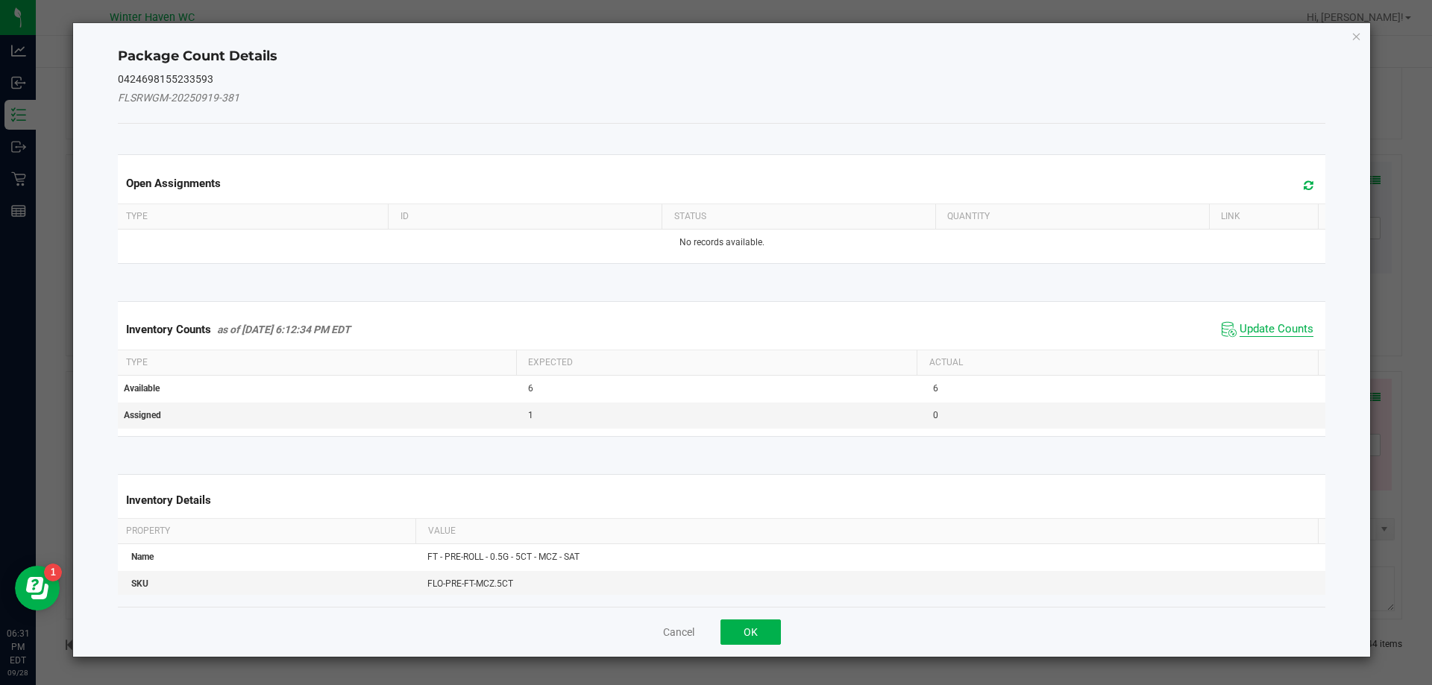
click at [1270, 327] on span "Update Counts" at bounding box center [1276, 329] width 74 height 15
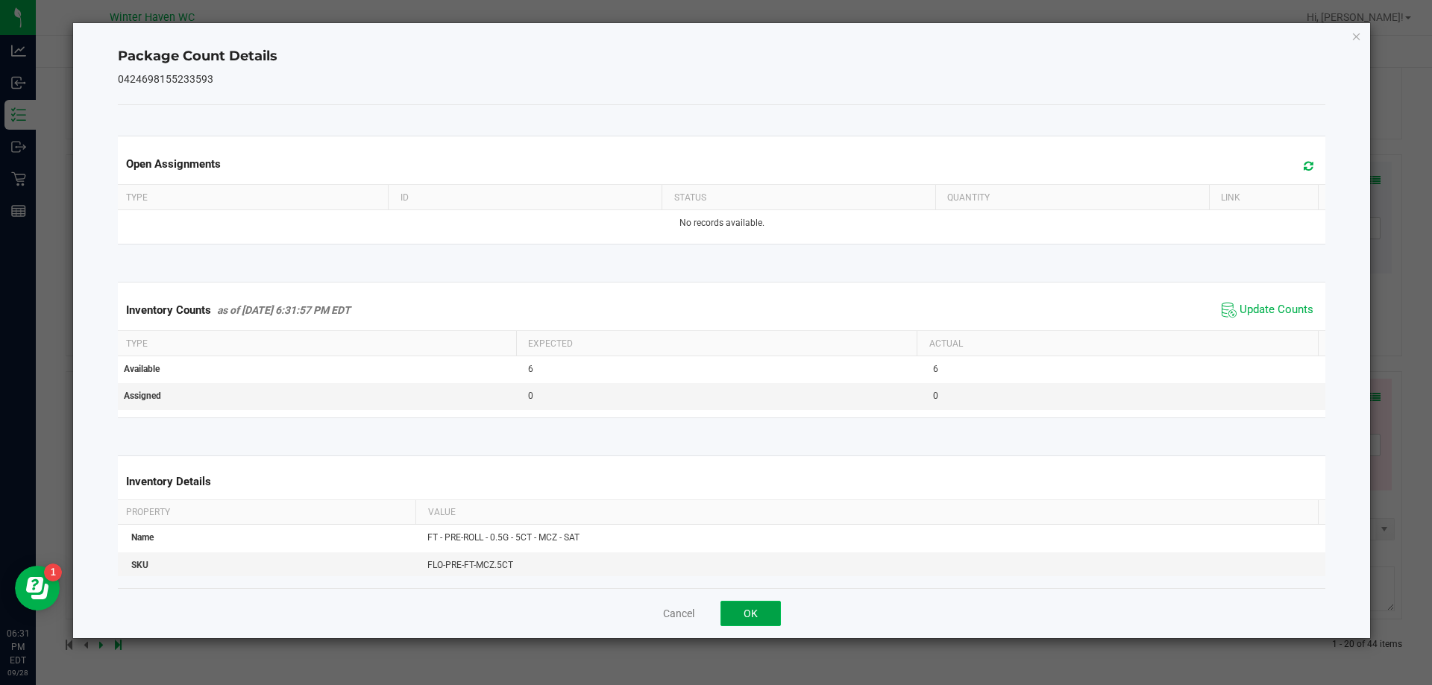
click at [759, 617] on button "OK" at bounding box center [750, 613] width 60 height 25
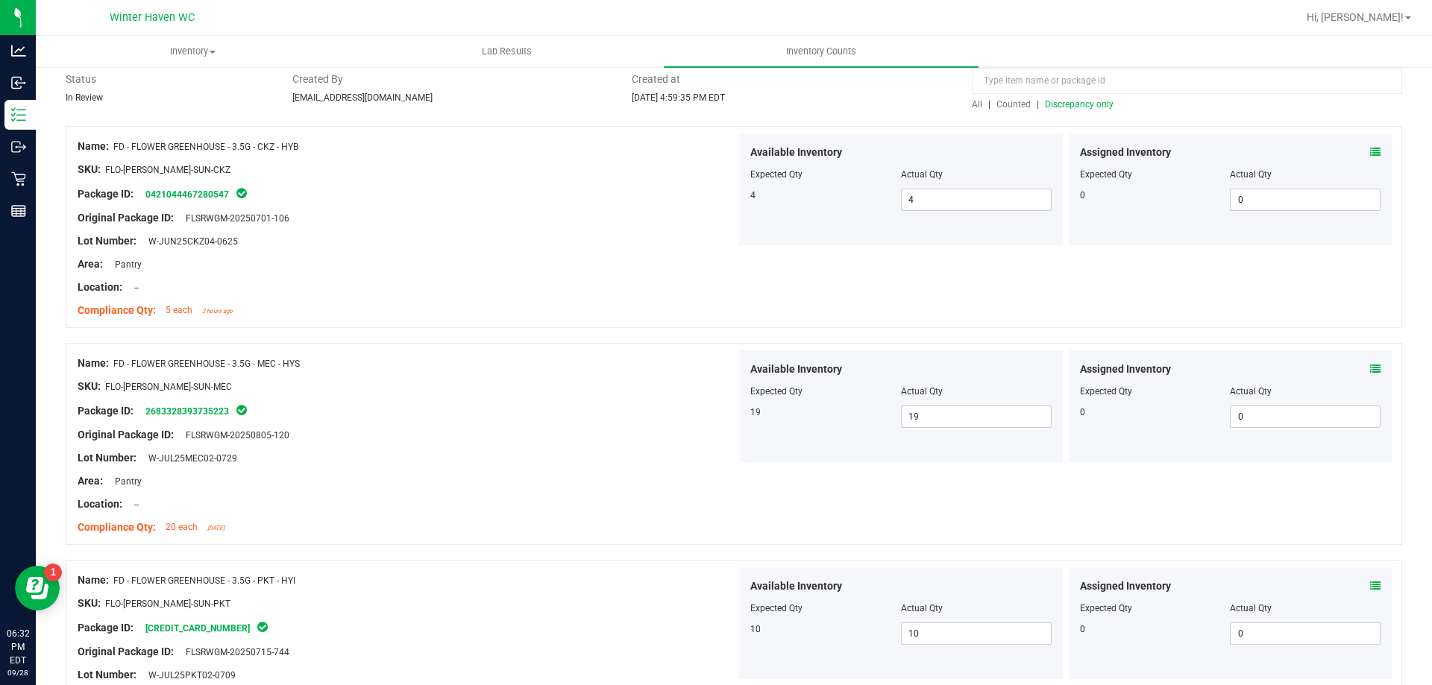
scroll to position [0, 0]
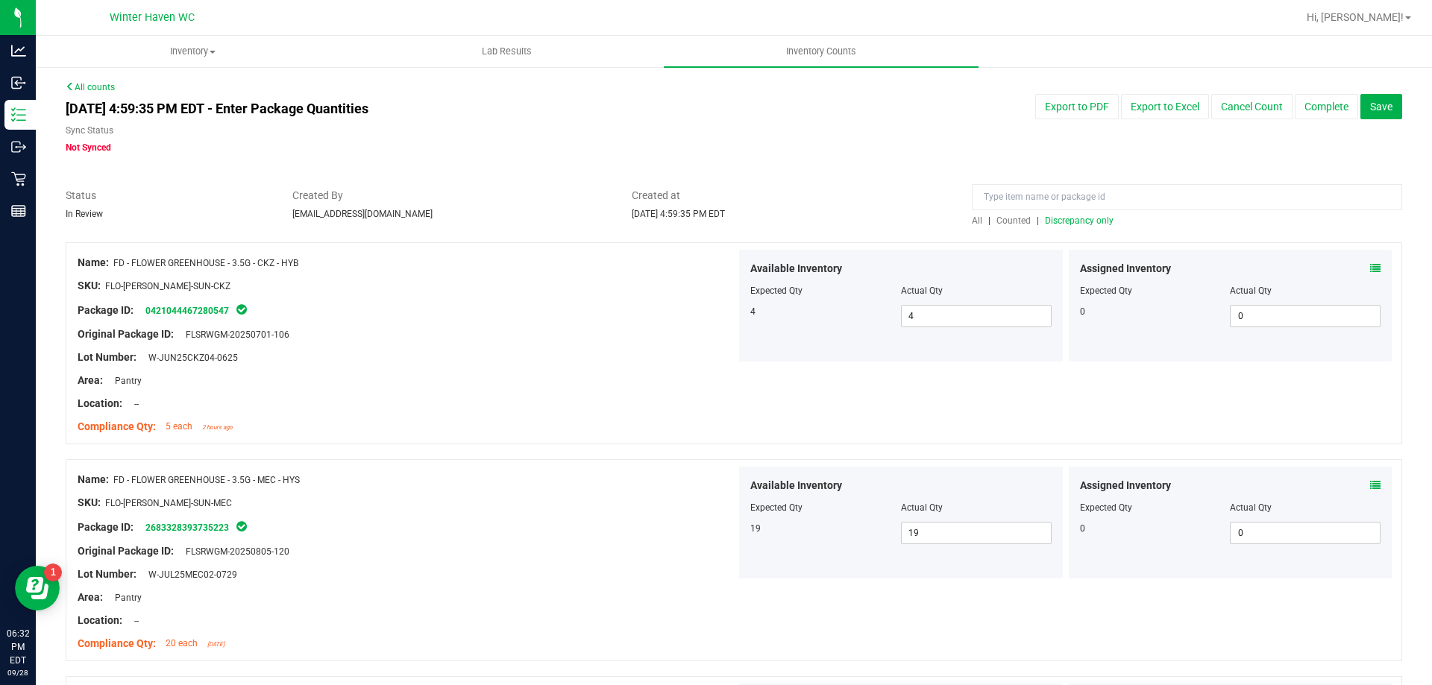
click at [1081, 223] on span "Discrepancy only" at bounding box center [1079, 220] width 69 height 10
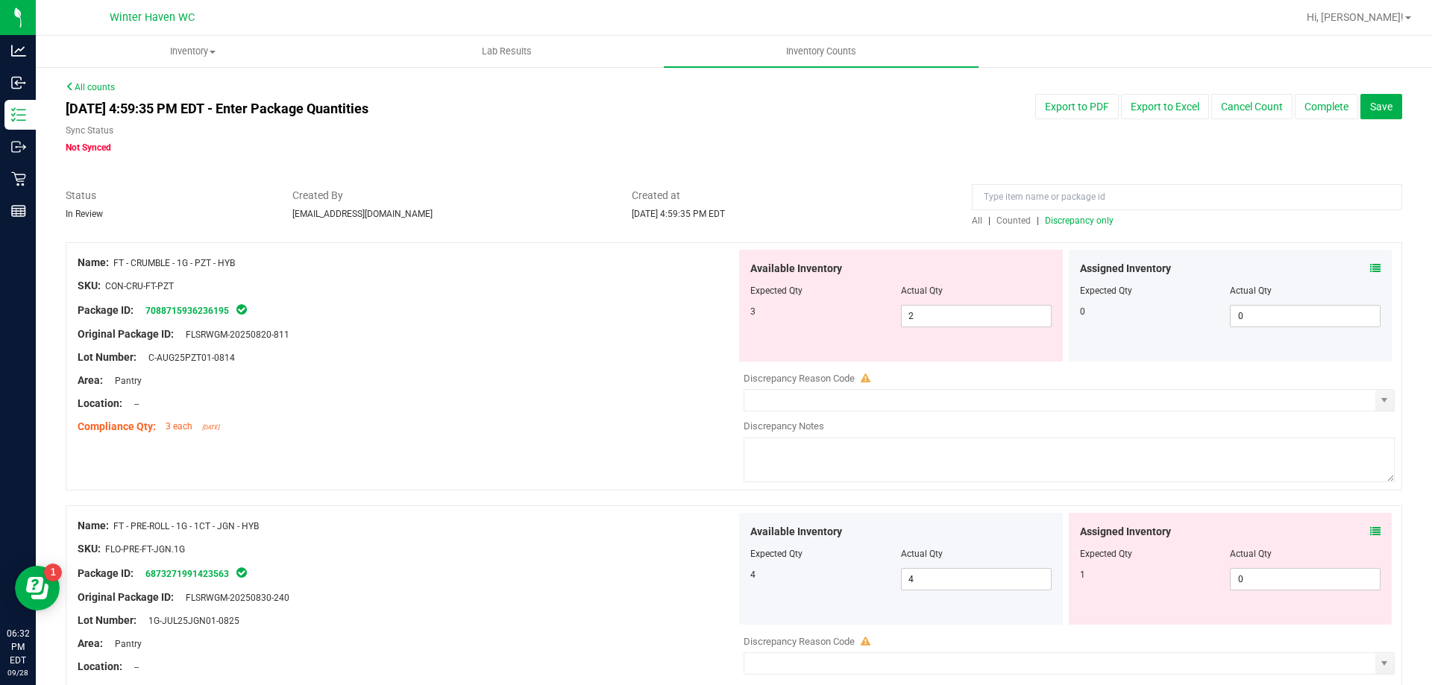
click at [1370, 535] on icon at bounding box center [1375, 531] width 10 height 10
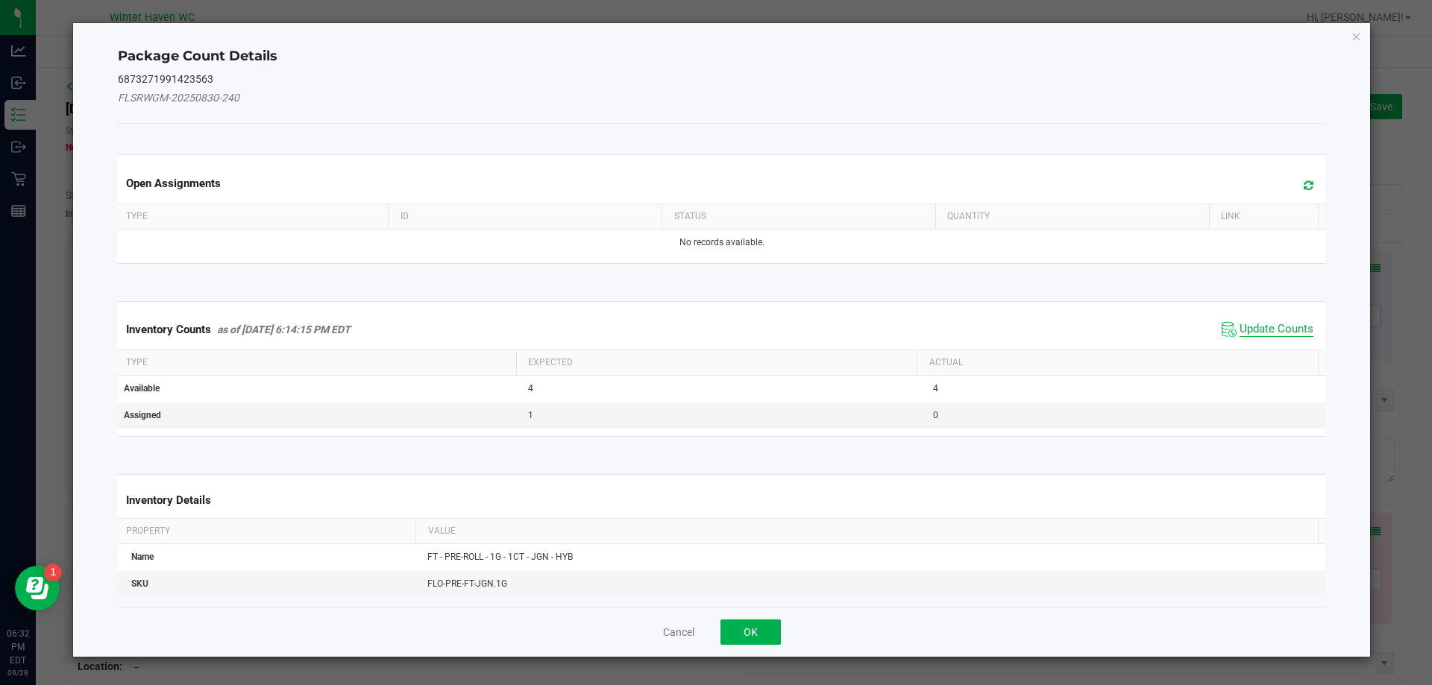
click at [1253, 331] on span "Update Counts" at bounding box center [1276, 329] width 74 height 15
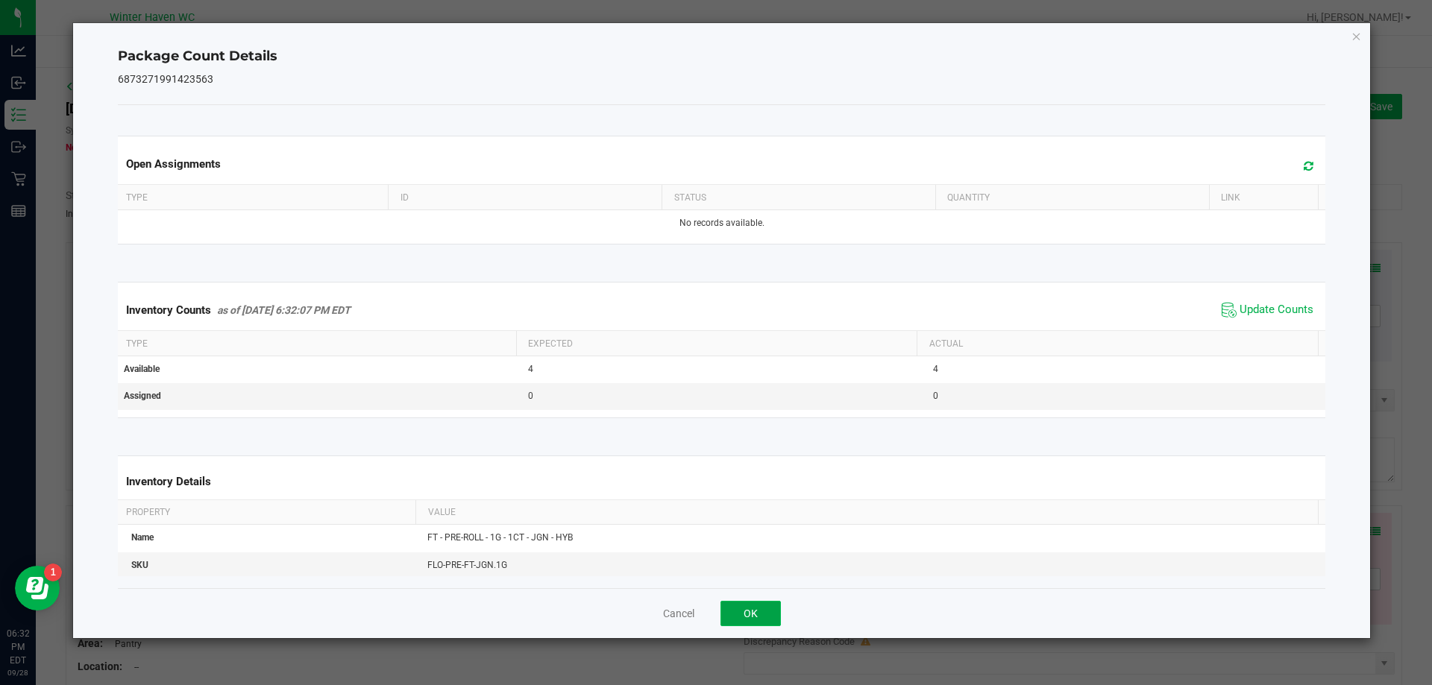
click at [760, 615] on button "OK" at bounding box center [750, 613] width 60 height 25
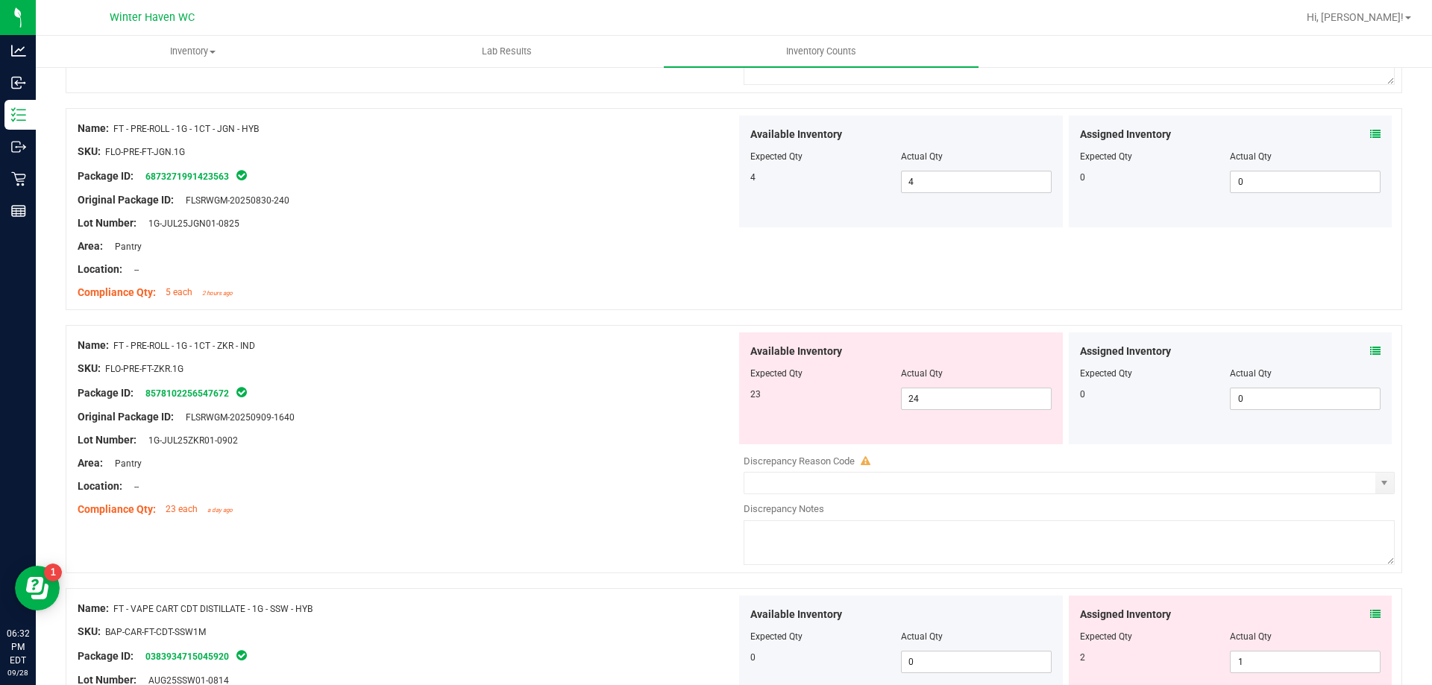
scroll to position [398, 0]
click at [1370, 352] on icon at bounding box center [1375, 350] width 10 height 10
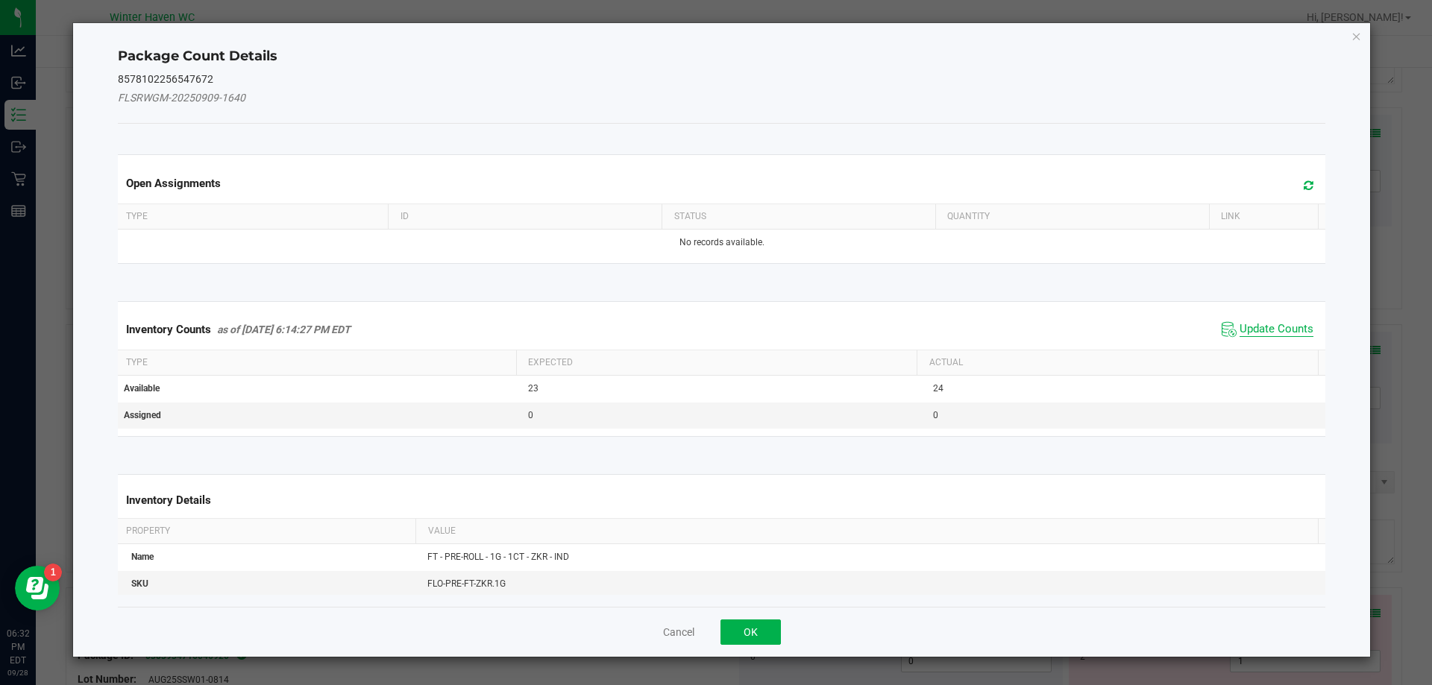
click at [1245, 335] on span "Update Counts" at bounding box center [1276, 329] width 74 height 15
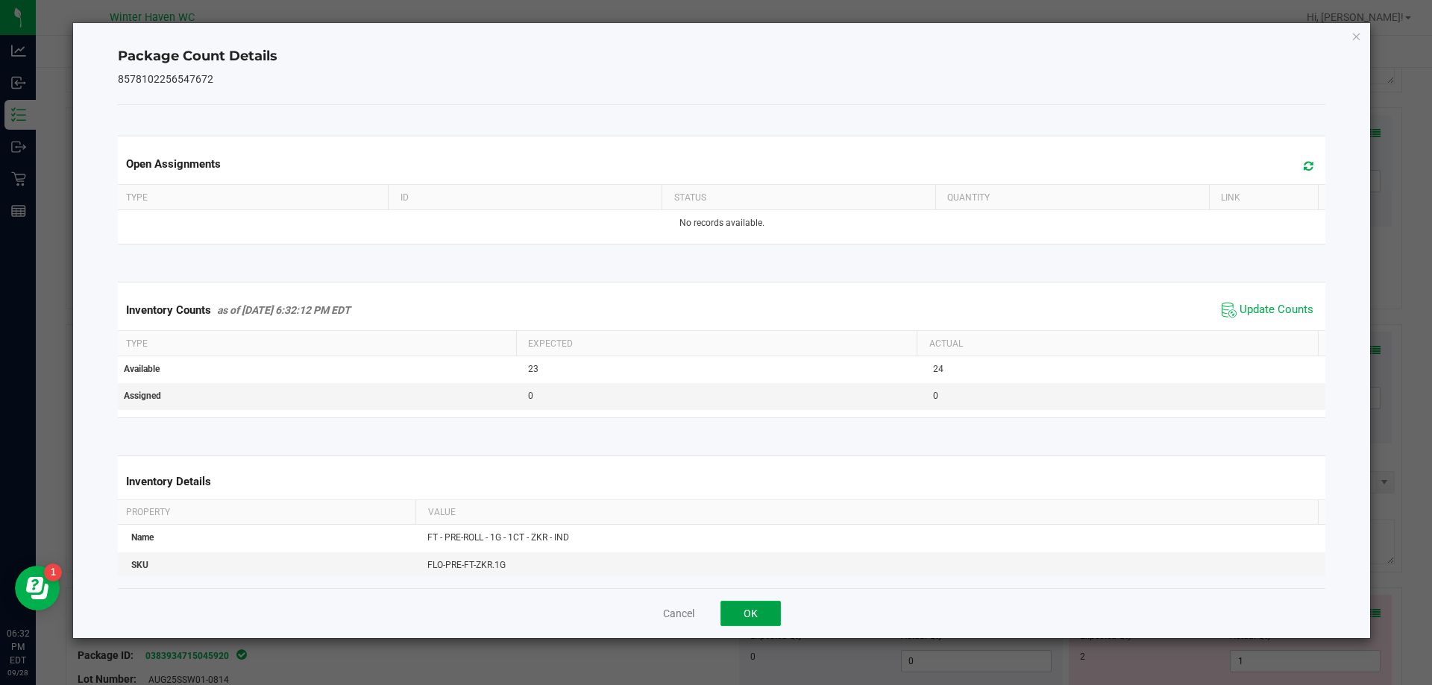
click at [761, 616] on button "OK" at bounding box center [750, 613] width 60 height 25
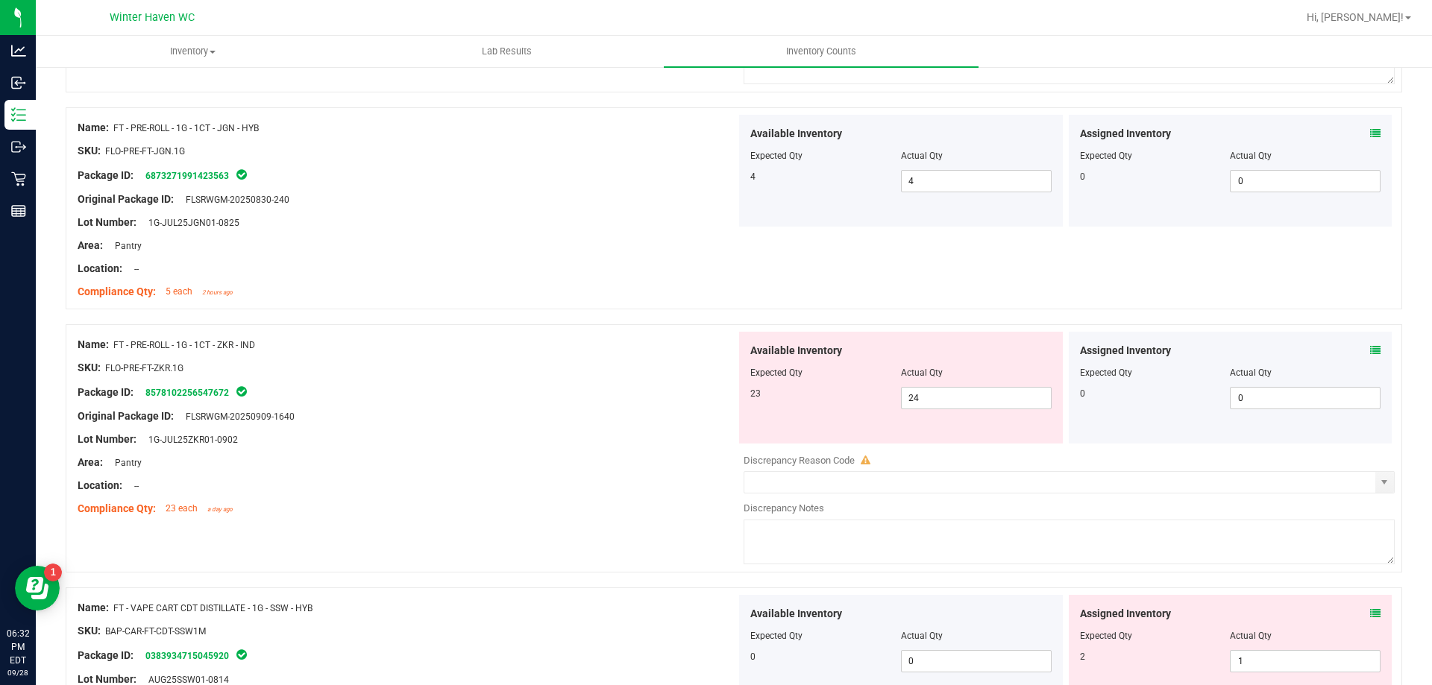
click at [1370, 610] on icon at bounding box center [1375, 613] width 10 height 10
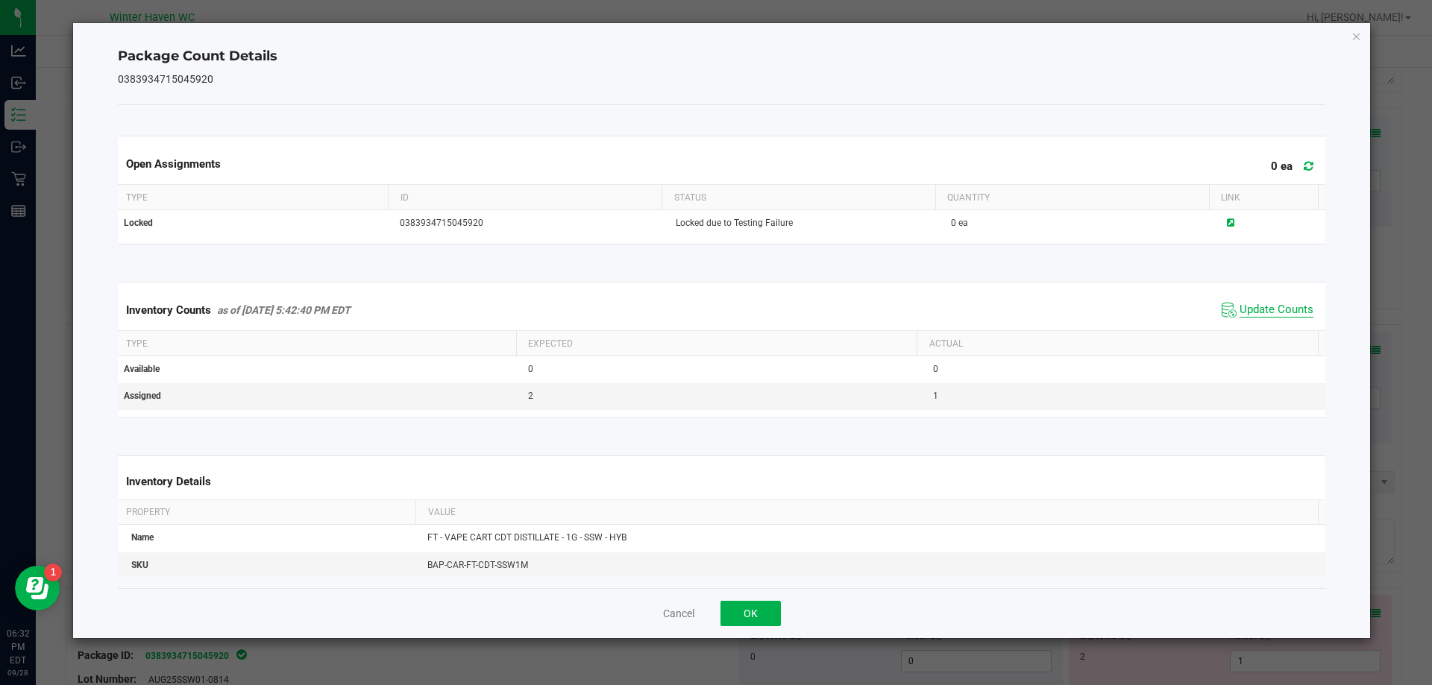
click at [1272, 312] on span "Update Counts" at bounding box center [1276, 310] width 74 height 15
click at [1243, 318] on span "Update Counts" at bounding box center [1276, 310] width 74 height 15
click at [760, 615] on button "OK" at bounding box center [750, 613] width 60 height 25
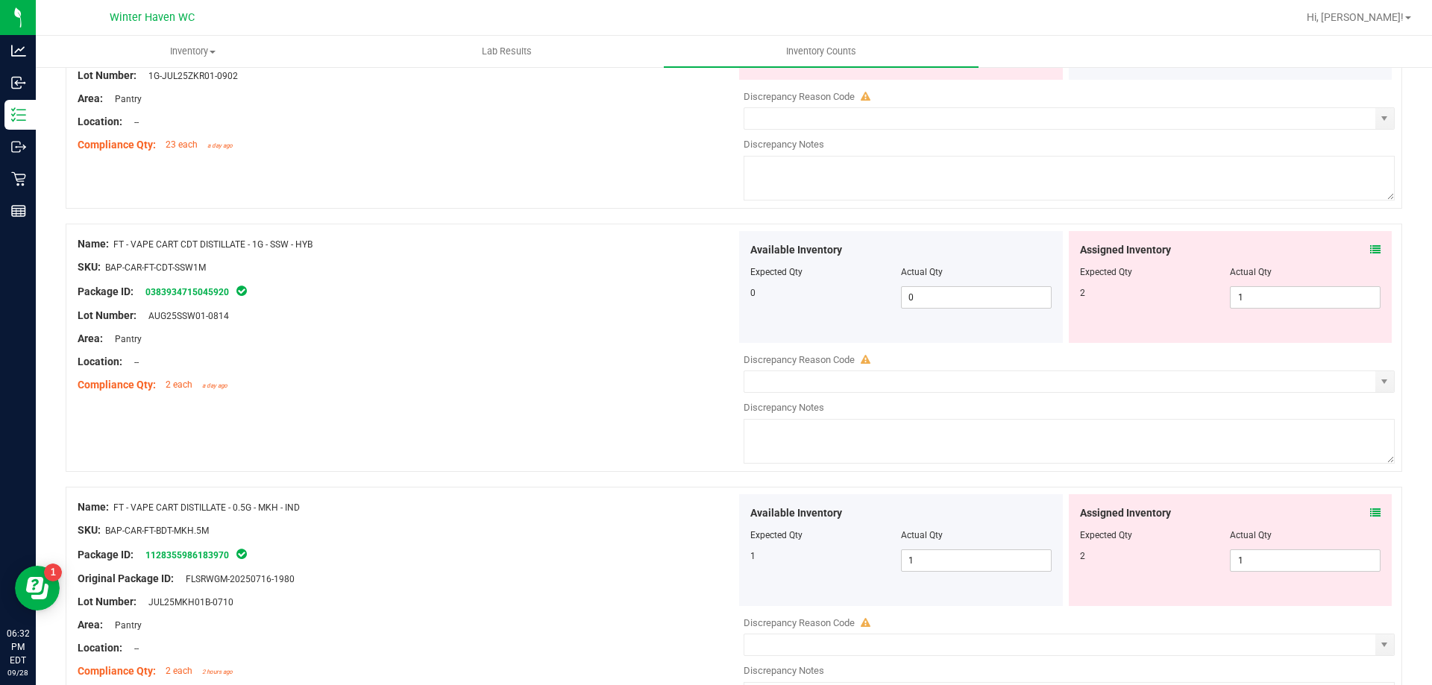
scroll to position [763, 0]
click at [1246, 297] on input "1" at bounding box center [1304, 296] width 149 height 21
type input "2"
click at [418, 541] on div "Name: FT - VAPE CART DISTILLATE - 0.5G - MKH - IND SKU: BAP-CAR-FT-BDT-MKH.5M P…" at bounding box center [407, 589] width 658 height 190
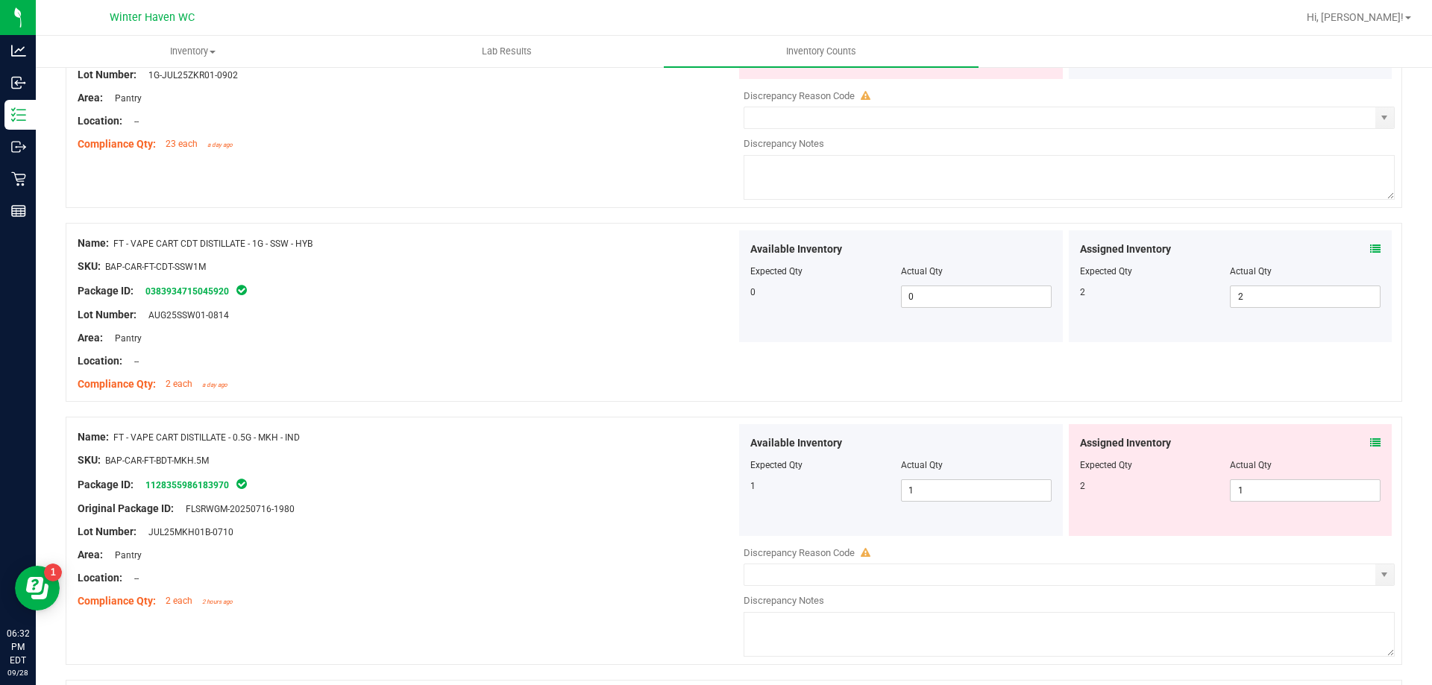
click at [1370, 440] on icon at bounding box center [1375, 443] width 10 height 10
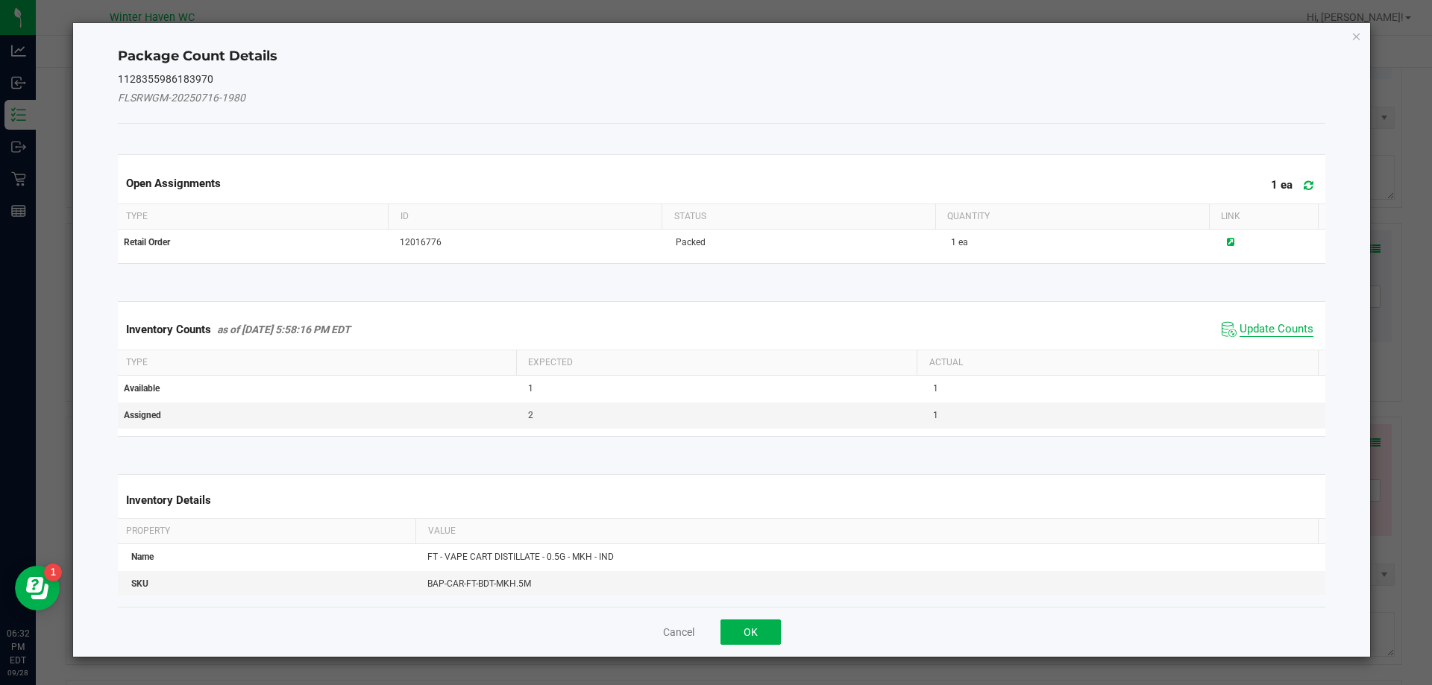
click at [1257, 330] on span "Update Counts" at bounding box center [1276, 329] width 74 height 15
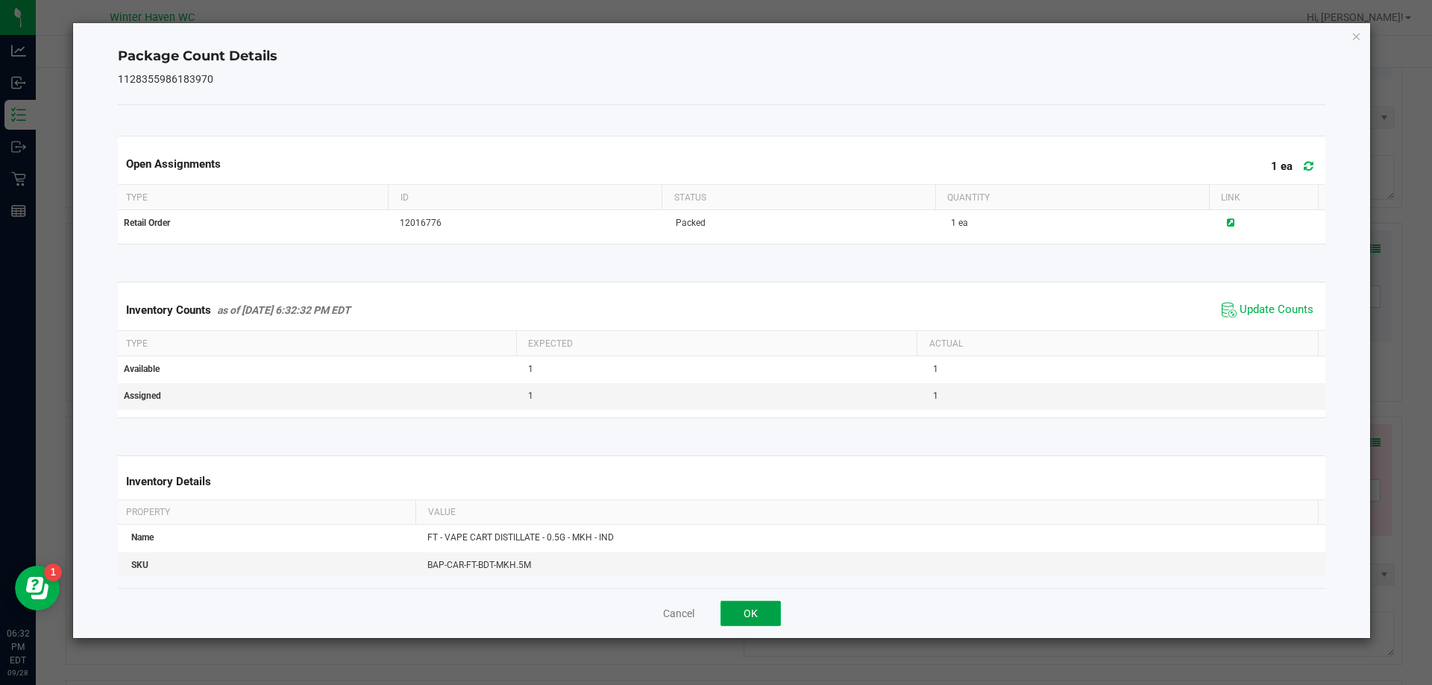
click at [746, 612] on button "OK" at bounding box center [750, 613] width 60 height 25
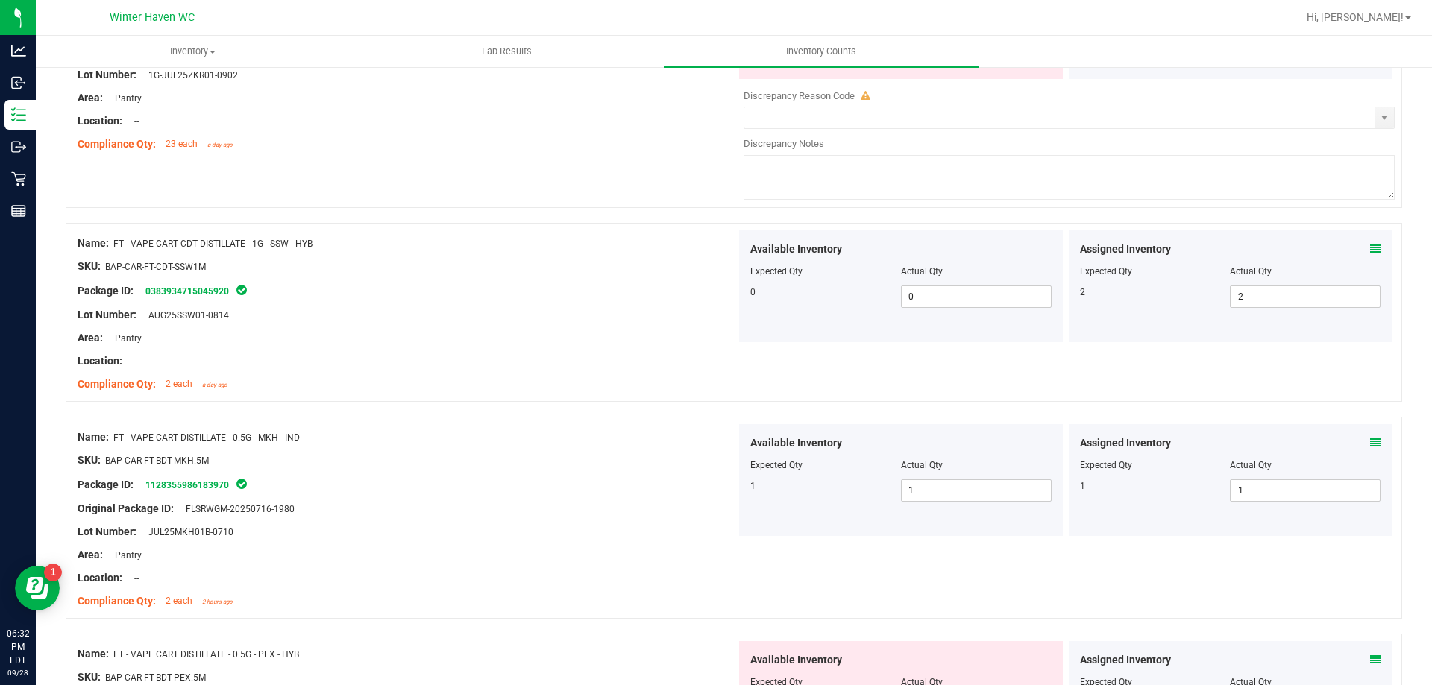
scroll to position [1210, 0]
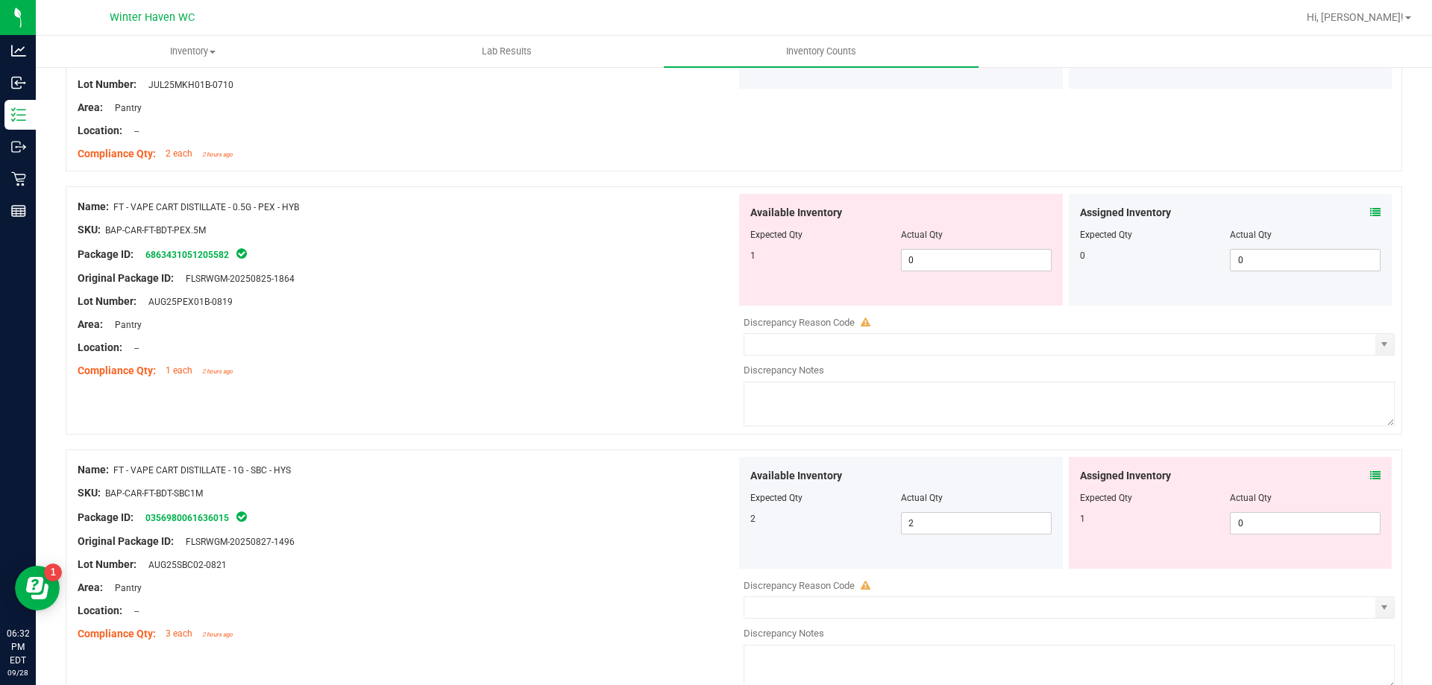
click at [1370, 212] on icon at bounding box center [1375, 212] width 10 height 10
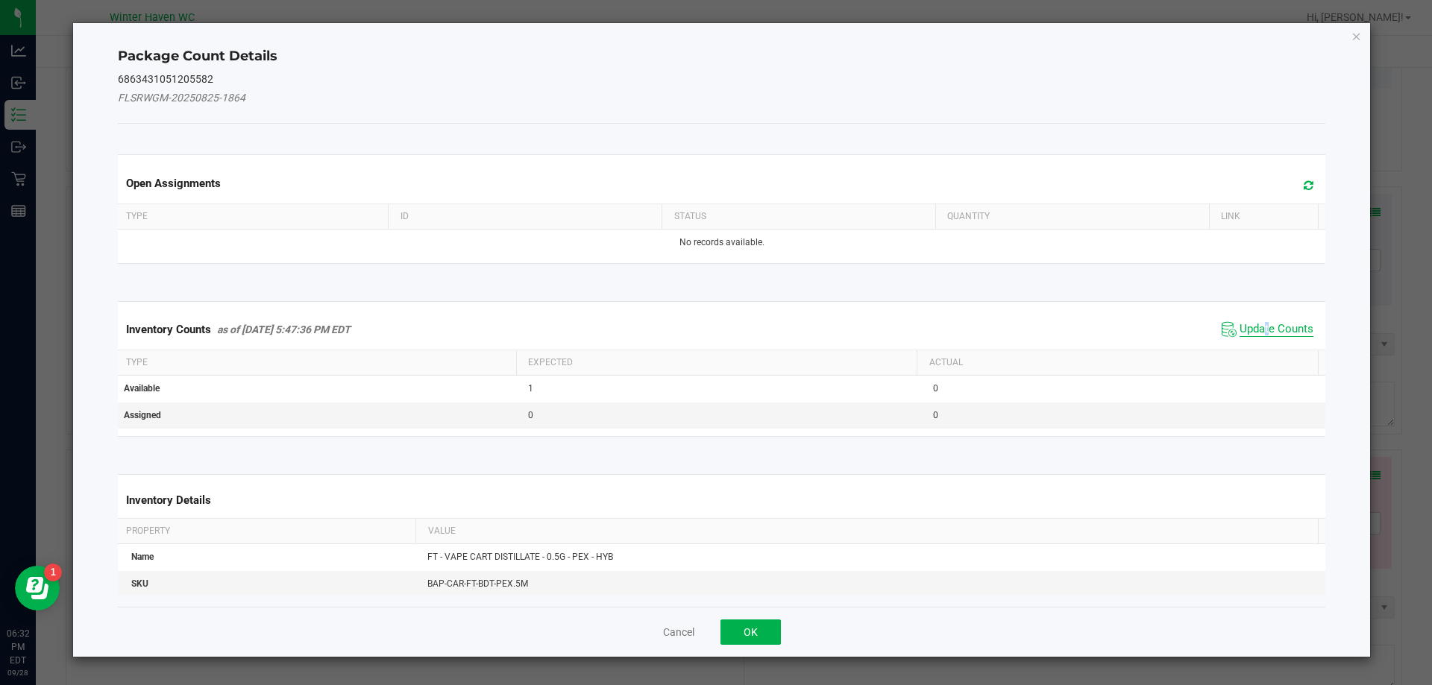
click at [1256, 323] on span "Update Counts" at bounding box center [1276, 329] width 74 height 15
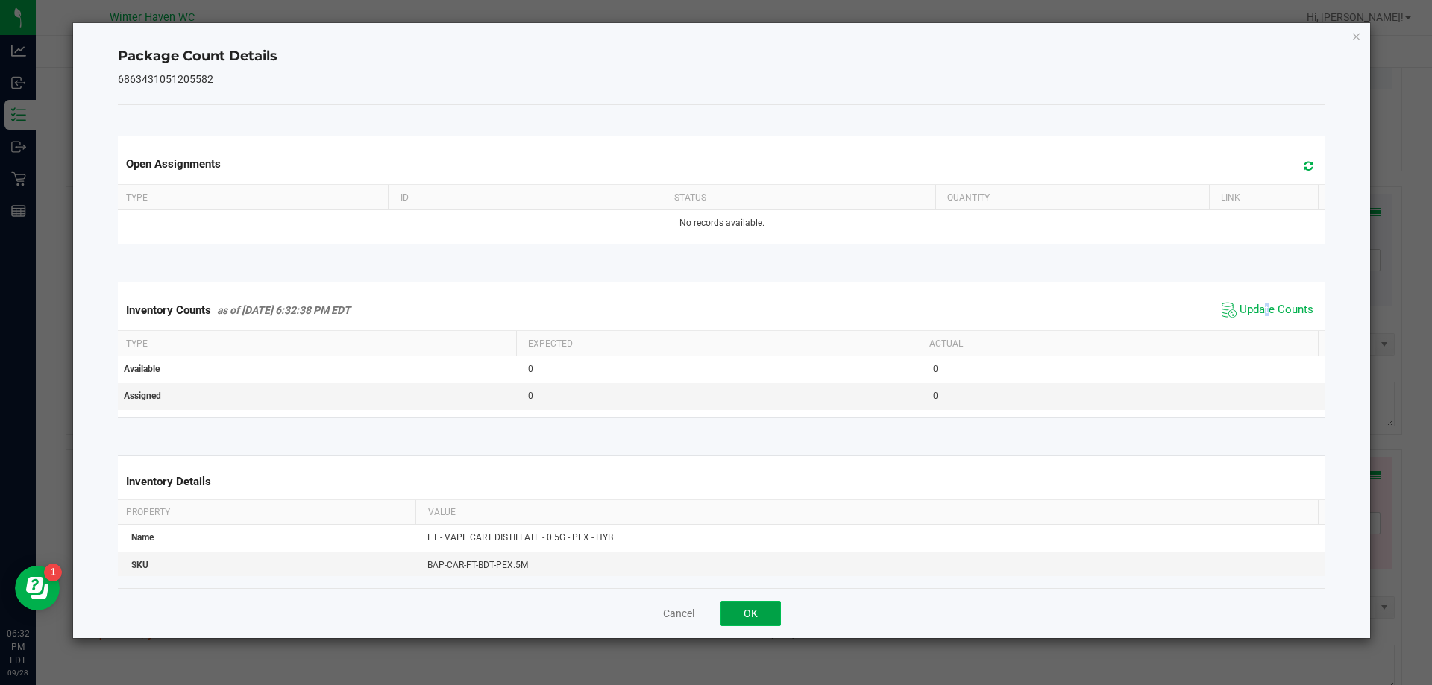
click at [762, 610] on button "OK" at bounding box center [750, 613] width 60 height 25
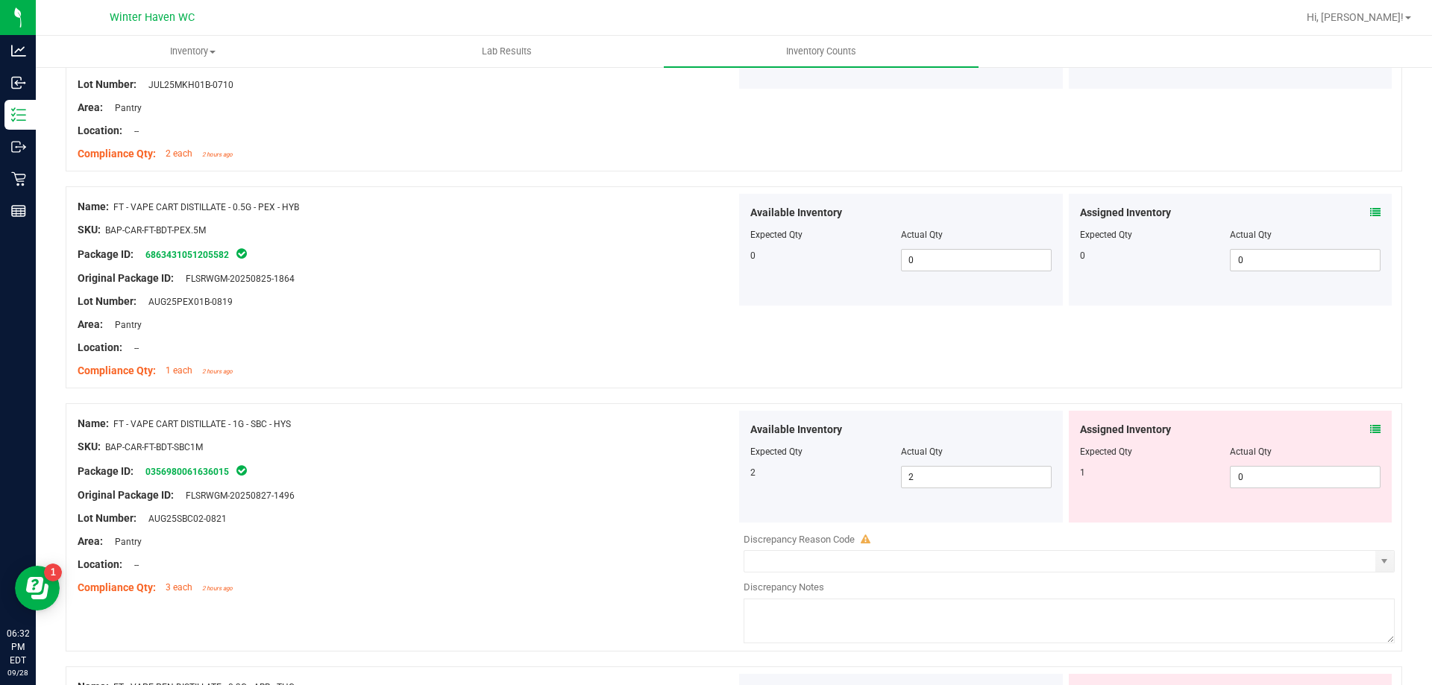
click at [1370, 430] on icon at bounding box center [1375, 429] width 10 height 10
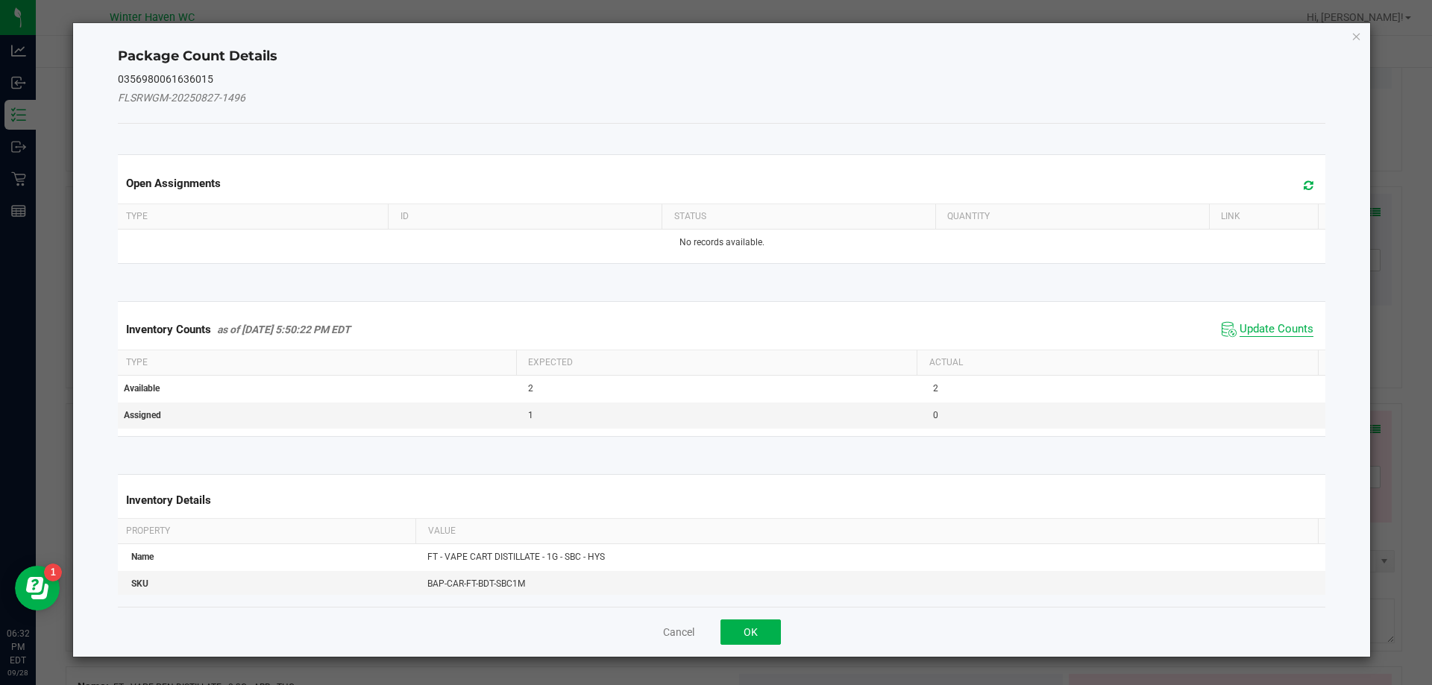
click at [1249, 327] on span "Update Counts" at bounding box center [1276, 329] width 74 height 15
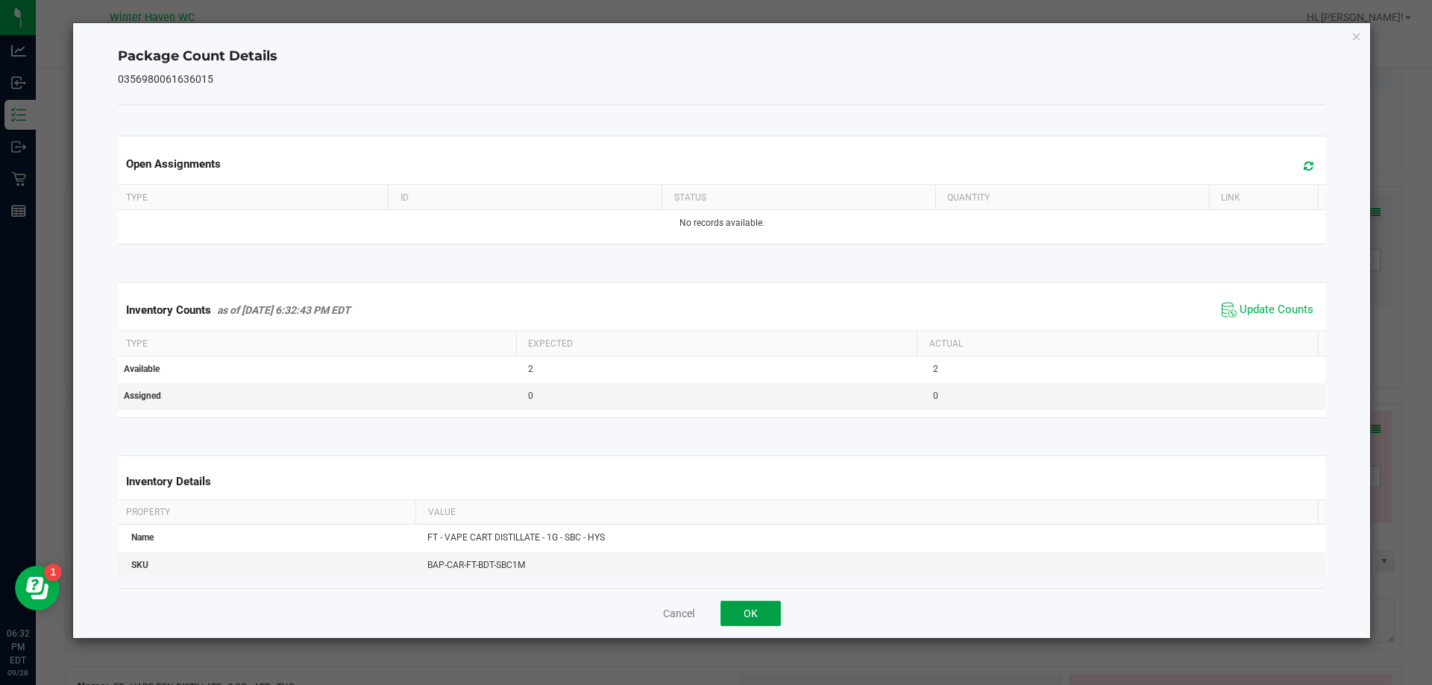
click at [746, 614] on button "OK" at bounding box center [750, 613] width 60 height 25
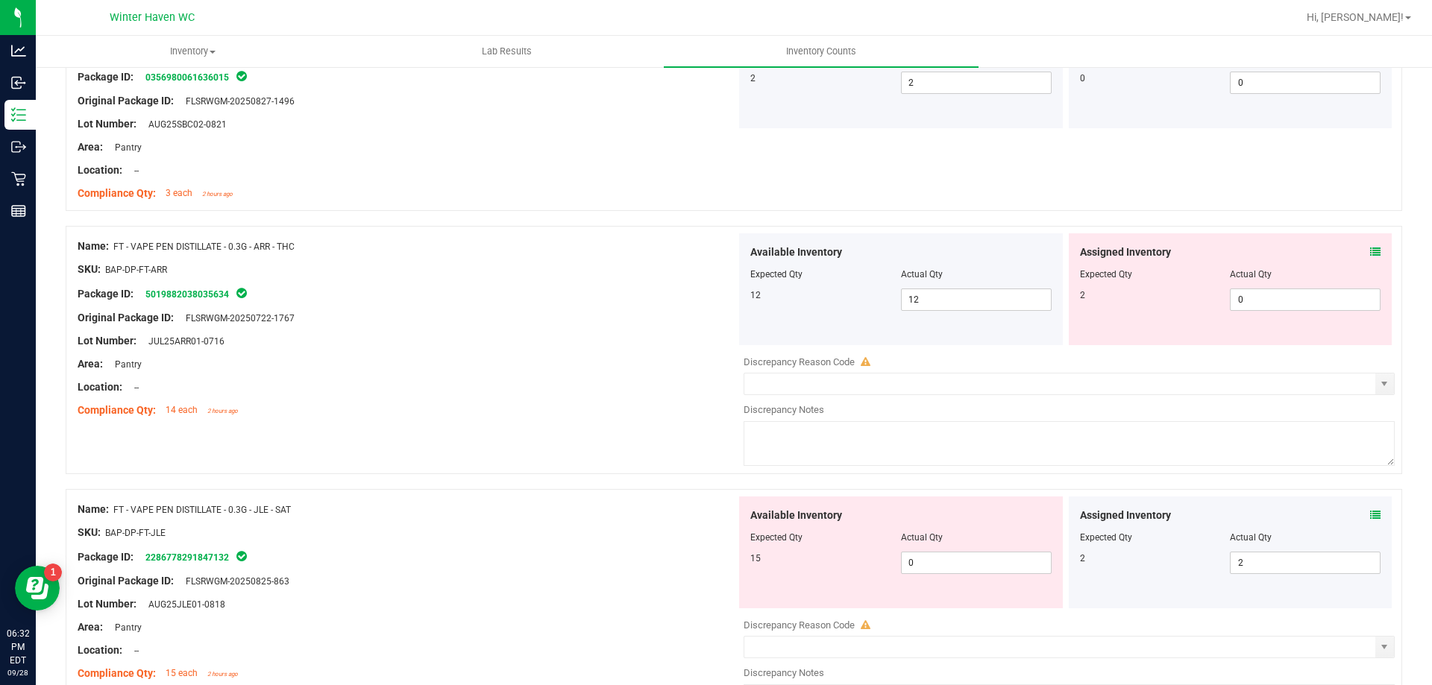
scroll to position [1657, 0]
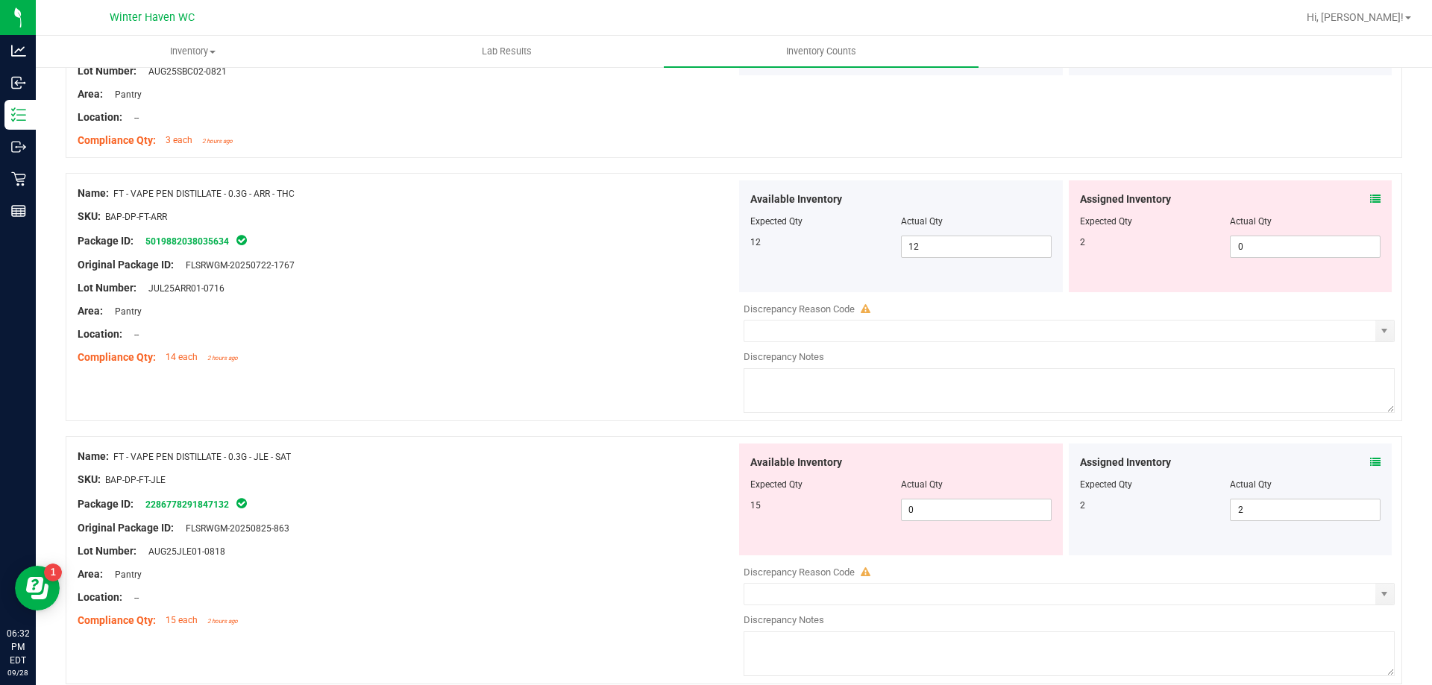
click at [1370, 199] on icon at bounding box center [1375, 199] width 10 height 10
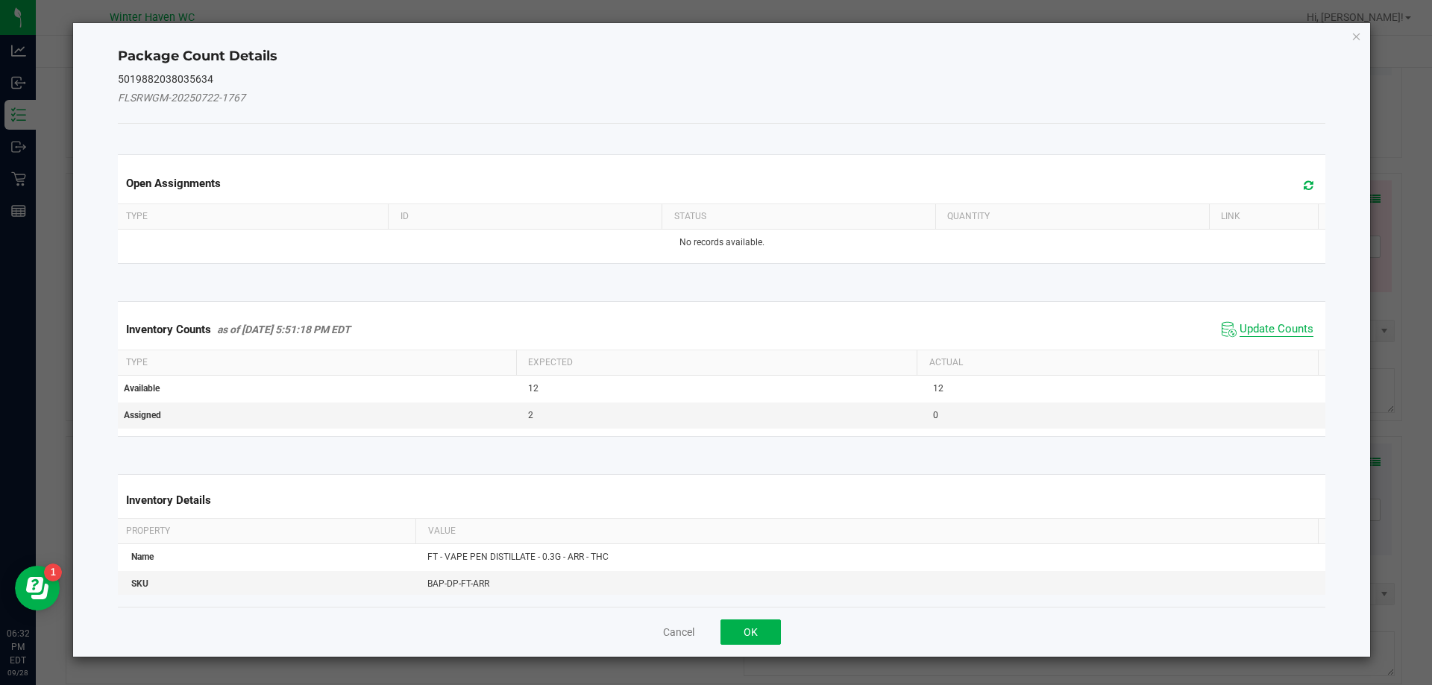
click at [1248, 325] on span "Update Counts" at bounding box center [1276, 329] width 74 height 15
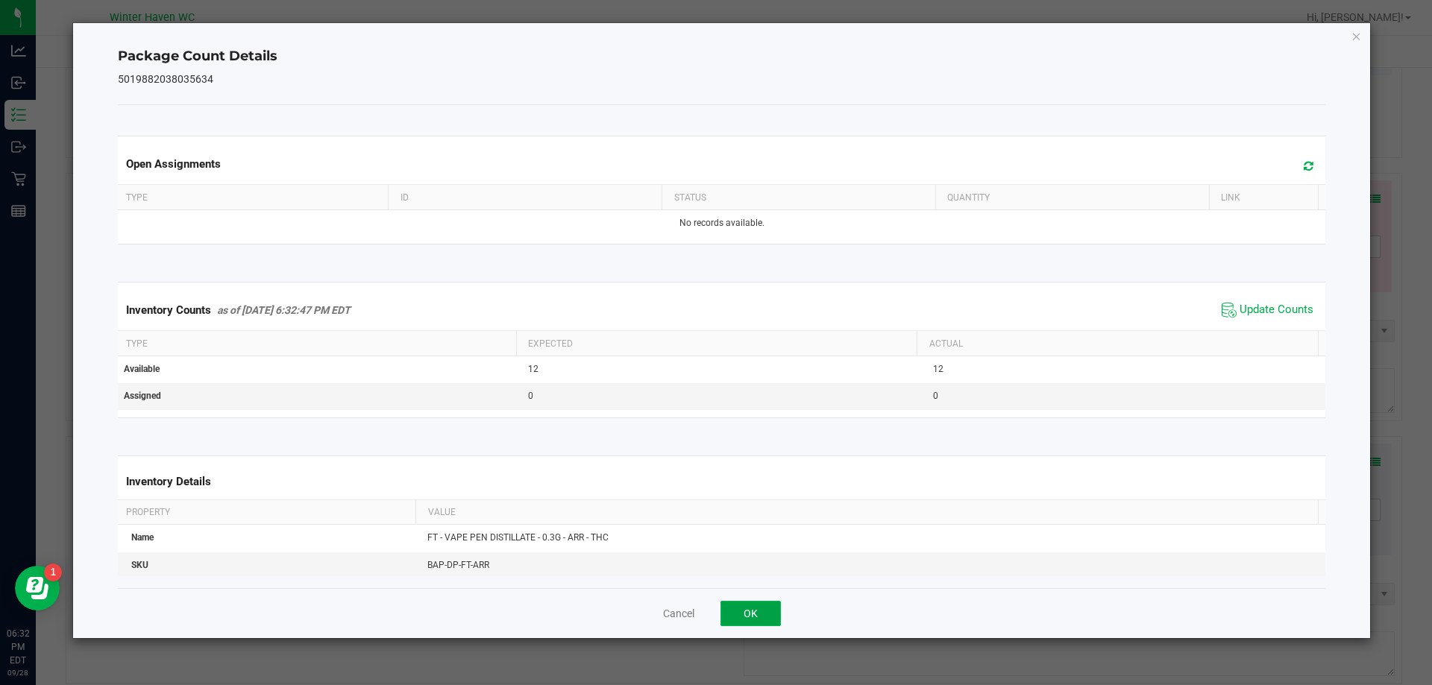
click at [733, 609] on button "OK" at bounding box center [750, 613] width 60 height 25
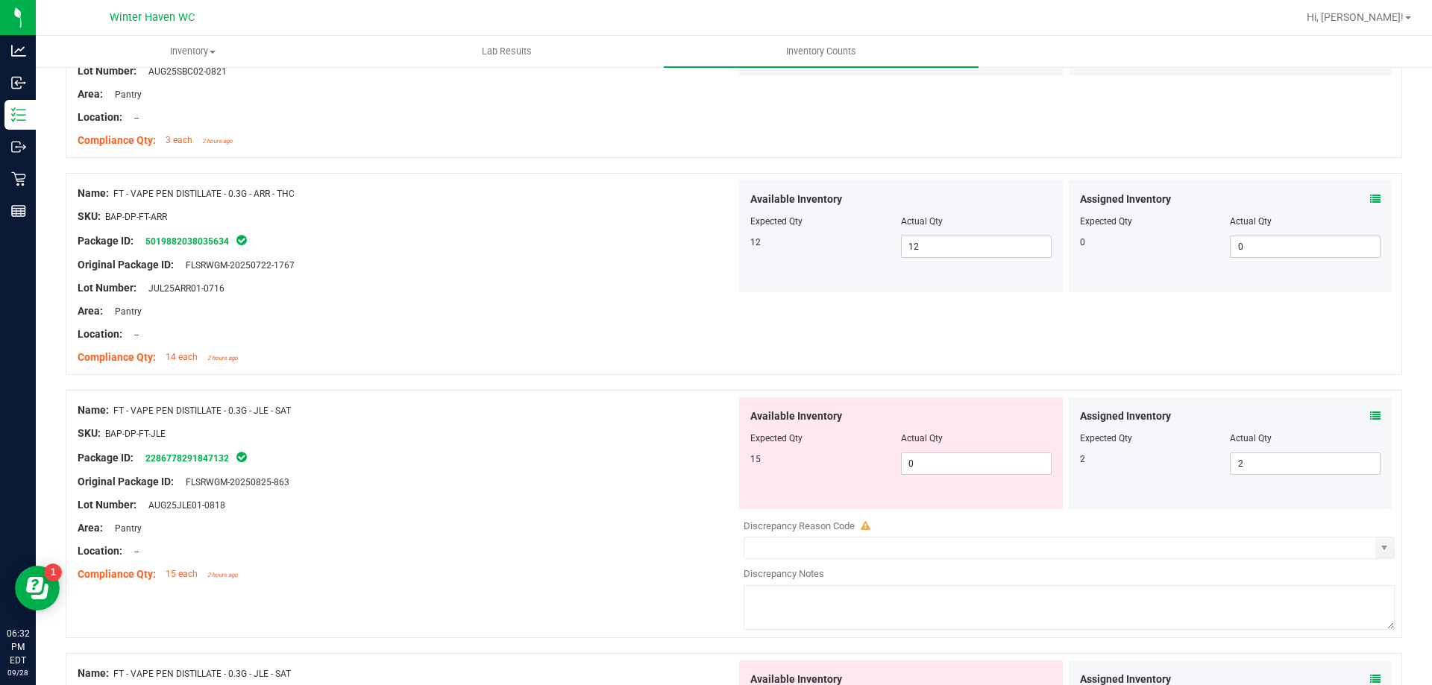
click at [1370, 412] on icon at bounding box center [1375, 416] width 10 height 10
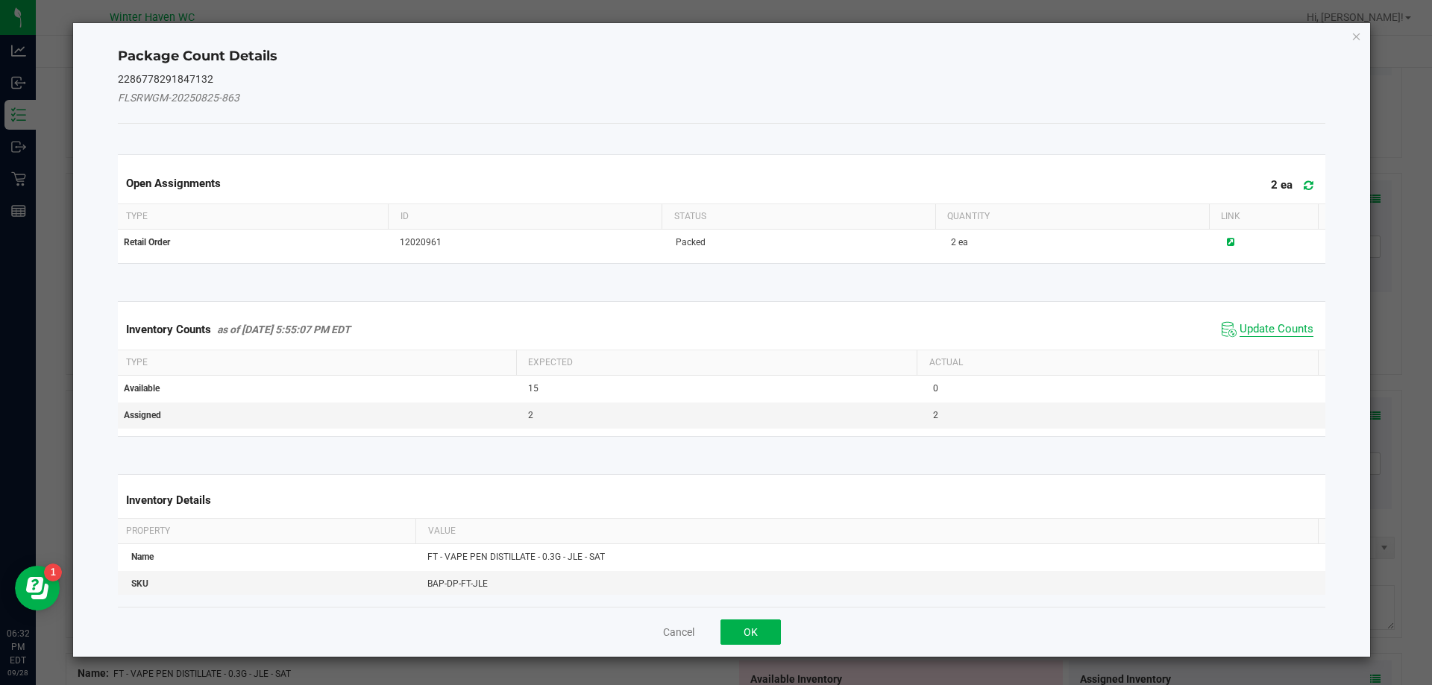
click at [1244, 322] on span "Update Counts" at bounding box center [1276, 329] width 74 height 15
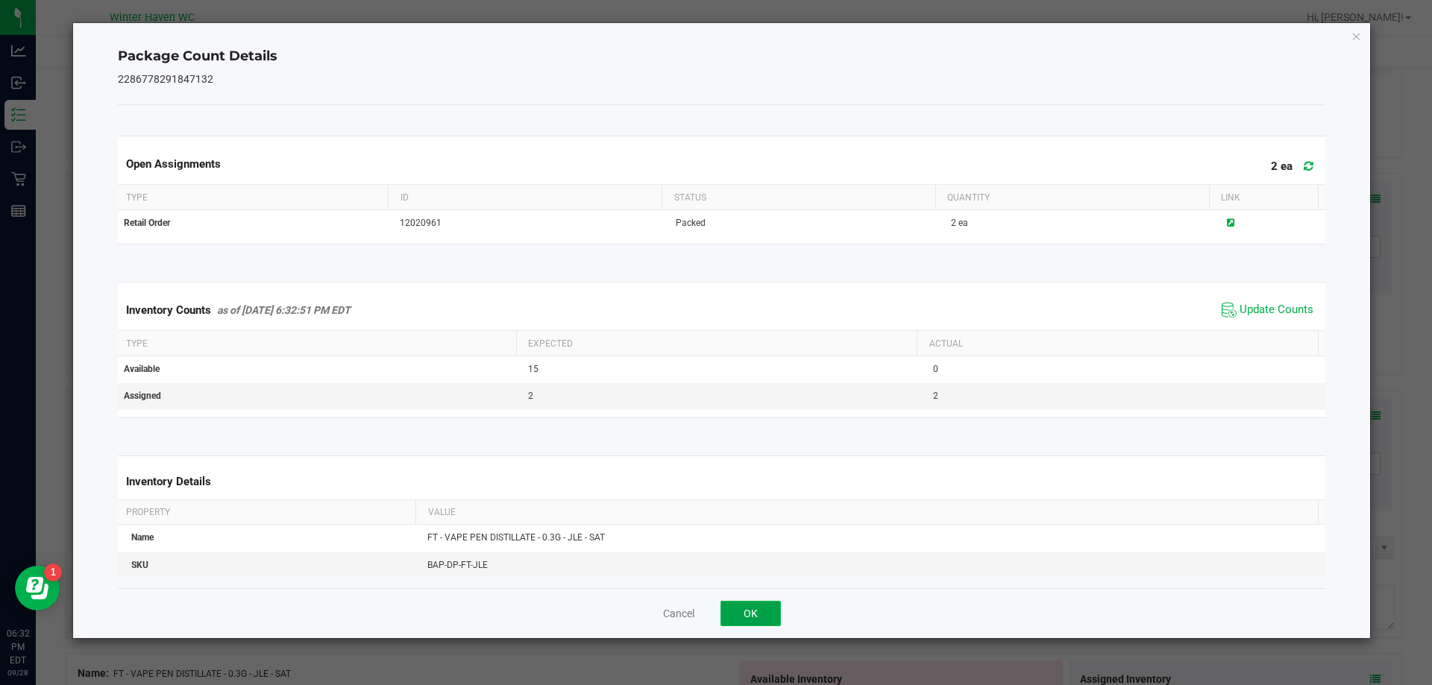
click at [742, 611] on button "OK" at bounding box center [750, 613] width 60 height 25
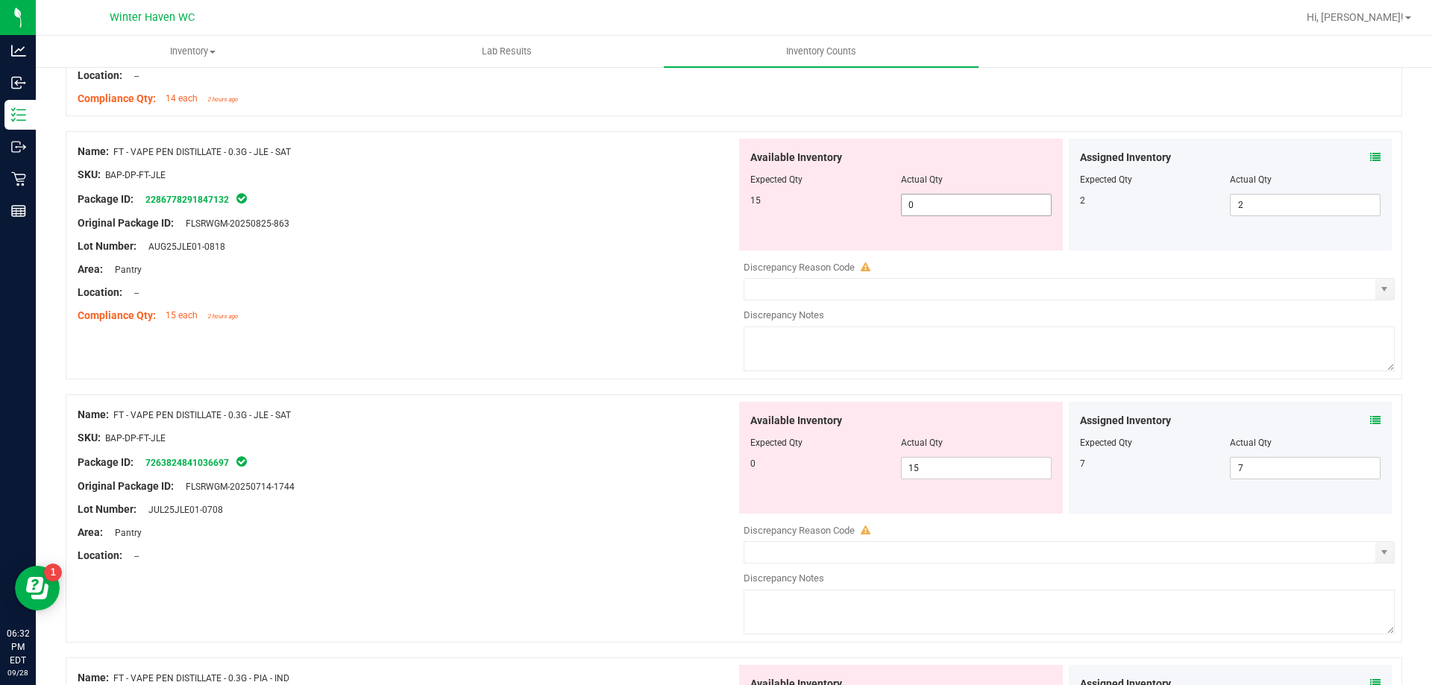
scroll to position [1956, 0]
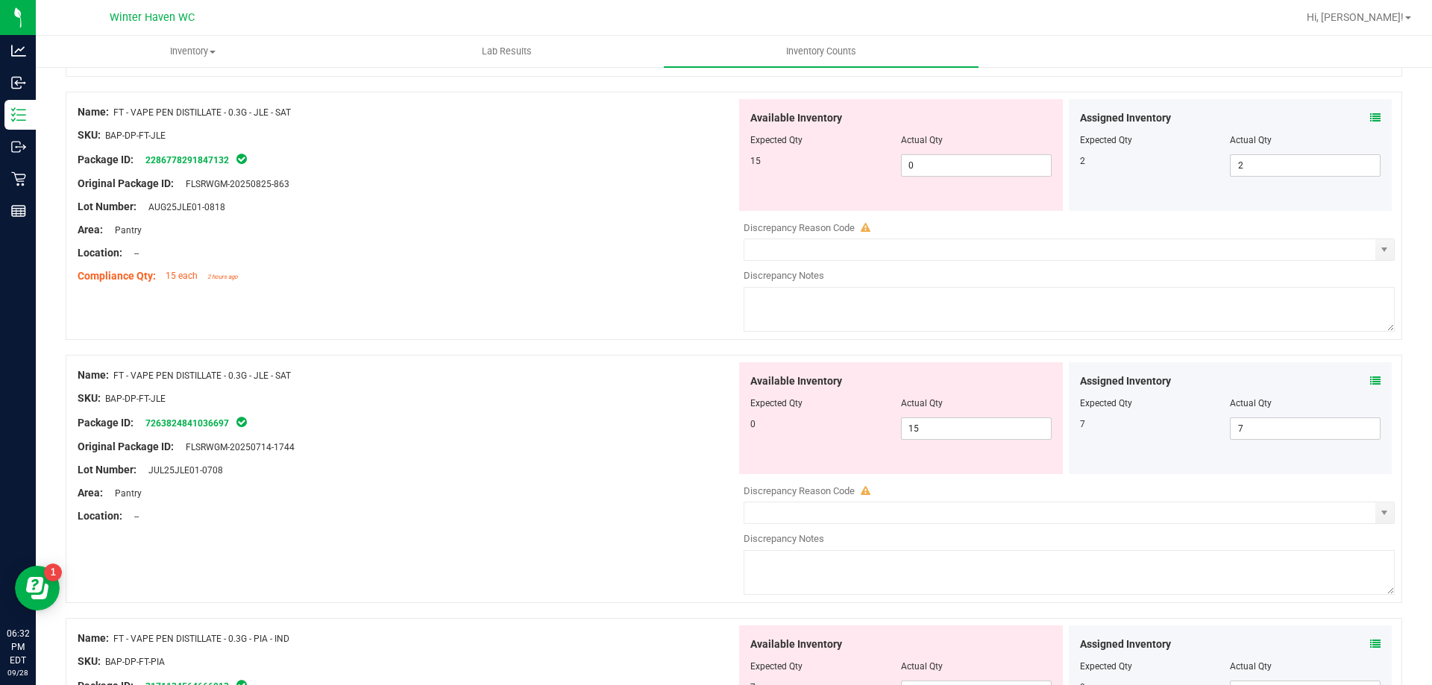
click at [1370, 380] on icon at bounding box center [1375, 381] width 10 height 10
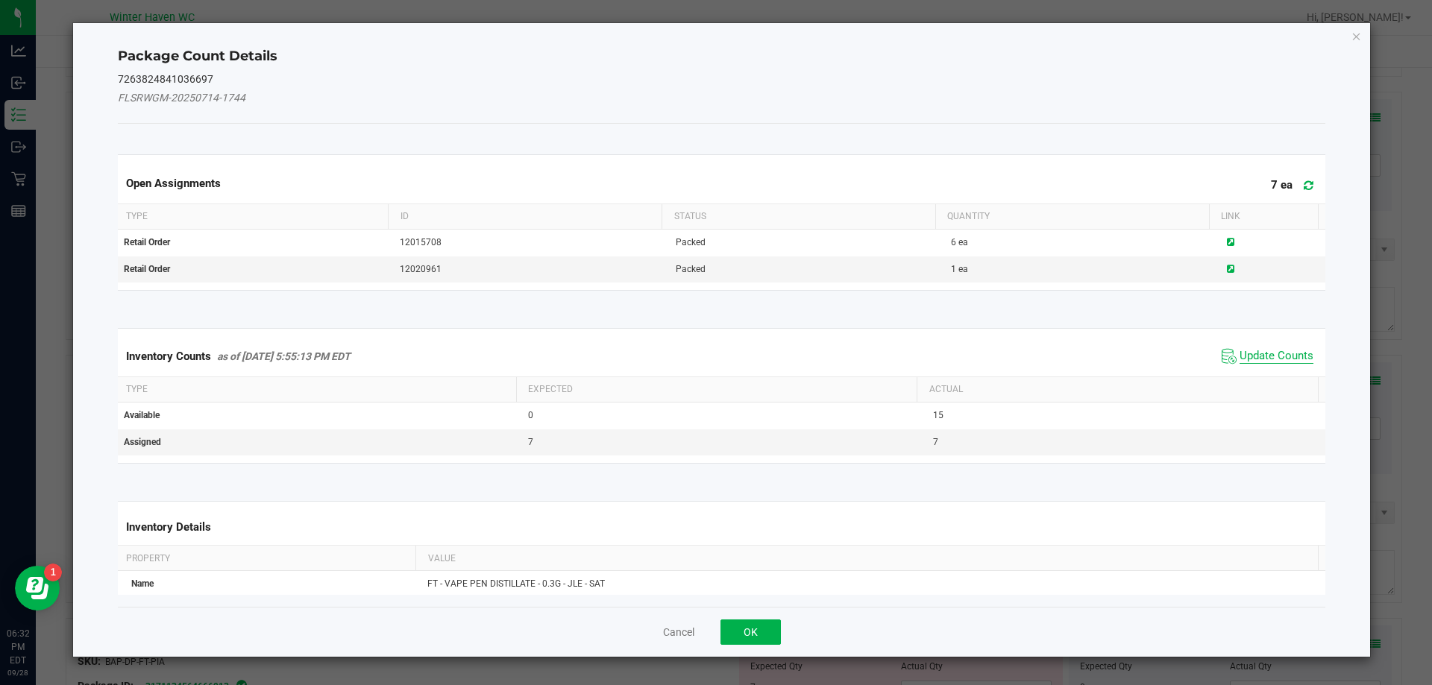
click at [1253, 360] on span "Update Counts" at bounding box center [1276, 356] width 74 height 15
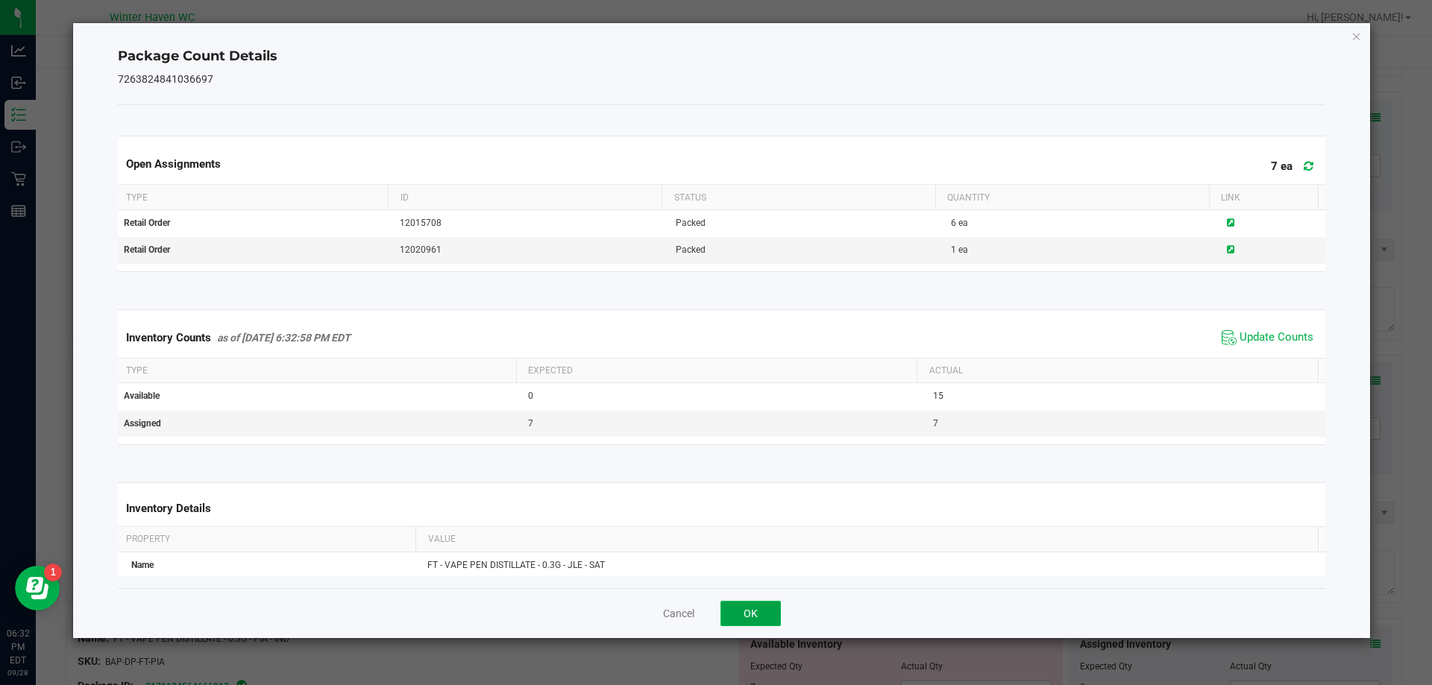
click at [740, 607] on button "OK" at bounding box center [750, 613] width 60 height 25
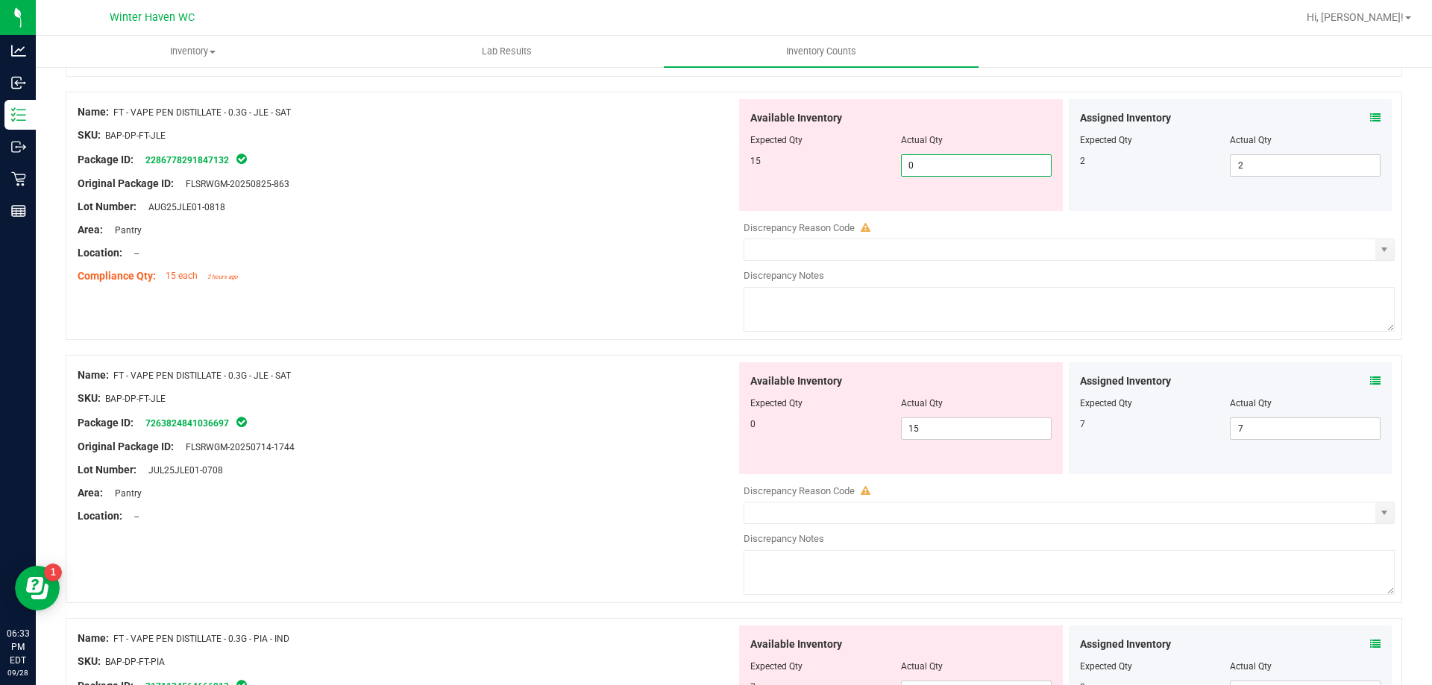
click at [946, 166] on span "0 0" at bounding box center [976, 165] width 151 height 22
type input "15"
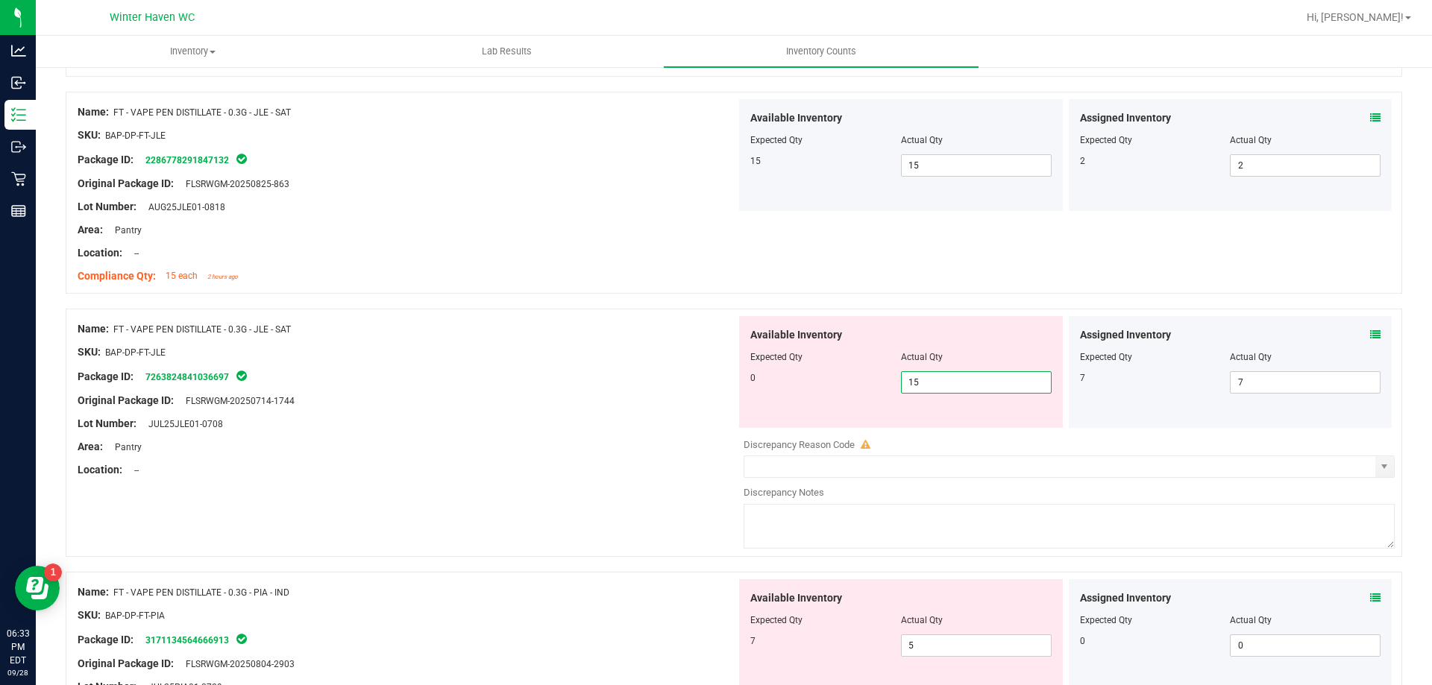
drag, startPoint x: 935, startPoint y: 428, endPoint x: 872, endPoint y: 410, distance: 65.9
click at [872, 410] on div "Available Inventory Expected Qty Actual Qty 0 15 15" at bounding box center [901, 372] width 324 height 112
type input "0"
click at [709, 462] on div "Name: FT - VAPE PEN DISTILLATE - 0.3G - JLE - SAT SKU: BAP-DP-FT-JLE Package ID…" at bounding box center [407, 399] width 658 height 167
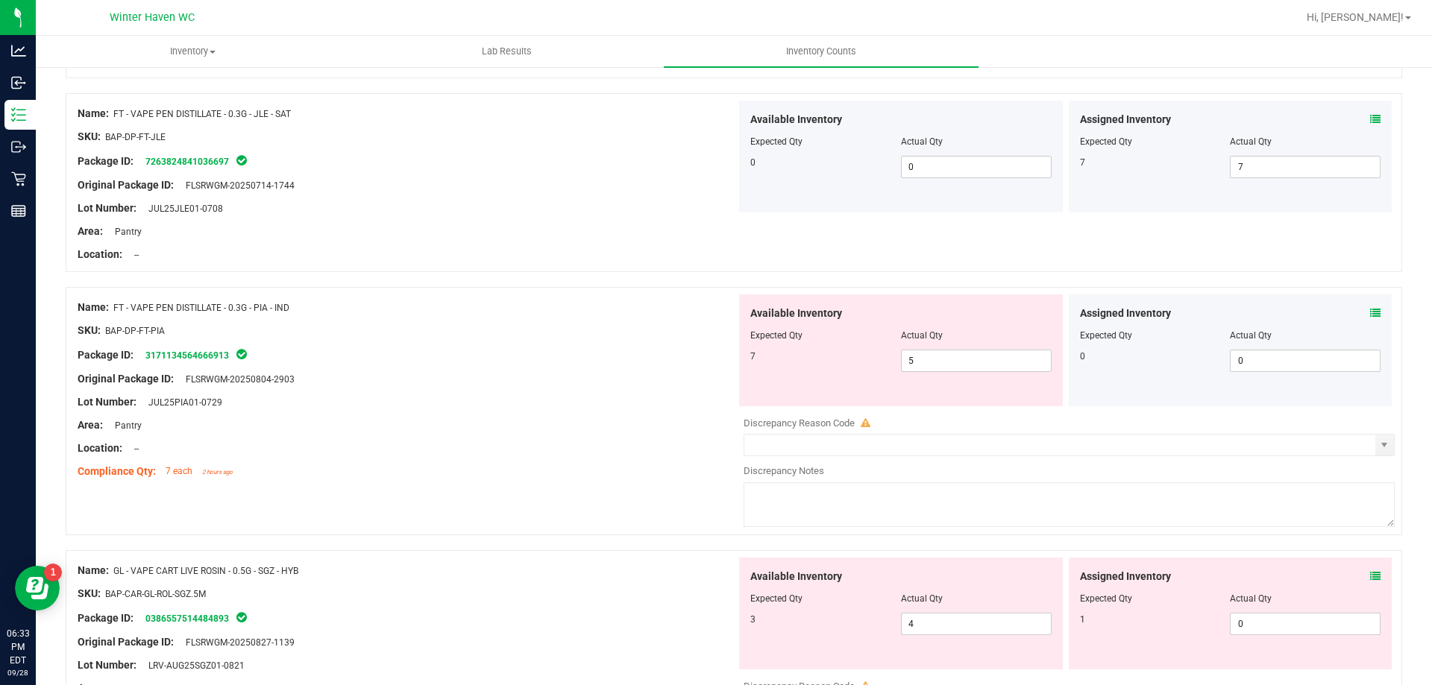
scroll to position [2179, 0]
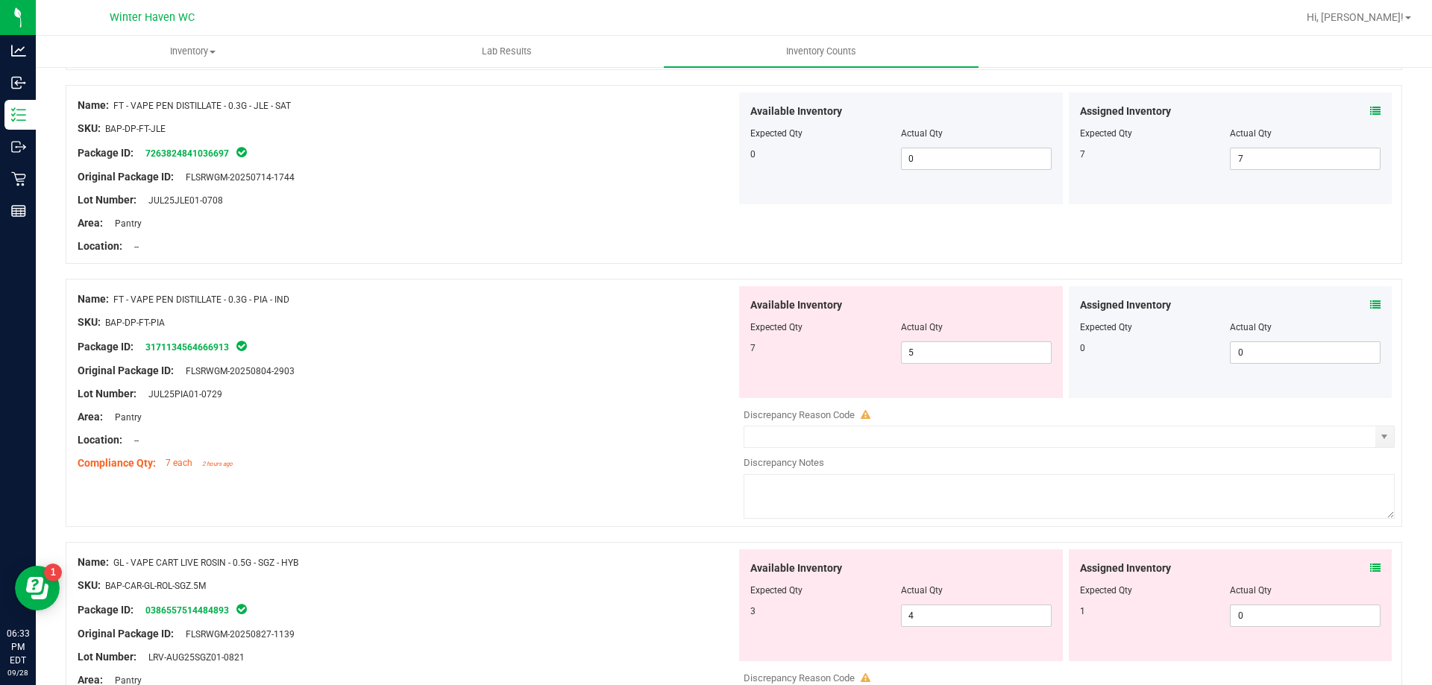
click at [1370, 306] on icon at bounding box center [1375, 305] width 10 height 10
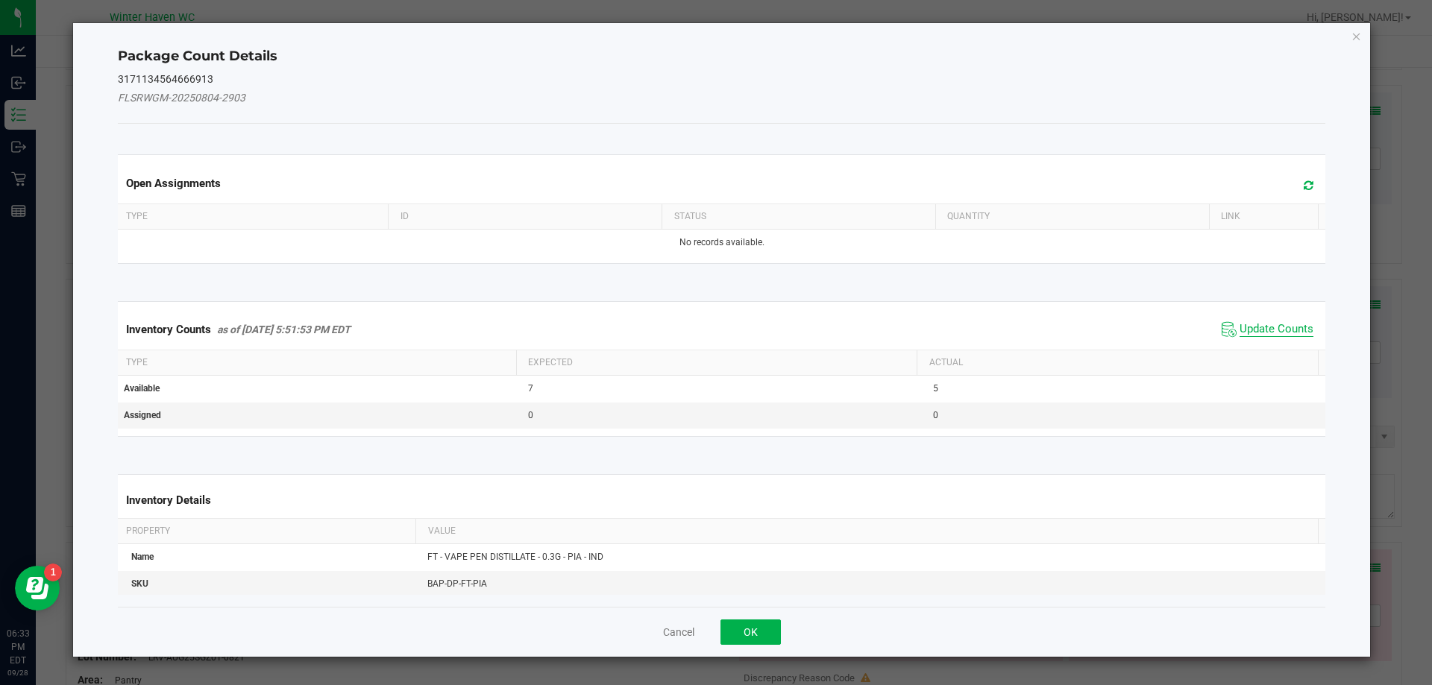
click at [1274, 326] on span "Update Counts" at bounding box center [1276, 329] width 74 height 15
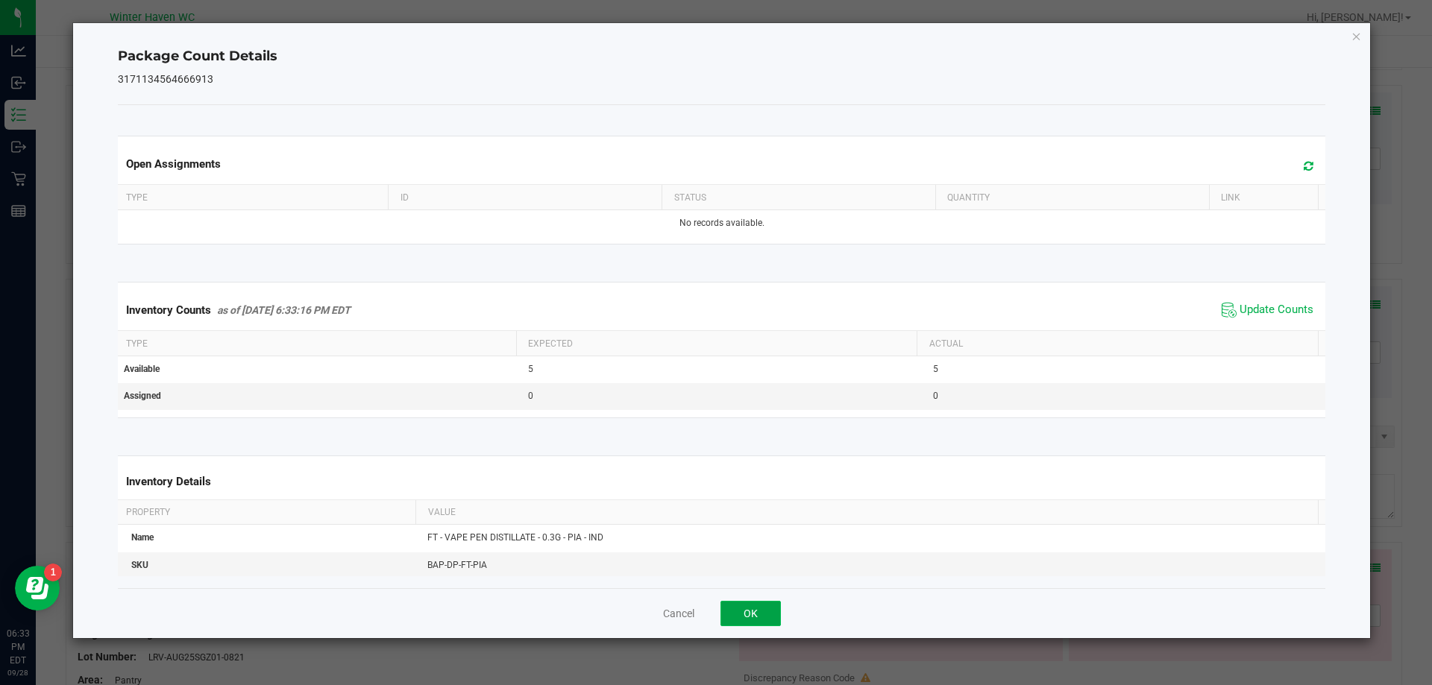
click at [746, 608] on button "OK" at bounding box center [750, 613] width 60 height 25
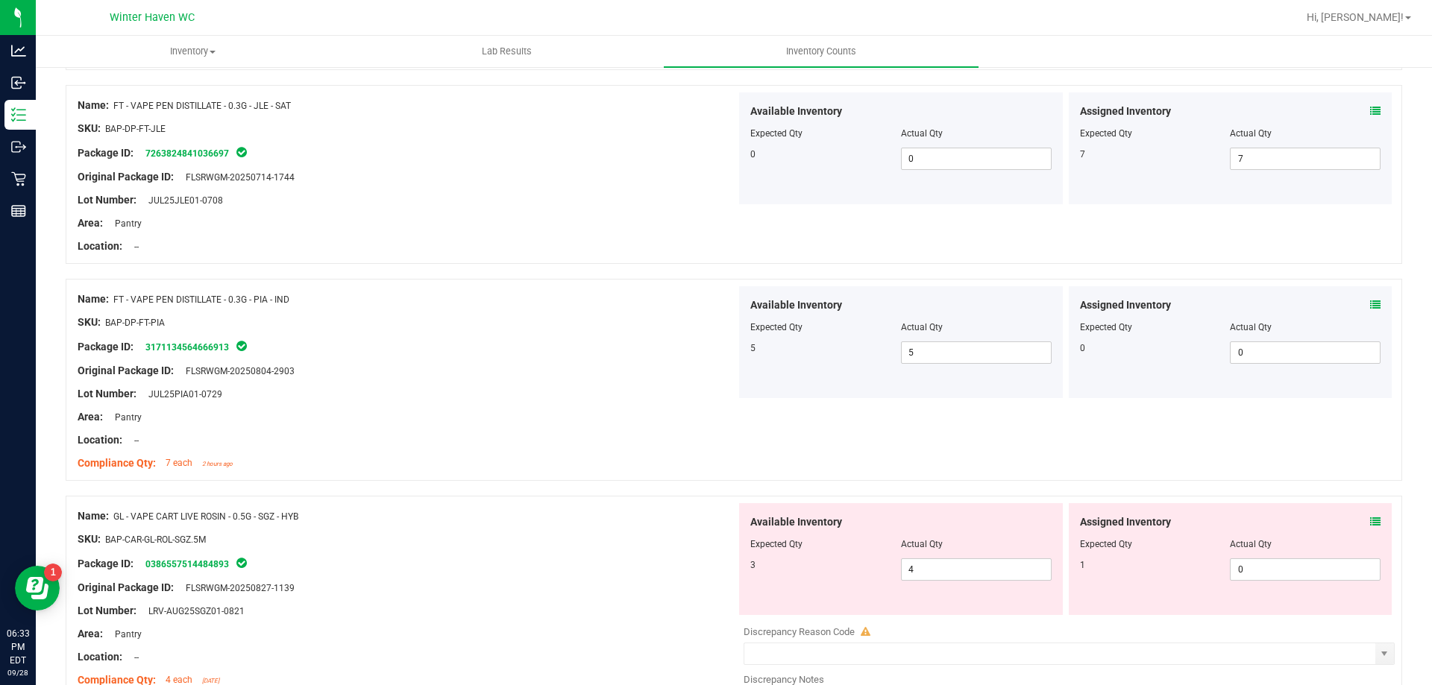
click at [1370, 520] on icon at bounding box center [1375, 522] width 10 height 10
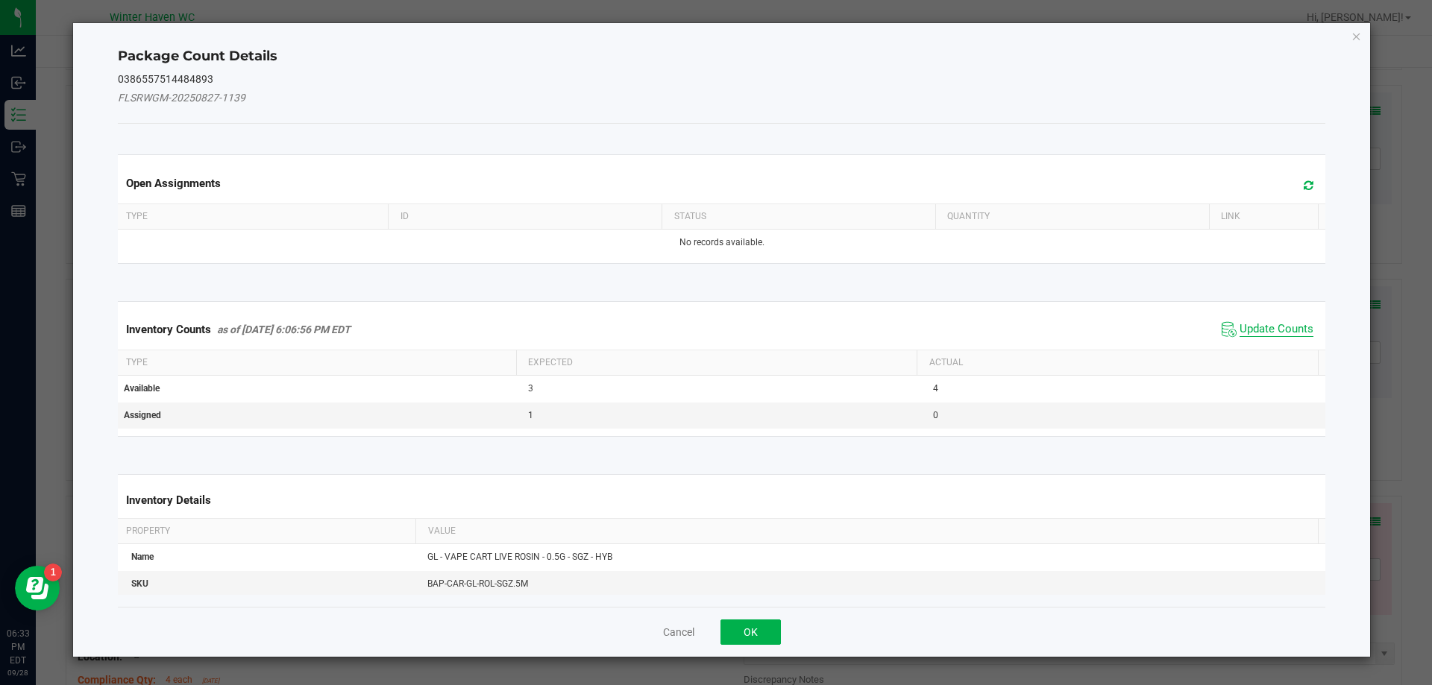
click at [1241, 327] on span "Update Counts" at bounding box center [1276, 329] width 74 height 15
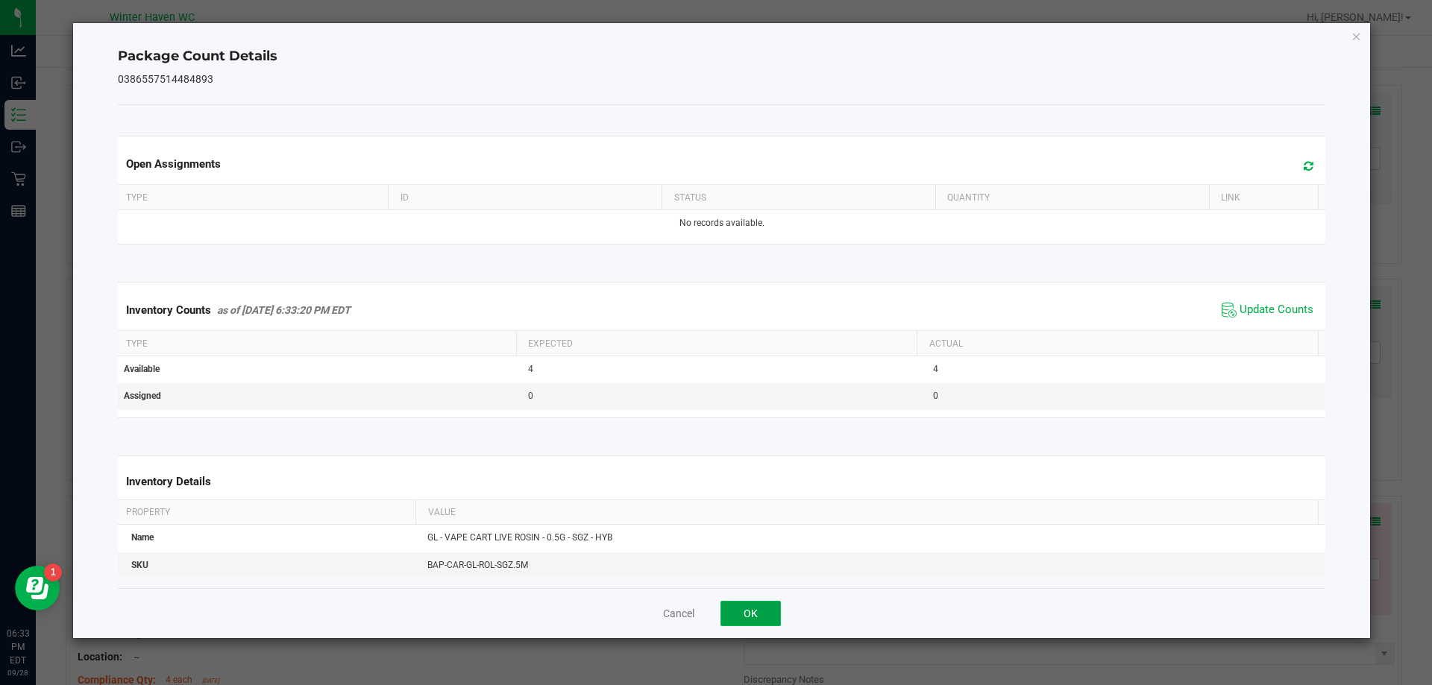
click at [743, 620] on button "OK" at bounding box center [750, 613] width 60 height 25
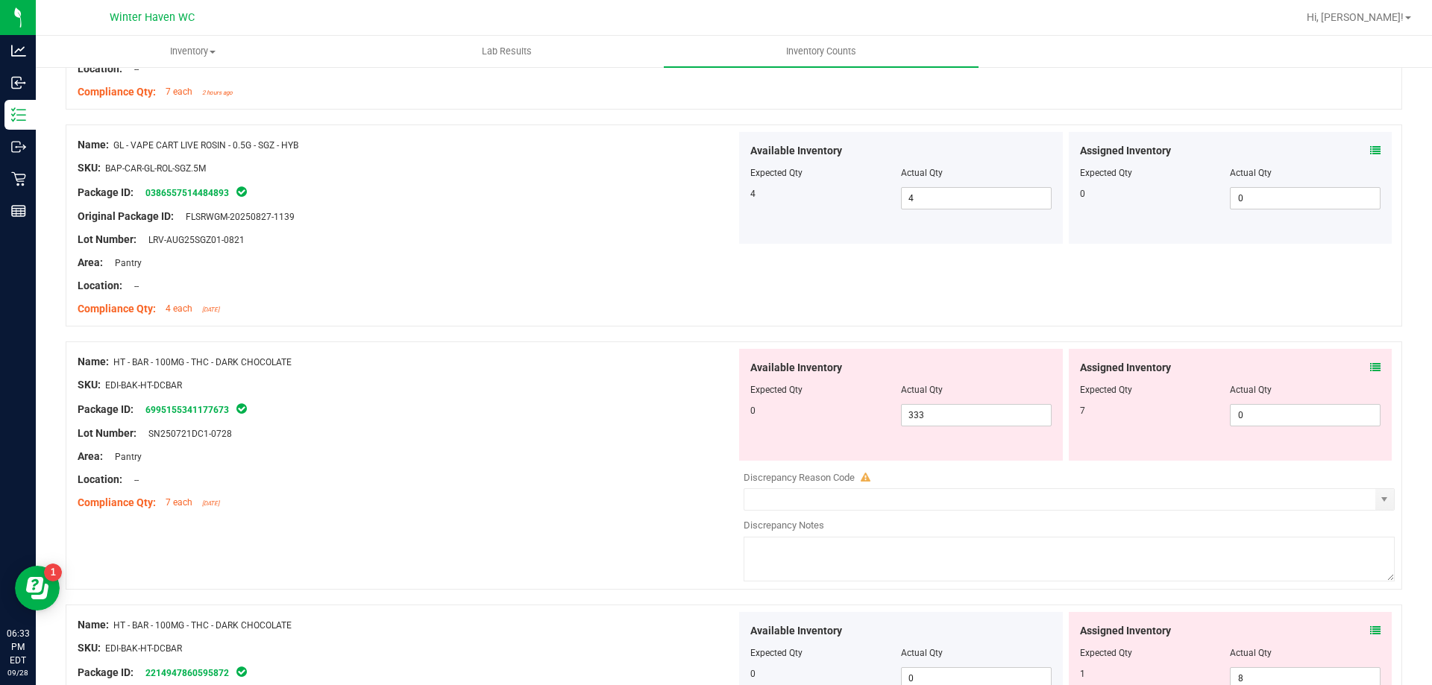
scroll to position [2552, 0]
click at [1370, 363] on icon at bounding box center [1375, 366] width 10 height 10
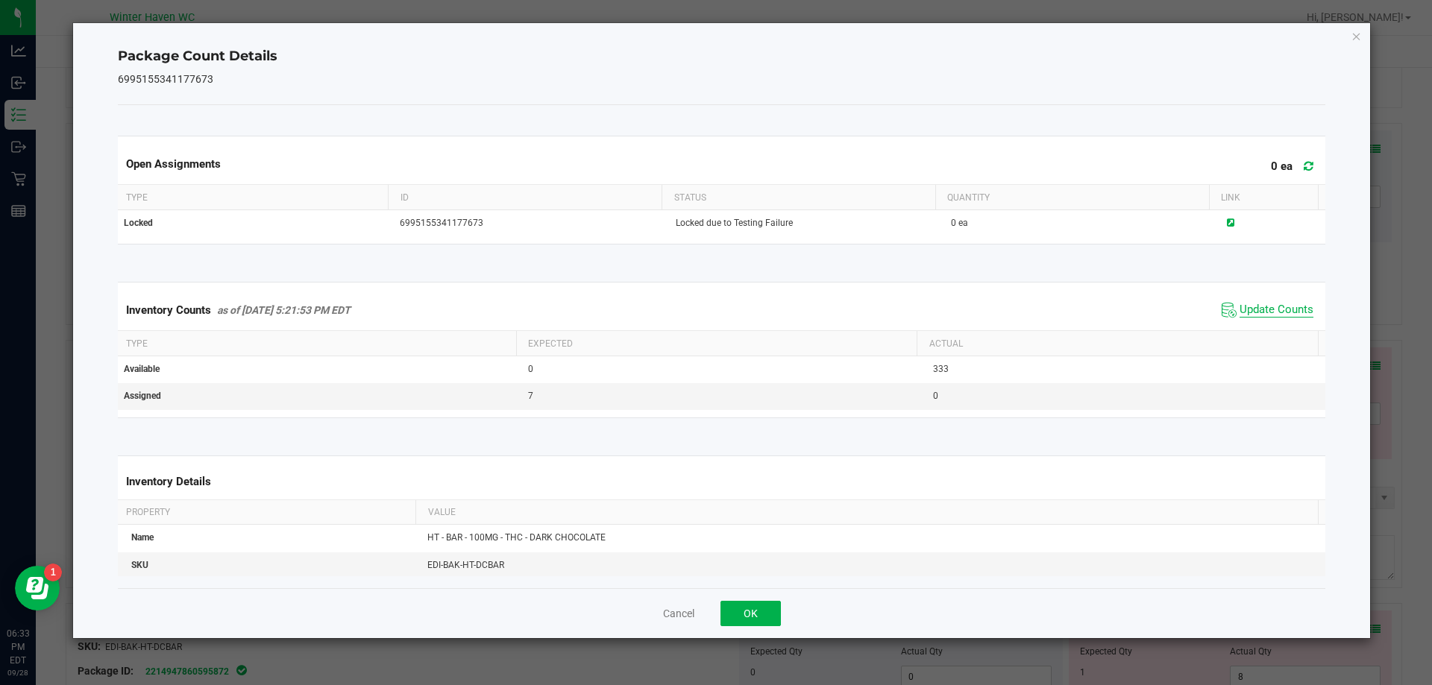
click at [1247, 315] on span "Update Counts" at bounding box center [1276, 310] width 74 height 15
click at [754, 607] on button "OK" at bounding box center [750, 613] width 60 height 25
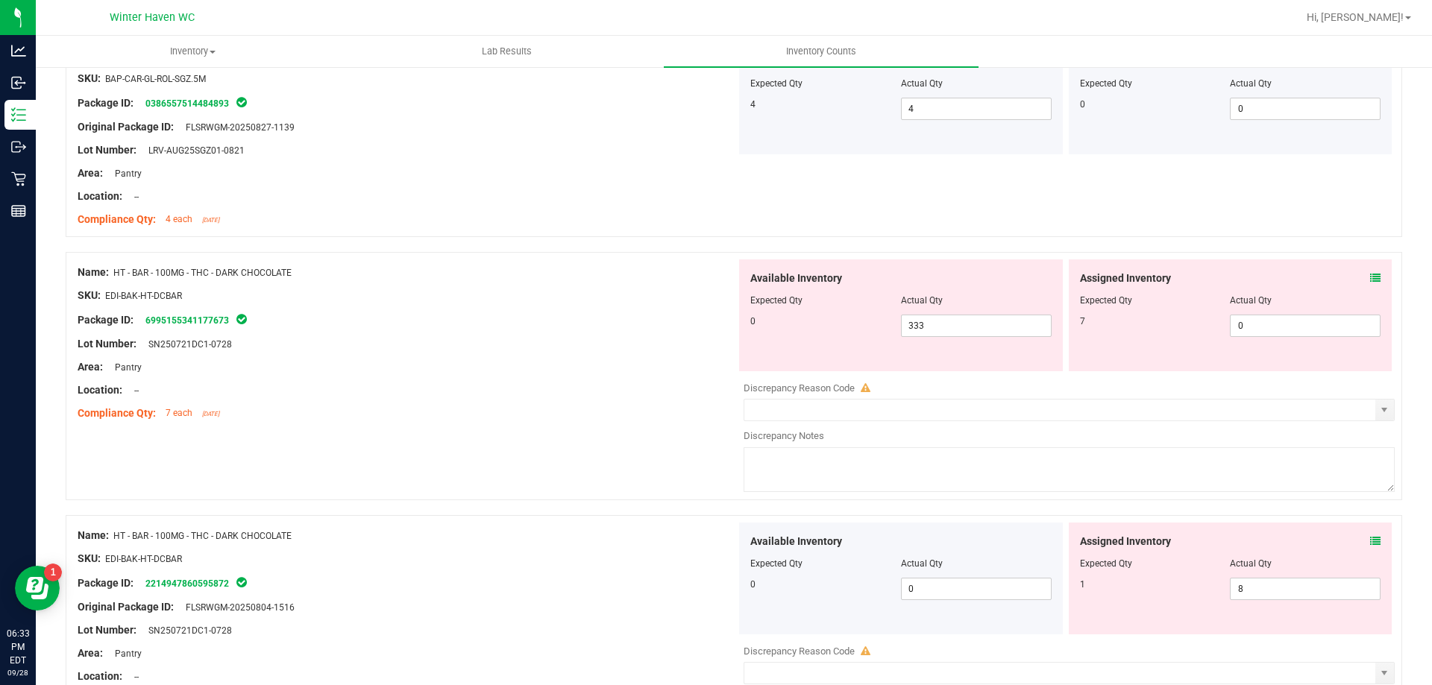
scroll to position [2627, 0]
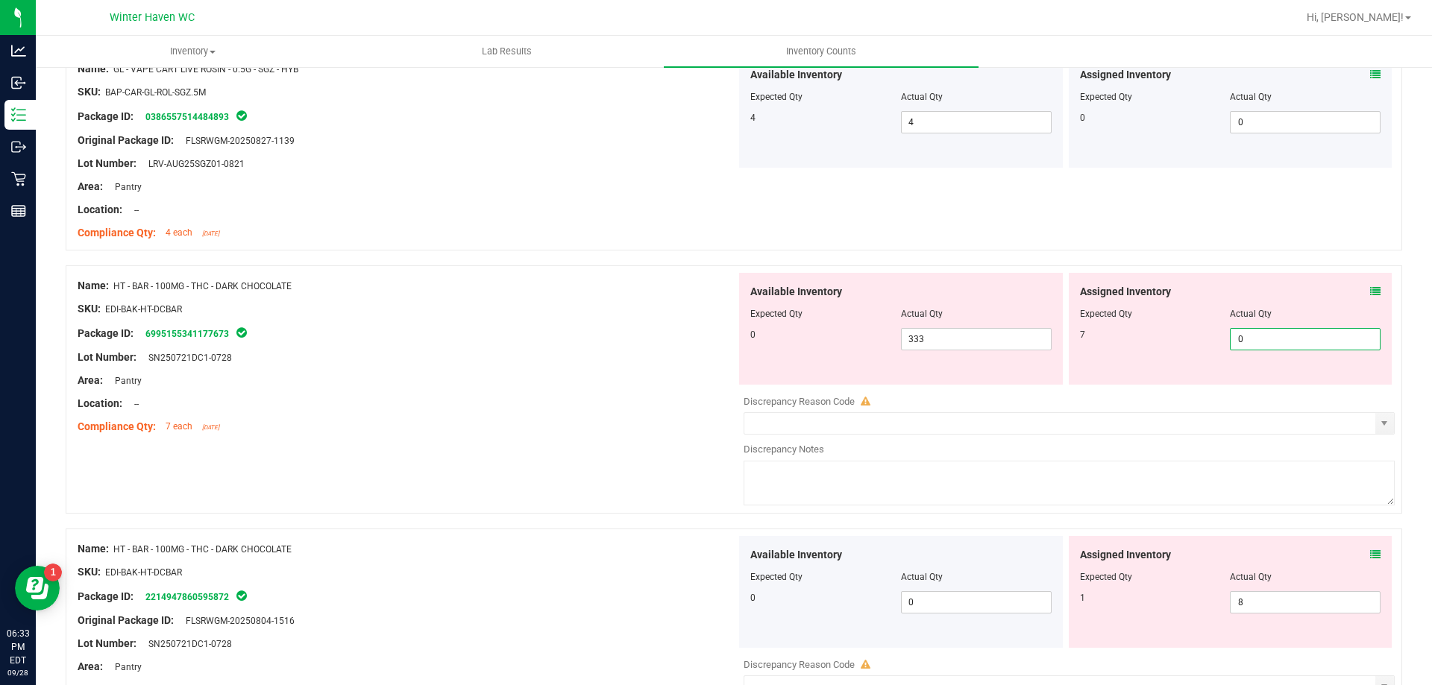
drag, startPoint x: 1255, startPoint y: 338, endPoint x: 1218, endPoint y: 343, distance: 37.6
click at [1218, 343] on div "7 0 0" at bounding box center [1230, 339] width 301 height 22
type input "7"
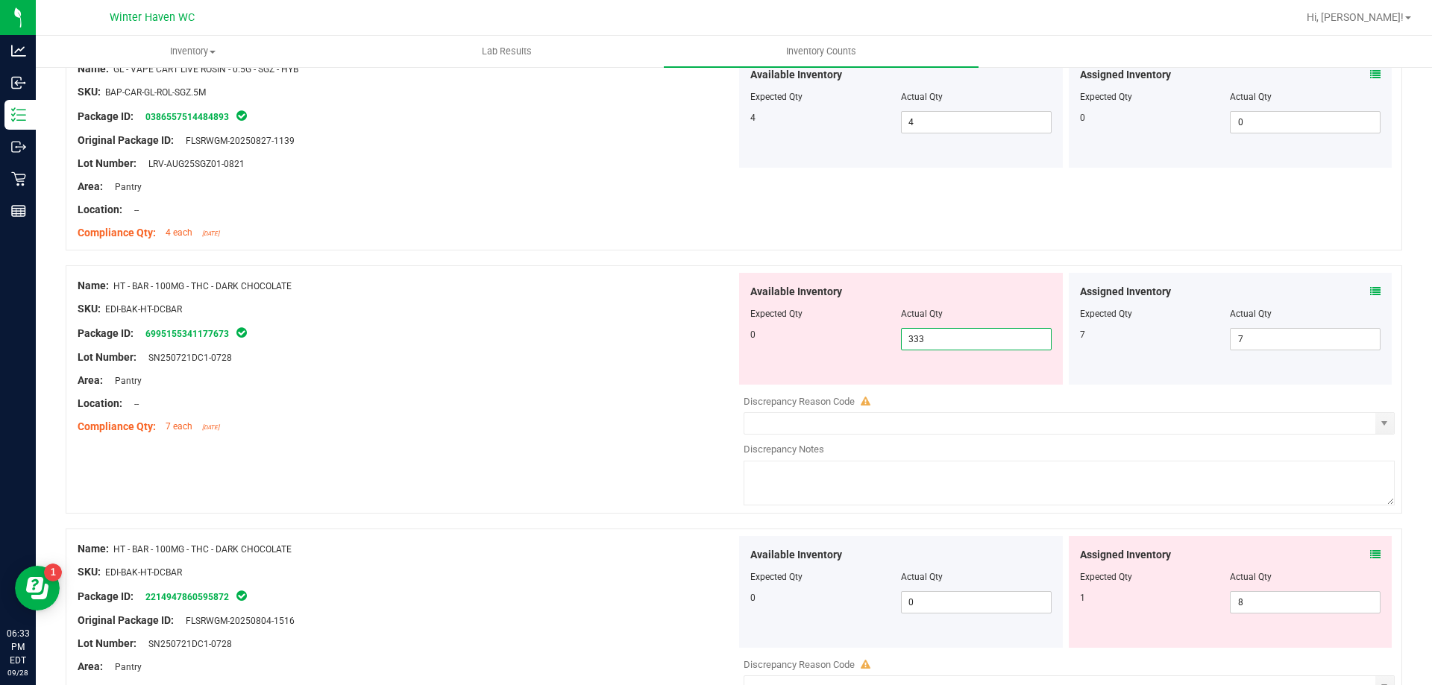
drag, startPoint x: 949, startPoint y: 333, endPoint x: 781, endPoint y: 333, distance: 167.8
click at [781, 333] on div "0 333 333" at bounding box center [900, 339] width 301 height 22
type input "0"
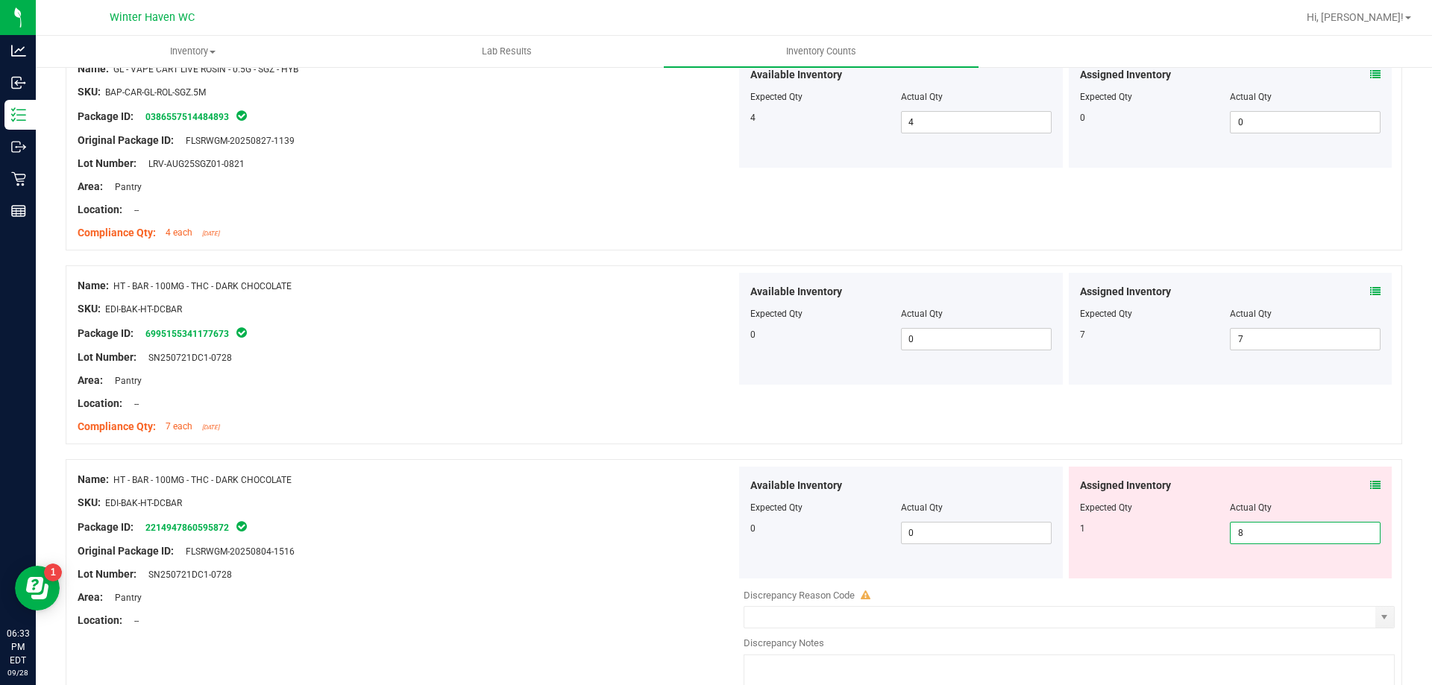
drag, startPoint x: 1255, startPoint y: 594, endPoint x: 1183, endPoint y: 560, distance: 80.0
click at [1183, 560] on div "Assigned Inventory Expected Qty Actual Qty 1 8 8" at bounding box center [1230, 523] width 324 height 112
type input "1"
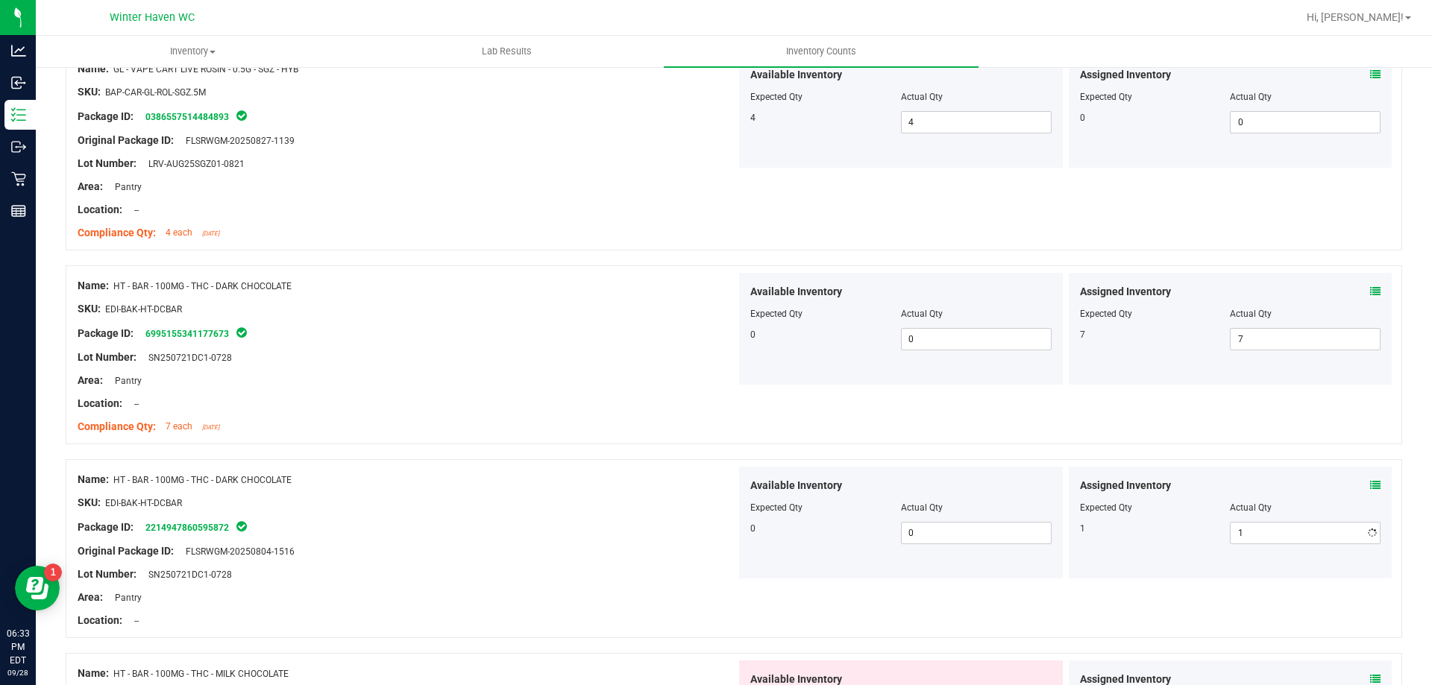
click at [504, 558] on div "Name: HT - BAR - 100MG - THC - DARK CHOCOLATE SKU: EDI-BAK-HT-DCBAR Package ID:…" at bounding box center [407, 550] width 658 height 167
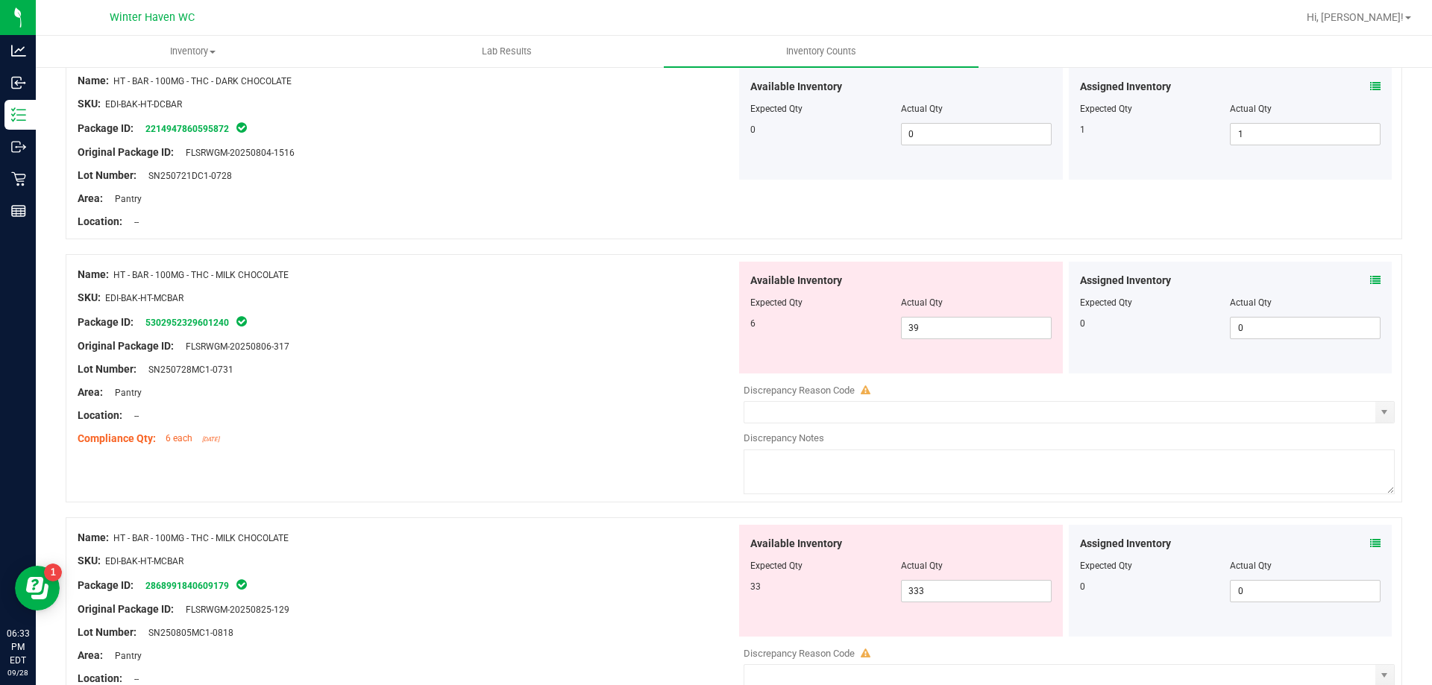
scroll to position [3074, 0]
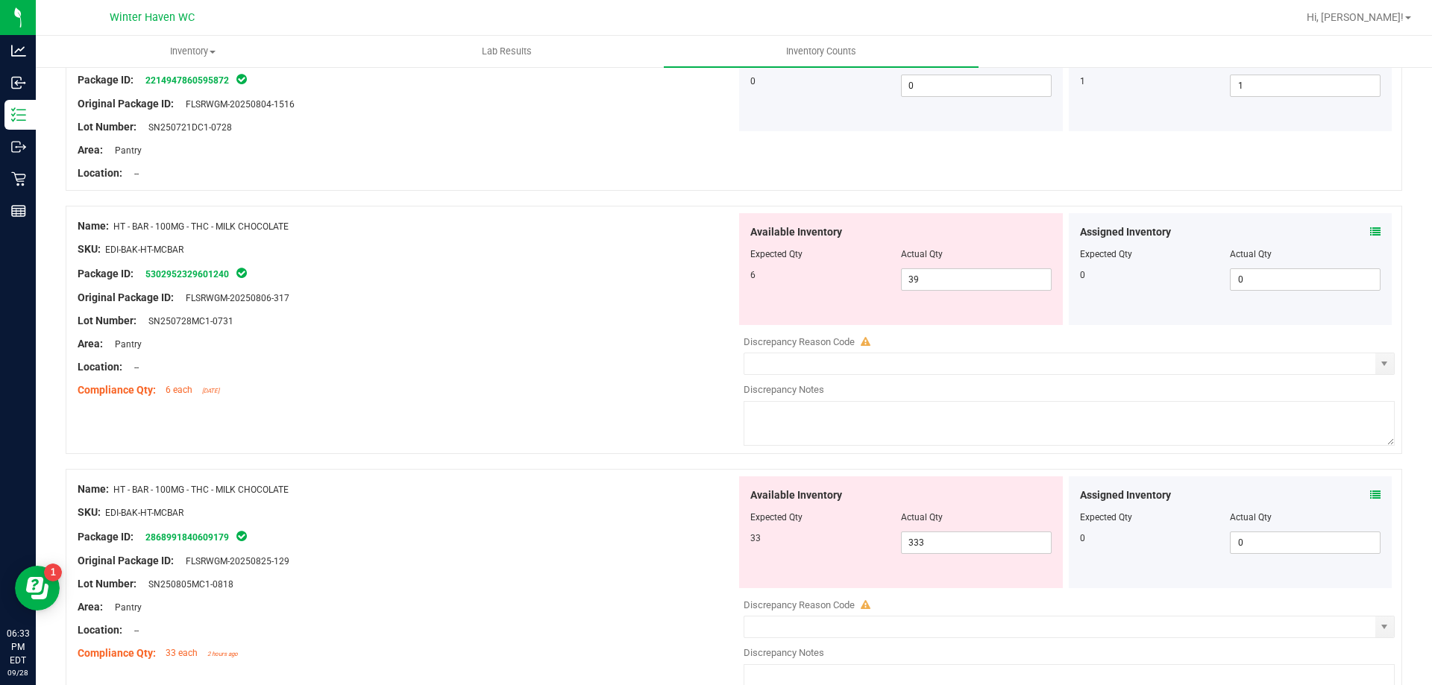
click at [1370, 231] on icon at bounding box center [1375, 232] width 10 height 10
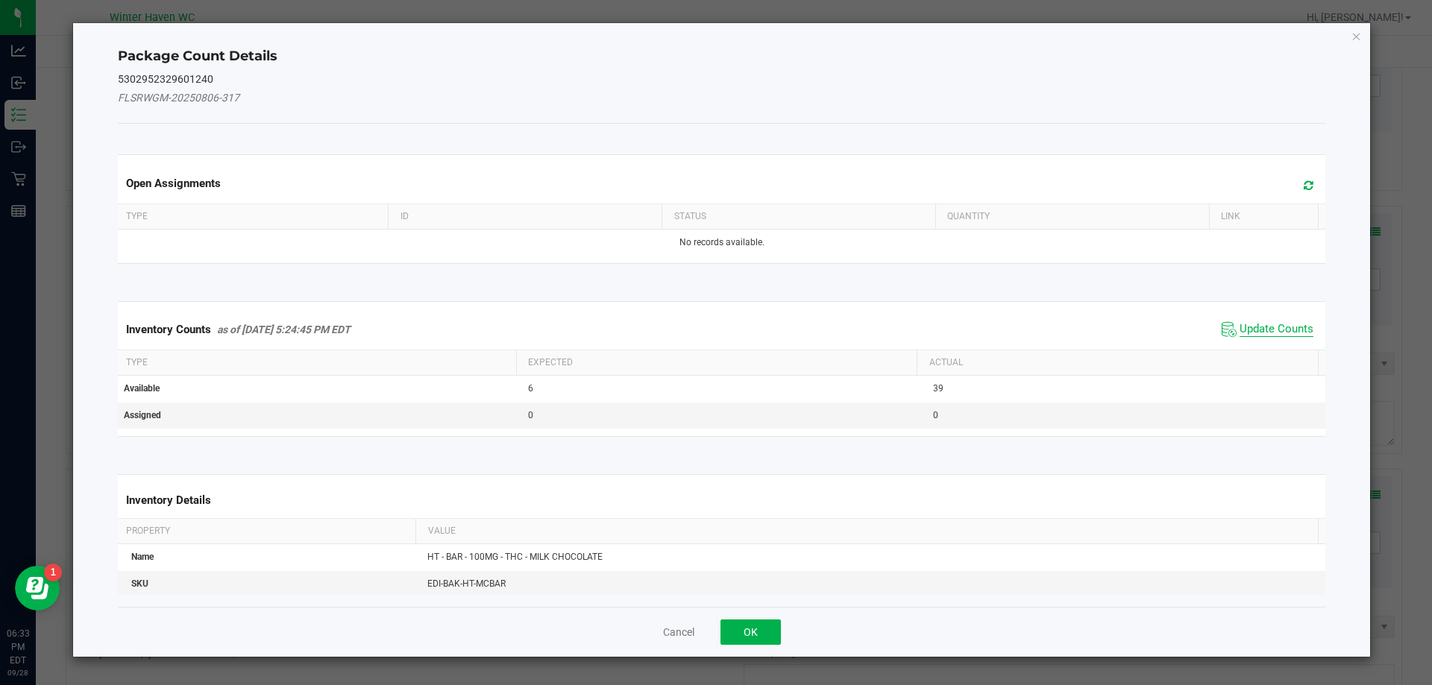
click at [1259, 333] on span "Update Counts" at bounding box center [1276, 329] width 74 height 15
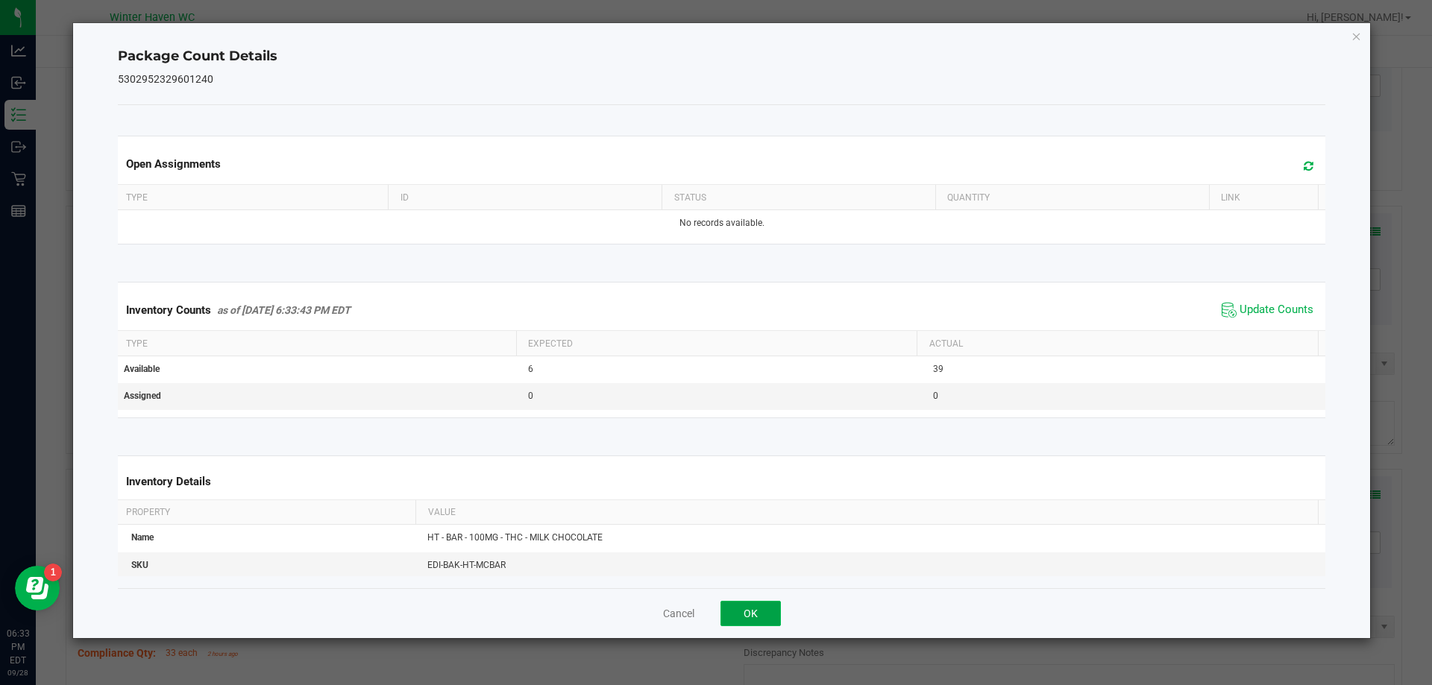
click at [765, 623] on button "OK" at bounding box center [750, 613] width 60 height 25
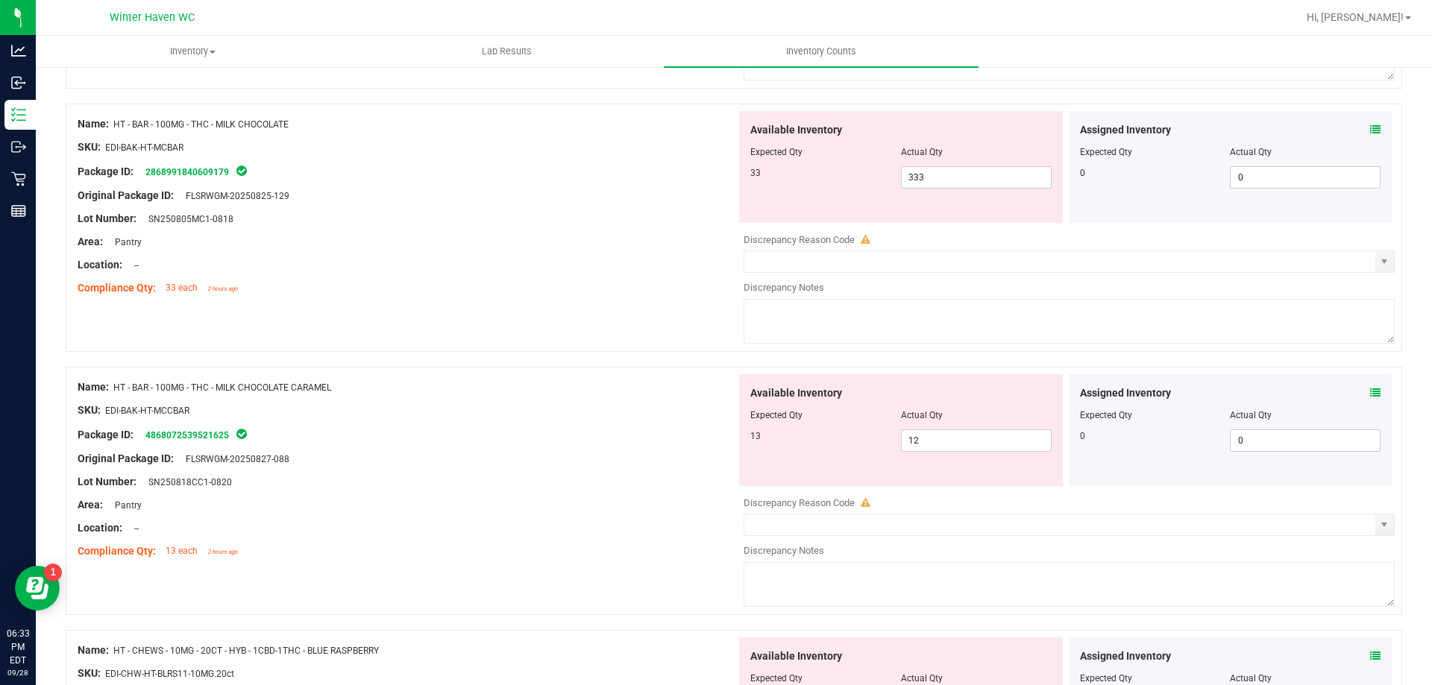
scroll to position [3447, 0]
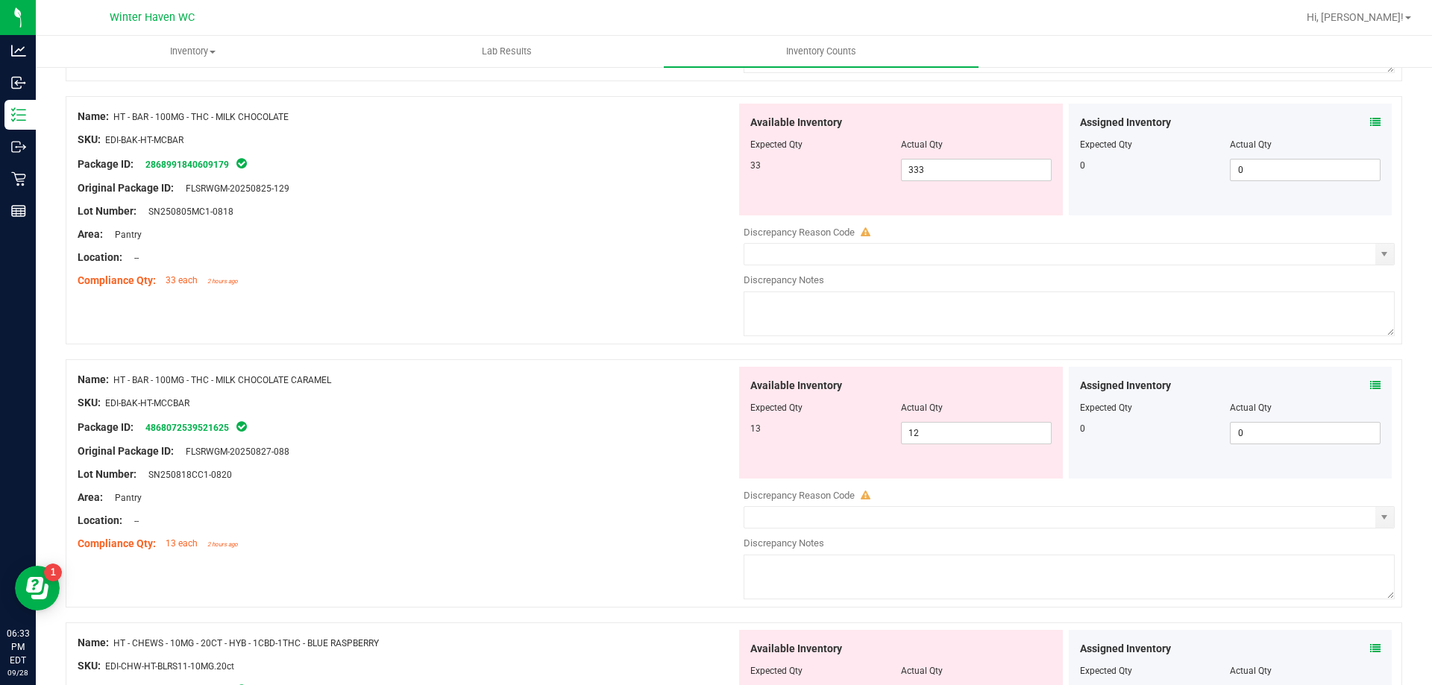
click at [1370, 385] on icon at bounding box center [1375, 385] width 10 height 10
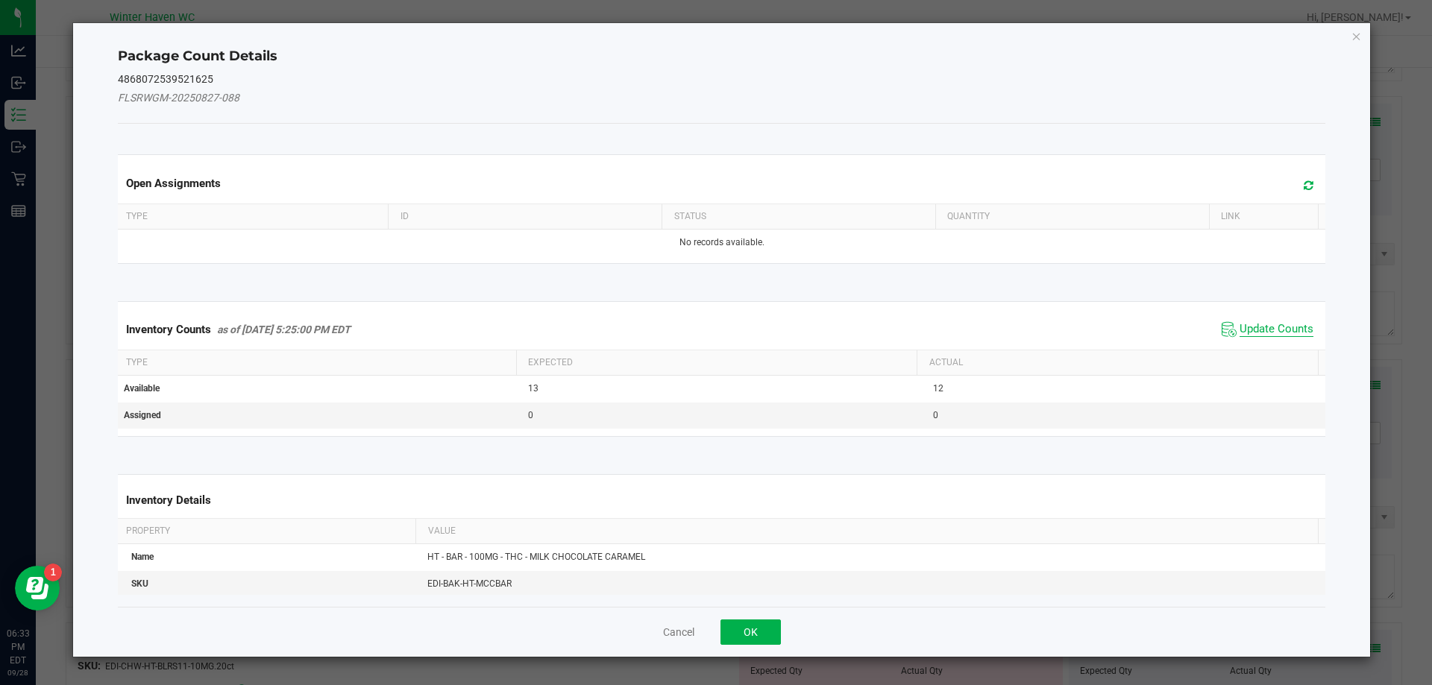
click at [1265, 336] on span "Update Counts" at bounding box center [1276, 329] width 74 height 15
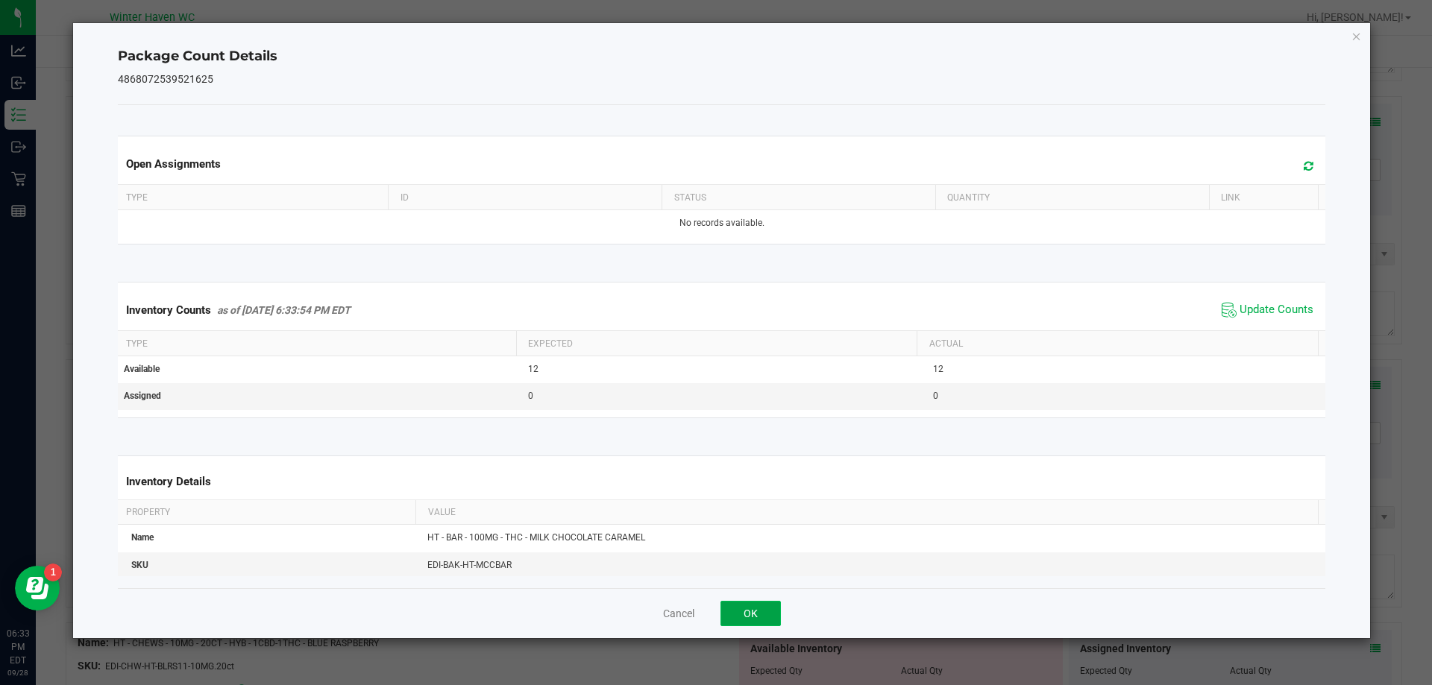
click at [760, 614] on button "OK" at bounding box center [750, 613] width 60 height 25
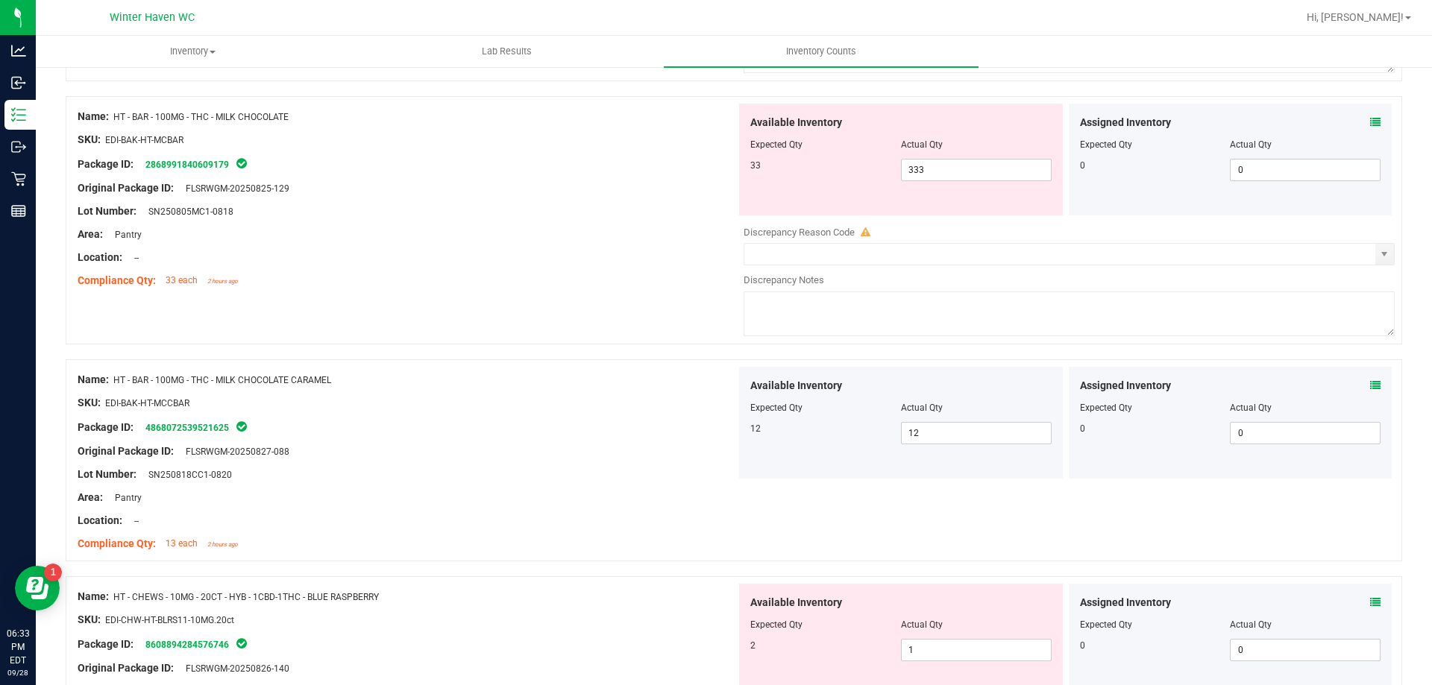
click at [1370, 607] on icon at bounding box center [1375, 602] width 10 height 10
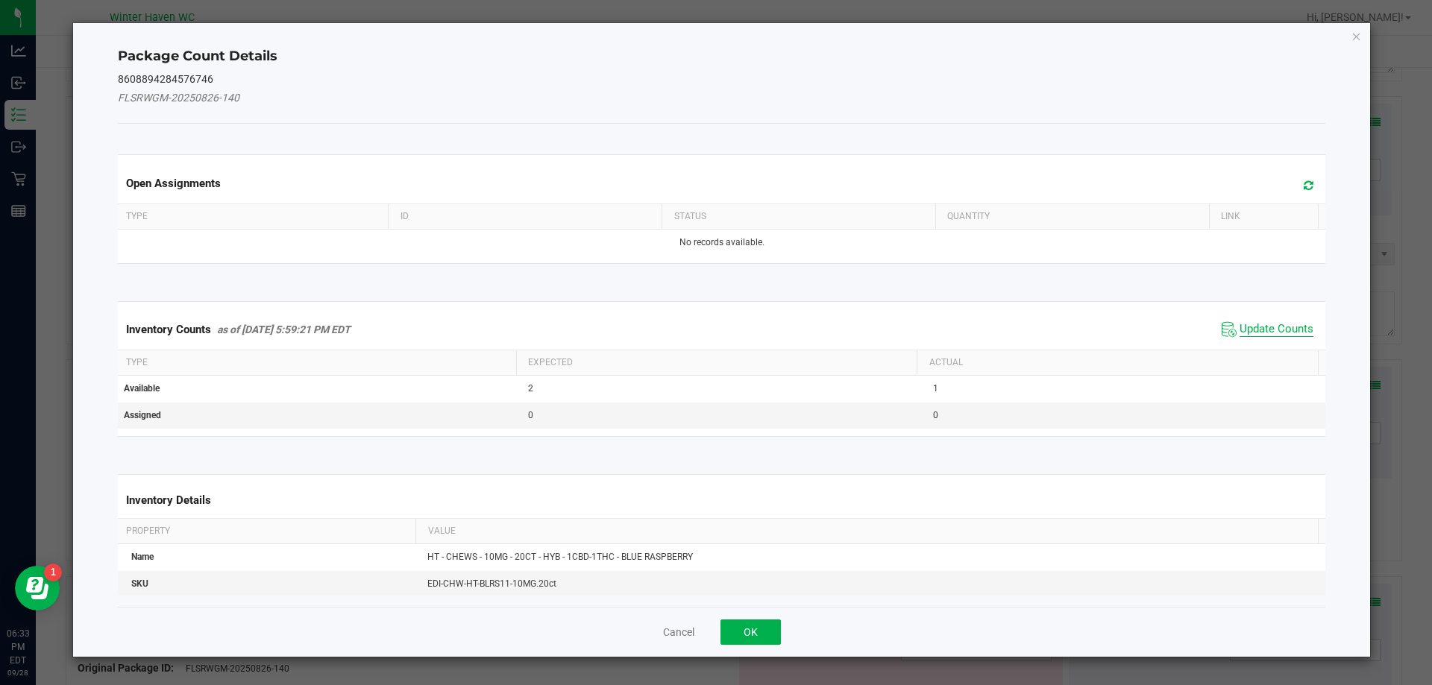
click at [1269, 332] on span "Update Counts" at bounding box center [1276, 329] width 74 height 15
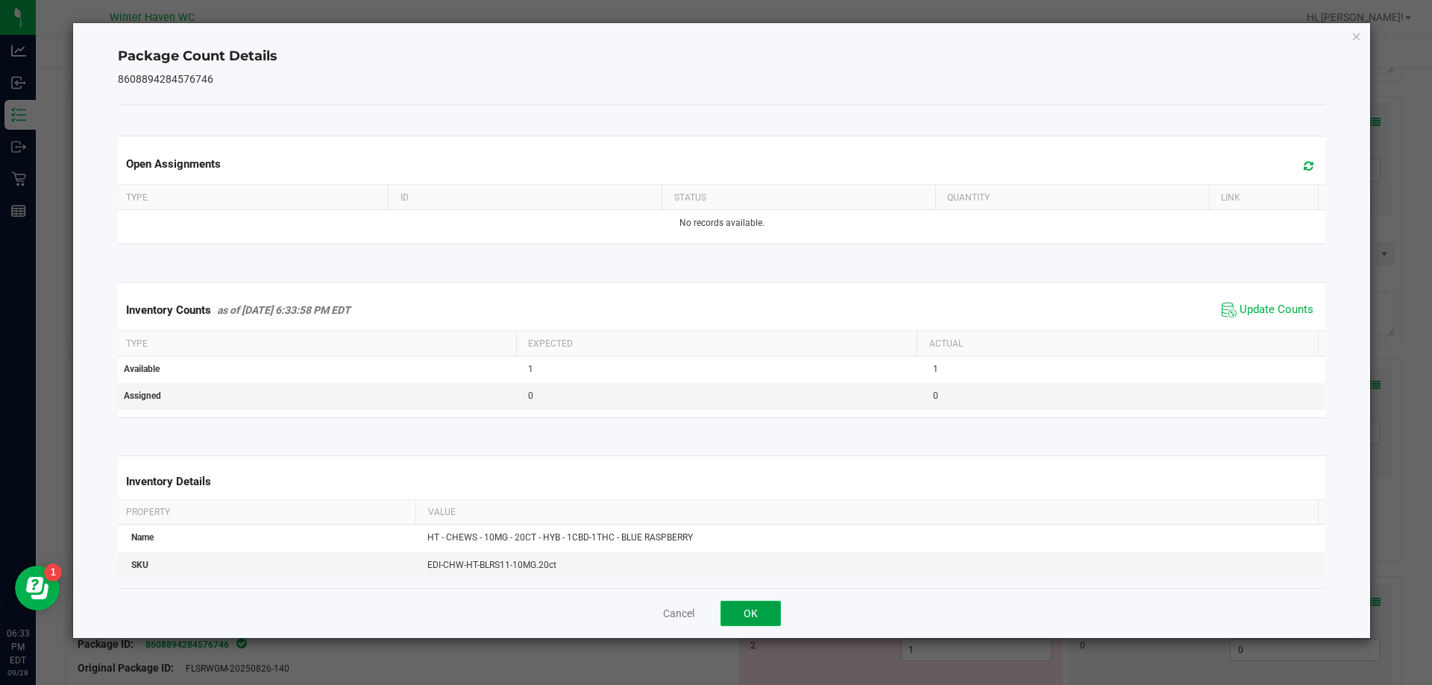
click at [761, 620] on button "OK" at bounding box center [750, 613] width 60 height 25
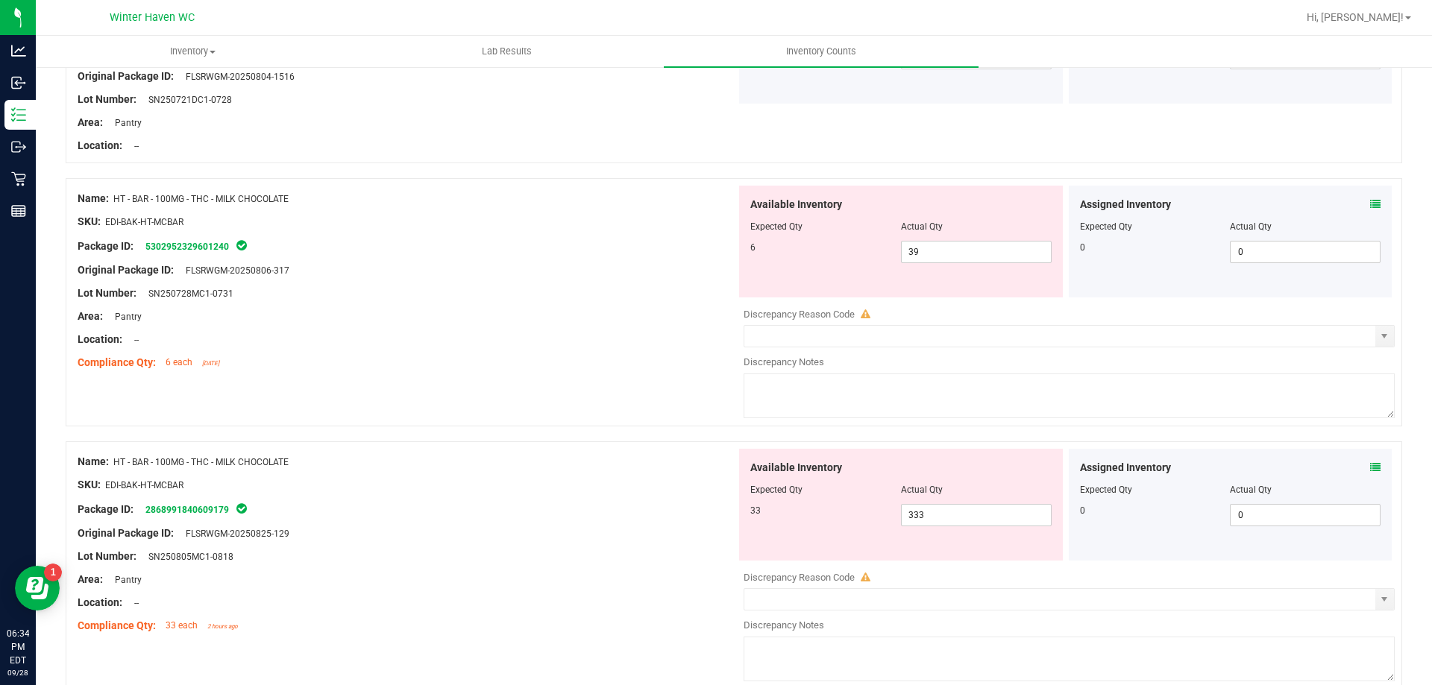
scroll to position [3000, 0]
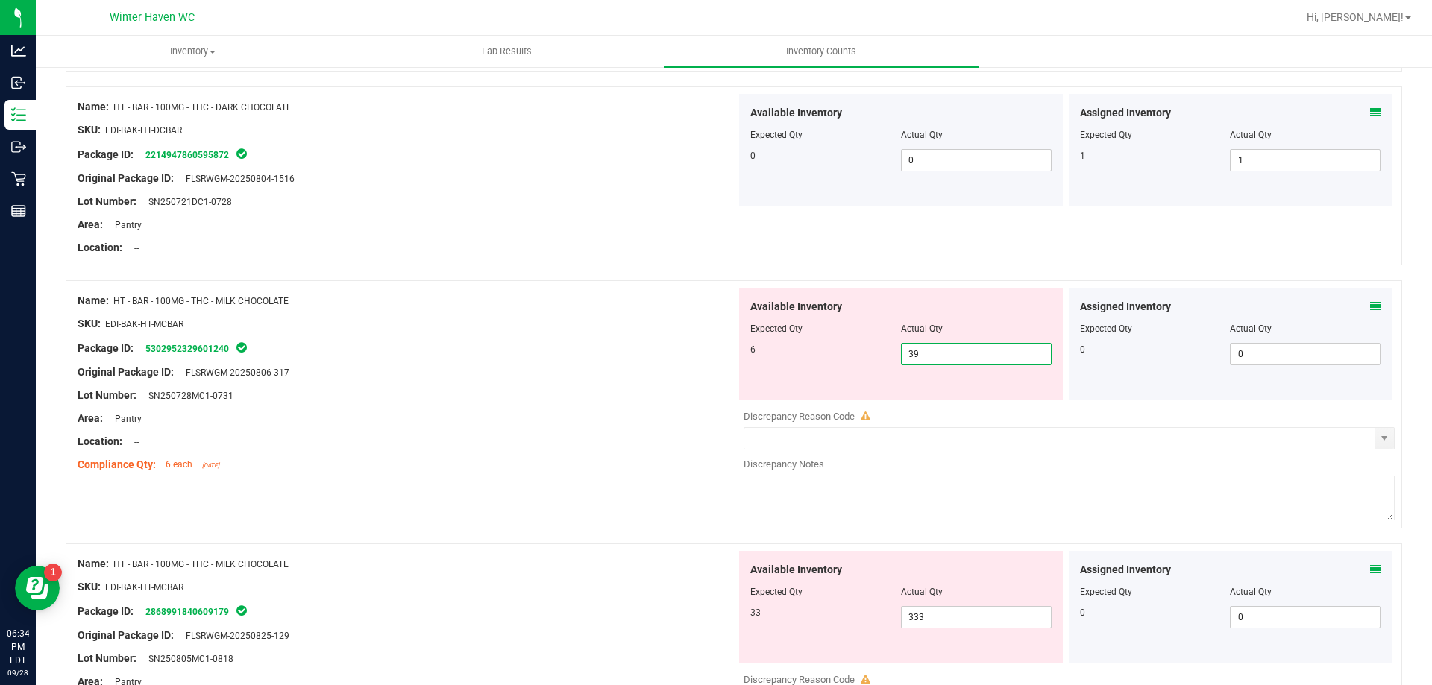
drag, startPoint x: 959, startPoint y: 359, endPoint x: 777, endPoint y: 347, distance: 182.3
click at [777, 347] on div "6 39 39" at bounding box center [900, 354] width 301 height 22
type input "6"
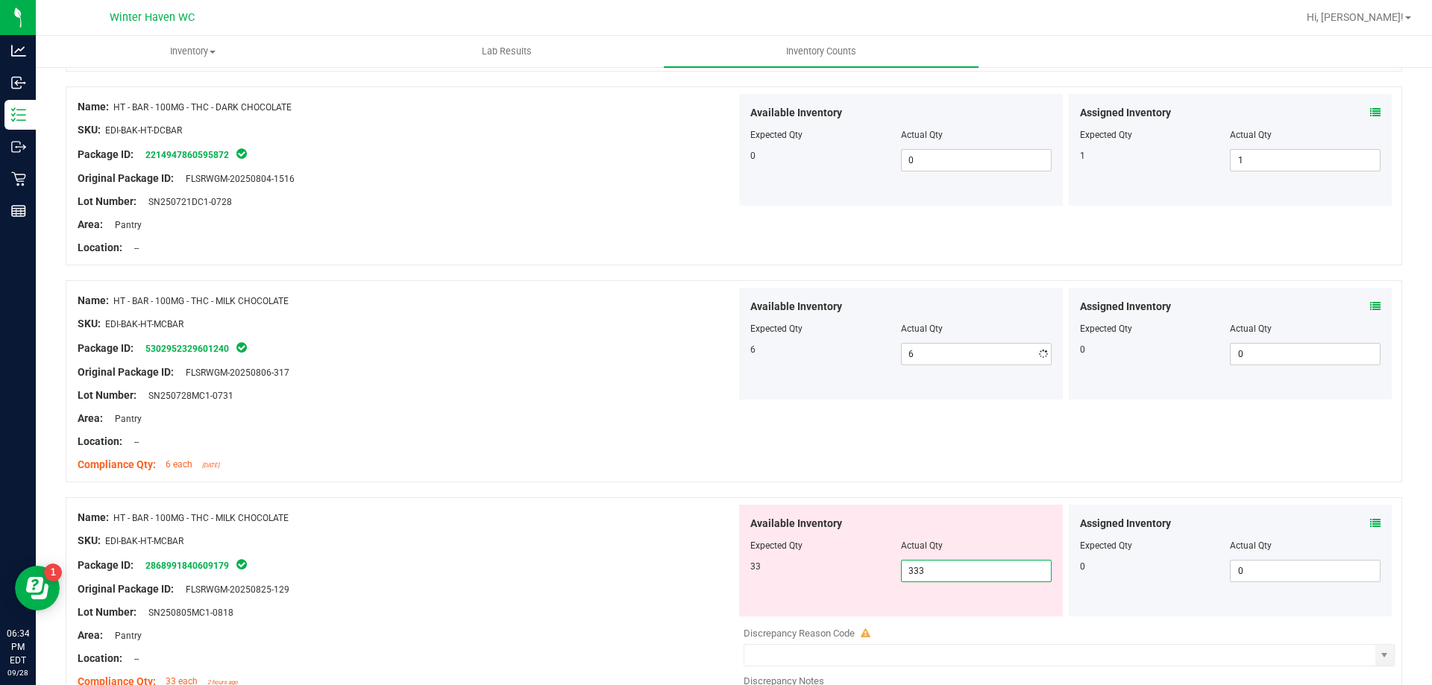
click at [972, 617] on div "Available Inventory Expected Qty Actual Qty 33 333 333" at bounding box center [1065, 623] width 658 height 236
type input "33"
click at [471, 494] on div at bounding box center [734, 489] width 1336 height 15
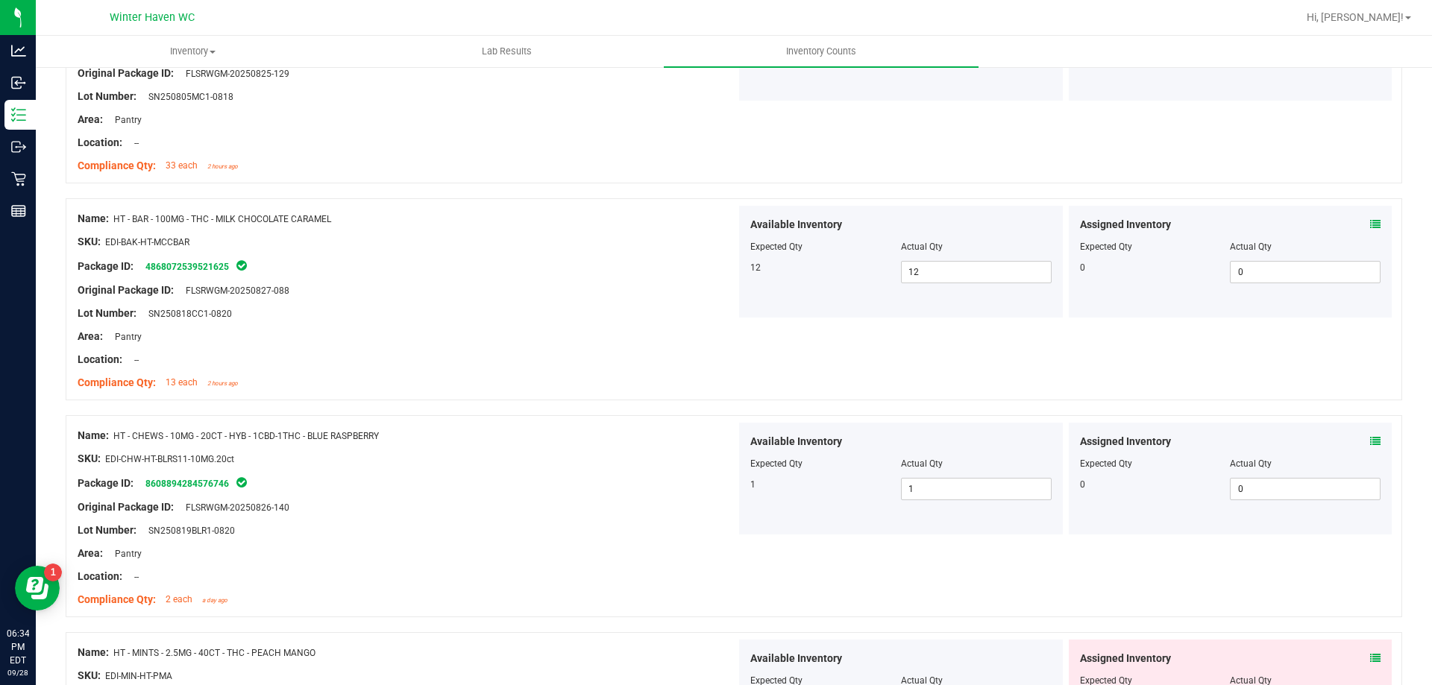
scroll to position [3820, 0]
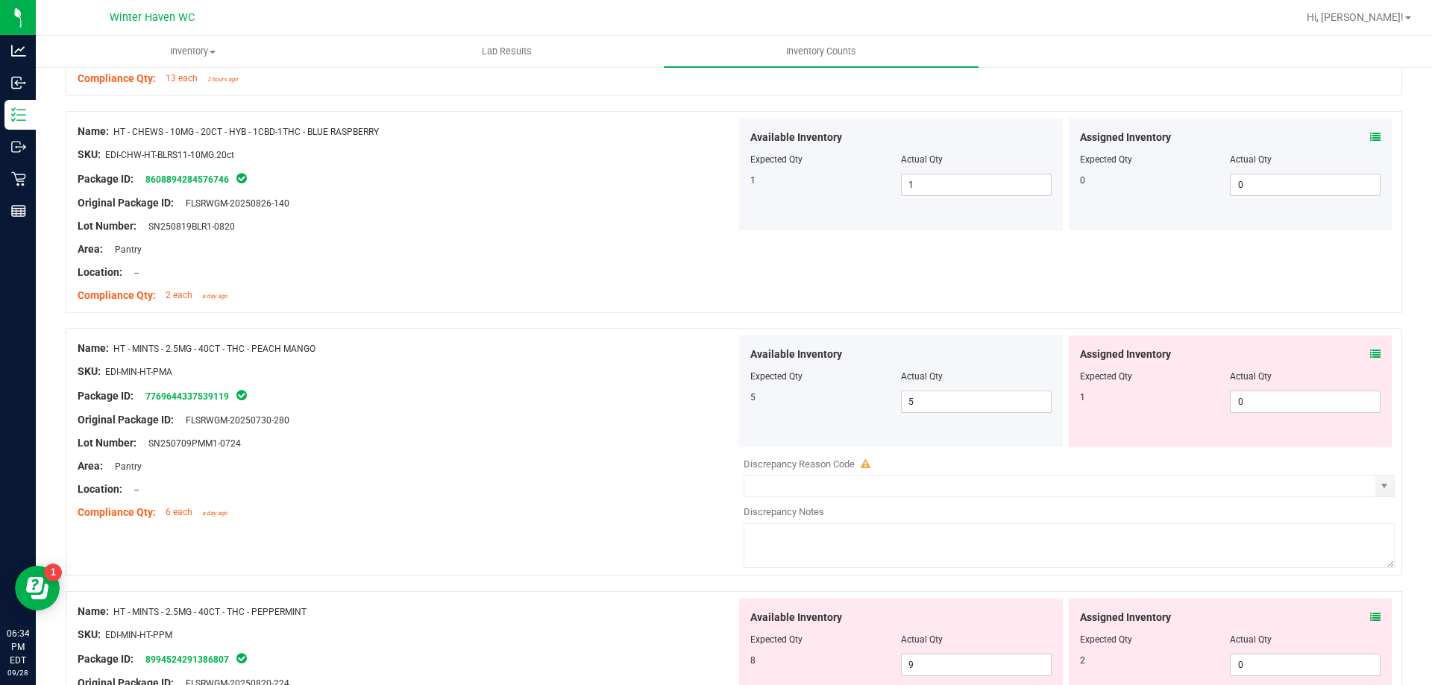
click at [1370, 354] on icon at bounding box center [1375, 354] width 10 height 10
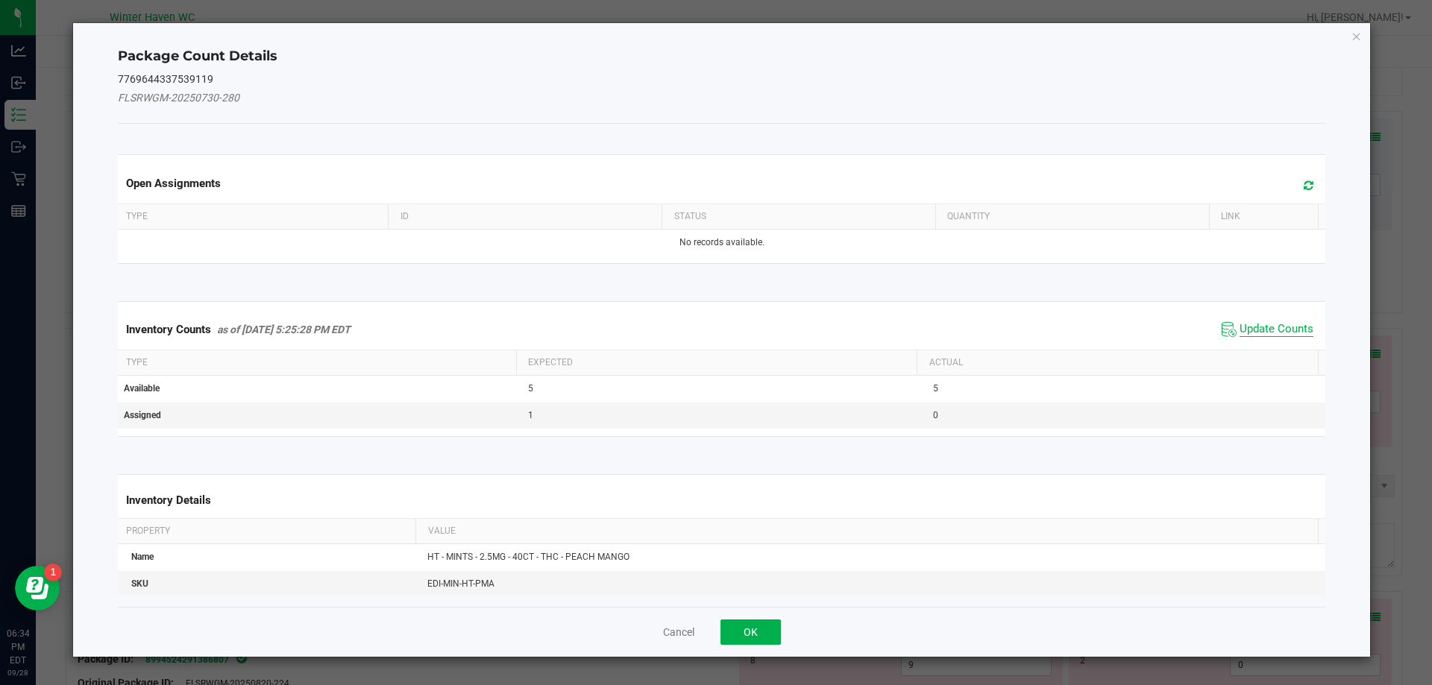
click at [1248, 331] on span "Update Counts" at bounding box center [1276, 329] width 74 height 15
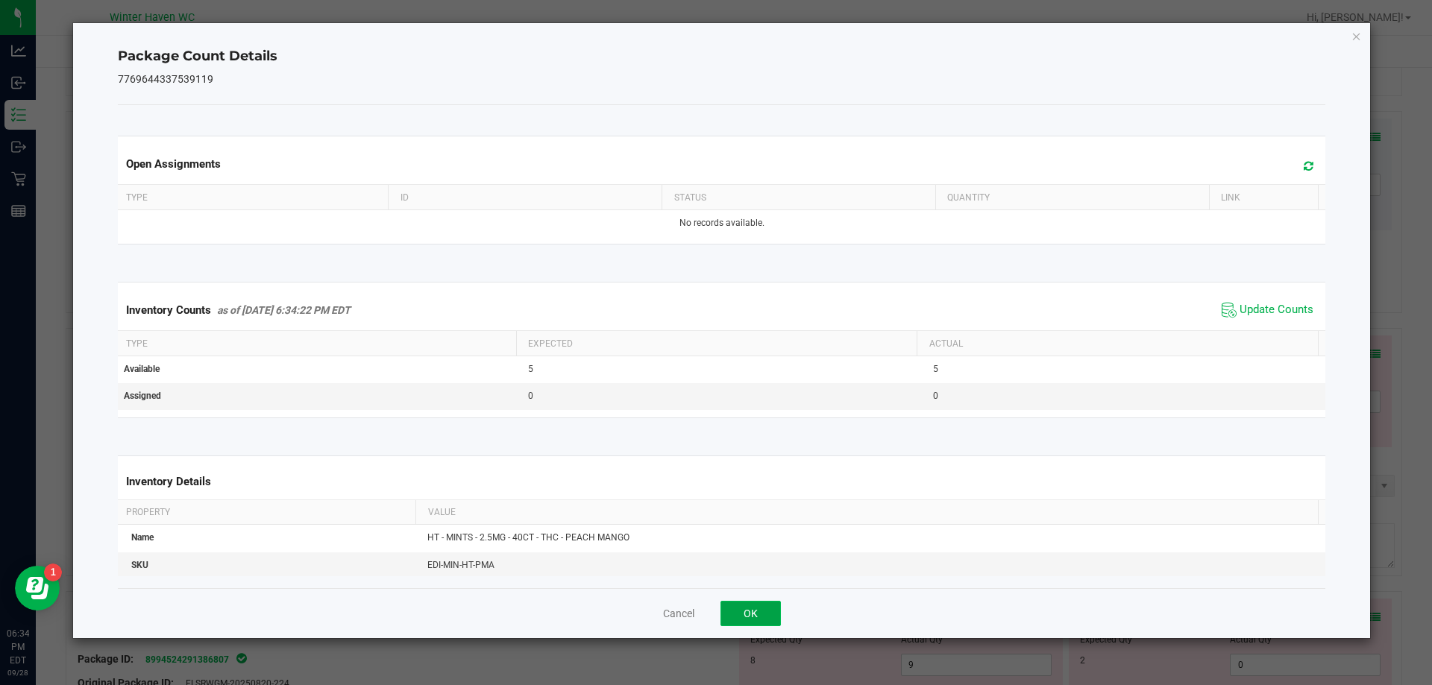
click at [744, 611] on button "OK" at bounding box center [750, 613] width 60 height 25
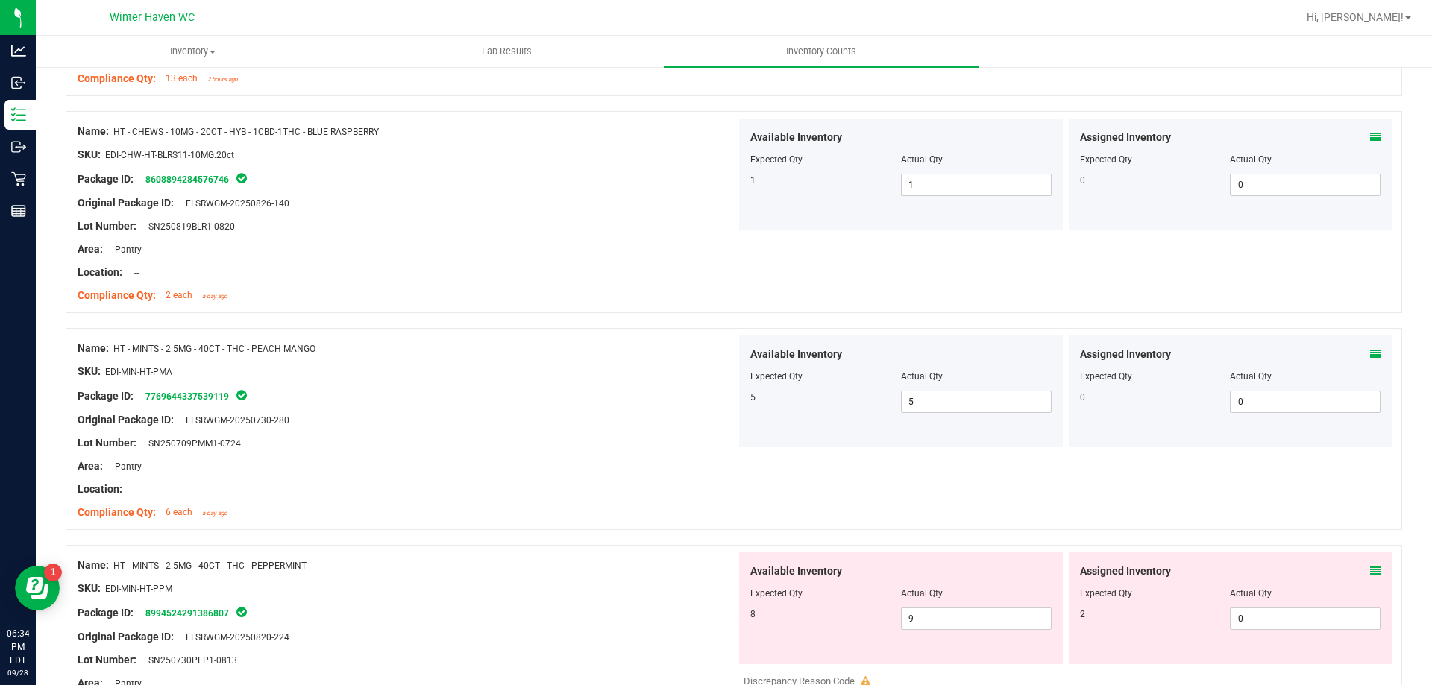
click at [1370, 569] on icon at bounding box center [1375, 571] width 10 height 10
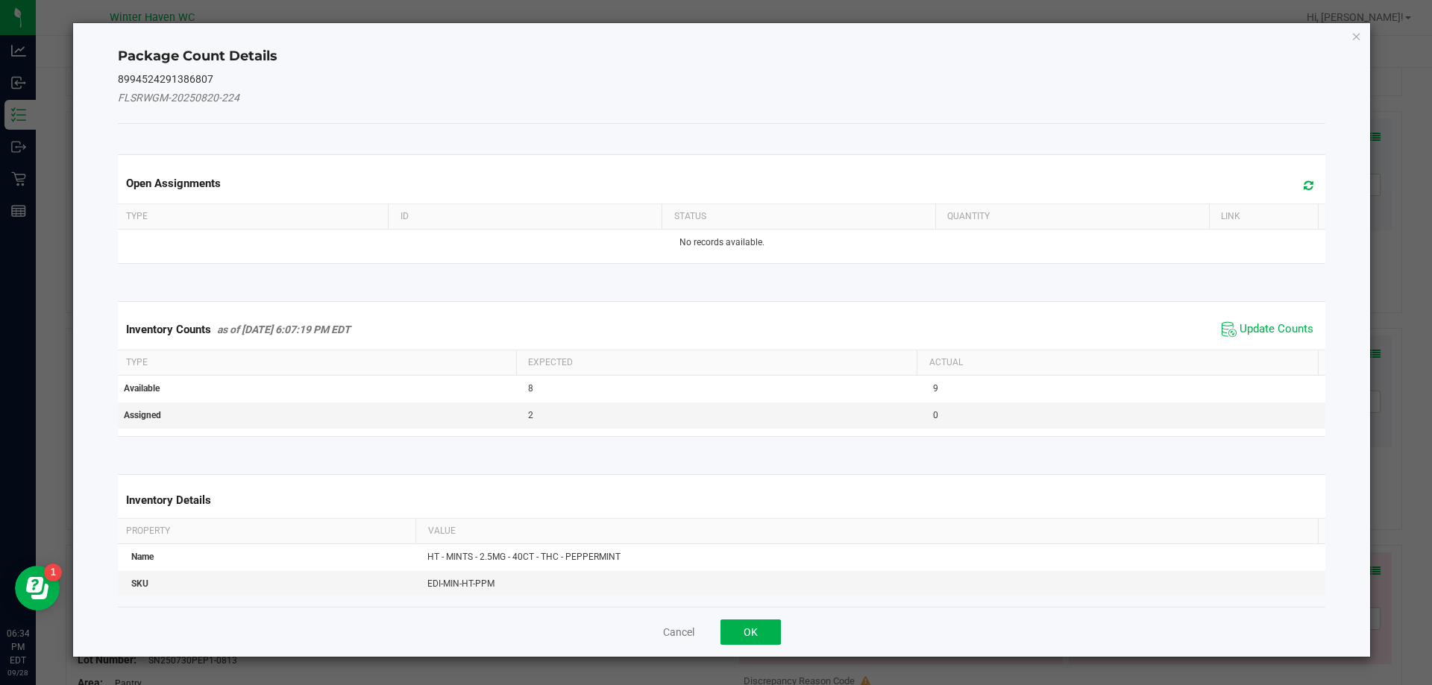
click at [1266, 328] on span "Update Counts" at bounding box center [1276, 329] width 74 height 15
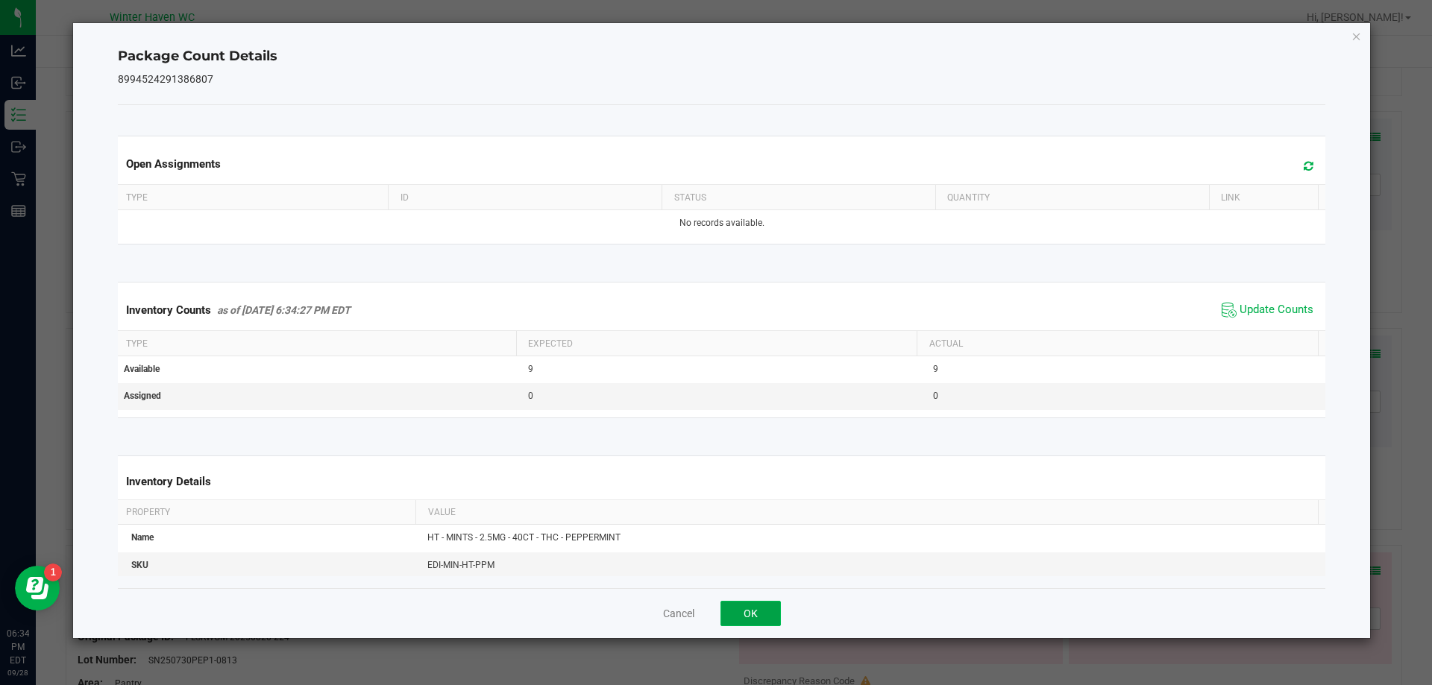
click at [744, 622] on button "OK" at bounding box center [750, 613] width 60 height 25
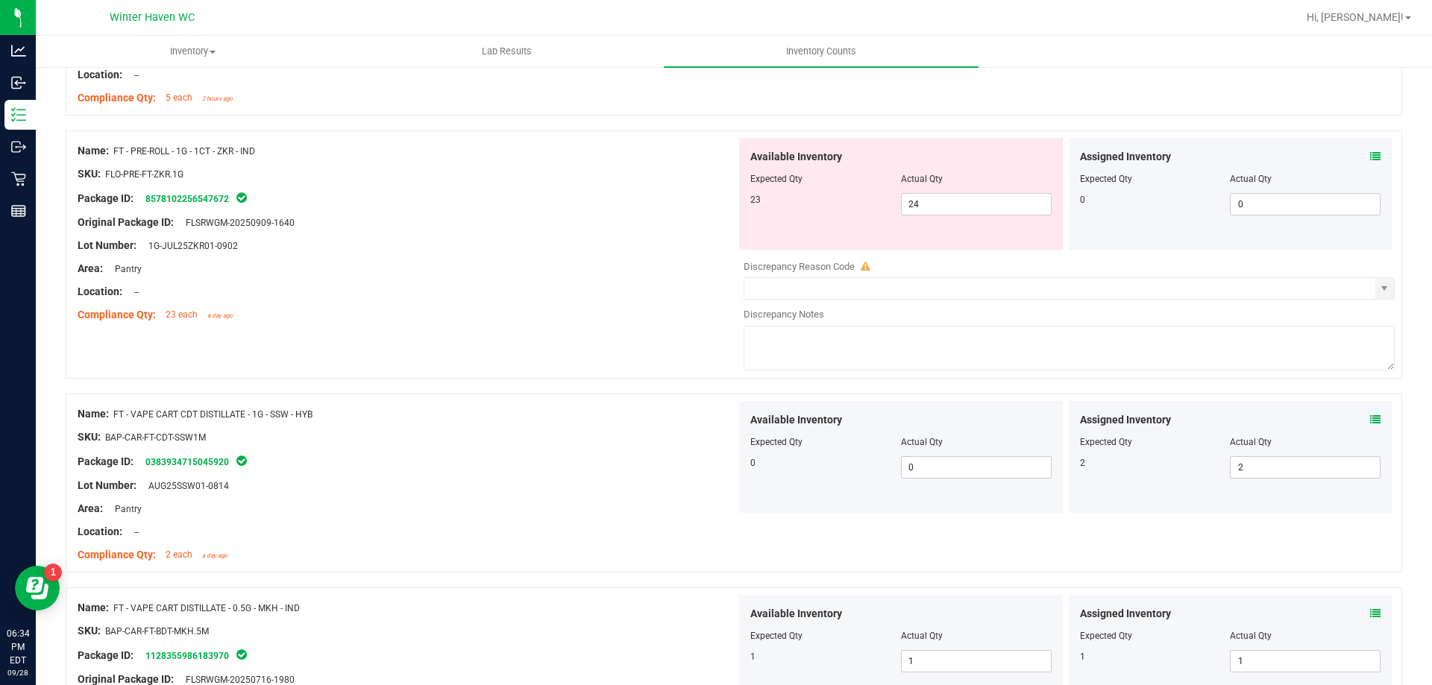
scroll to position [0, 0]
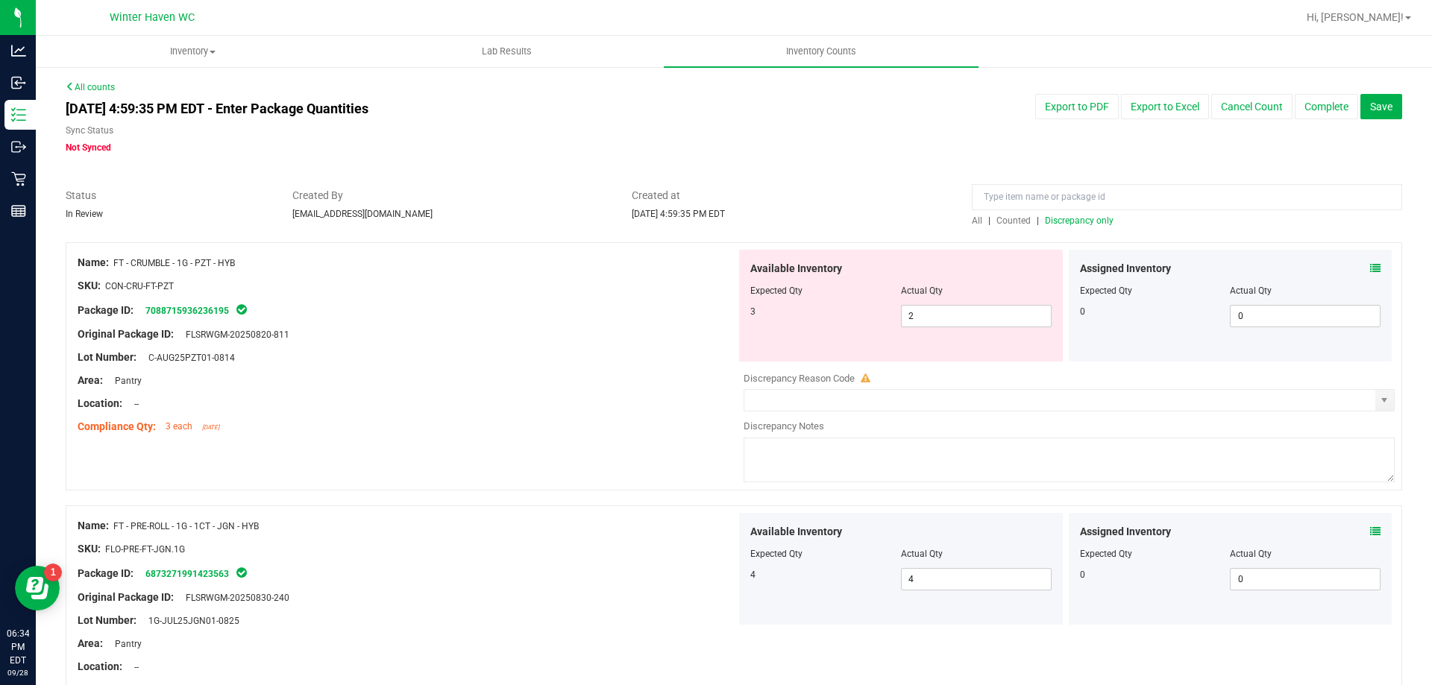
click at [1079, 224] on span "Discrepancy only" at bounding box center [1079, 220] width 69 height 10
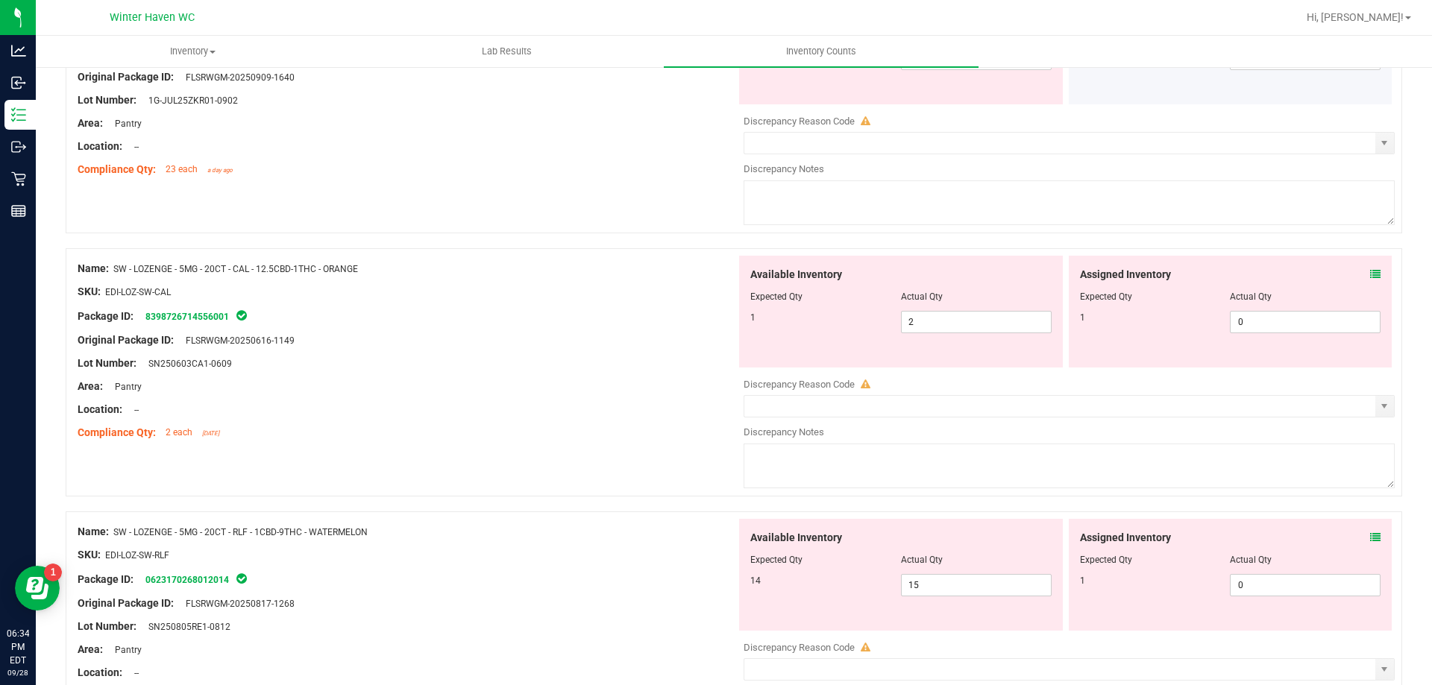
scroll to position [522, 0]
click at [1370, 275] on icon at bounding box center [1375, 273] width 10 height 10
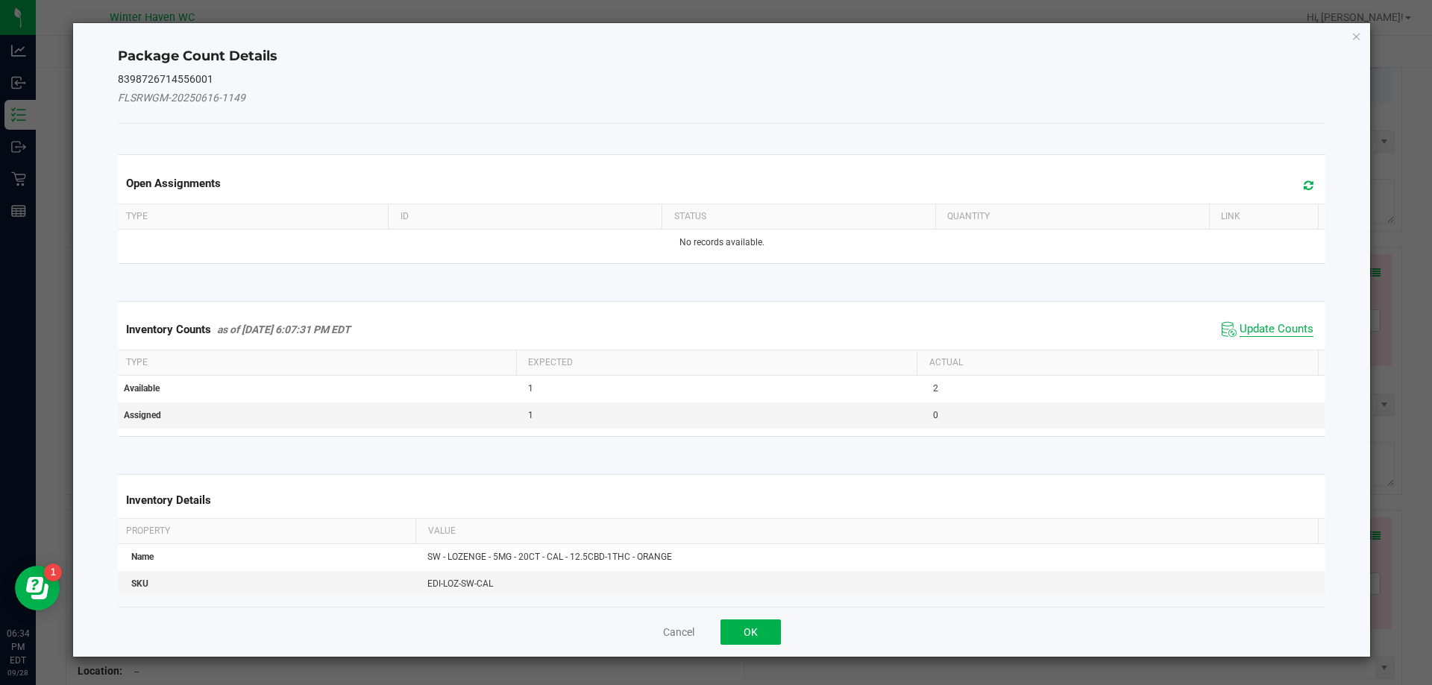
click at [1262, 330] on span "Update Counts" at bounding box center [1276, 329] width 74 height 15
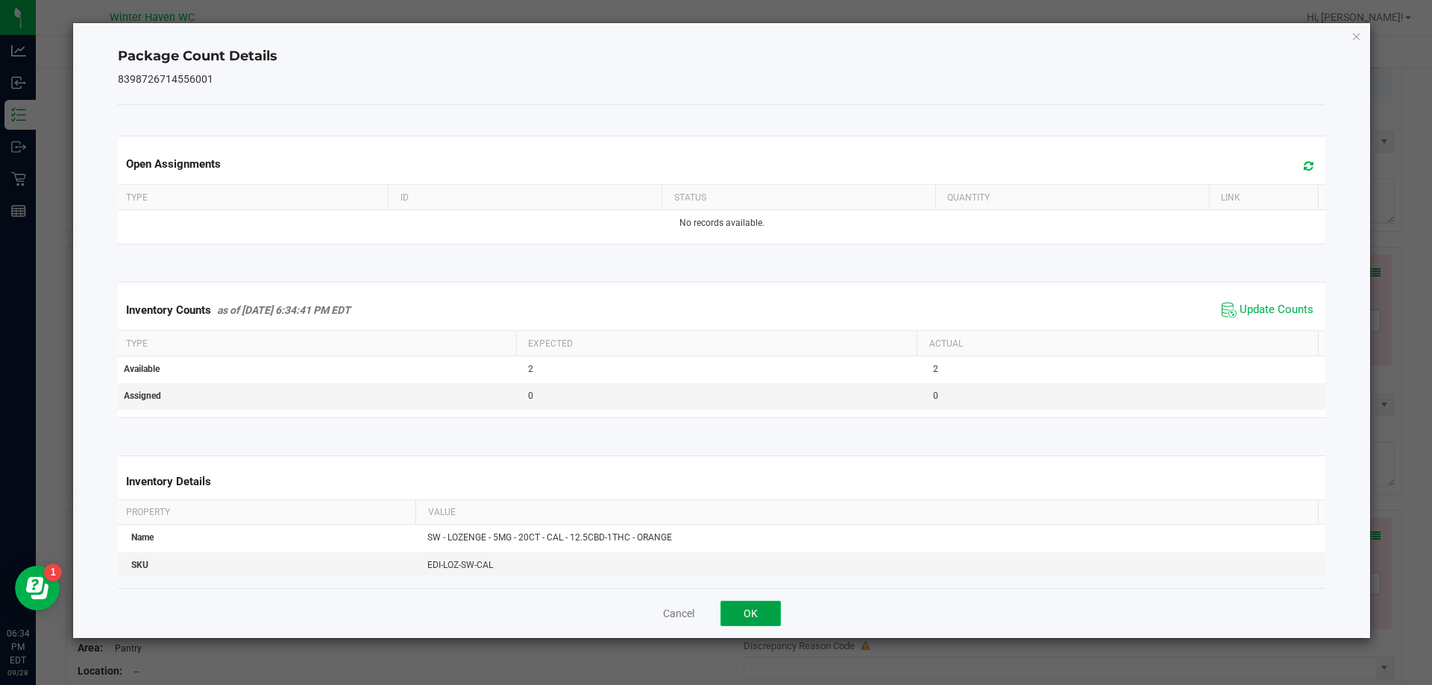
click at [759, 616] on button "OK" at bounding box center [750, 613] width 60 height 25
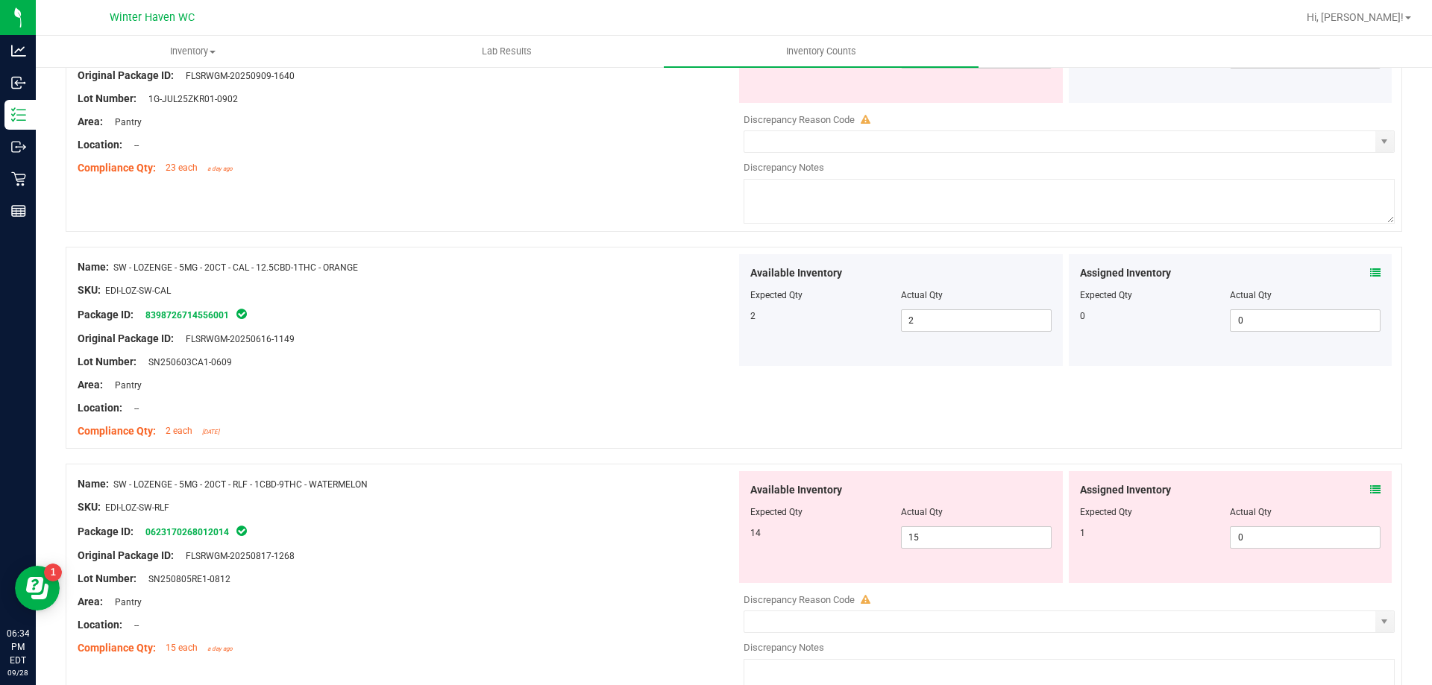
click at [1370, 489] on icon at bounding box center [1375, 490] width 10 height 10
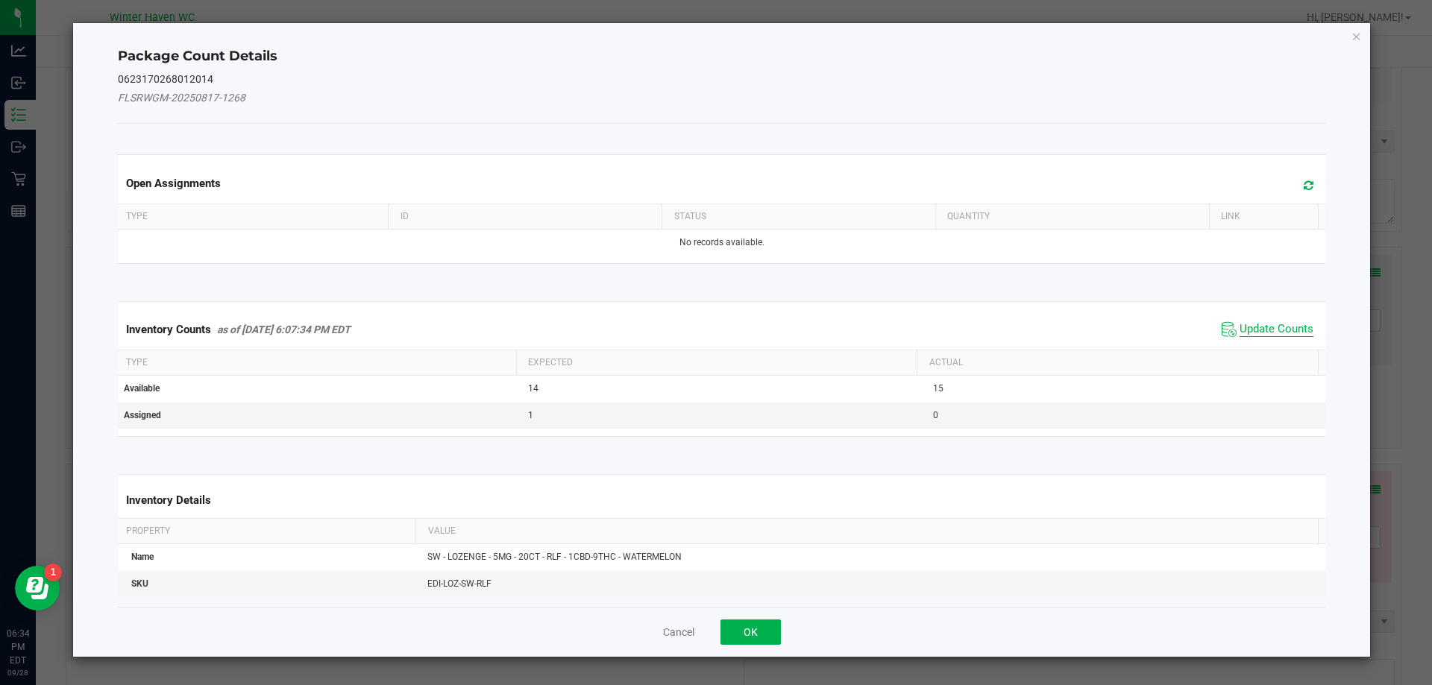
click at [1271, 335] on span "Update Counts" at bounding box center [1276, 329] width 74 height 15
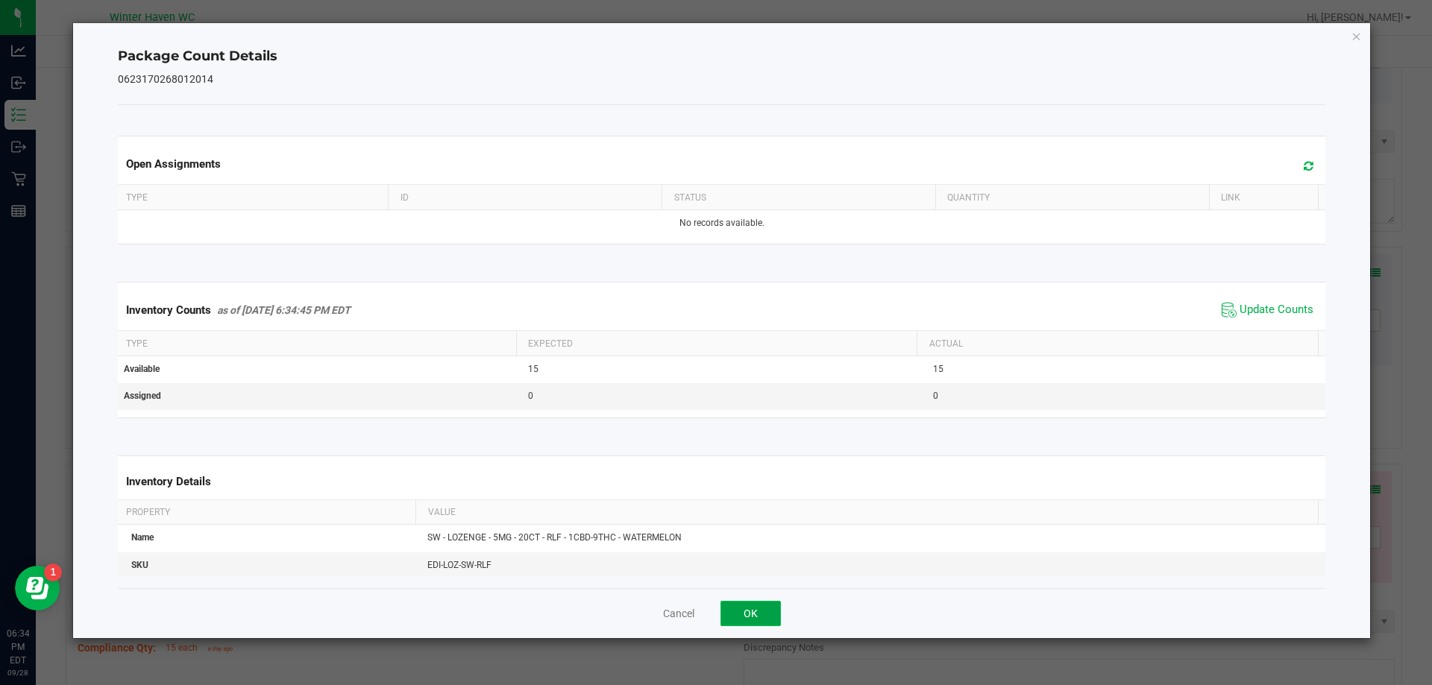
click at [764, 617] on button "OK" at bounding box center [750, 613] width 60 height 25
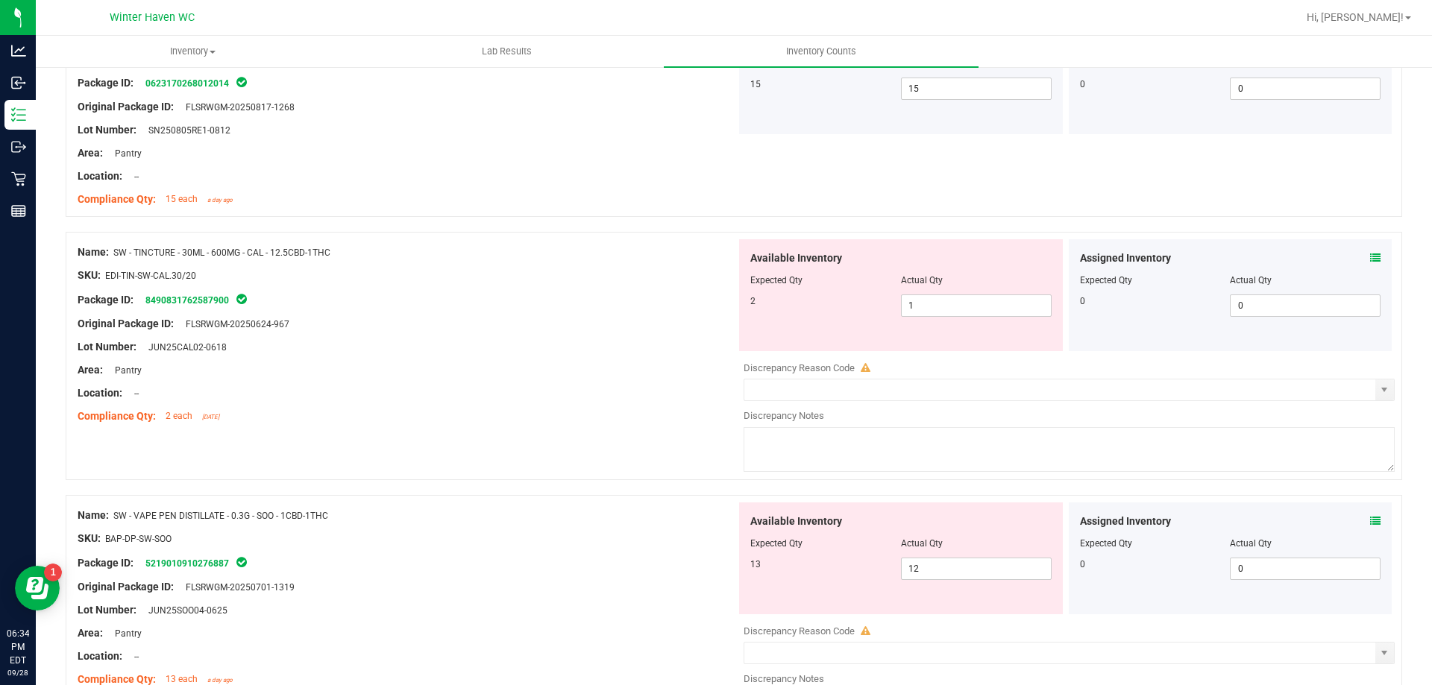
scroll to position [967, 0]
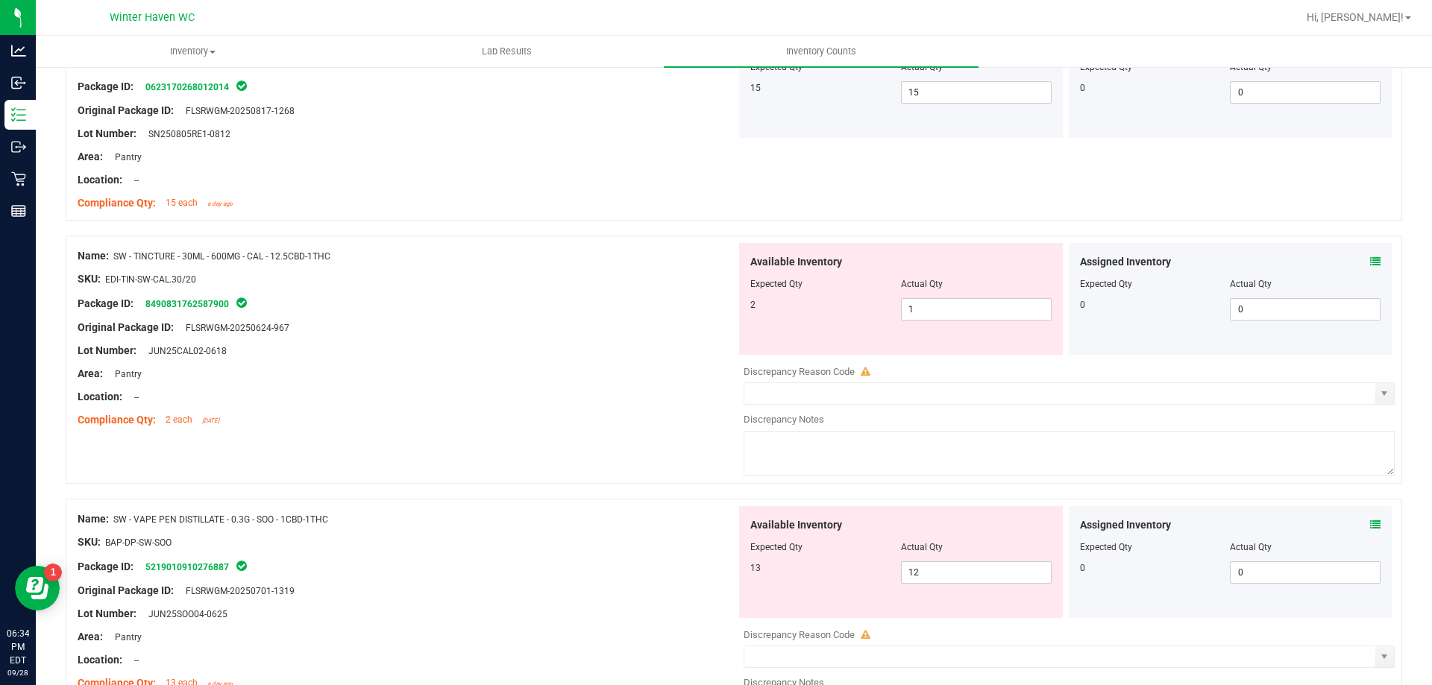
click at [1370, 262] on icon at bounding box center [1375, 261] width 10 height 10
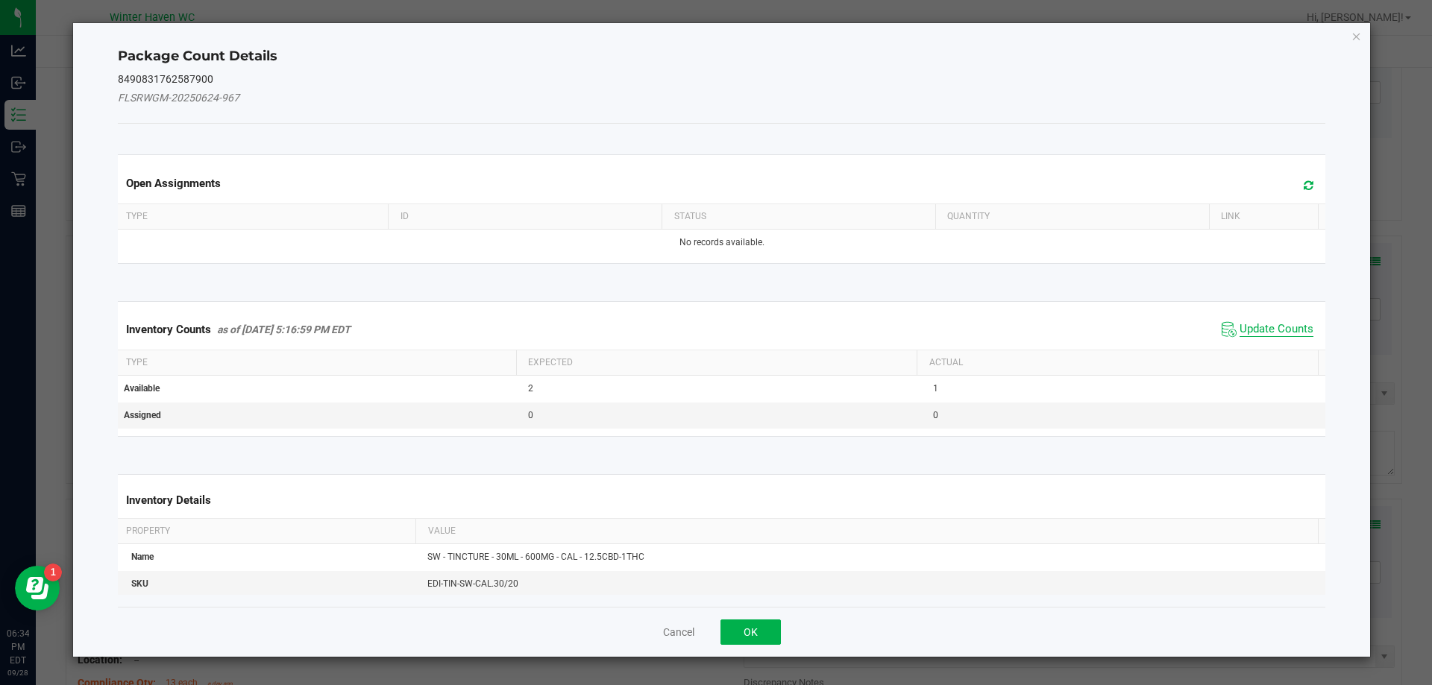
click at [1263, 327] on span "Update Counts" at bounding box center [1276, 329] width 74 height 15
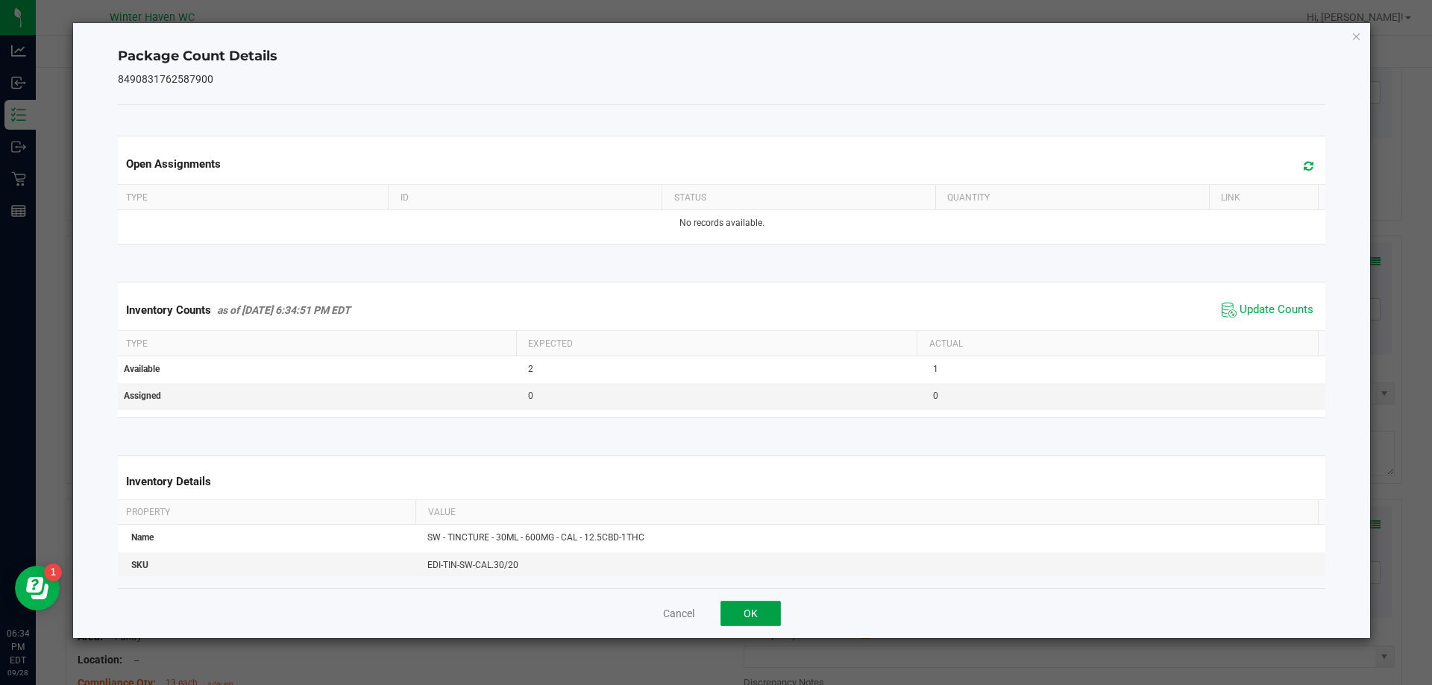
click at [760, 619] on button "OK" at bounding box center [750, 613] width 60 height 25
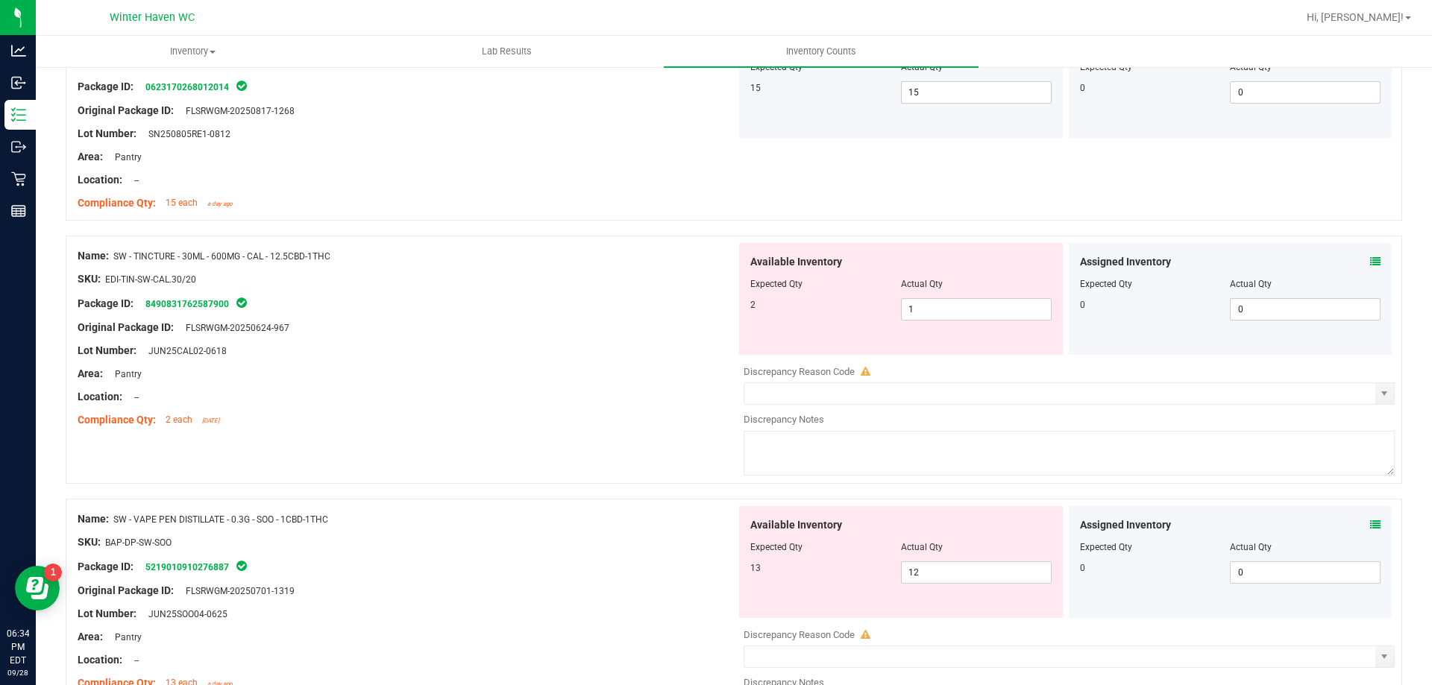
click at [1370, 526] on icon at bounding box center [1375, 525] width 10 height 10
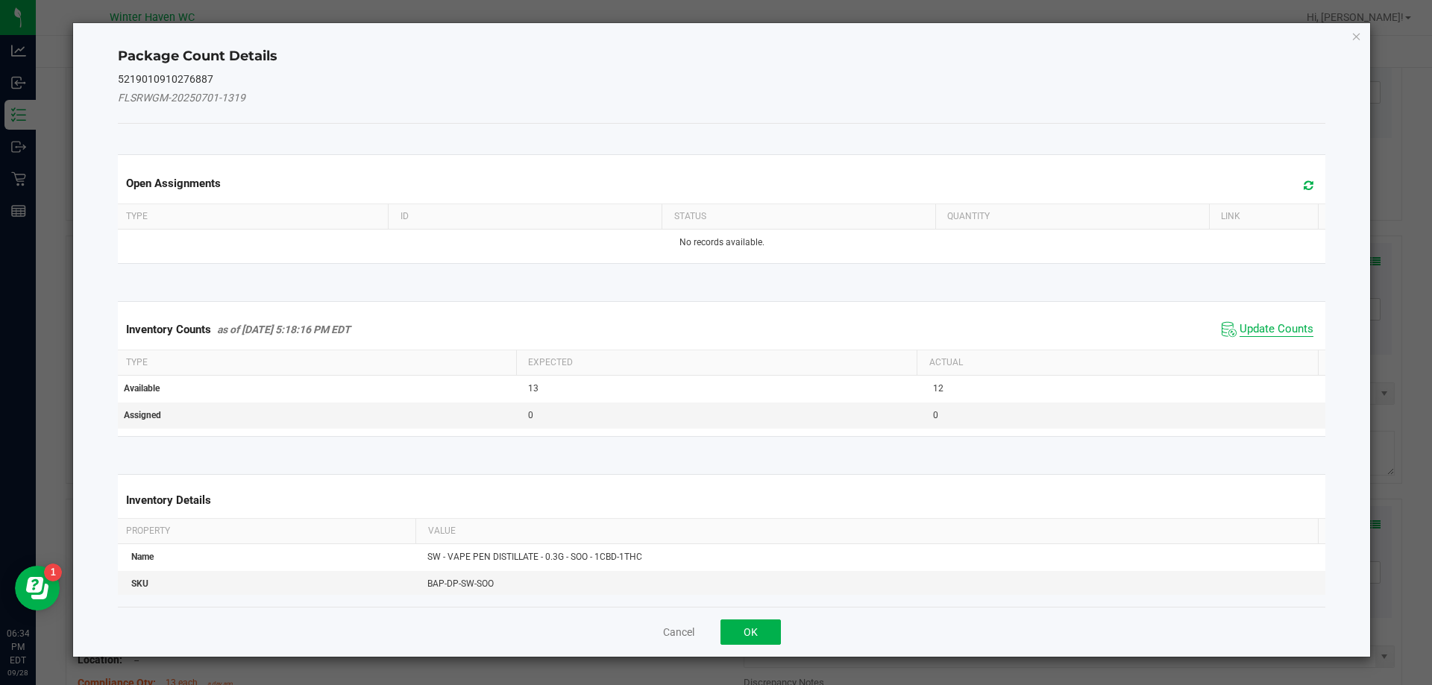
click at [1271, 332] on span "Update Counts" at bounding box center [1276, 329] width 74 height 15
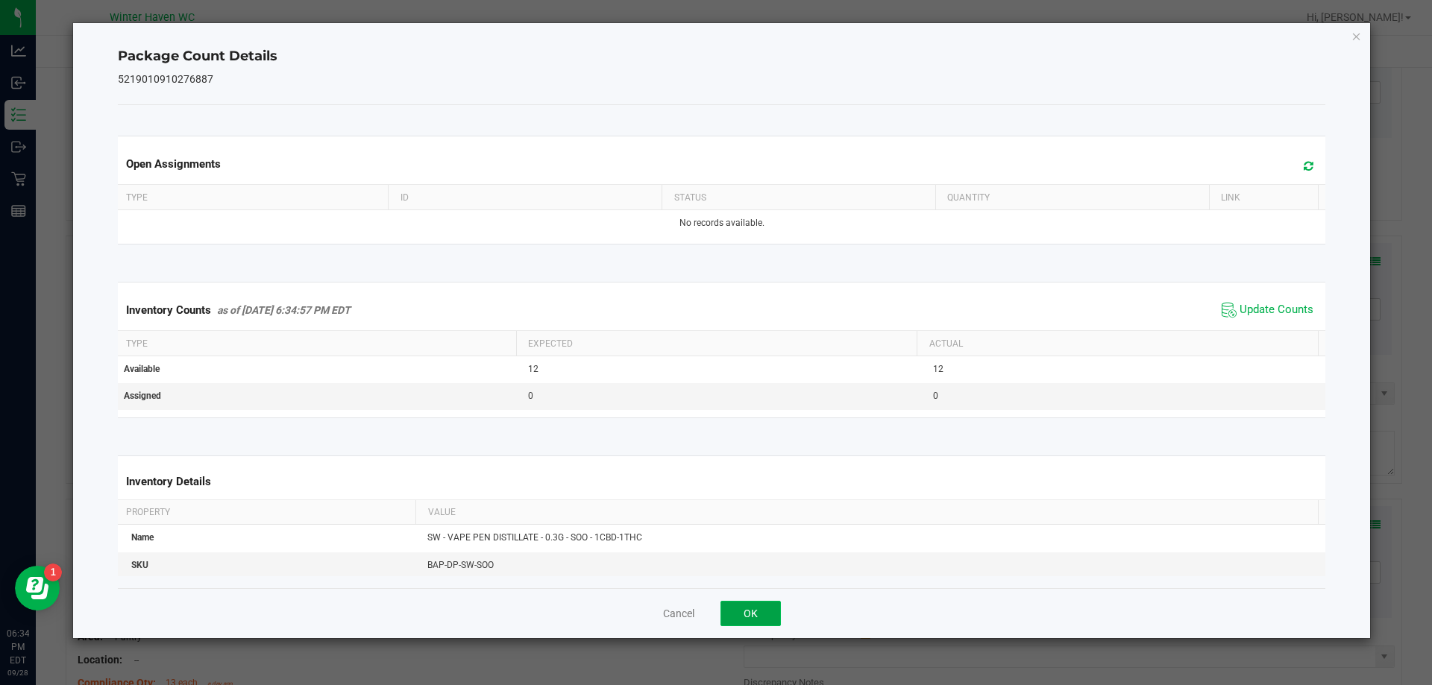
click at [769, 625] on button "OK" at bounding box center [750, 613] width 60 height 25
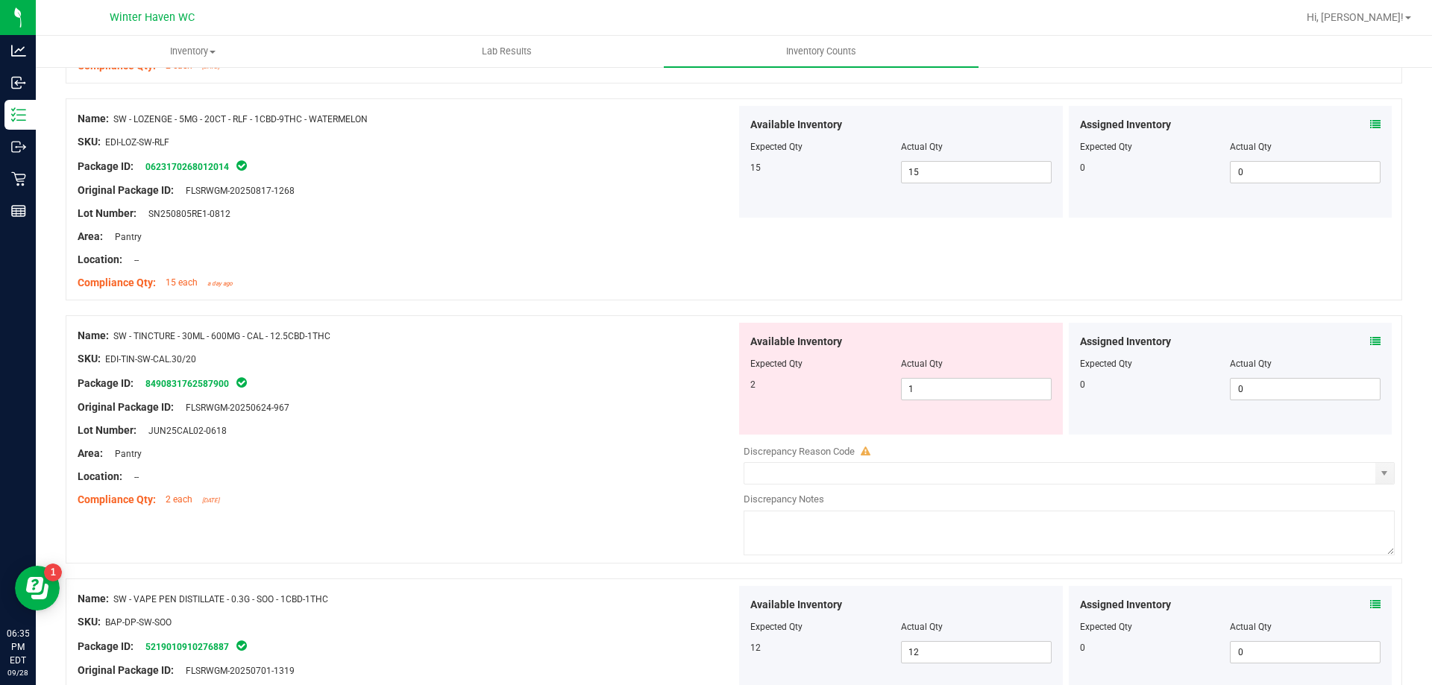
scroll to position [883, 0]
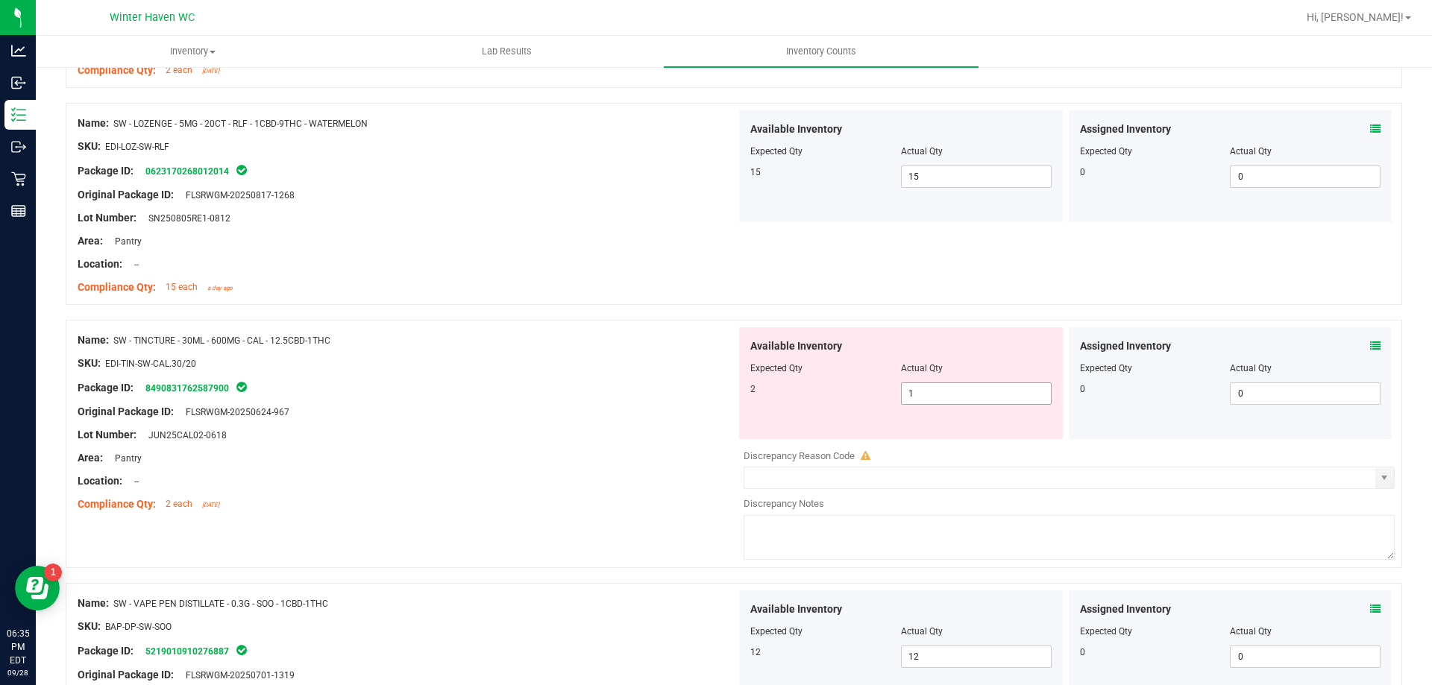
click at [923, 393] on input "1" at bounding box center [975, 393] width 149 height 21
type input "2"
click at [347, 473] on div "Location: --" at bounding box center [407, 481] width 658 height 16
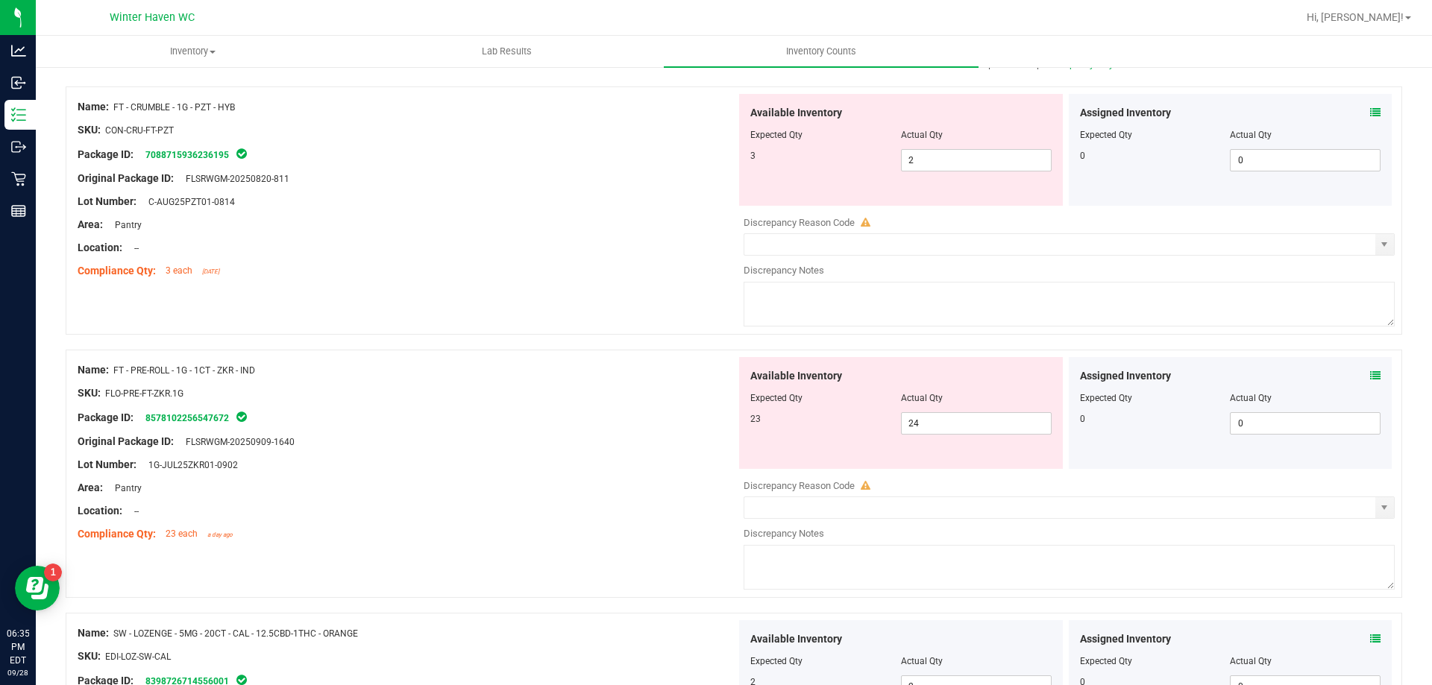
scroll to position [0, 0]
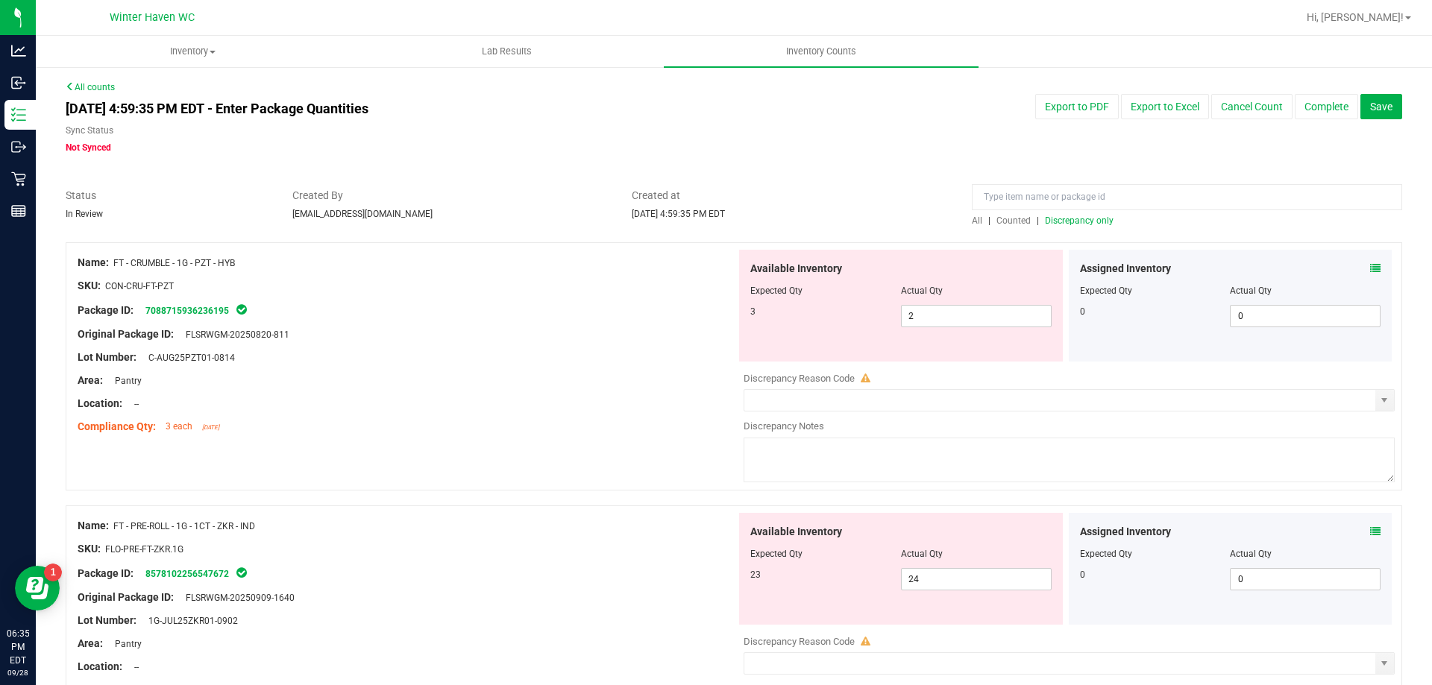
click at [1075, 222] on span "Discrepancy only" at bounding box center [1079, 220] width 69 height 10
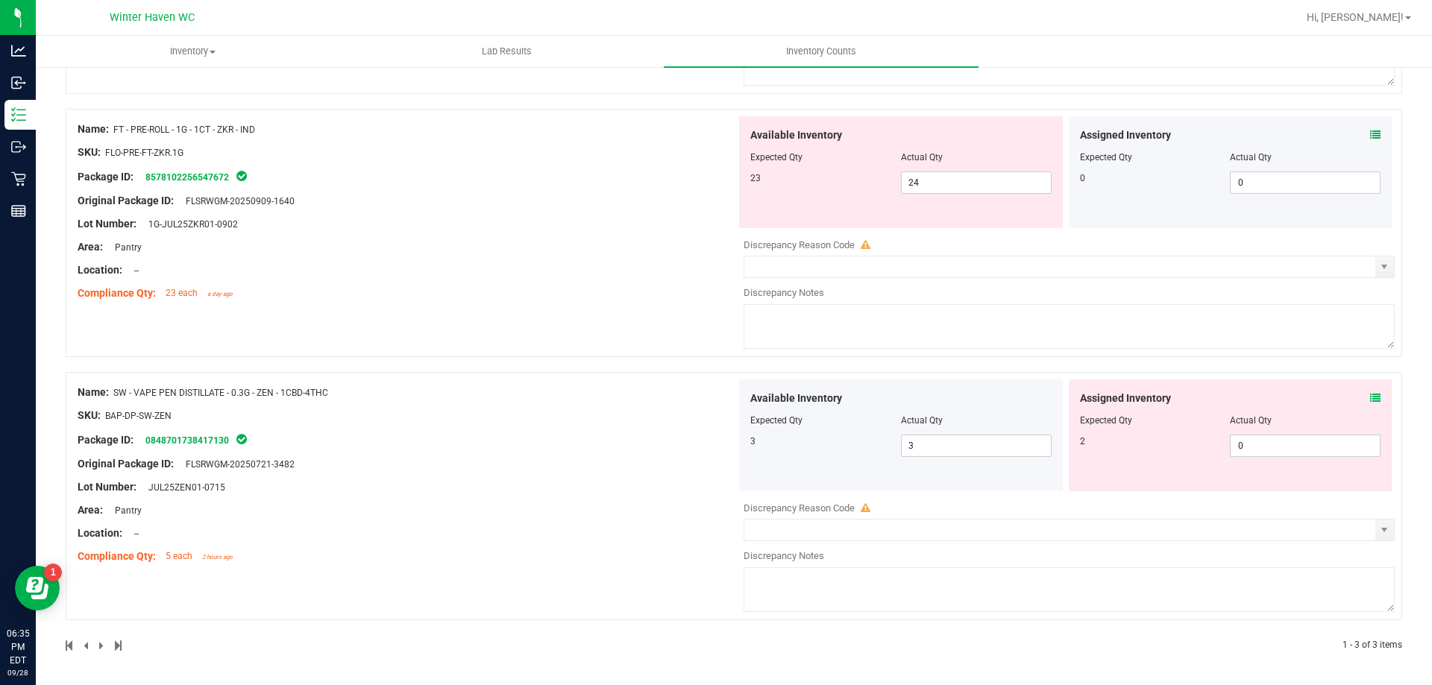
scroll to position [397, 0]
drag, startPoint x: 1276, startPoint y: 450, endPoint x: 1214, endPoint y: 444, distance: 62.2
click at [1214, 444] on div "2 0 0" at bounding box center [1230, 445] width 301 height 22
click at [1369, 391] on div "Assigned Inventory Expected Qty Actual Qty 2 0 0" at bounding box center [1230, 435] width 324 height 112
click at [1370, 394] on icon at bounding box center [1375, 397] width 10 height 10
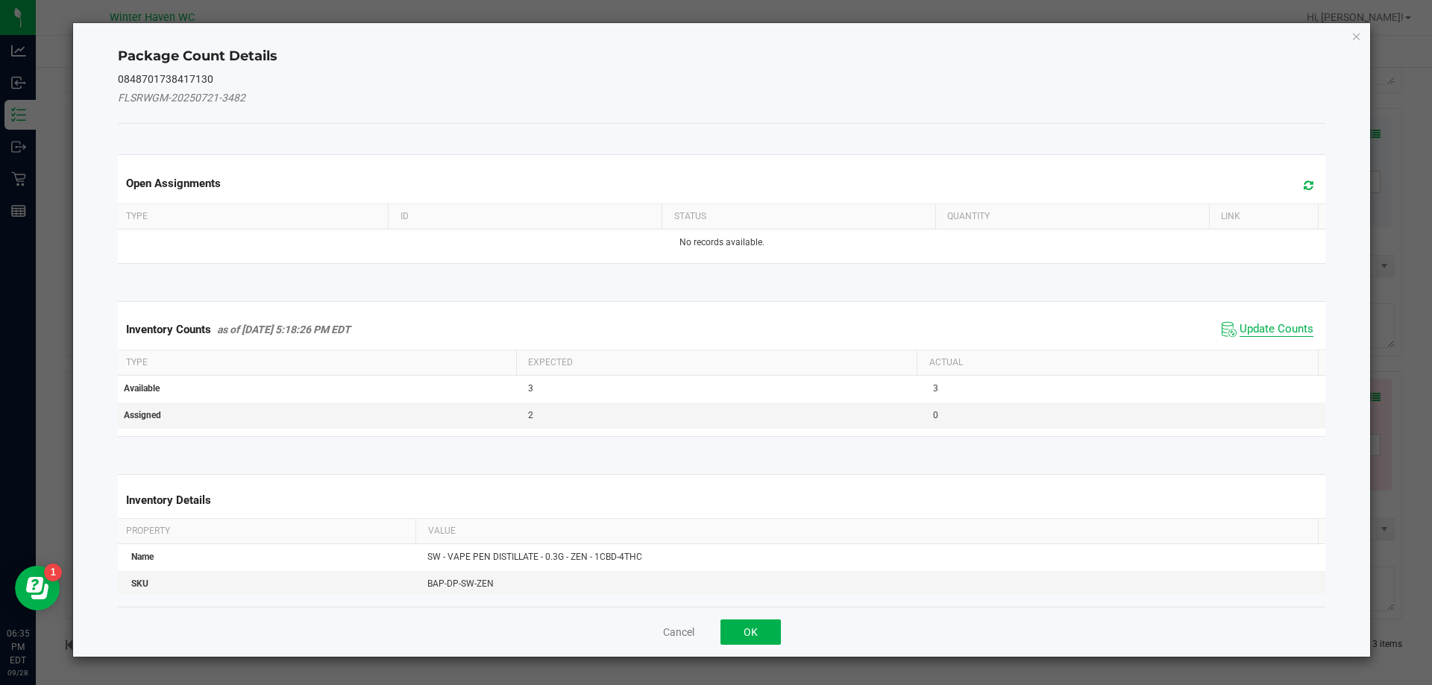
click at [1251, 329] on span "Update Counts" at bounding box center [1276, 329] width 74 height 15
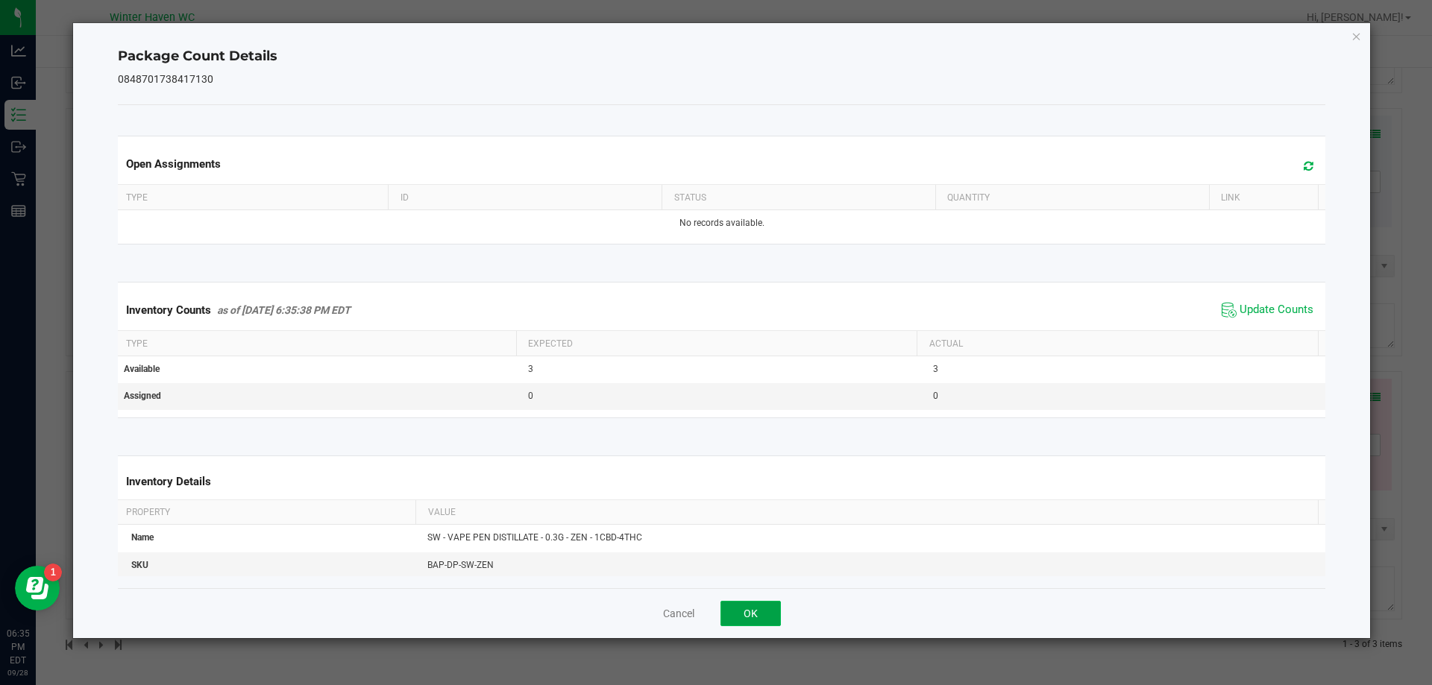
click at [755, 618] on button "OK" at bounding box center [750, 613] width 60 height 25
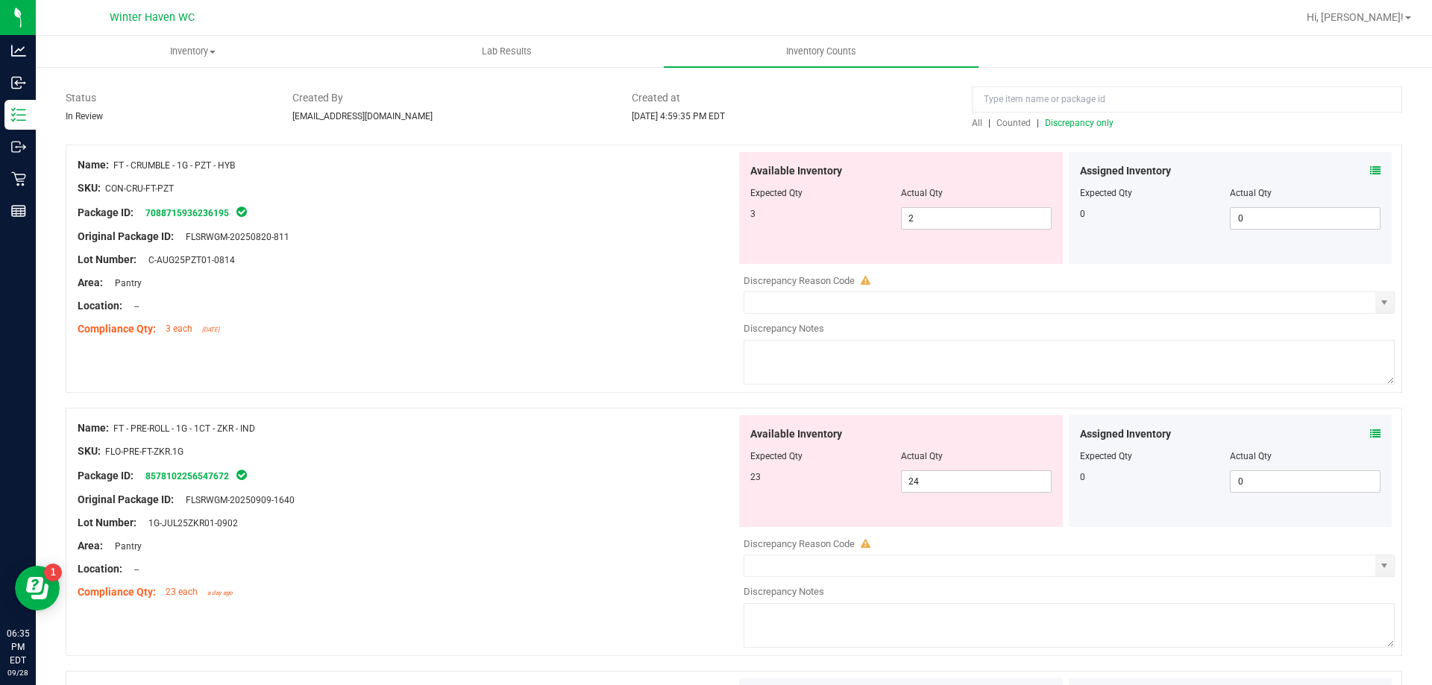
scroll to position [53, 0]
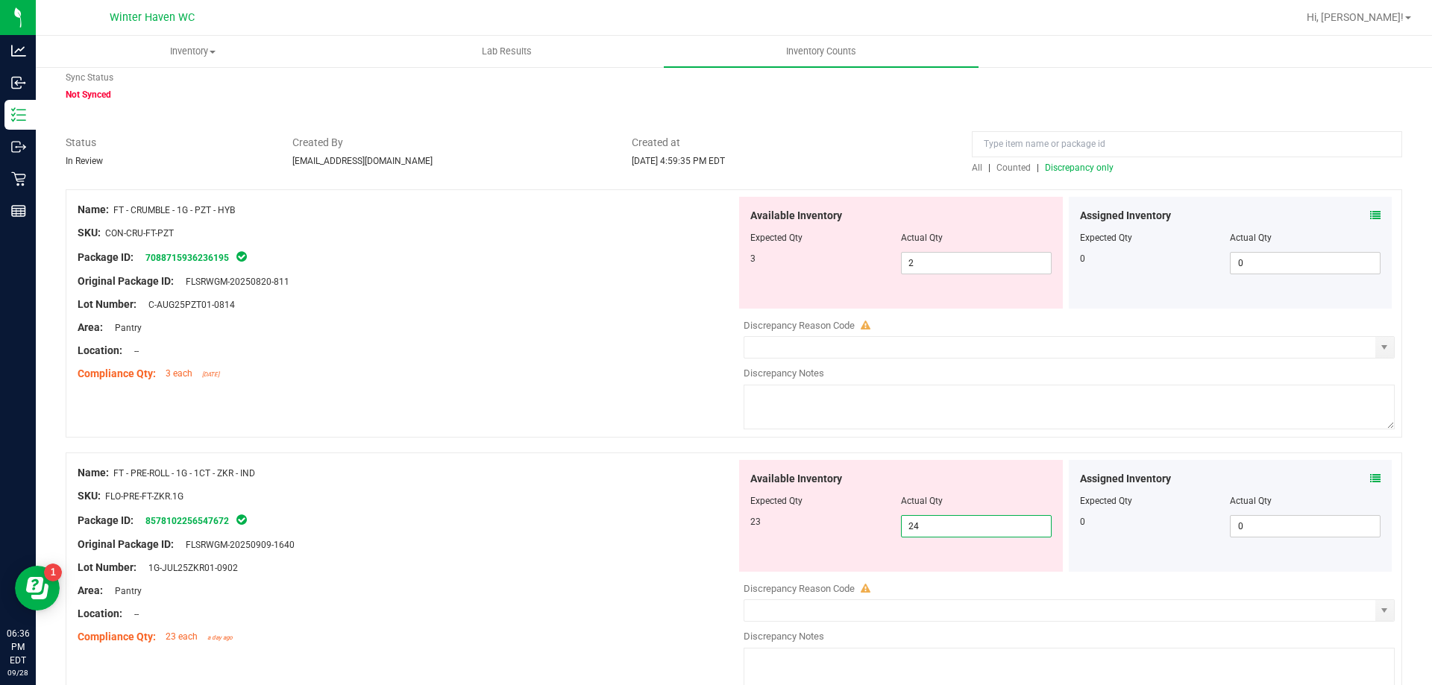
click at [922, 528] on span "24 24" at bounding box center [976, 526] width 151 height 22
type input "23"
click at [580, 376] on div "Compliance Qty: 3 each 8 days ago" at bounding box center [407, 374] width 658 height 16
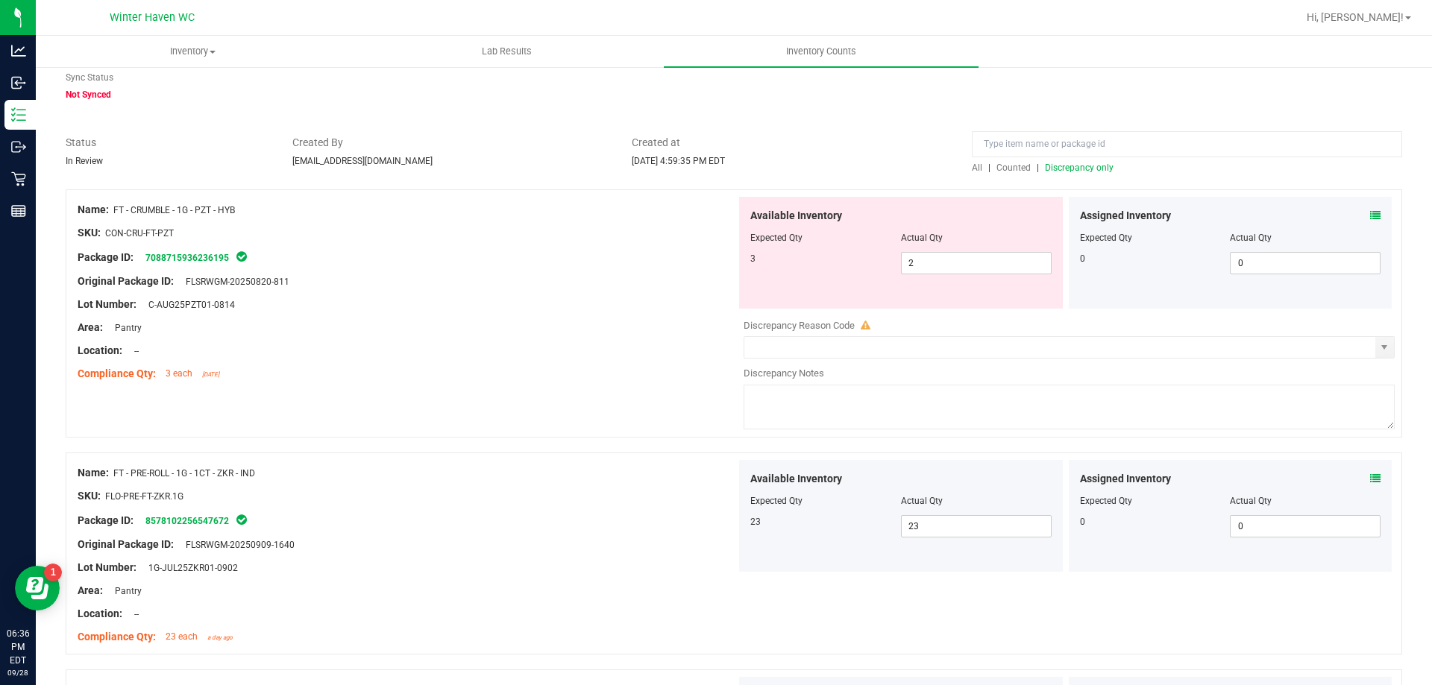
click at [593, 324] on div "Area: Pantry" at bounding box center [407, 328] width 658 height 16
drag, startPoint x: 928, startPoint y: 262, endPoint x: 813, endPoint y: 260, distance: 114.8
click at [813, 260] on div "3 2 2" at bounding box center [900, 263] width 301 height 22
type input "3"
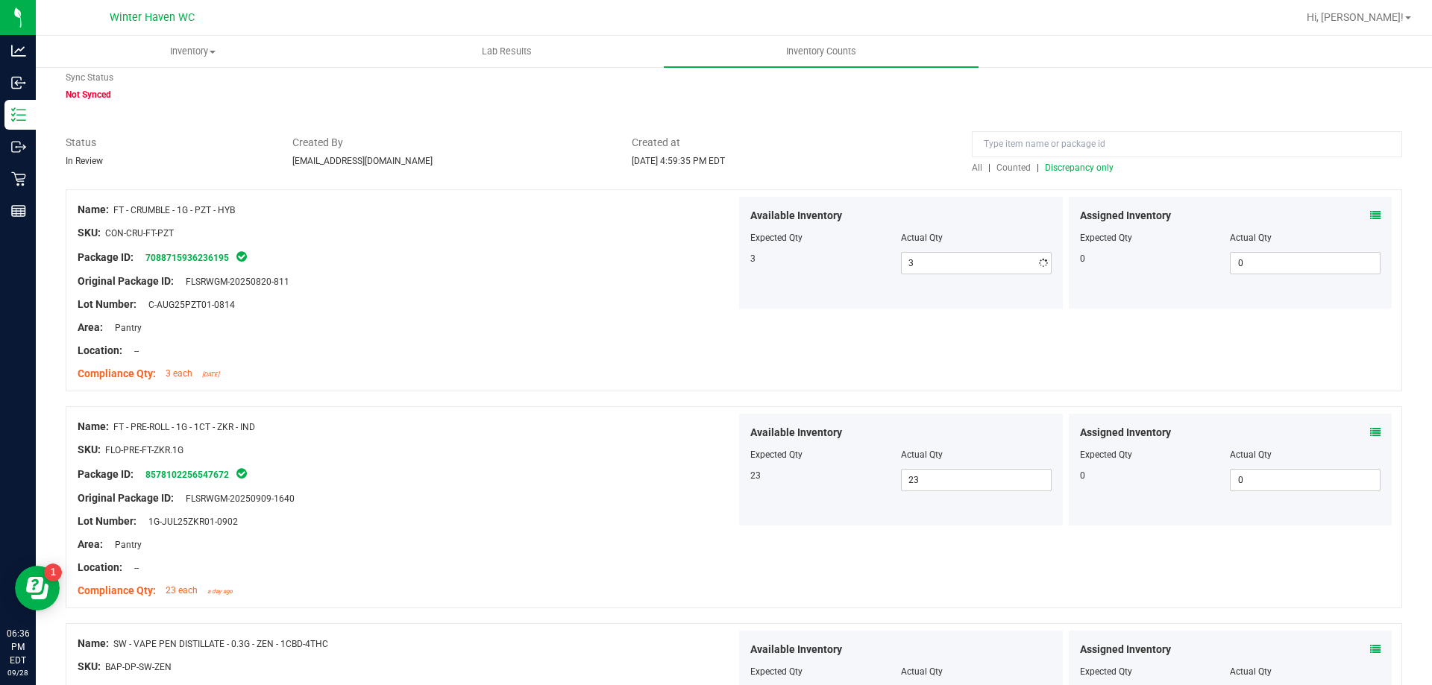
click at [636, 309] on div "Lot Number: C-AUG25PZT01-0814" at bounding box center [407, 305] width 658 height 16
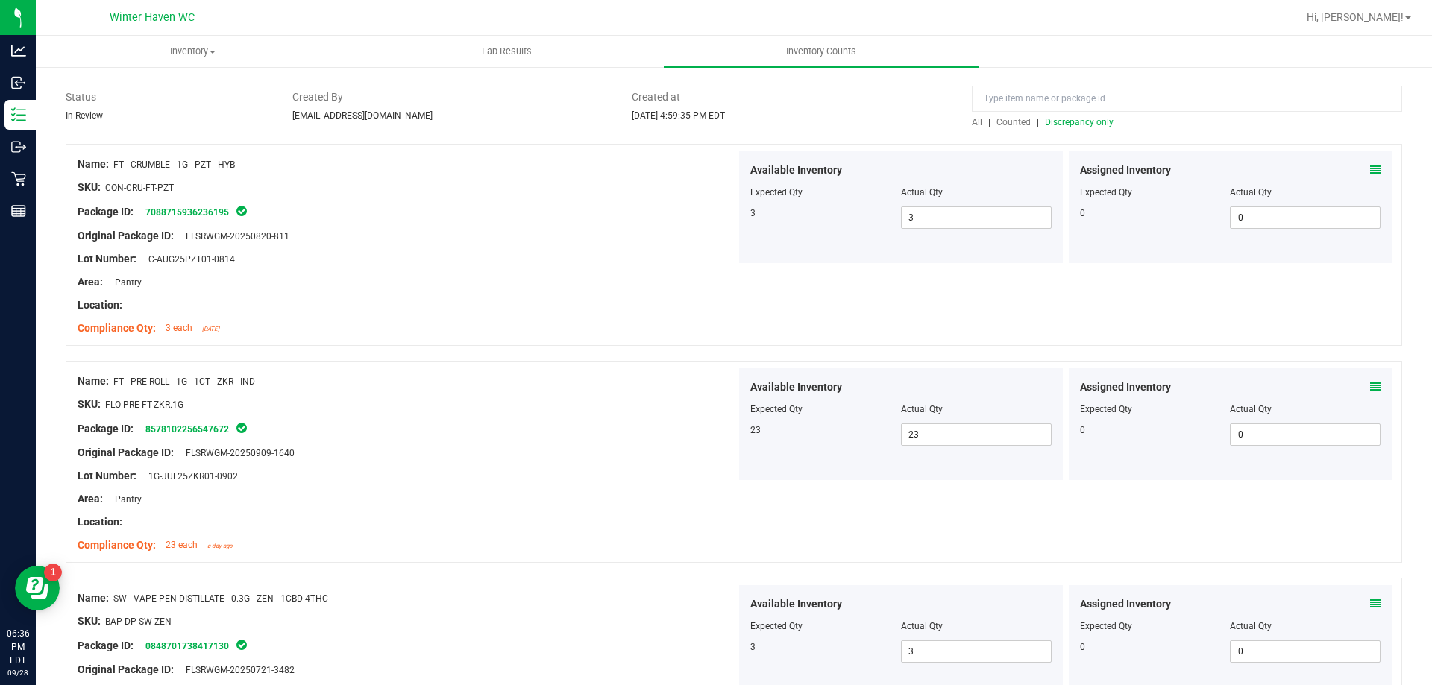
scroll to position [0, 0]
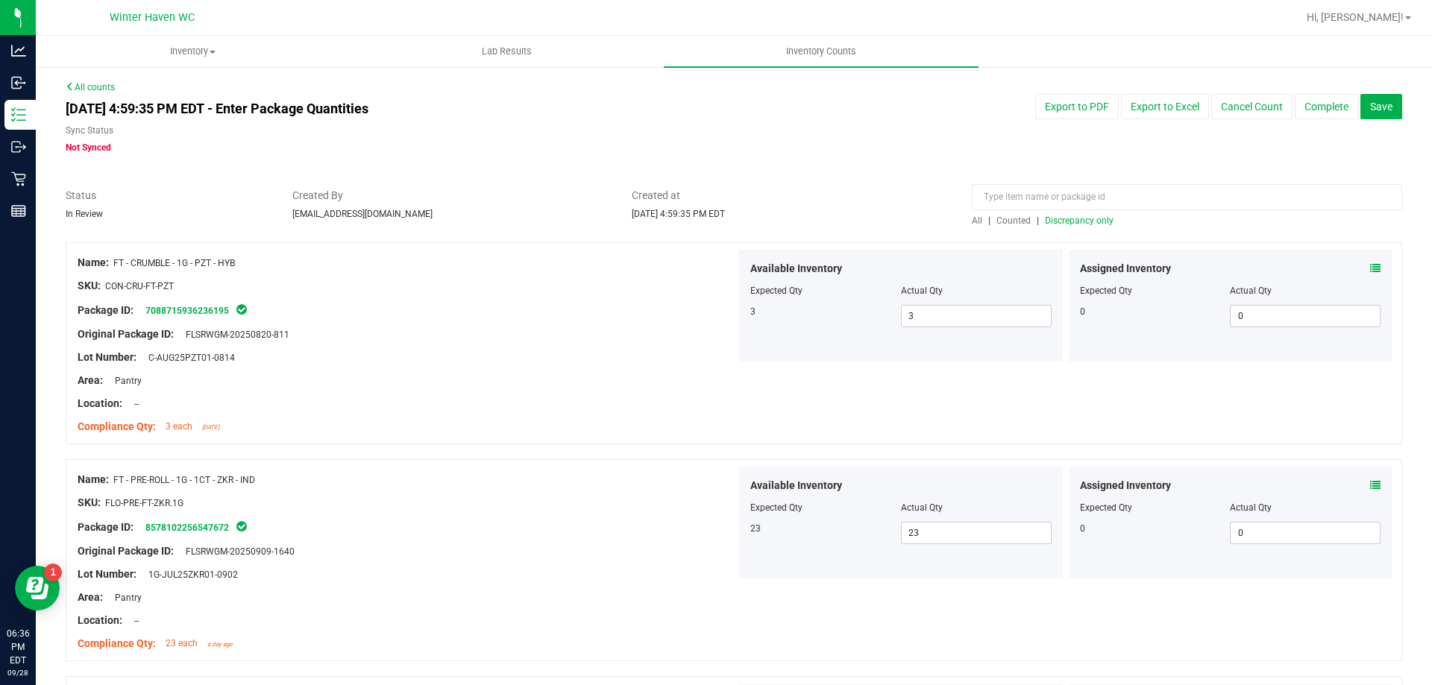
click at [1055, 218] on span "Discrepancy only" at bounding box center [1079, 220] width 69 height 10
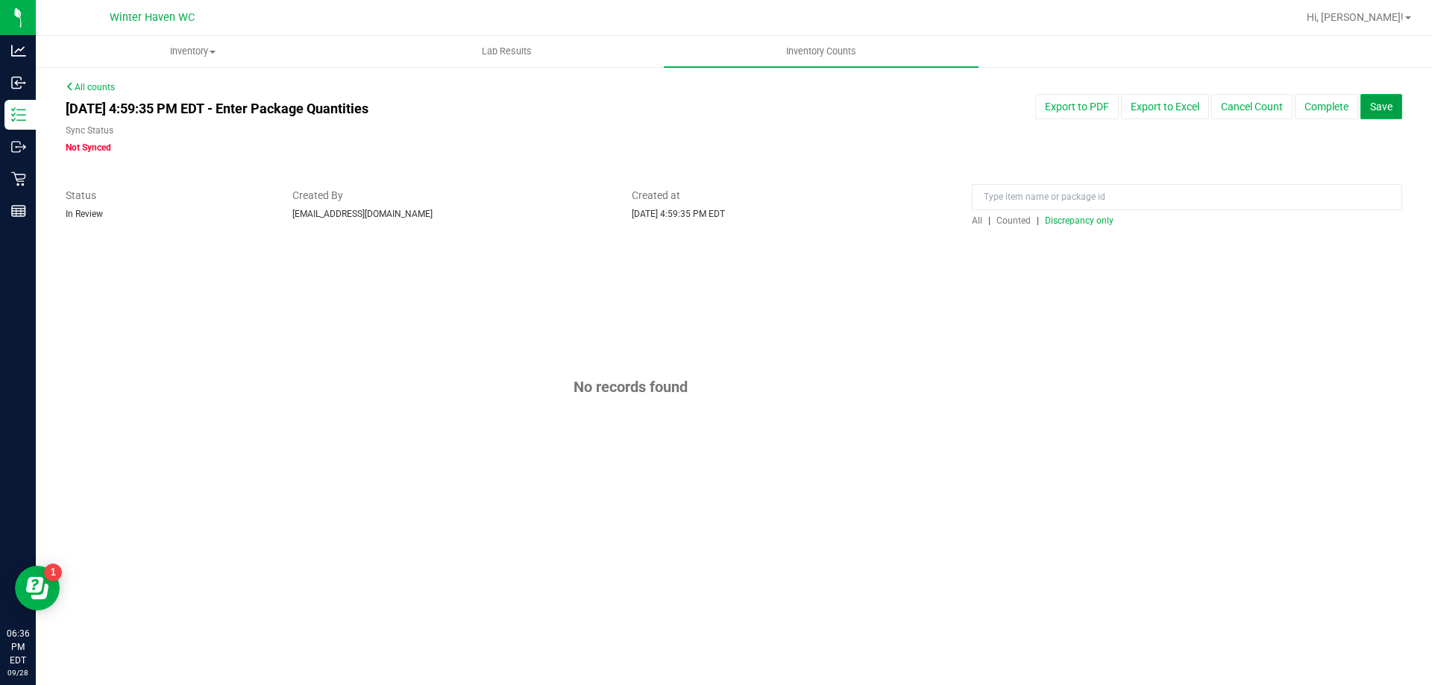
click at [1379, 102] on span "Save" at bounding box center [1381, 107] width 22 height 12
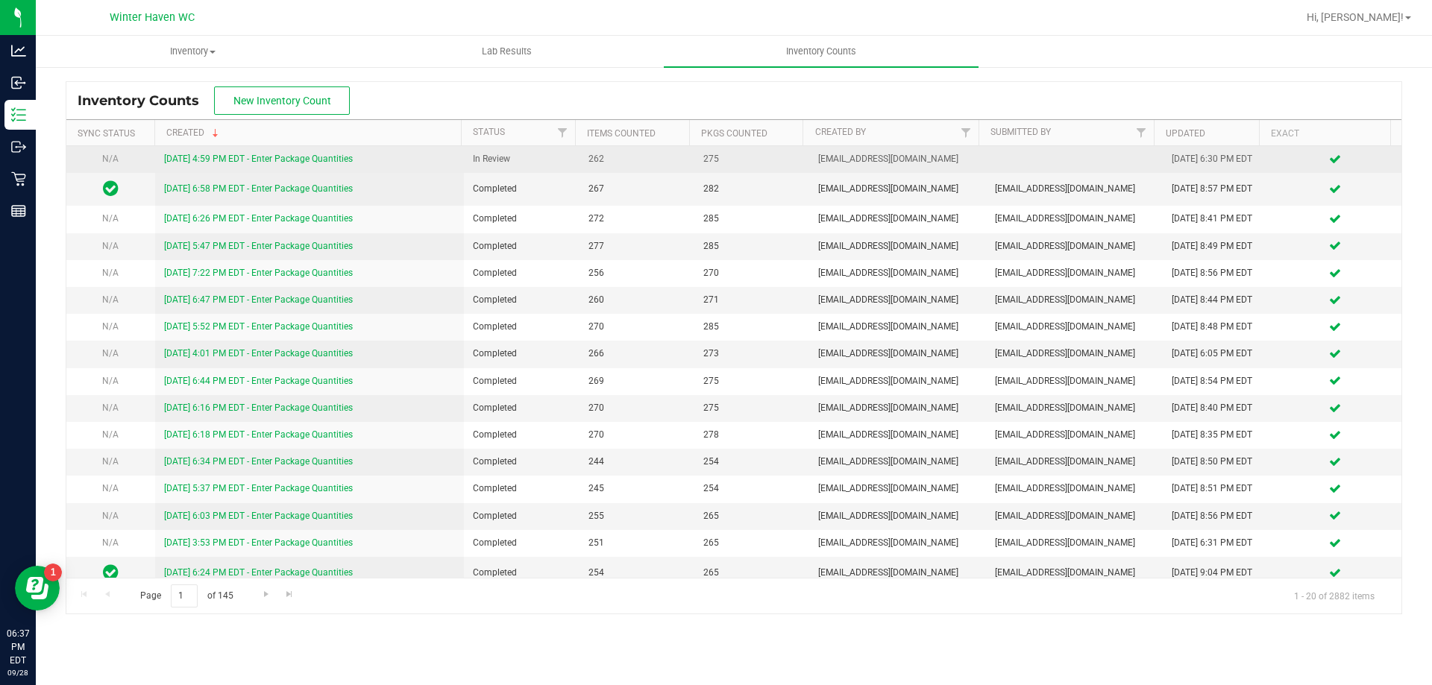
click at [239, 160] on link "[DATE] 4:59 PM EDT - Enter Package Quantities" at bounding box center [258, 159] width 189 height 10
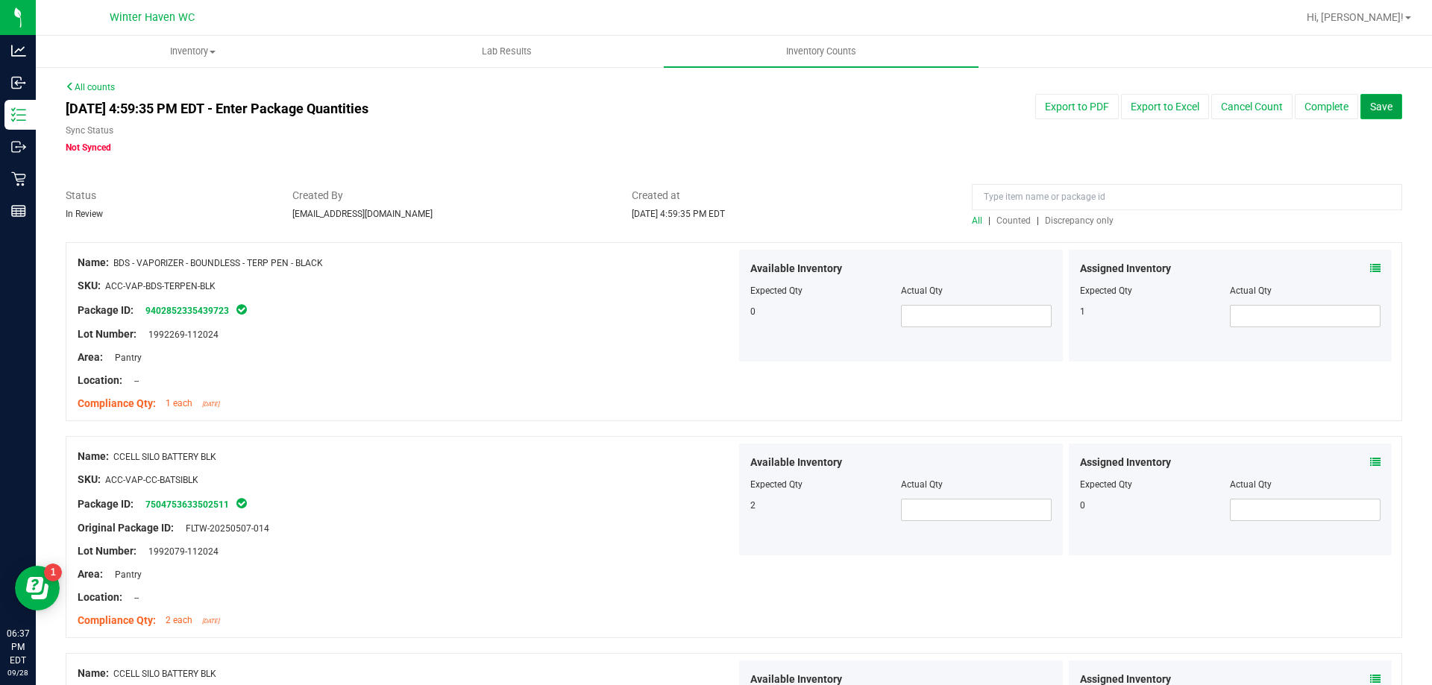
click at [1370, 101] on span "Save" at bounding box center [1381, 107] width 22 height 12
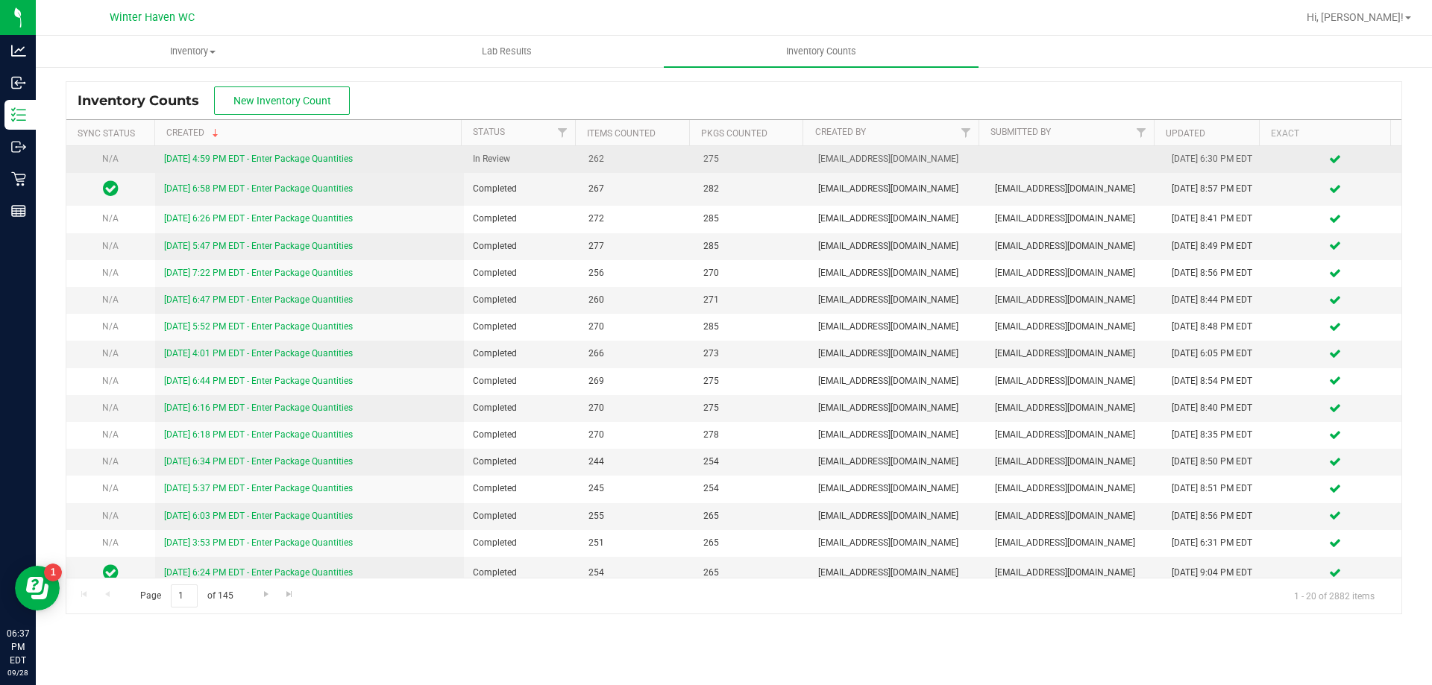
click at [256, 156] on link "[DATE] 4:59 PM EDT - Enter Package Quantities" at bounding box center [258, 159] width 189 height 10
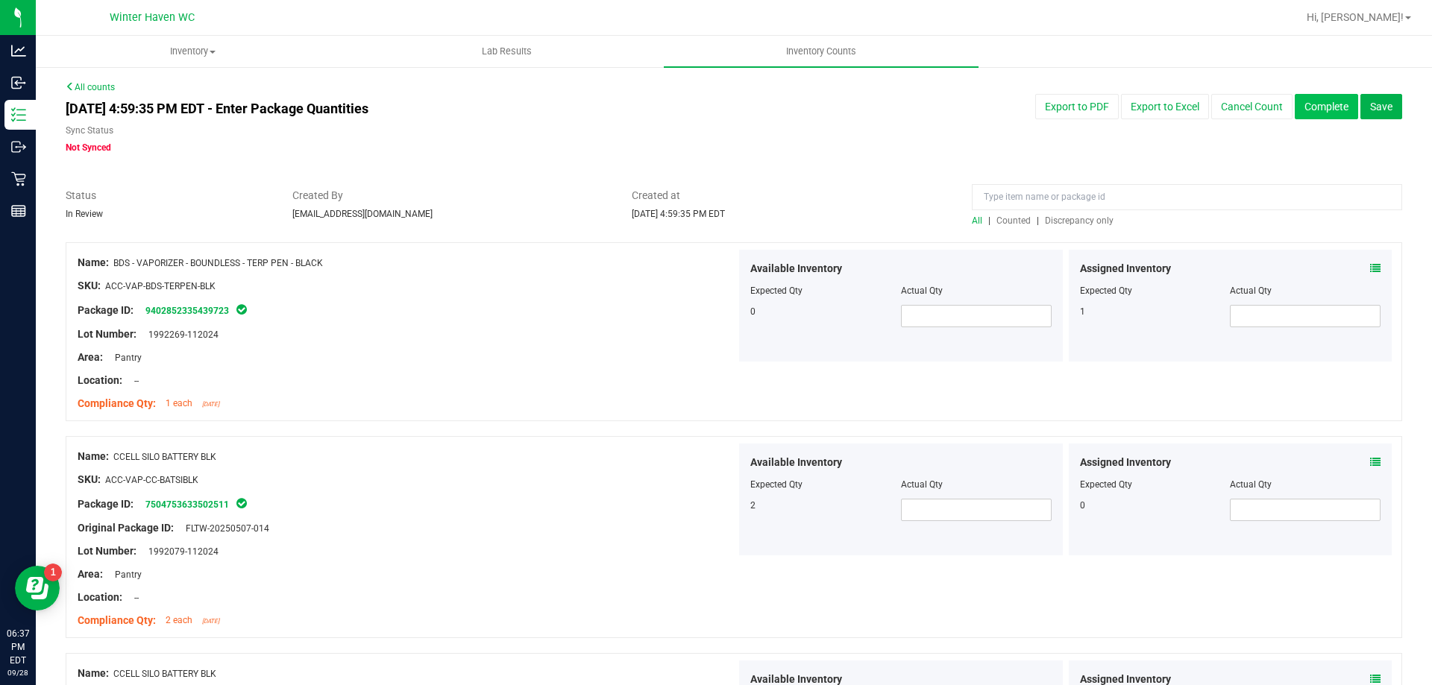
click at [1294, 106] on button "Complete" at bounding box center [1325, 106] width 63 height 25
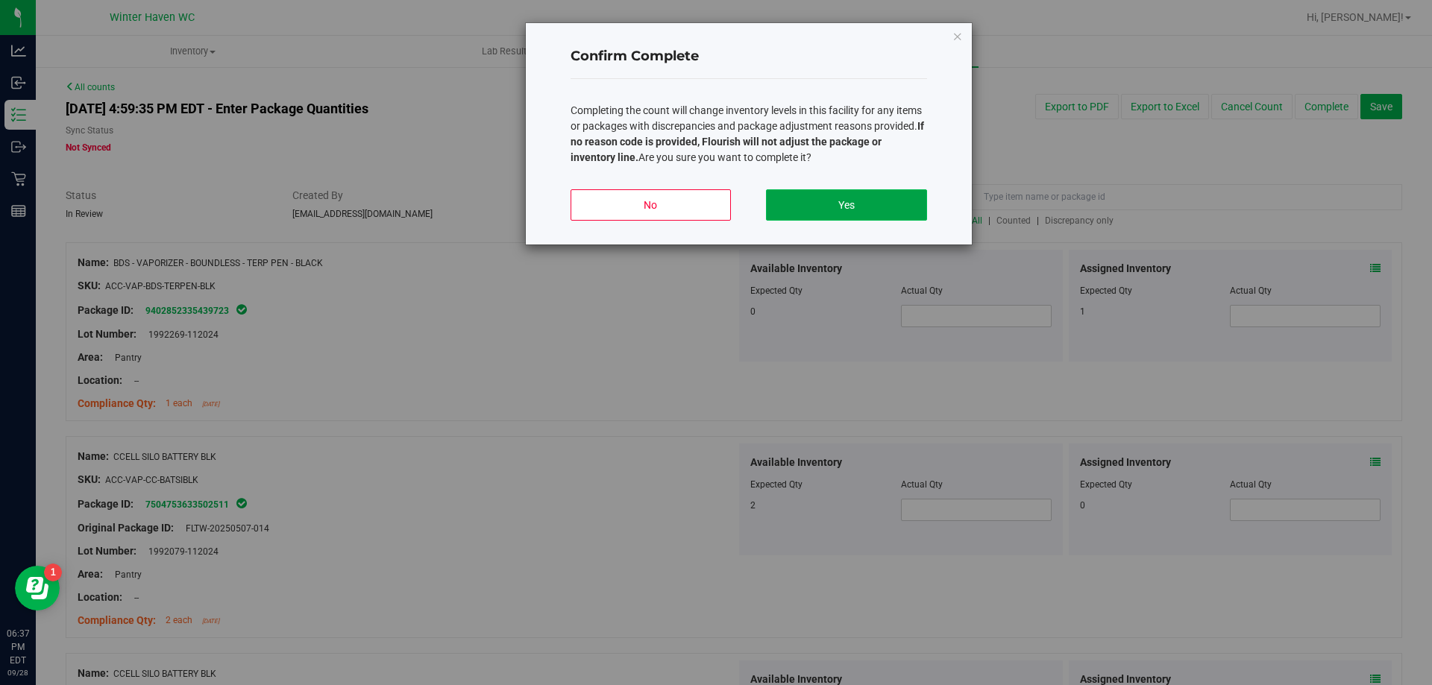
click at [907, 196] on button "Yes" at bounding box center [846, 204] width 160 height 31
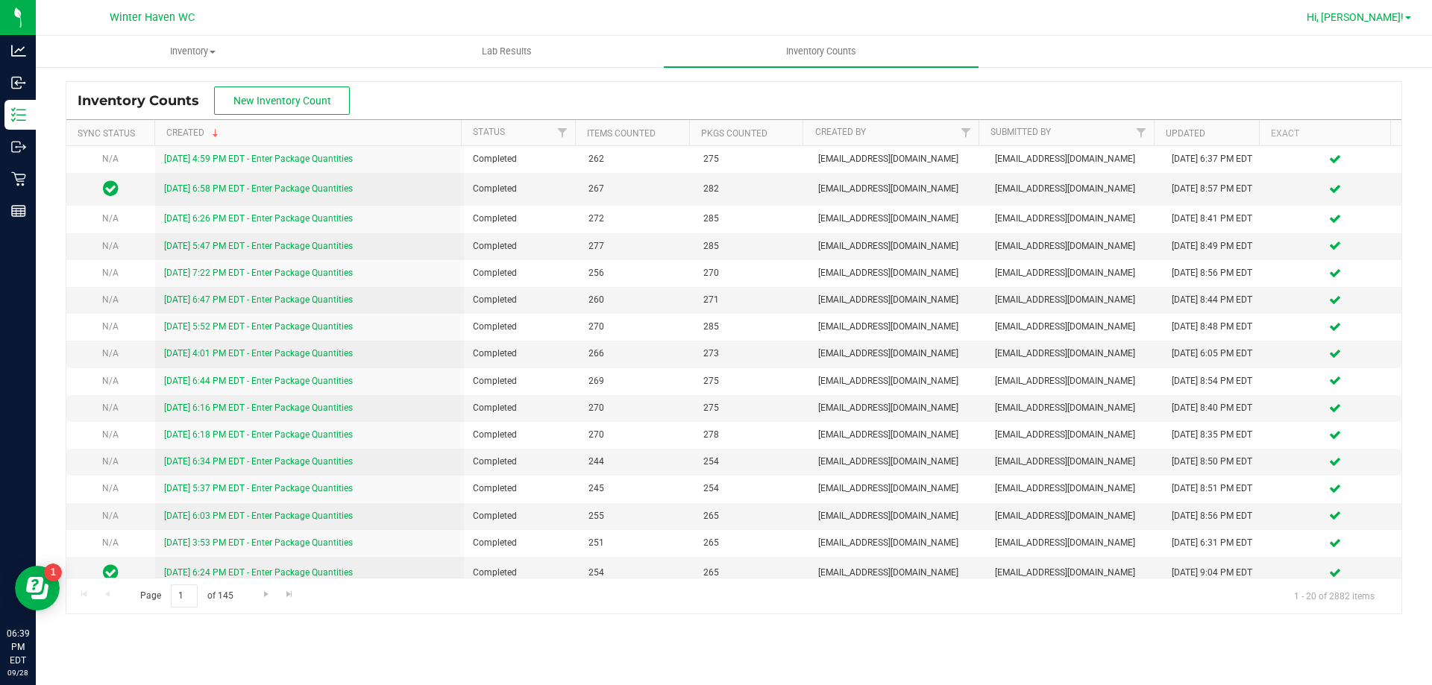
click at [1393, 22] on span "Hi, [PERSON_NAME]!" at bounding box center [1354, 17] width 97 height 12
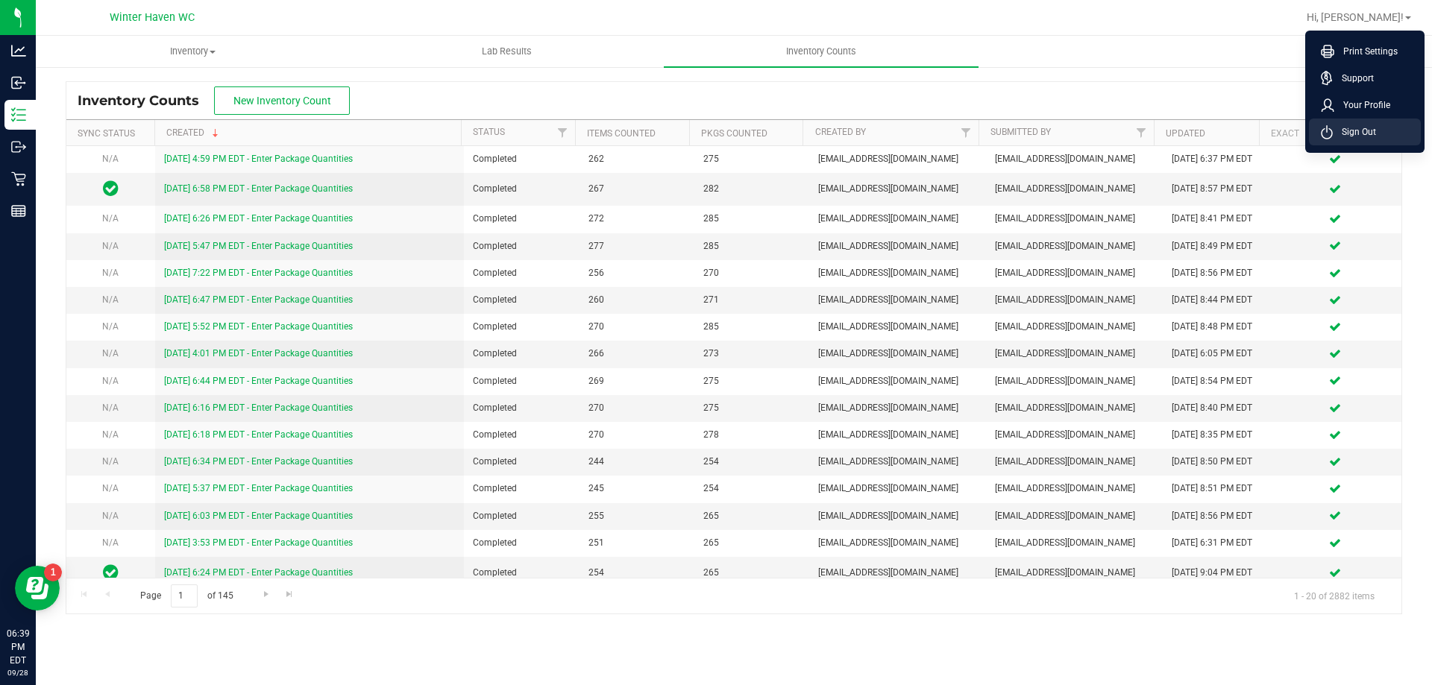
click at [1350, 134] on span "Sign Out" at bounding box center [1353, 132] width 43 height 15
